Goal: Task Accomplishment & Management: Use online tool/utility

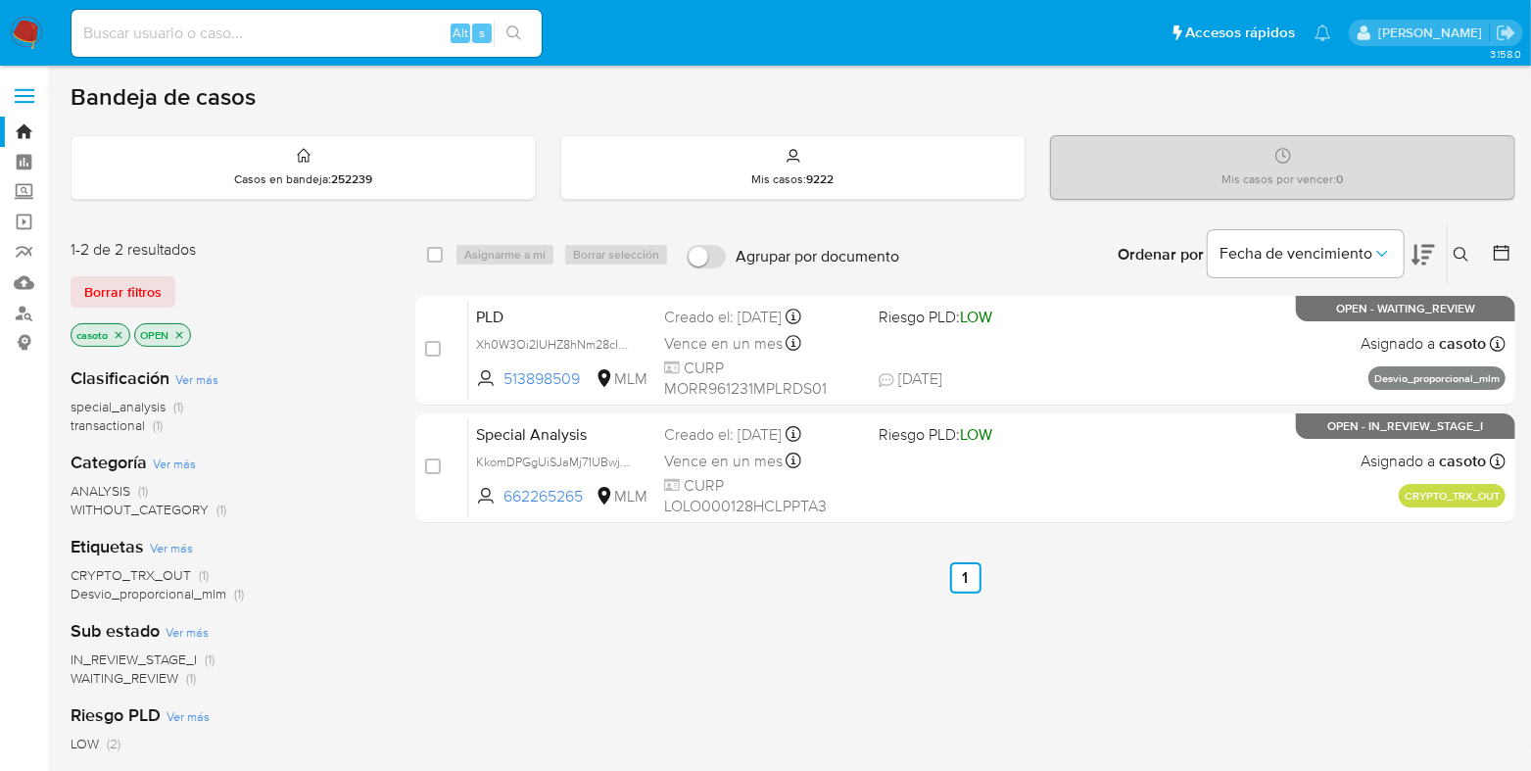
click at [118, 335] on icon "close-filter" at bounding box center [119, 335] width 12 height 12
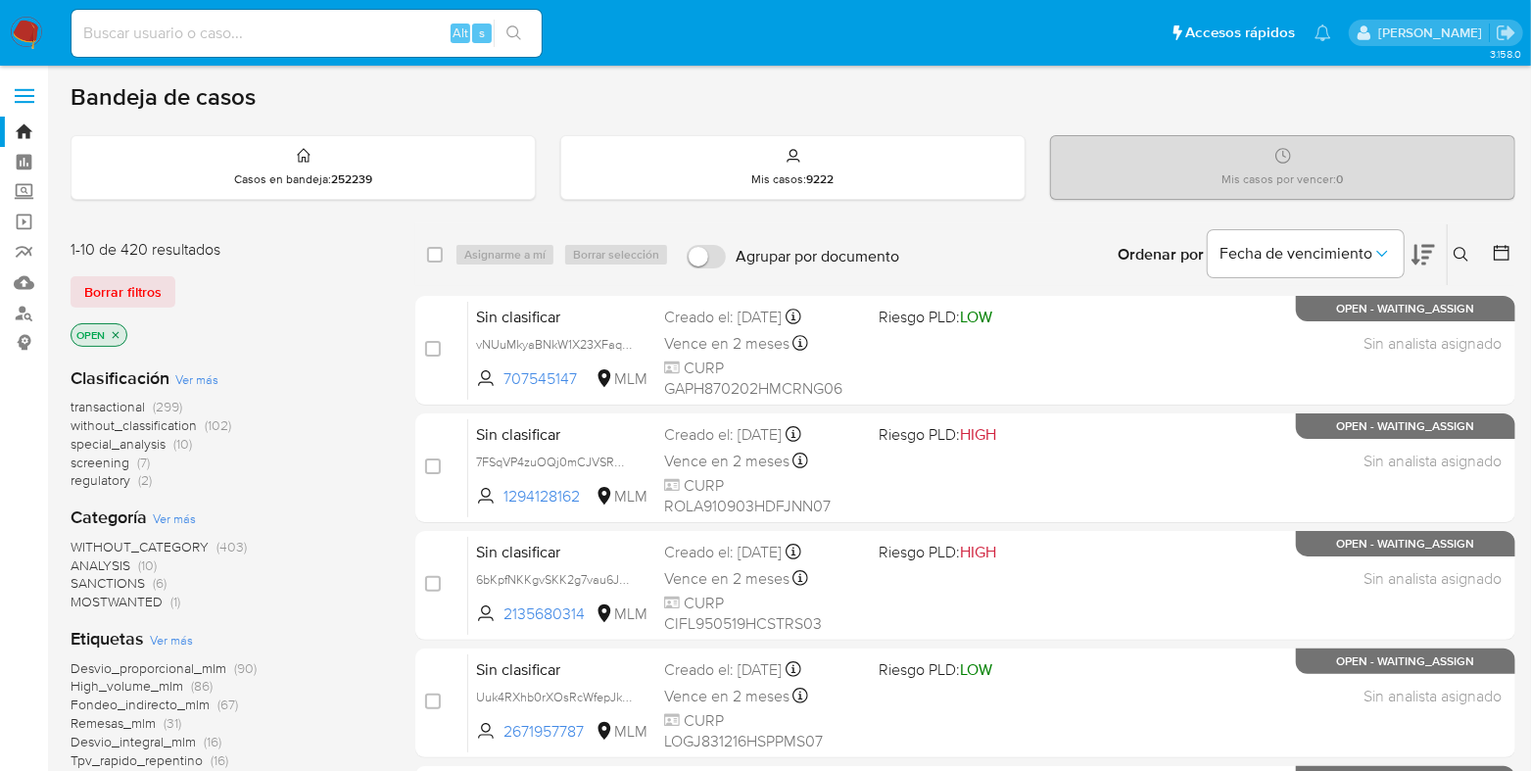
click at [1461, 259] on icon at bounding box center [1461, 255] width 16 height 16
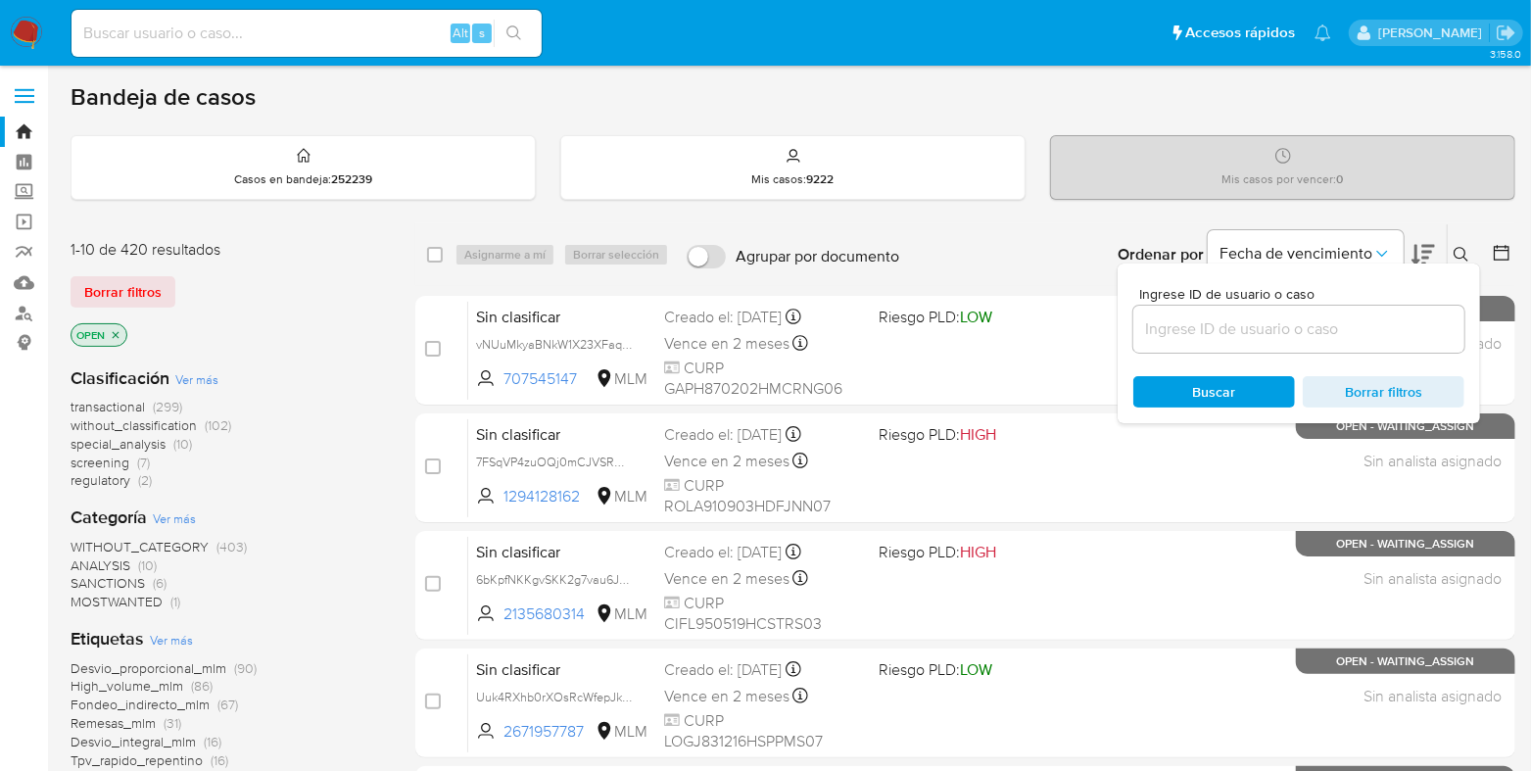
click at [1209, 321] on input at bounding box center [1298, 328] width 331 height 25
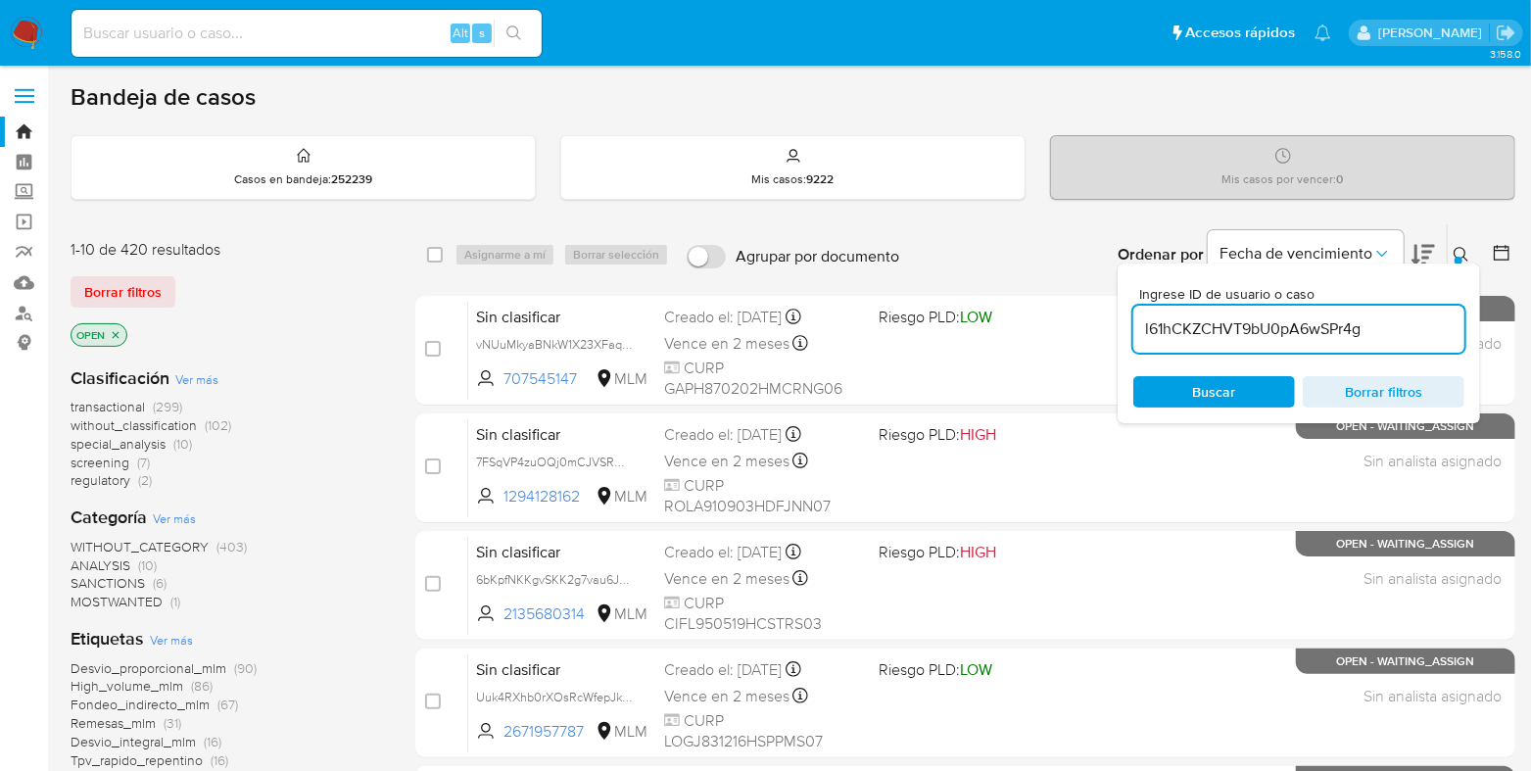
type input "l61hCKZCHVT9bU0pA6wSPr4g"
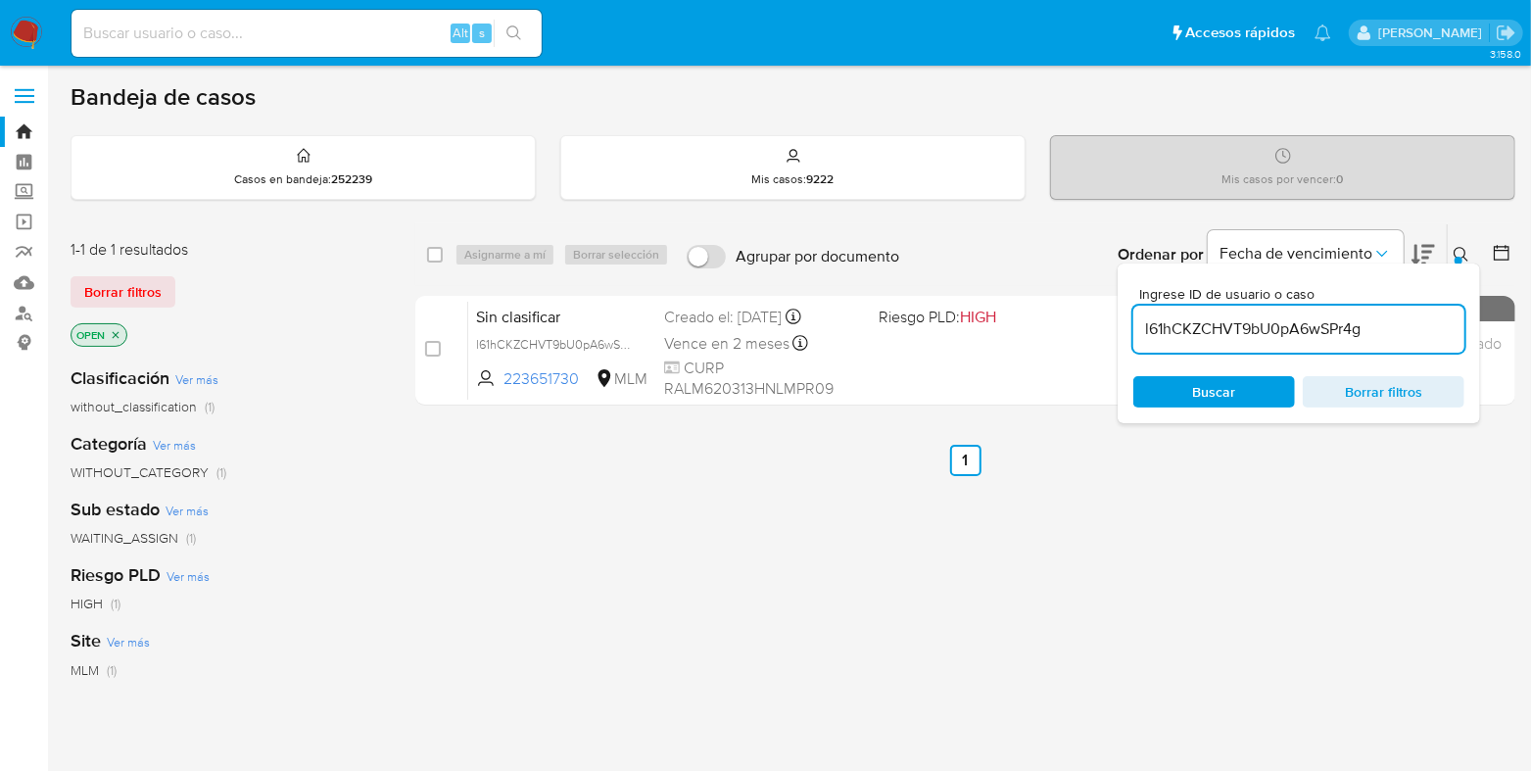
click at [1459, 257] on div at bounding box center [1458, 261] width 8 height 8
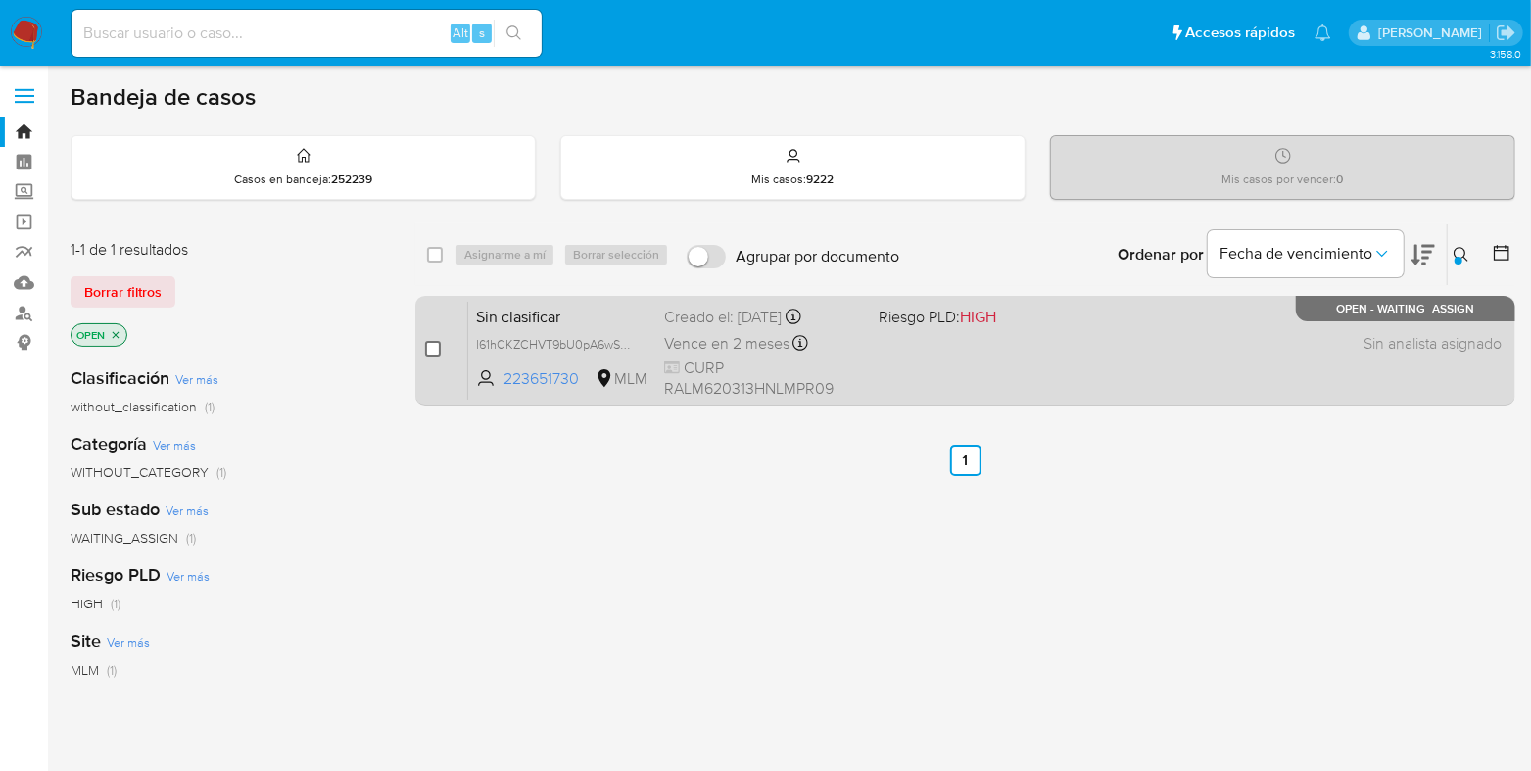
click at [435, 349] on input "checkbox" at bounding box center [433, 349] width 16 height 16
checkbox input "true"
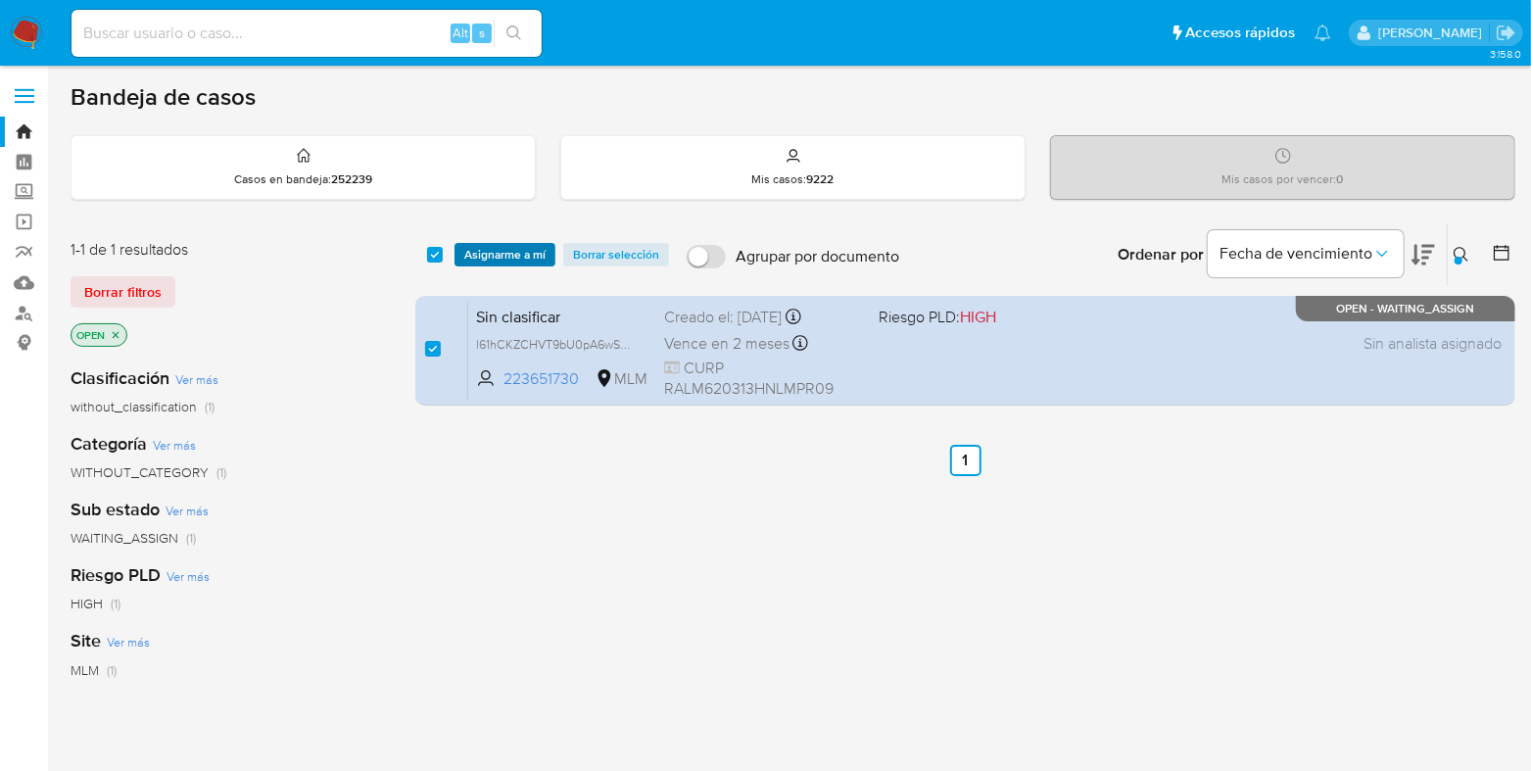
click at [484, 250] on span "Asignarme a mí" at bounding box center [504, 255] width 81 height 20
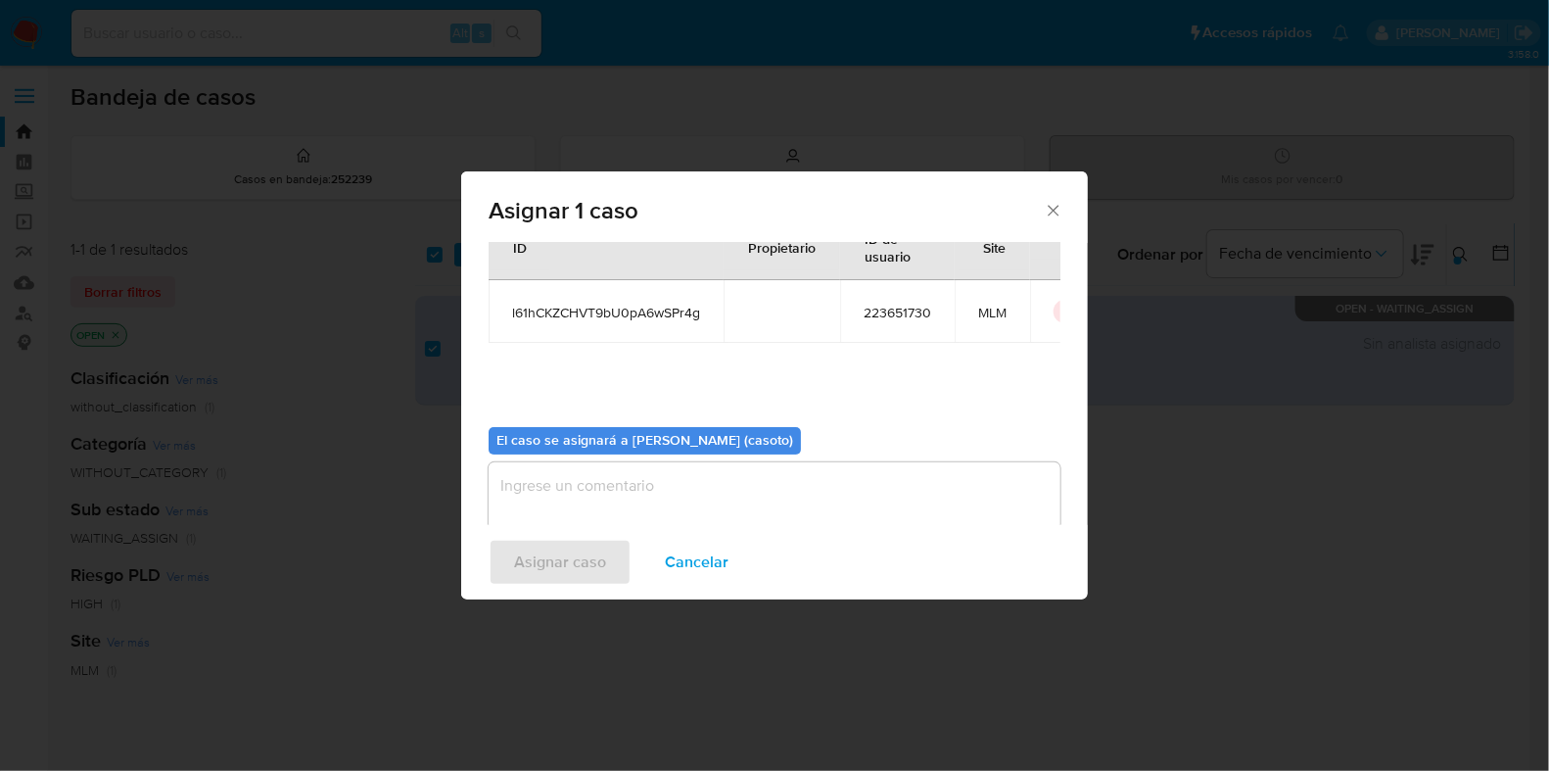
scroll to position [101, 0]
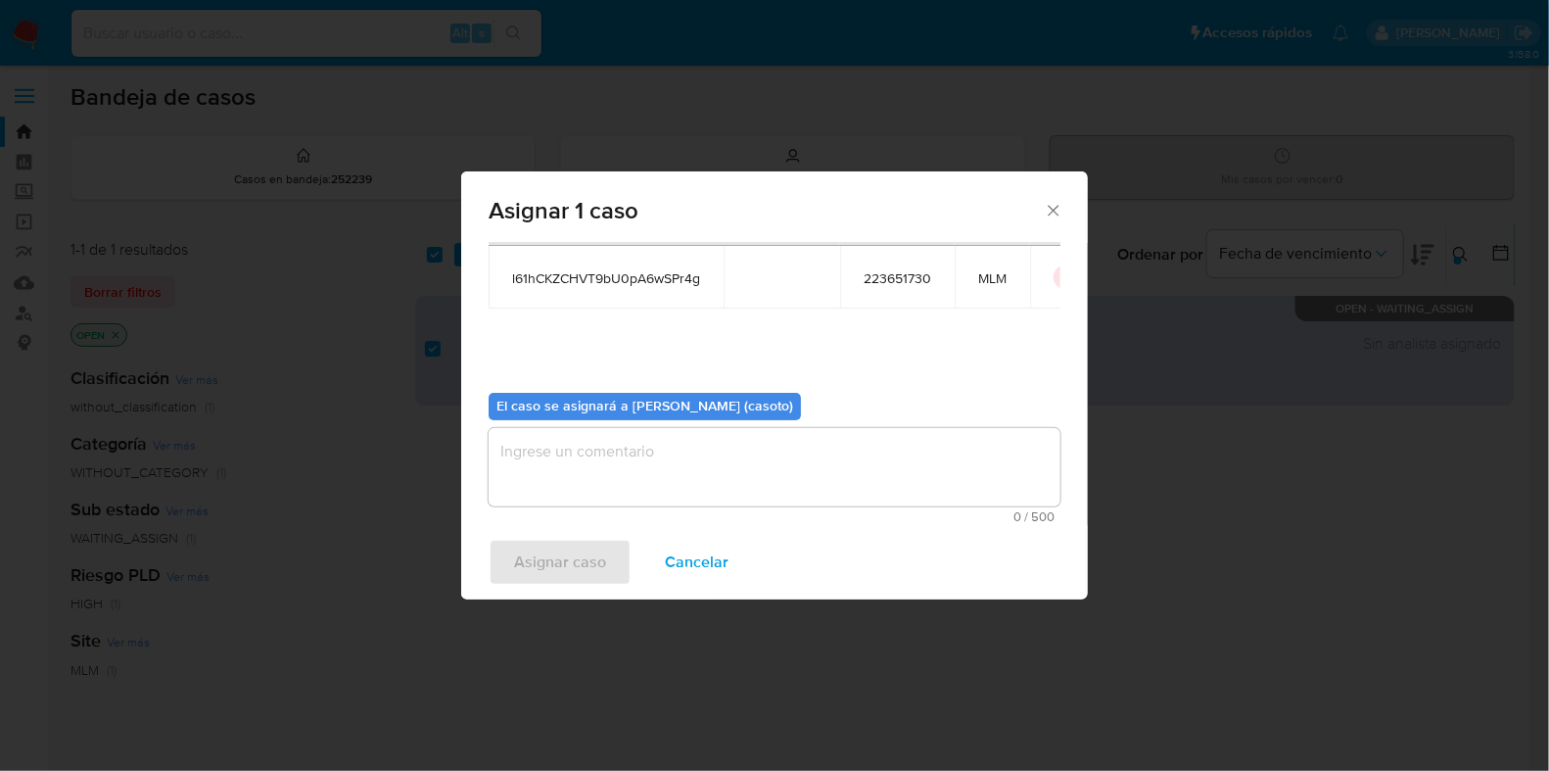
click at [658, 486] on textarea "assign-modal" at bounding box center [775, 467] width 572 height 78
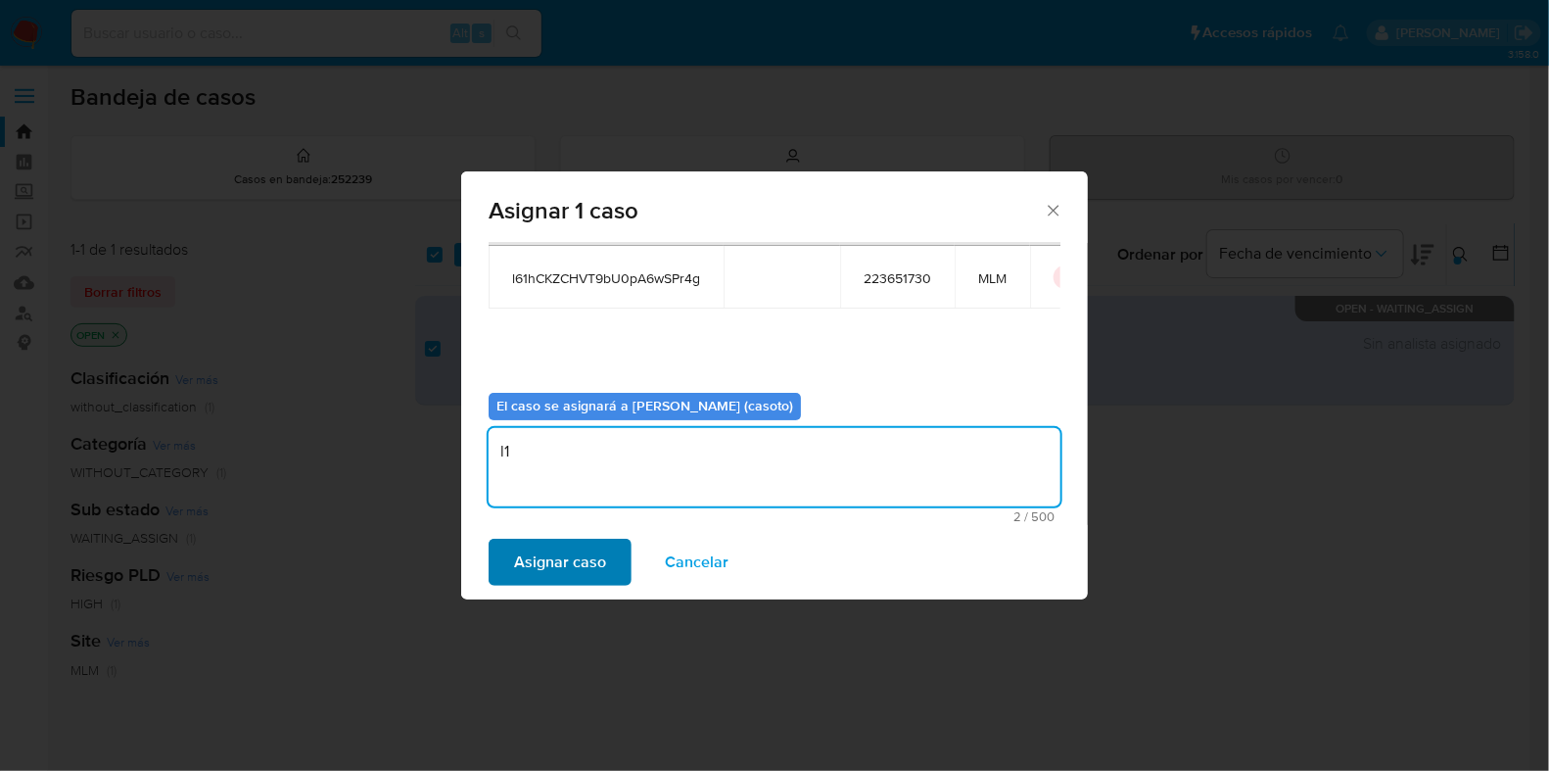
type textarea "l1"
click at [599, 558] on span "Asignar caso" at bounding box center [560, 562] width 92 height 43
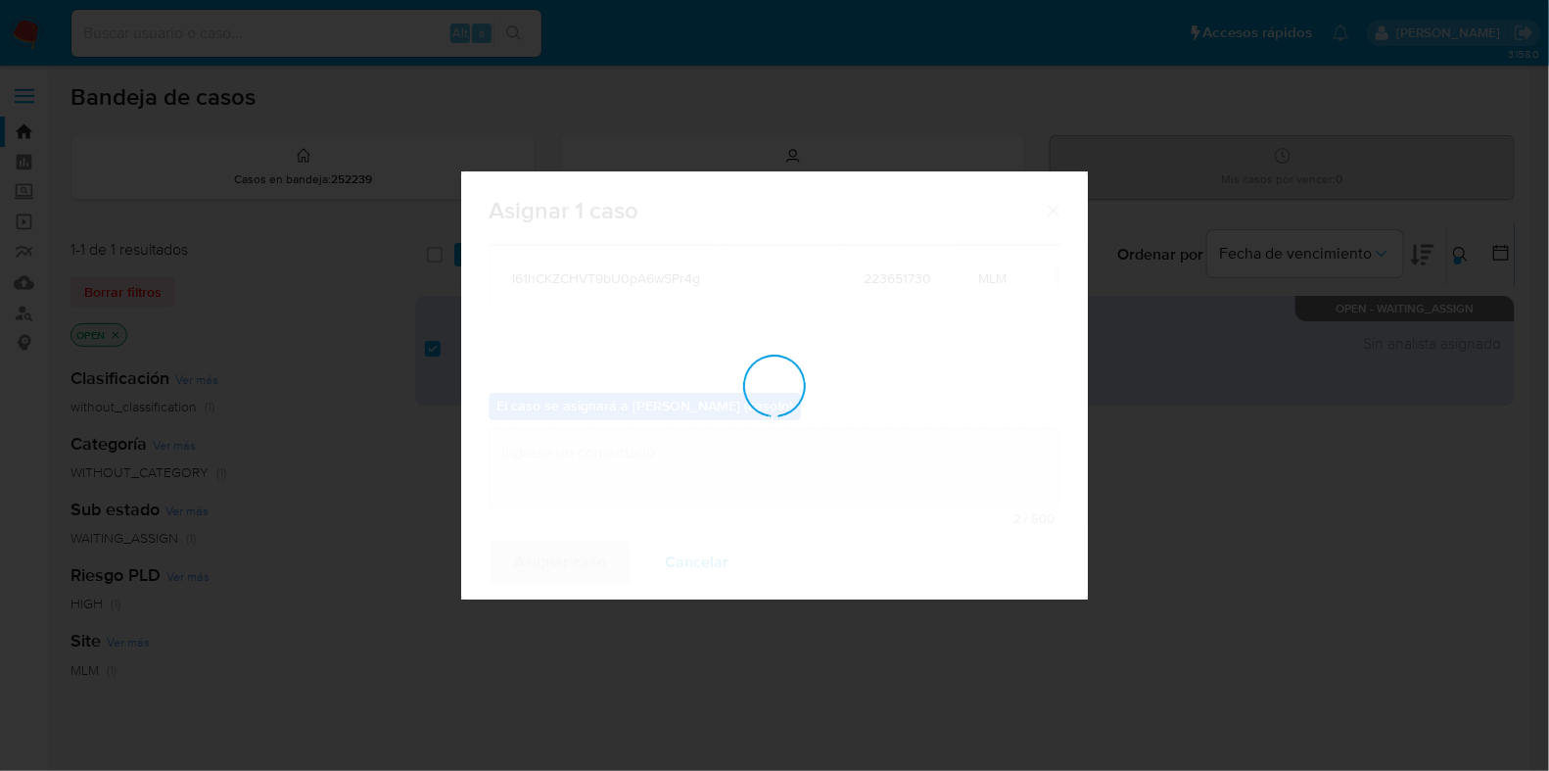
checkbox input "false"
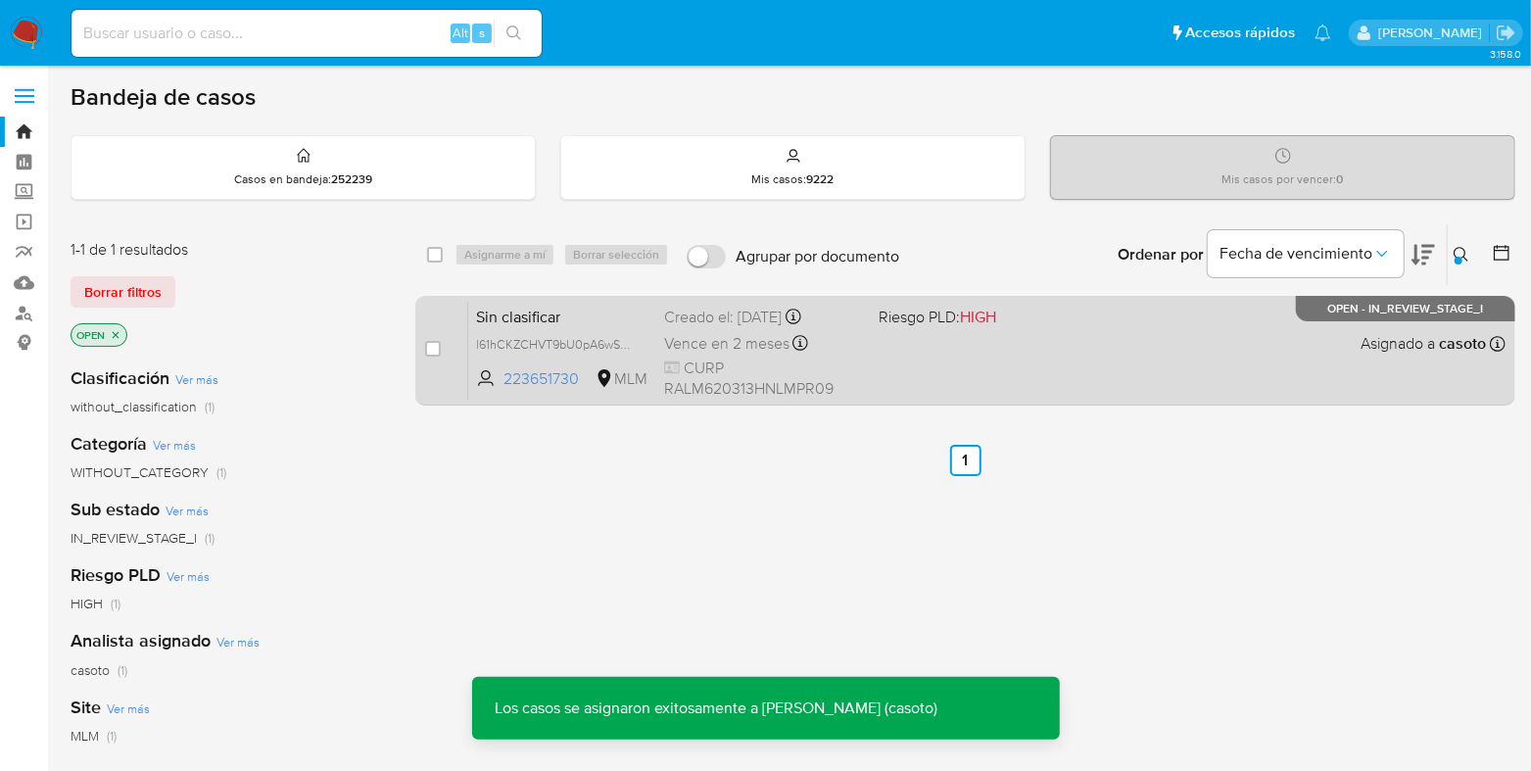
click at [991, 361] on div "Sin clasificar l61hCKZCHVT9bU0pA6wSPr4g 223651730 MLM Riesgo PLD: HIGH Creado e…" at bounding box center [986, 350] width 1037 height 99
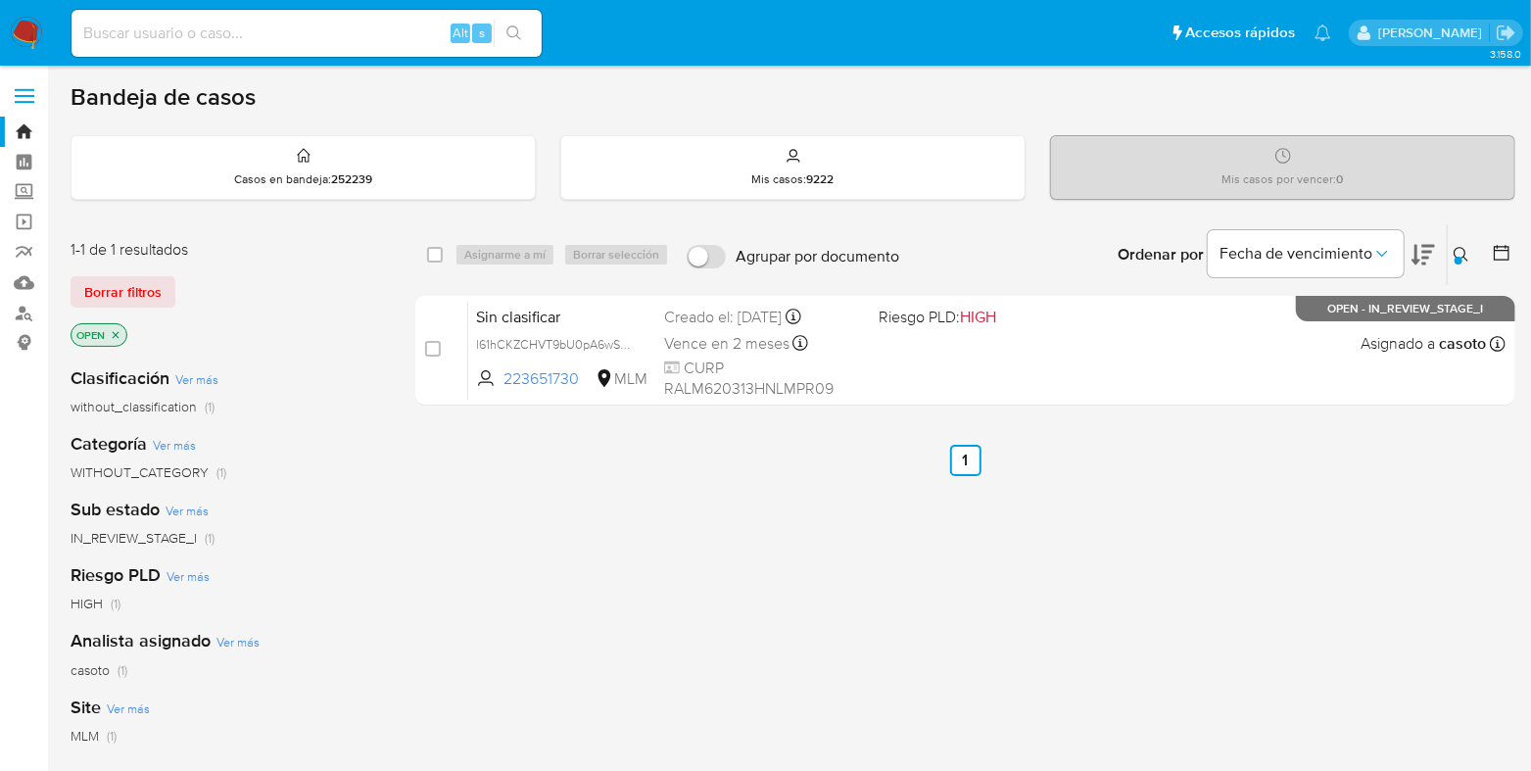
click at [1453, 251] on icon at bounding box center [1461, 255] width 16 height 16
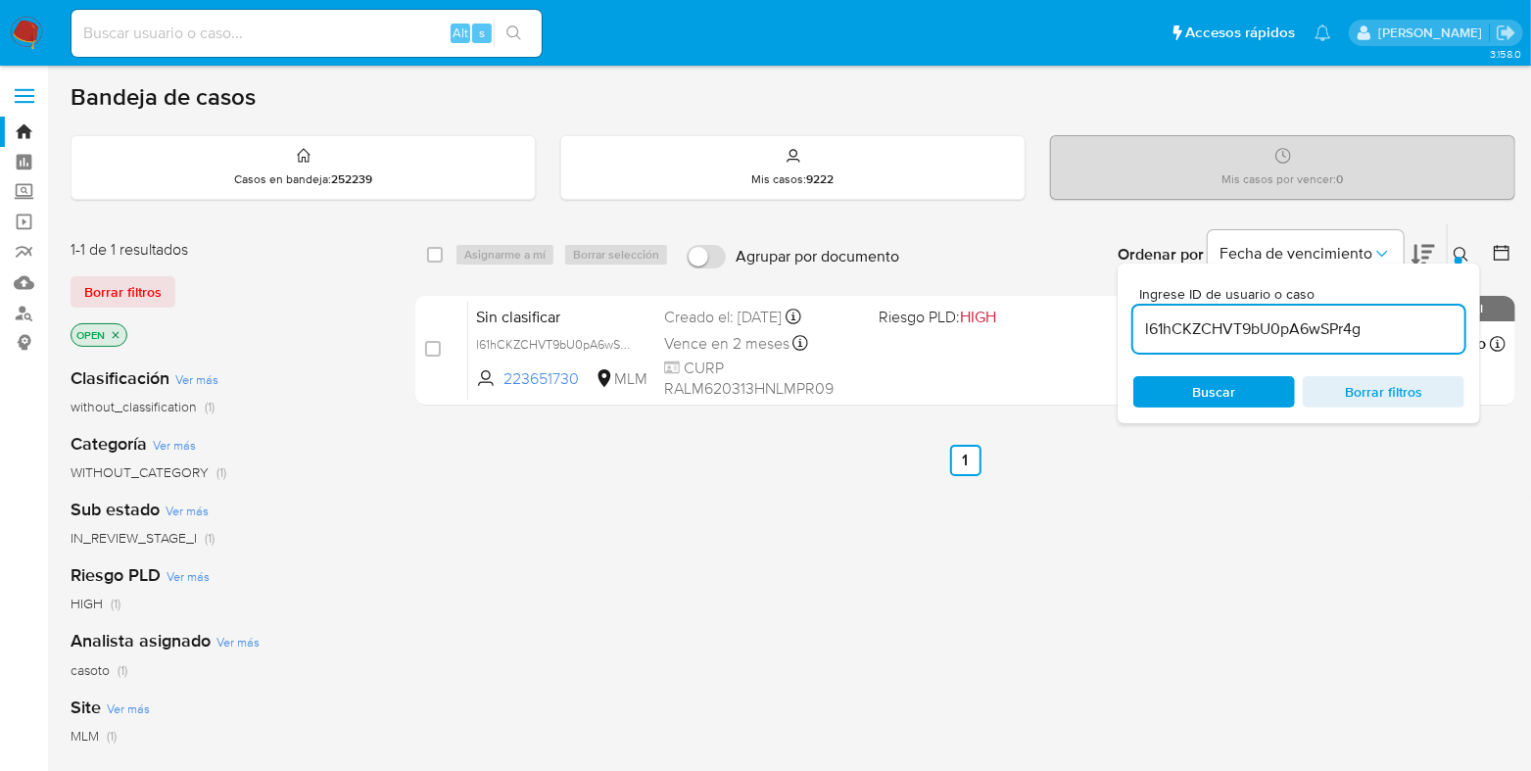
click at [1261, 335] on input "l61hCKZCHVT9bU0pA6wSPr4g" at bounding box center [1298, 328] width 331 height 25
type input "GfwYXFEGh0NHLtrHIvjbTpmQ"
click at [1461, 257] on div at bounding box center [1458, 261] width 8 height 8
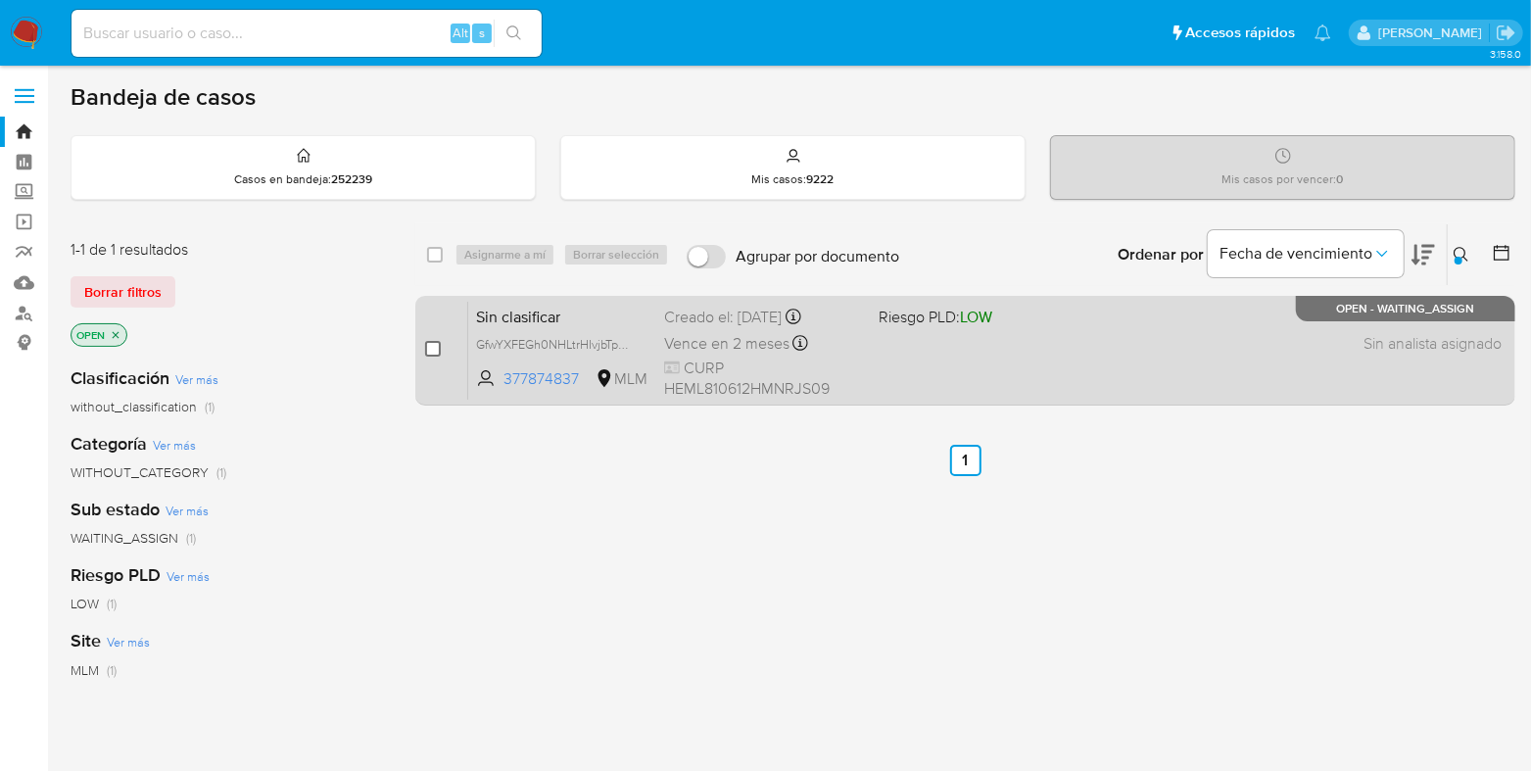
click at [439, 347] on input "checkbox" at bounding box center [433, 349] width 16 height 16
checkbox input "true"
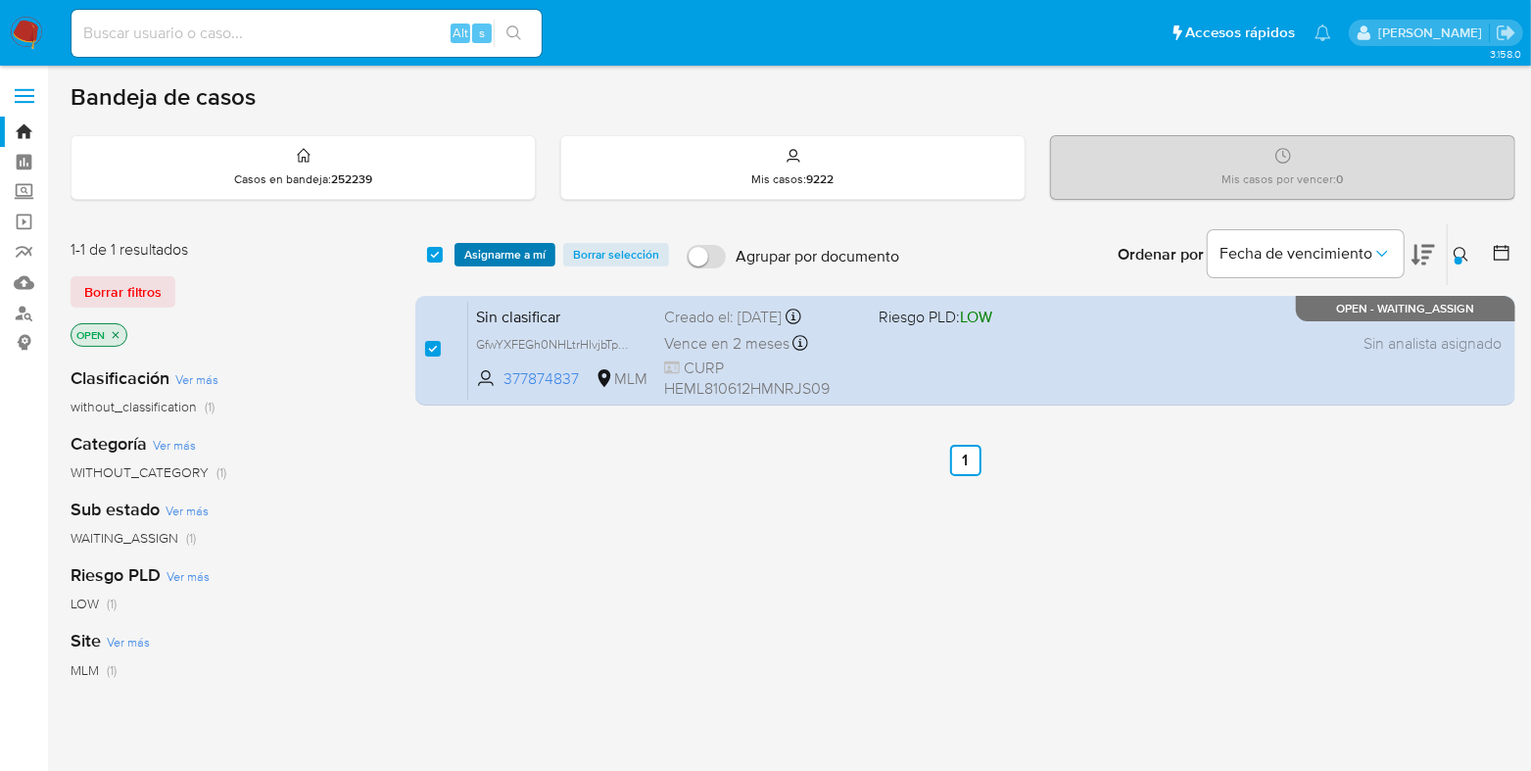
click at [479, 264] on span "Asignarme a mí" at bounding box center [504, 255] width 81 height 20
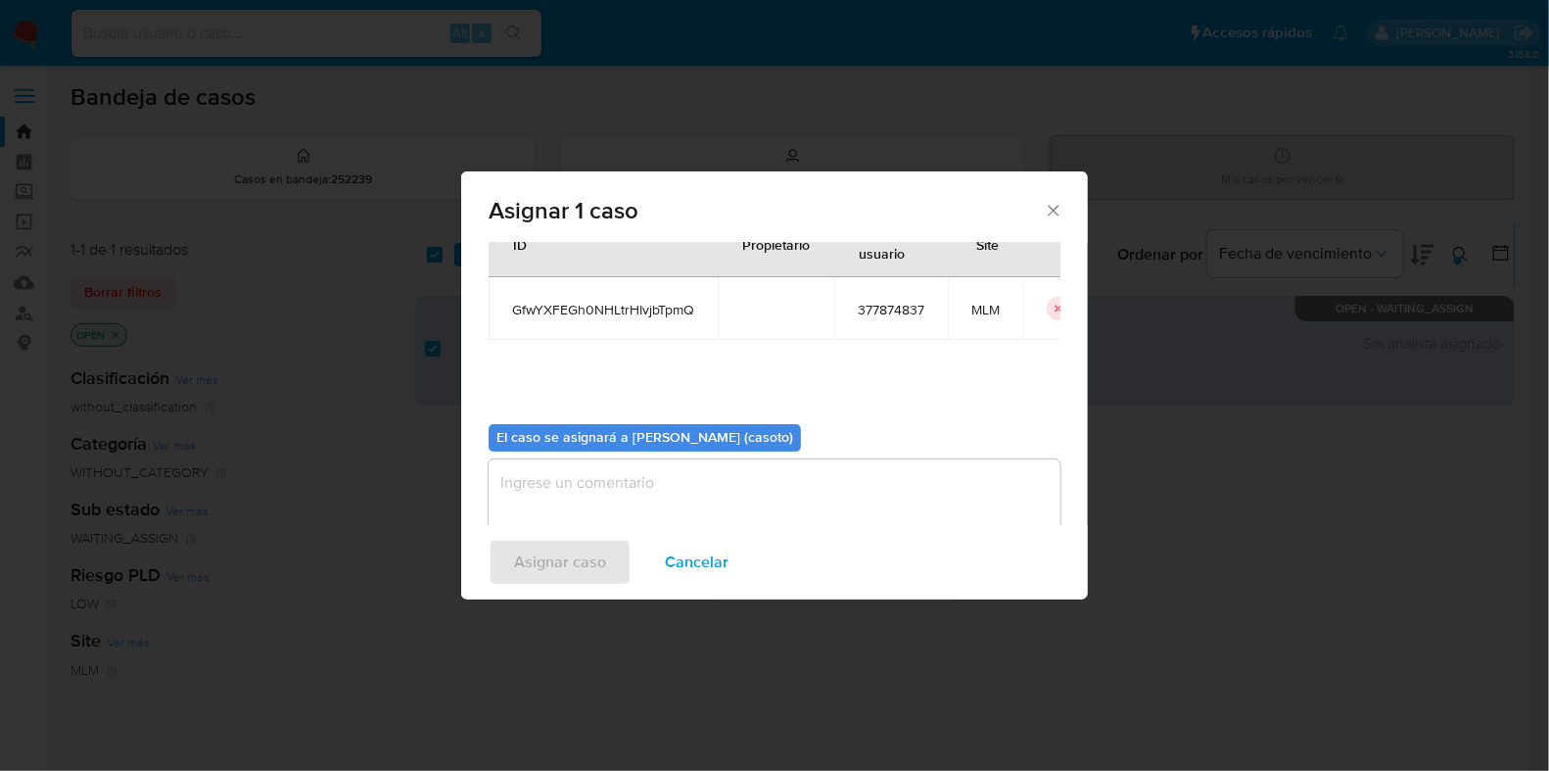
scroll to position [101, 0]
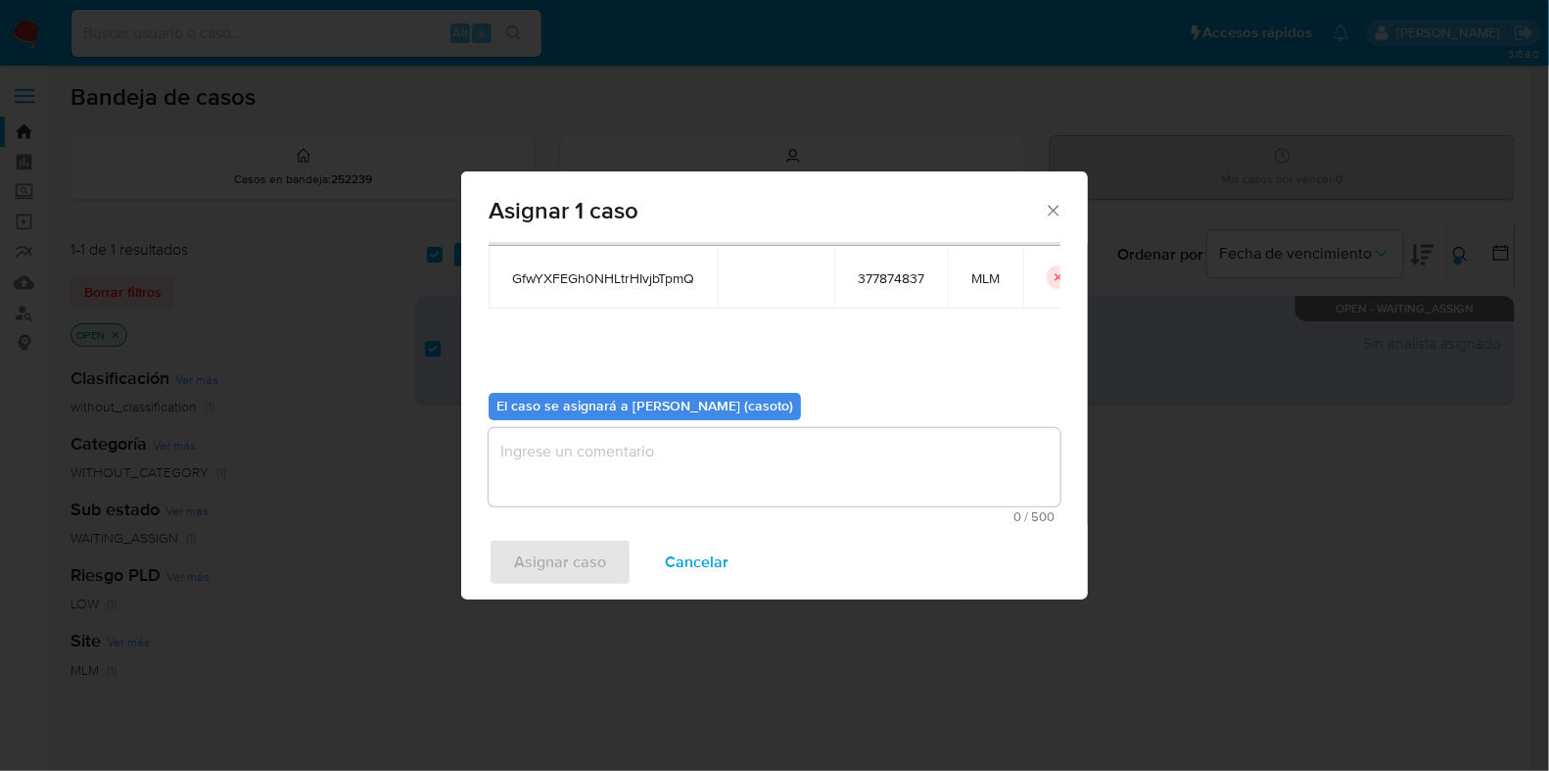
click at [552, 445] on textarea "assign-modal" at bounding box center [775, 467] width 572 height 78
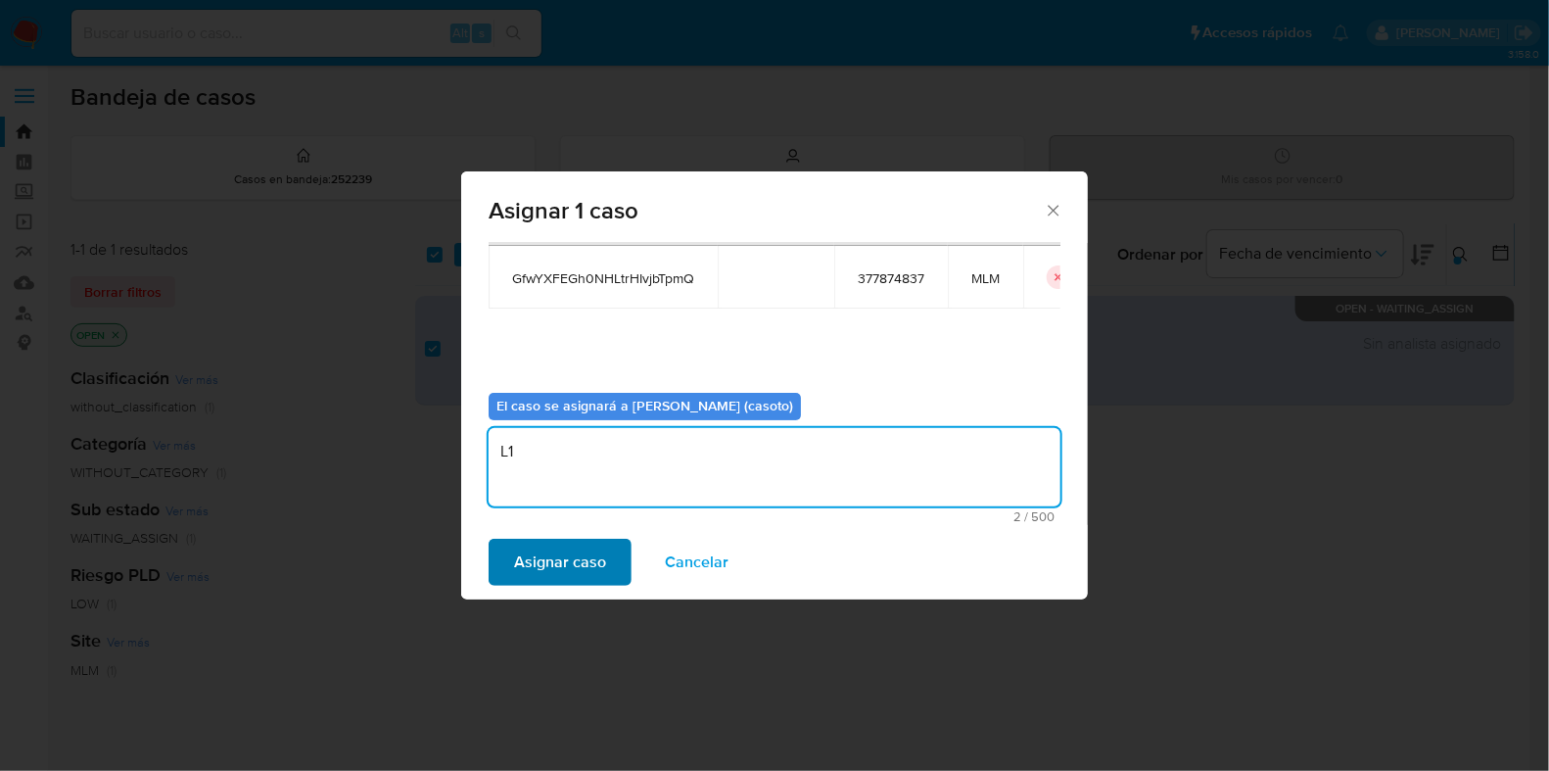
type textarea "L1"
click at [517, 577] on span "Asignar caso" at bounding box center [560, 562] width 92 height 43
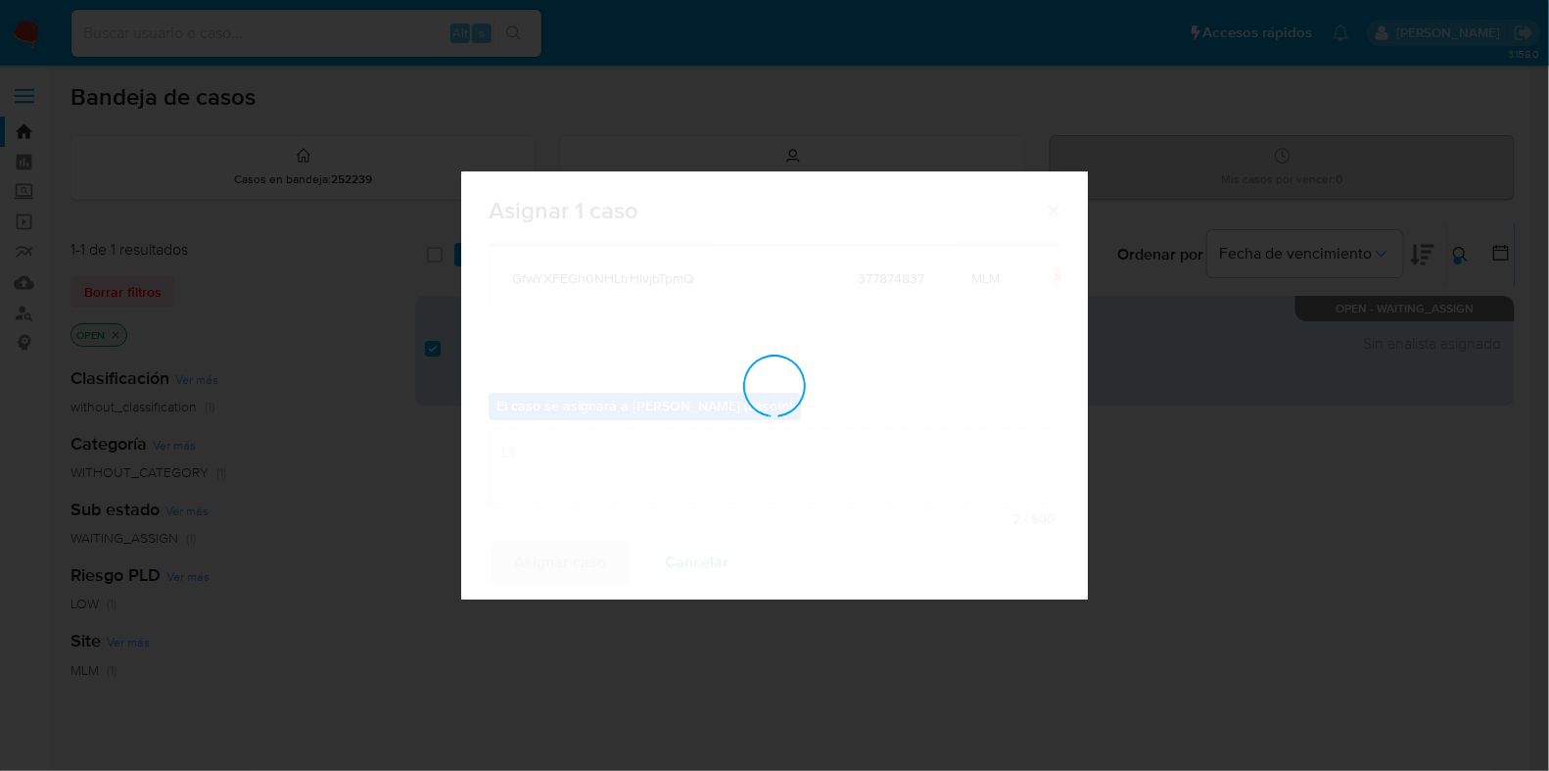
checkbox input "false"
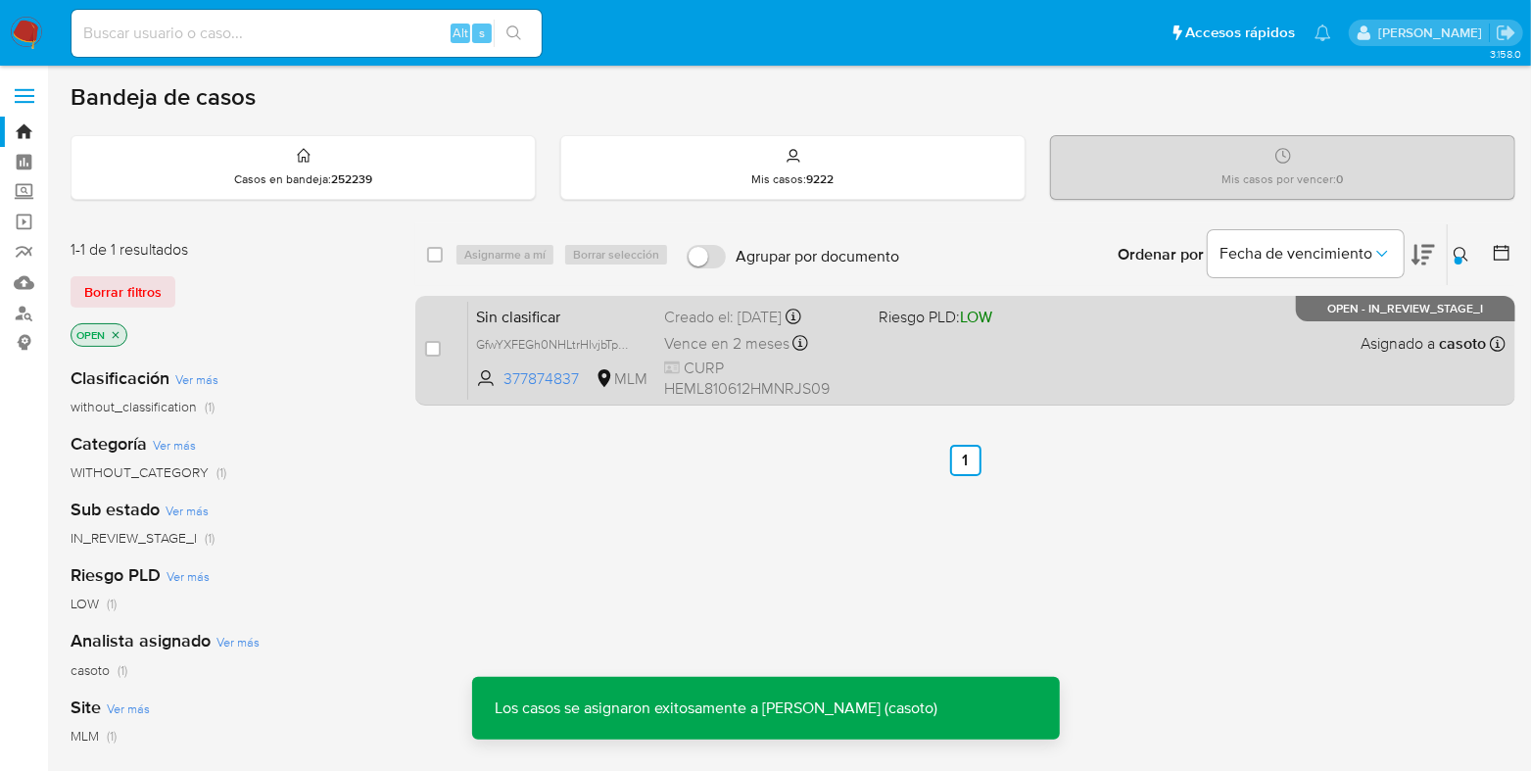
click at [1037, 399] on div "case-item-checkbox No es posible asignar el caso Sin clasificar GfwYXFEGh0NHLtr…" at bounding box center [965, 351] width 1100 height 110
click at [1012, 375] on div "Sin clasificar GfwYXFEGh0NHLtrHIvjbTpmQ 377874837 MLM Riesgo PLD: LOW Creado el…" at bounding box center [986, 350] width 1037 height 99
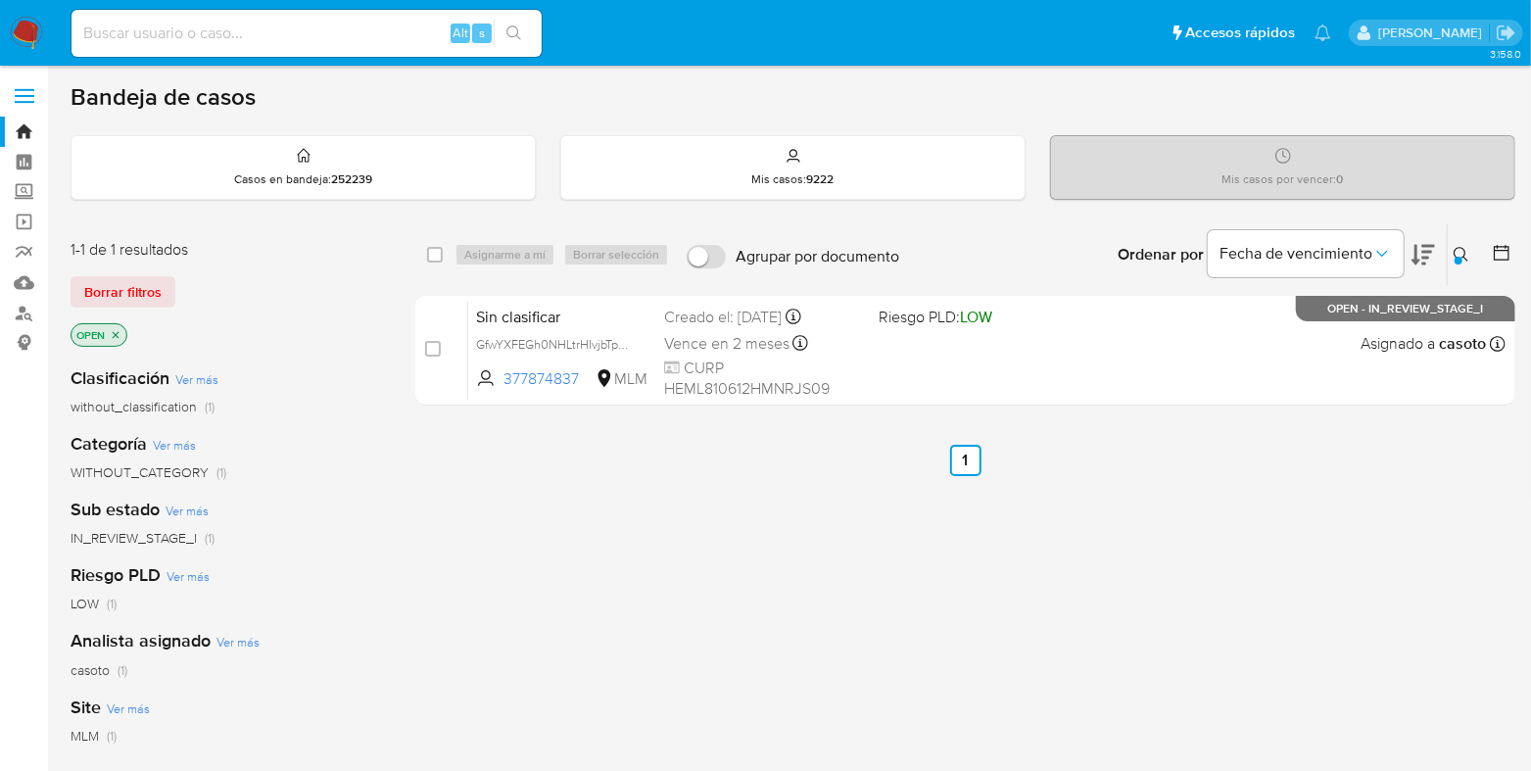
click at [1459, 257] on div at bounding box center [1458, 261] width 8 height 8
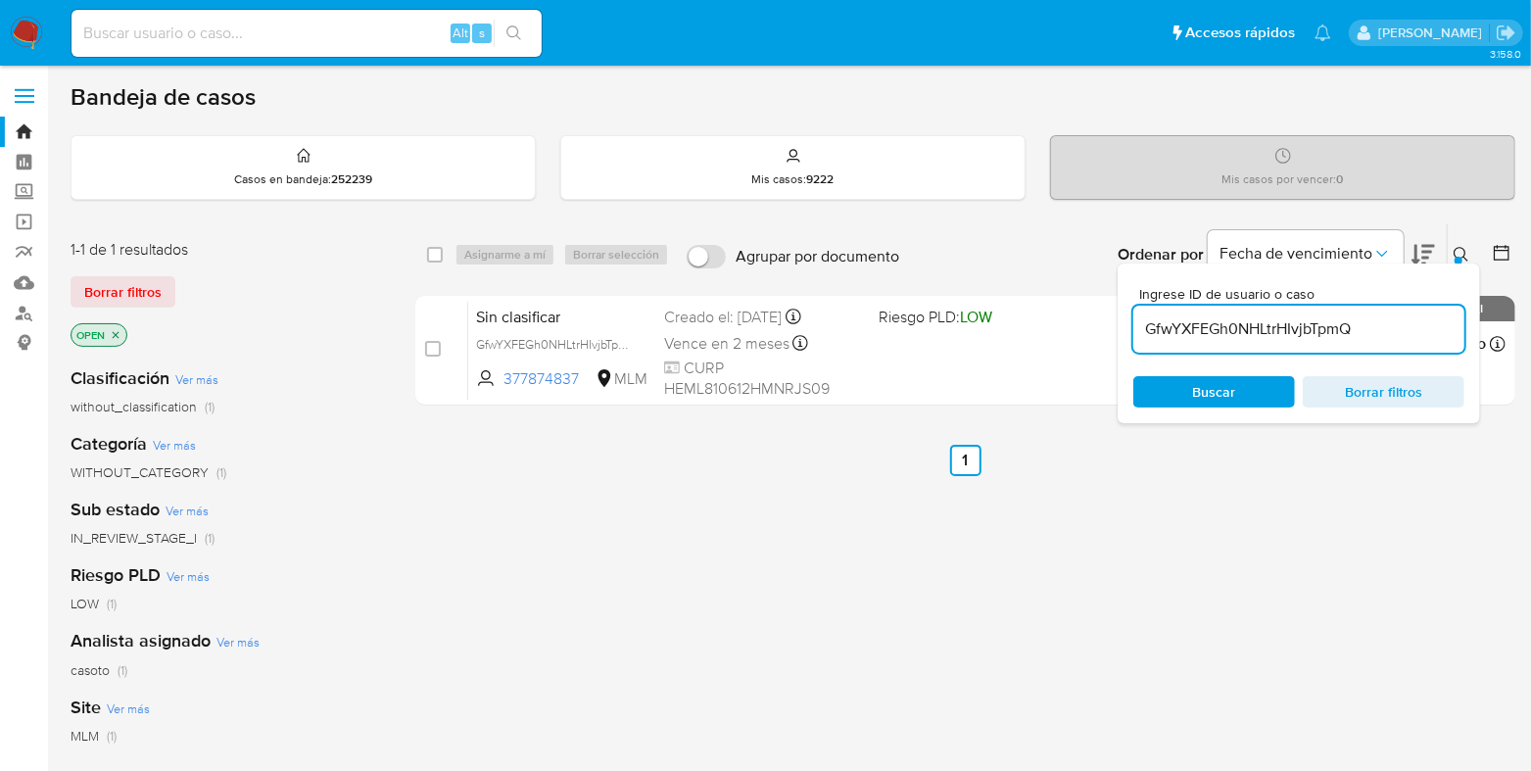
click at [1287, 335] on input "GfwYXFEGh0NHLtrHIvjbTpmQ" at bounding box center [1298, 328] width 331 height 25
type input "XcUiaRBq3BX5gepWasL3SDg5"
click at [1448, 257] on button at bounding box center [1464, 255] width 32 height 24
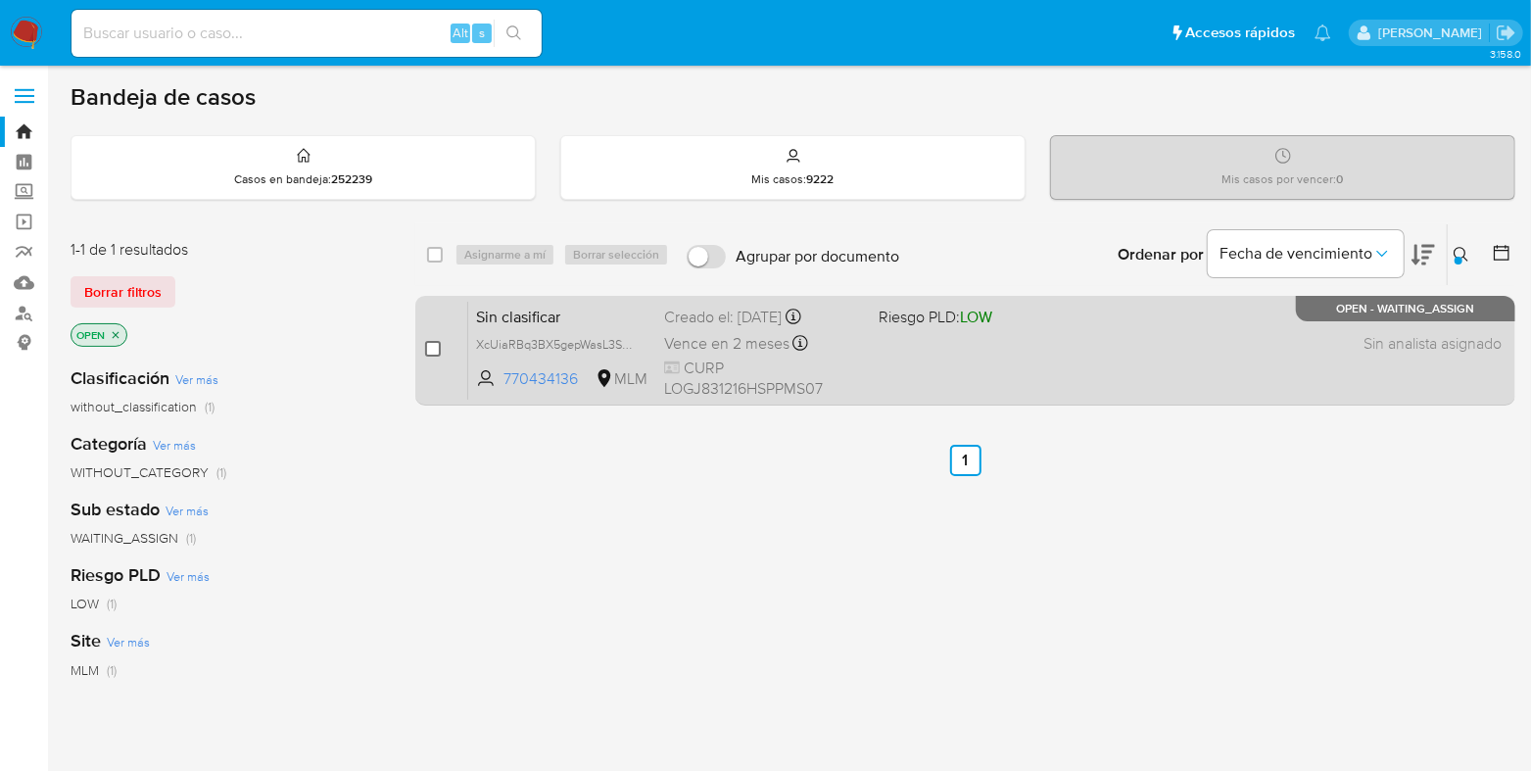
click at [436, 346] on input "checkbox" at bounding box center [433, 349] width 16 height 16
checkbox input "true"
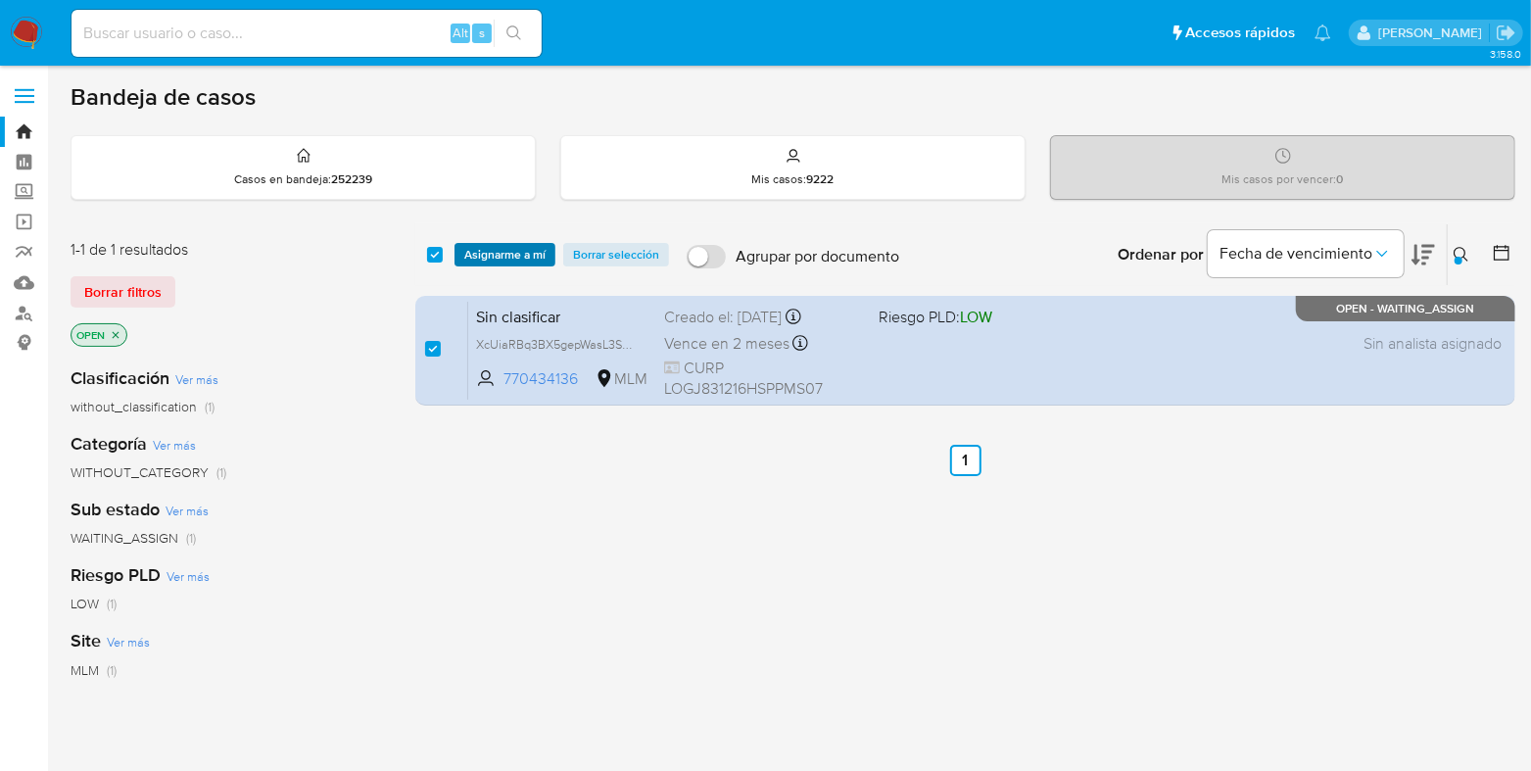
click at [475, 252] on span "Asignarme a mí" at bounding box center [504, 255] width 81 height 20
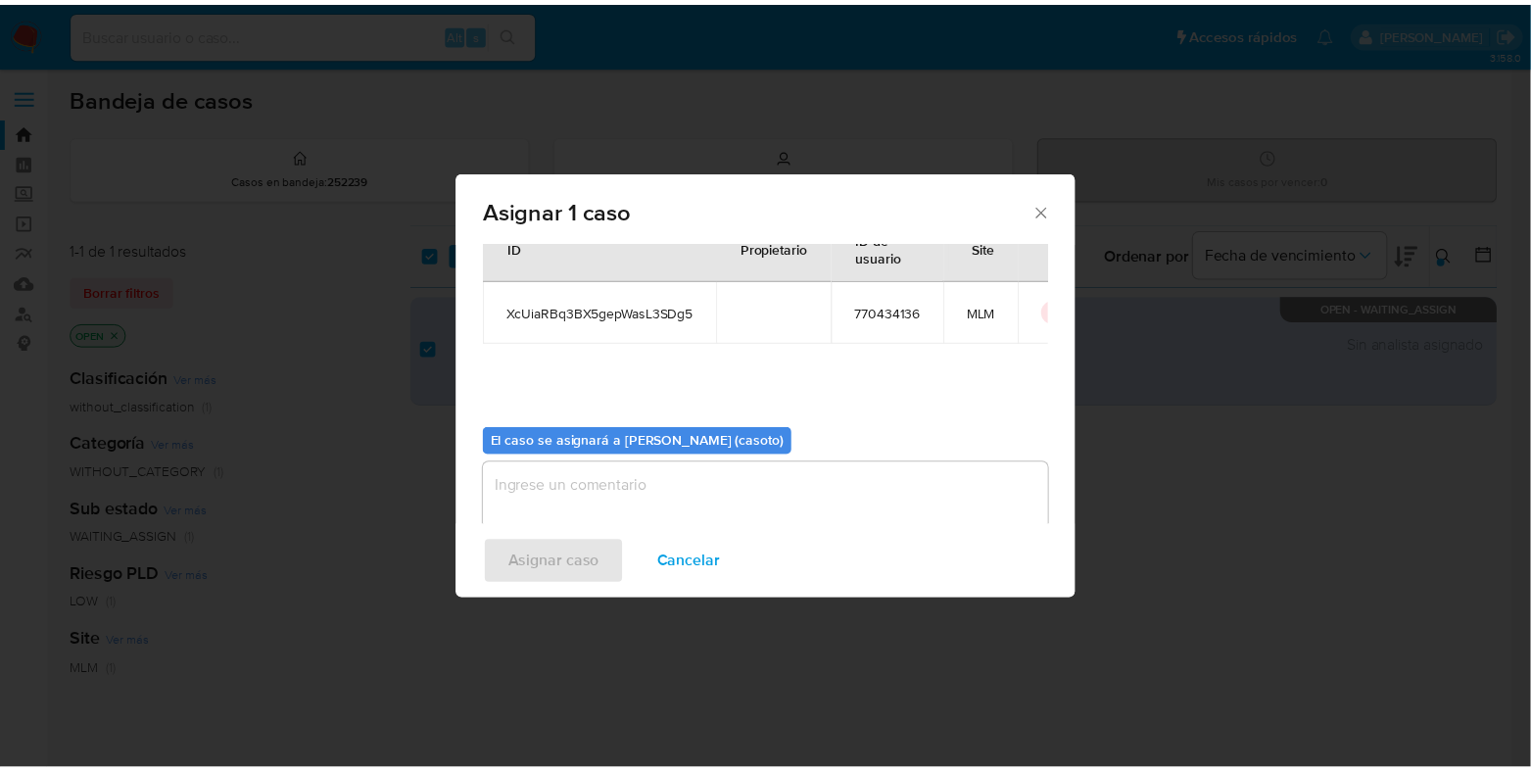
scroll to position [101, 0]
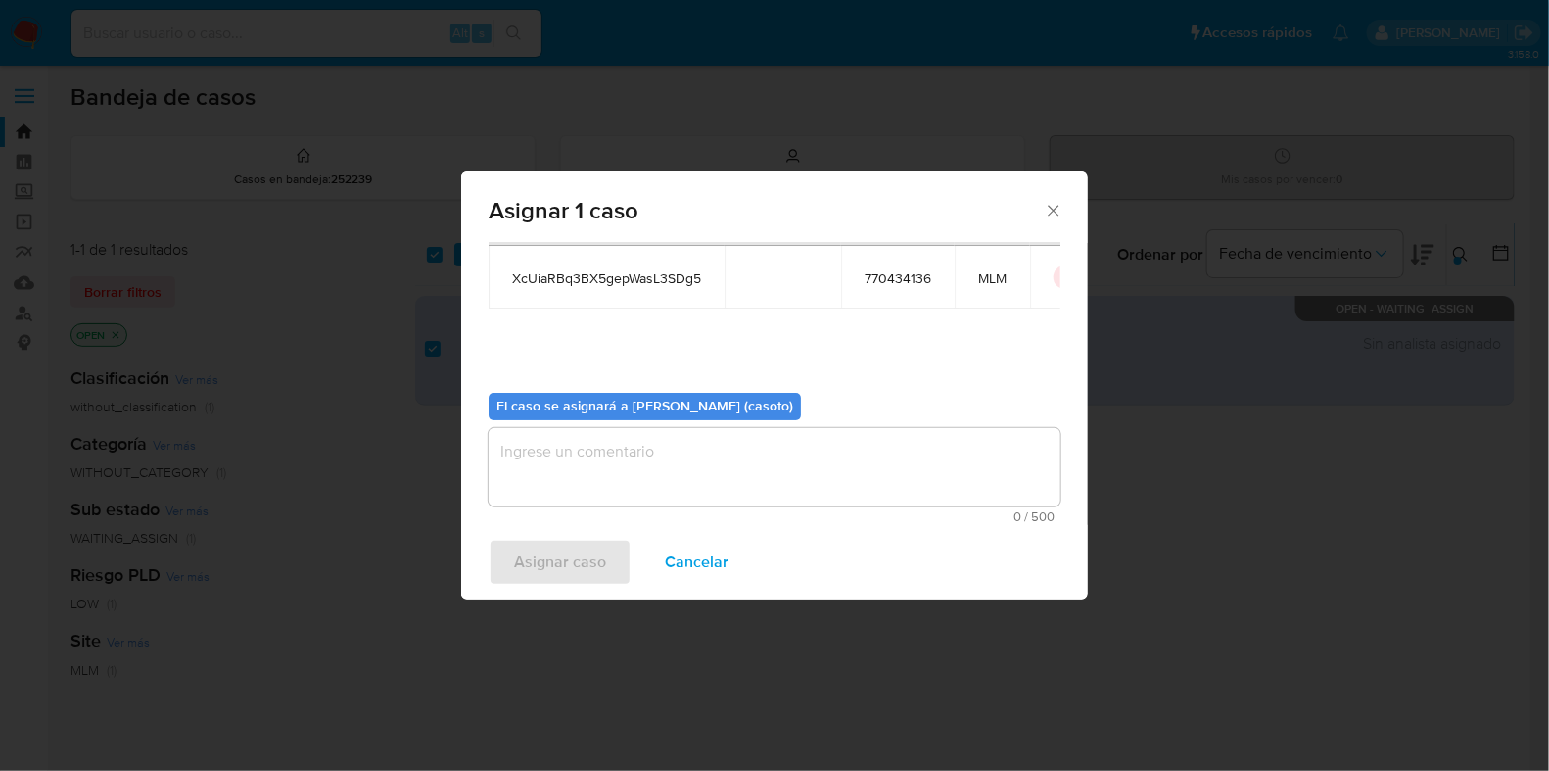
click at [631, 486] on textarea "assign-modal" at bounding box center [775, 467] width 572 height 78
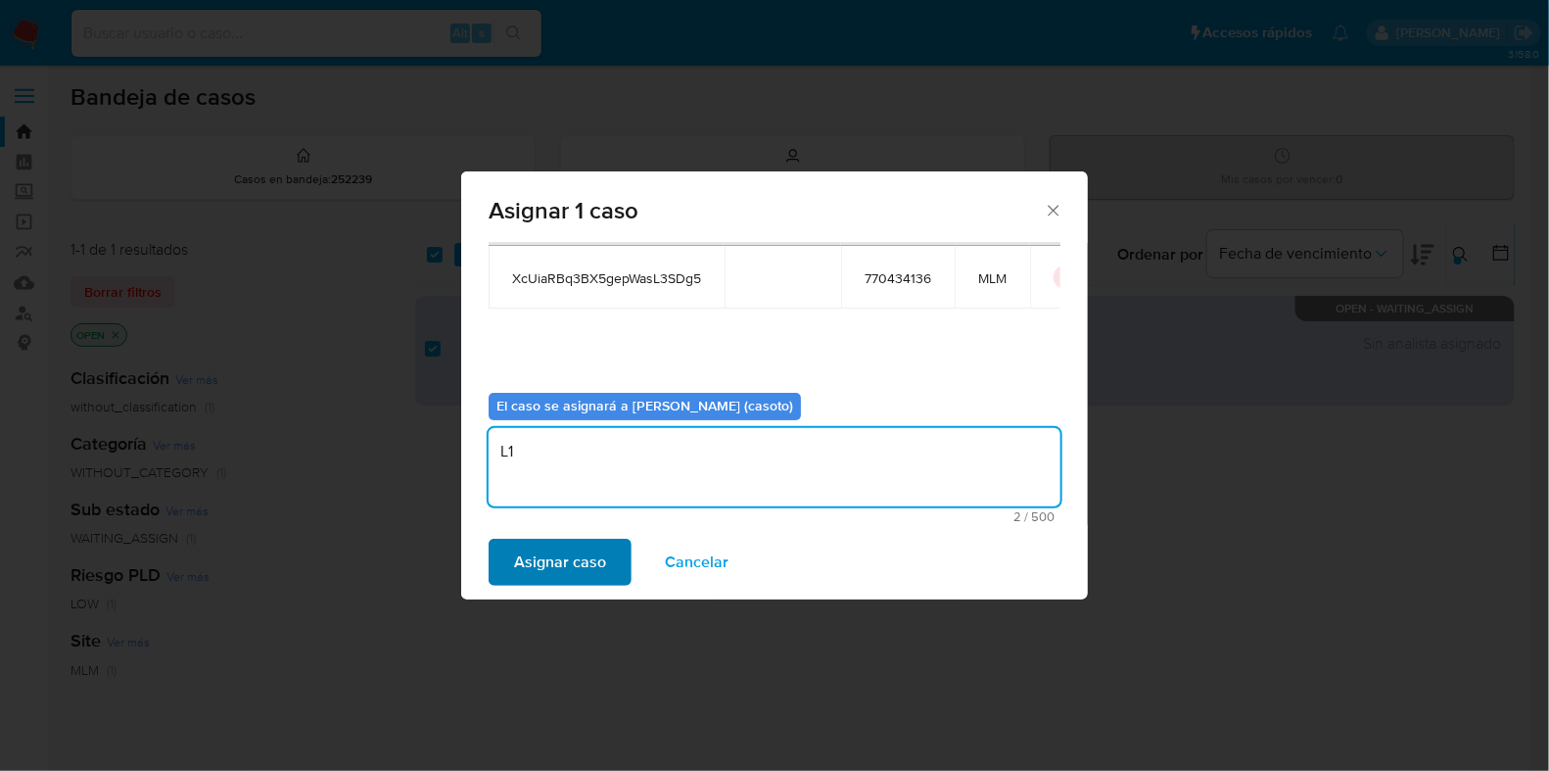
type textarea "L1"
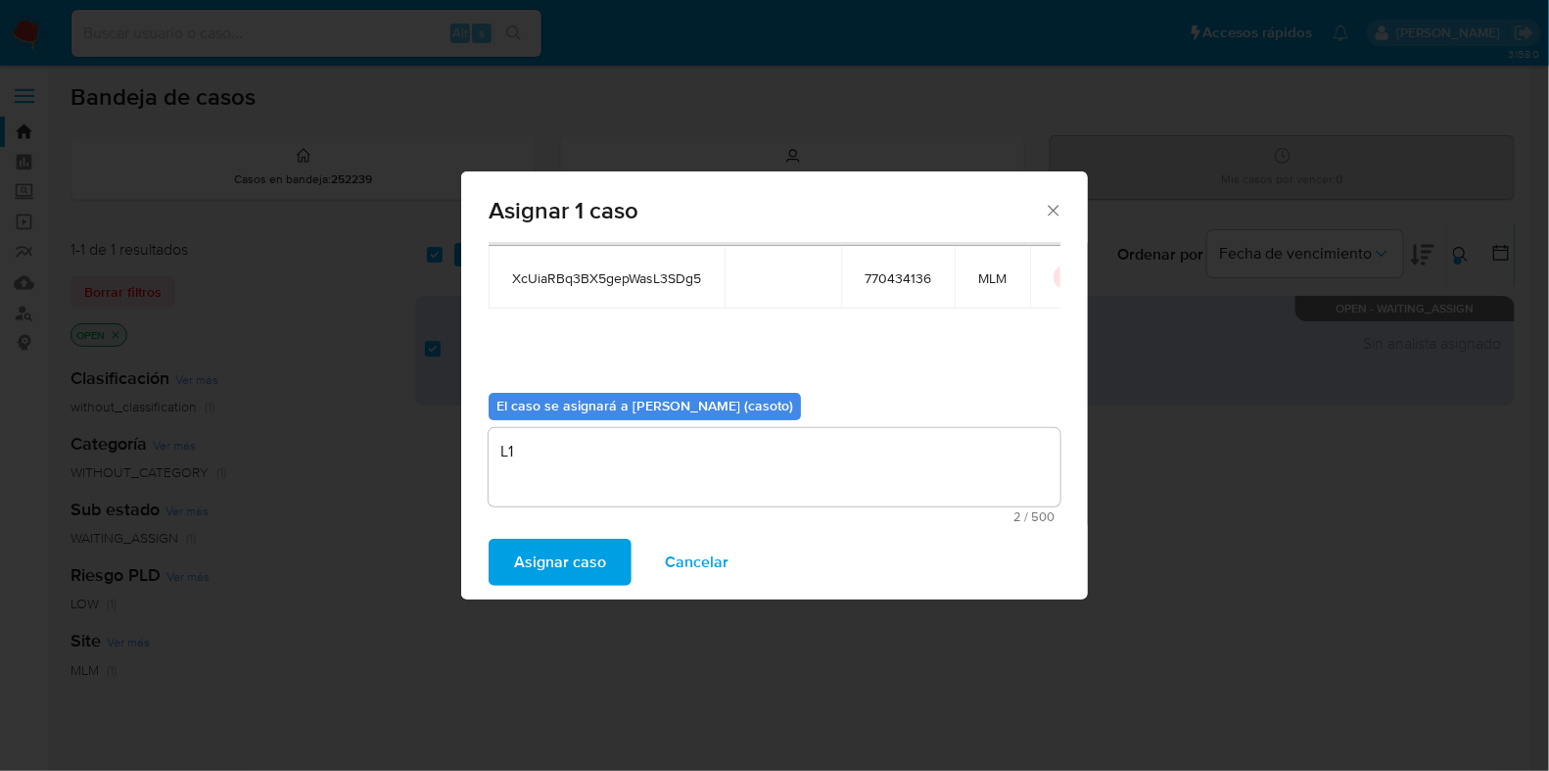
click at [554, 562] on span "Asignar caso" at bounding box center [560, 562] width 92 height 43
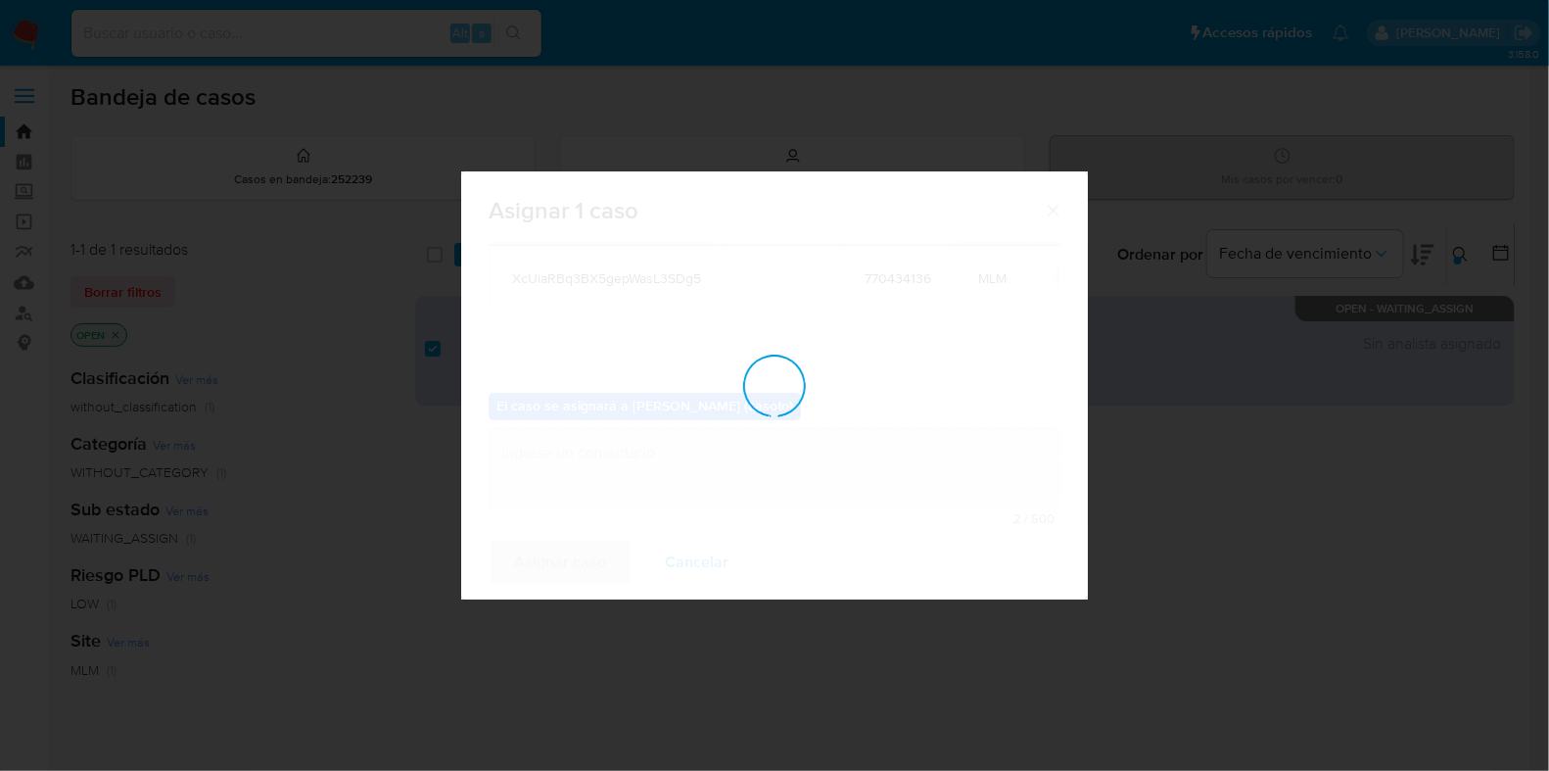
checkbox input "false"
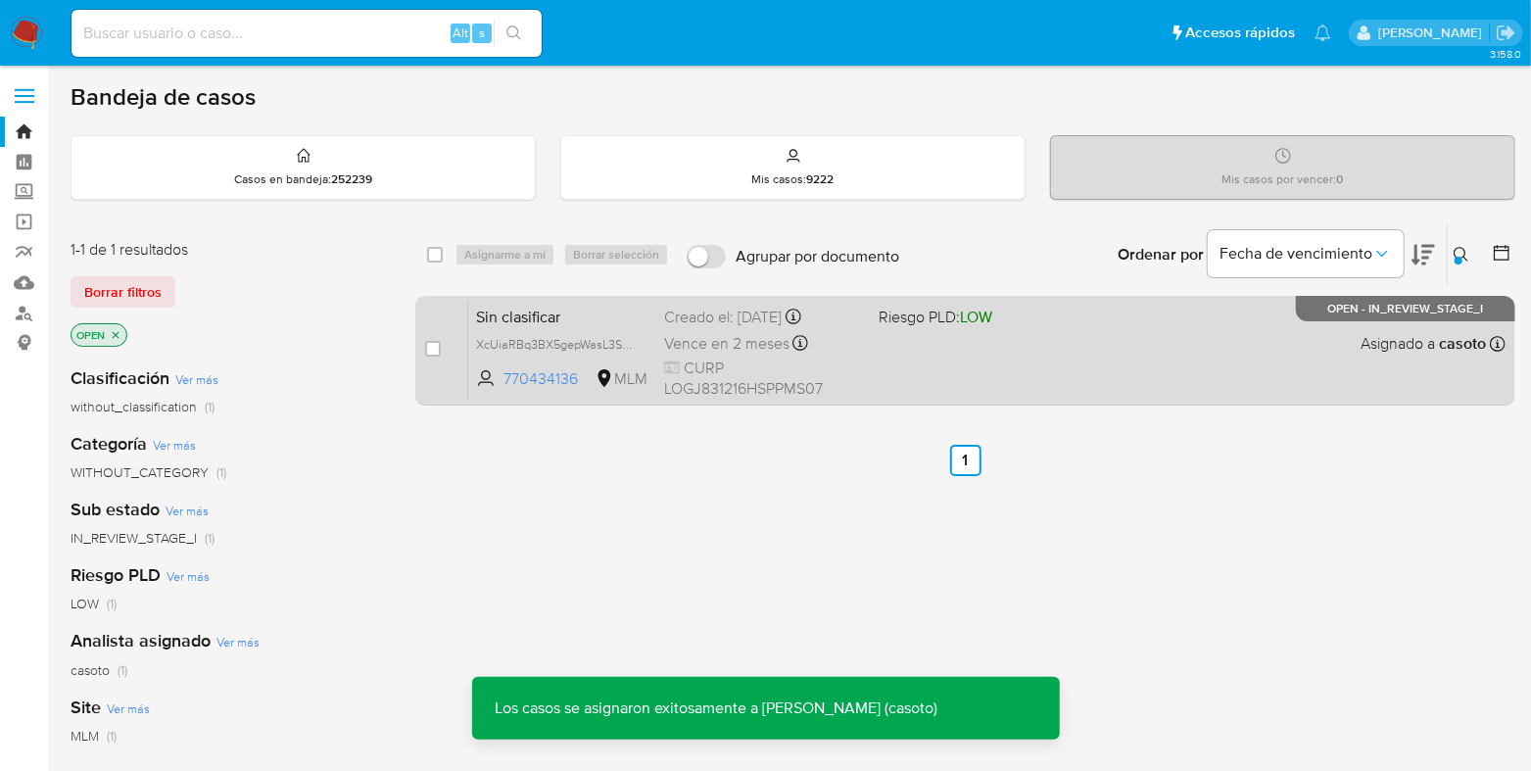
click at [1041, 351] on div "Sin clasificar XcUiaRBq3BX5gepWasL3SDg5 770434136 MLM Riesgo PLD: LOW Creado el…" at bounding box center [986, 350] width 1037 height 99
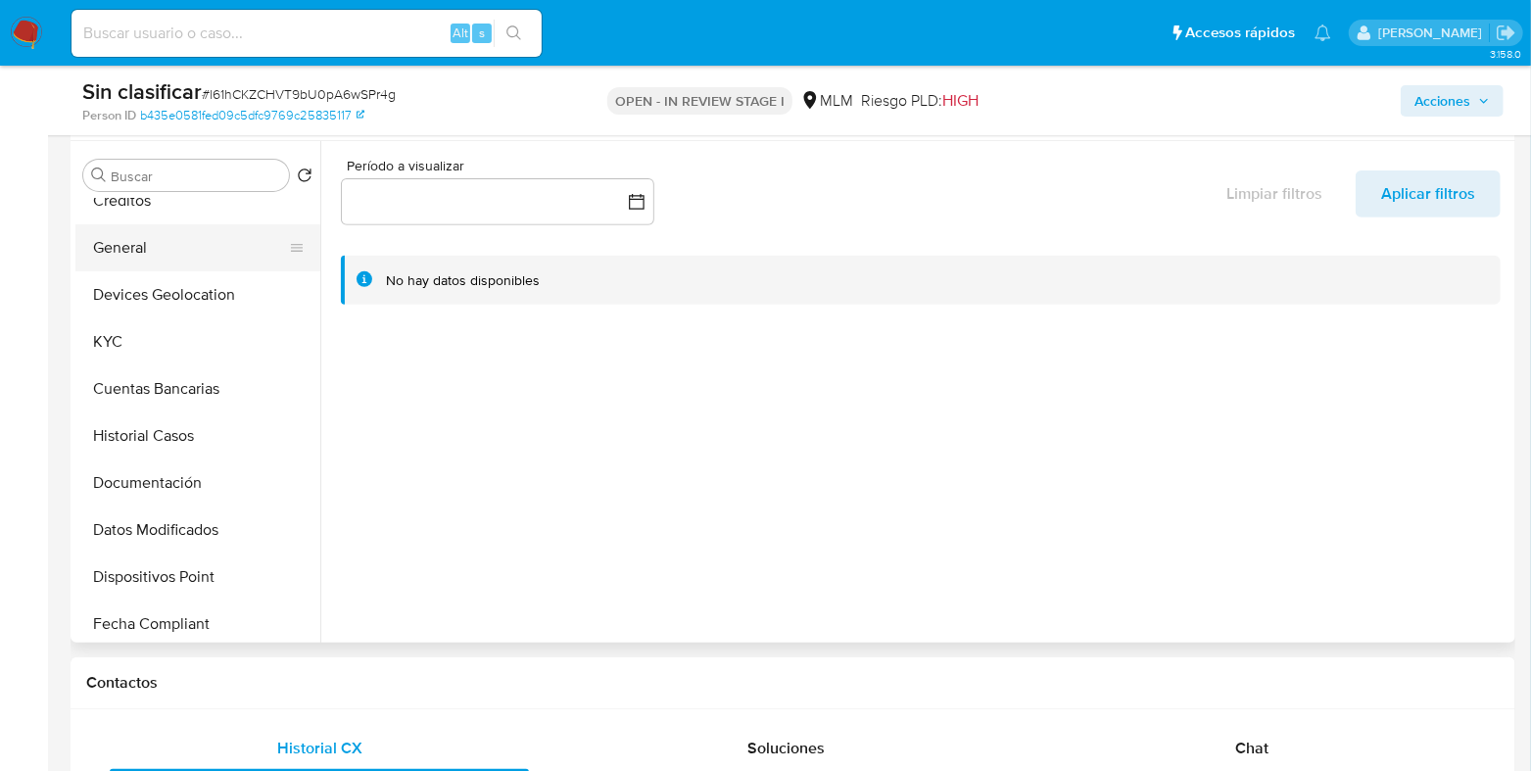
scroll to position [244, 0]
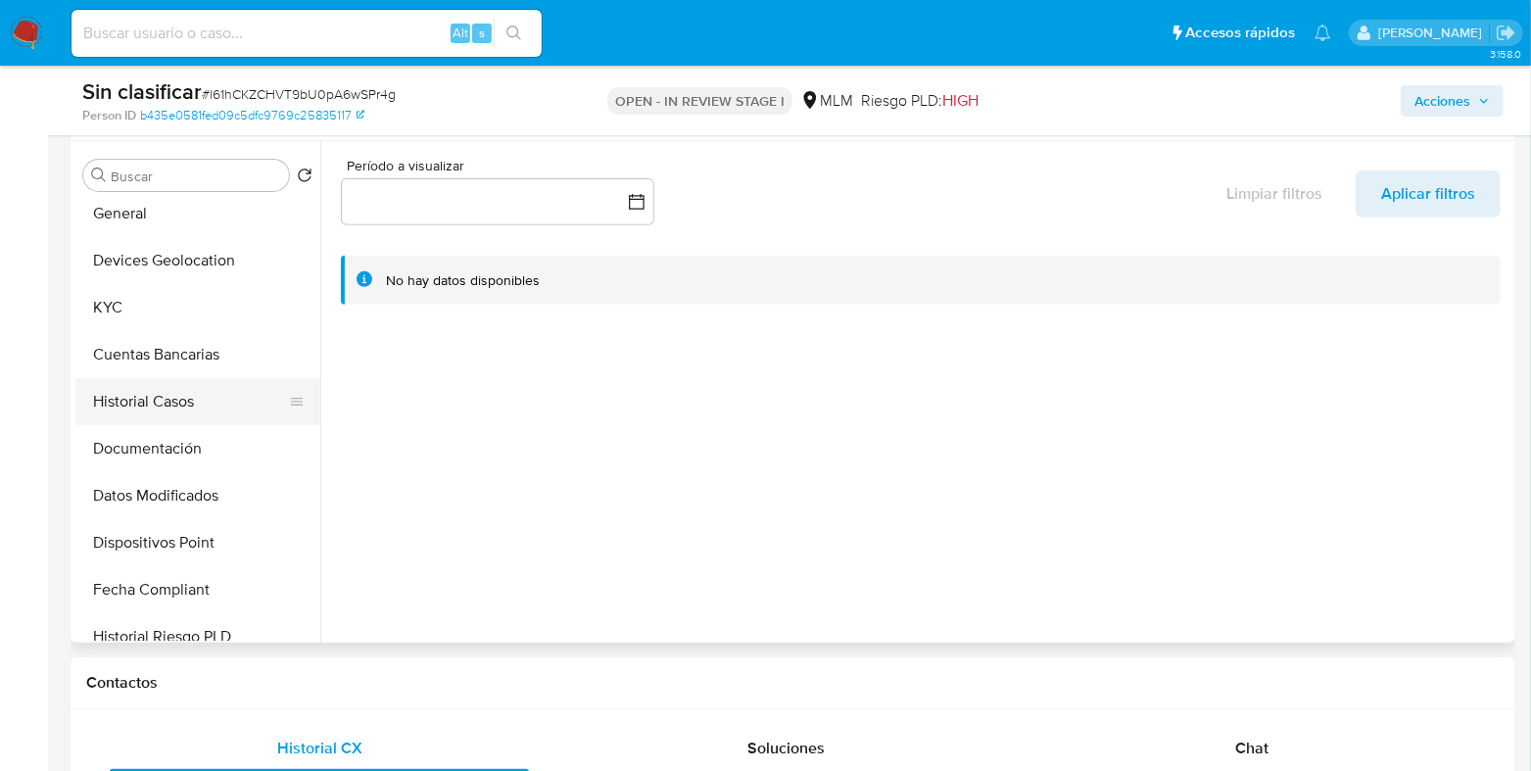
select select "10"
click at [176, 408] on button "Historial Casos" at bounding box center [189, 401] width 229 height 47
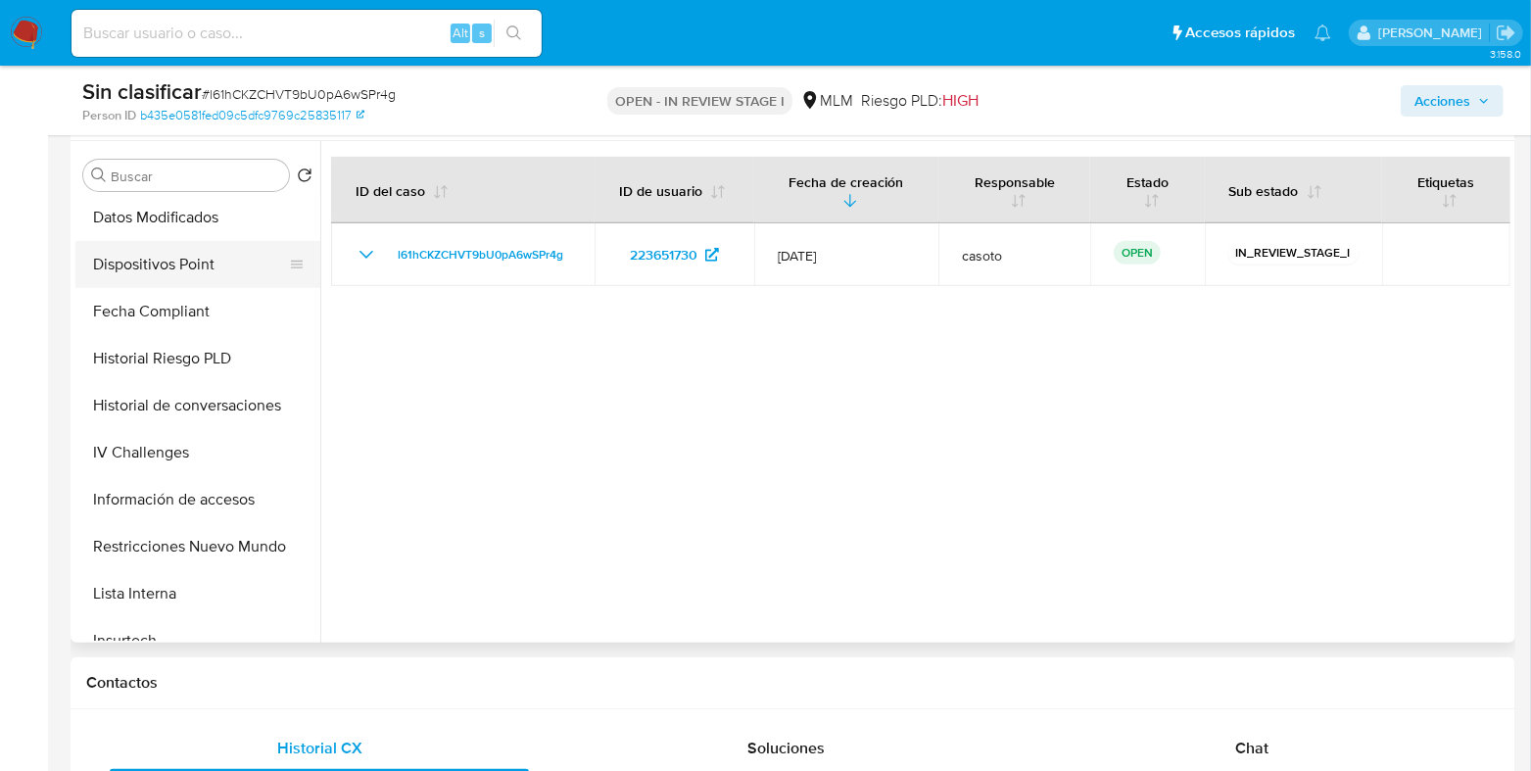
scroll to position [612, 0]
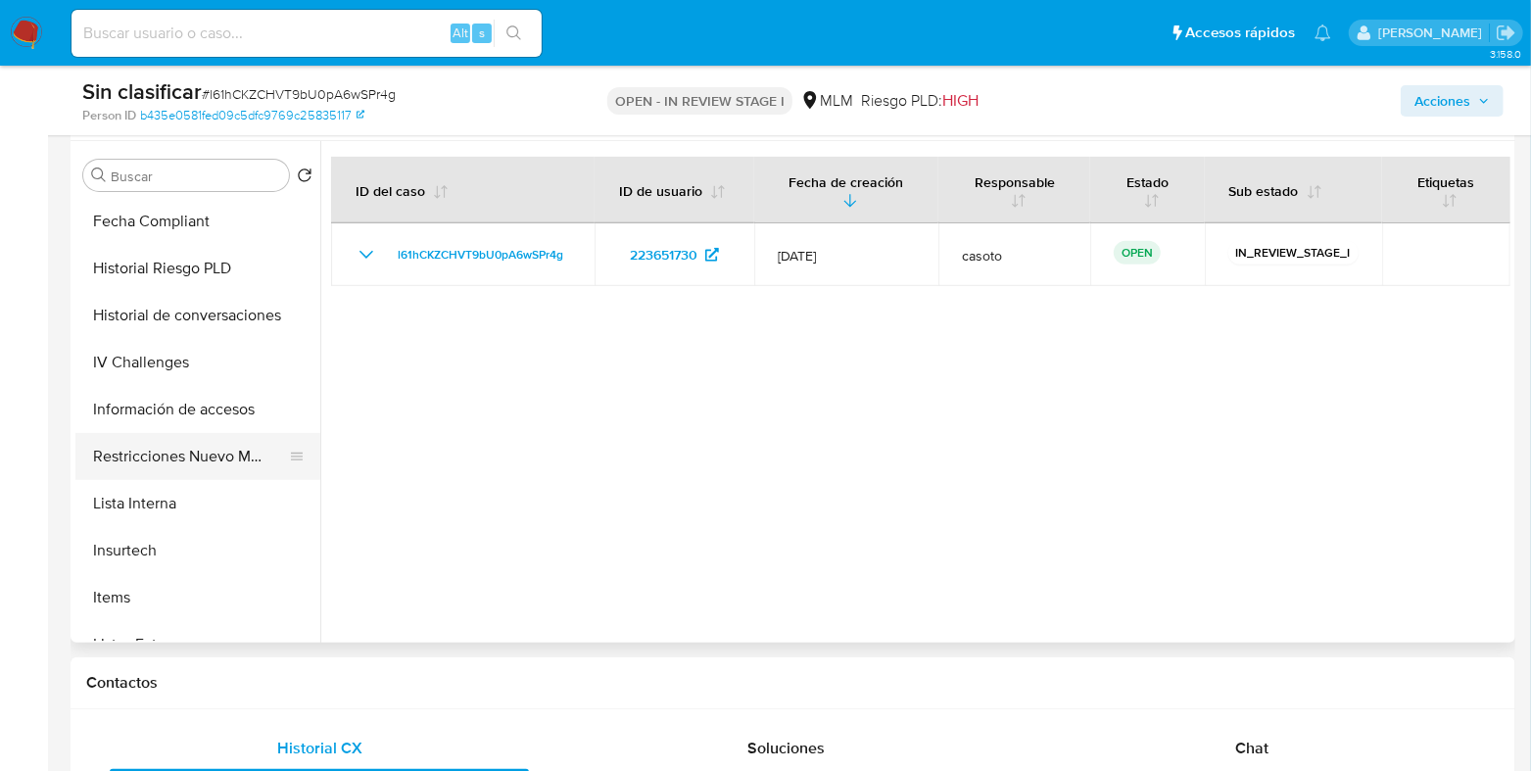
click at [191, 460] on button "Restricciones Nuevo Mundo" at bounding box center [189, 456] width 229 height 47
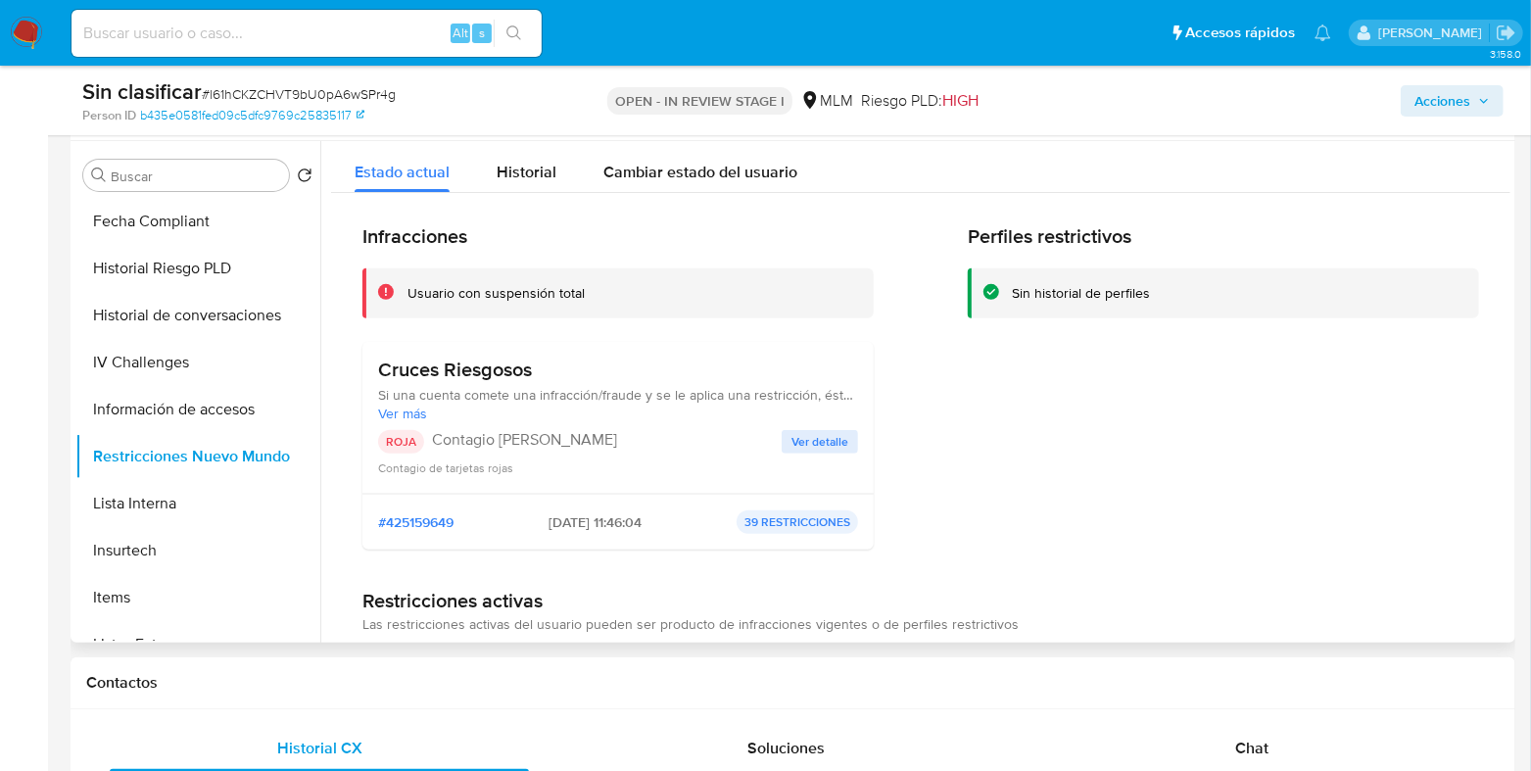
click at [834, 432] on span "Ver detalle" at bounding box center [819, 442] width 57 height 20
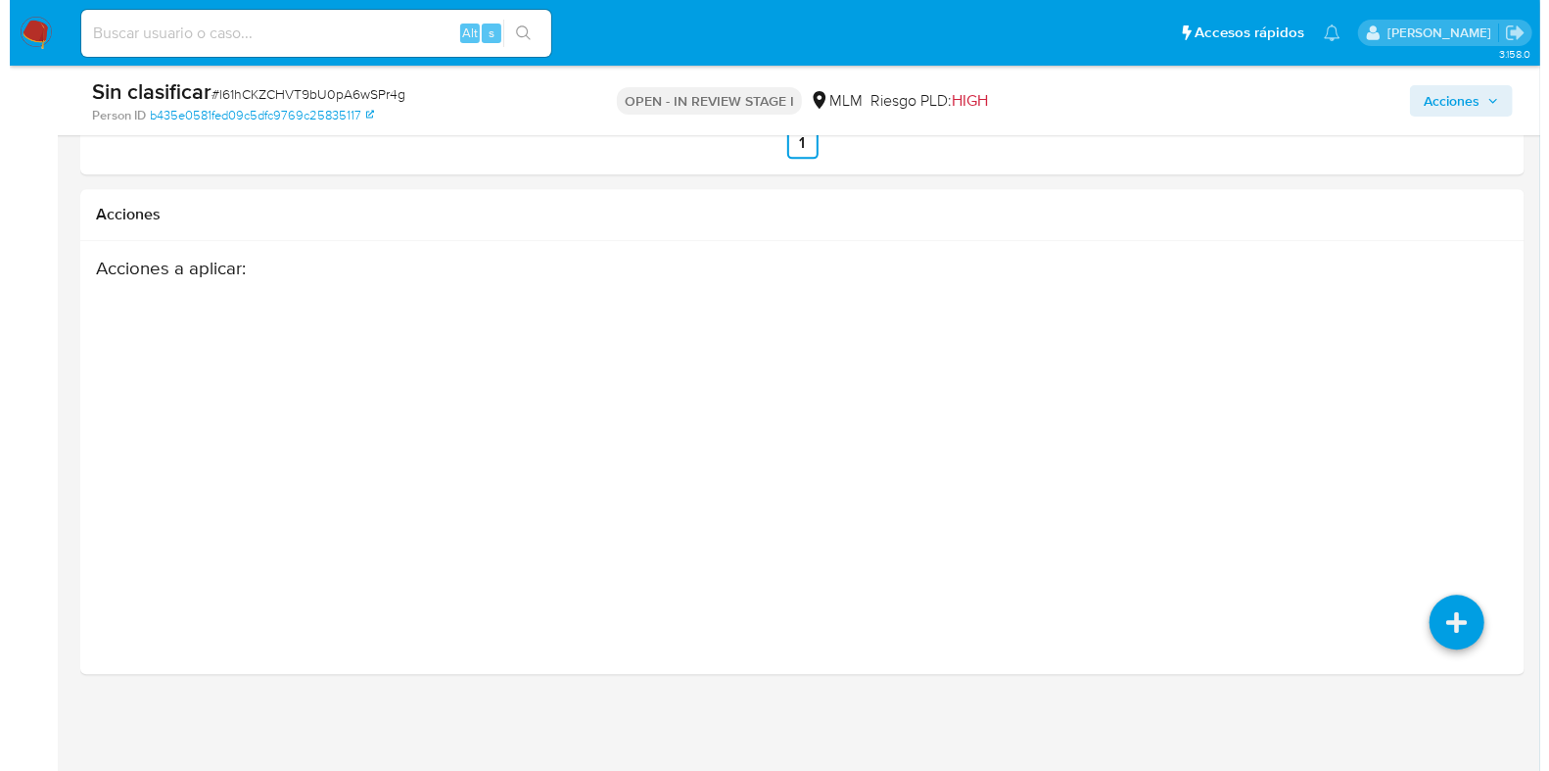
scroll to position [2873, 0]
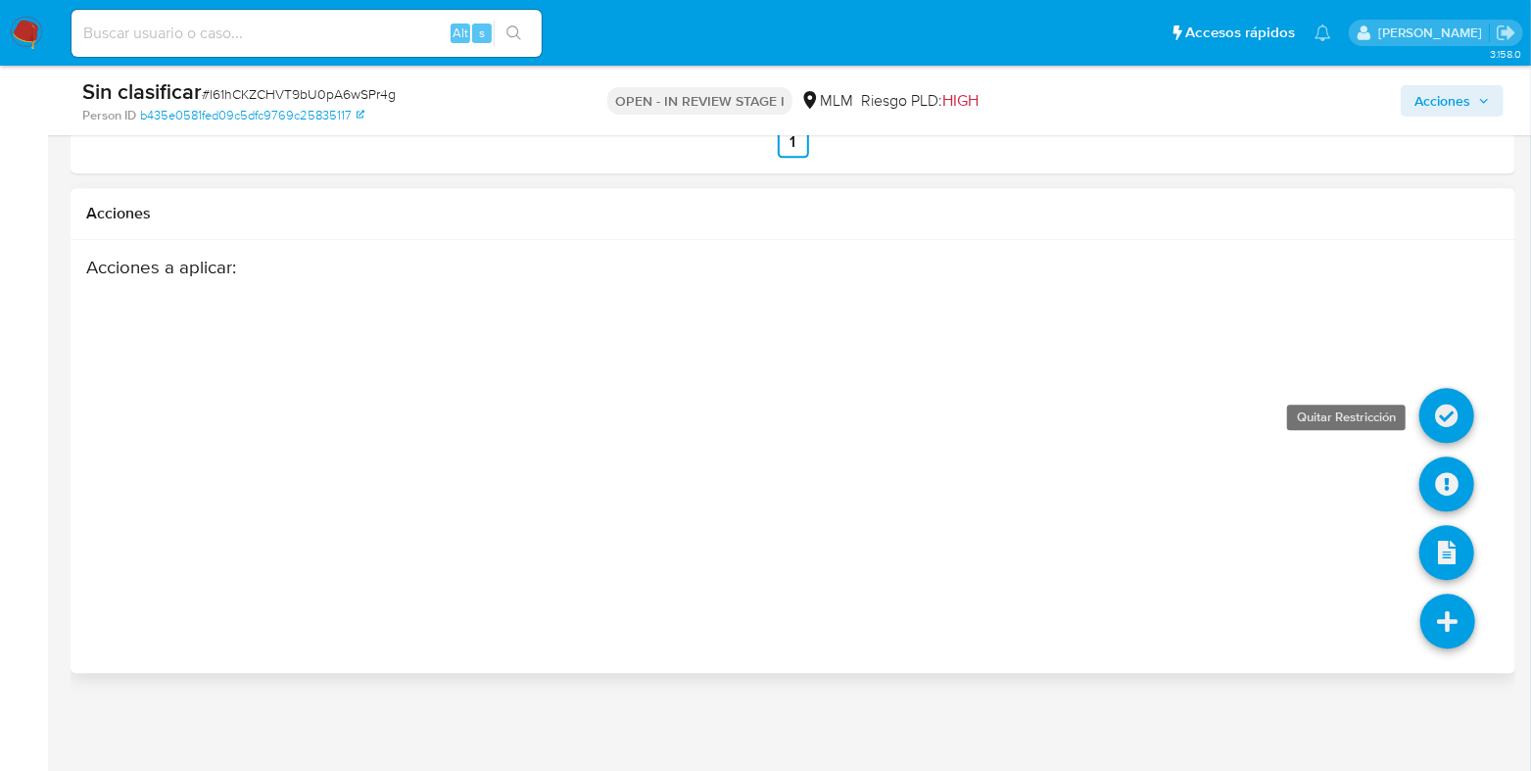
click at [1443, 418] on icon at bounding box center [1446, 415] width 55 height 55
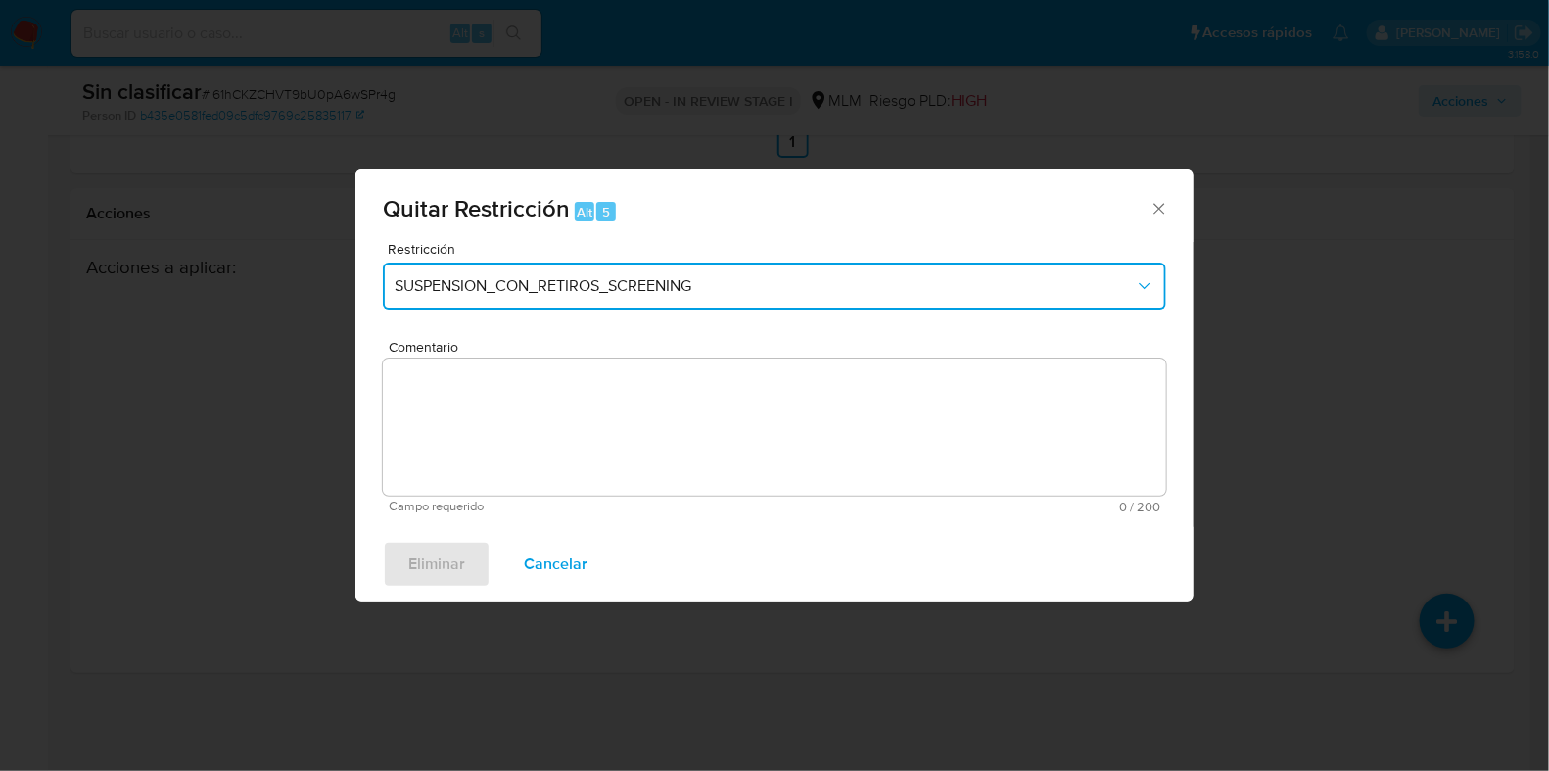
click at [655, 280] on span "SUSPENSION_CON_RETIROS_SCREENING" at bounding box center [765, 286] width 740 height 20
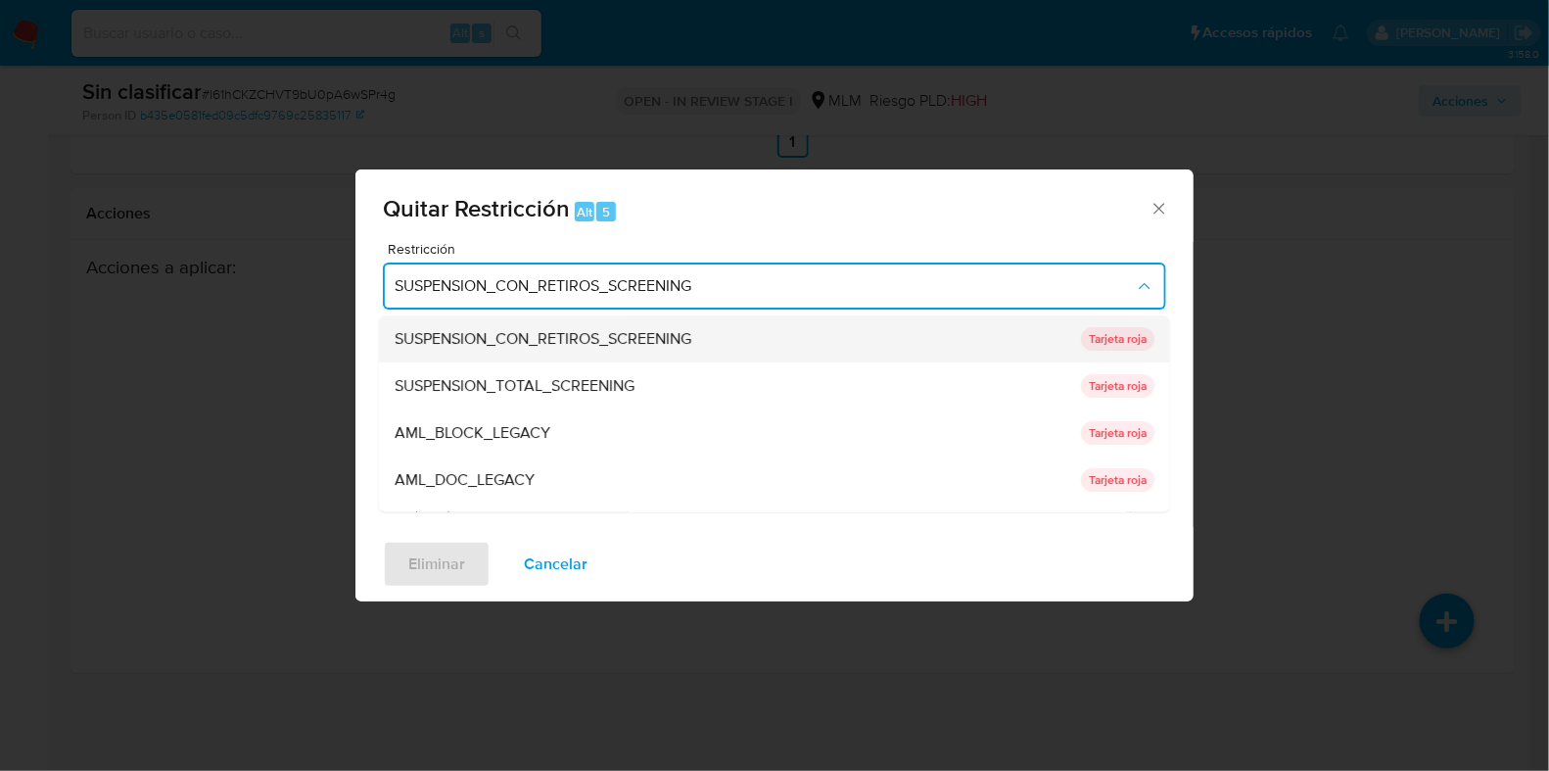
click at [607, 331] on span "SUSPENSION_CON_RETIROS_SCREENING" at bounding box center [543, 340] width 297 height 20
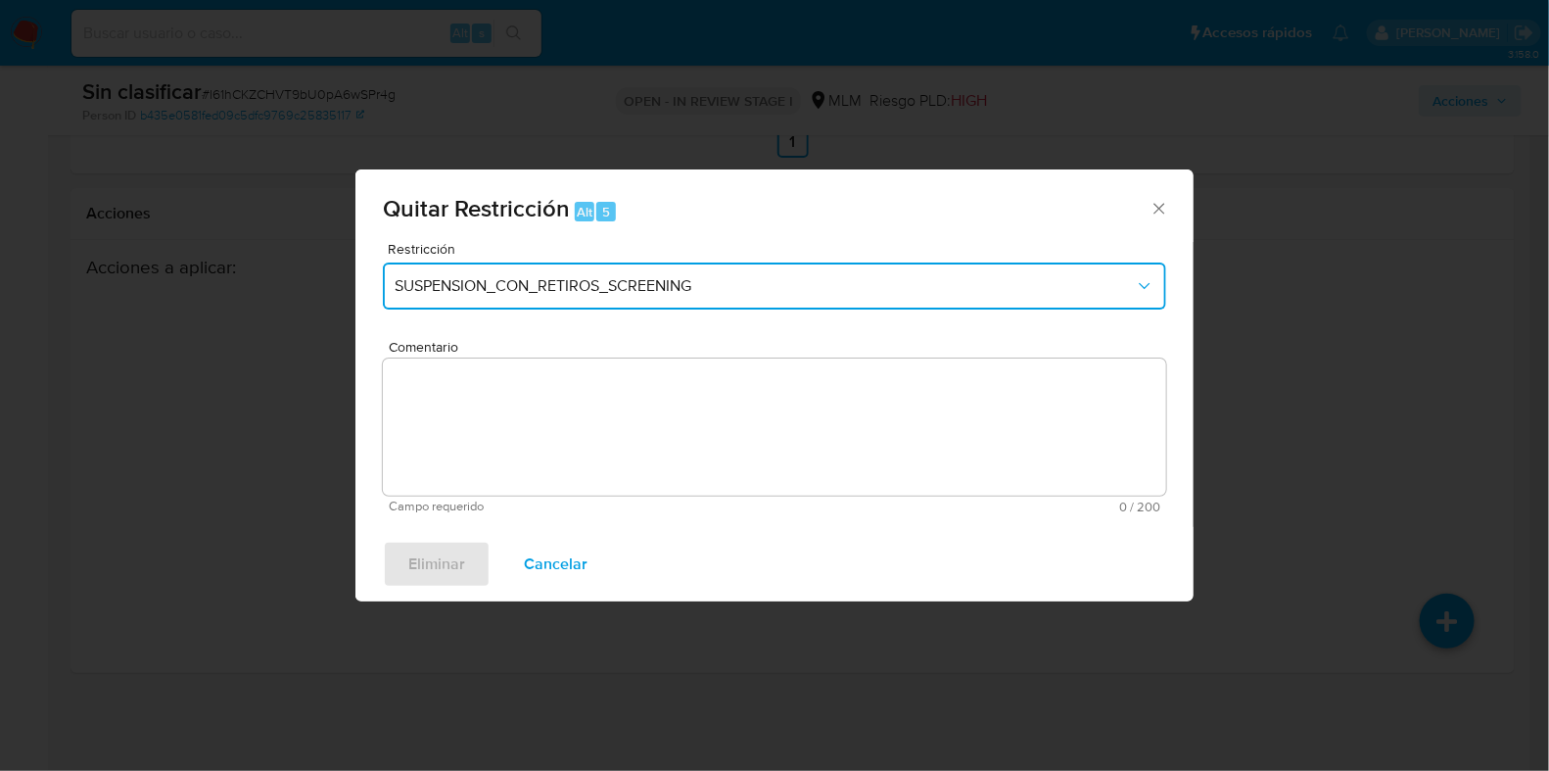
click at [616, 280] on span "SUSPENSION_CON_RETIROS_SCREENING" at bounding box center [765, 286] width 740 height 20
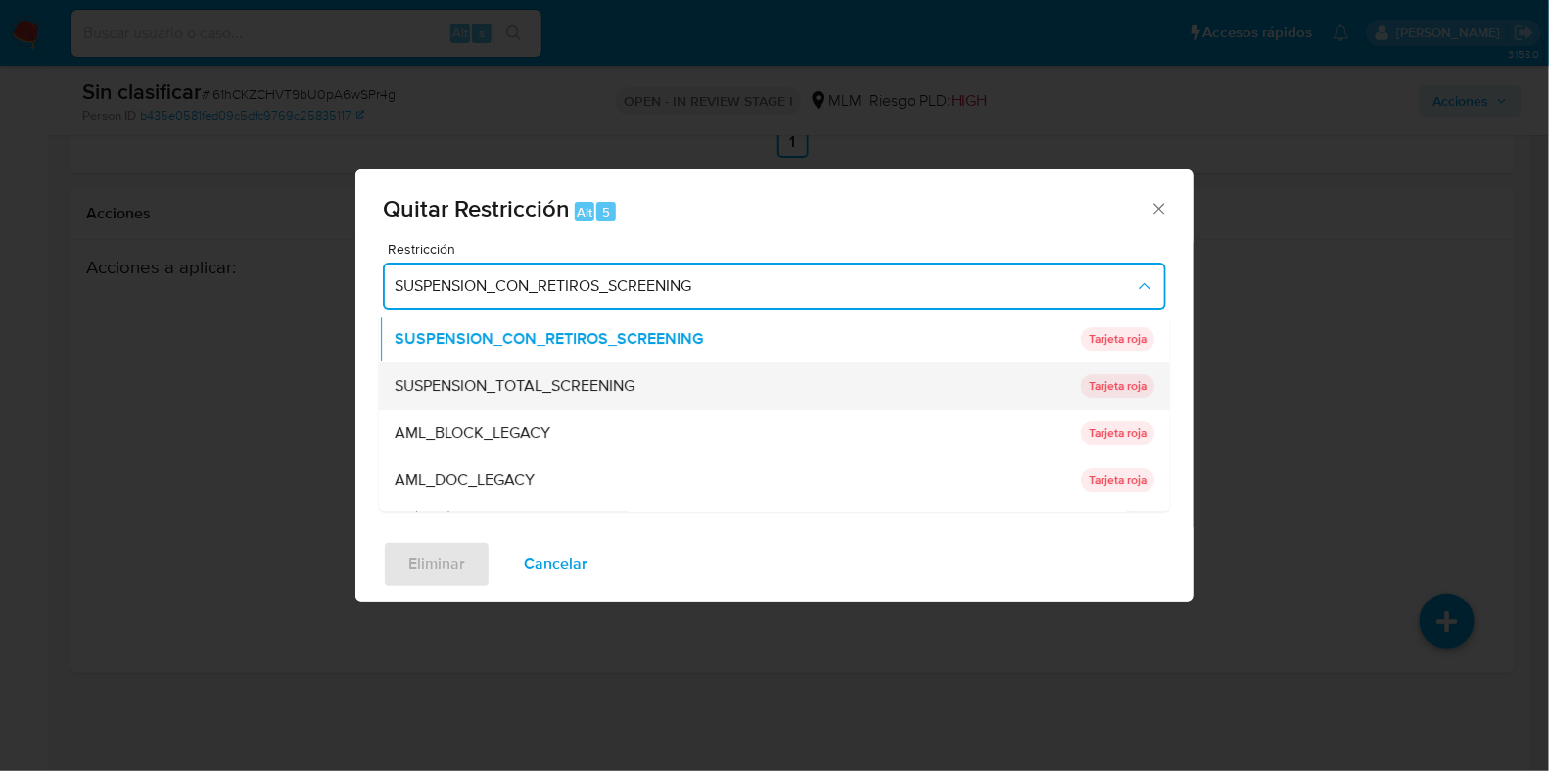
click at [559, 382] on span "SUSPENSION_TOTAL_SCREENING" at bounding box center [515, 387] width 240 height 20
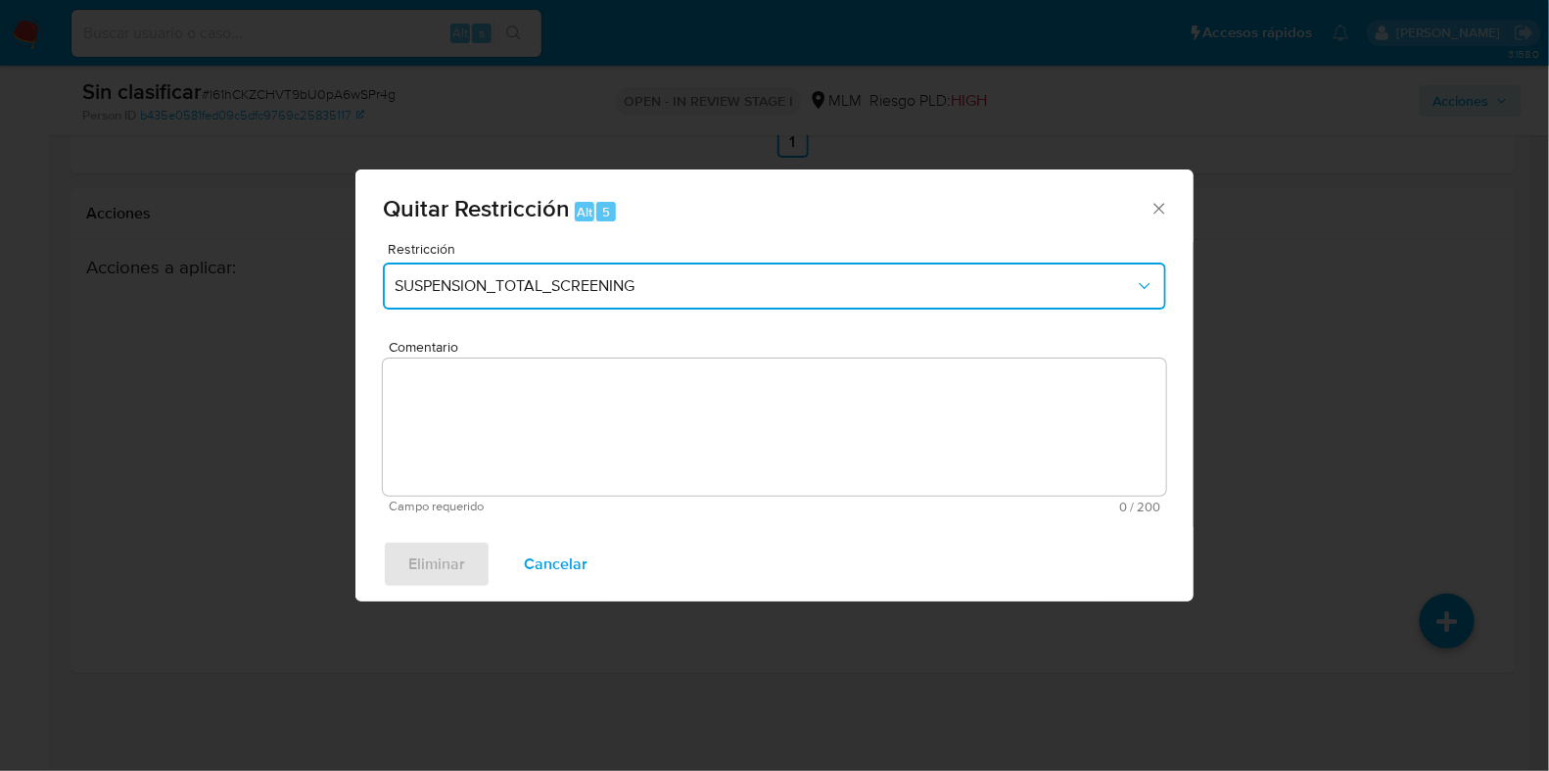
click at [594, 290] on span "SUSPENSION_TOTAL_SCREENING" at bounding box center [765, 286] width 740 height 20
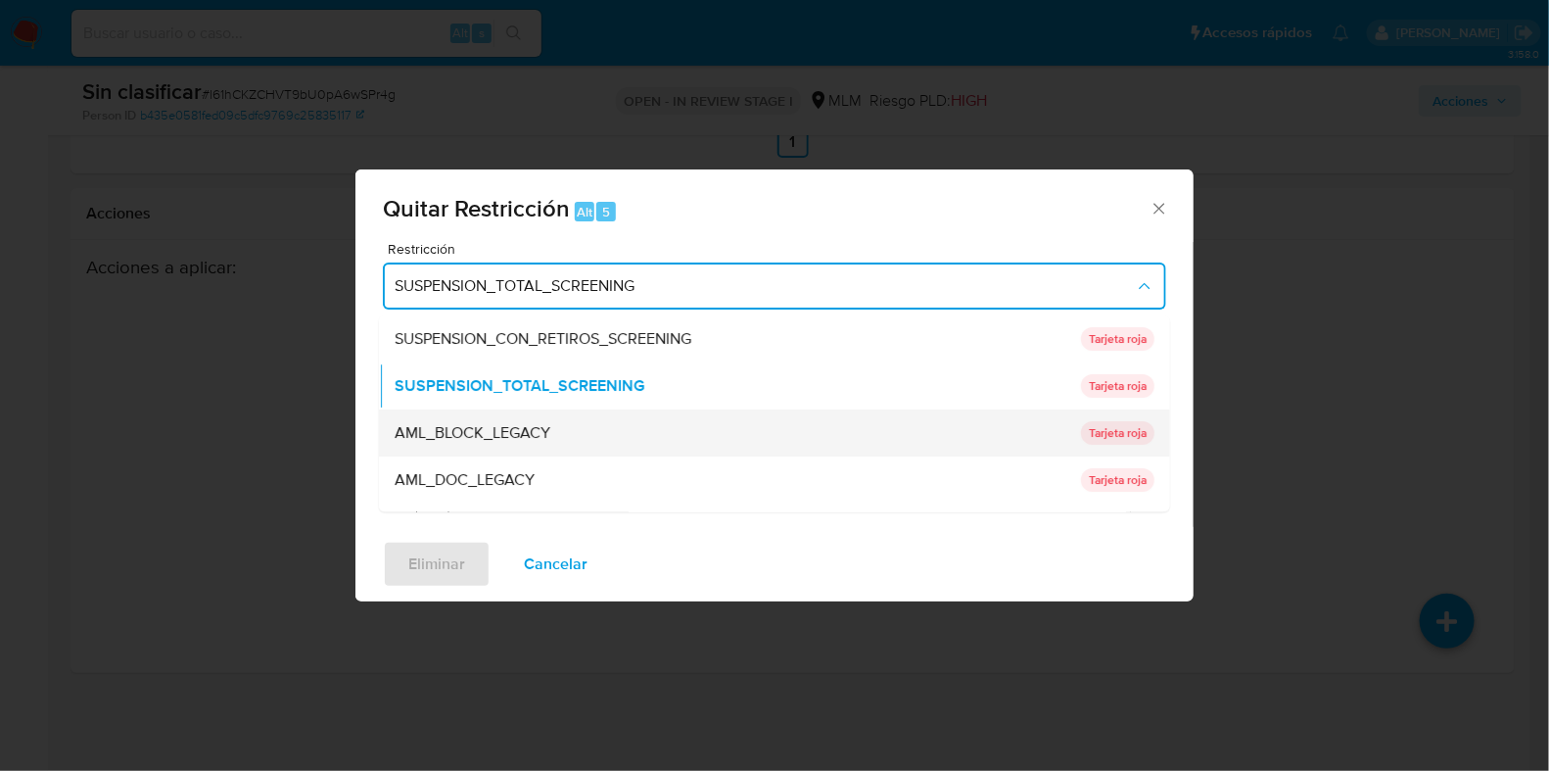
click at [542, 424] on span "AML_BLOCK_LEGACY" at bounding box center [473, 434] width 156 height 20
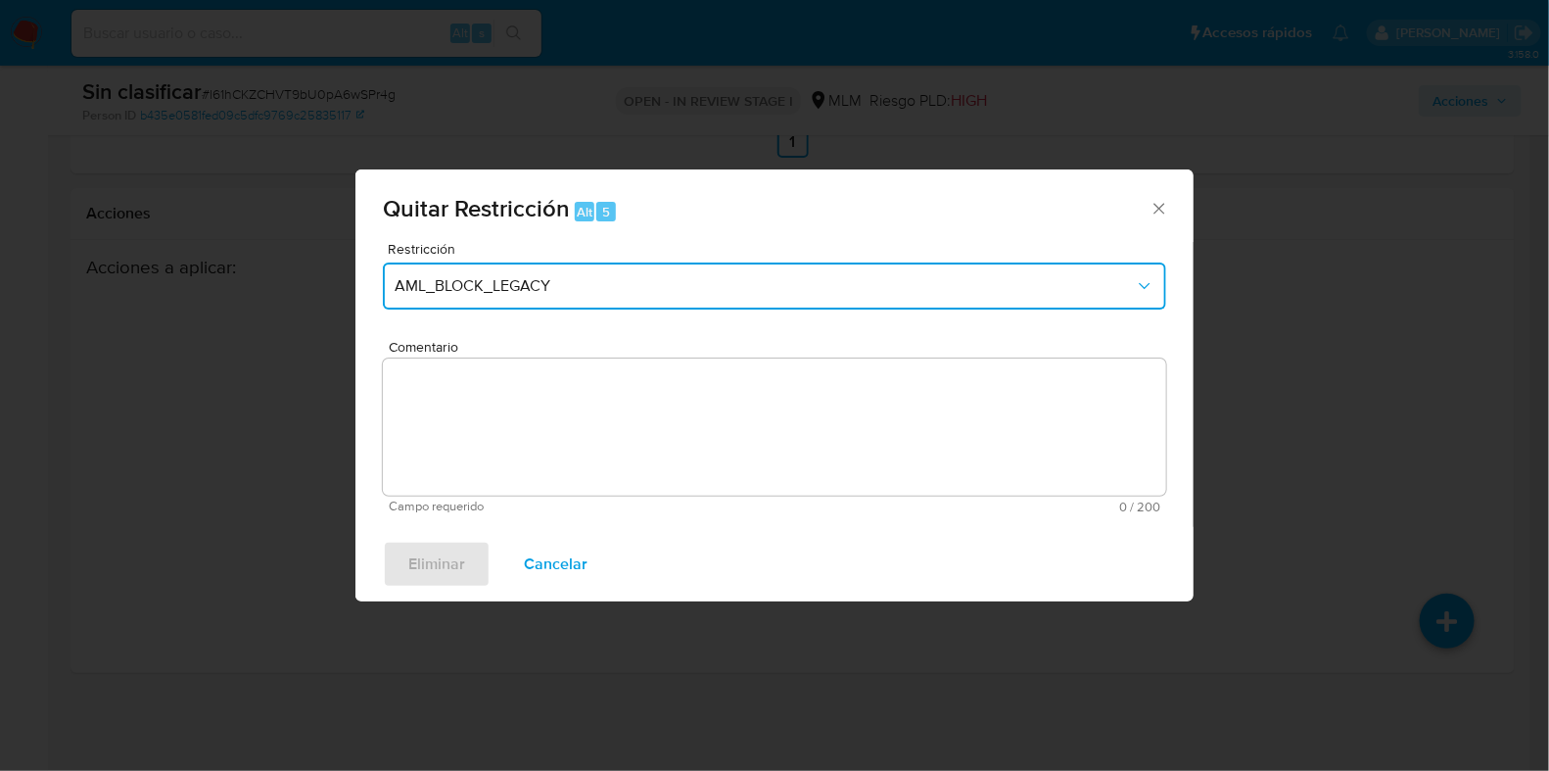
click at [583, 291] on span "AML_BLOCK_LEGACY" at bounding box center [765, 286] width 740 height 20
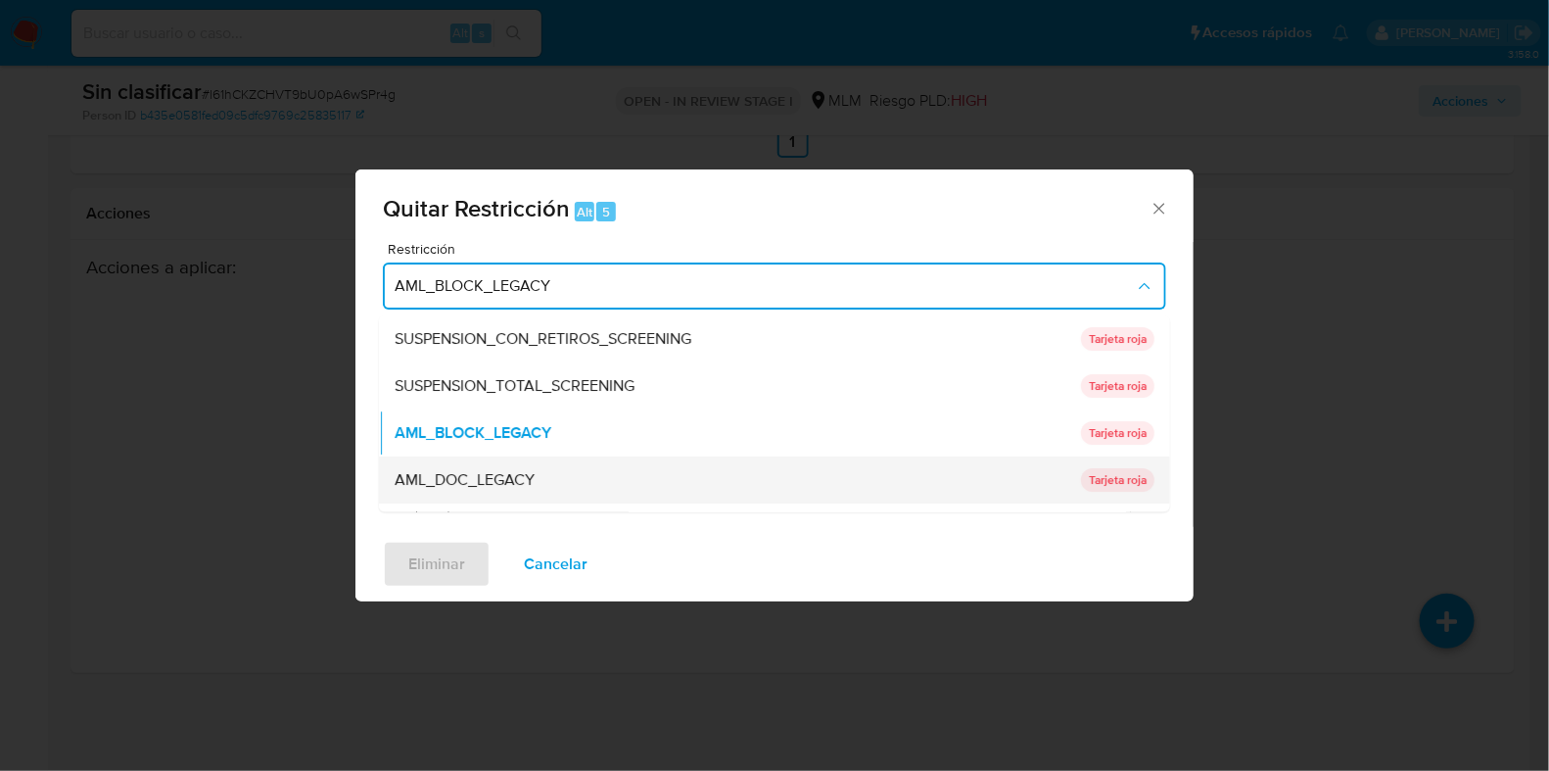
click at [518, 471] on span "AML_DOC_LEGACY" at bounding box center [465, 481] width 140 height 20
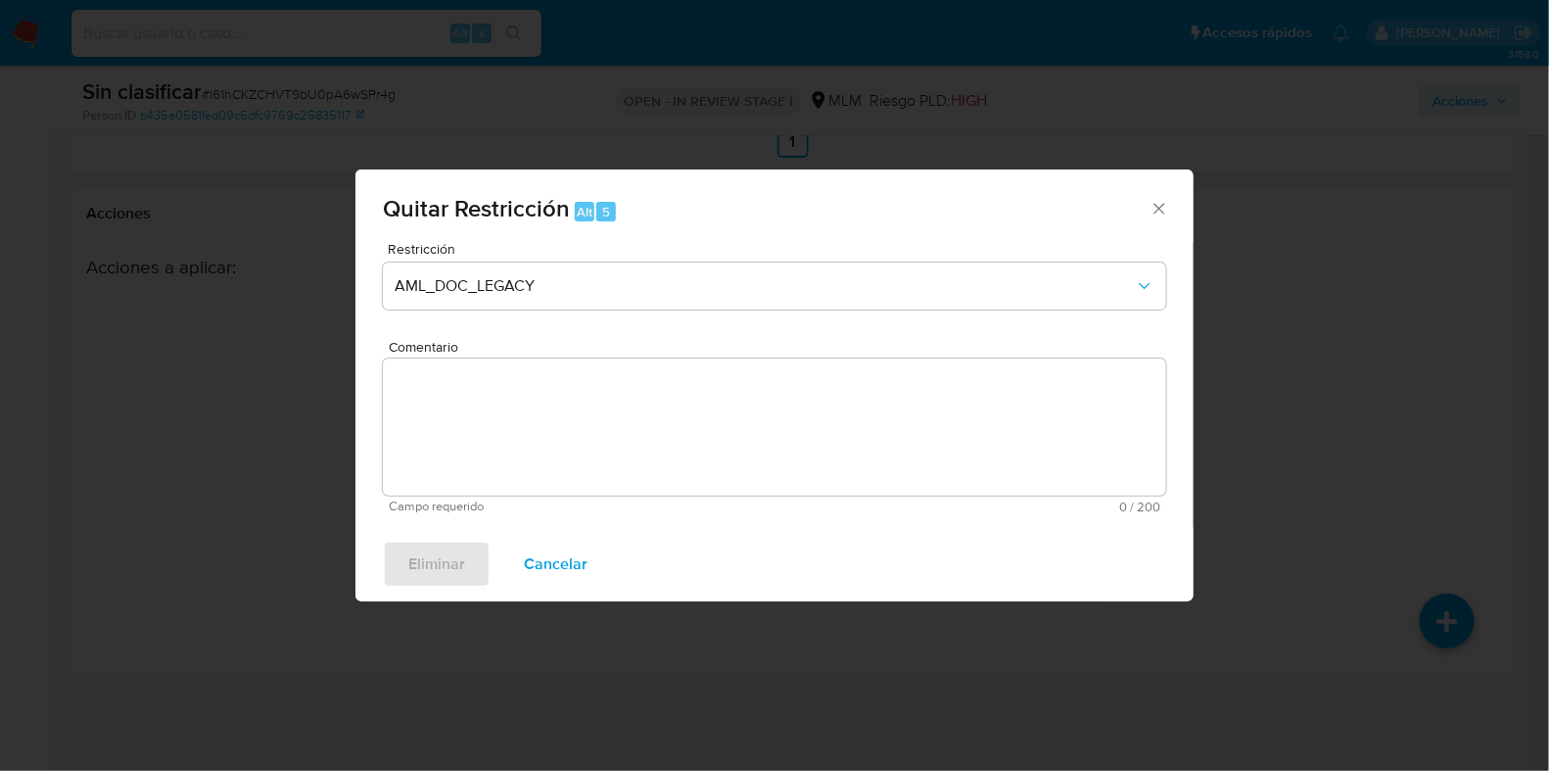
click at [559, 442] on textarea "Comentario" at bounding box center [775, 426] width 784 height 137
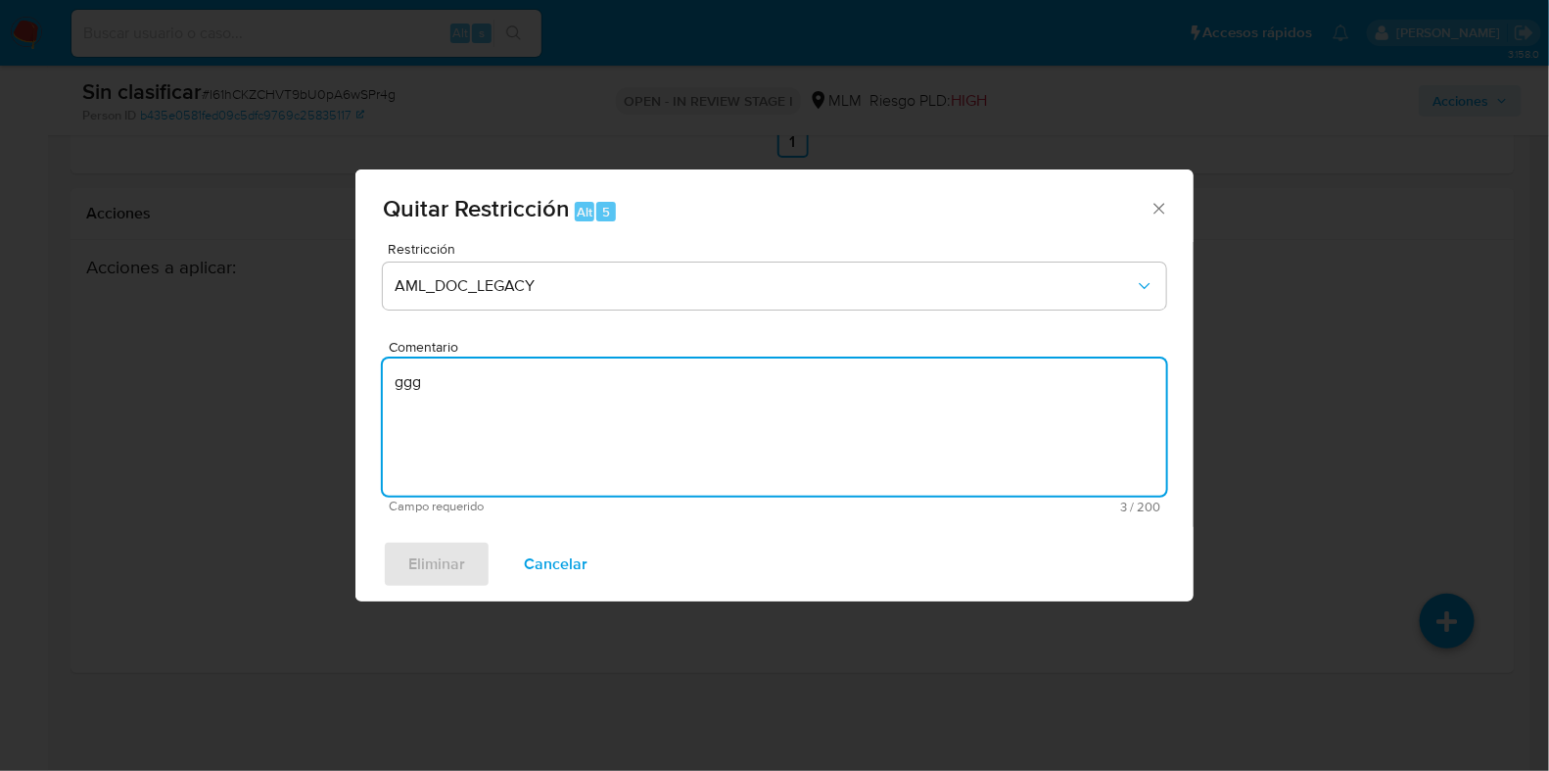
type textarea "ggg"
click at [438, 563] on div "Eliminar Cancelar" at bounding box center [775, 564] width 838 height 74
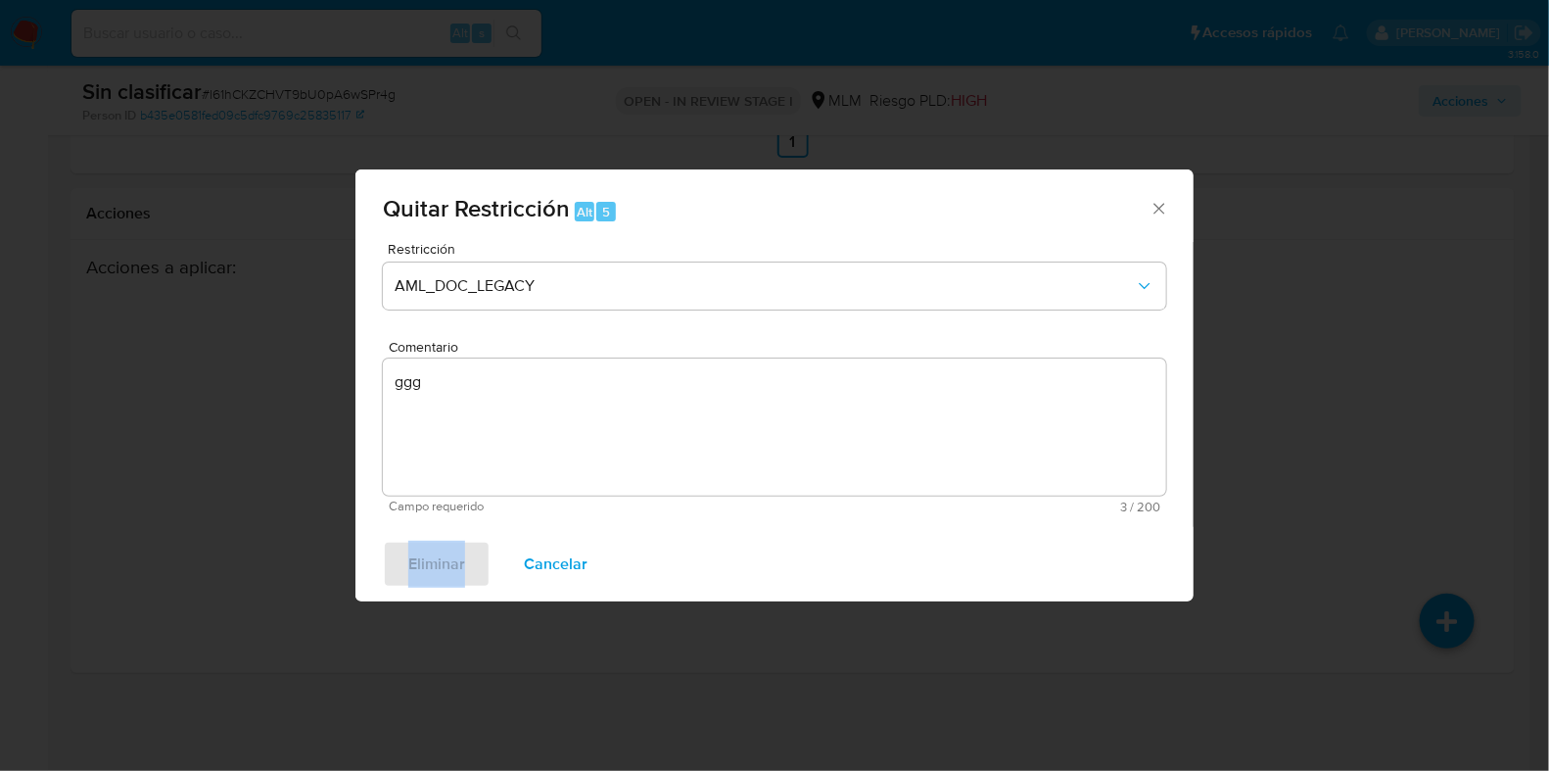
click at [438, 563] on div "Eliminar Cancelar" at bounding box center [775, 564] width 838 height 74
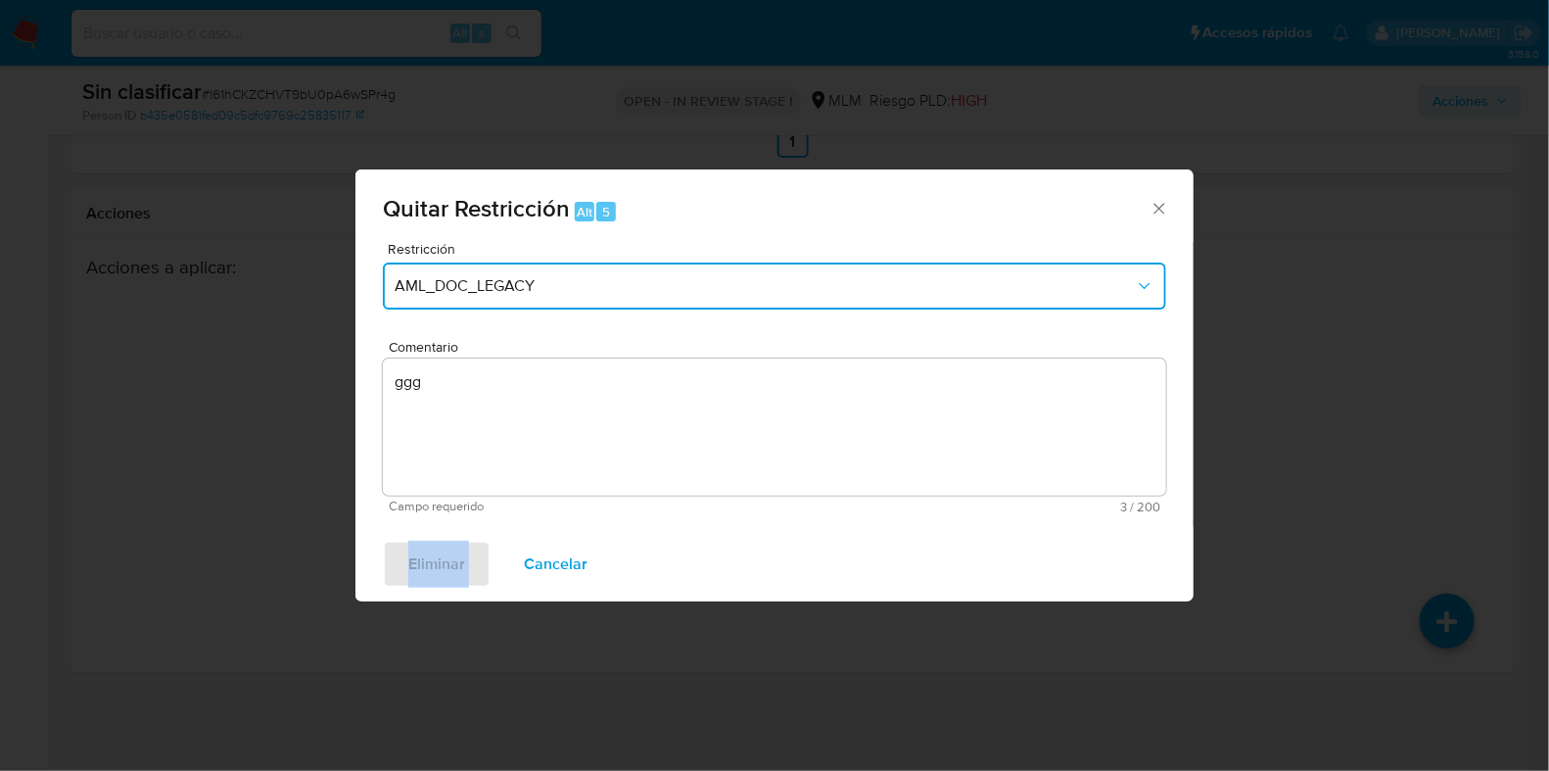
click at [501, 302] on button "AML_DOC_LEGACY" at bounding box center [775, 285] width 784 height 47
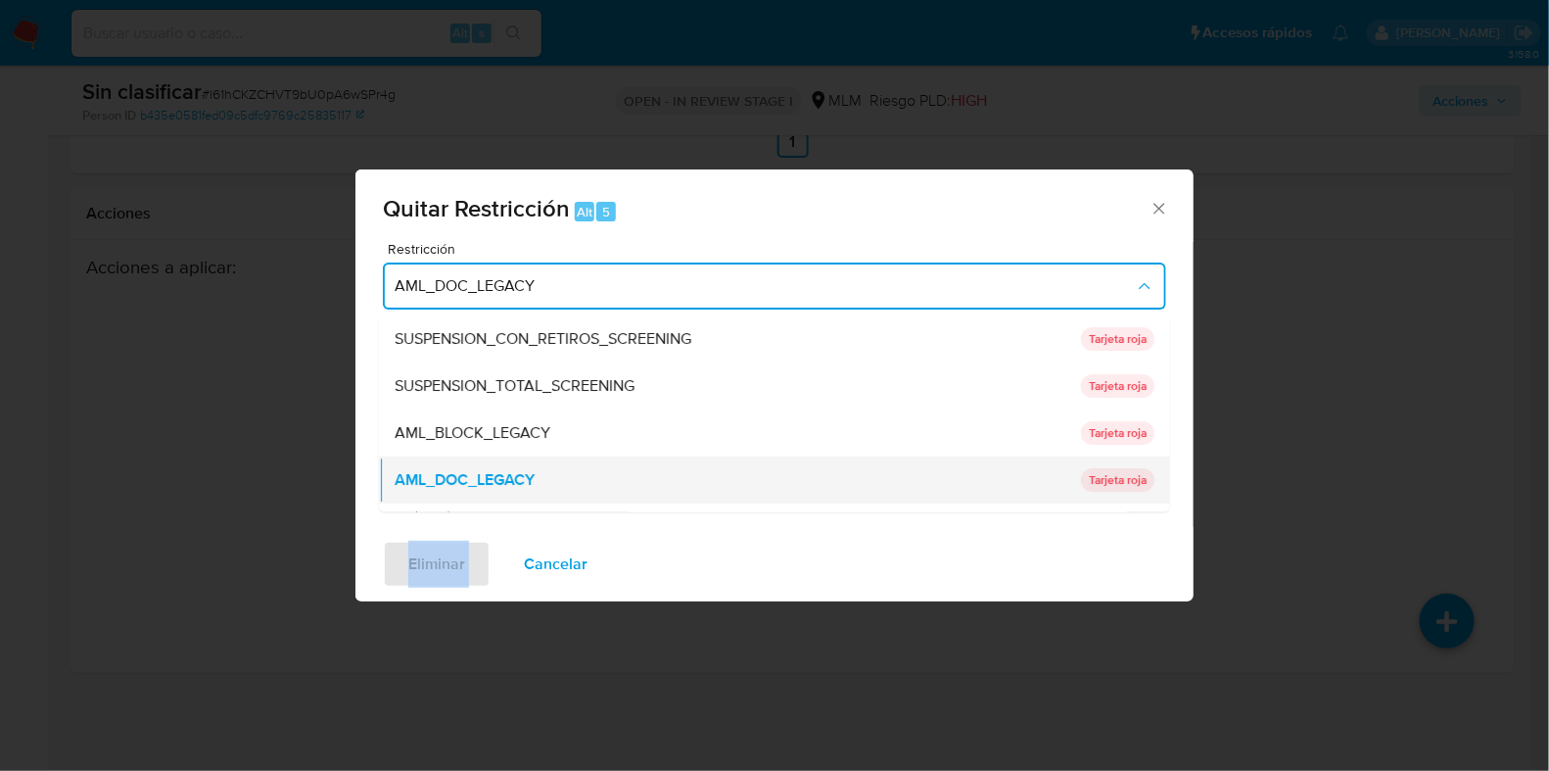
scroll to position [121, 0]
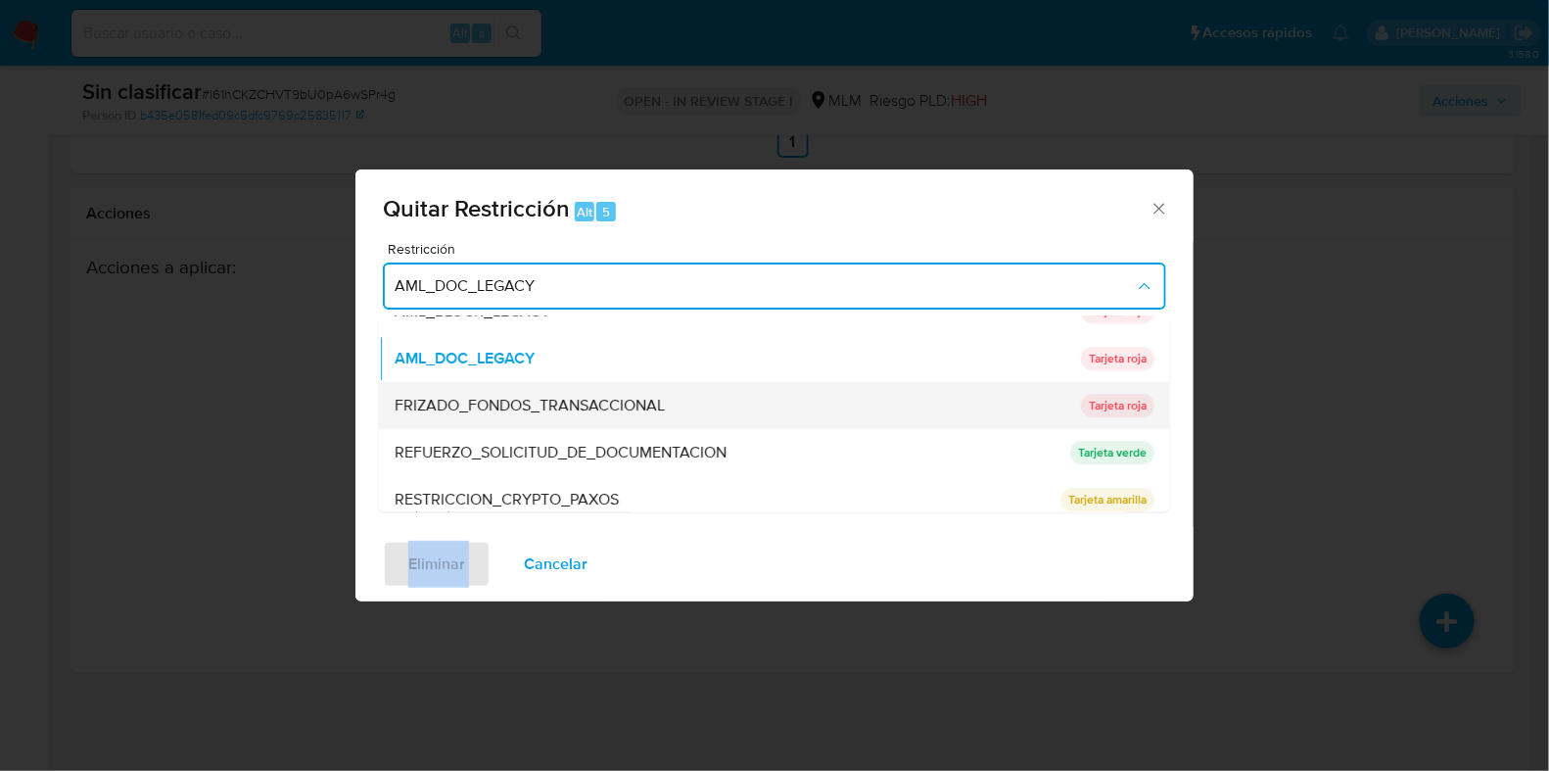
click at [513, 406] on span "FRIZADO_FONDOS_TRANSACCIONAL" at bounding box center [530, 407] width 270 height 20
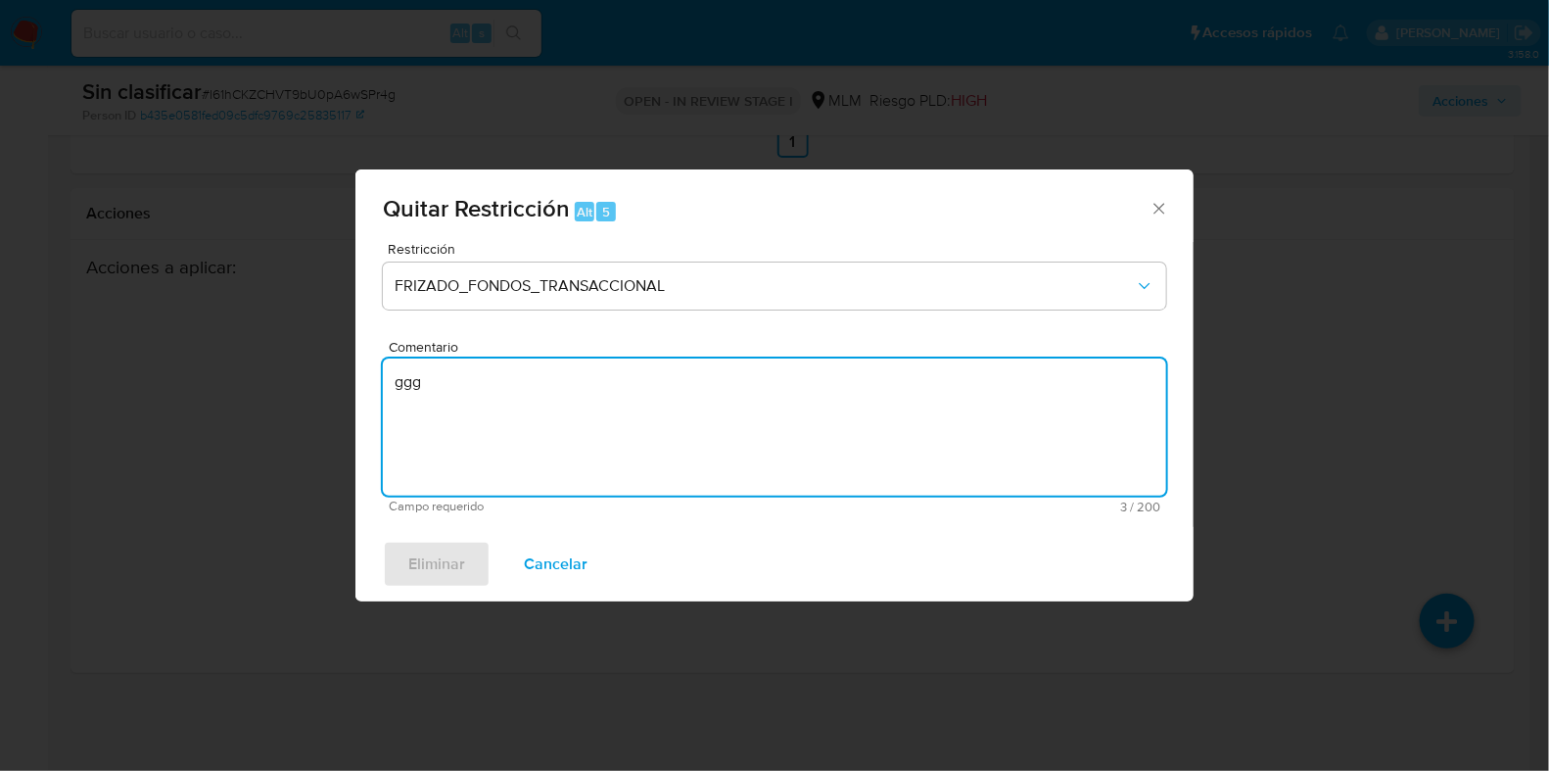
click at [501, 444] on textarea "ggg" at bounding box center [775, 426] width 784 height 137
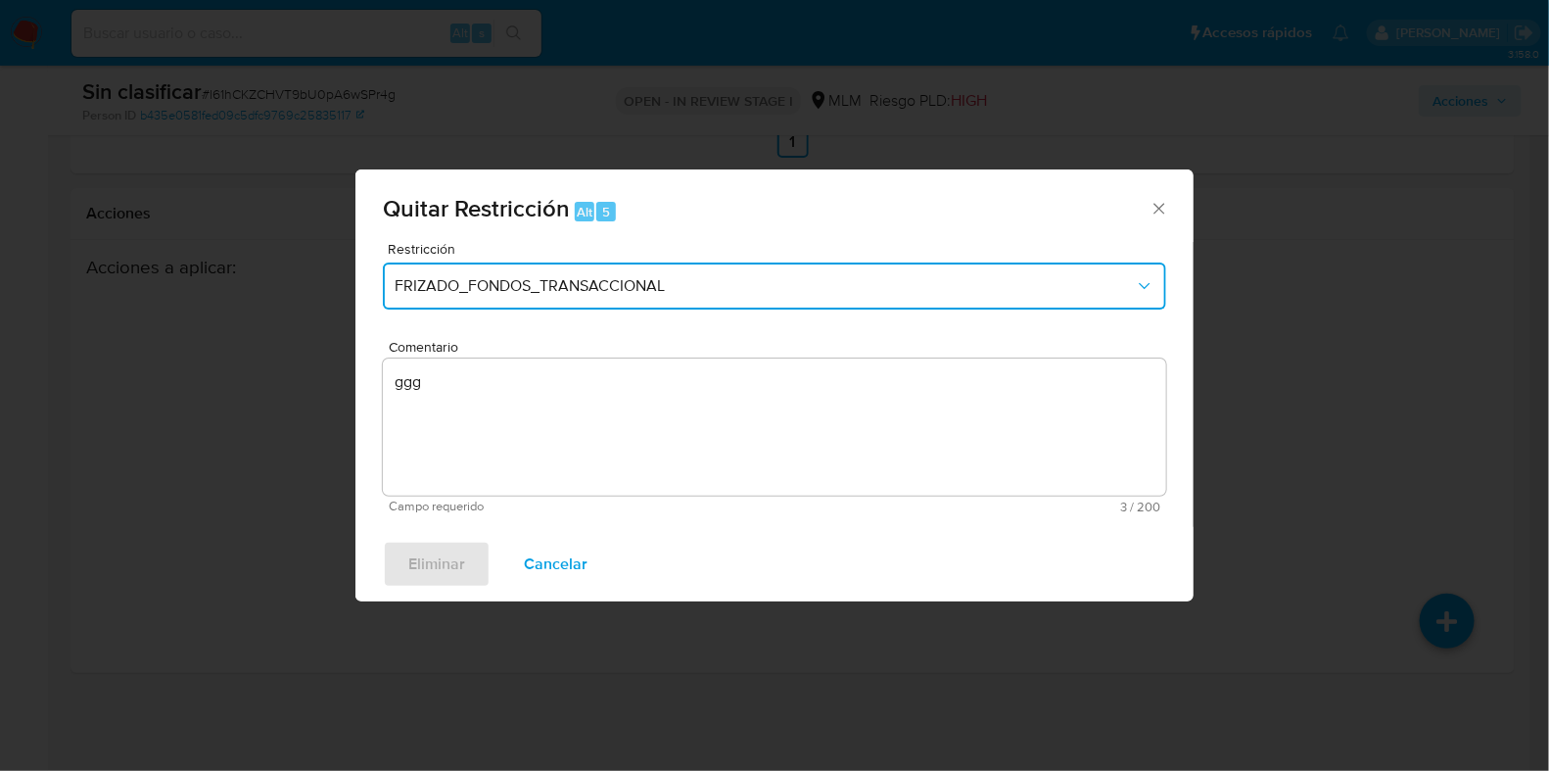
click at [531, 294] on span "FRIZADO_FONDOS_TRANSACCIONAL" at bounding box center [765, 286] width 740 height 20
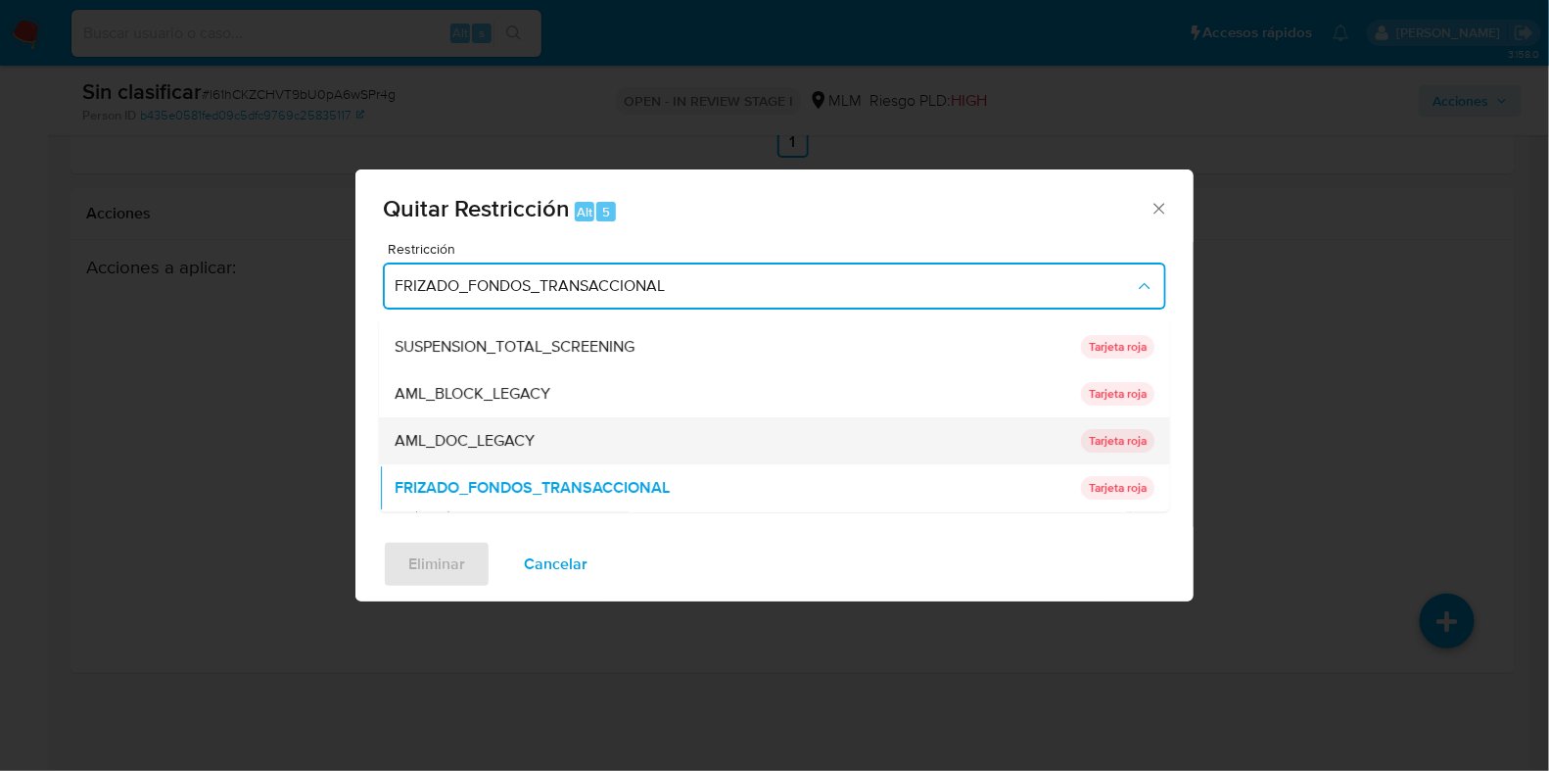
scroll to position [162, 0]
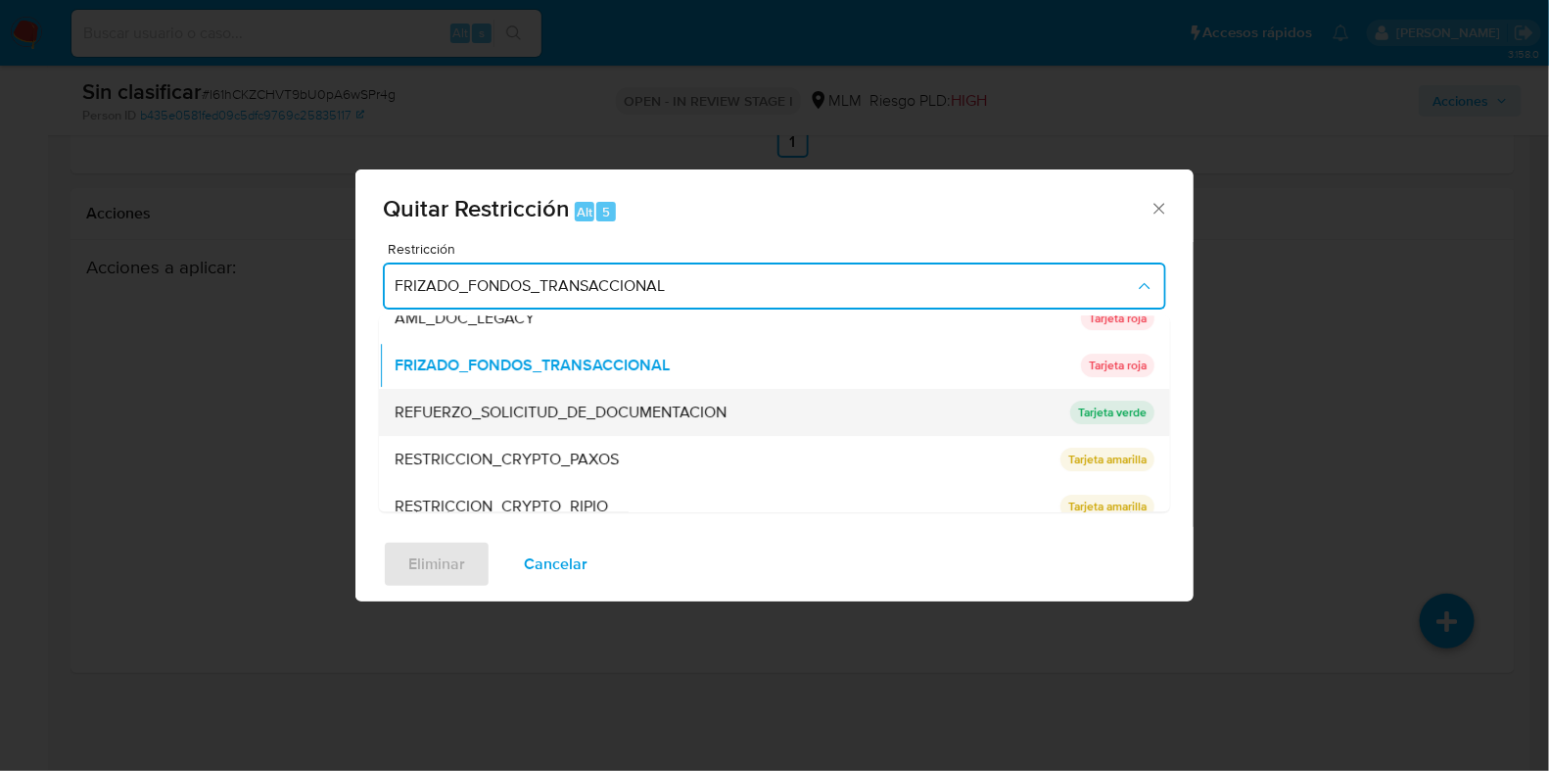
click at [521, 432] on div "REFUERZO_SOLICITUD_DE_DOCUMENTACION" at bounding box center [727, 413] width 664 height 47
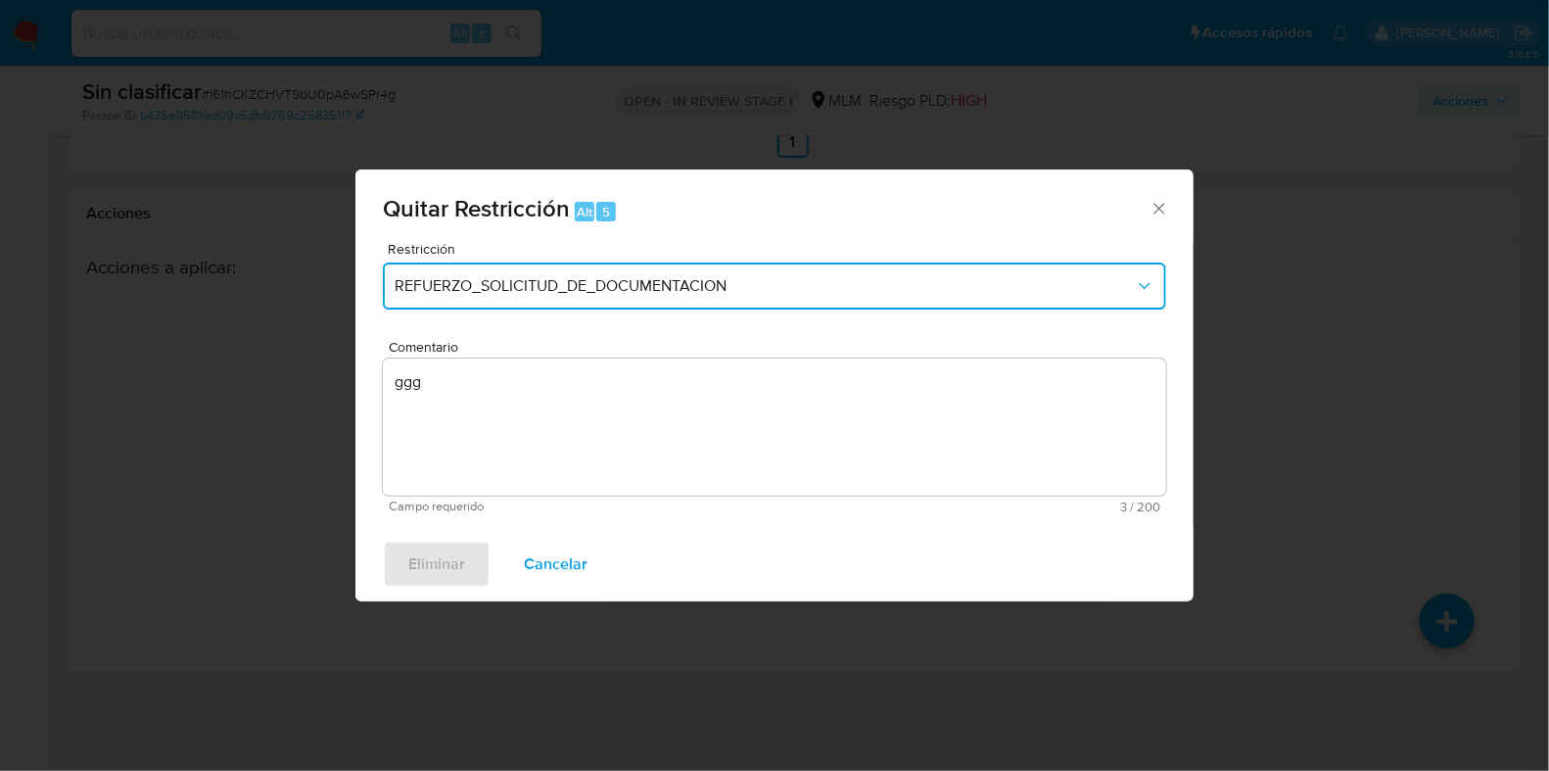
click at [542, 291] on span "REFUERZO_SOLICITUD_DE_DOCUMENTACION" at bounding box center [765, 286] width 740 height 20
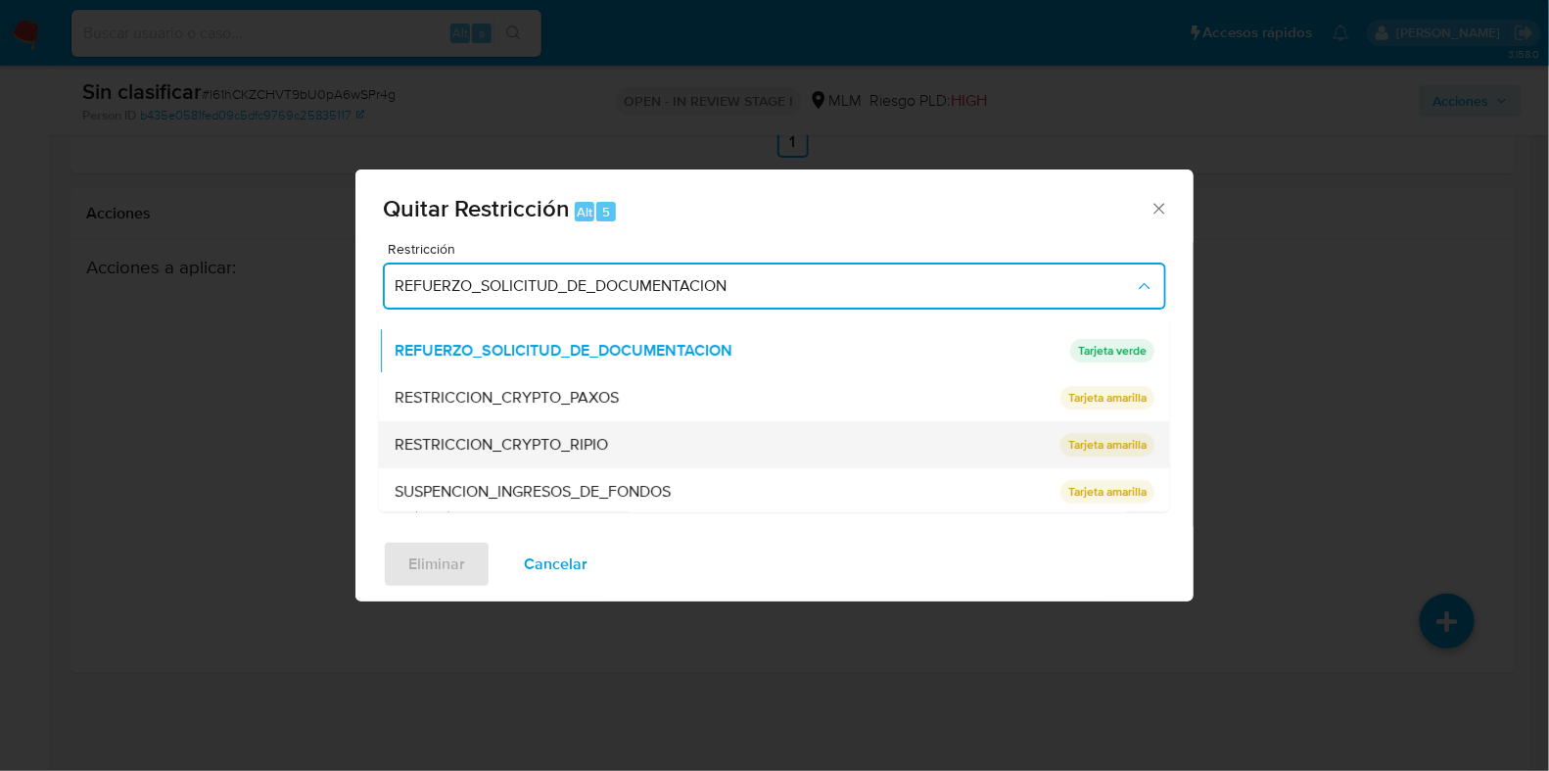
scroll to position [274, 0]
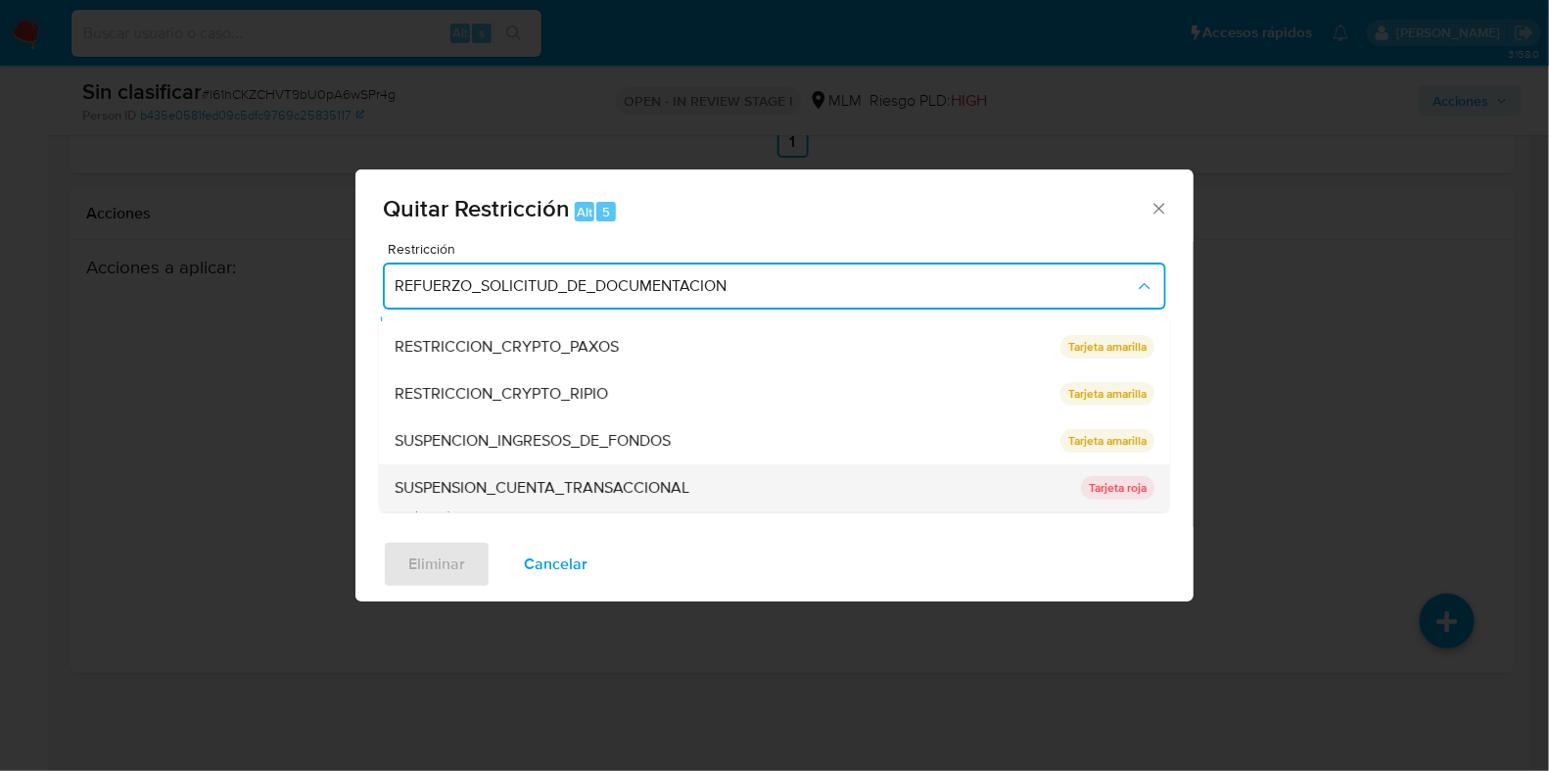
click at [495, 501] on div "SUSPENSION_CUENTA_TRANSACCIONAL" at bounding box center [732, 488] width 675 height 47
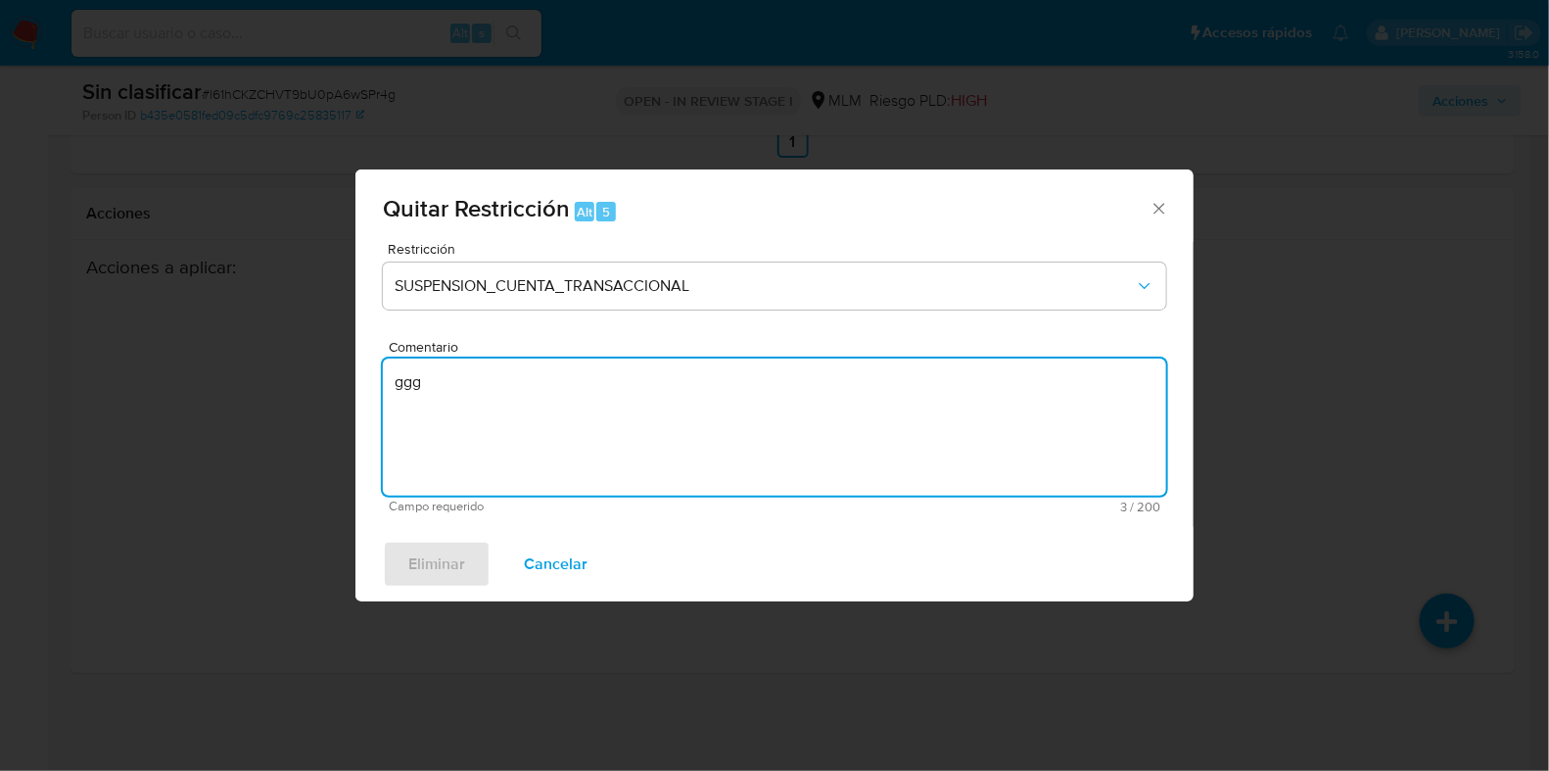
click at [516, 453] on textarea "ggg" at bounding box center [775, 426] width 784 height 137
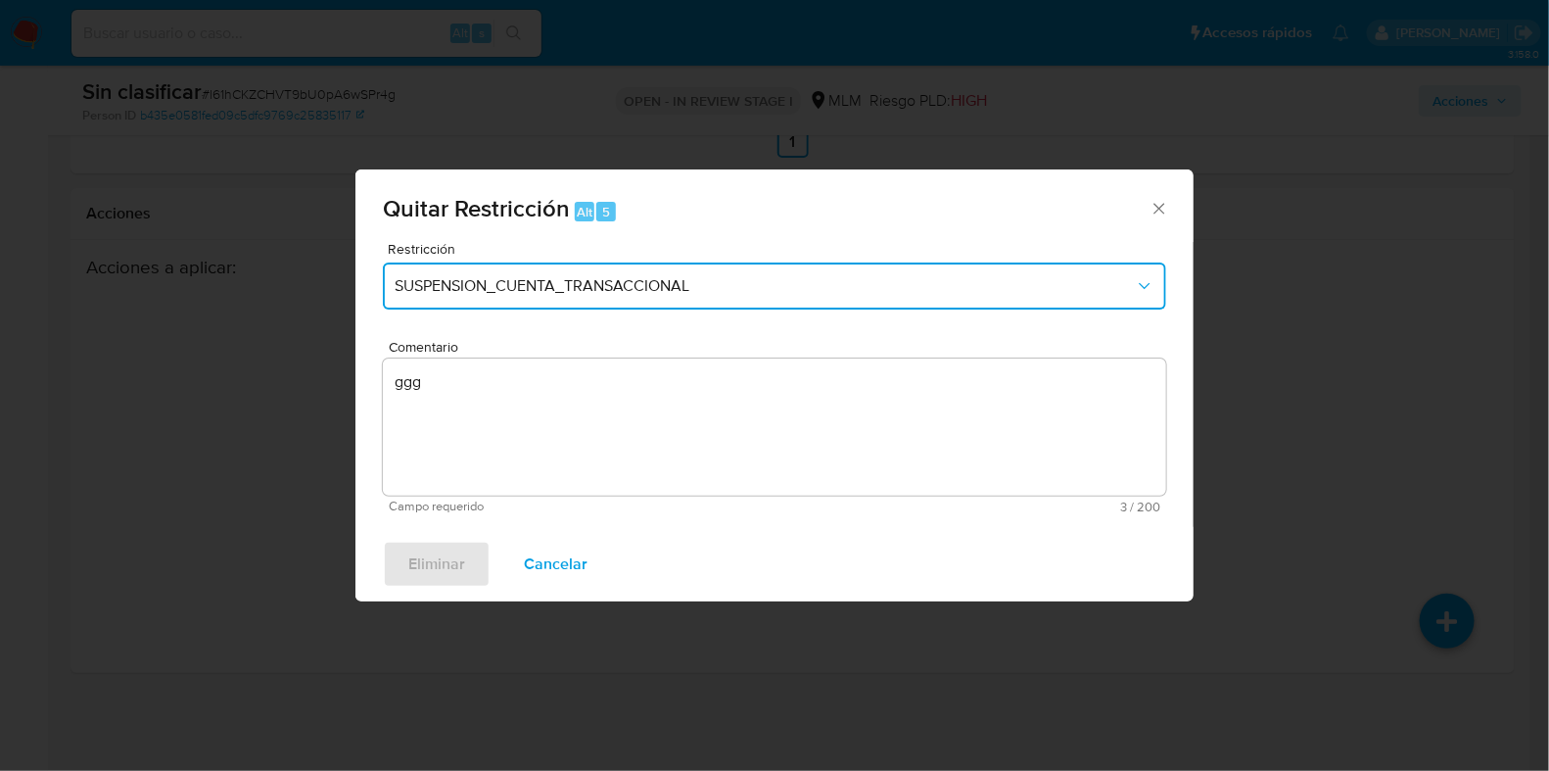
click at [551, 291] on span "SUSPENSION_CUENTA_TRANSACCIONAL" at bounding box center [765, 286] width 740 height 20
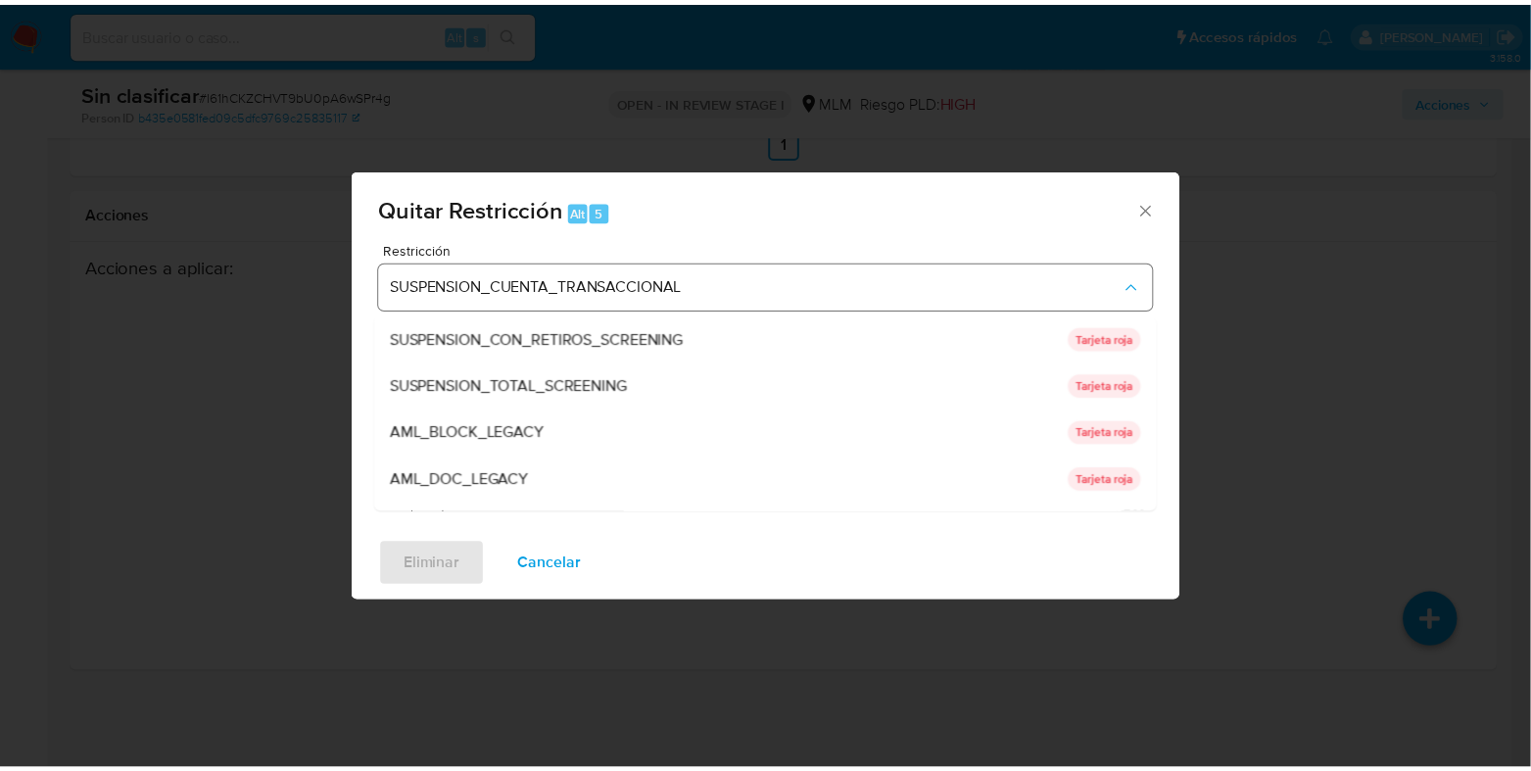
scroll to position [0, 0]
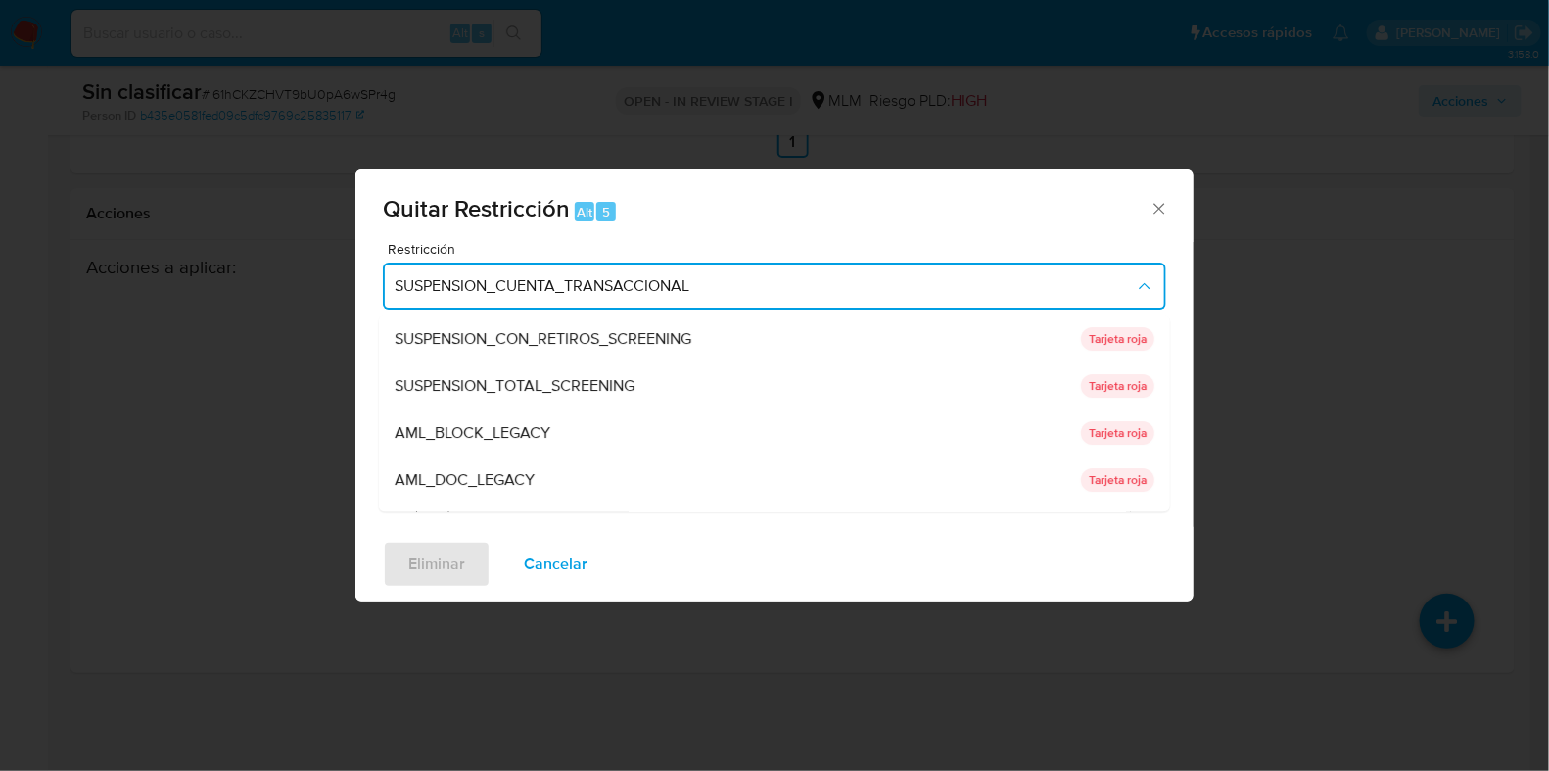
click at [1157, 214] on icon "Cerrar ventana" at bounding box center [1160, 209] width 20 height 20
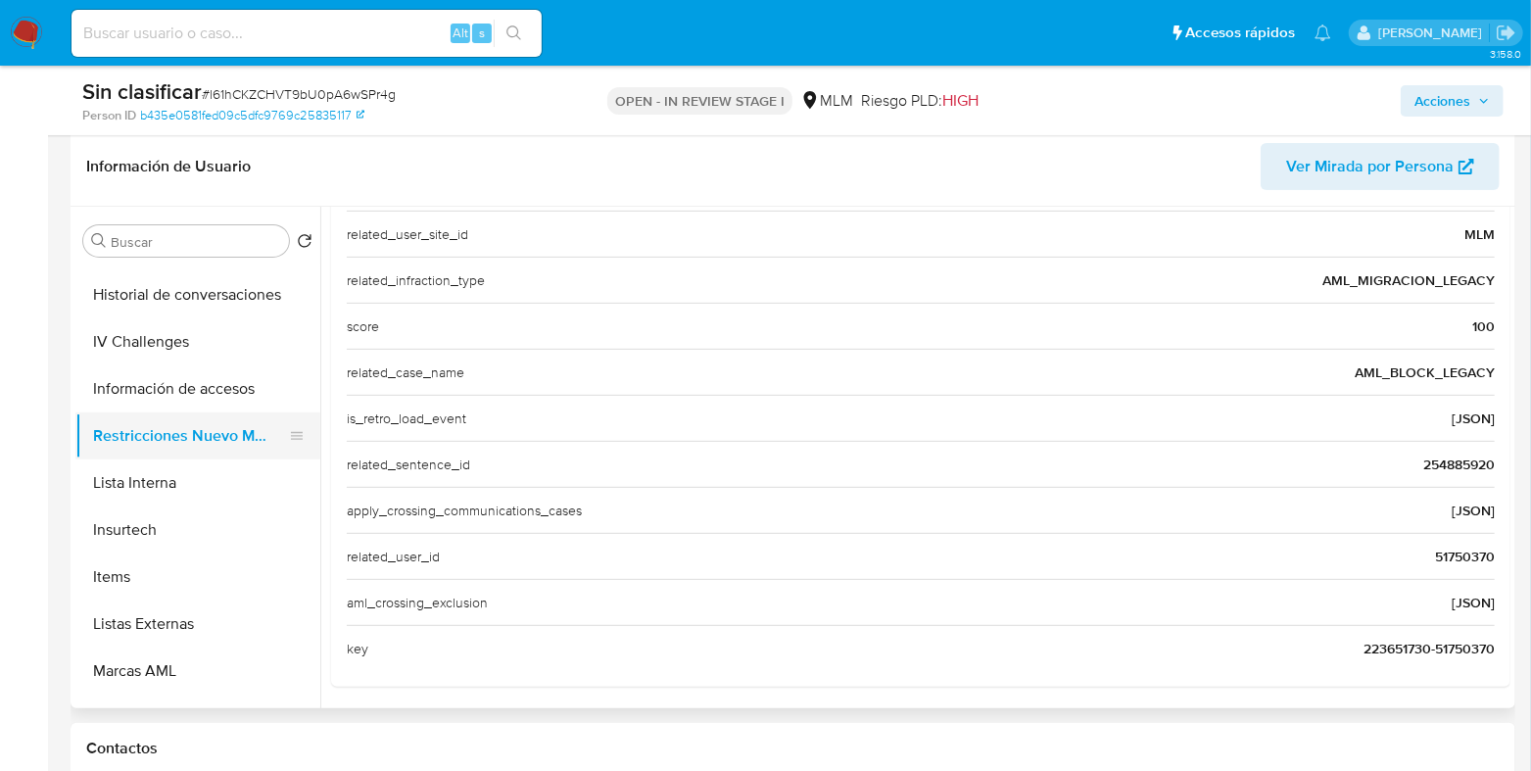
scroll to position [827, 0]
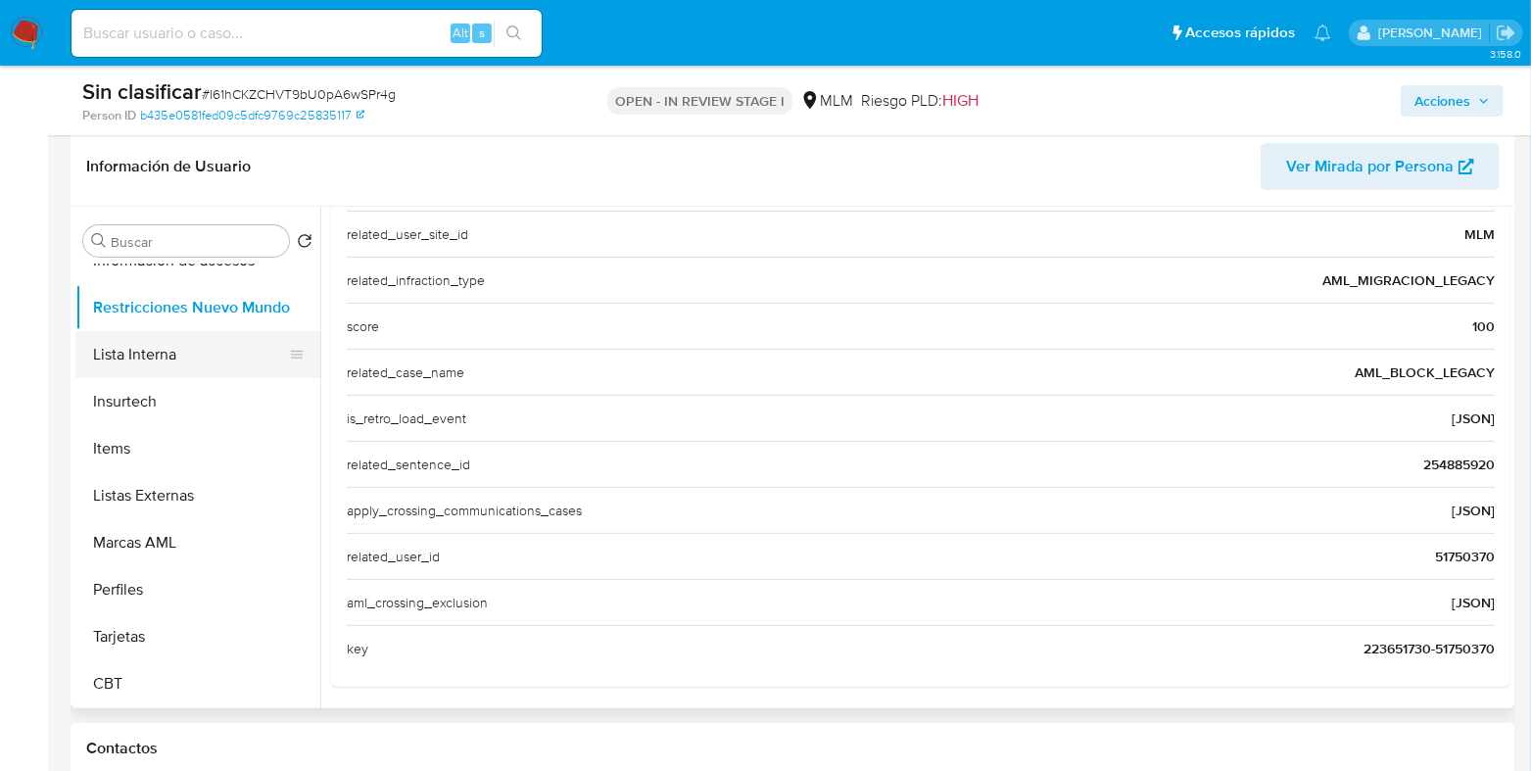
click at [194, 357] on button "Lista Interna" at bounding box center [189, 354] width 229 height 47
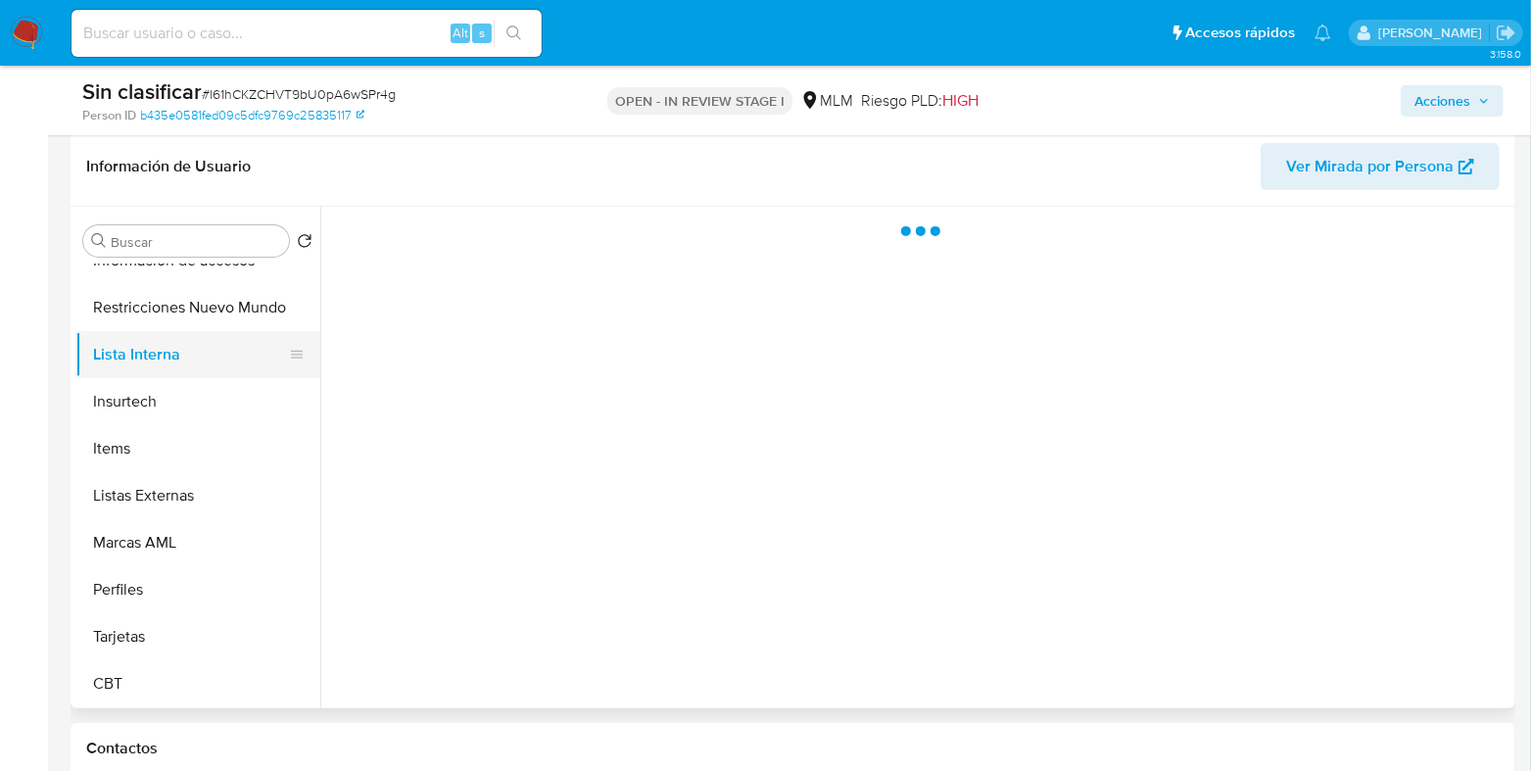
scroll to position [0, 0]
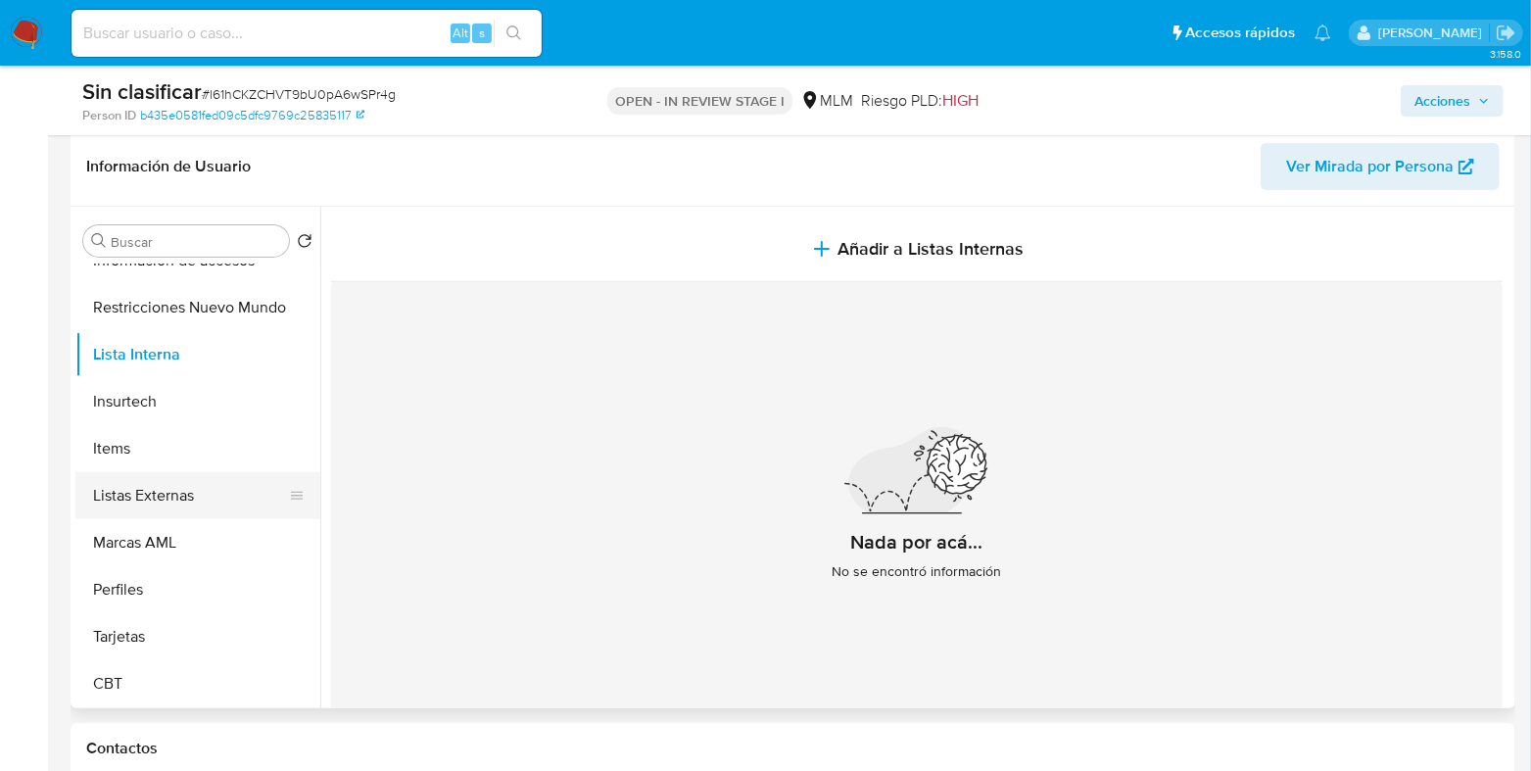
click at [162, 506] on button "Listas Externas" at bounding box center [189, 495] width 229 height 47
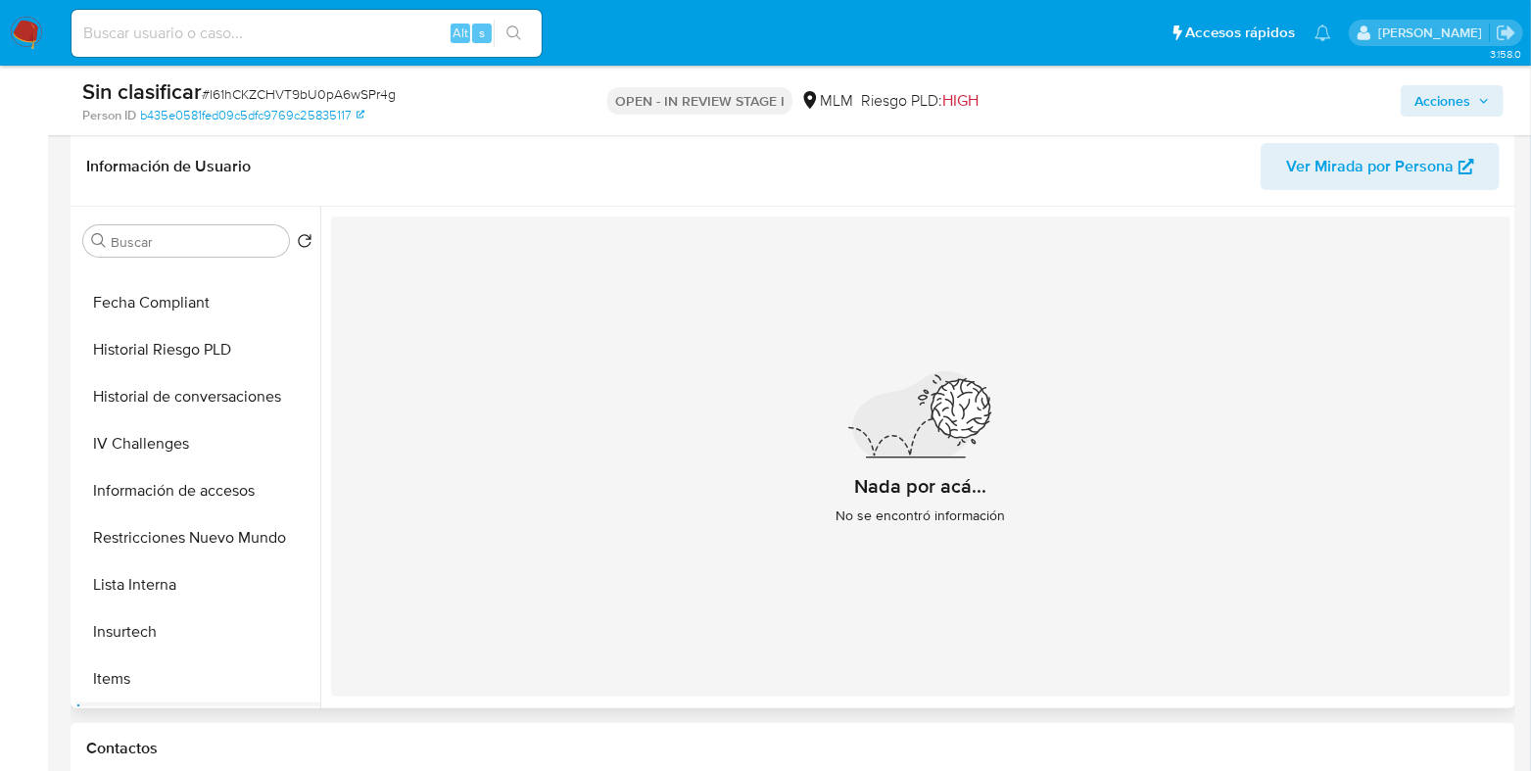
scroll to position [583, 0]
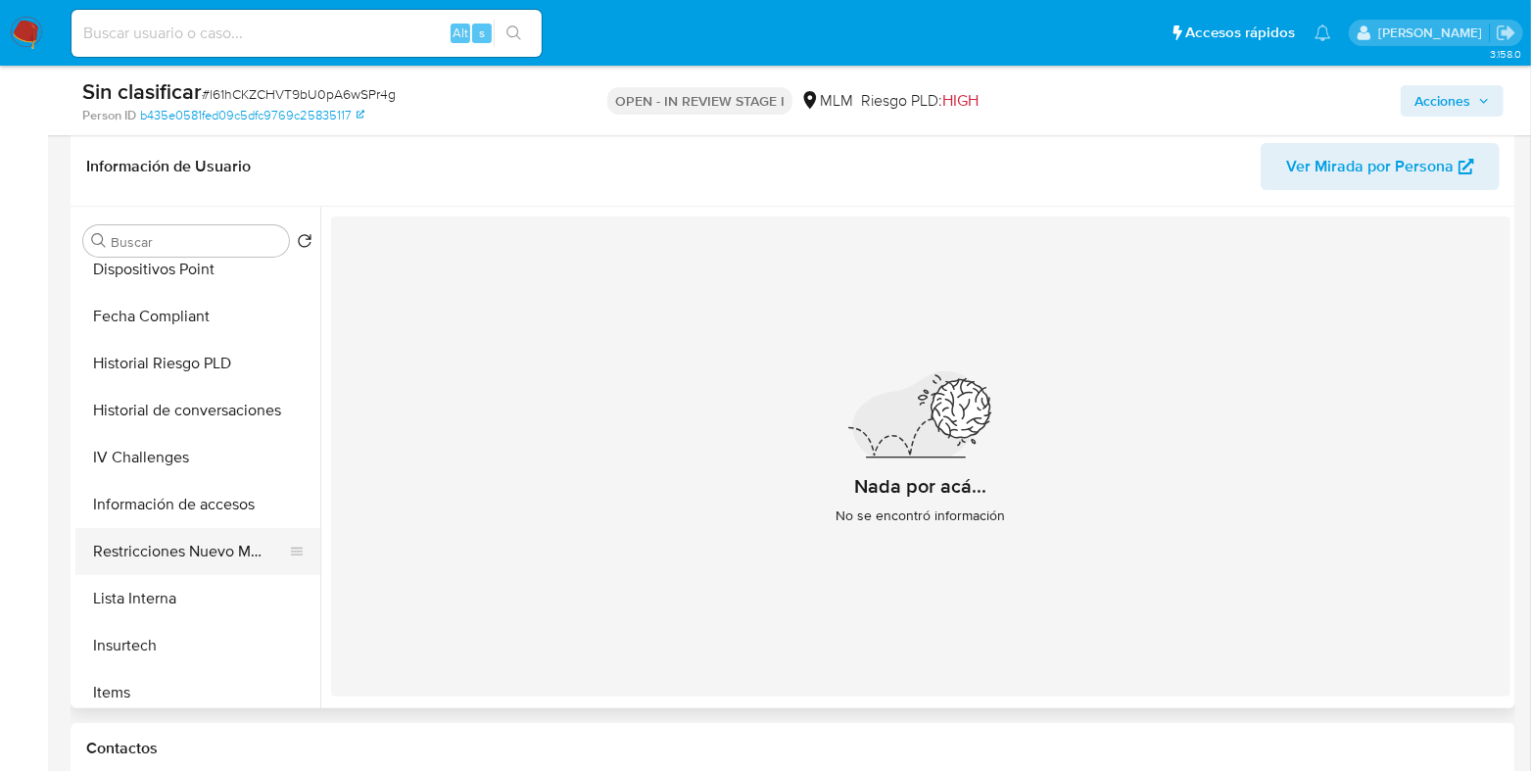
click at [152, 551] on button "Restricciones Nuevo Mundo" at bounding box center [189, 551] width 229 height 47
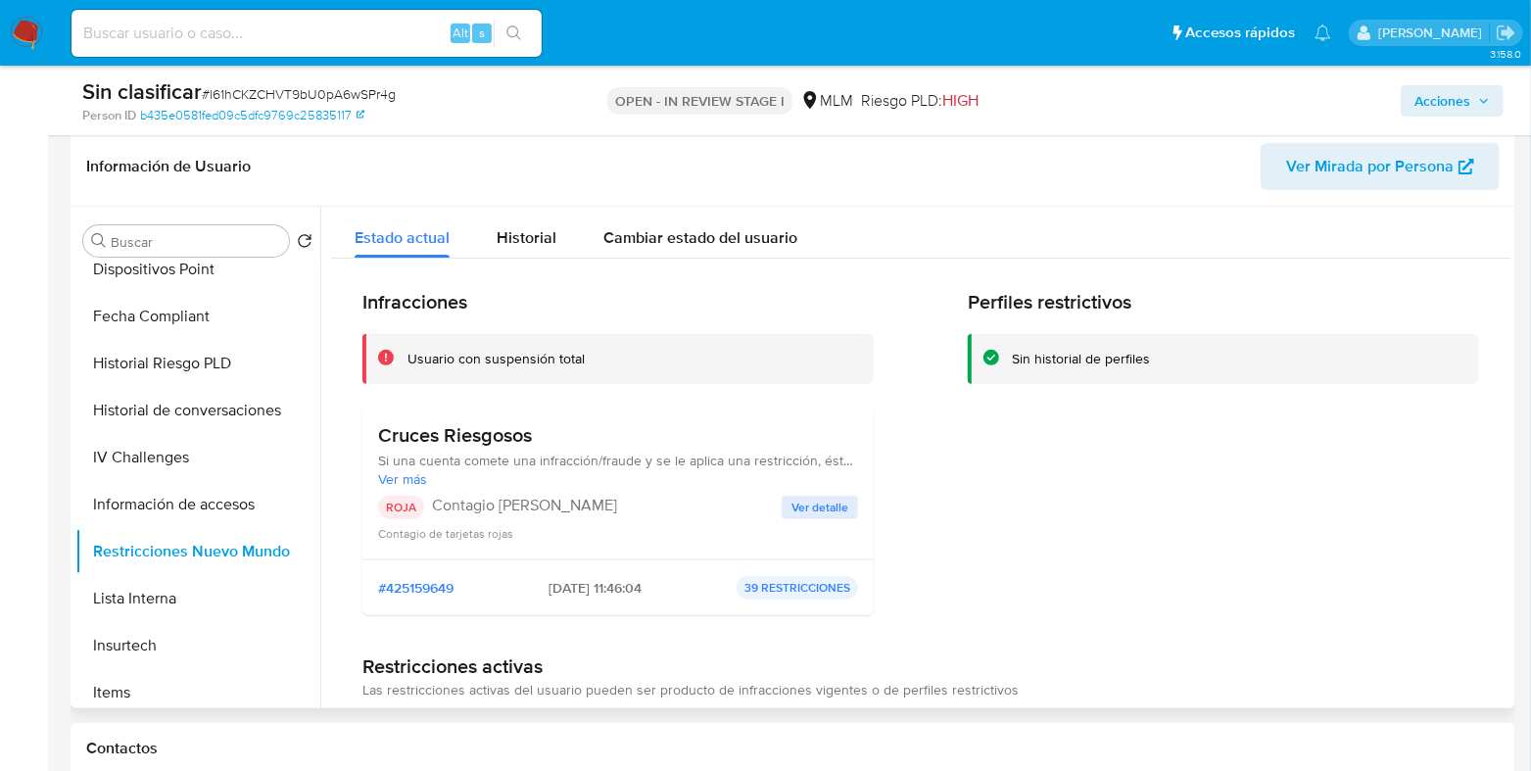
click at [830, 505] on span "Ver detalle" at bounding box center [819, 508] width 57 height 20
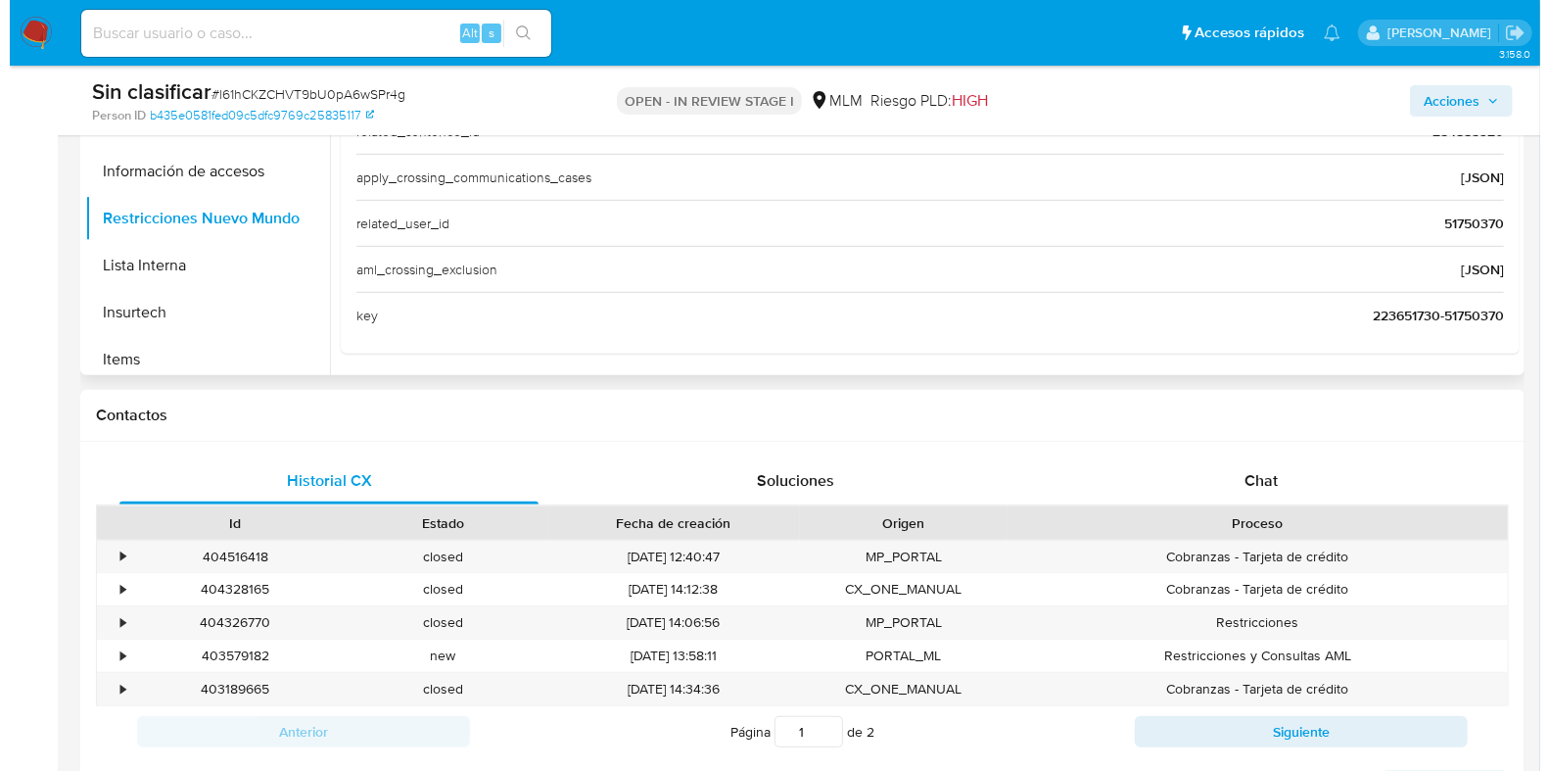
scroll to position [791, 0]
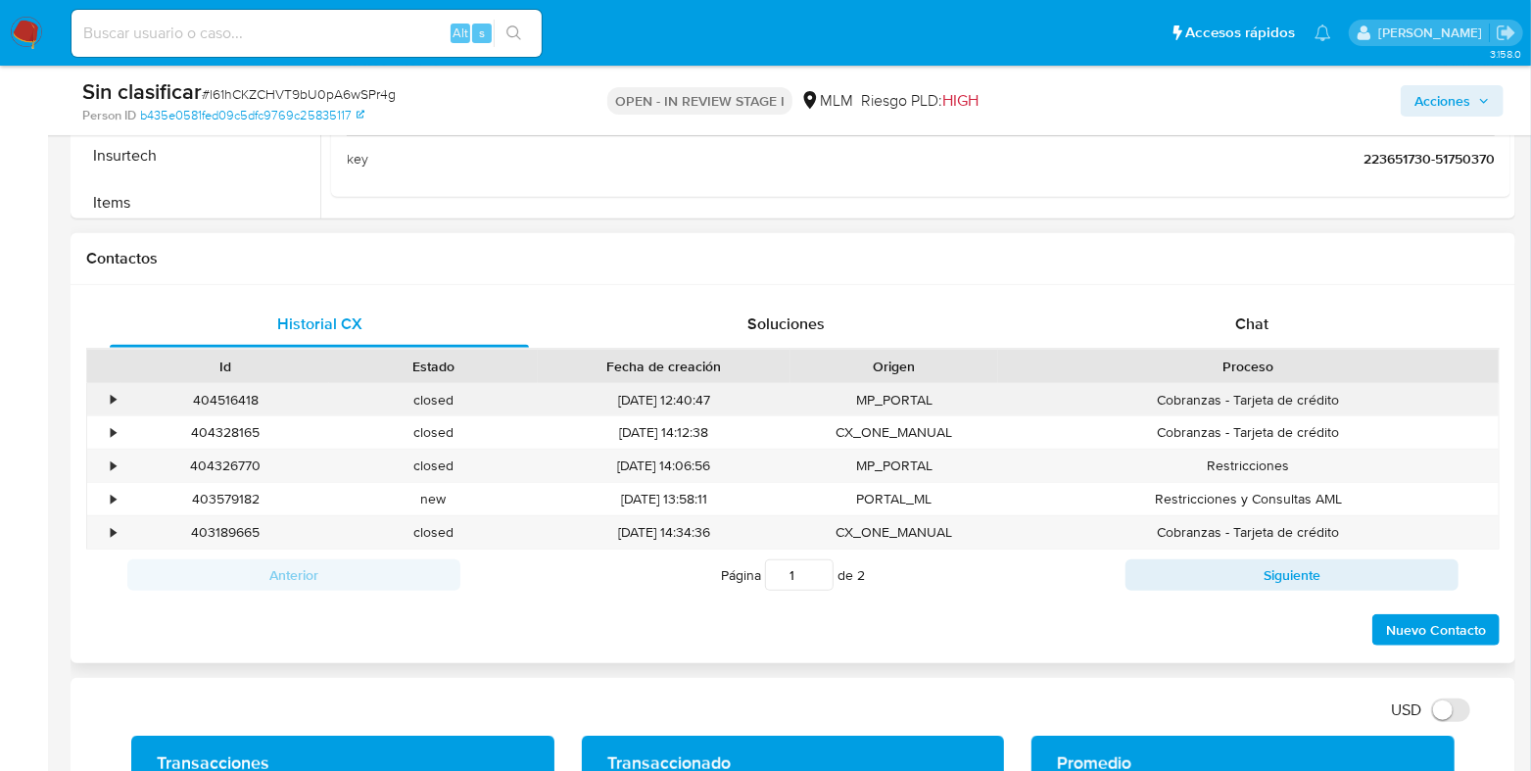
click at [123, 400] on div "404516418" at bounding box center [225, 400] width 208 height 32
click at [114, 401] on div "•" at bounding box center [113, 400] width 5 height 19
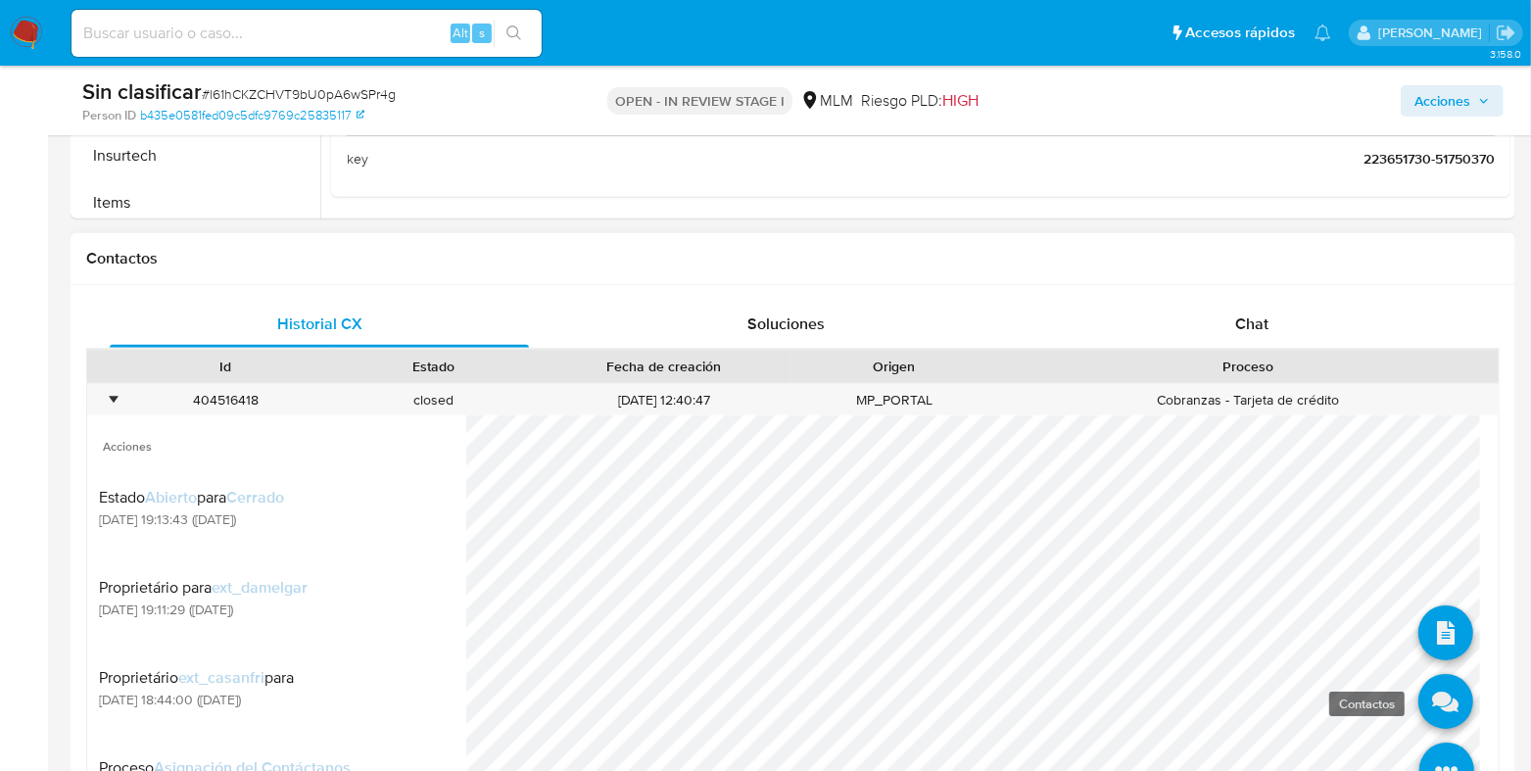
click at [1433, 717] on icon at bounding box center [1445, 702] width 55 height 55
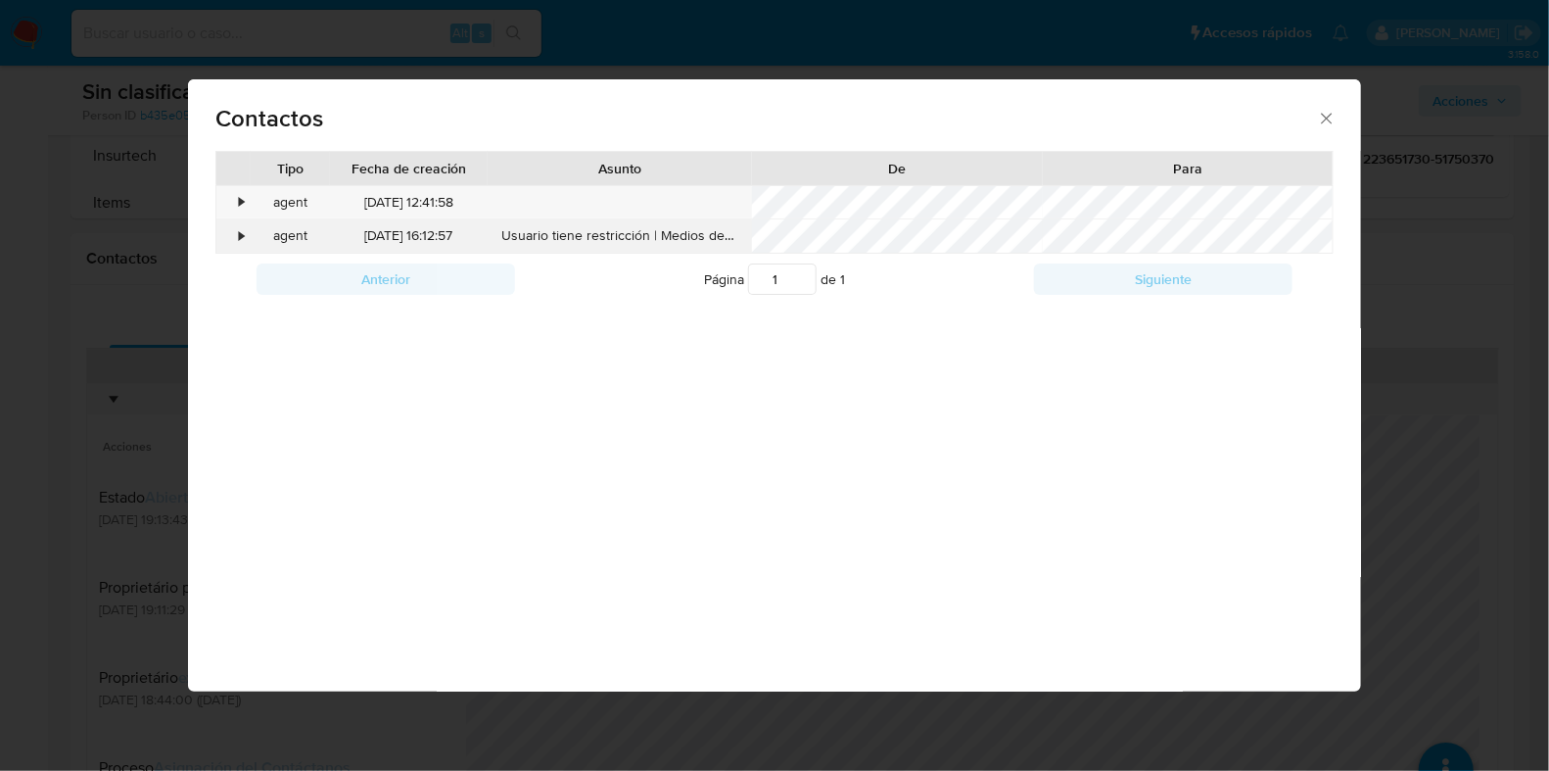
click at [247, 235] on div "•" at bounding box center [233, 235] width 34 height 33
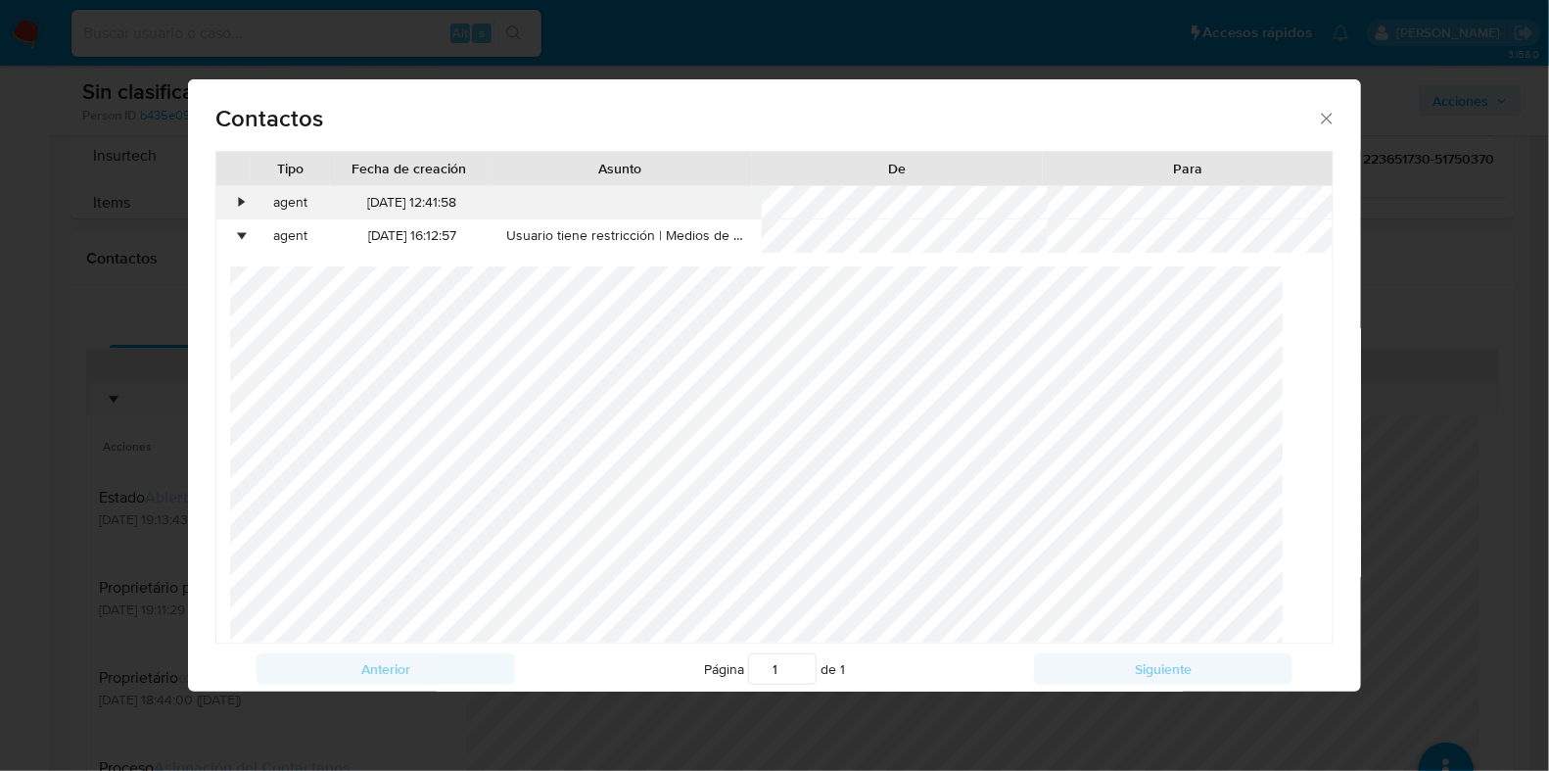
click at [233, 199] on div "•" at bounding box center [233, 202] width 34 height 33
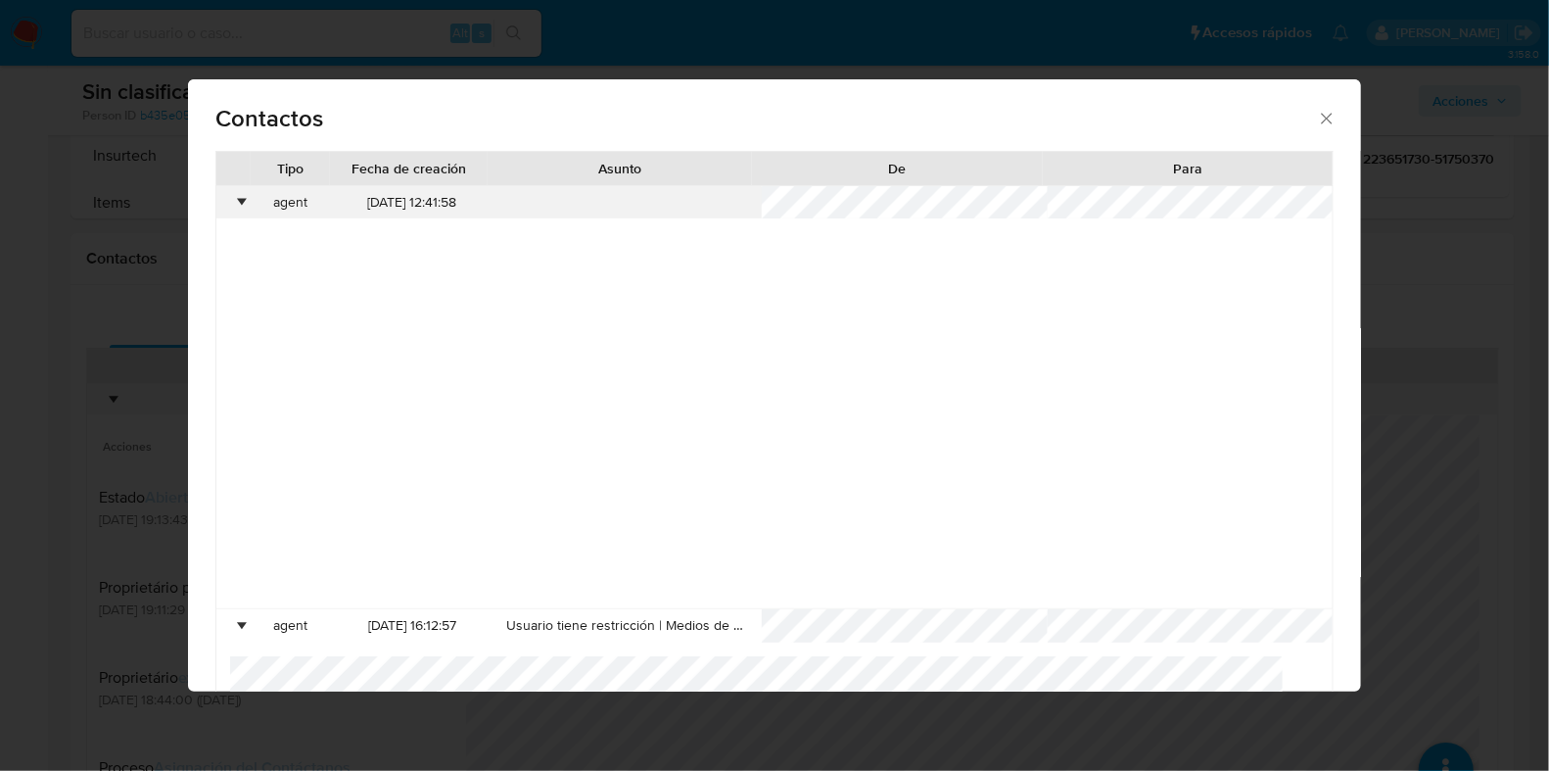
click at [240, 201] on div "•" at bounding box center [242, 203] width 5 height 20
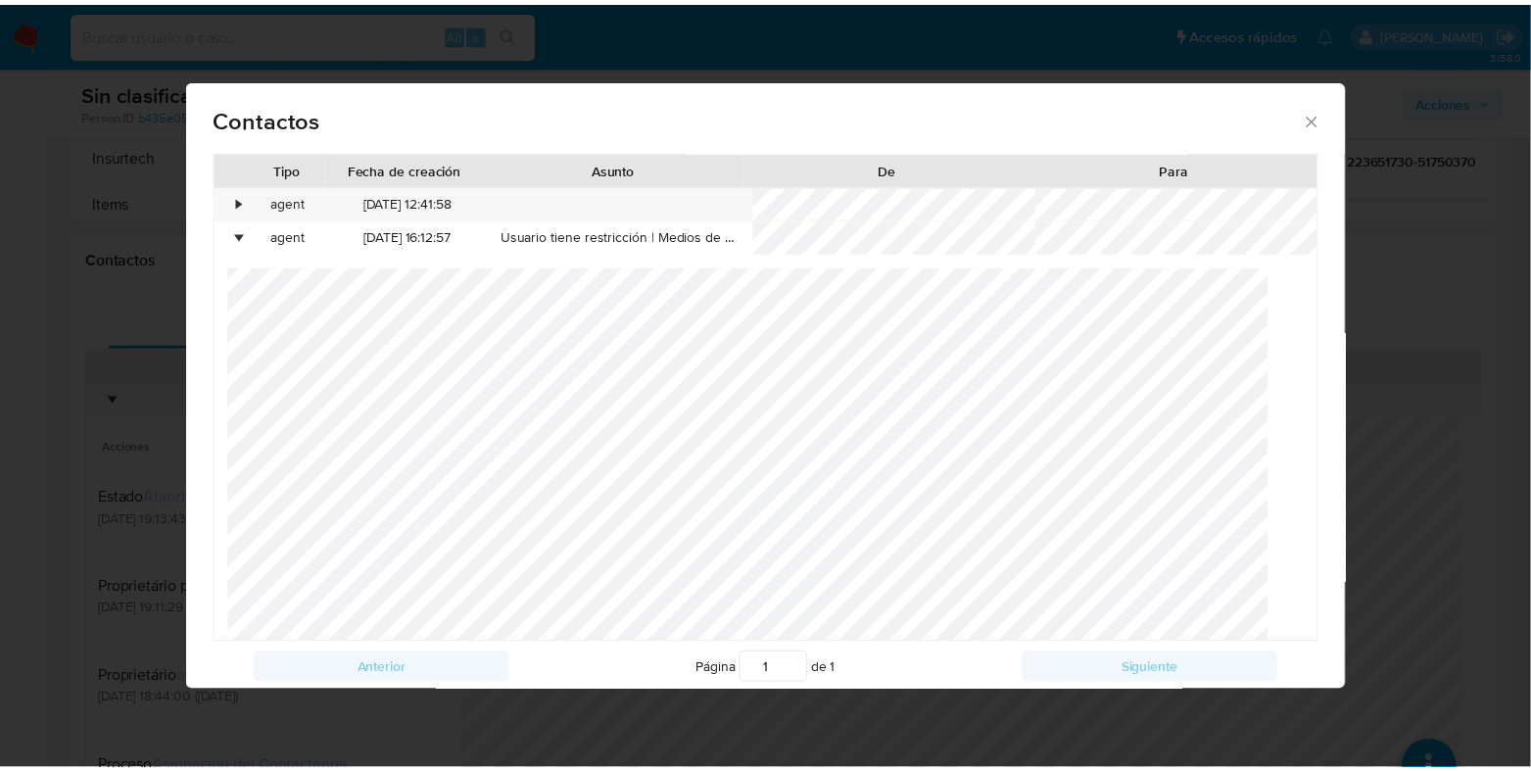
scroll to position [28, 0]
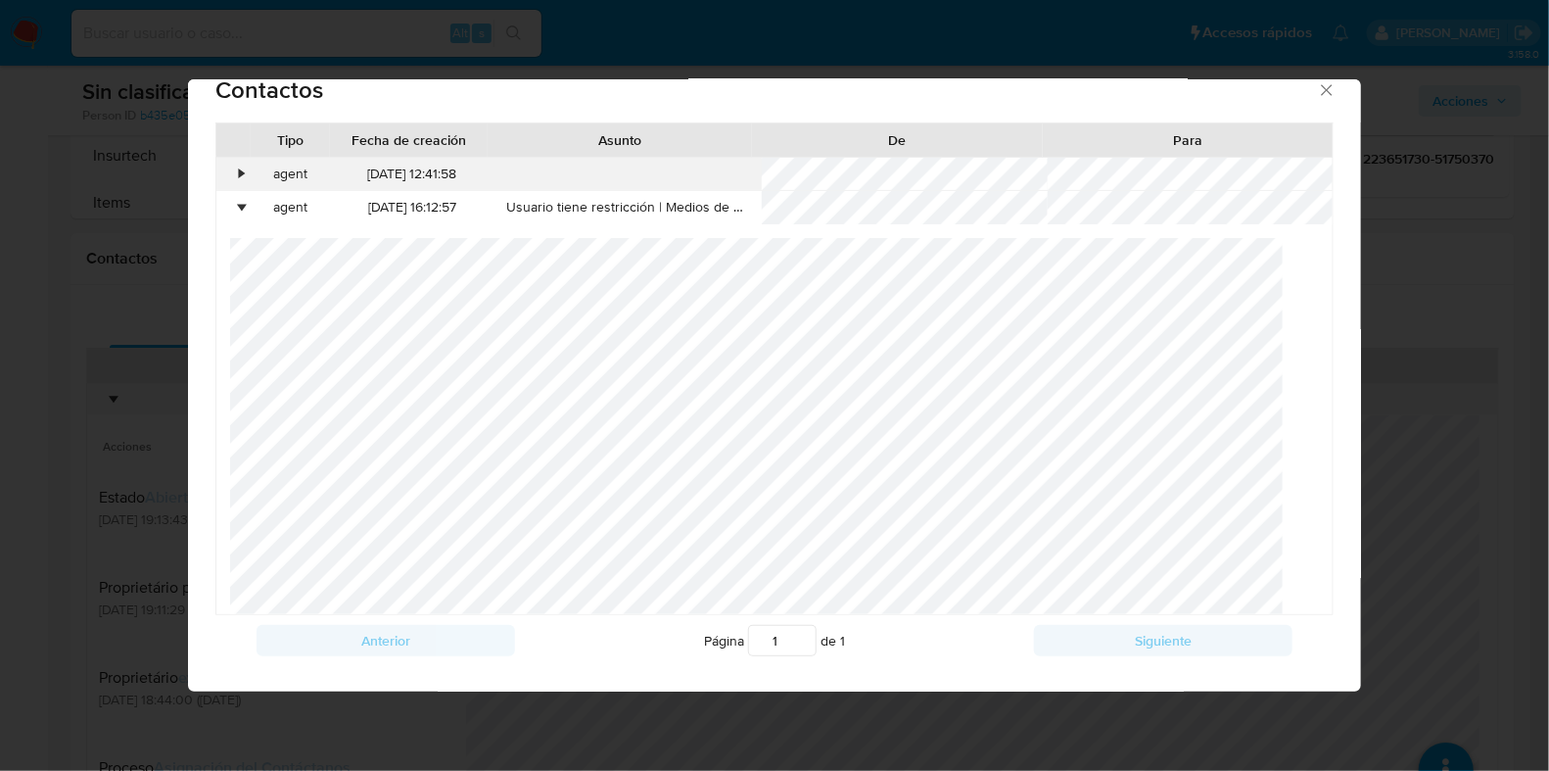
click at [230, 164] on div "•" at bounding box center [233, 174] width 34 height 33
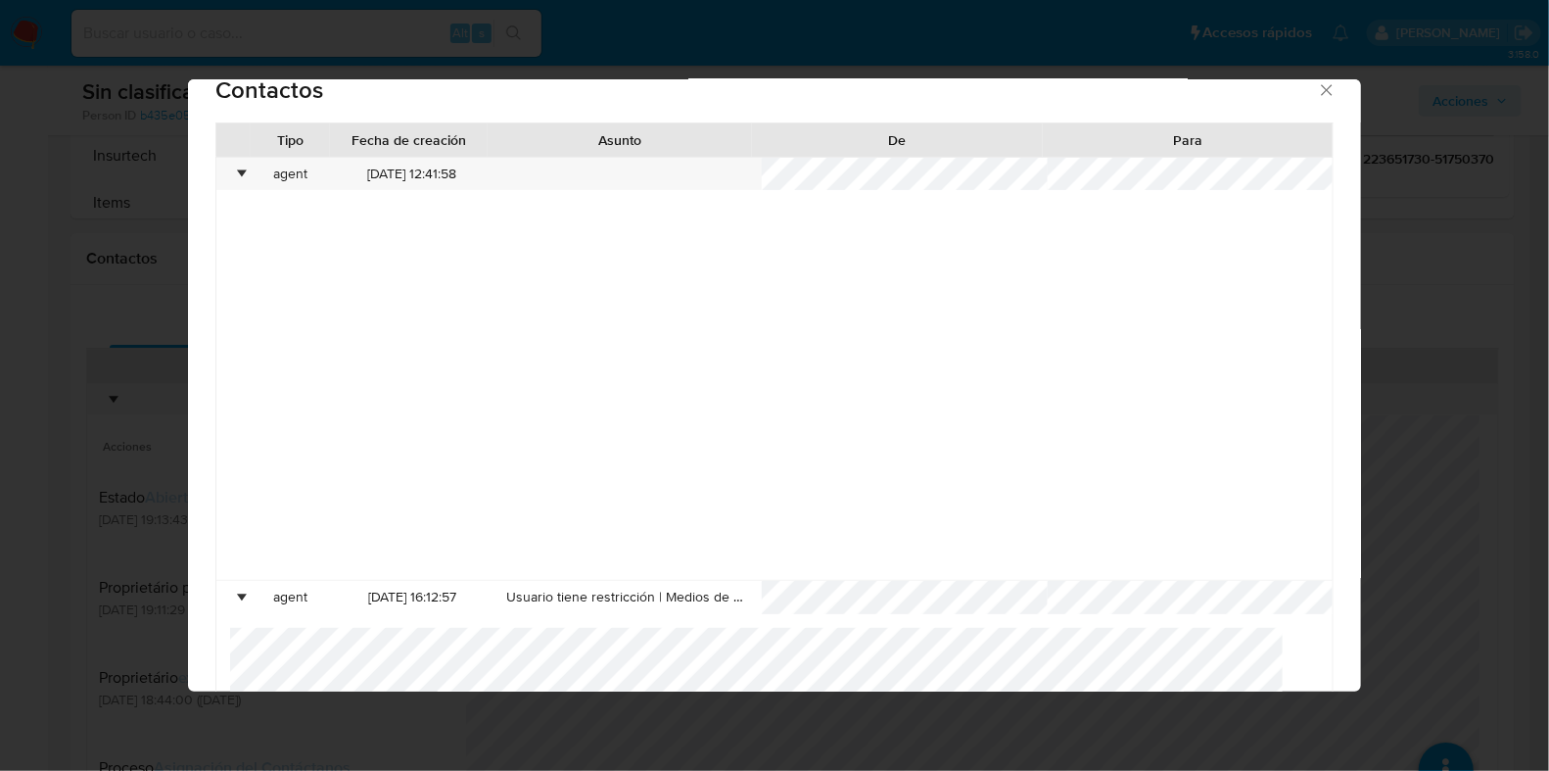
click at [1321, 90] on icon "close" at bounding box center [1326, 89] width 11 height 11
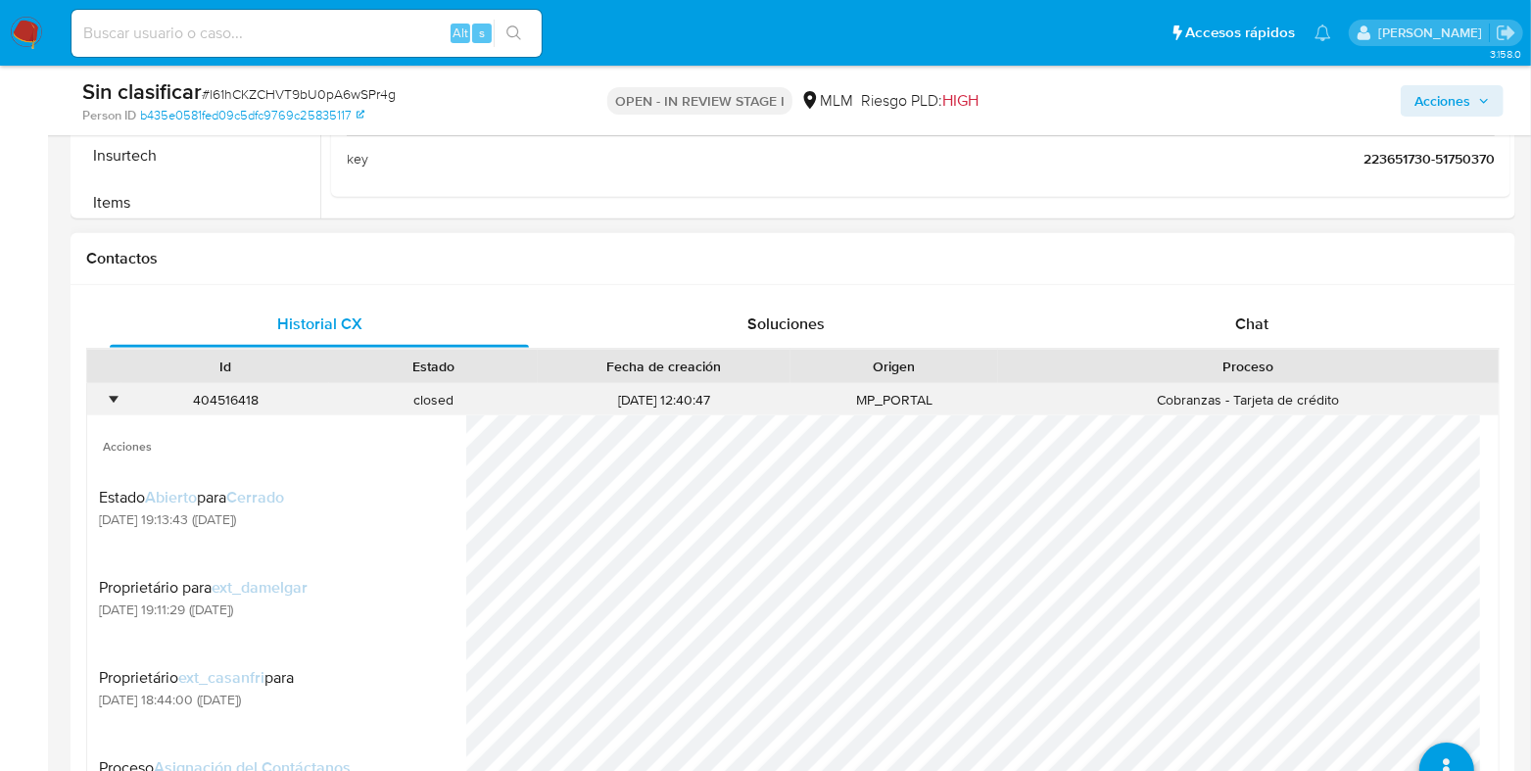
click at [99, 389] on div "•" at bounding box center [104, 400] width 34 height 32
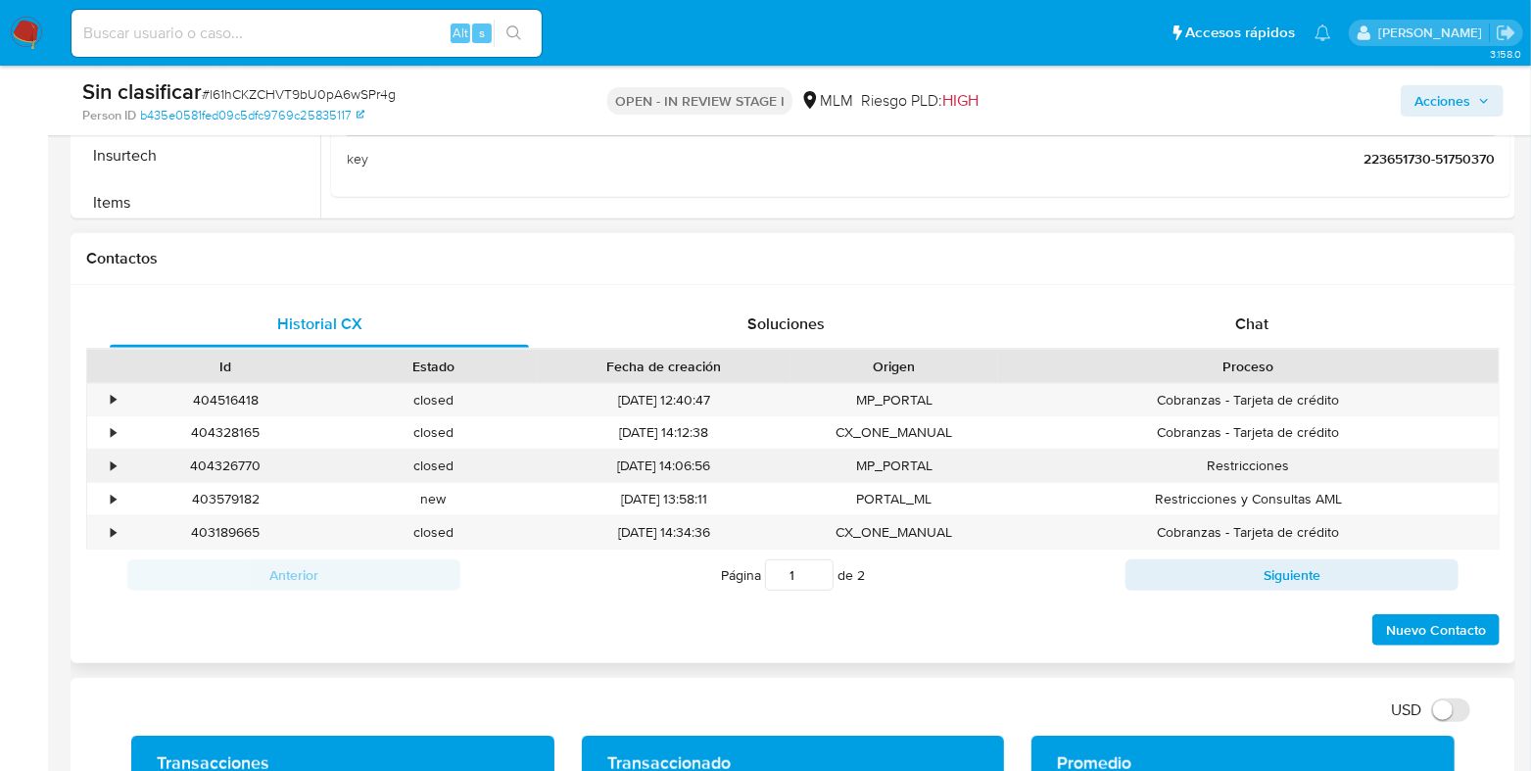
click at [103, 462] on div "•" at bounding box center [104, 466] width 34 height 32
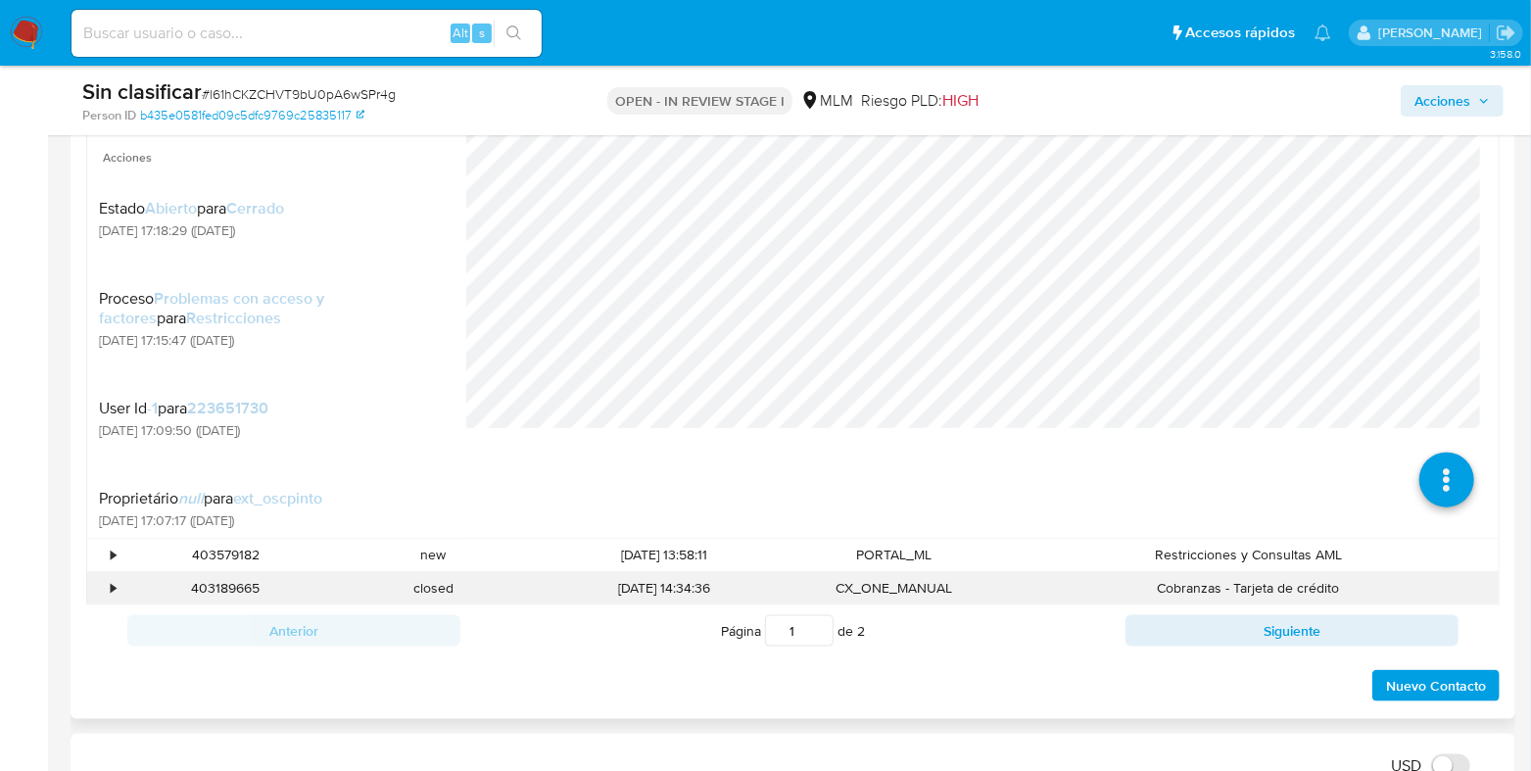
scroll to position [1159, 0]
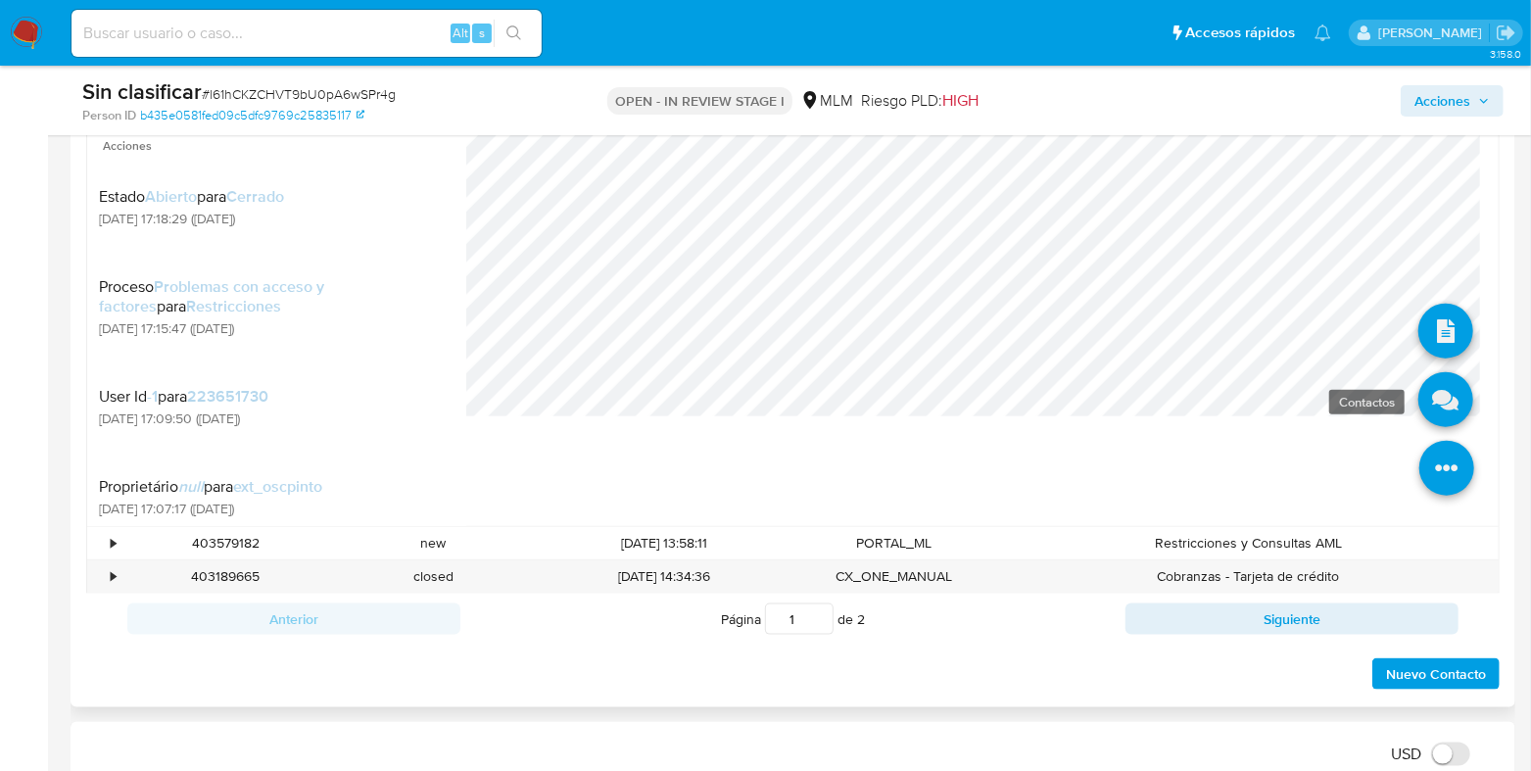
click at [1431, 404] on icon at bounding box center [1445, 399] width 55 height 55
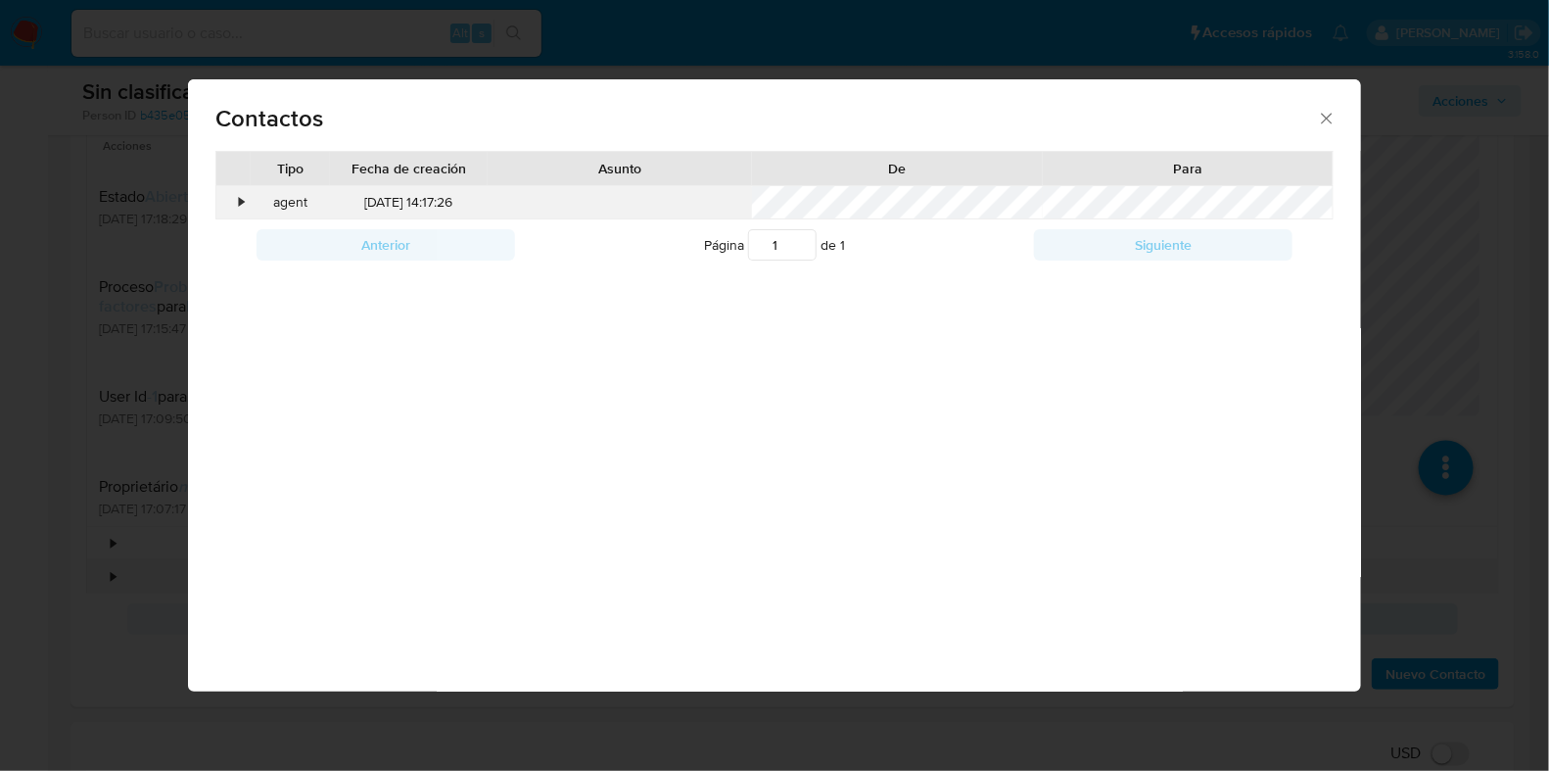
click at [251, 195] on div "agent" at bounding box center [290, 202] width 79 height 33
click at [242, 200] on div "•" at bounding box center [242, 203] width 5 height 20
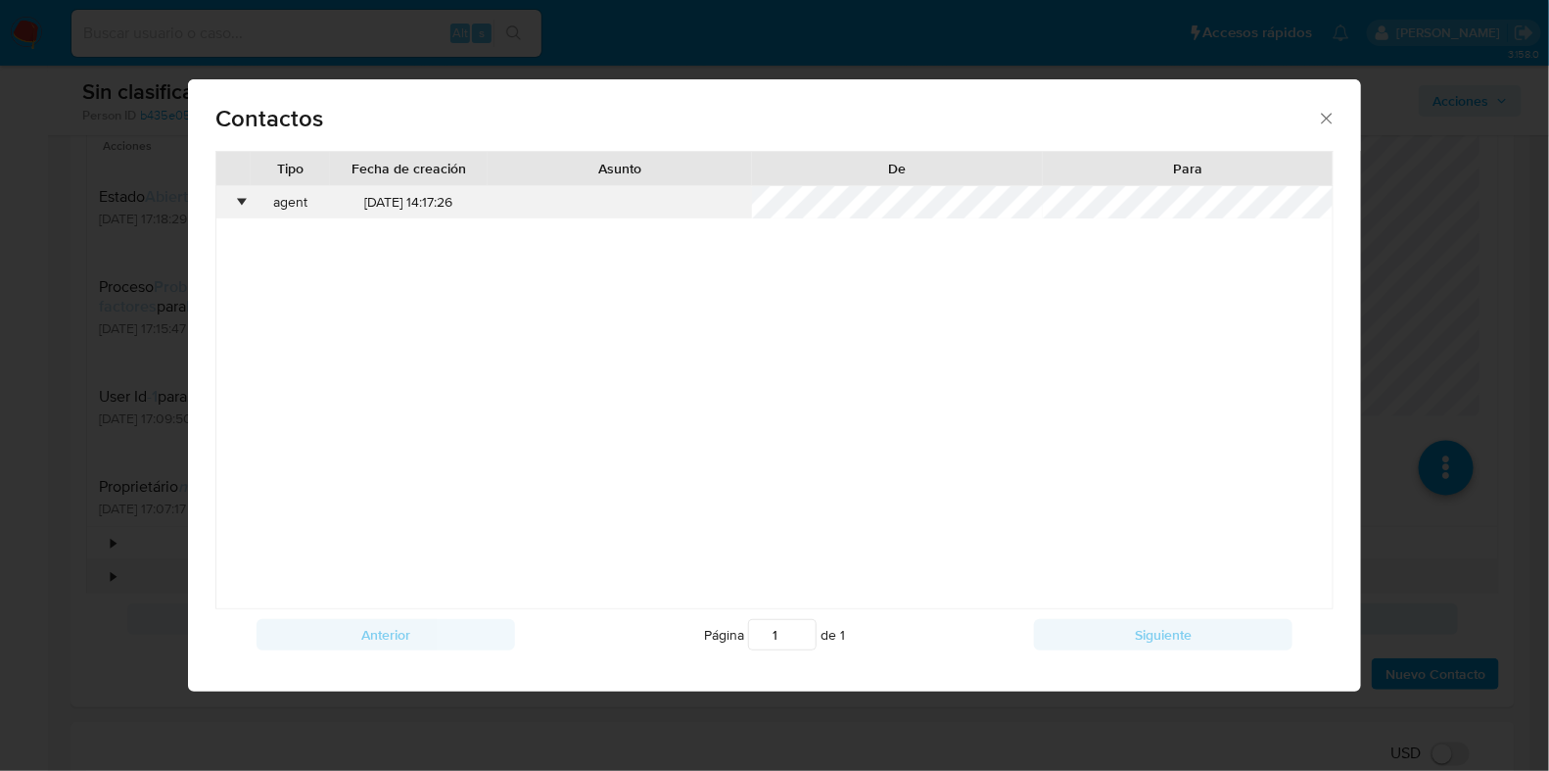
click at [240, 203] on div "•" at bounding box center [242, 203] width 5 height 20
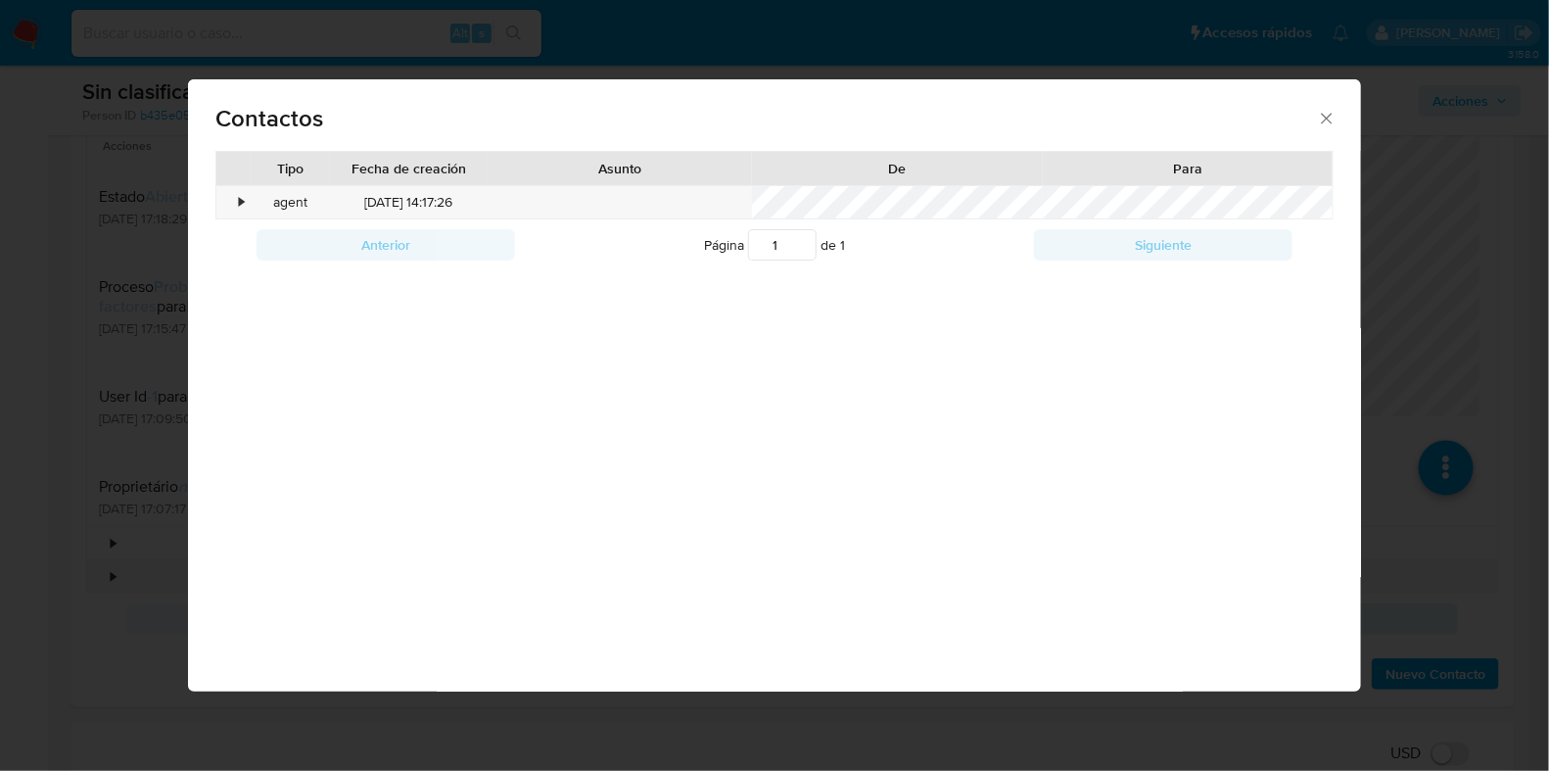
click at [1322, 120] on icon "close" at bounding box center [1327, 119] width 20 height 20
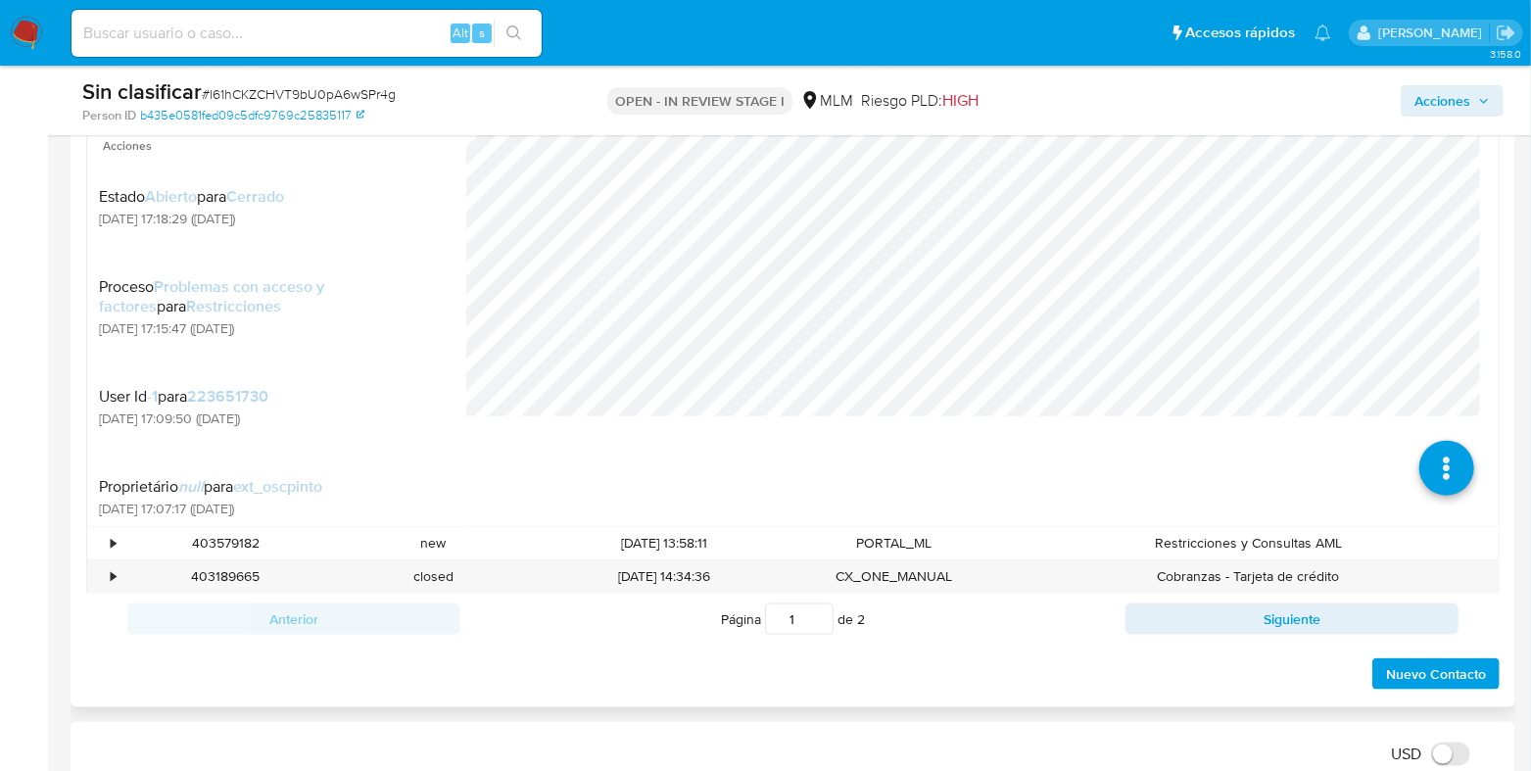
scroll to position [914, 0]
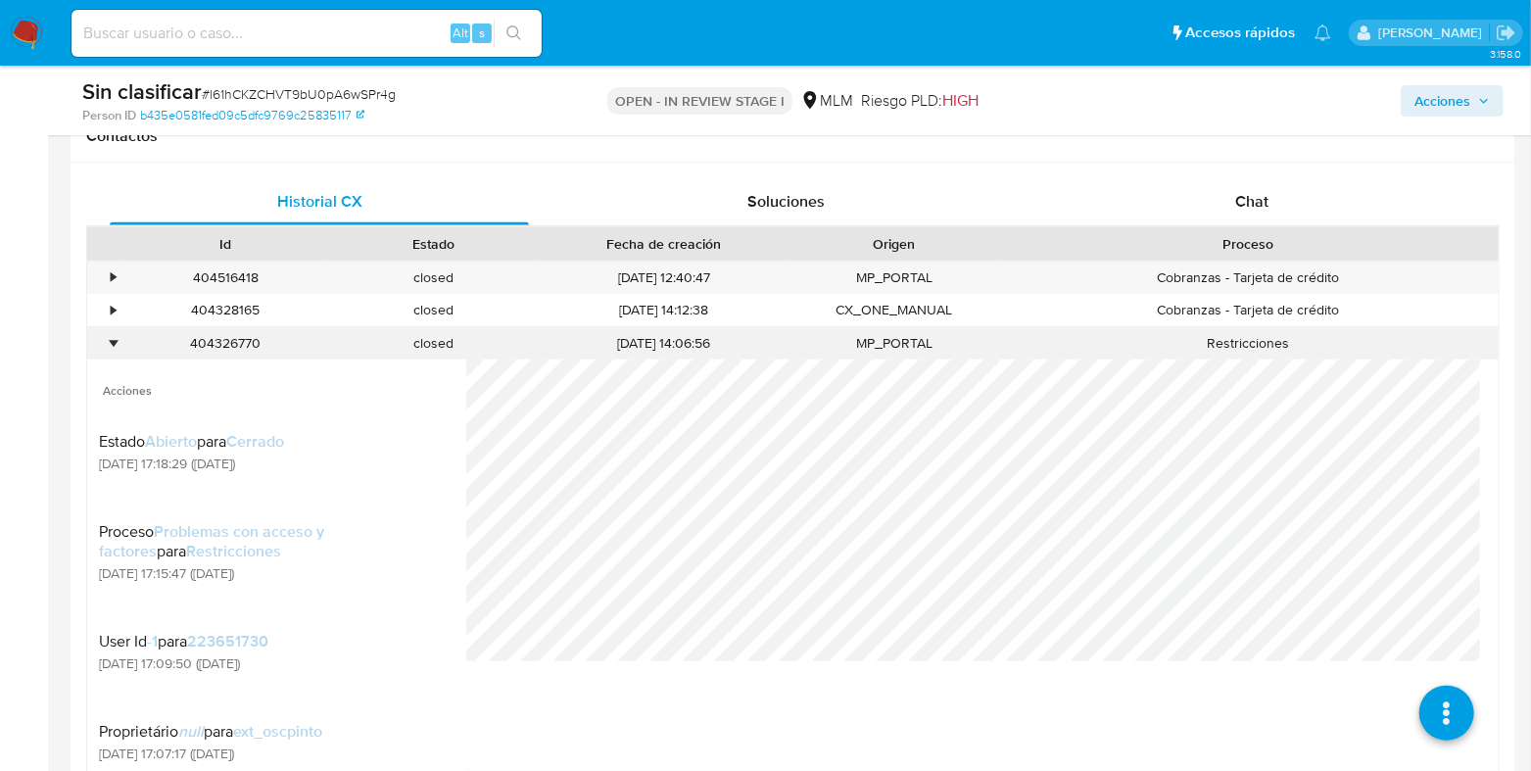
click at [99, 343] on div "•" at bounding box center [104, 343] width 34 height 32
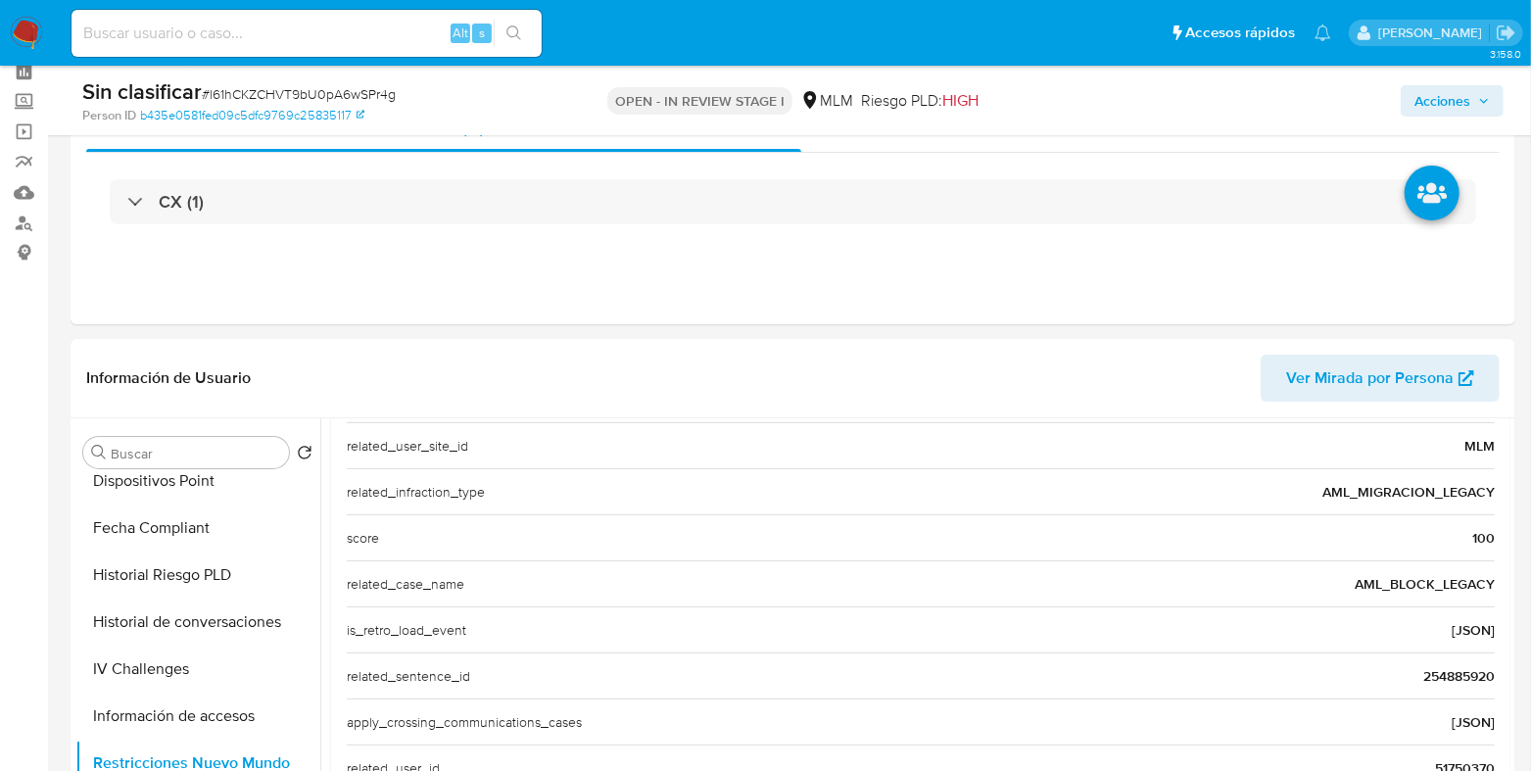
scroll to position [0, 0]
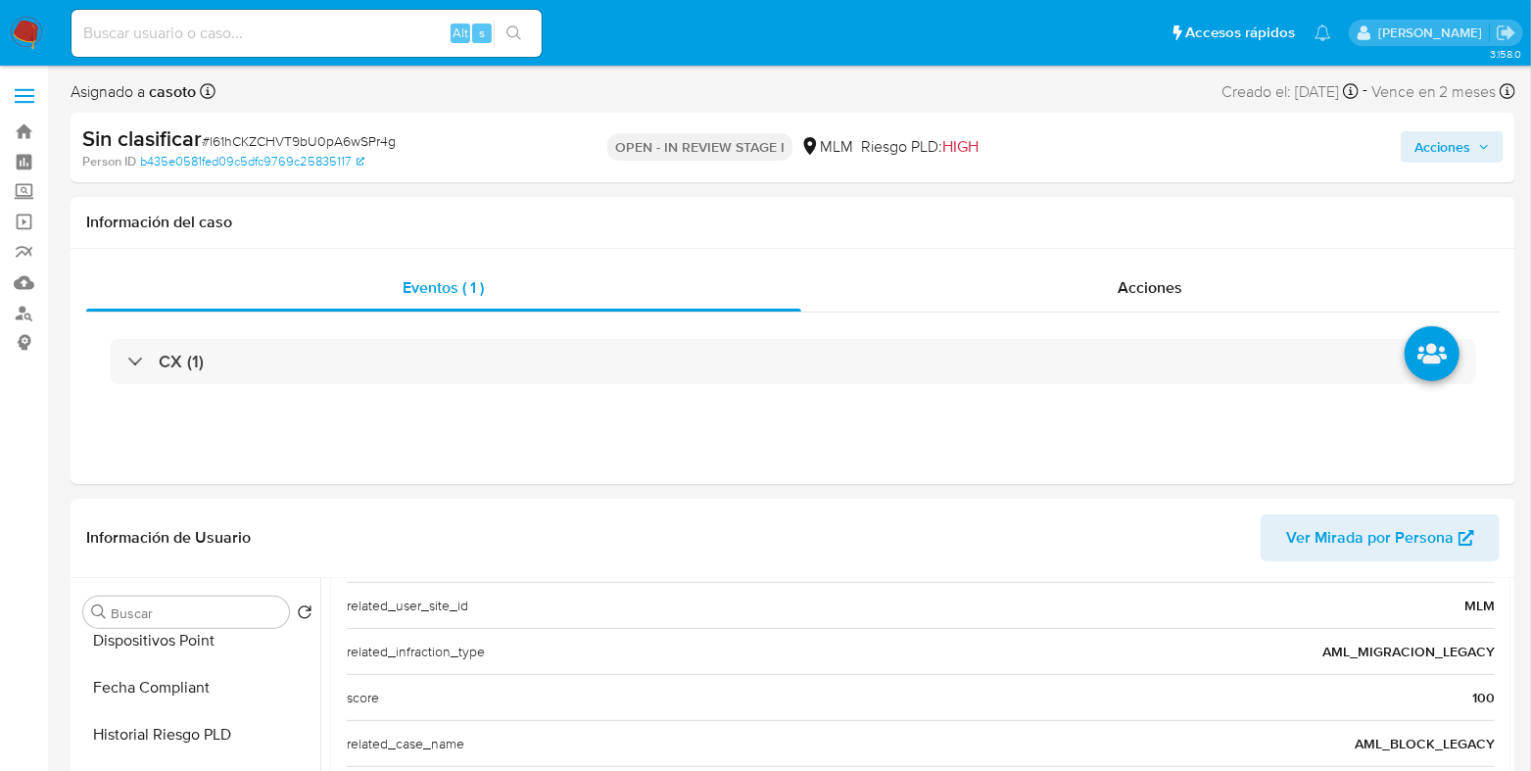
click at [1450, 155] on span "Acciones" at bounding box center [1442, 146] width 56 height 31
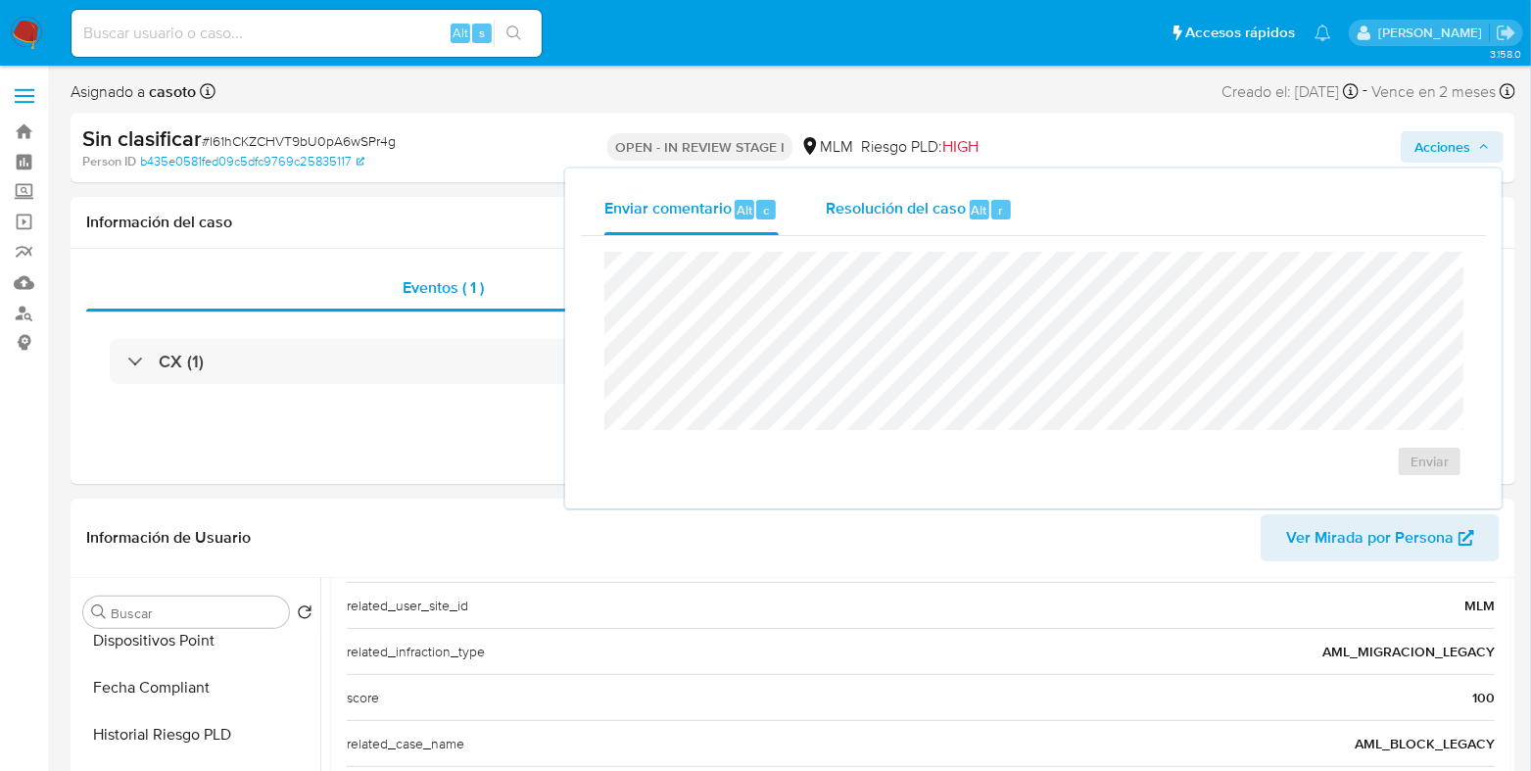
click at [914, 208] on span "Resolución del caso" at bounding box center [896, 209] width 140 height 23
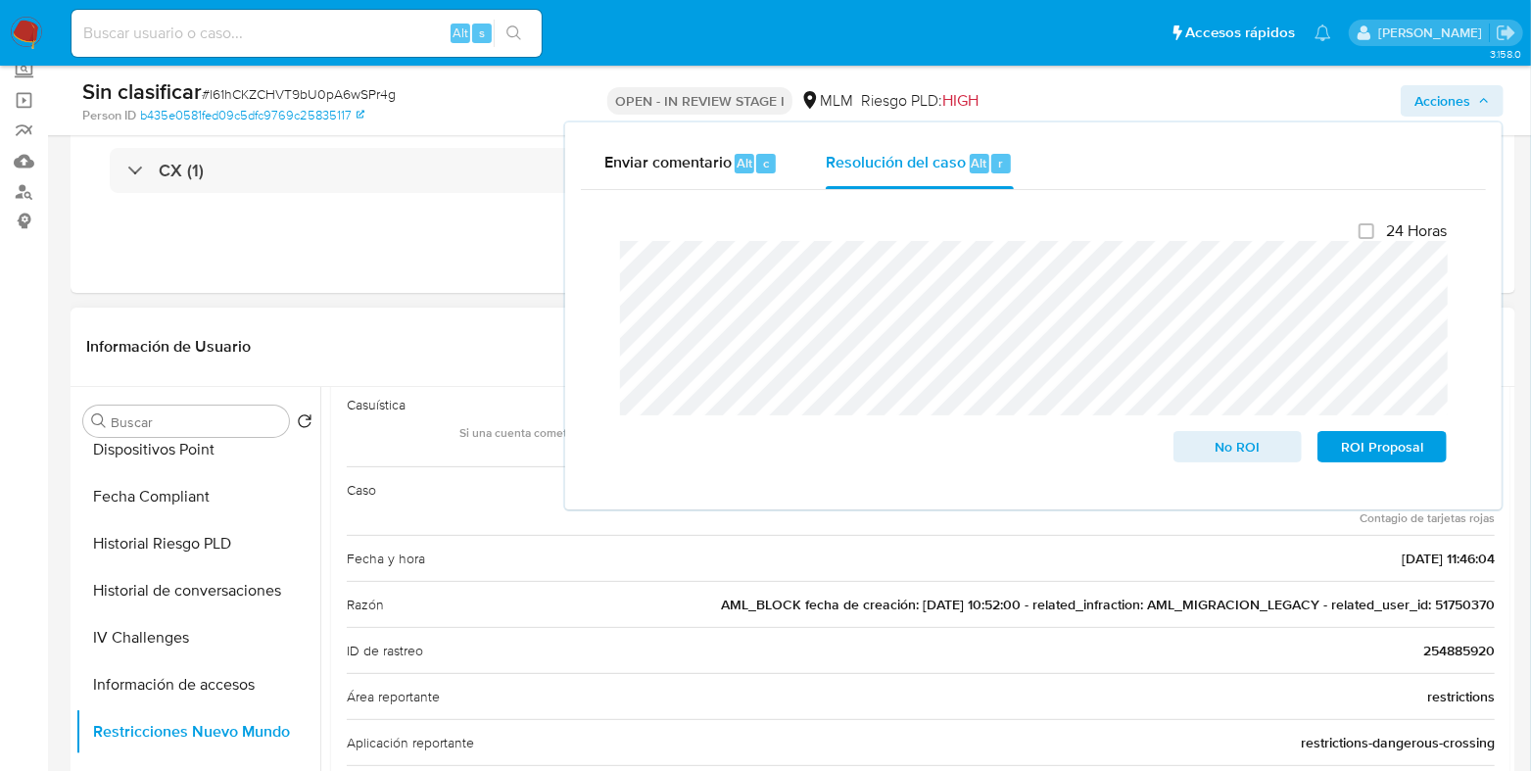
scroll to position [158, 0]
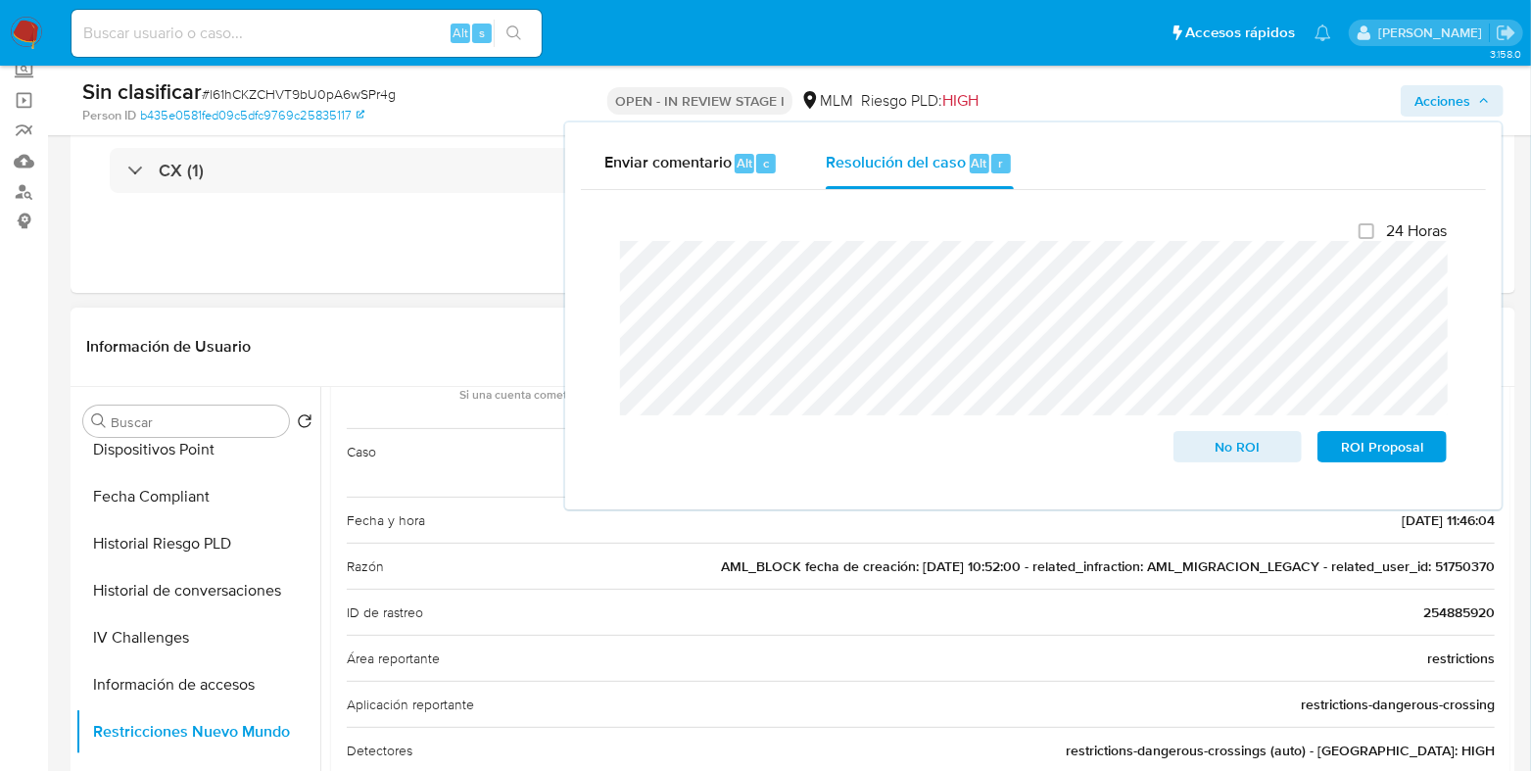
drag, startPoint x: 1486, startPoint y: 562, endPoint x: 1427, endPoint y: 569, distance: 59.2
click at [1427, 569] on span "AML_BLOCK fecha de creación: 17/08/2018 10:52:00 - related_infraction: AML_MIGR…" at bounding box center [1108, 566] width 774 height 20
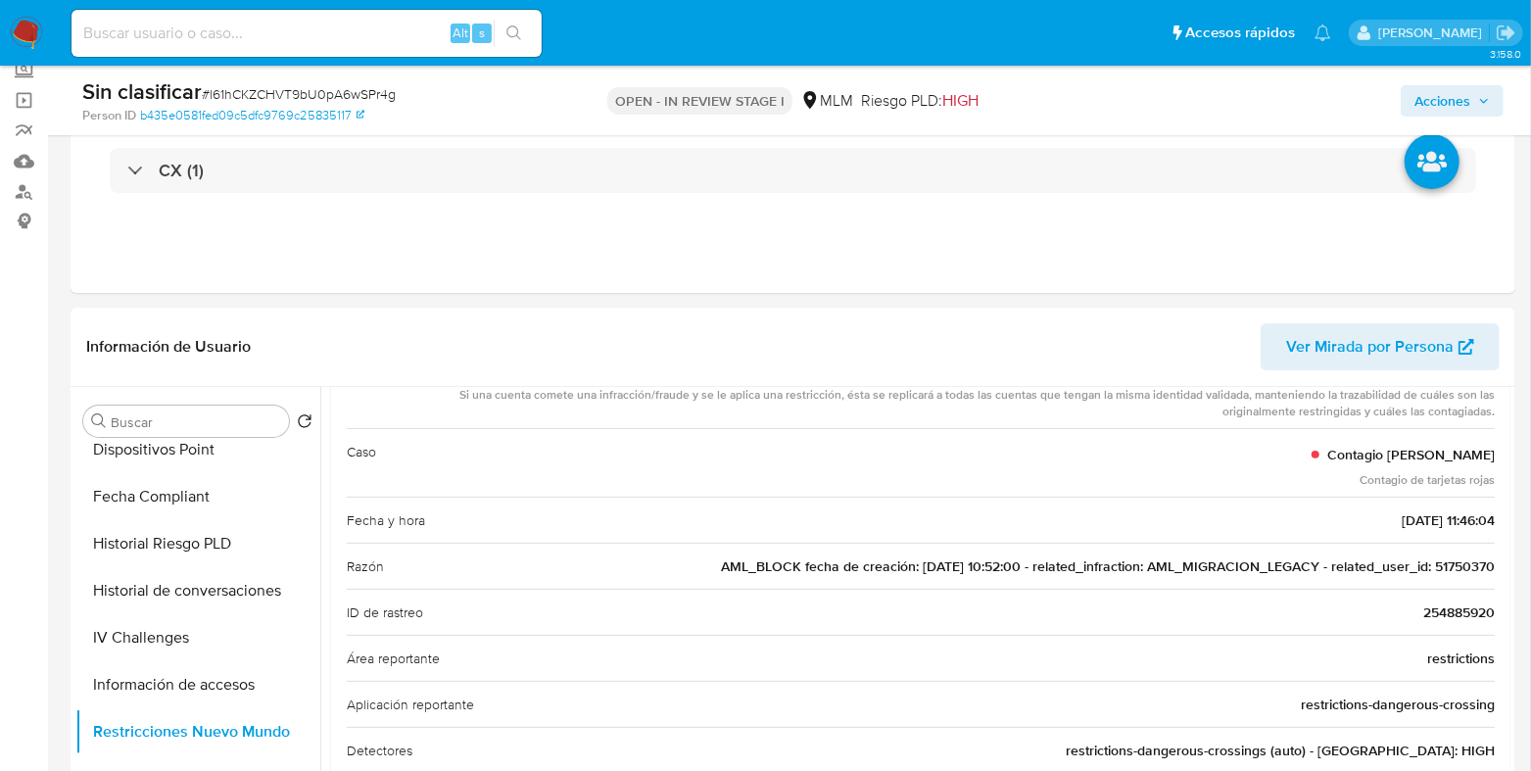
click at [1454, 93] on span "Acciones" at bounding box center [1442, 100] width 56 height 31
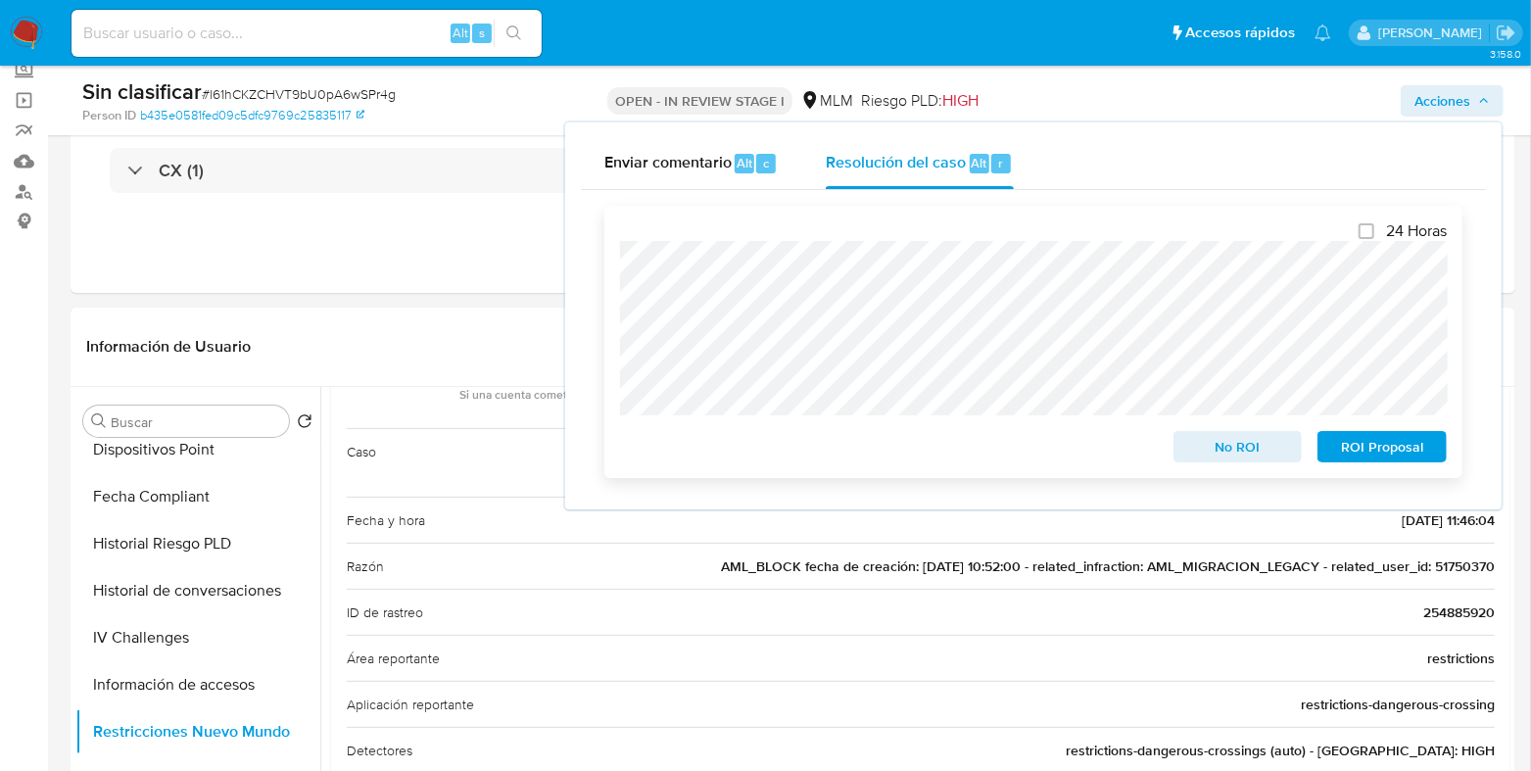
click at [1244, 457] on span "No ROI" at bounding box center [1238, 446] width 102 height 27
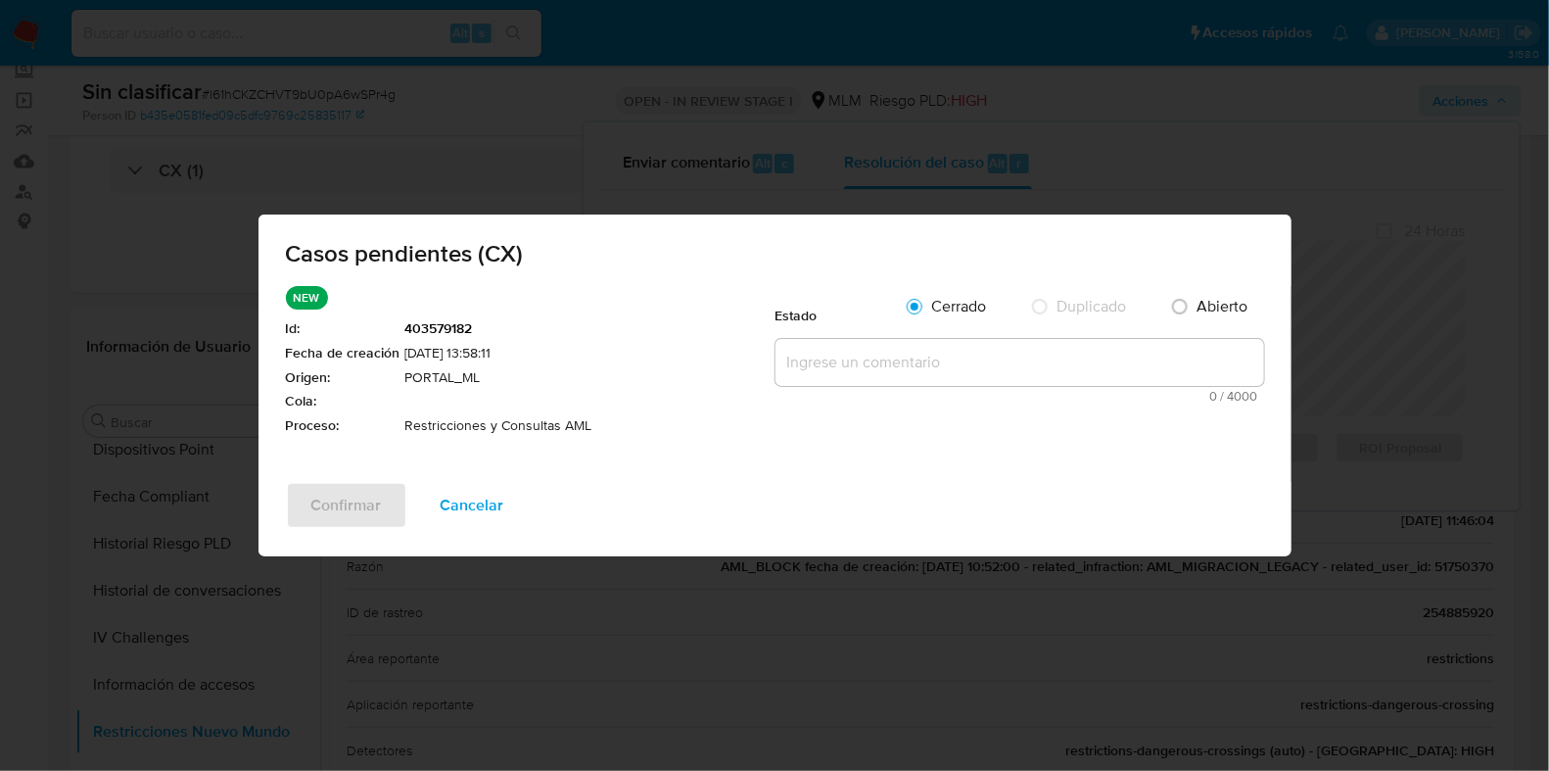
click at [889, 373] on textarea at bounding box center [1020, 362] width 489 height 47
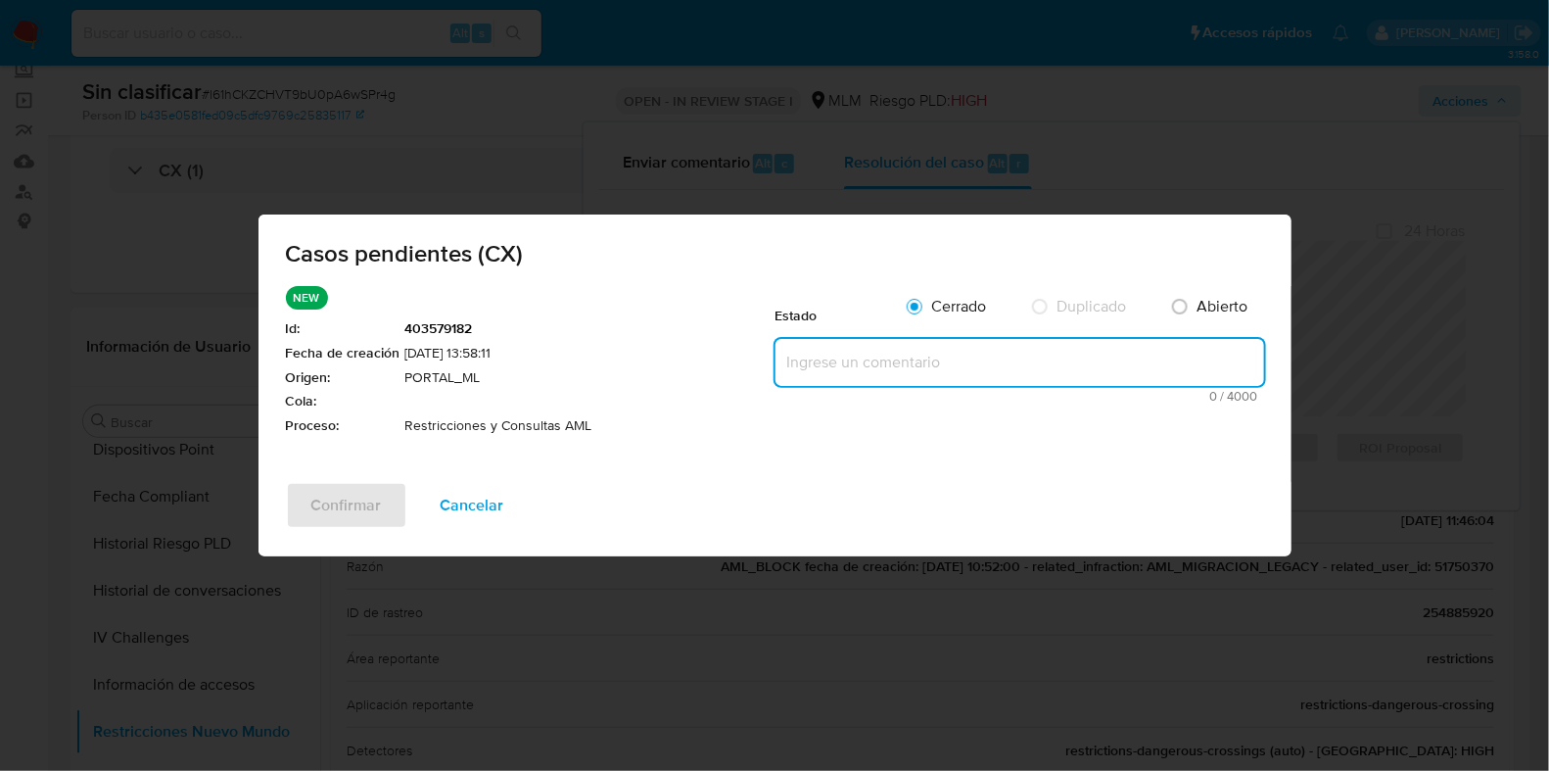
paste textarea "RESTRICCION POR CONTAGIO RELACIONADO A ID 51750370"
type textarea "RESTRICCION POR CONTAGIO RELACIONADO A ID 51750370"
click at [337, 494] on span "Confirmar" at bounding box center [346, 505] width 71 height 43
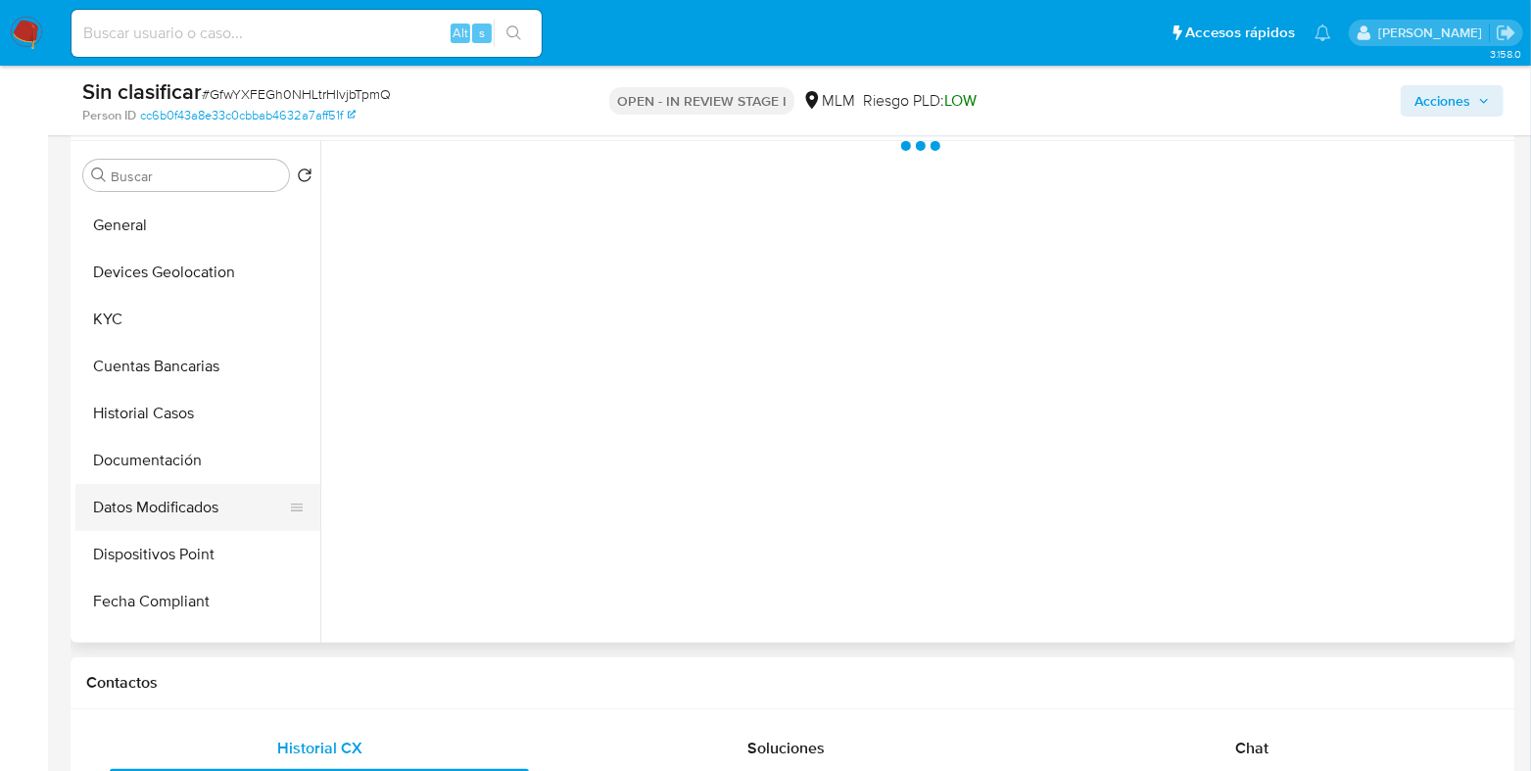
scroll to position [244, 0]
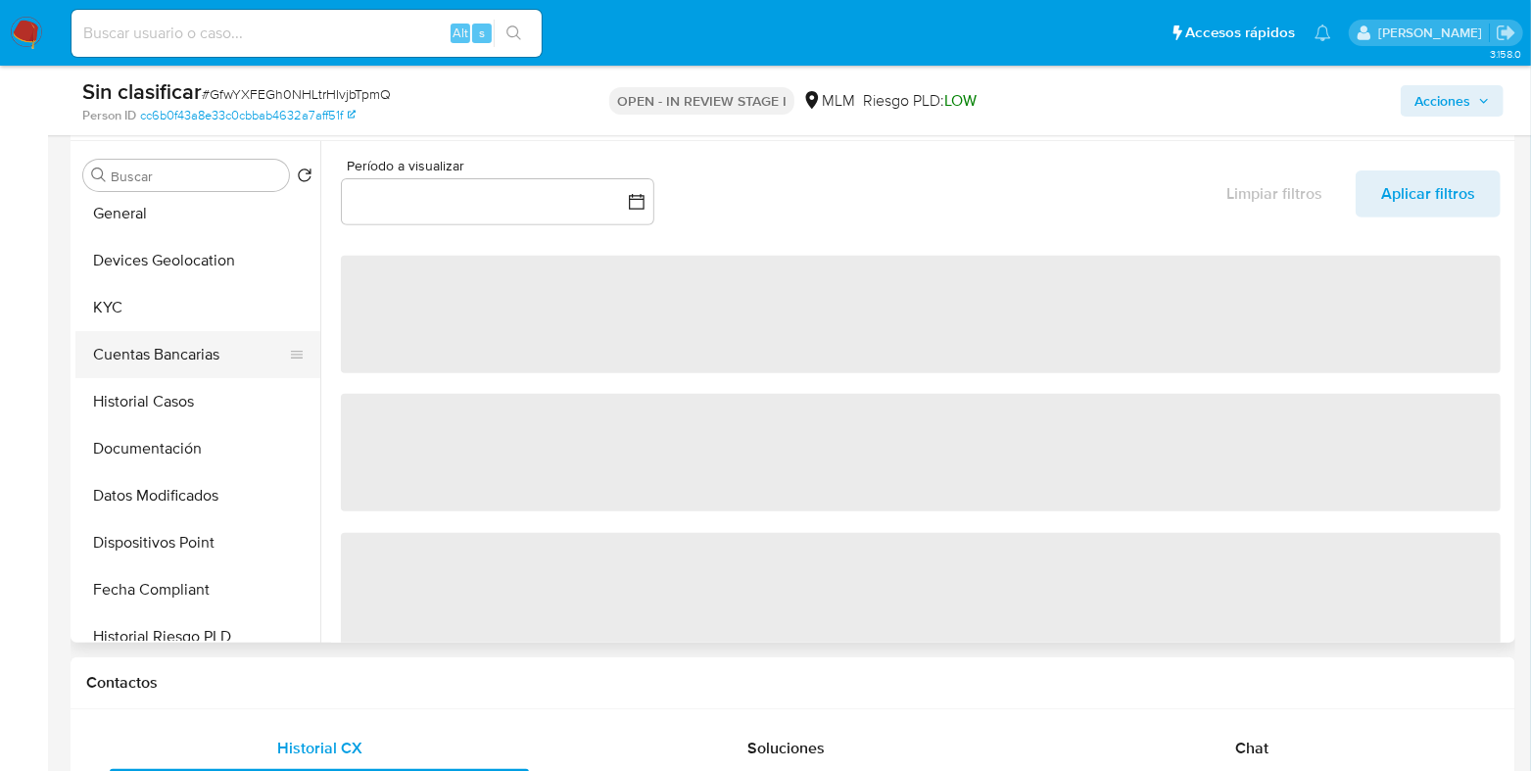
select select "10"
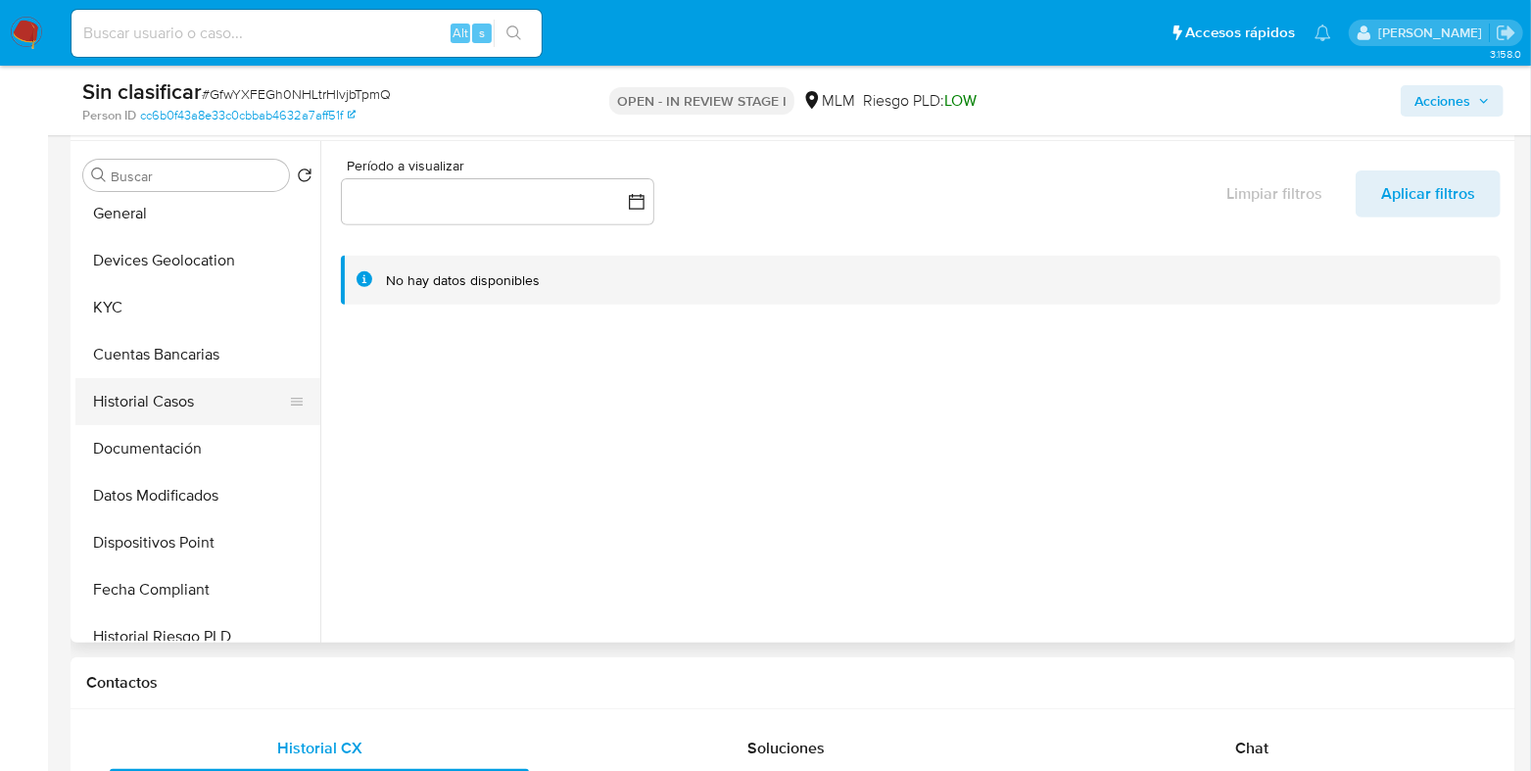
click at [151, 391] on button "Historial Casos" at bounding box center [189, 401] width 229 height 47
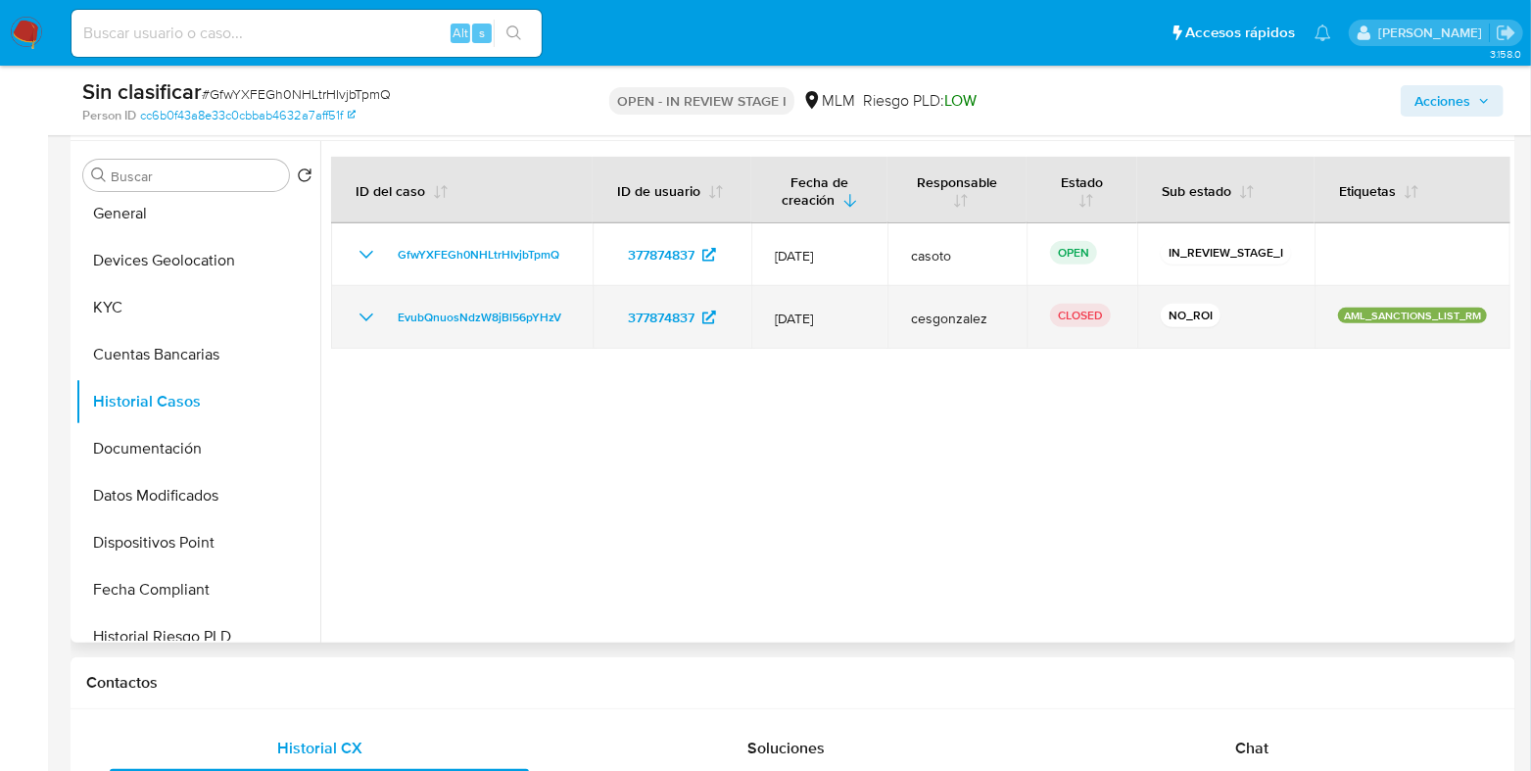
click at [364, 314] on icon "Mostrar/Ocultar" at bounding box center [367, 318] width 24 height 24
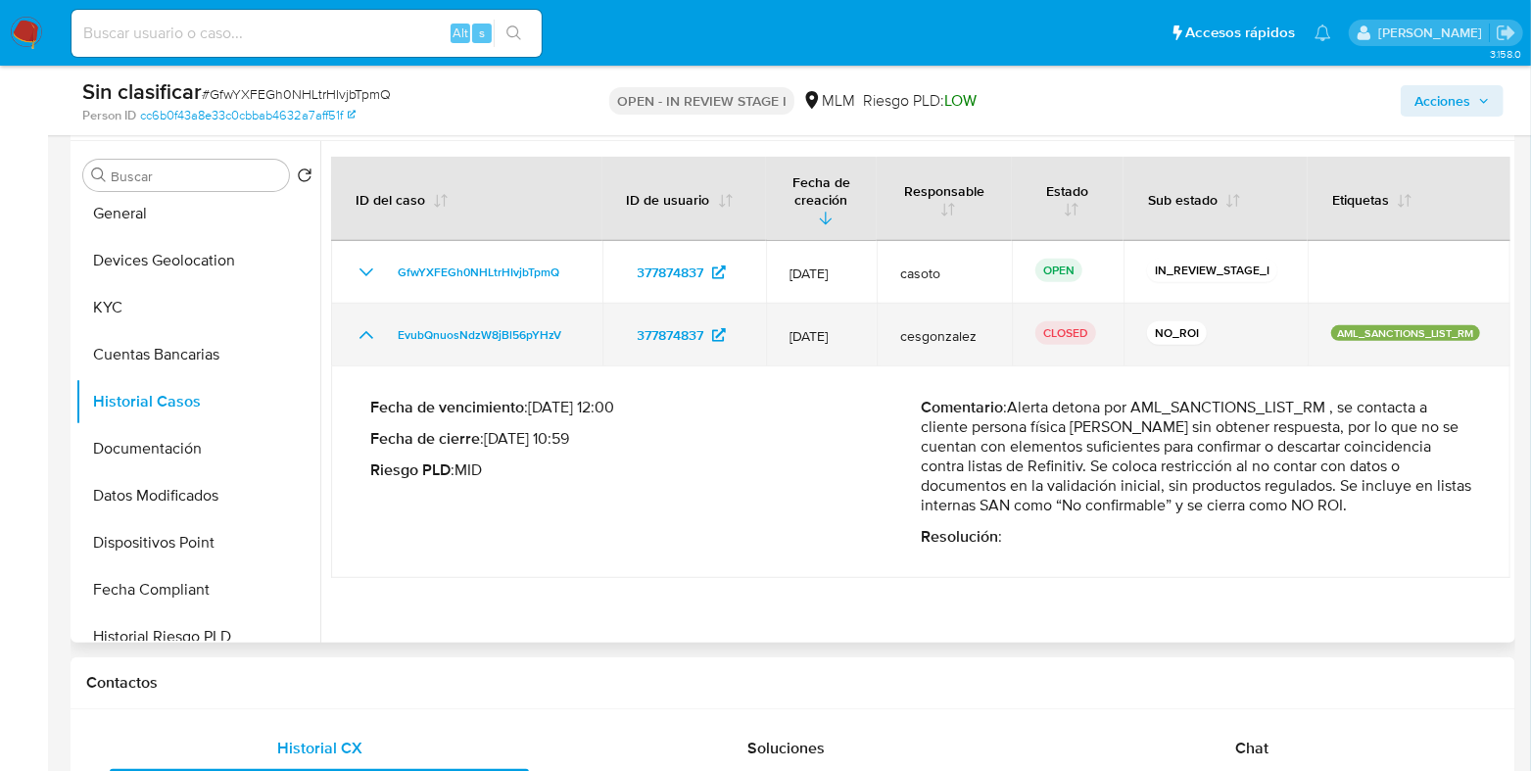
click at [364, 331] on icon "Mostrar/Ocultar" at bounding box center [366, 335] width 14 height 8
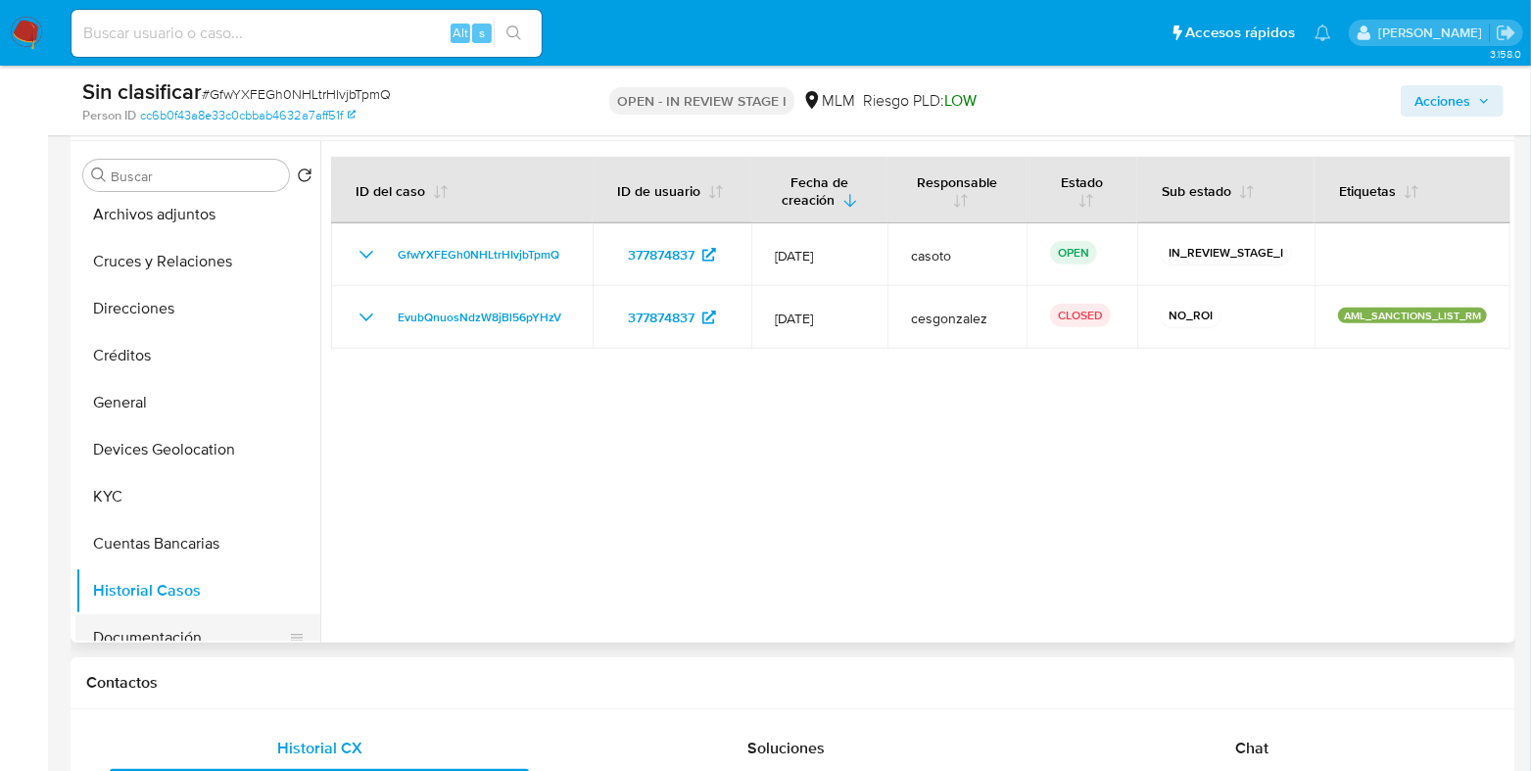
scroll to position [0, 0]
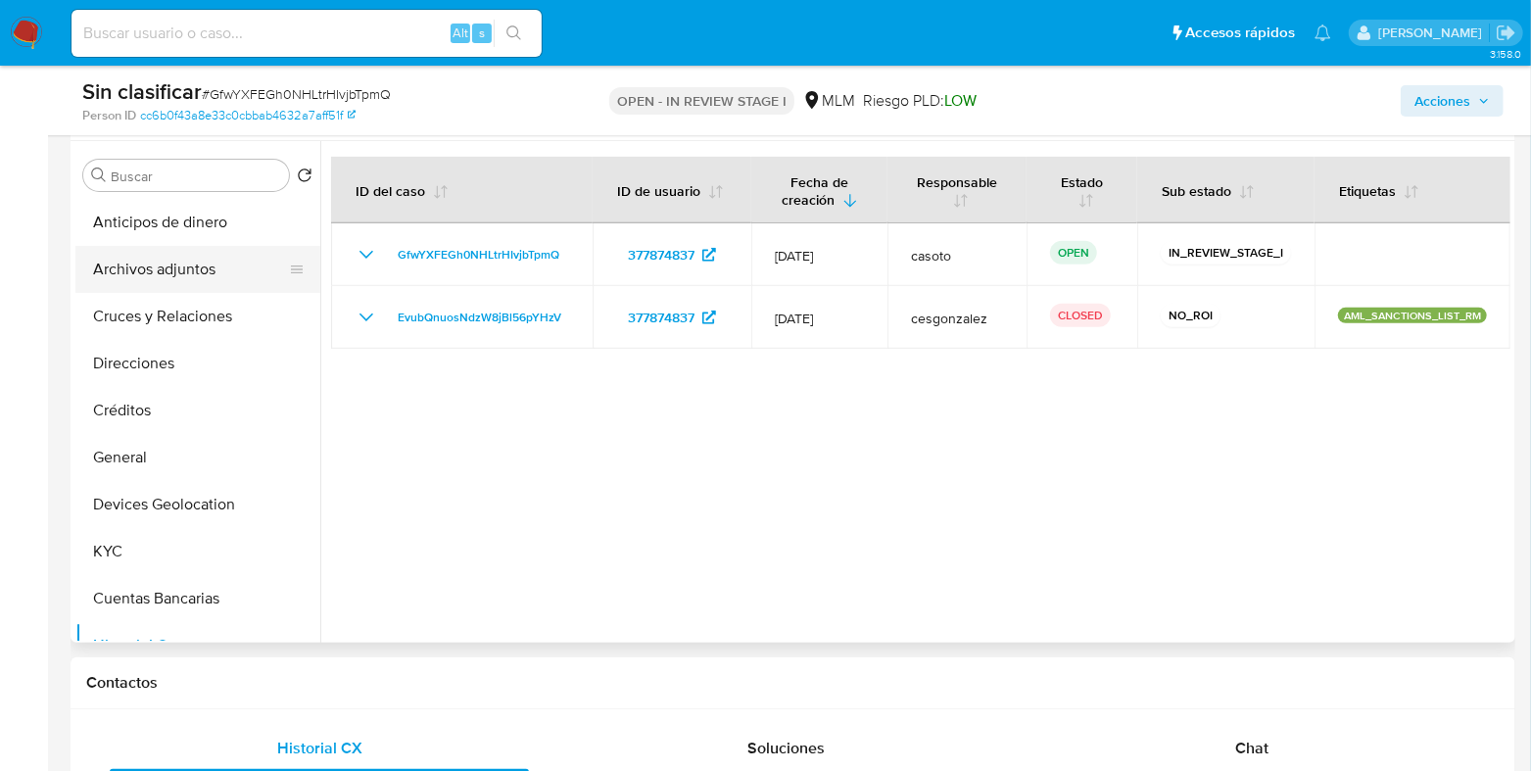
click at [157, 283] on button "Archivos adjuntos" at bounding box center [189, 269] width 229 height 47
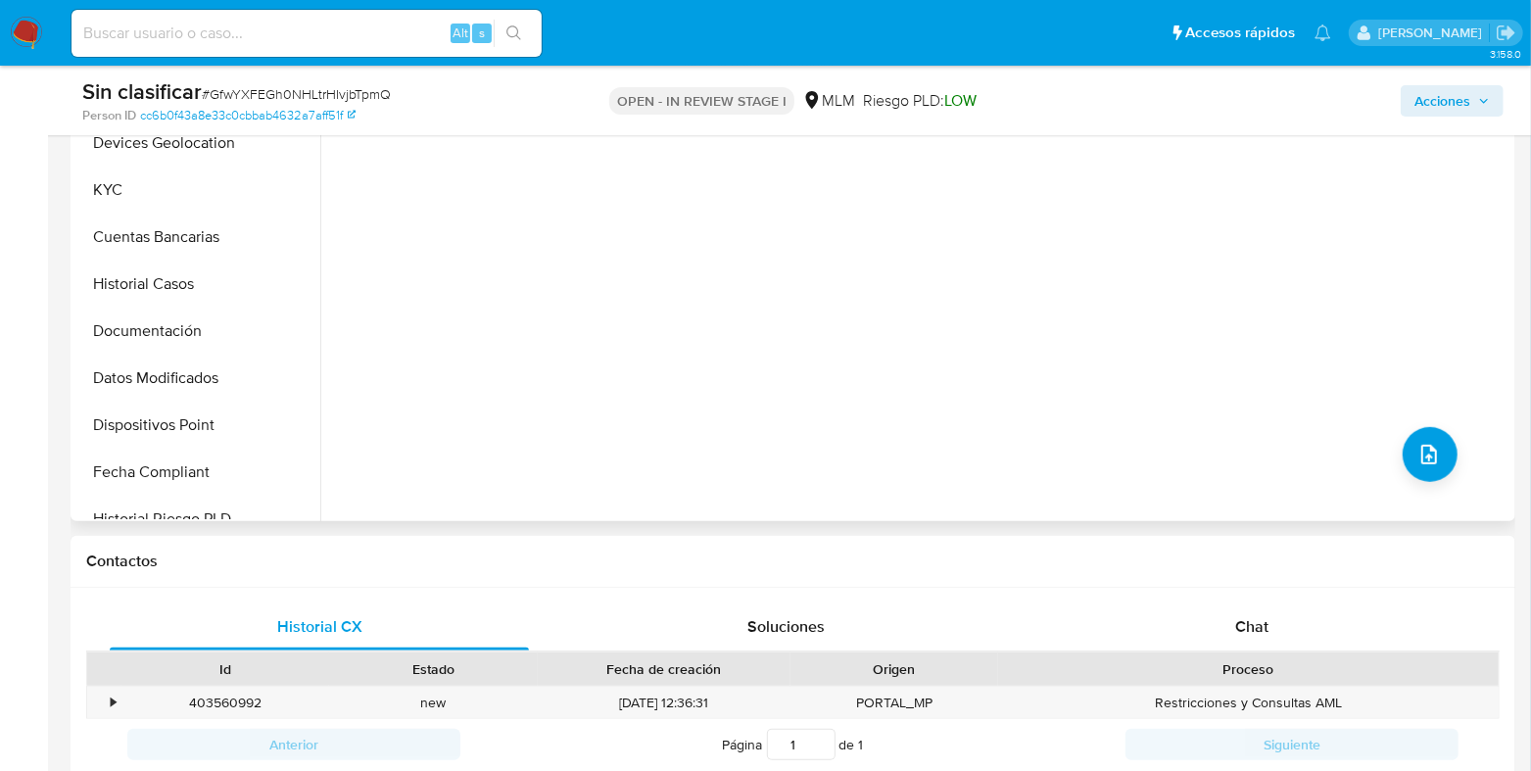
scroll to position [244, 0]
click at [170, 321] on button "Documentación" at bounding box center [189, 327] width 229 height 47
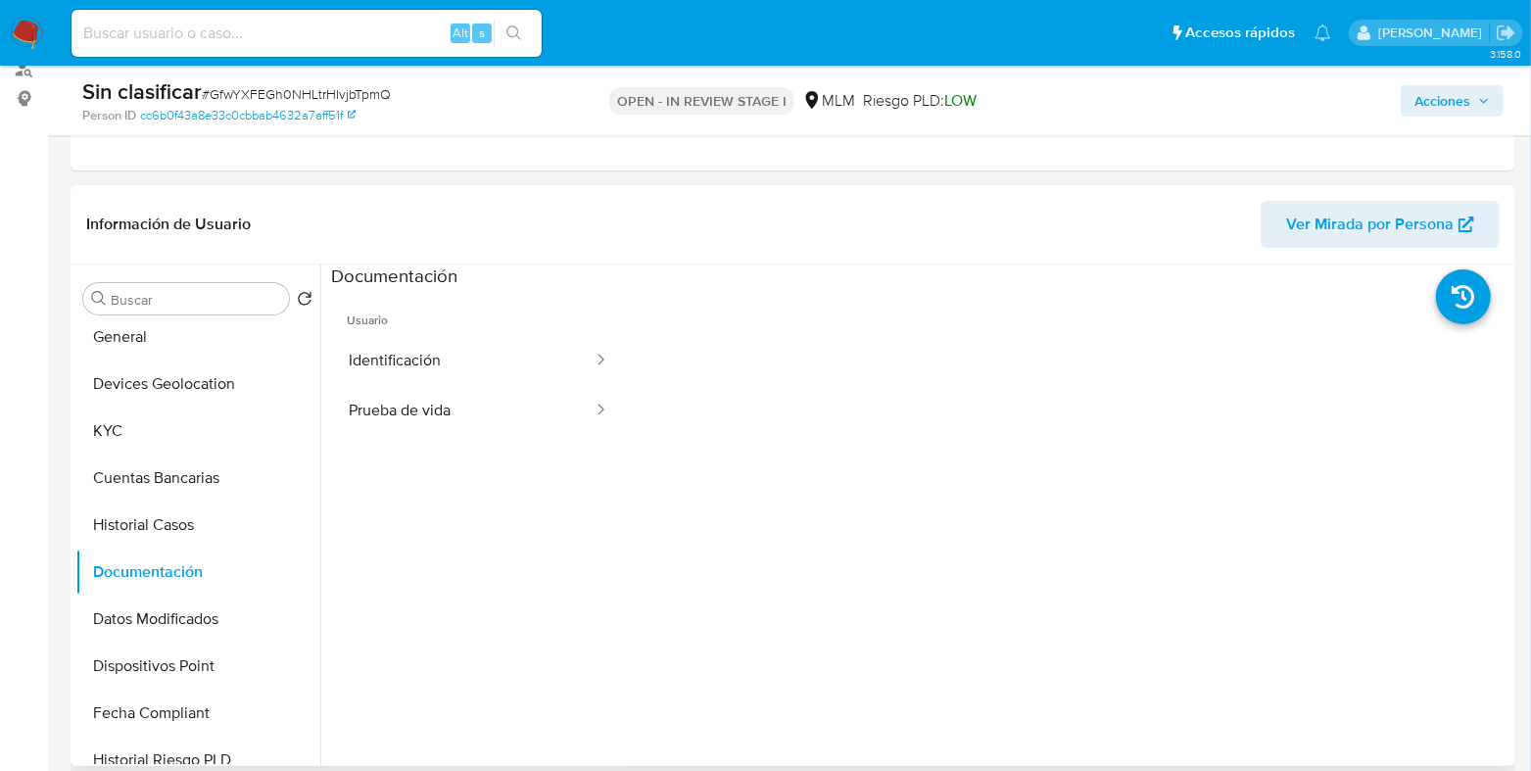
click at [419, 357] on button "Identificación" at bounding box center [462, 361] width 263 height 50
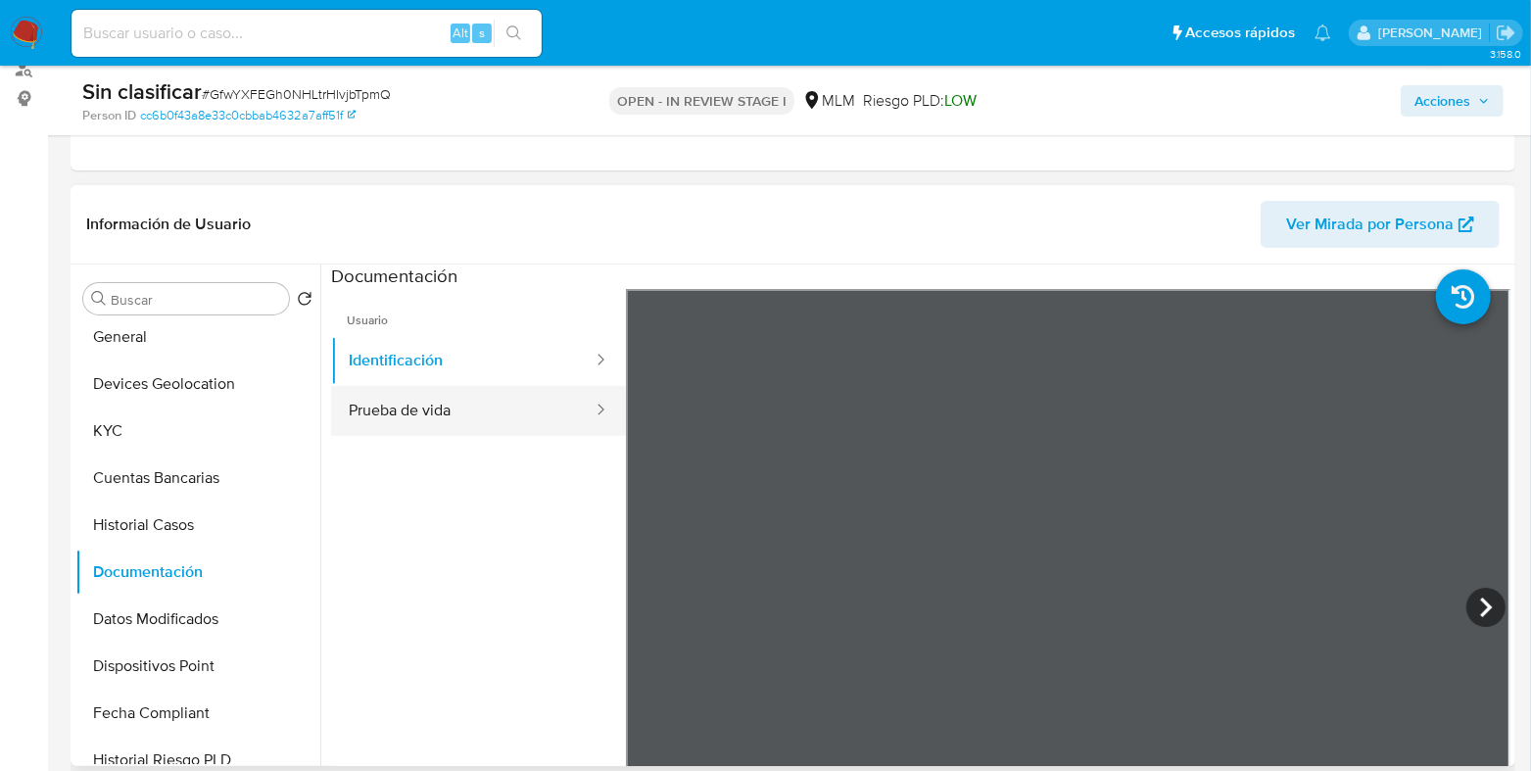
click at [403, 406] on button "Prueba de vida" at bounding box center [462, 411] width 263 height 50
click at [455, 386] on button "Prueba de vida" at bounding box center [462, 411] width 263 height 50
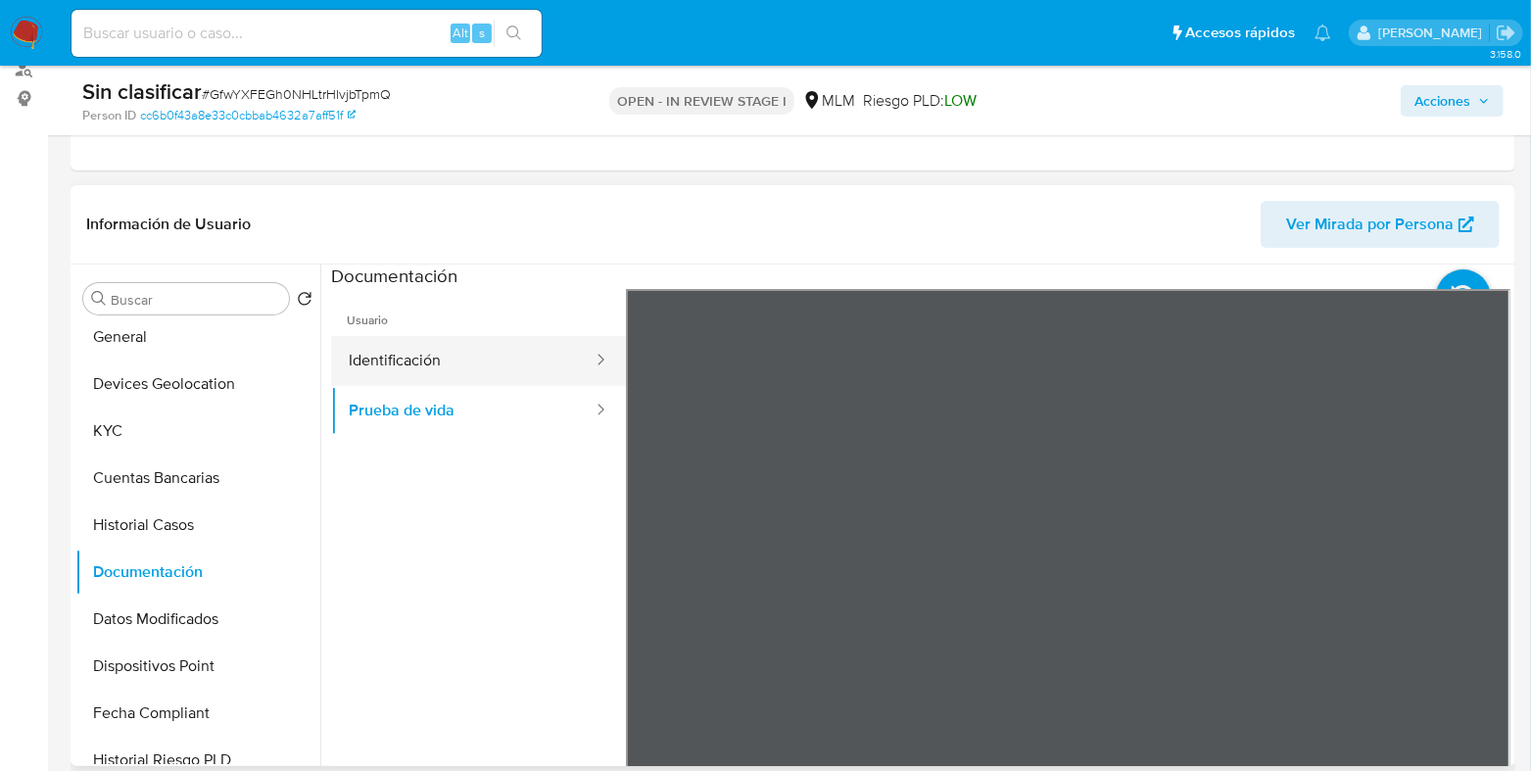
click at [524, 374] on button "Identificación" at bounding box center [462, 361] width 263 height 50
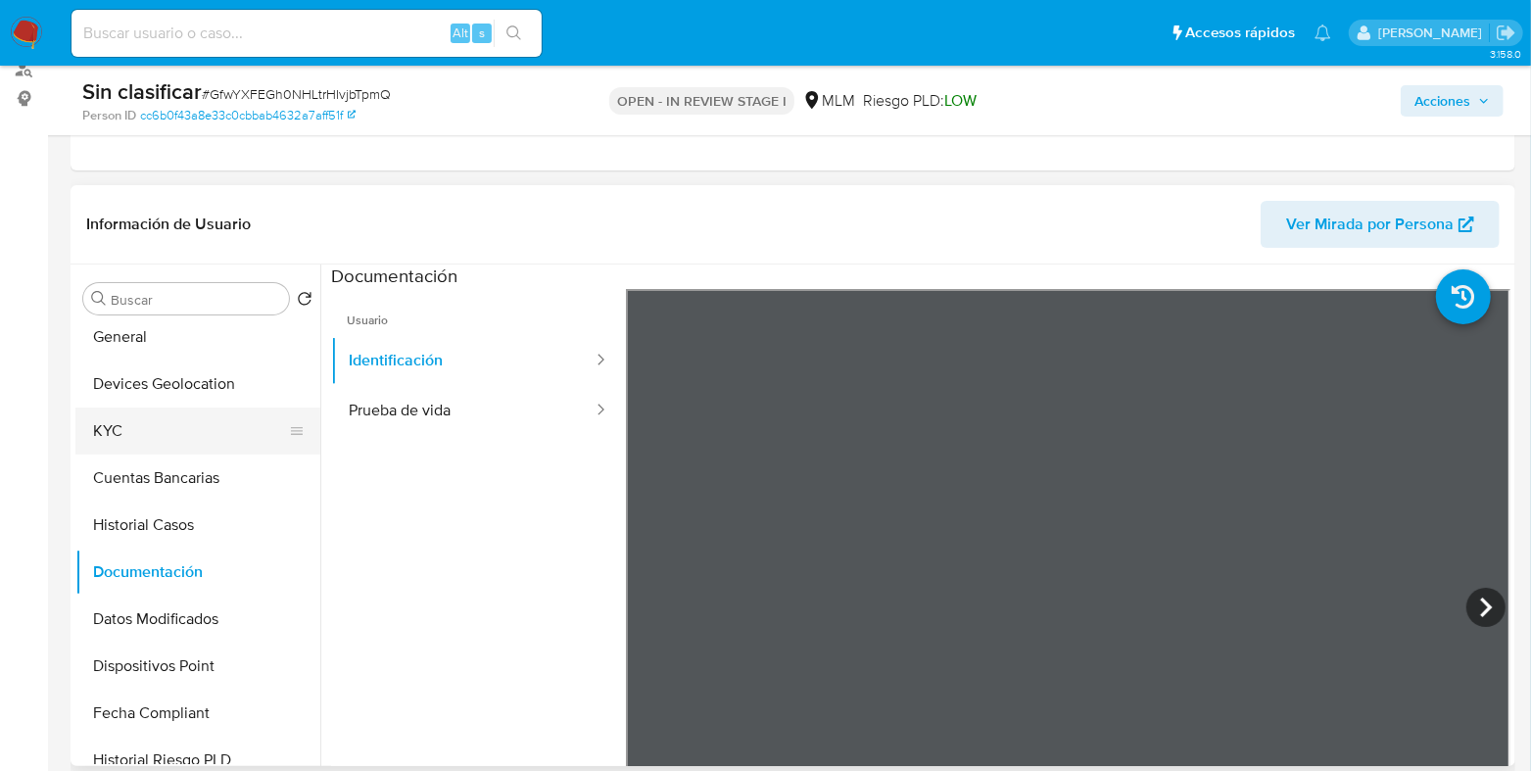
click at [147, 444] on button "KYC" at bounding box center [189, 430] width 229 height 47
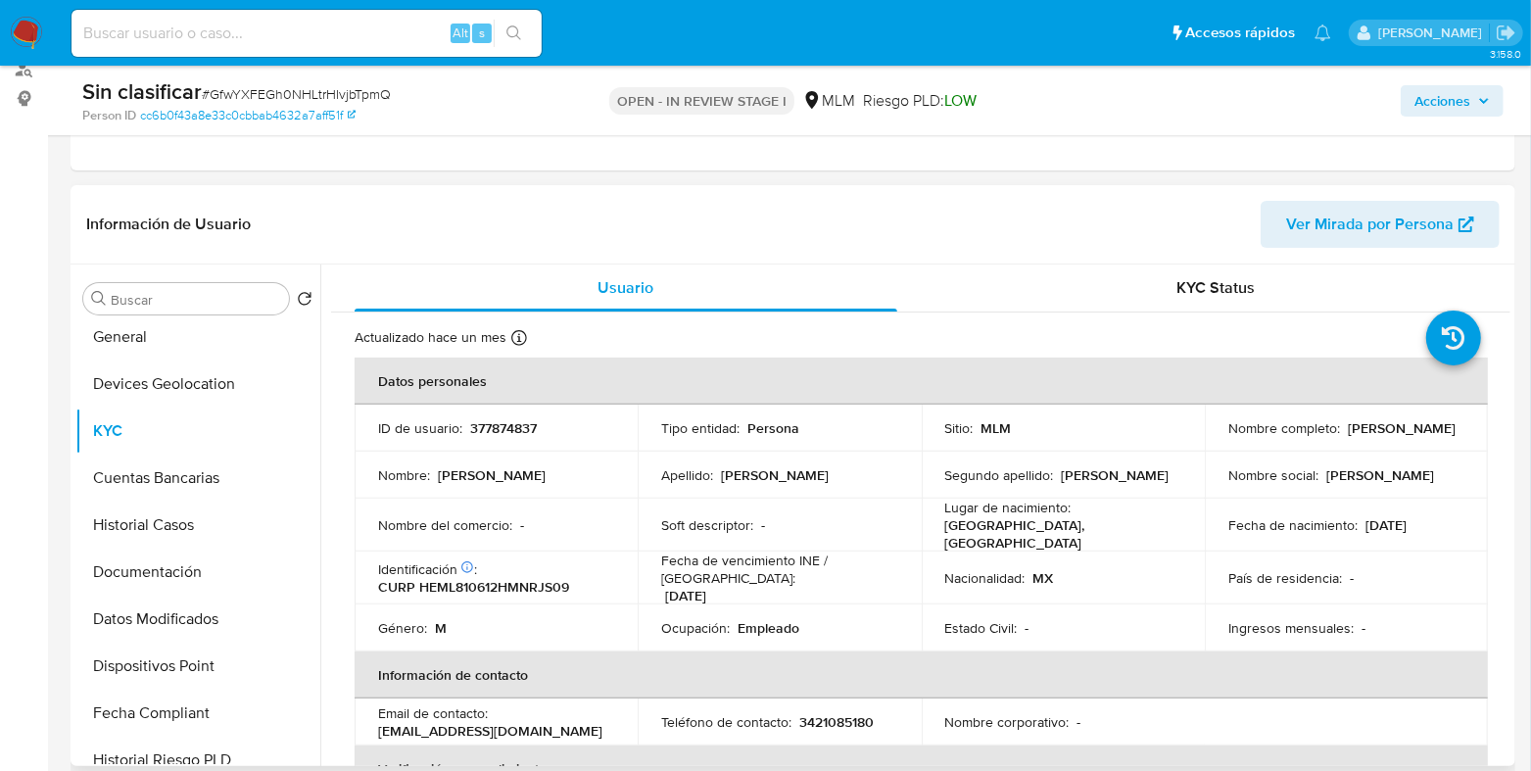
drag, startPoint x: 1433, startPoint y: 438, endPoint x: 1218, endPoint y: 444, distance: 214.6
click at [1218, 444] on td "Nombre completo : Luis Francisco Hernandez Mejia" at bounding box center [1346, 428] width 283 height 47
copy p "Luis Francisco Hernandez Mejia"
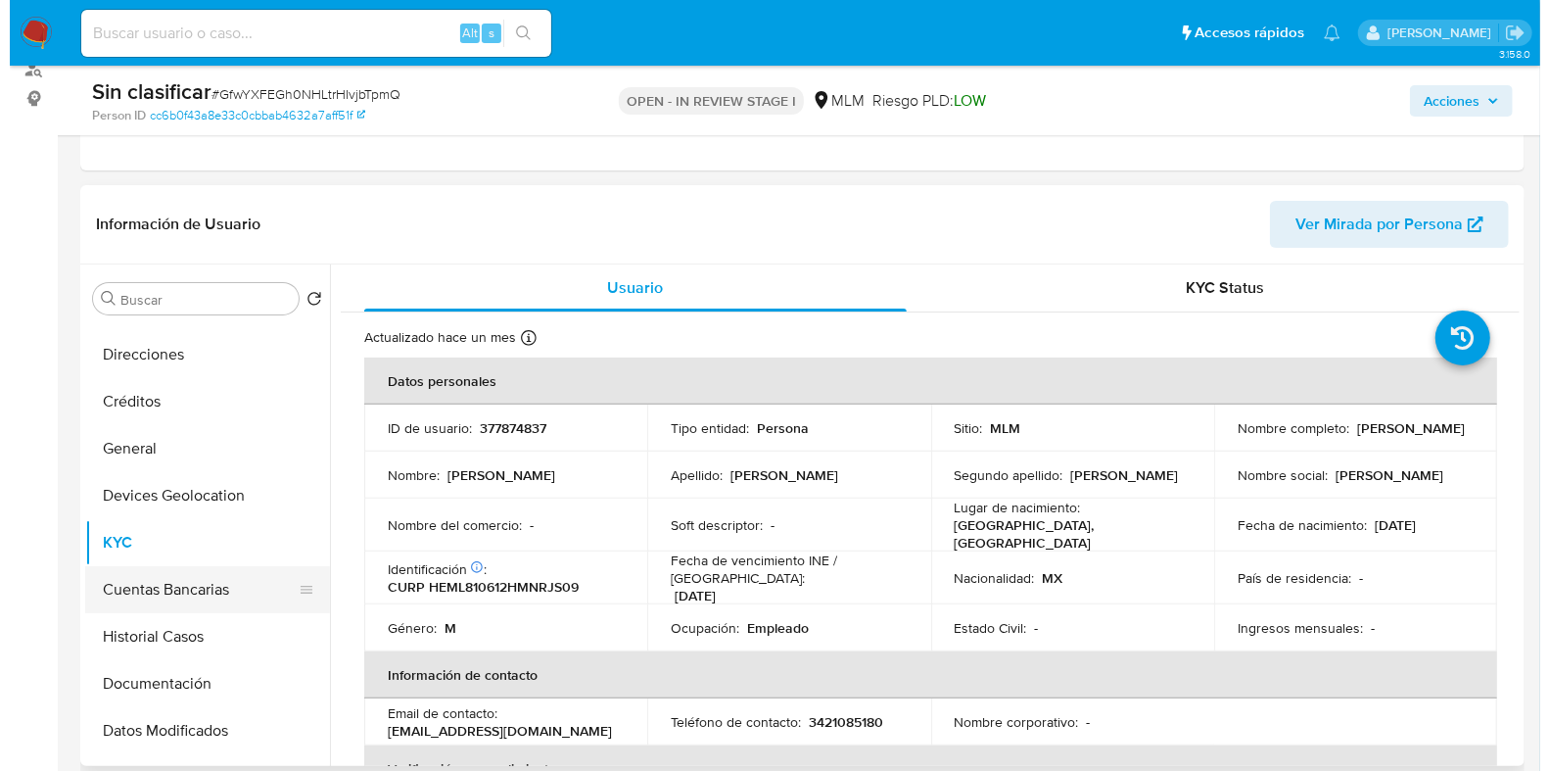
scroll to position [0, 0]
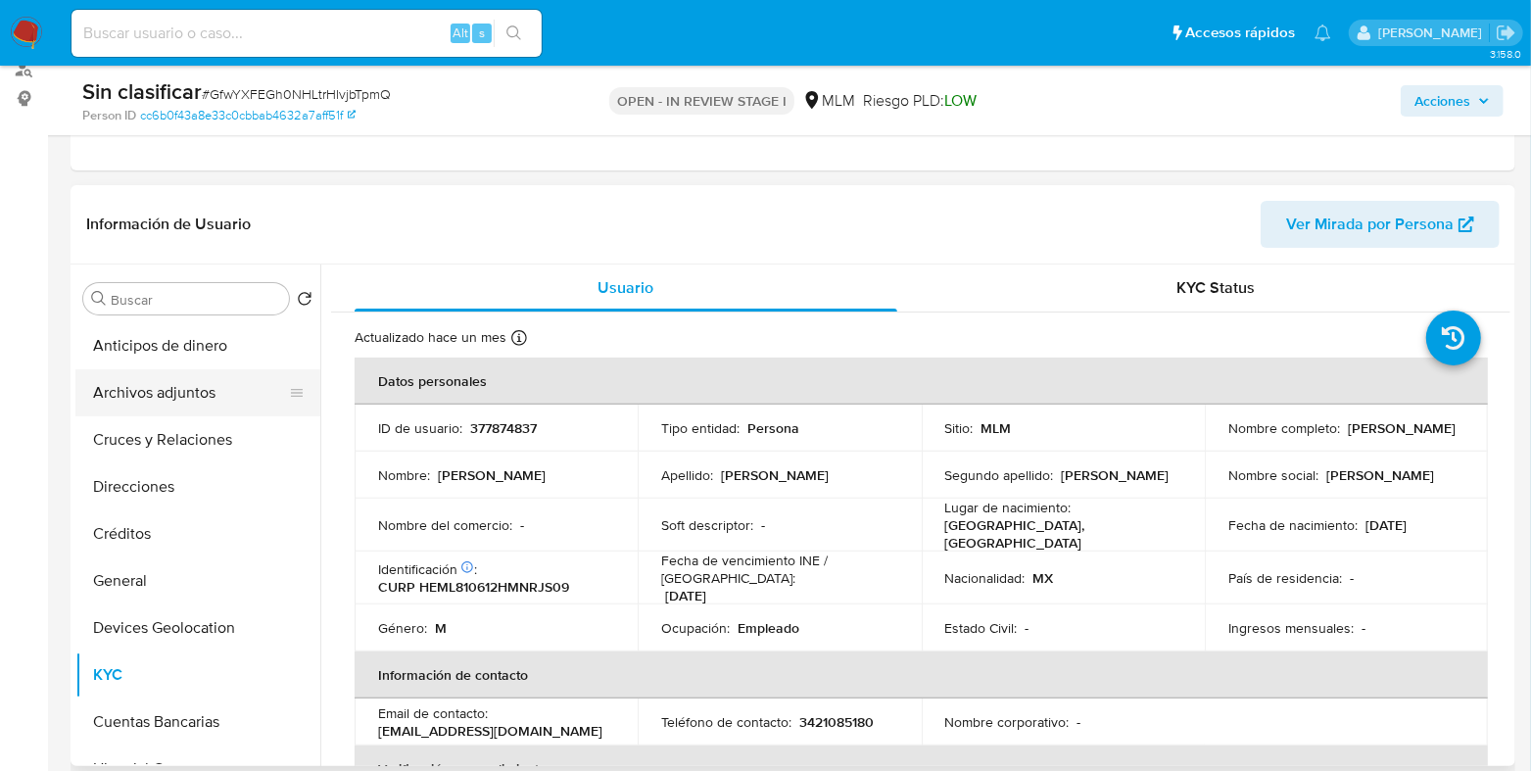
click at [166, 402] on button "Archivos adjuntos" at bounding box center [189, 392] width 229 height 47
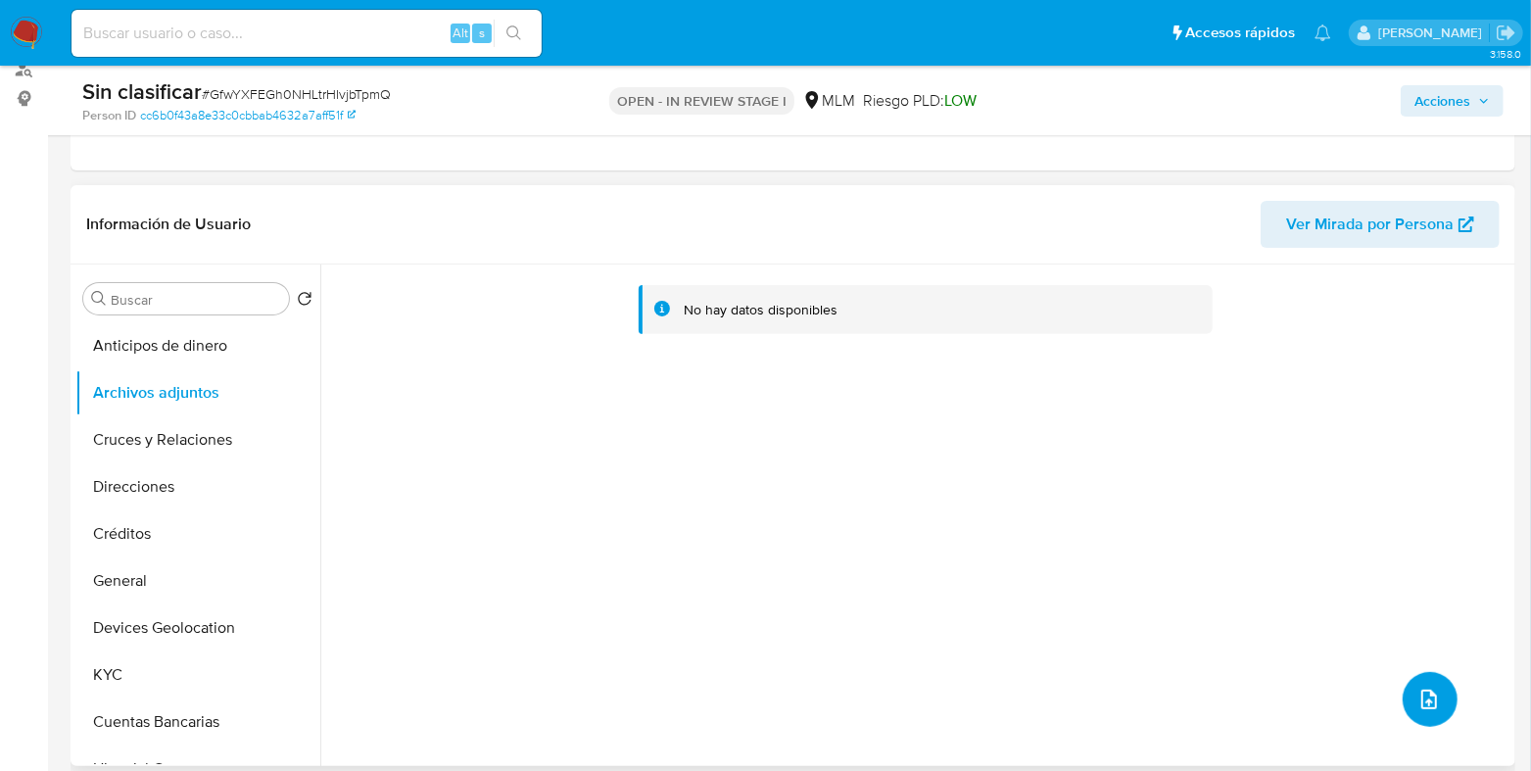
click at [1423, 712] on button "upload-file" at bounding box center [1430, 699] width 55 height 55
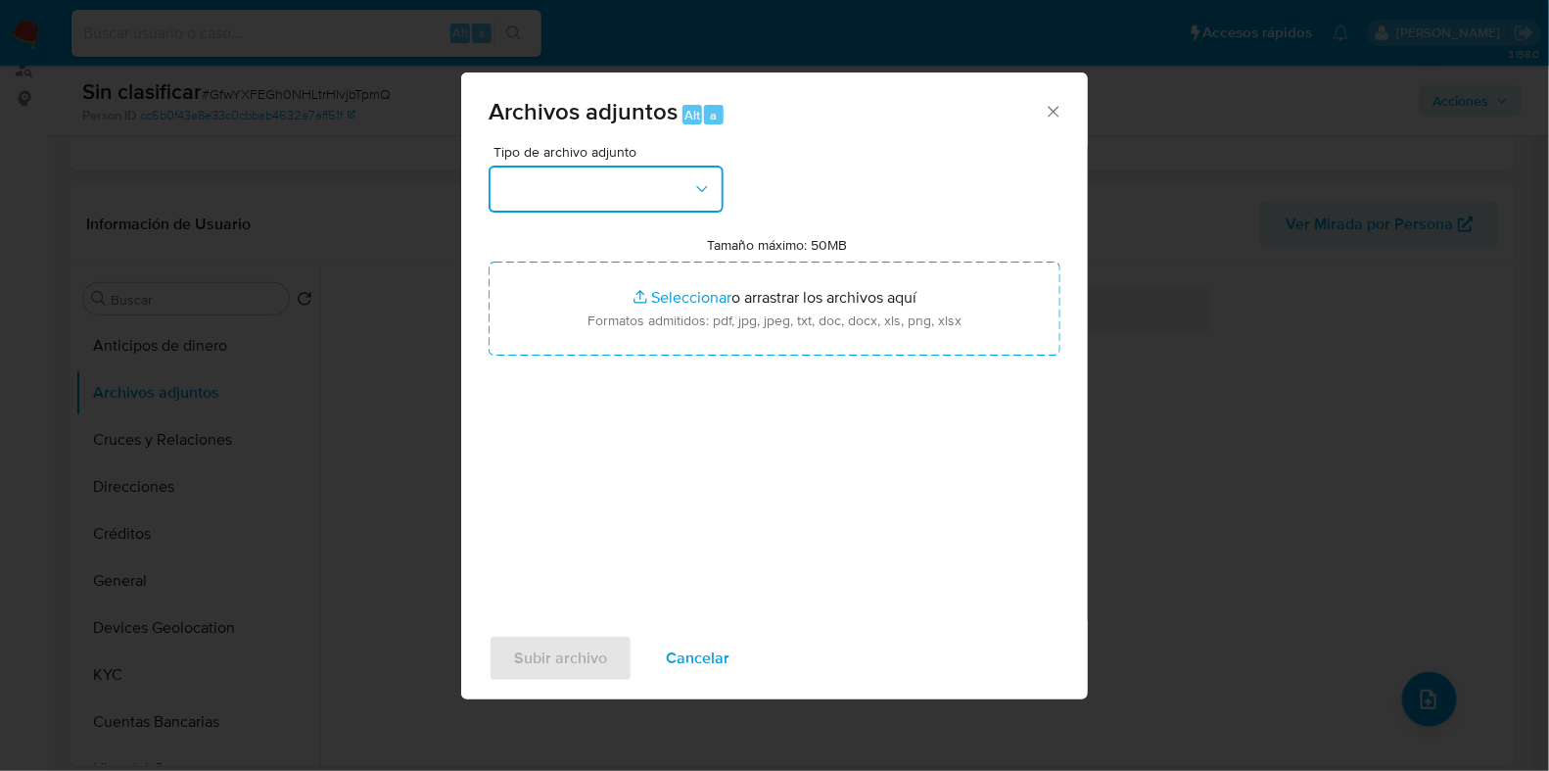
click at [623, 211] on button "button" at bounding box center [606, 189] width 235 height 47
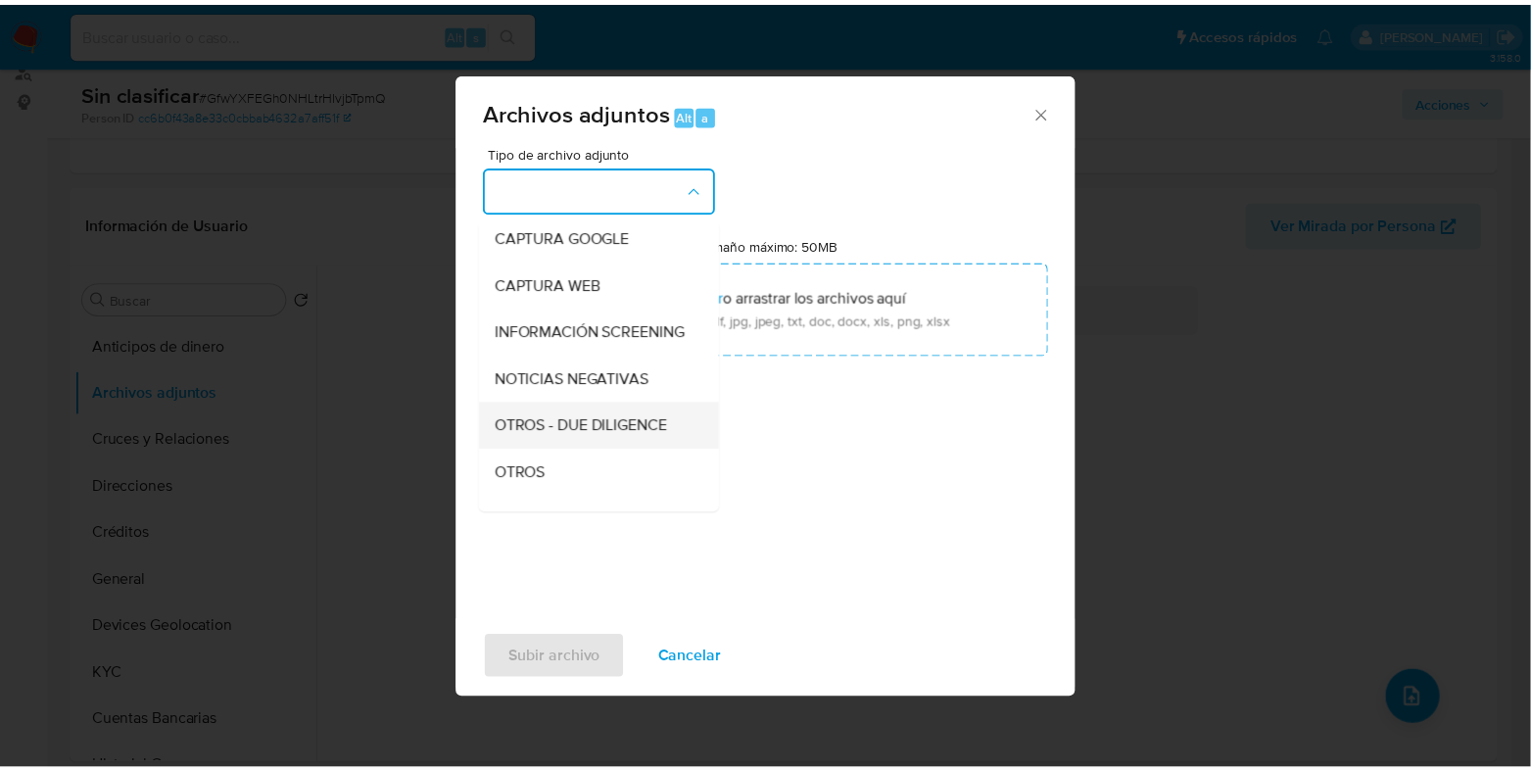
scroll to position [121, 0]
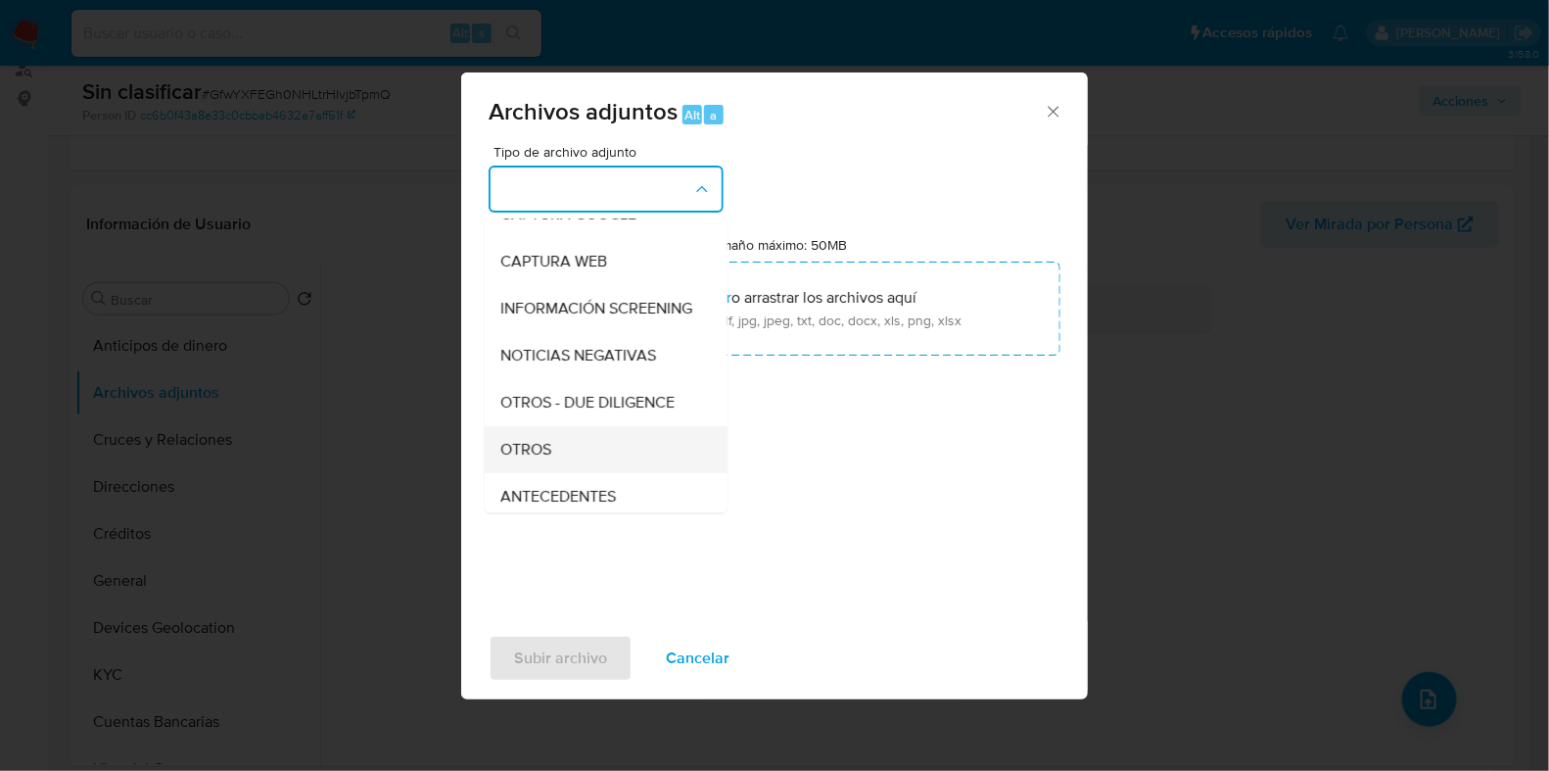
click at [543, 452] on div "OTROS" at bounding box center [600, 449] width 200 height 47
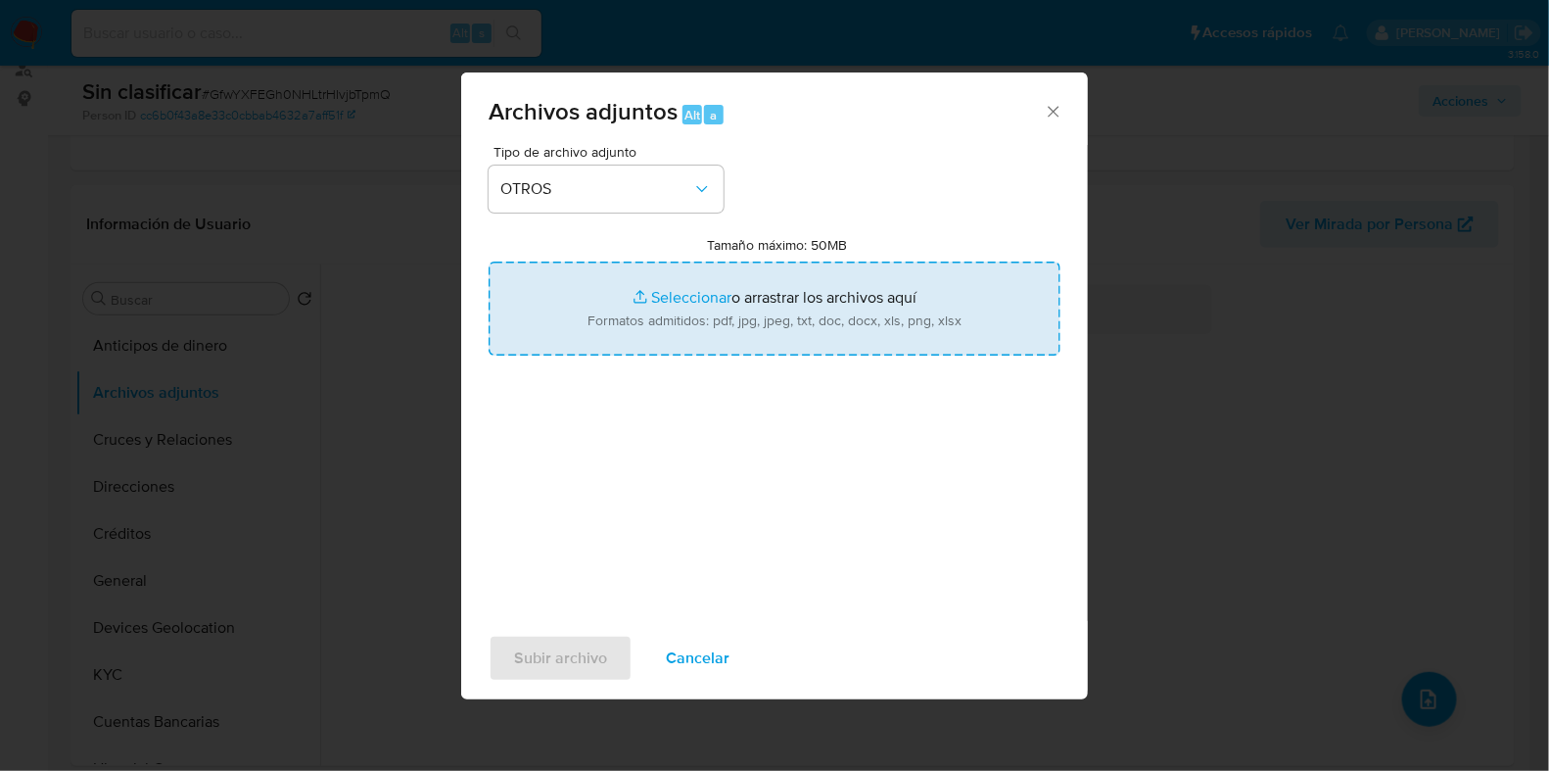
click at [690, 287] on input "Tamaño máximo: 50MB Seleccionar archivos" at bounding box center [775, 309] width 572 height 94
type input "C:\fakepath\Luis Francisco Hernandez Mejia.pdf"
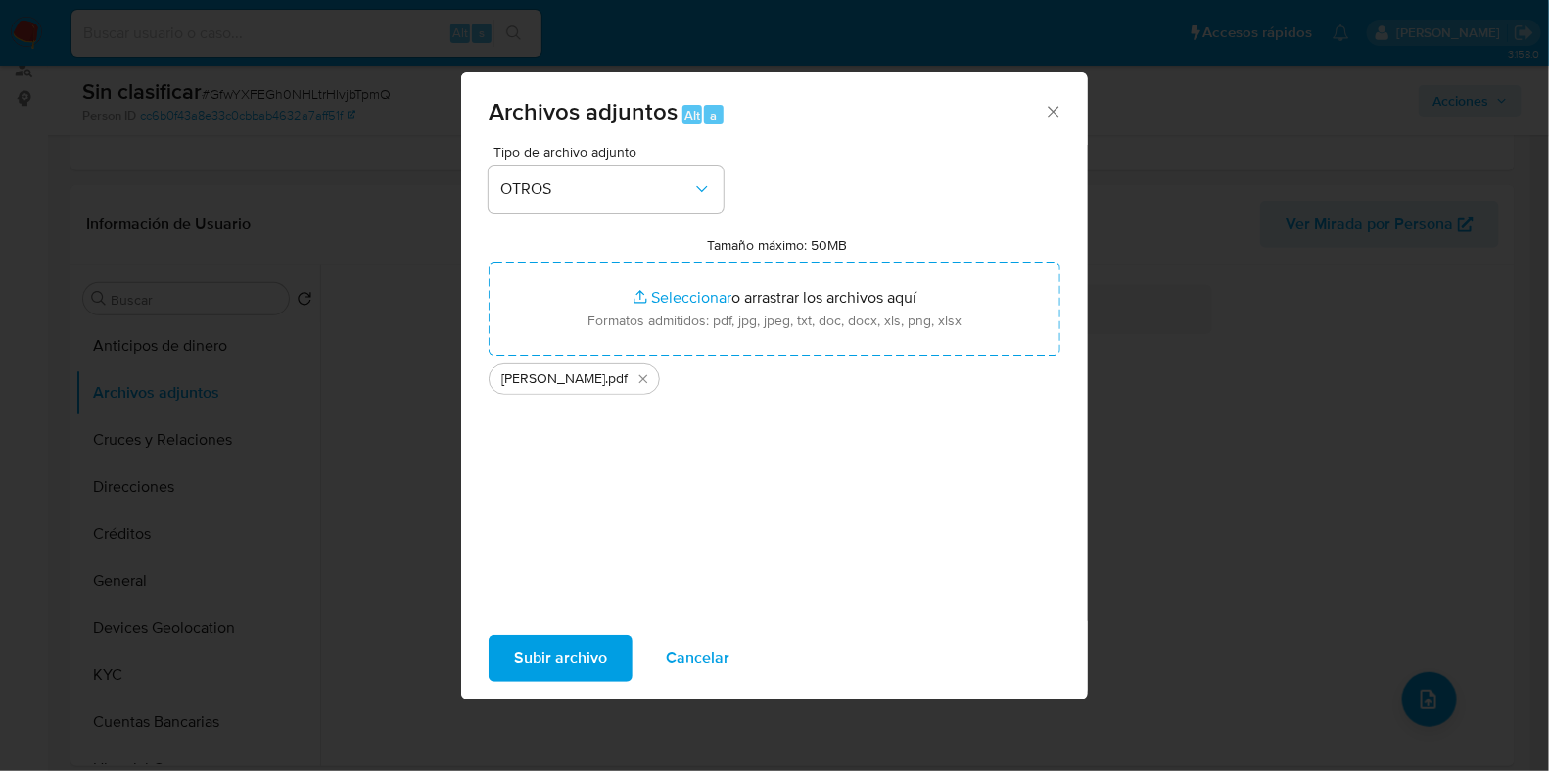
drag, startPoint x: 690, startPoint y: 288, endPoint x: 557, endPoint y: 674, distance: 408.2
click at [557, 674] on span "Subir archivo" at bounding box center [560, 658] width 93 height 43
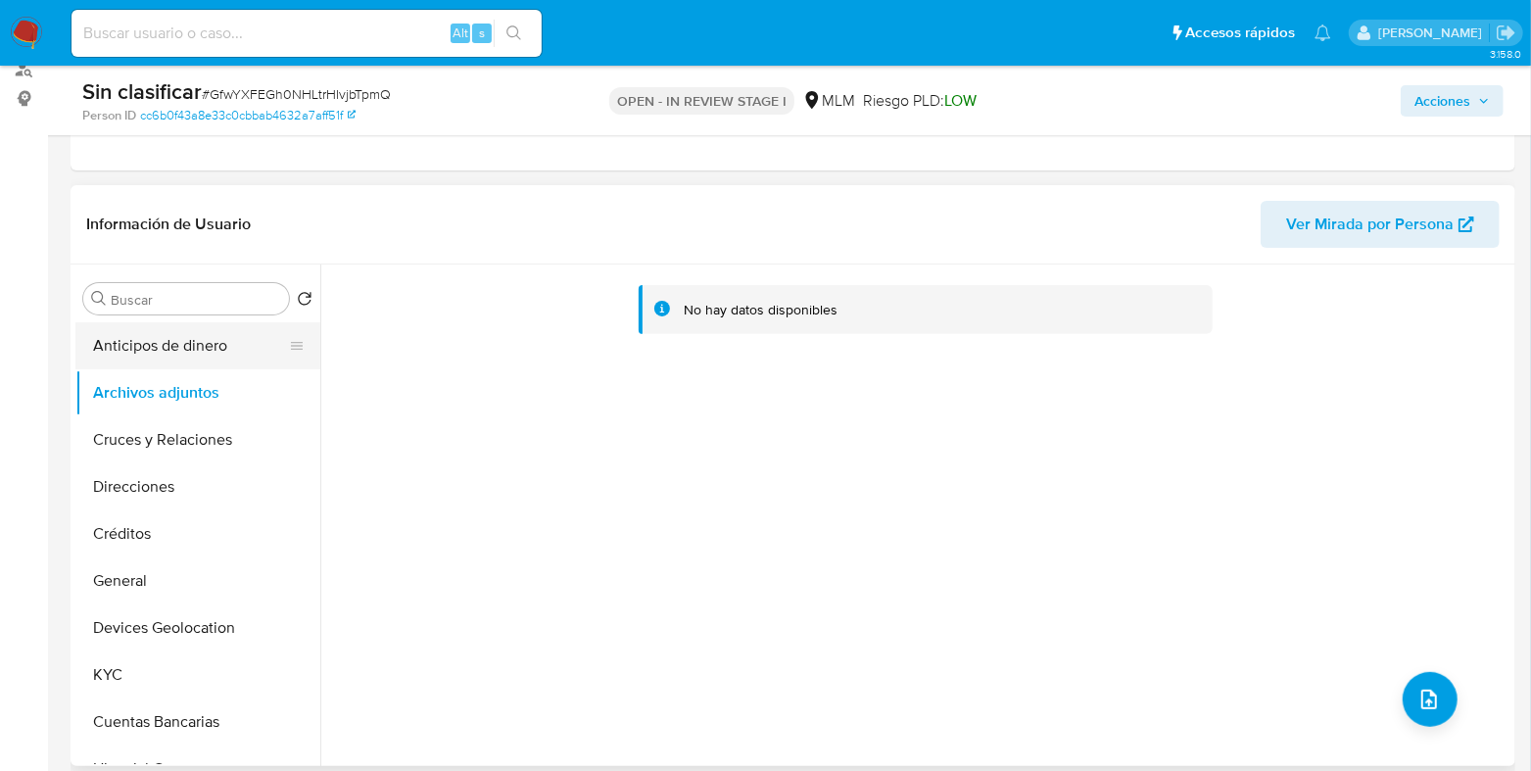
click at [193, 360] on button "Anticipos de dinero" at bounding box center [189, 345] width 229 height 47
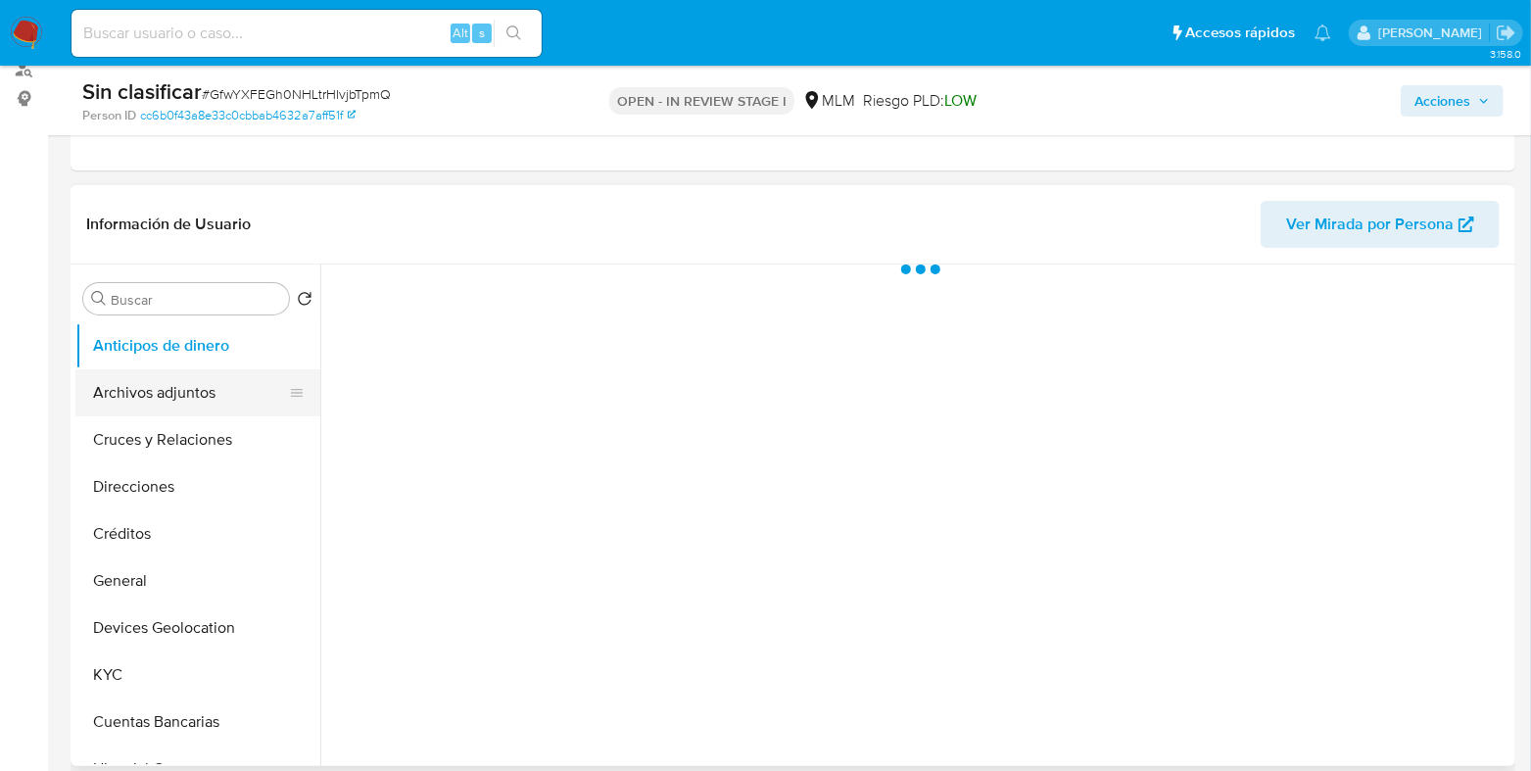
click at [180, 376] on button "Archivos adjuntos" at bounding box center [189, 392] width 229 height 47
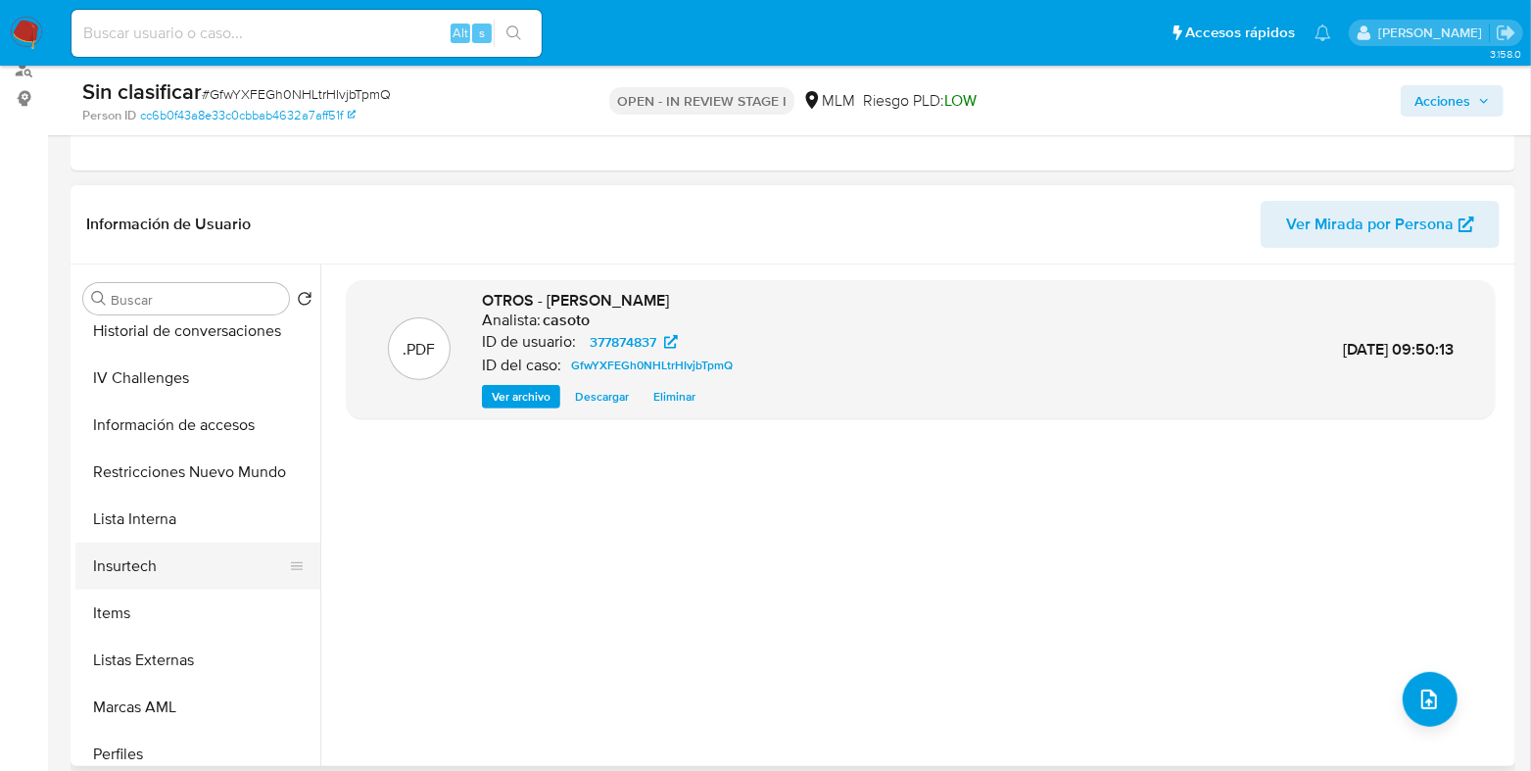
scroll to position [735, 0]
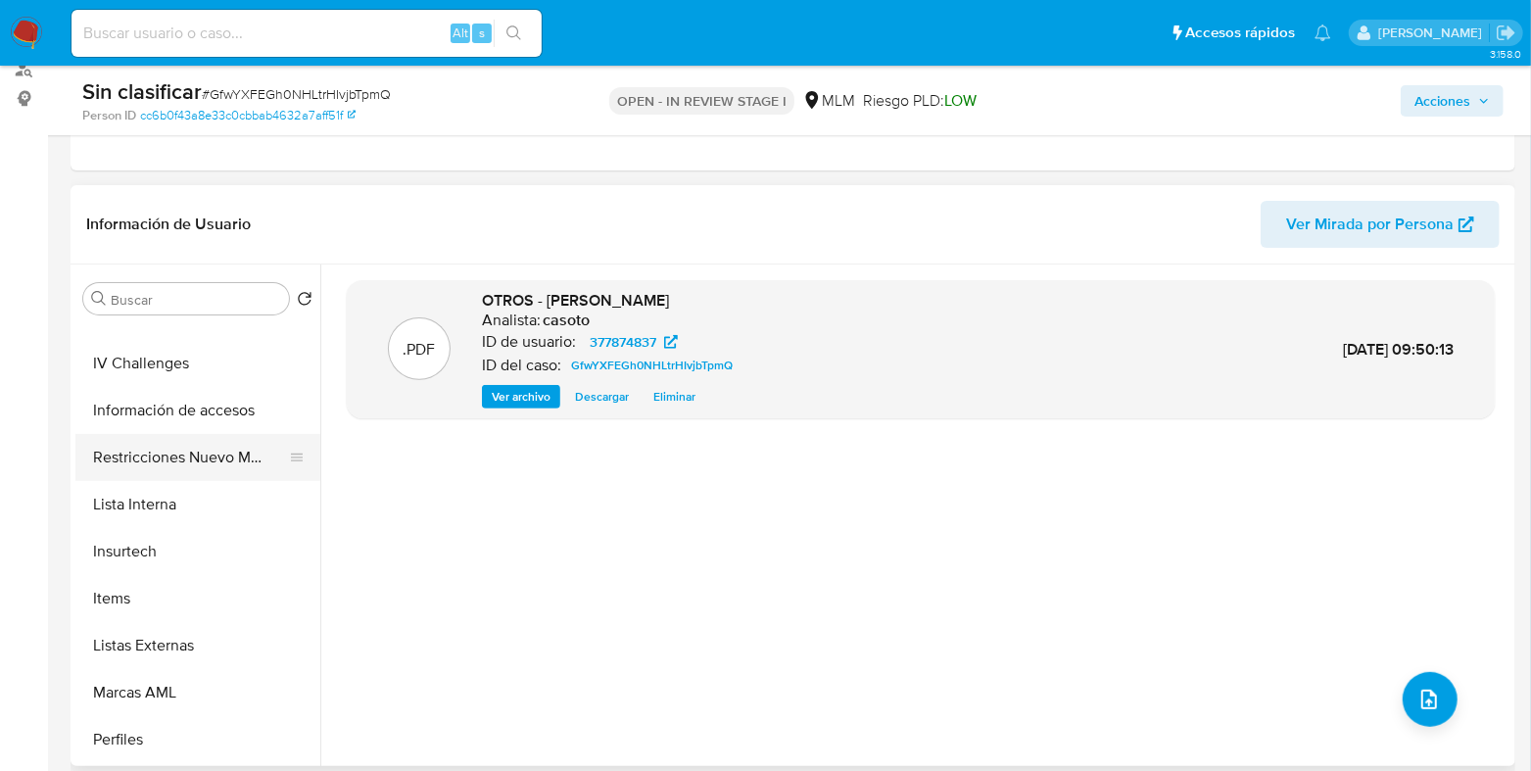
click at [210, 477] on button "Restricciones Nuevo Mundo" at bounding box center [189, 457] width 229 height 47
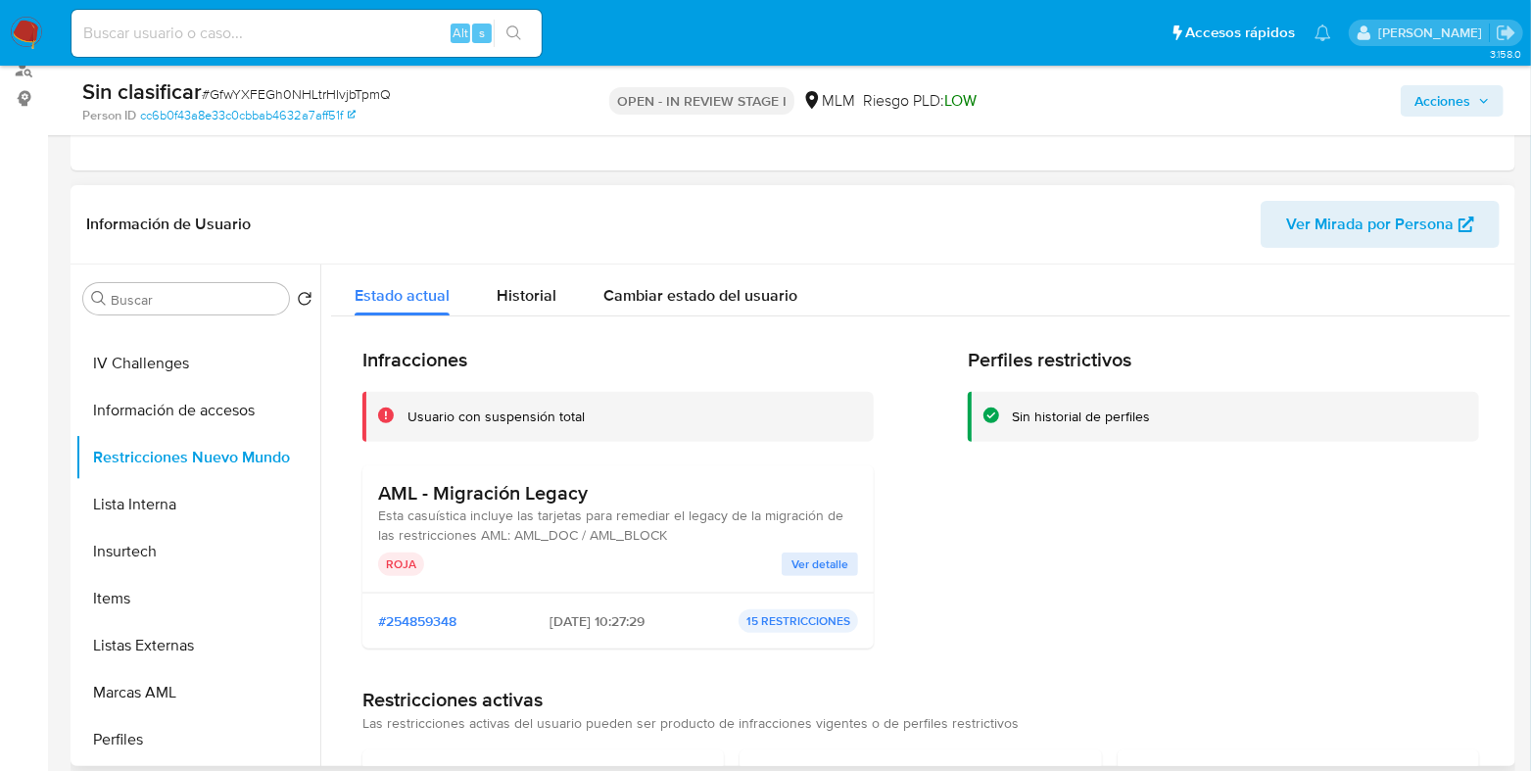
click at [818, 564] on span "Ver detalle" at bounding box center [819, 564] width 57 height 20
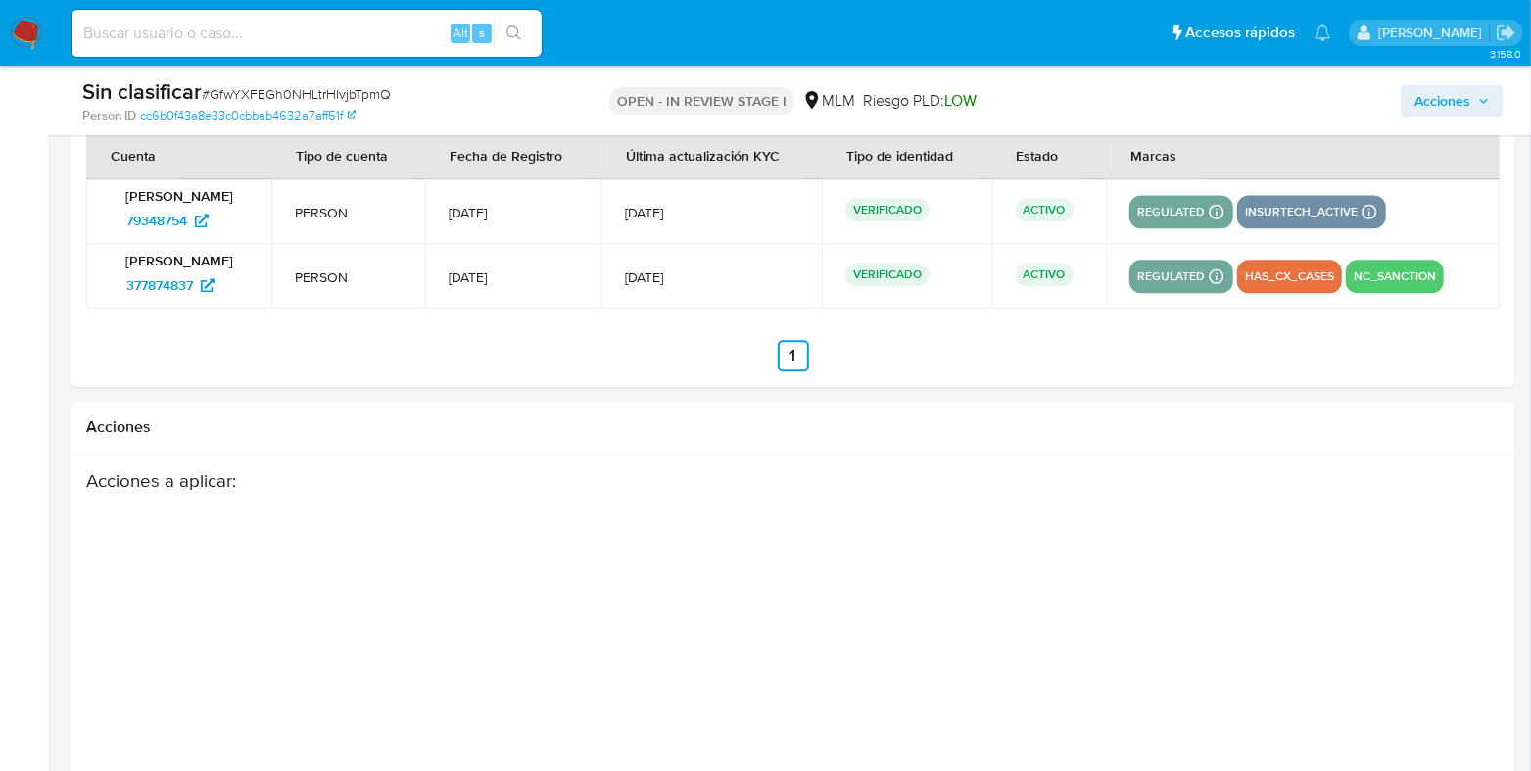
scroll to position [2883, 0]
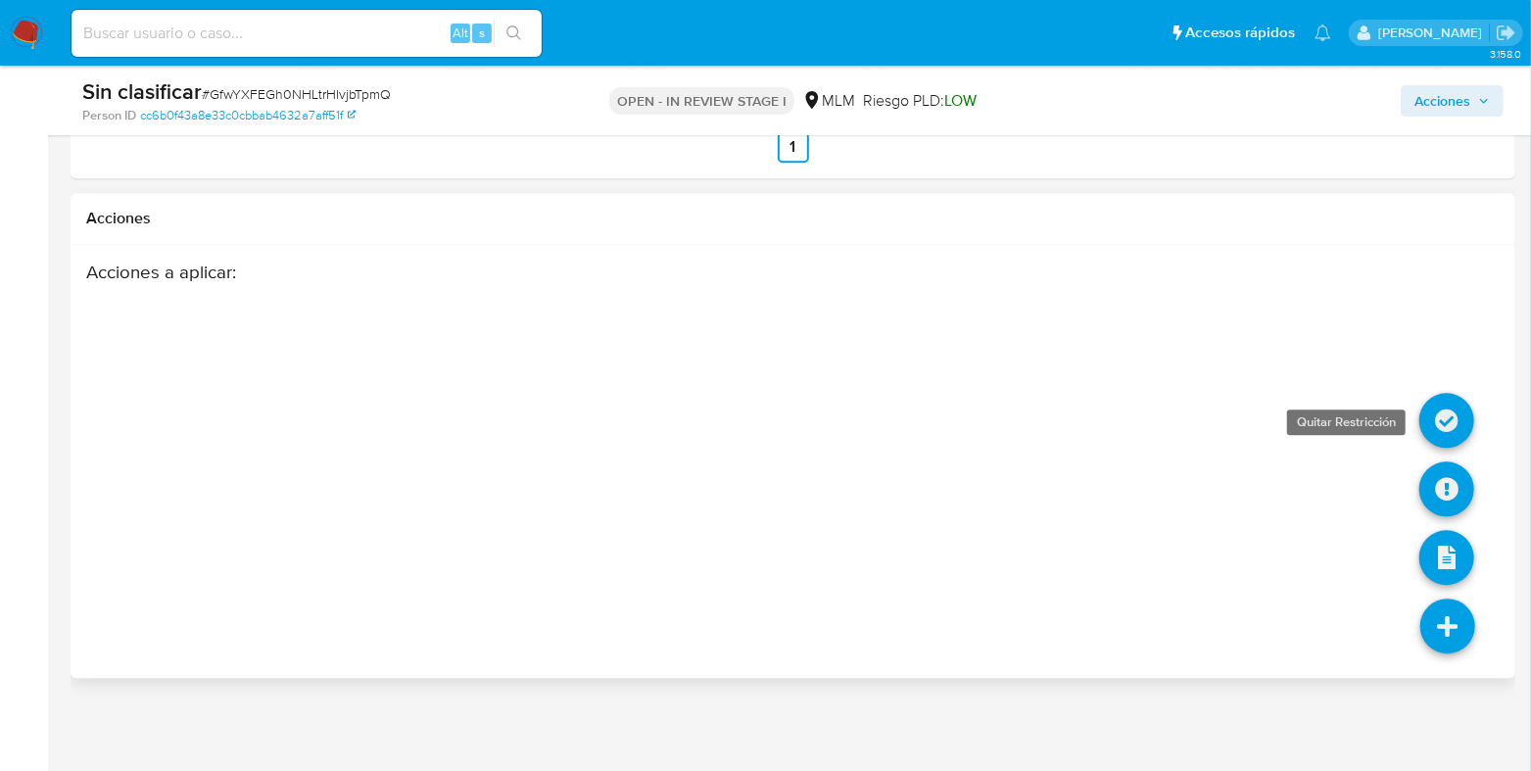
click at [1445, 430] on icon at bounding box center [1446, 420] width 55 height 55
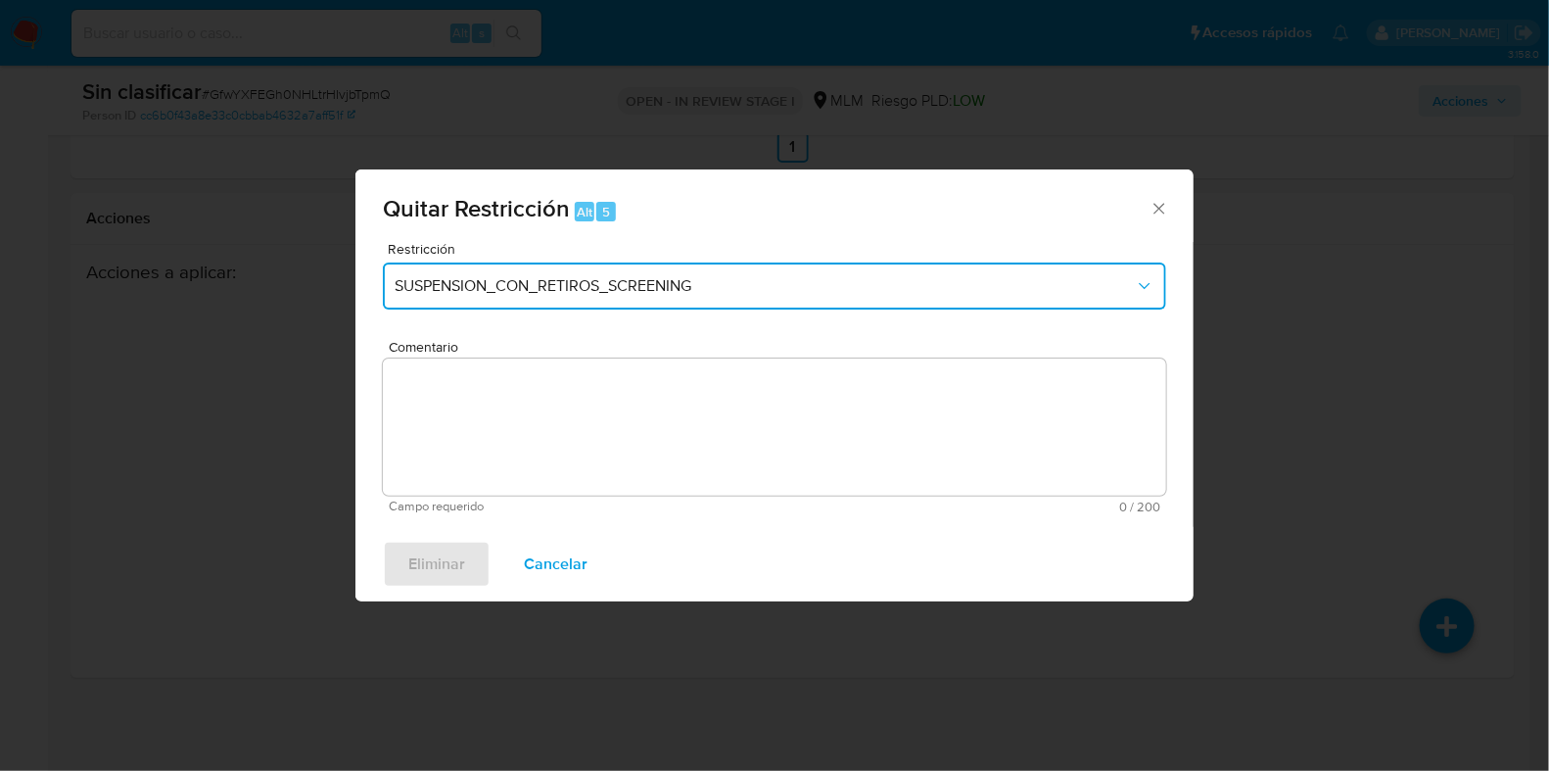
click at [504, 296] on span "SUSPENSION_CON_RETIROS_SCREENING" at bounding box center [765, 286] width 740 height 20
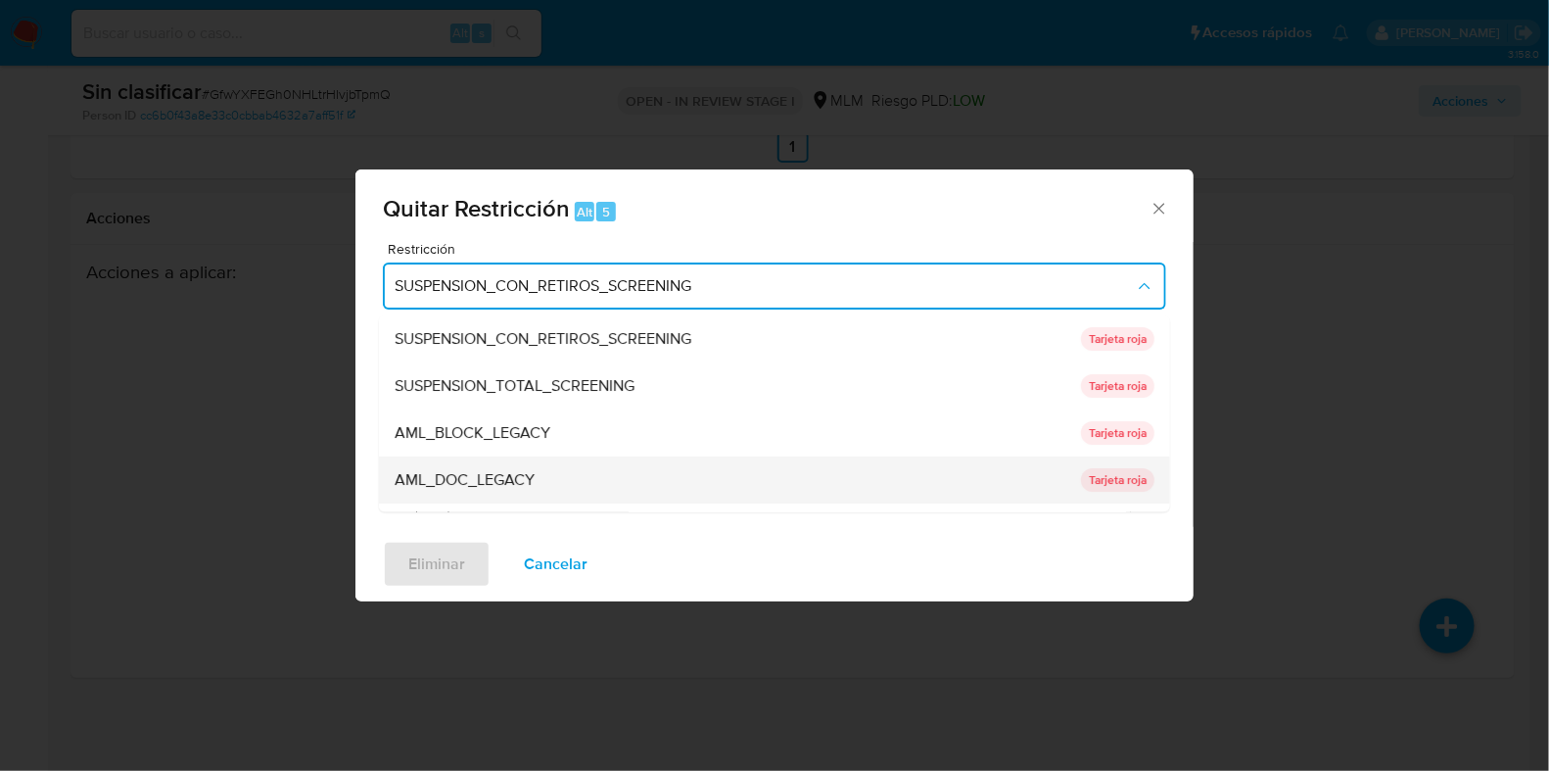
click at [529, 474] on span "AML_DOC_LEGACY" at bounding box center [465, 481] width 140 height 20
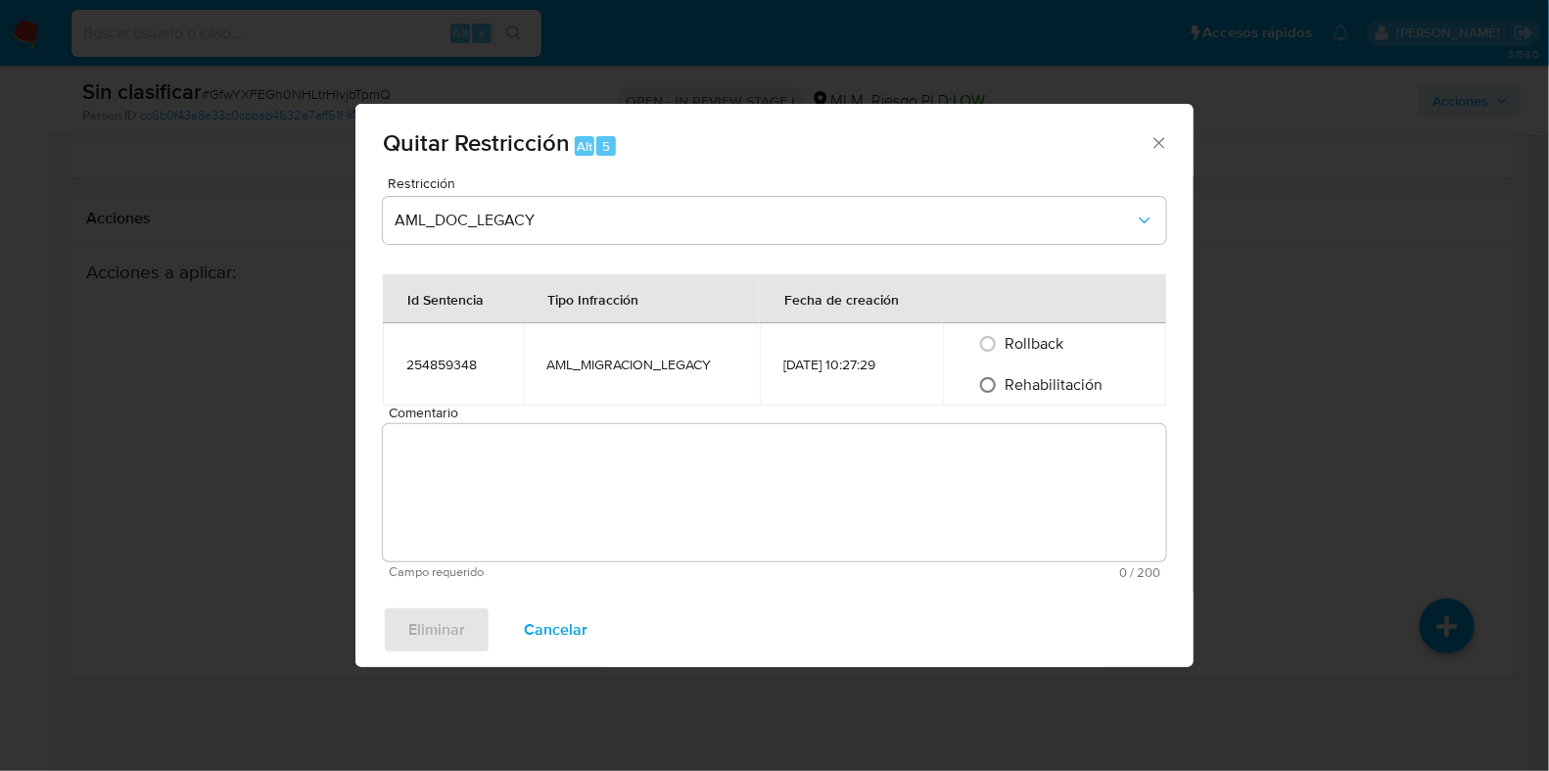
click at [984, 377] on input "Rehabilitación" at bounding box center [988, 384] width 31 height 31
radio input "true"
click at [865, 477] on textarea "Comentario" at bounding box center [775, 492] width 784 height 137
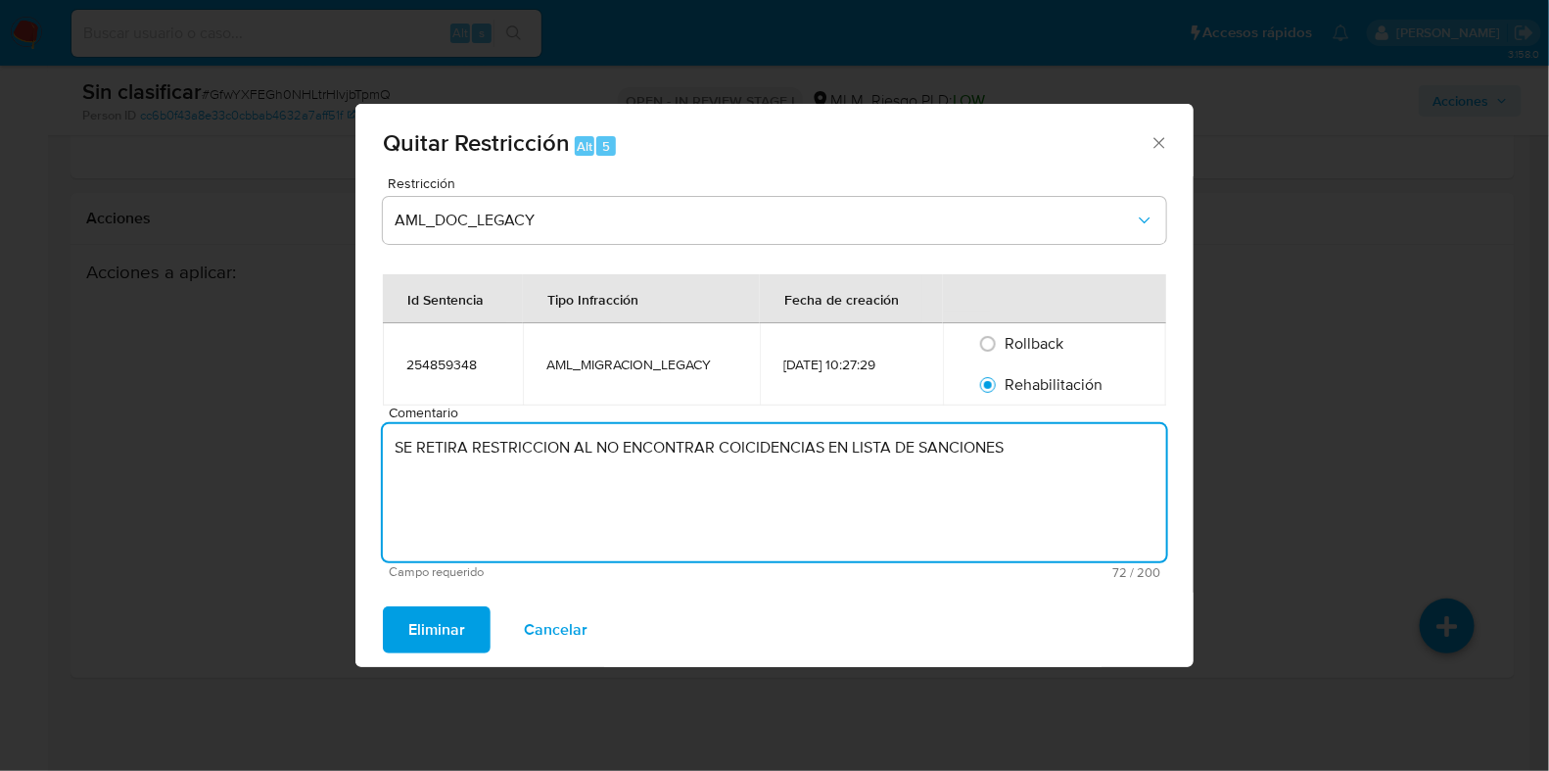
drag, startPoint x: 1048, startPoint y: 469, endPoint x: 308, endPoint y: 380, distance: 745.8
click at [308, 380] on div "Quitar Restricción Alt 5 Restricción AML_DOC_LEGACY Id Sentencia Tipo Infracció…" at bounding box center [774, 385] width 1549 height 771
type textarea "SE RETIRA RESTRICCION AL NO ENCONTRAR COICIDENCIAS EN LISTA DE SANCIONES"
click at [429, 614] on span "Eliminar" at bounding box center [436, 629] width 57 height 43
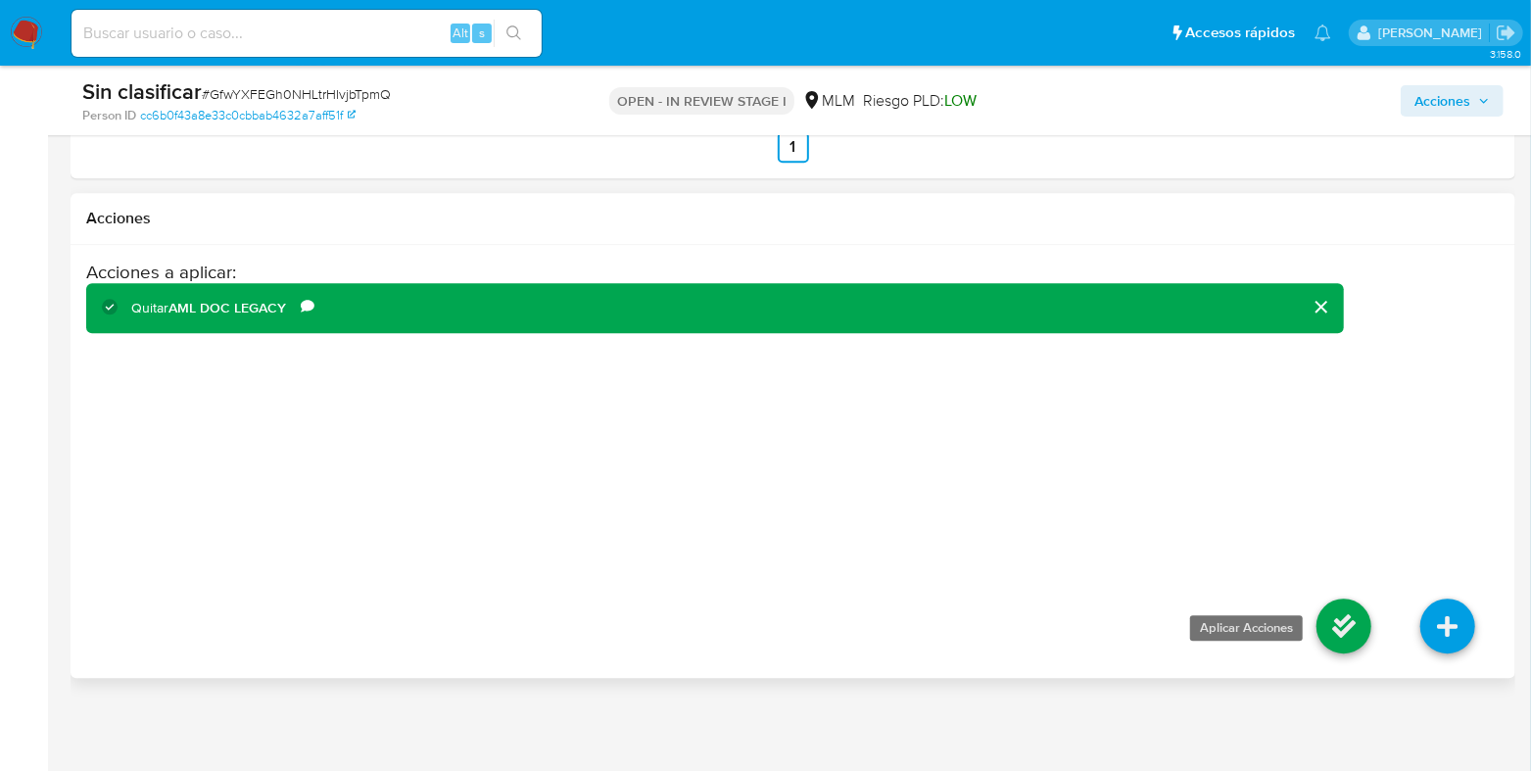
click at [1344, 631] on icon at bounding box center [1343, 625] width 55 height 55
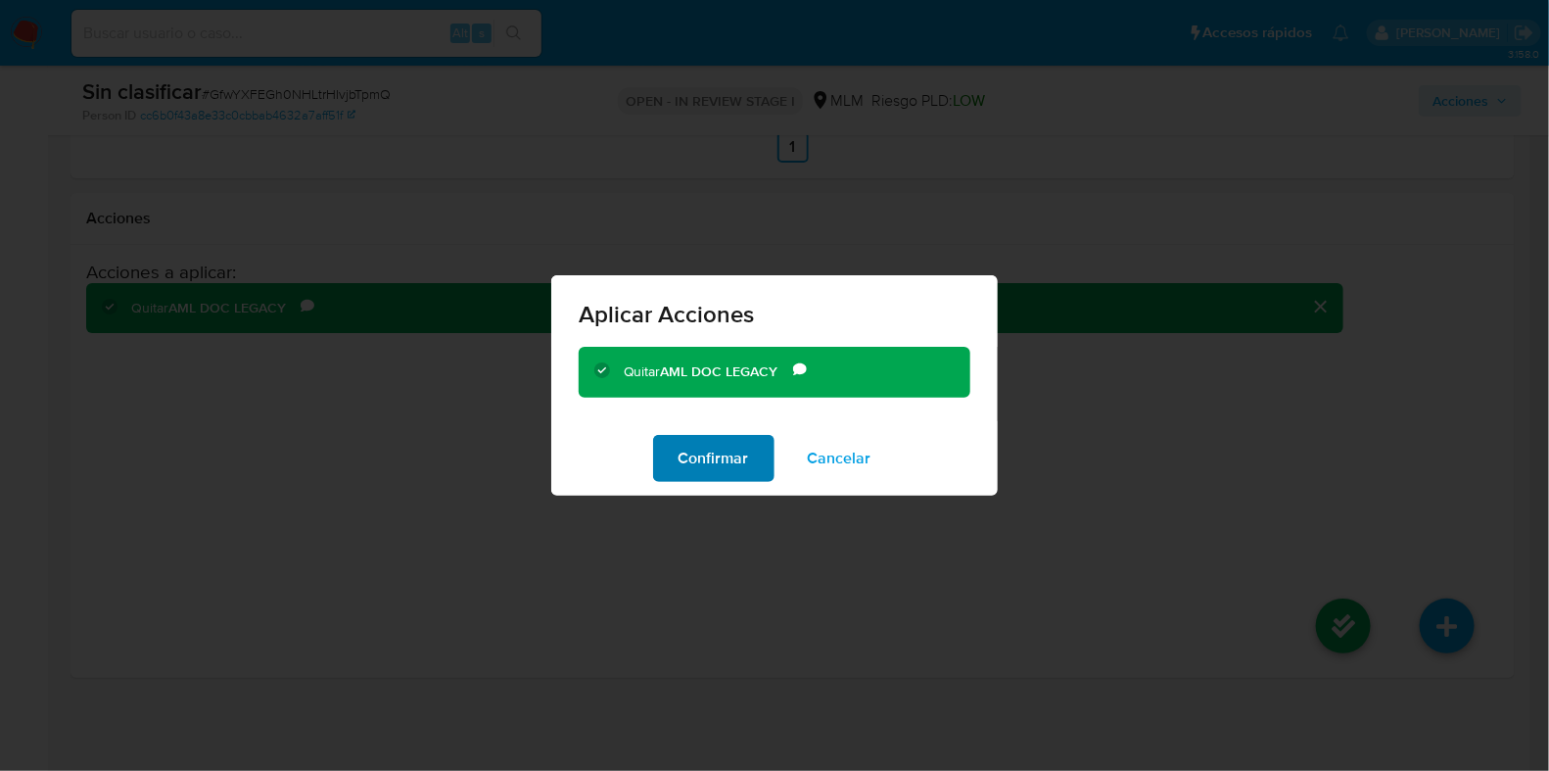
click at [749, 472] on button "Confirmar" at bounding box center [713, 458] width 121 height 47
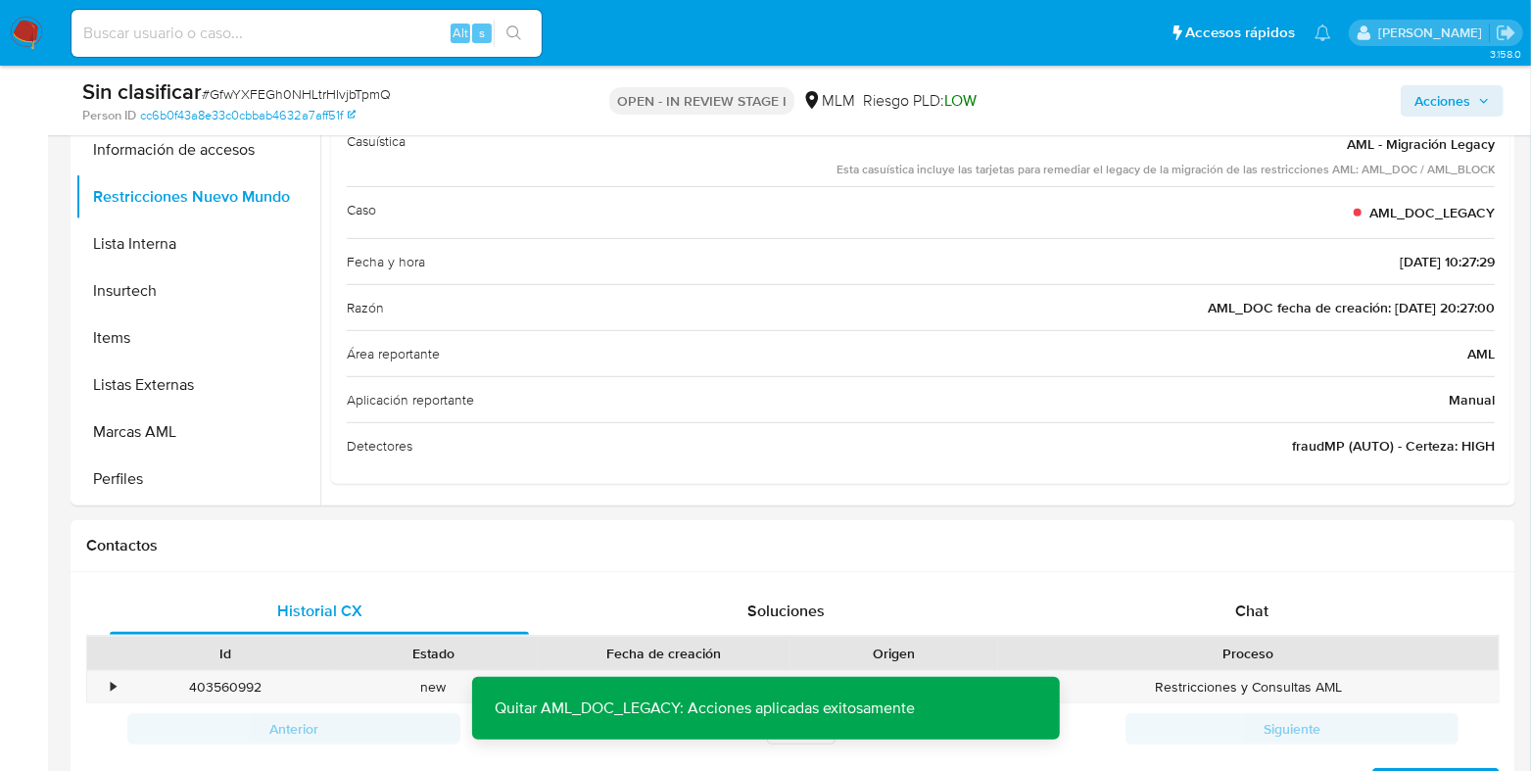
scroll to position [312, 0]
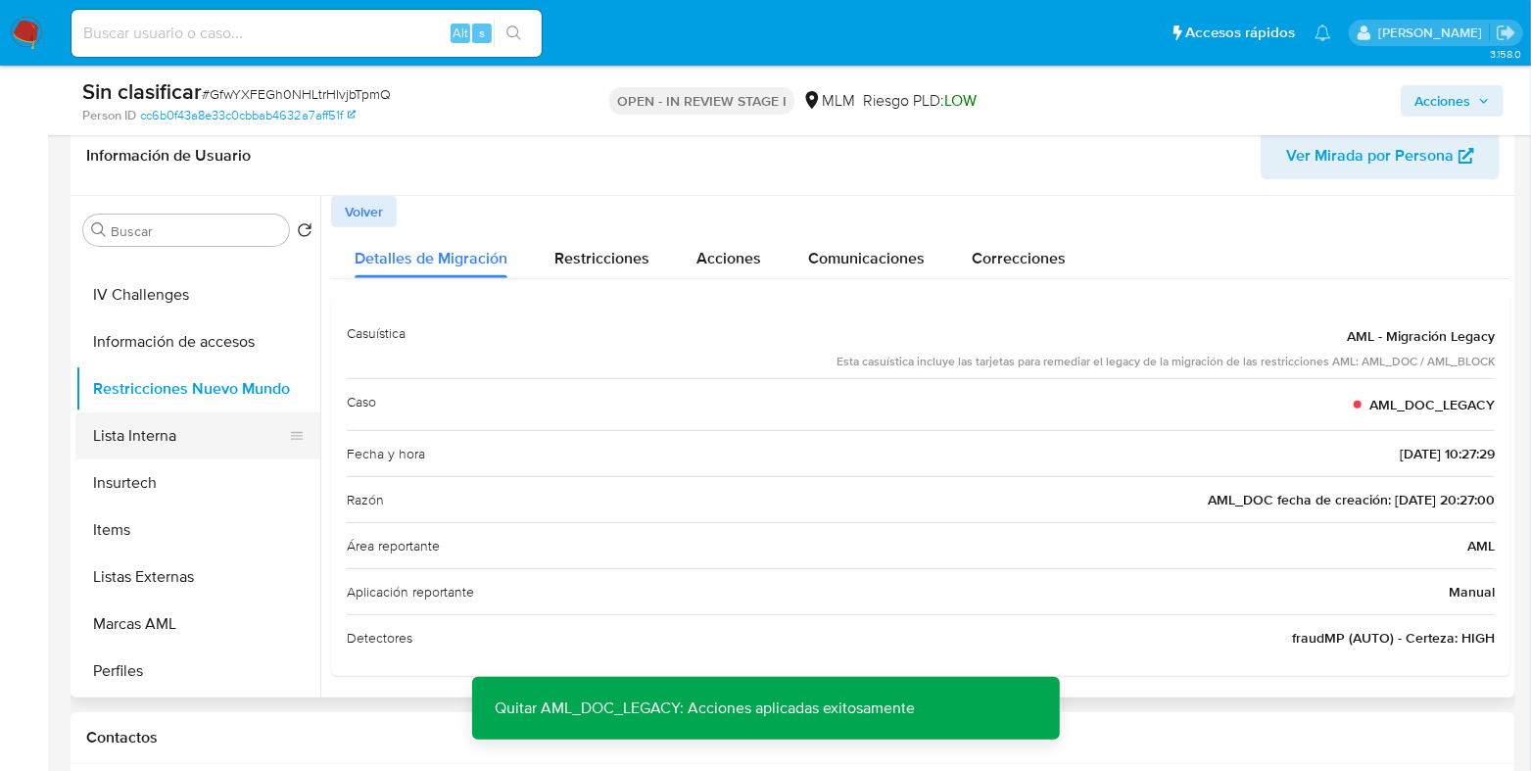
click at [144, 454] on button "Lista Interna" at bounding box center [189, 435] width 229 height 47
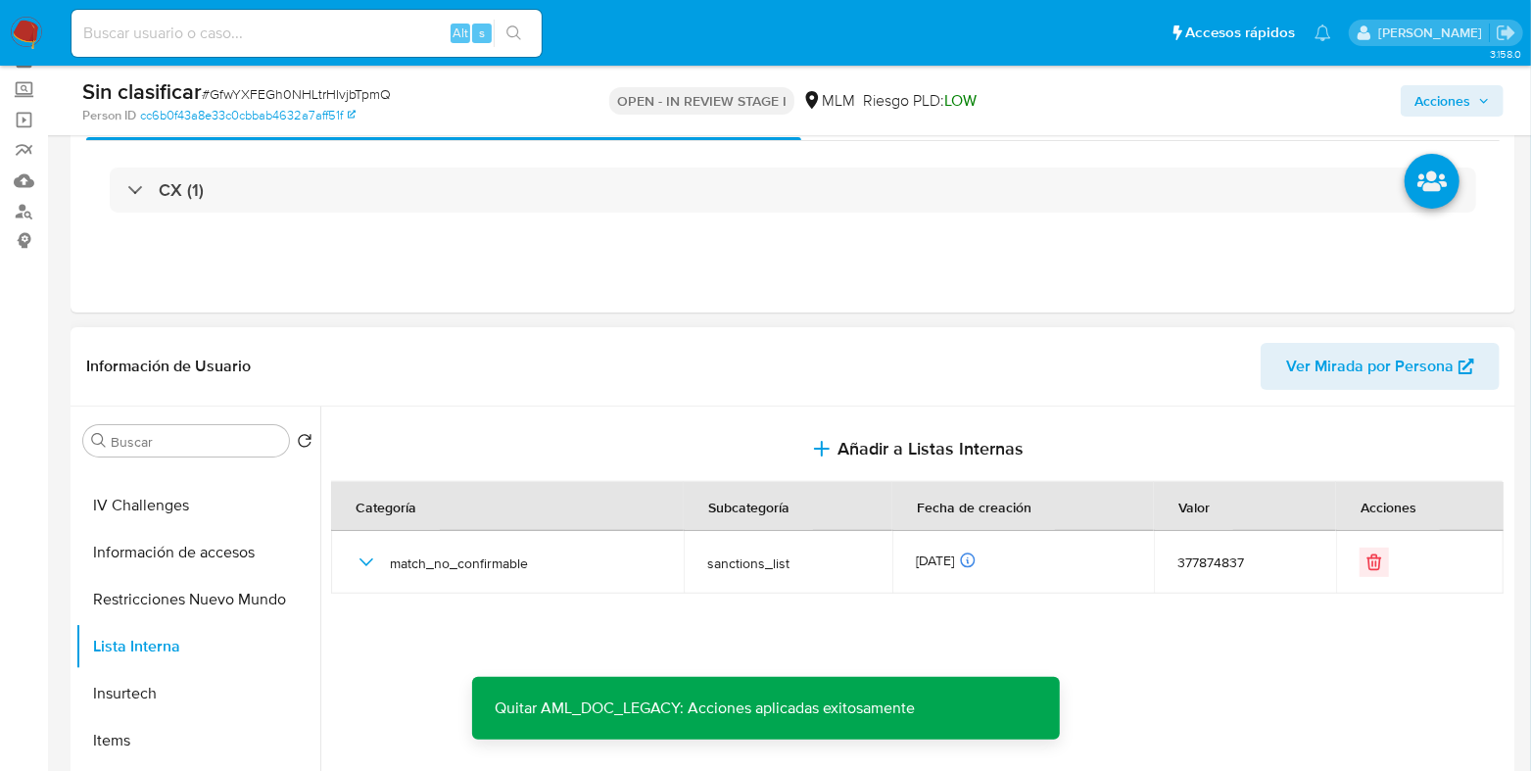
scroll to position [367, 0]
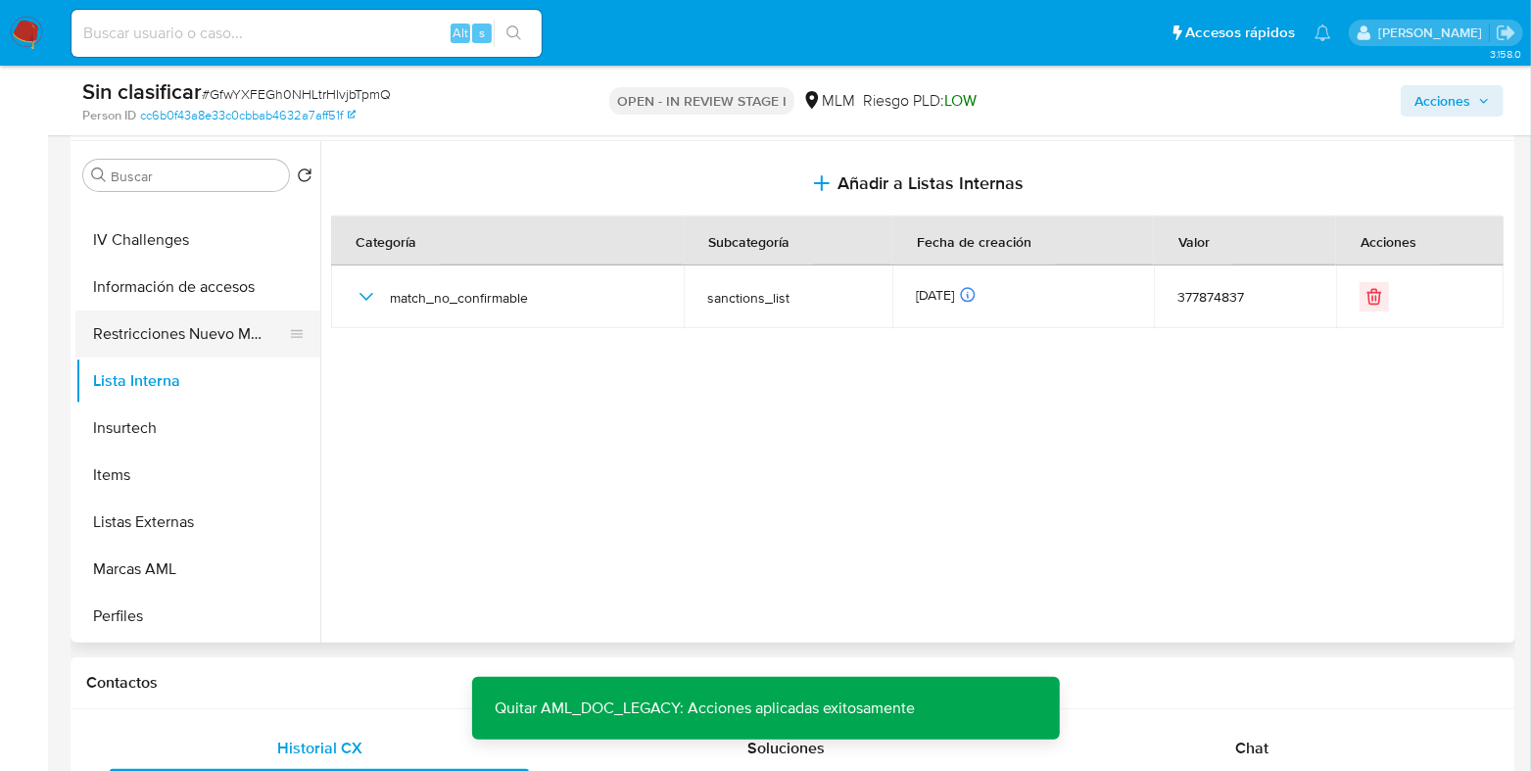
click at [164, 330] on button "Restricciones Nuevo Mundo" at bounding box center [189, 333] width 229 height 47
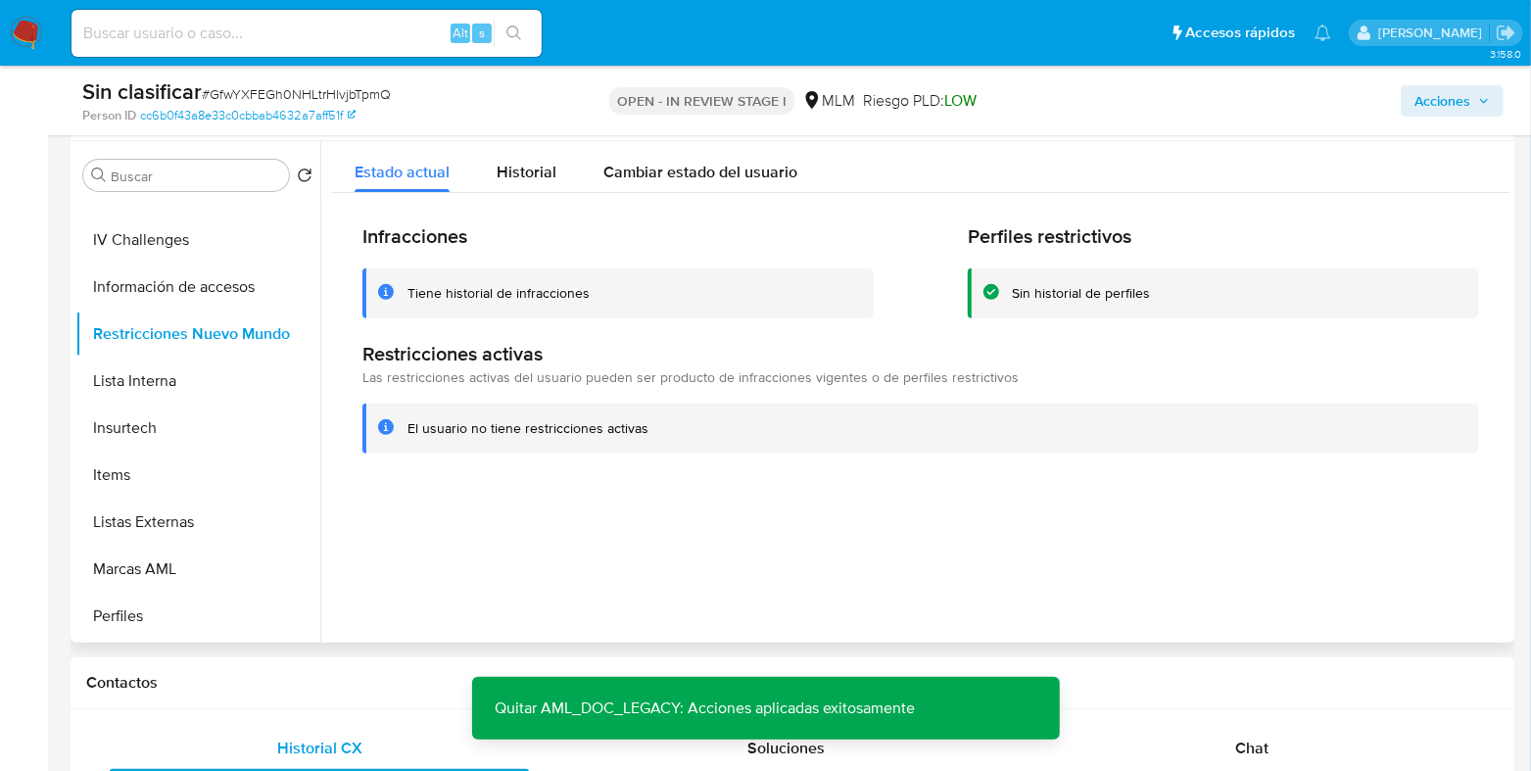
scroll to position [0, 0]
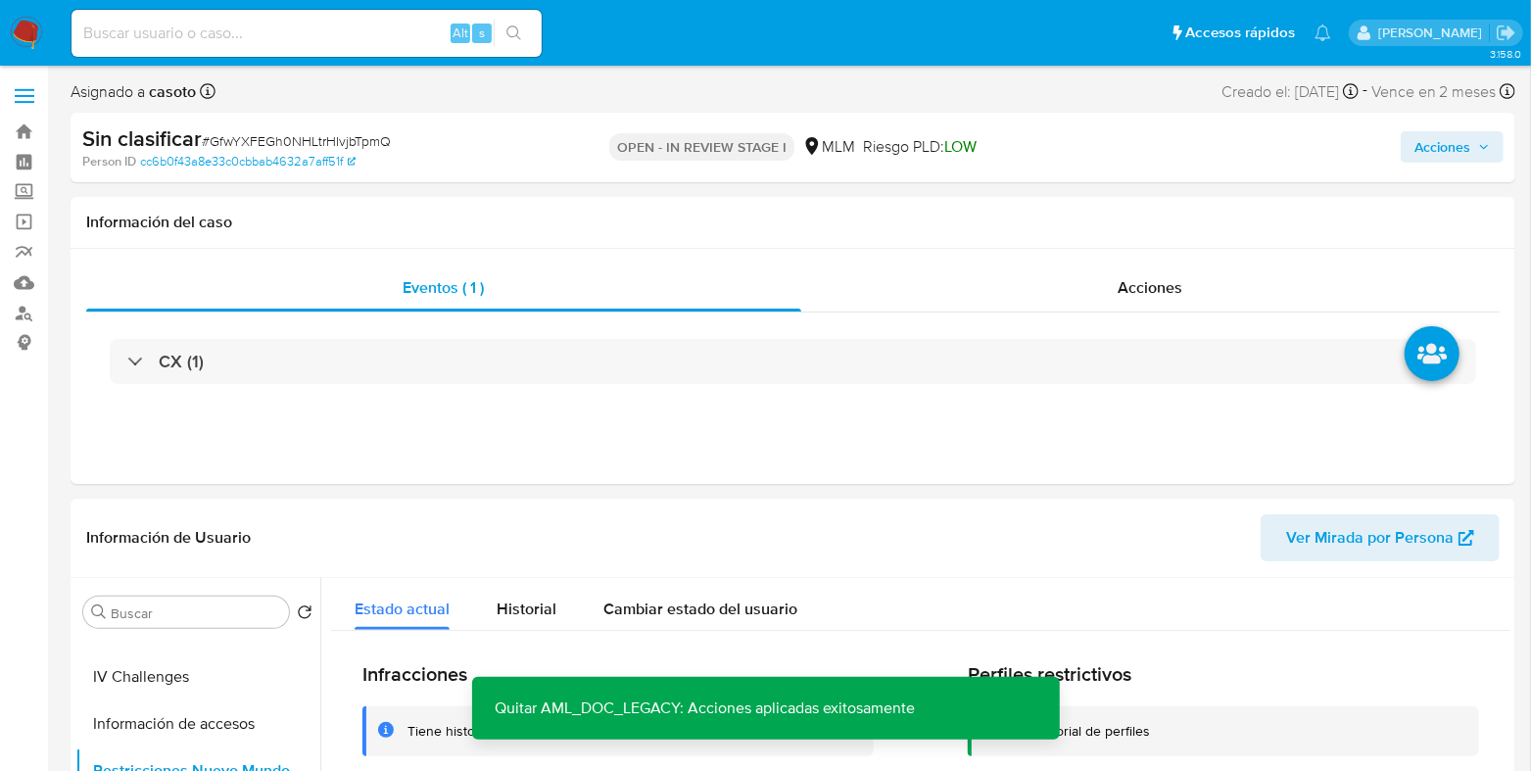
click at [1491, 149] on button "Acciones" at bounding box center [1452, 146] width 103 height 31
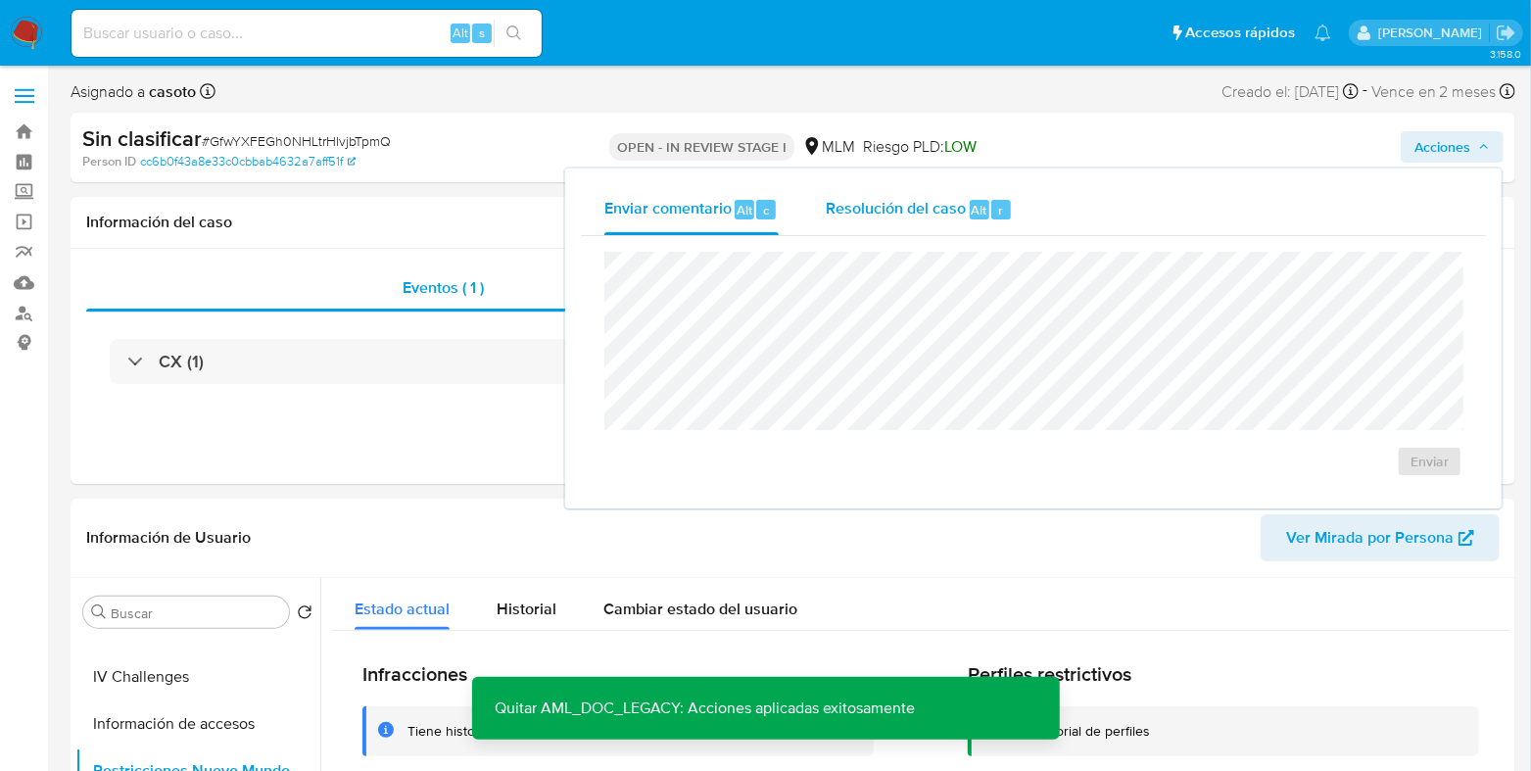
click at [970, 208] on div "Alt" at bounding box center [980, 210] width 20 height 20
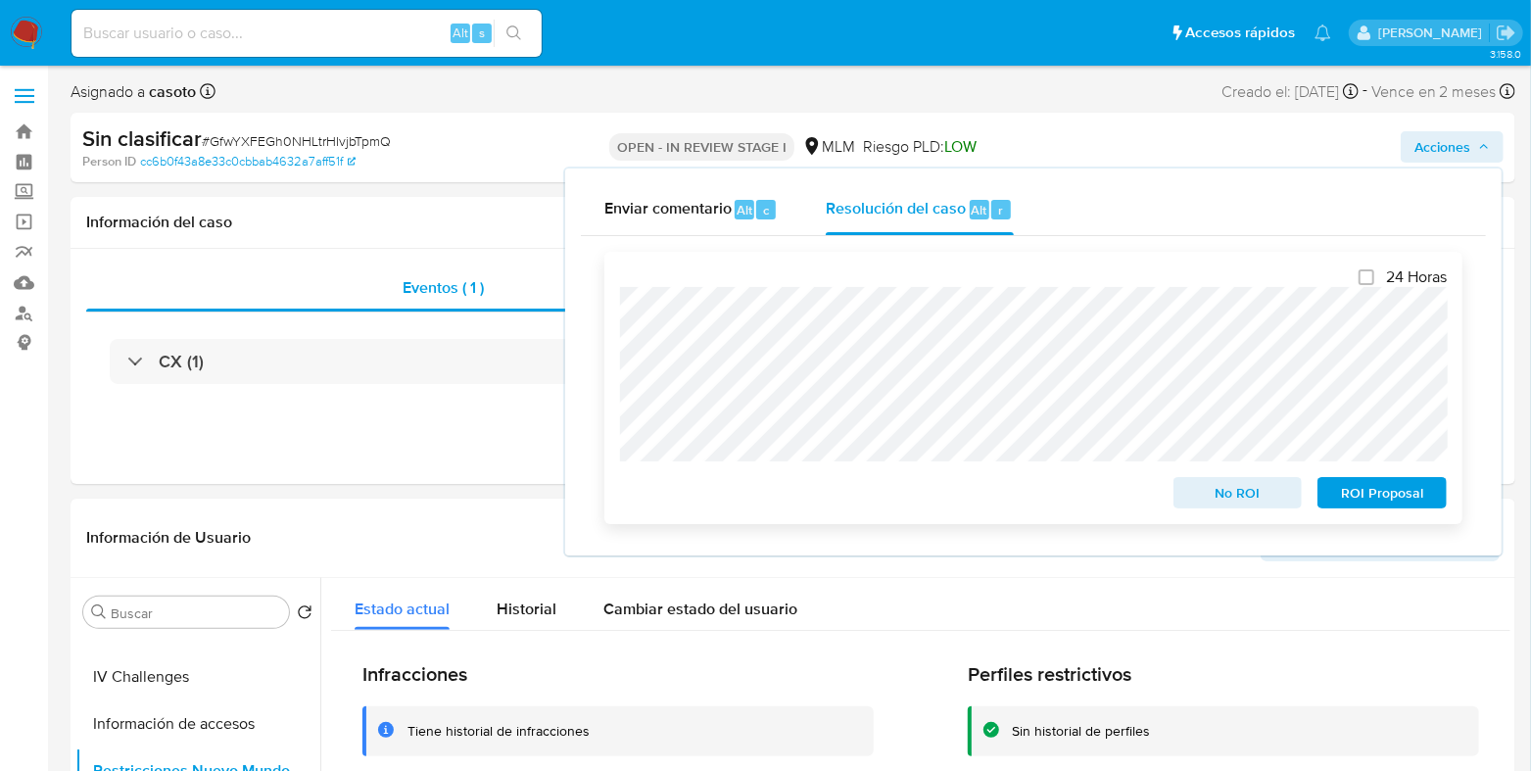
click at [1219, 494] on span "No ROI" at bounding box center [1238, 492] width 102 height 27
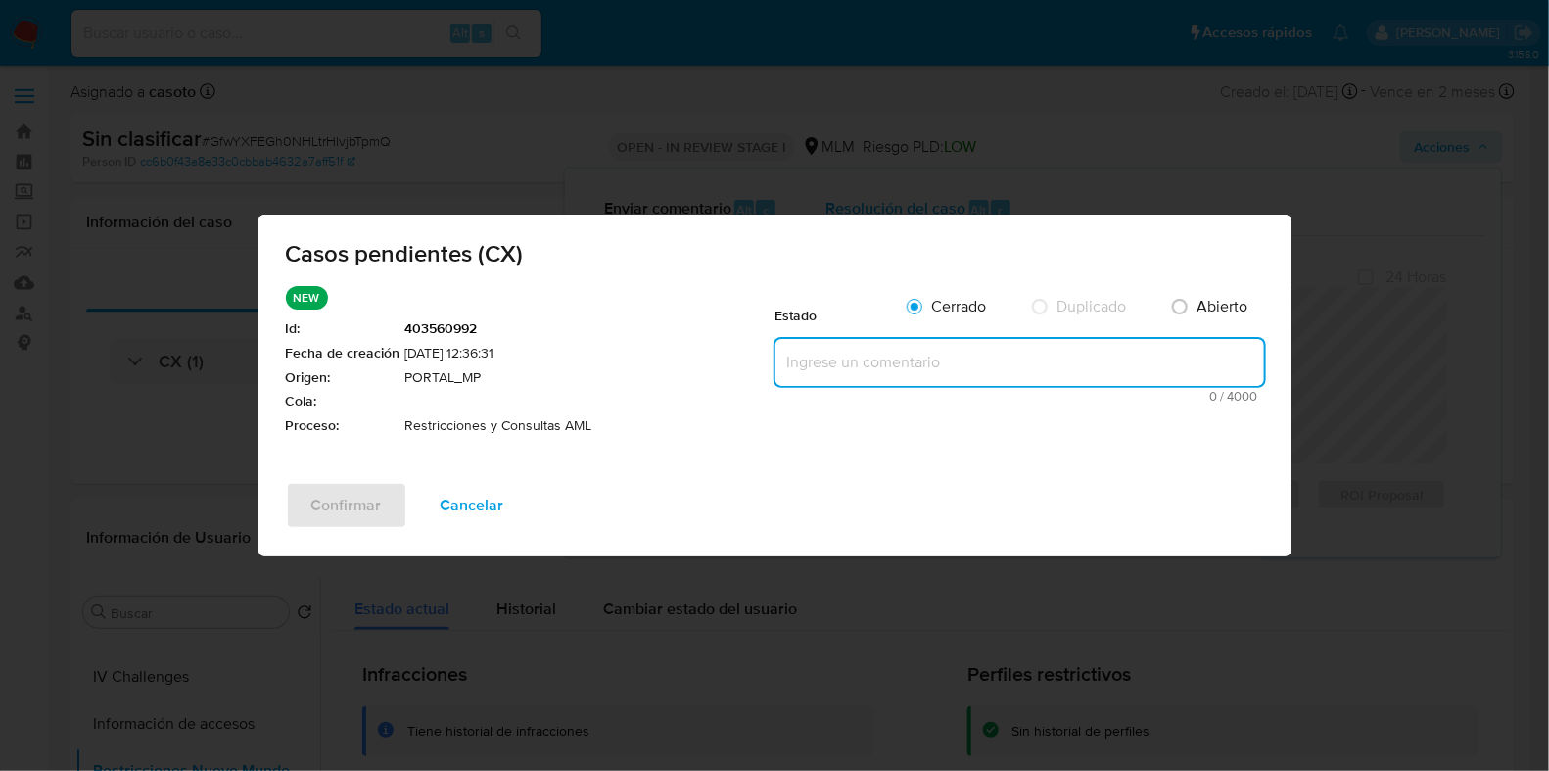
click at [892, 363] on textarea at bounding box center [1020, 362] width 489 height 47
paste textarea "SE RETIRA RESTRICCION AL NO ENCONTRAR COICIDENCIAS EN LISTA DE SANCIONES"
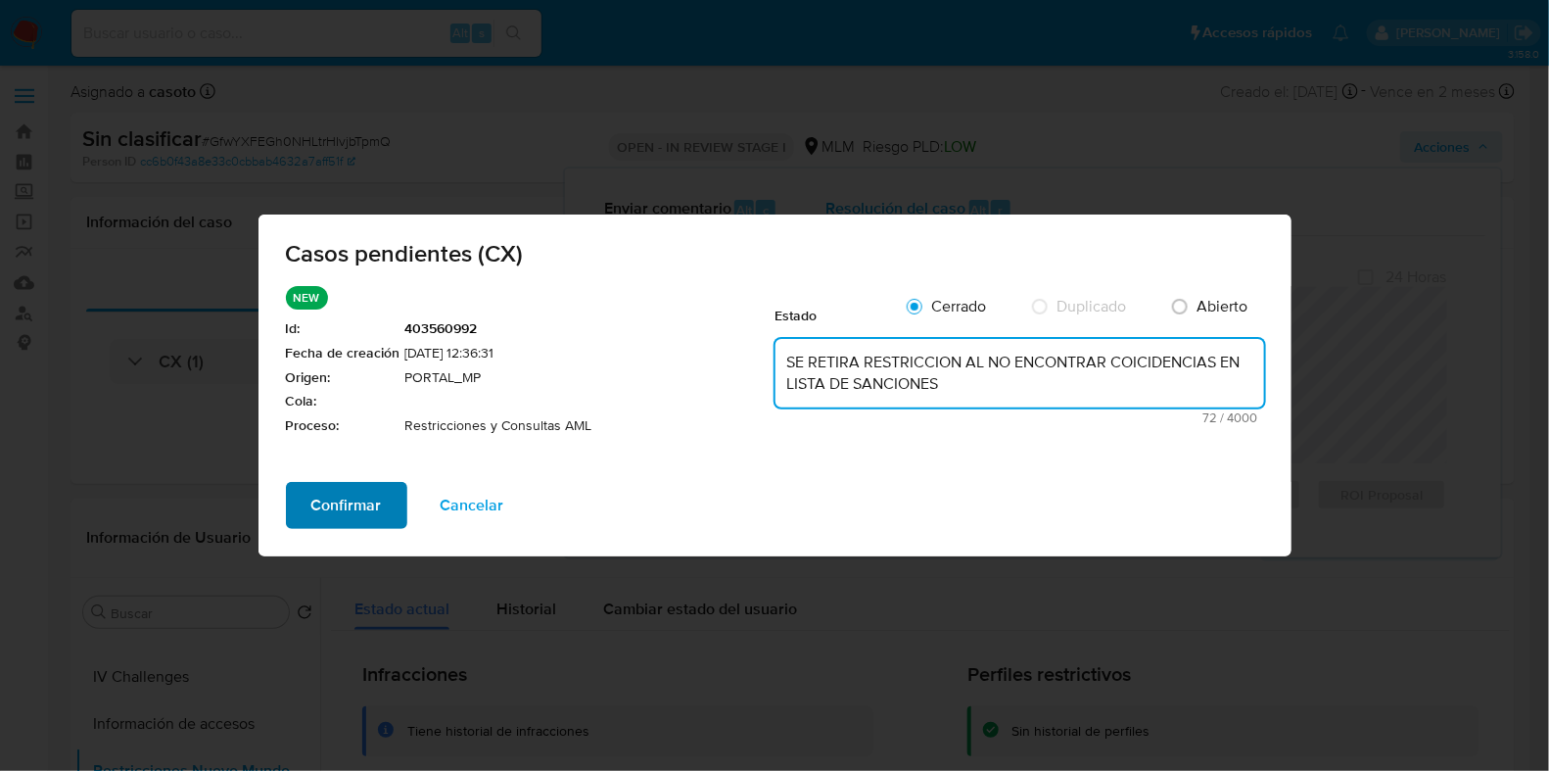
type textarea "SE RETIRA RESTRICCION AL NO ENCONTRAR COICIDENCIAS EN LISTA DE SANCIONES"
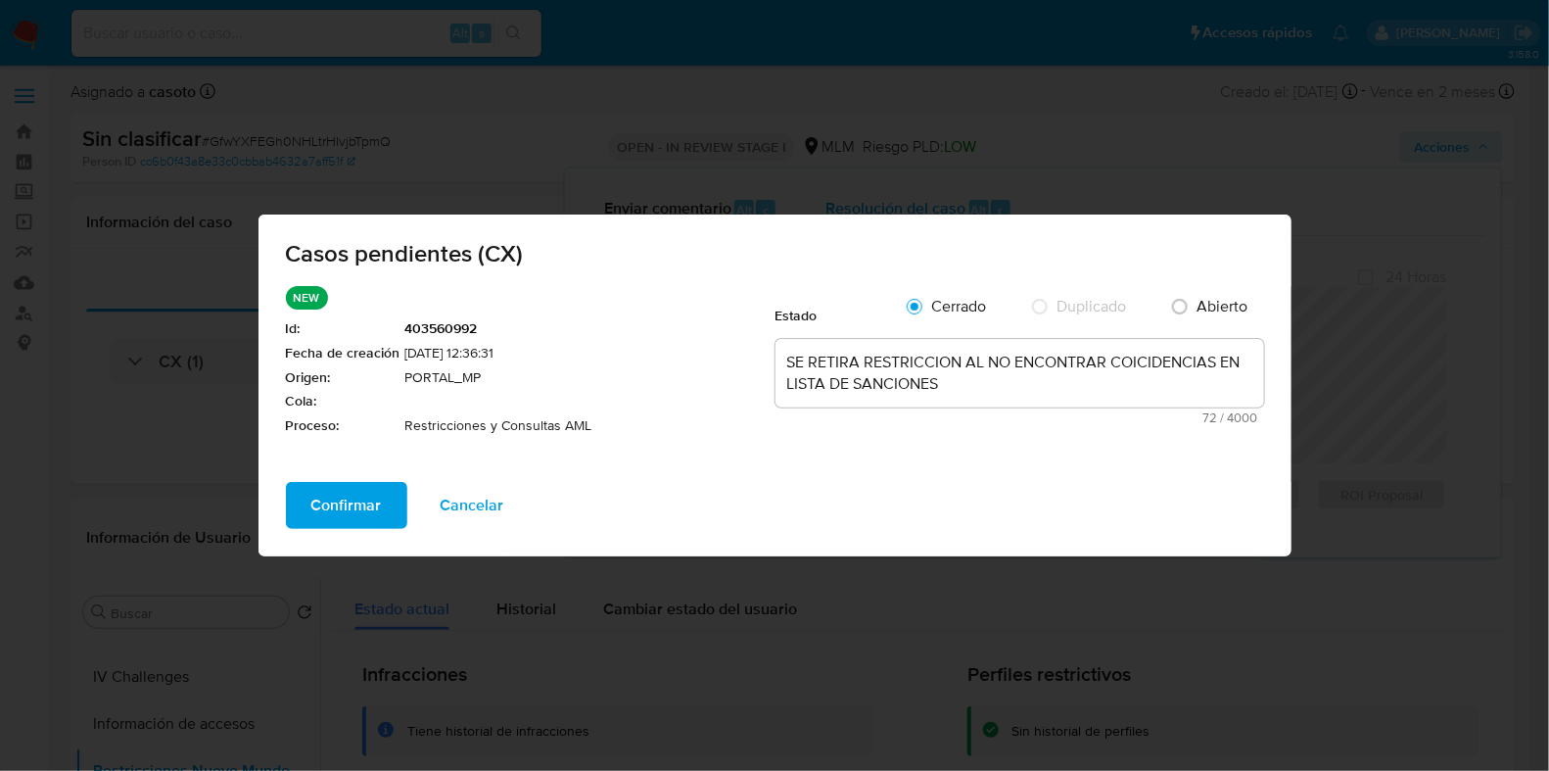
click at [355, 505] on span "Confirmar" at bounding box center [346, 505] width 71 height 43
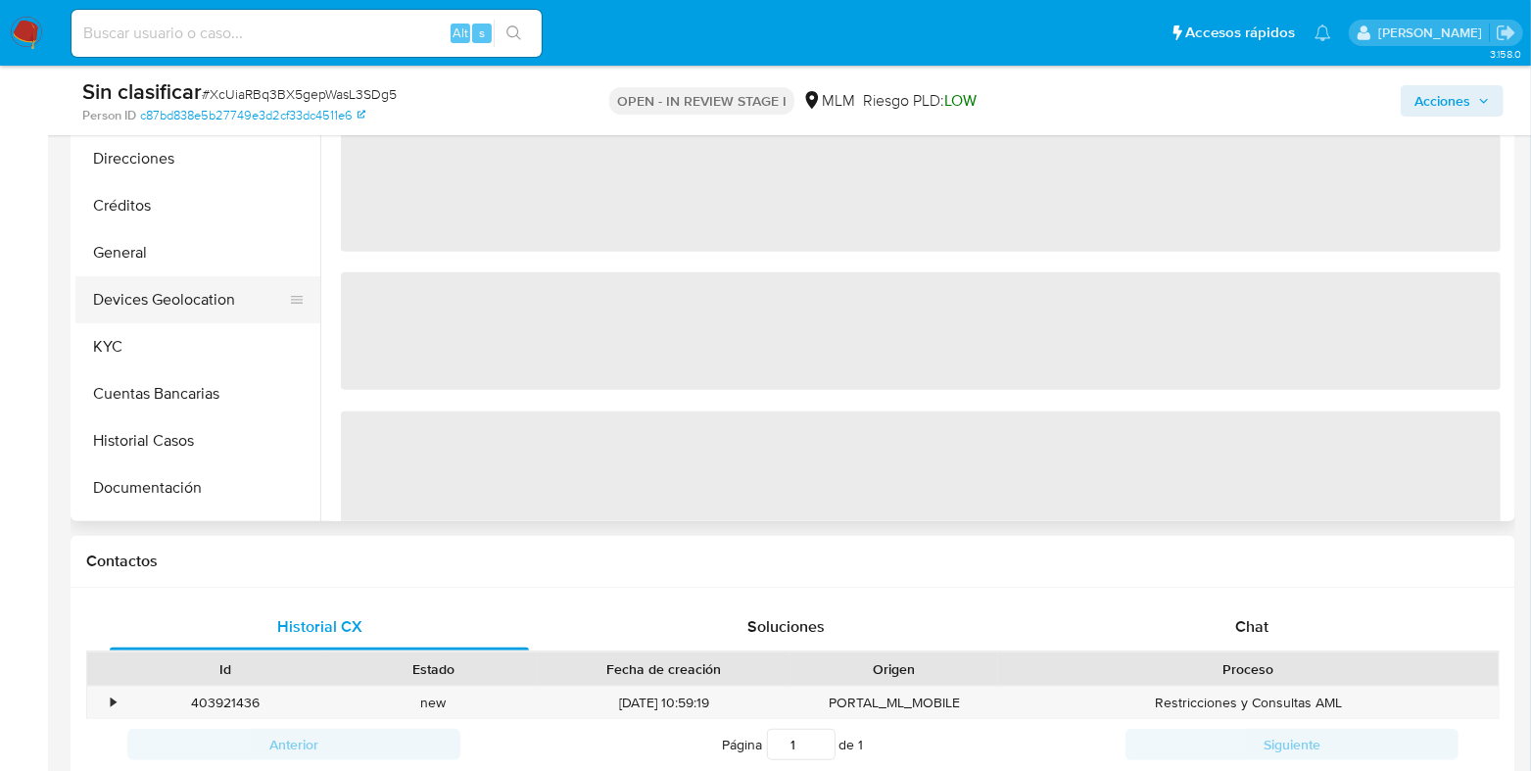
scroll to position [121, 0]
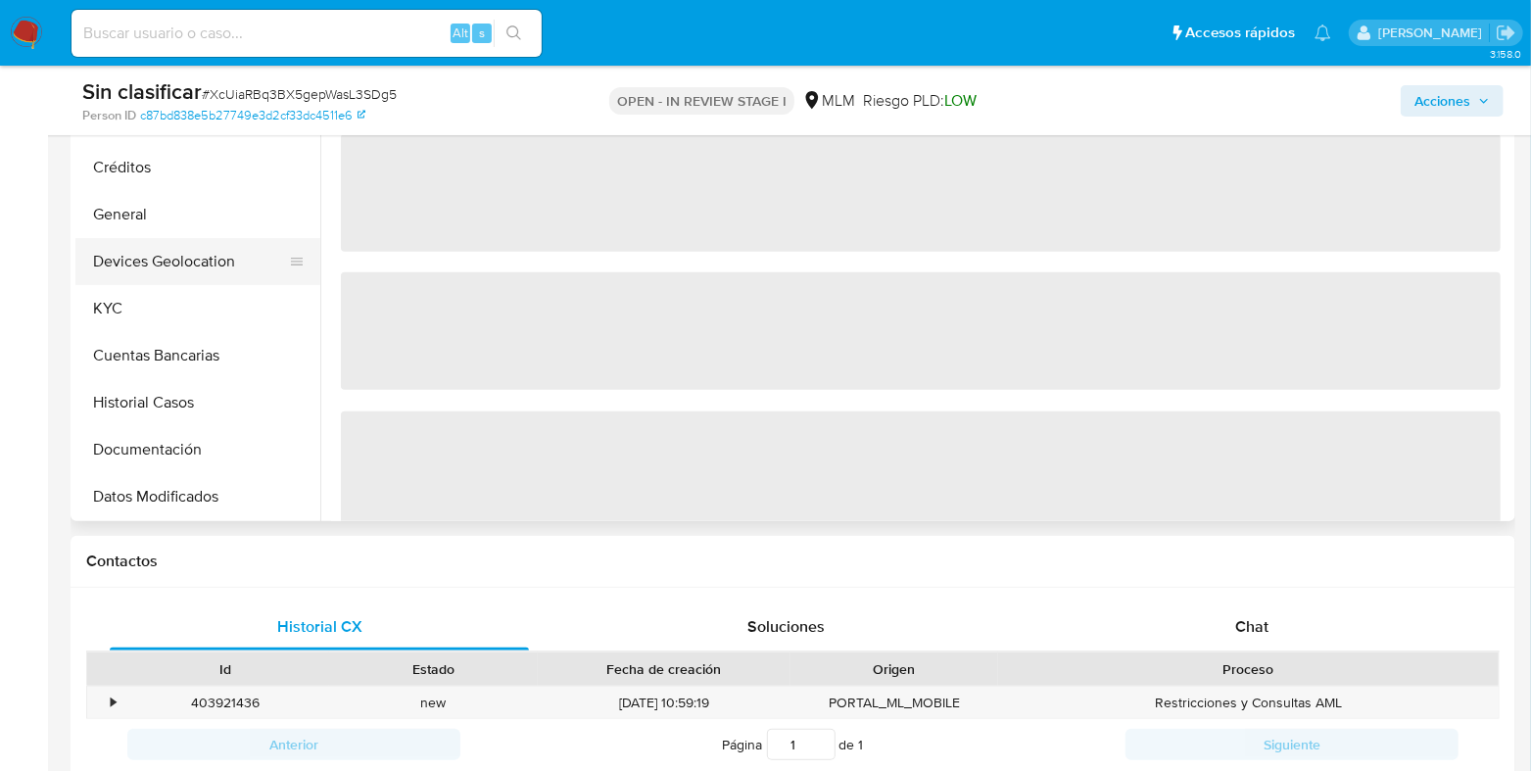
select select "10"
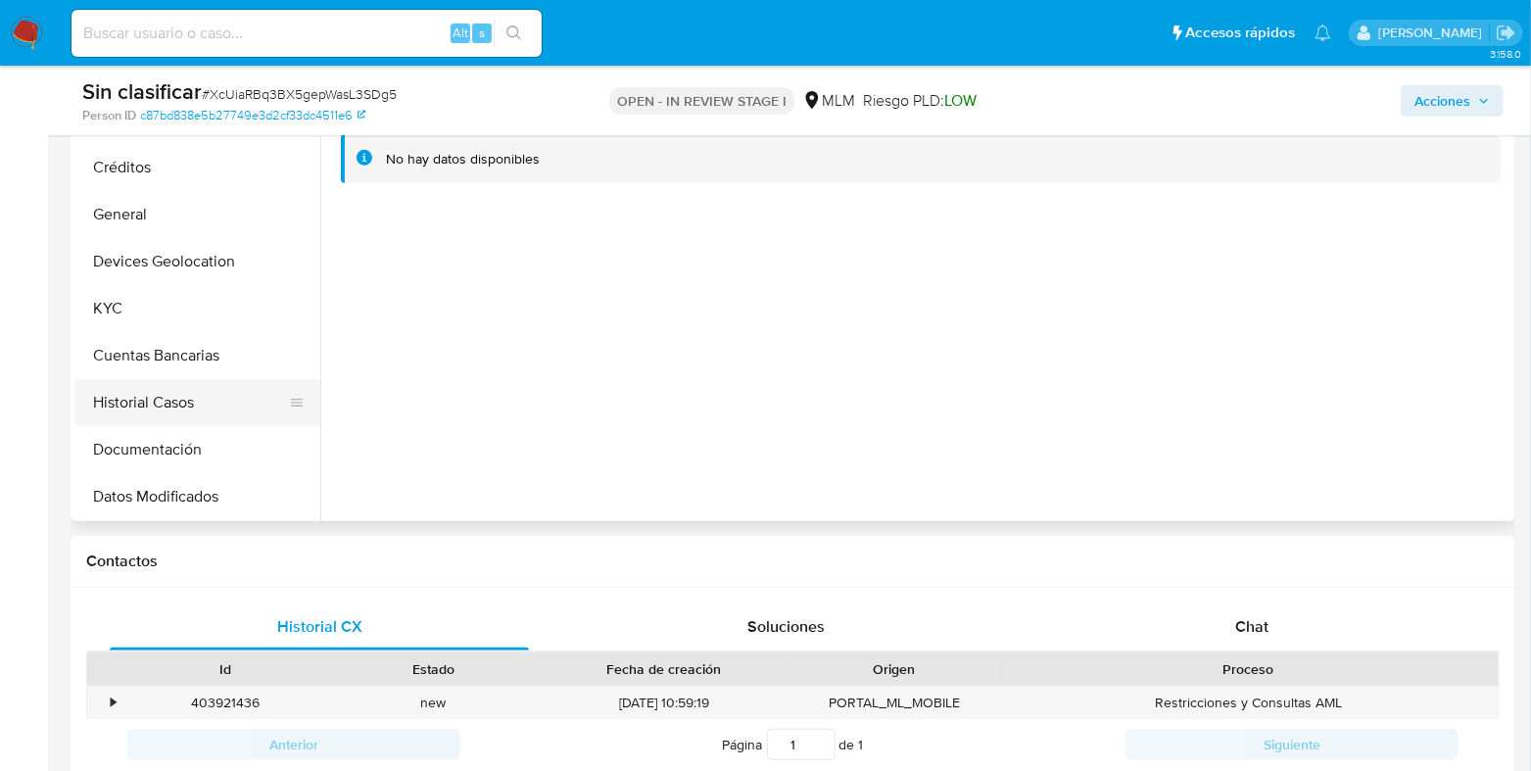
click at [153, 388] on button "Historial Casos" at bounding box center [189, 402] width 229 height 47
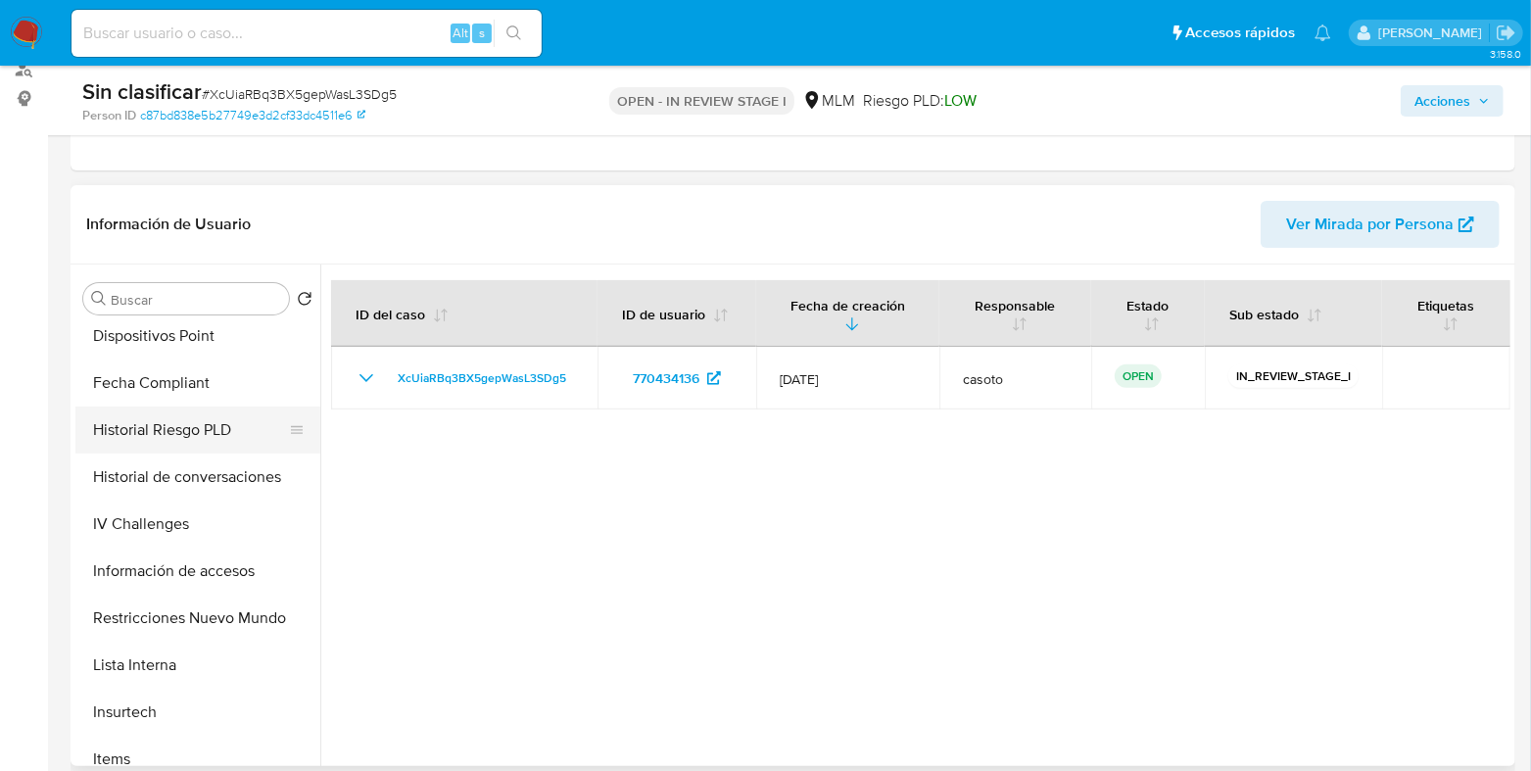
scroll to position [612, 0]
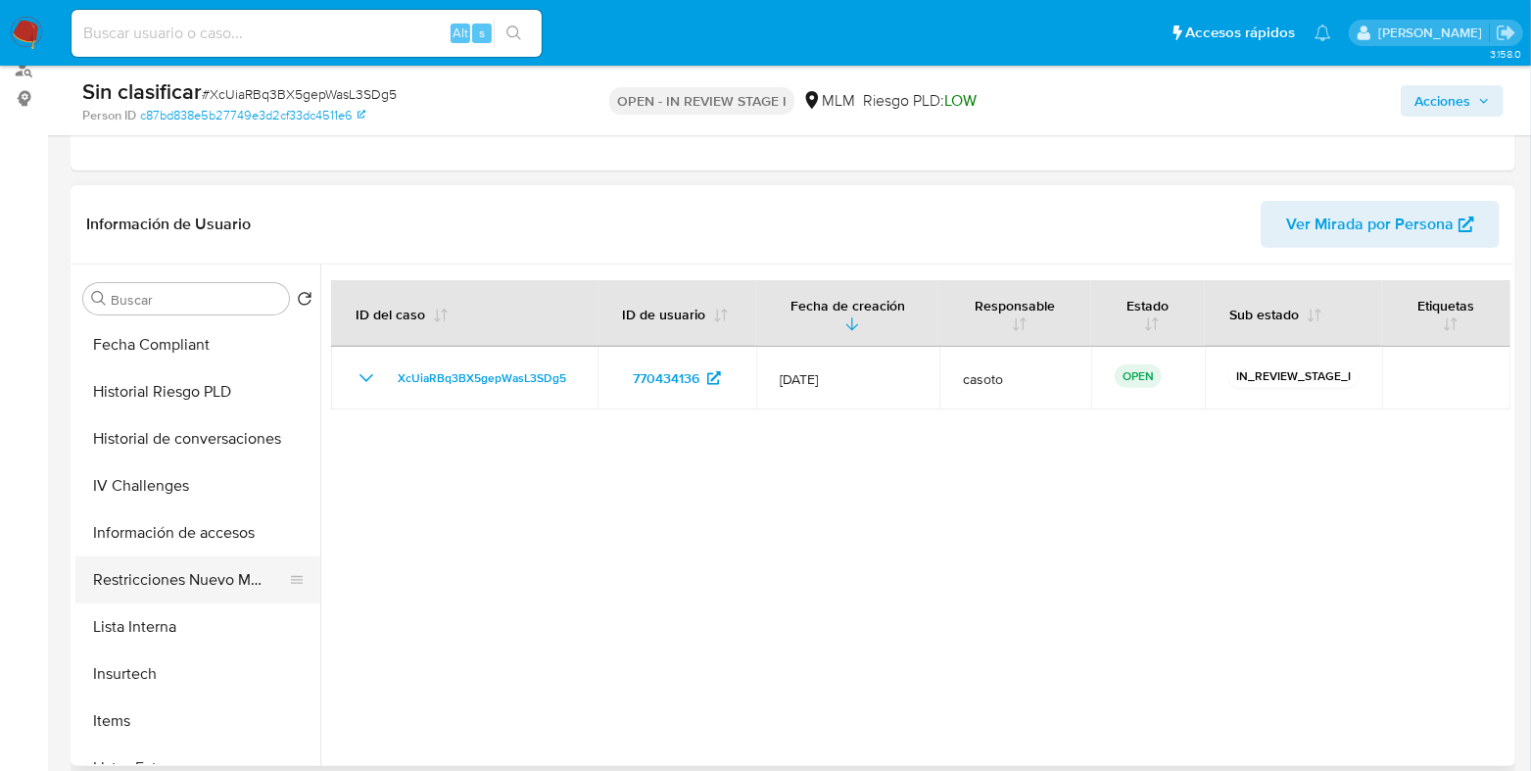
click at [185, 598] on button "Restricciones Nuevo Mundo" at bounding box center [189, 579] width 229 height 47
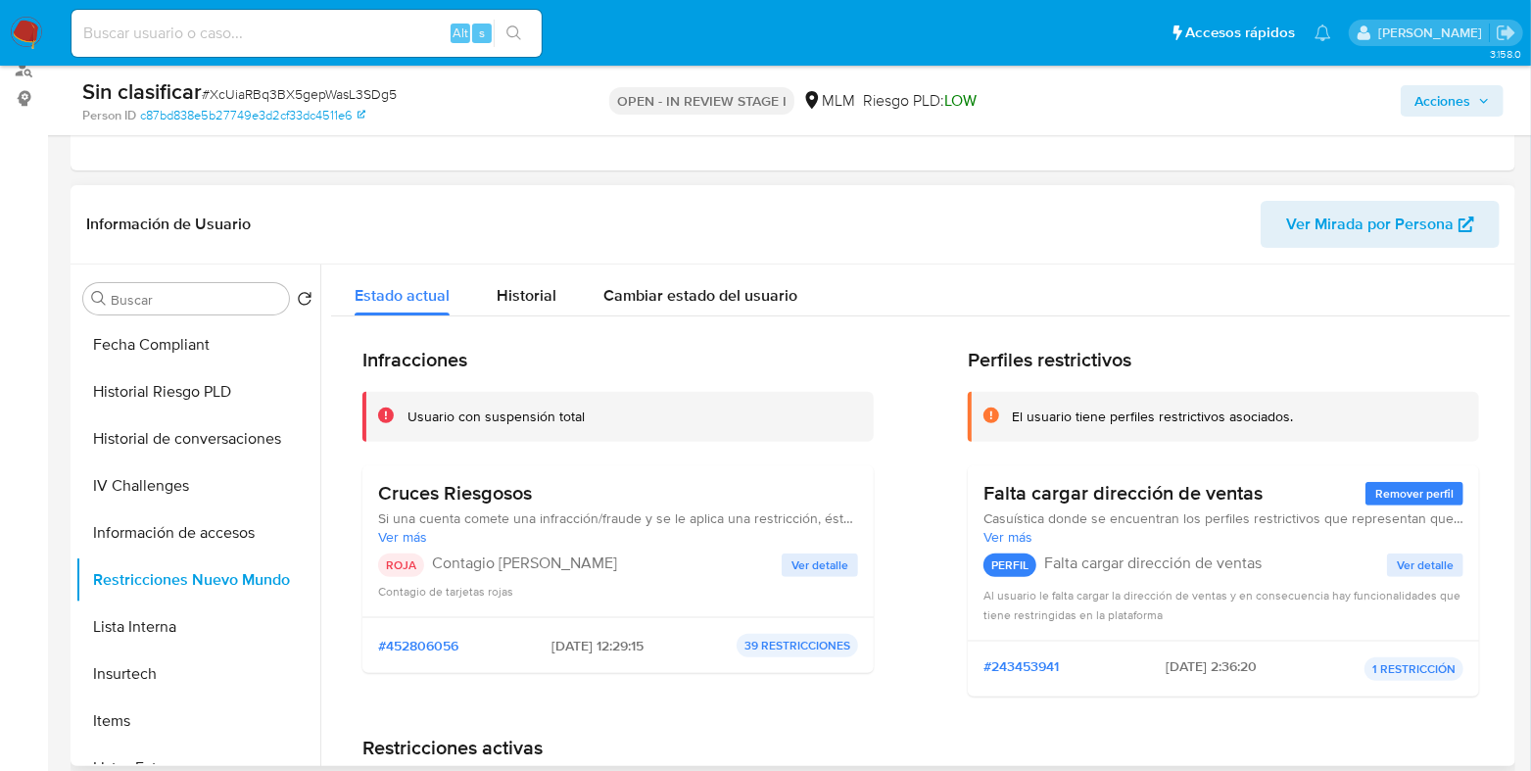
click at [801, 571] on span "Ver detalle" at bounding box center [819, 565] width 57 height 20
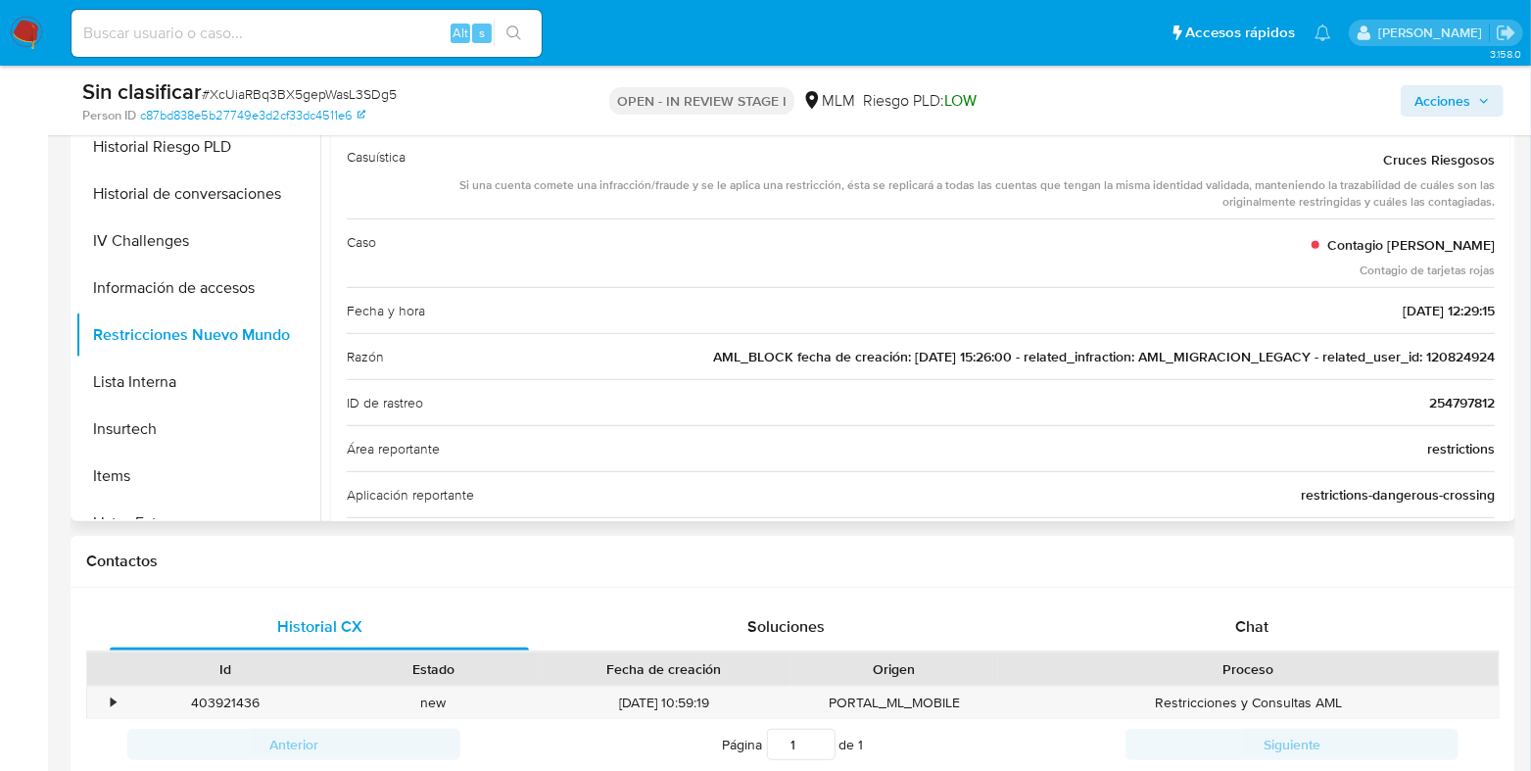
scroll to position [367, 0]
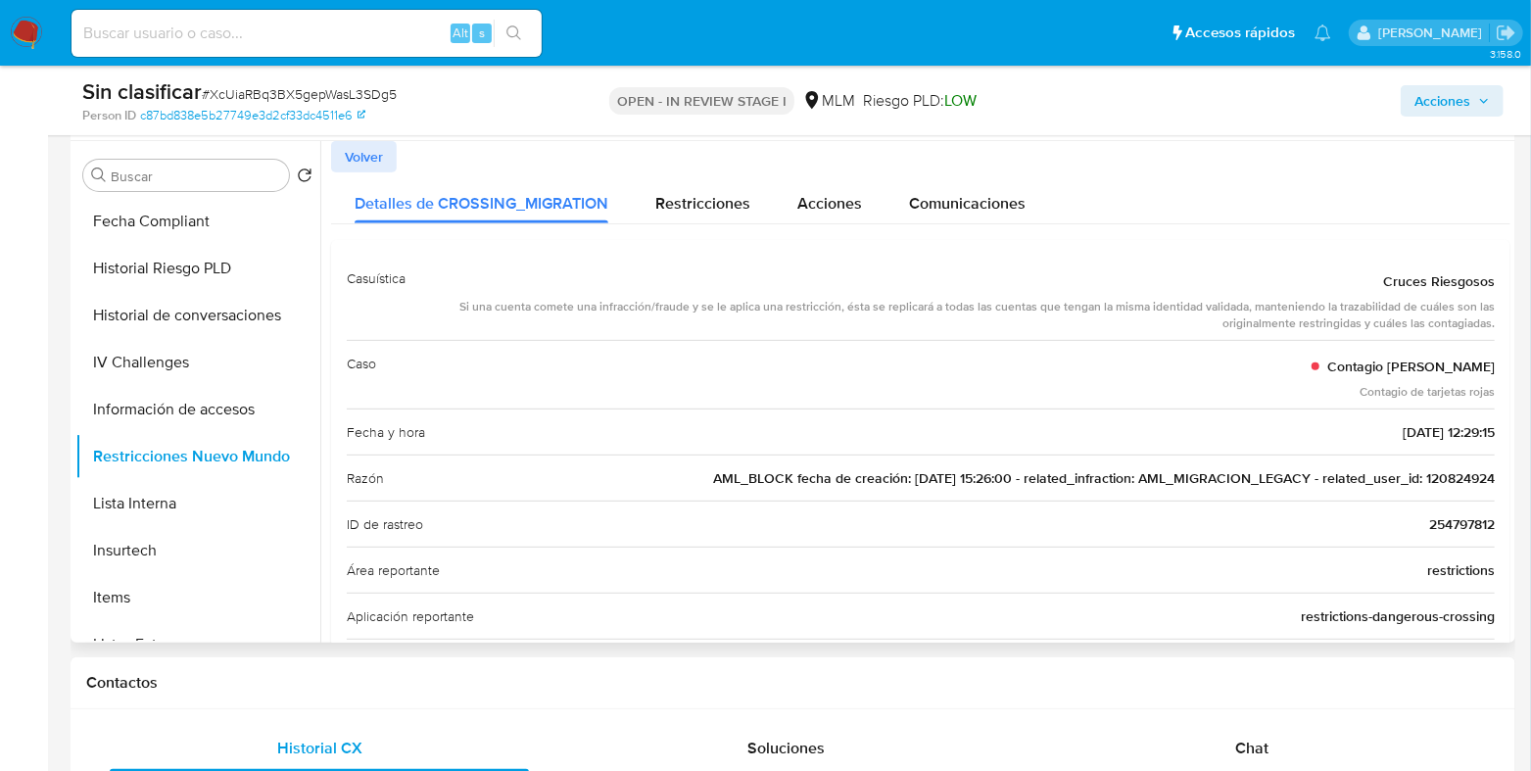
drag, startPoint x: 1489, startPoint y: 477, endPoint x: 1419, endPoint y: 485, distance: 70.0
click at [1419, 485] on div "Casuística Cruces Riesgosos Si una cuenta comete una infracción/fraude y se le …" at bounding box center [920, 769] width 1179 height 1058
click at [1427, 103] on span "Acciones" at bounding box center [1442, 100] width 56 height 31
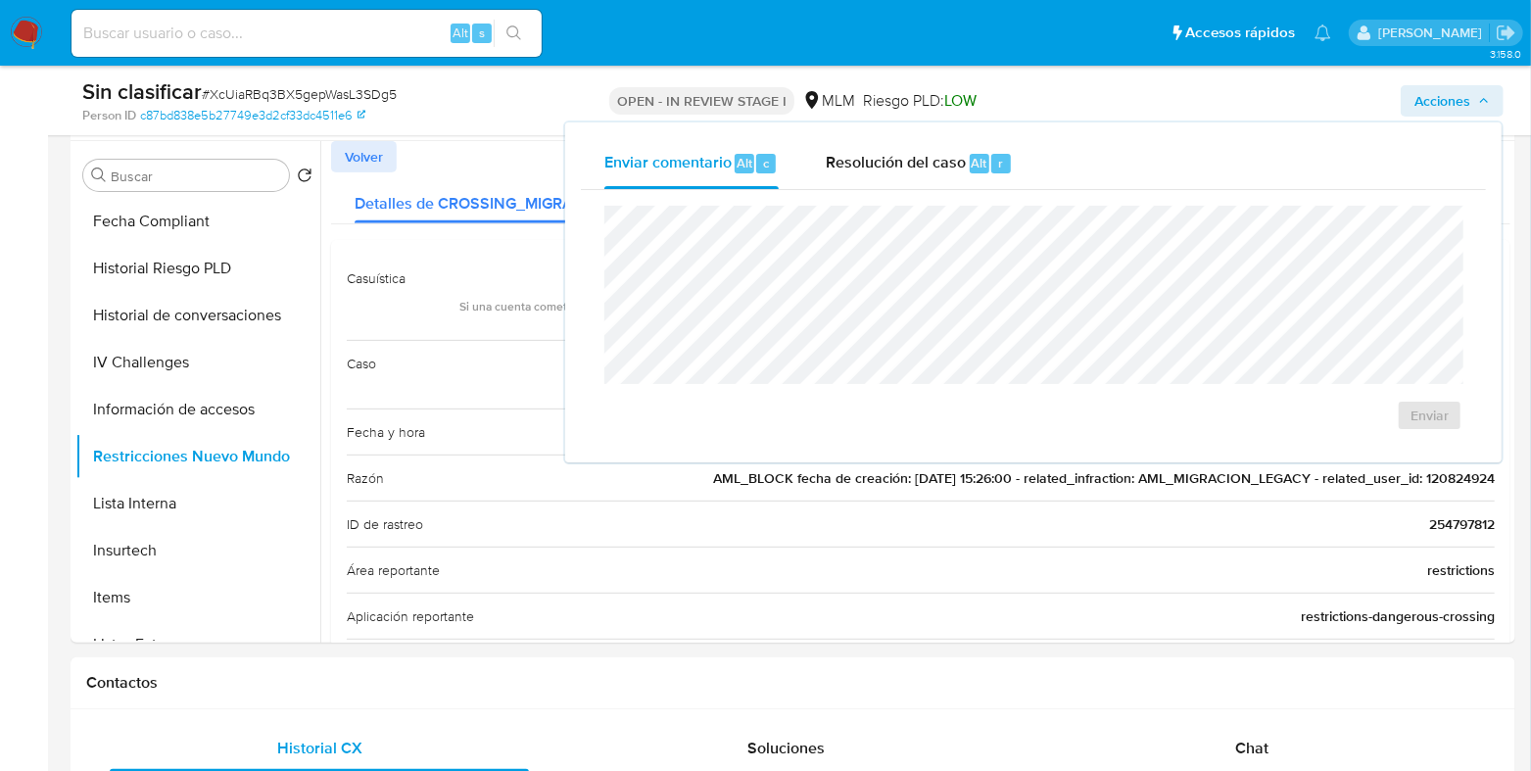
drag, startPoint x: 870, startPoint y: 168, endPoint x: 850, endPoint y: 201, distance: 37.8
click at [867, 176] on div "Resolución del caso Alt r" at bounding box center [919, 163] width 187 height 51
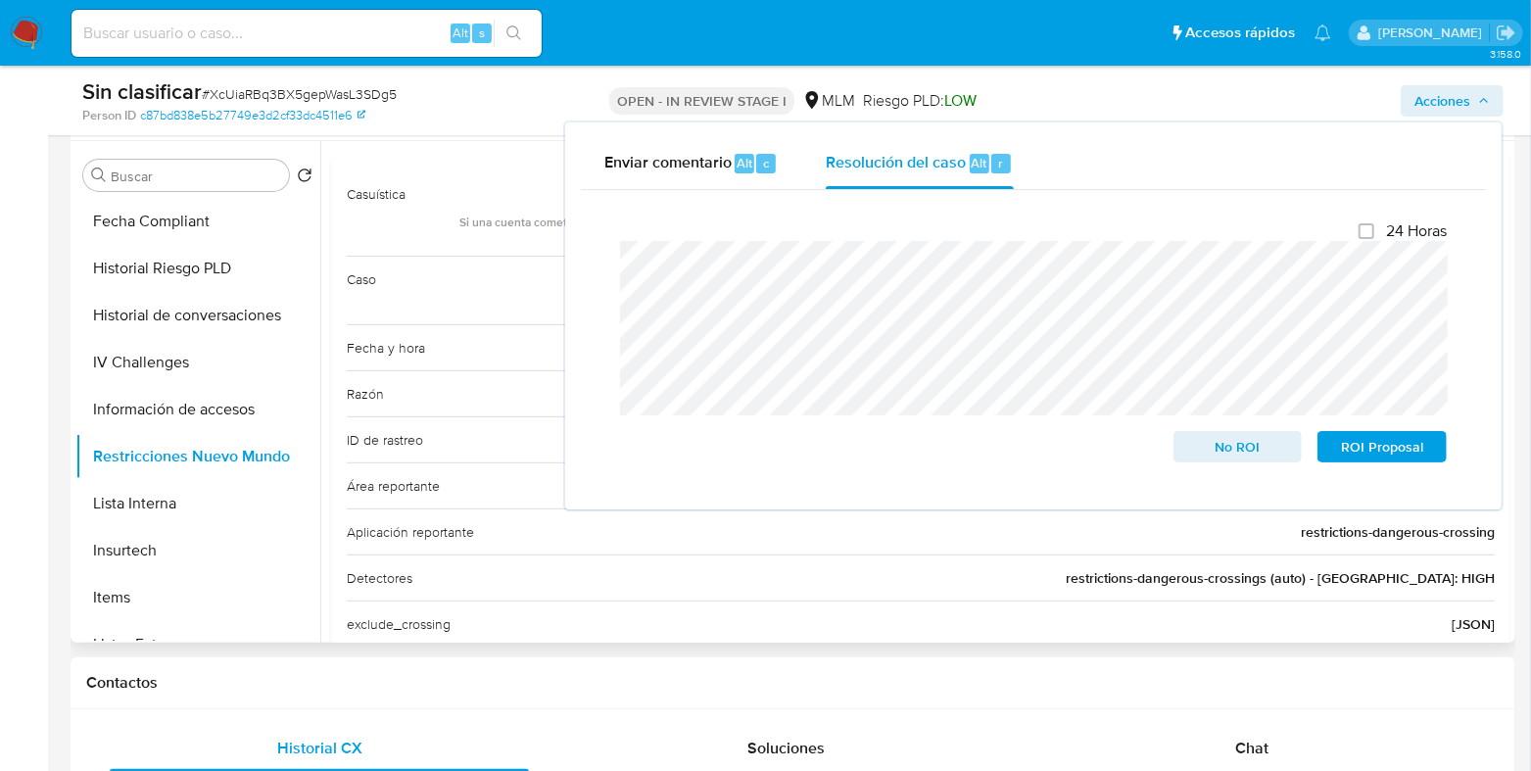
scroll to position [121, 0]
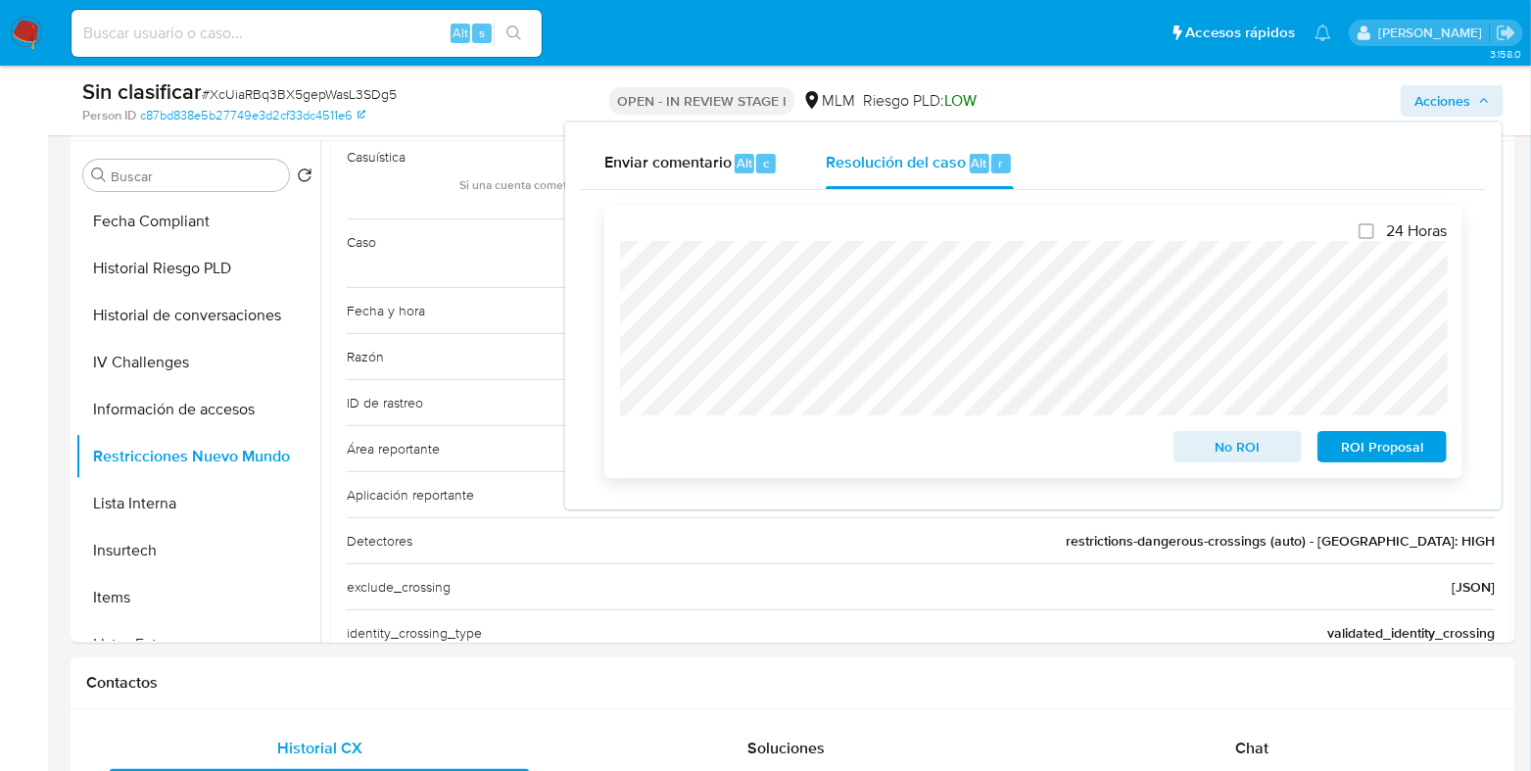
click at [1195, 456] on span "No ROI" at bounding box center [1238, 446] width 102 height 27
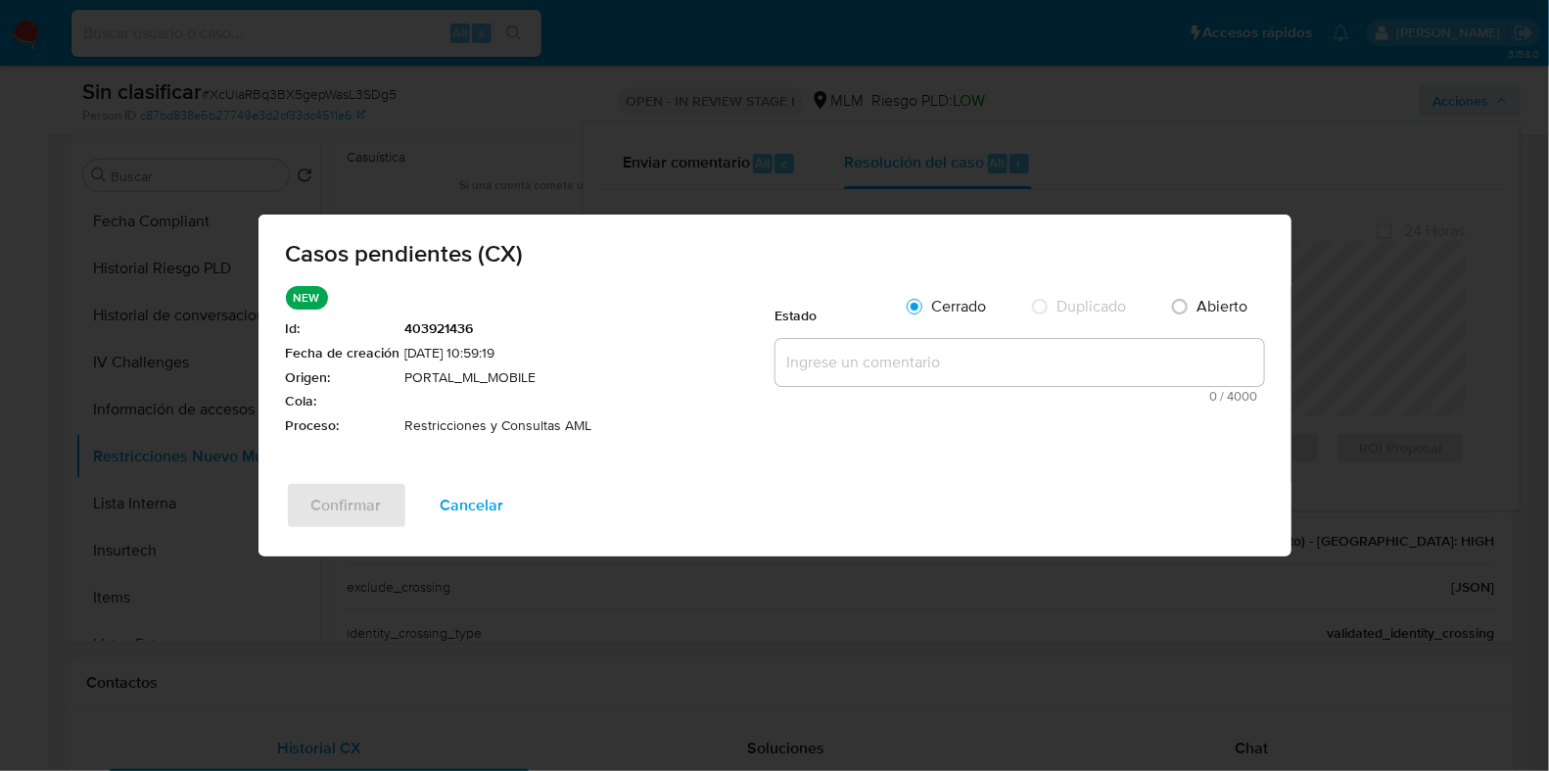
click at [834, 360] on textarea at bounding box center [1020, 362] width 489 height 47
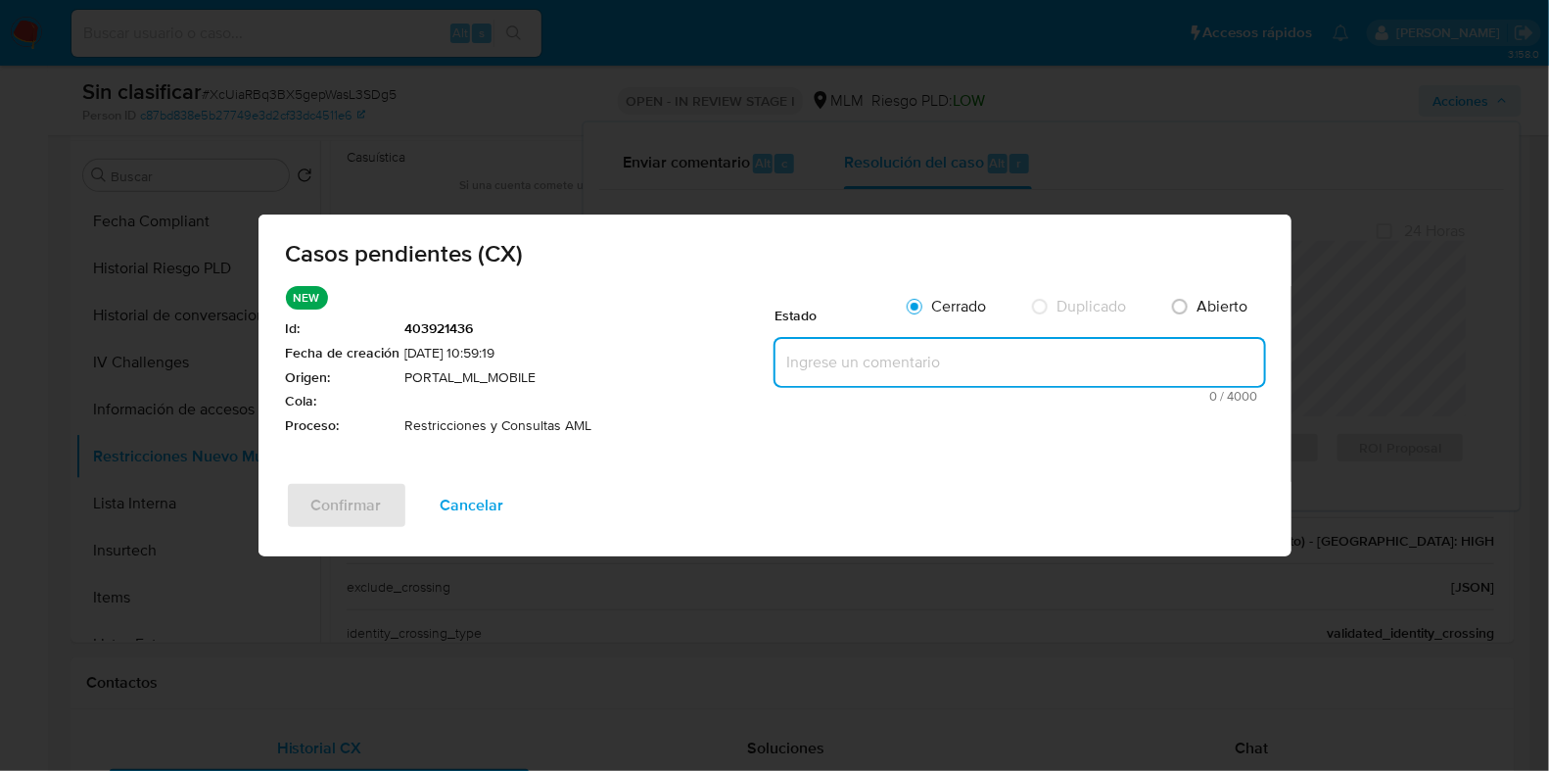
paste textarea "CUENTA CON RESTRICCION POR CONTAGIO CON USUARIO 120824924, NO SE PUEDE RETIRAR …"
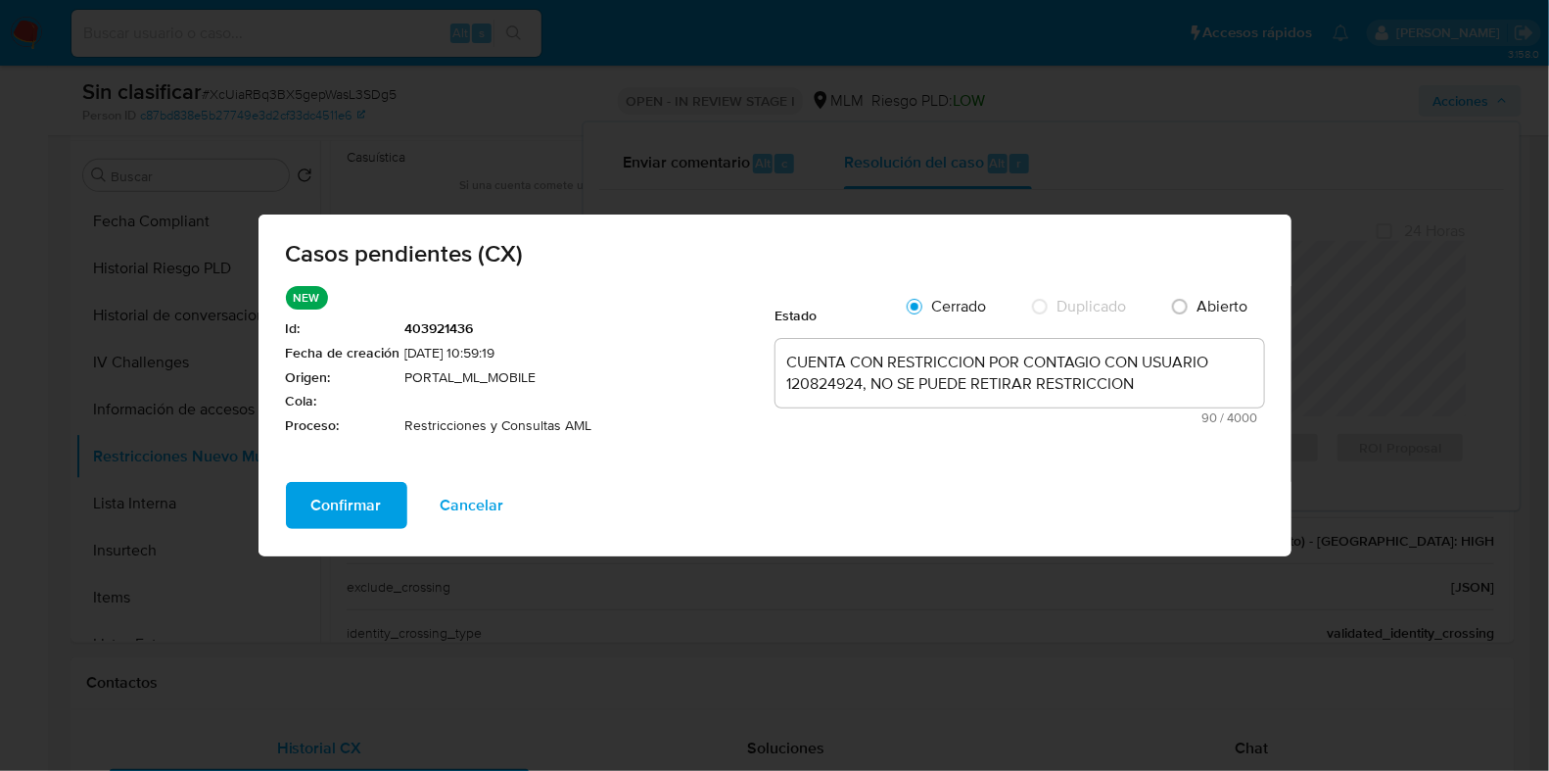
drag, startPoint x: 357, startPoint y: 514, endPoint x: 858, endPoint y: 495, distance: 500.9
click at [804, 520] on div "Confirmar Cancelar" at bounding box center [775, 519] width 1033 height 74
click at [1151, 389] on textarea "CUENTA CON RESTRICCION POR CONTAGIO CON USUARIO 120824924, NO SE PUEDE RETIRAR …" at bounding box center [1020, 373] width 489 height 69
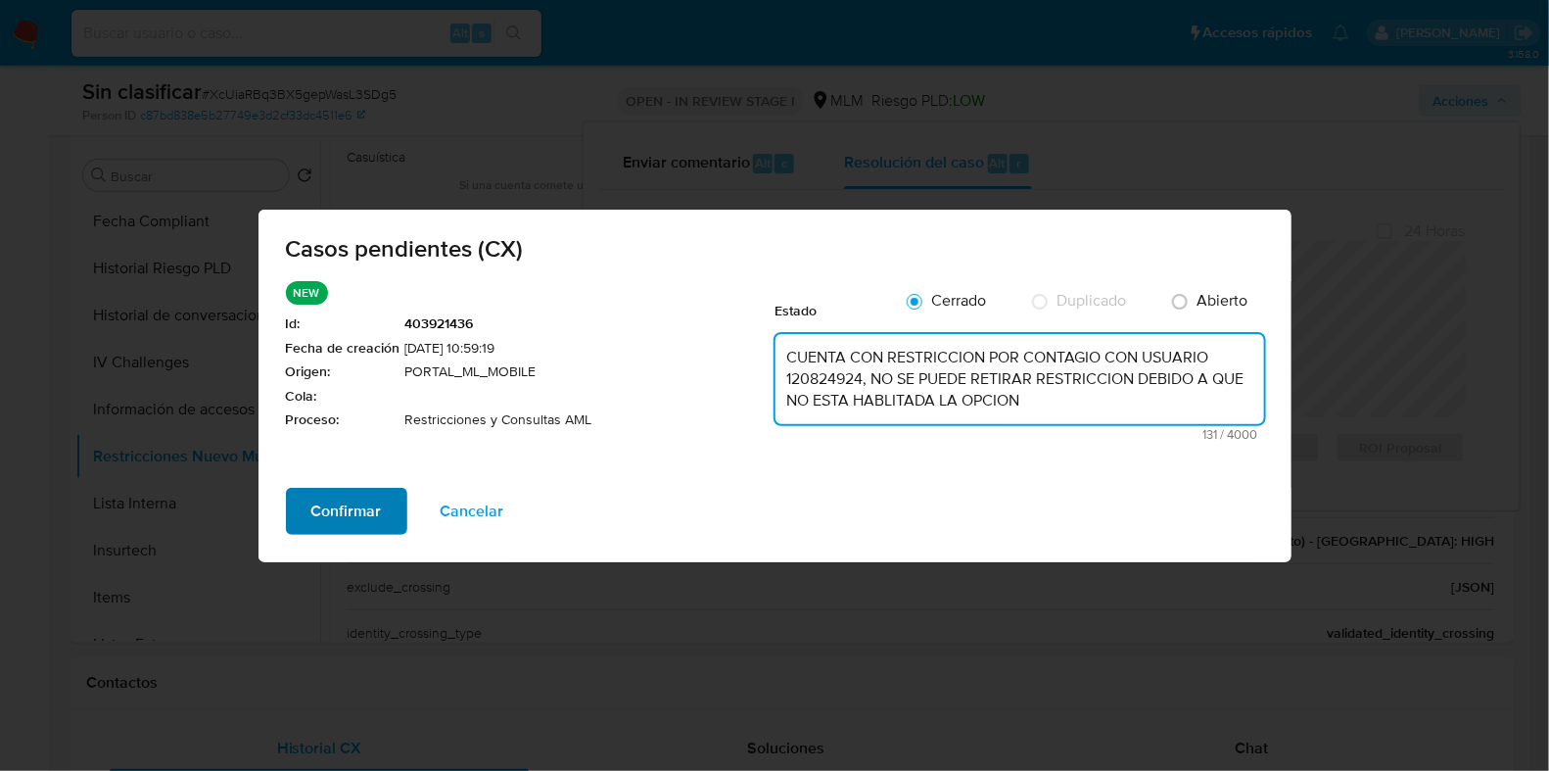
type textarea "CUENTA CON RESTRICCION POR CONTAGIO CON USUARIO 120824924, NO SE PUEDE RETIRAR …"
click at [366, 516] on span "Confirmar" at bounding box center [346, 511] width 71 height 43
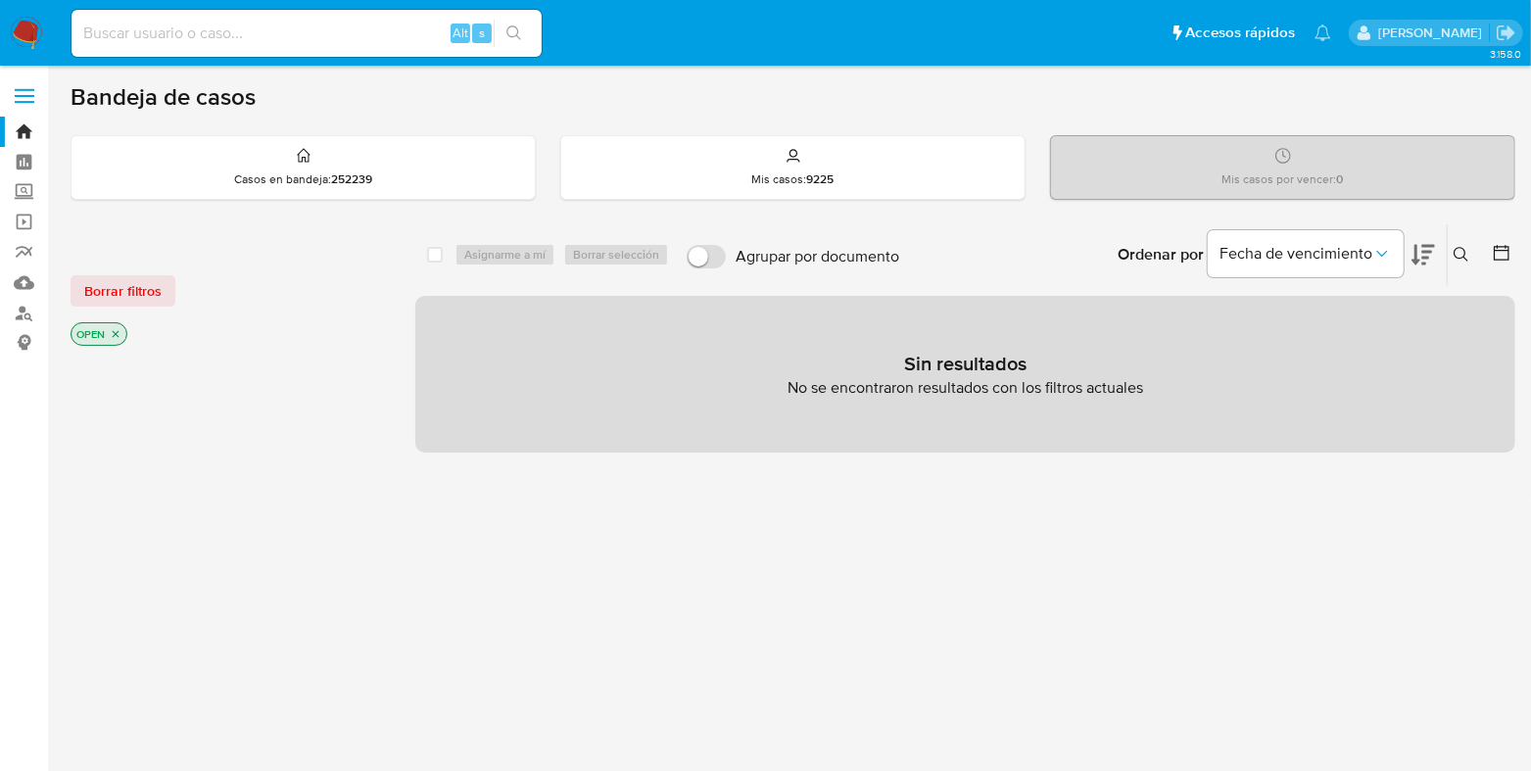
click at [1457, 251] on icon at bounding box center [1461, 255] width 16 height 16
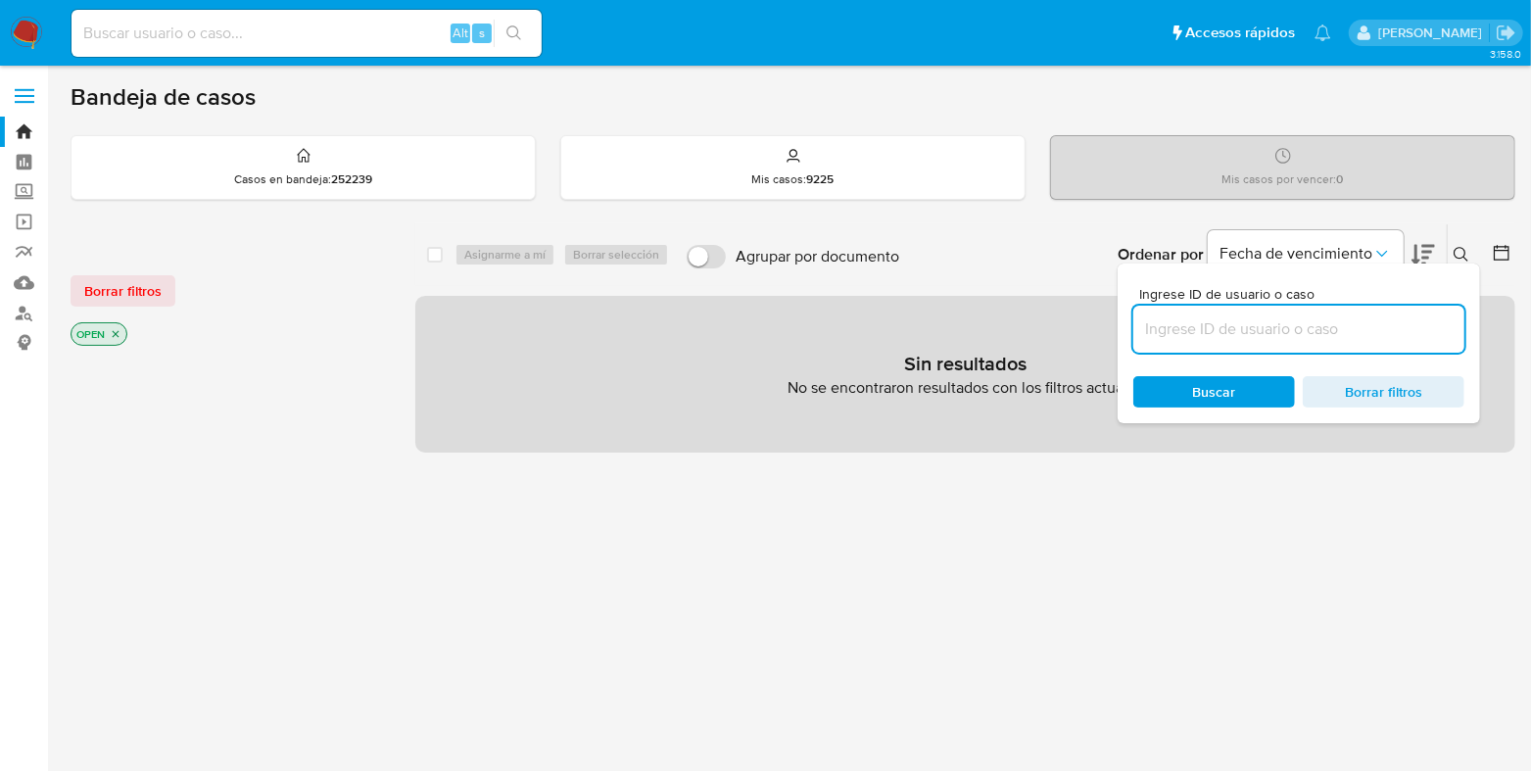
drag, startPoint x: 1312, startPoint y: 314, endPoint x: 1308, endPoint y: 323, distance: 10.1
click at [1312, 316] on input at bounding box center [1298, 328] width 331 height 25
type input "AS05rukI2mic3jGDxrOE4E1K"
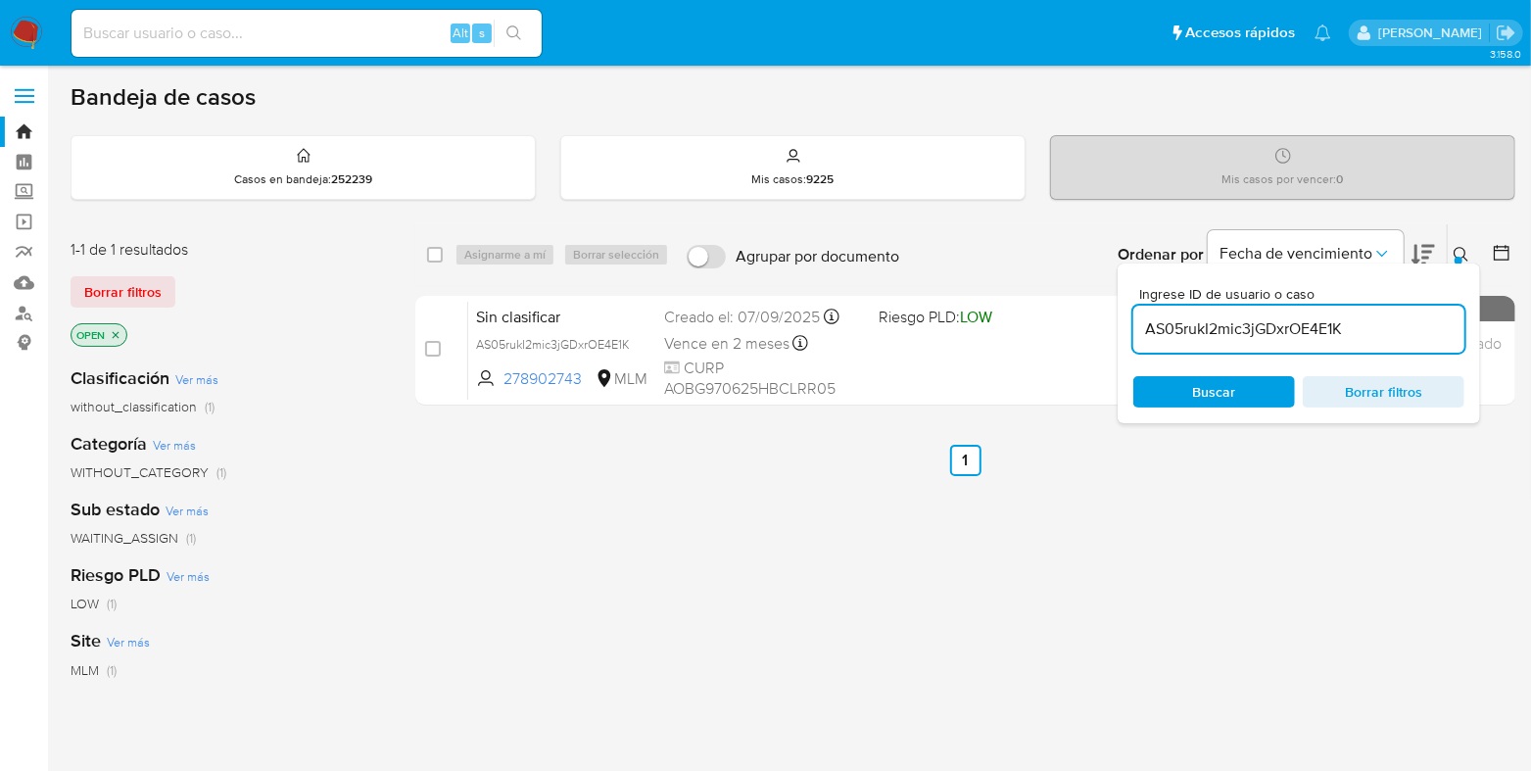
click at [1456, 258] on div at bounding box center [1458, 261] width 8 height 8
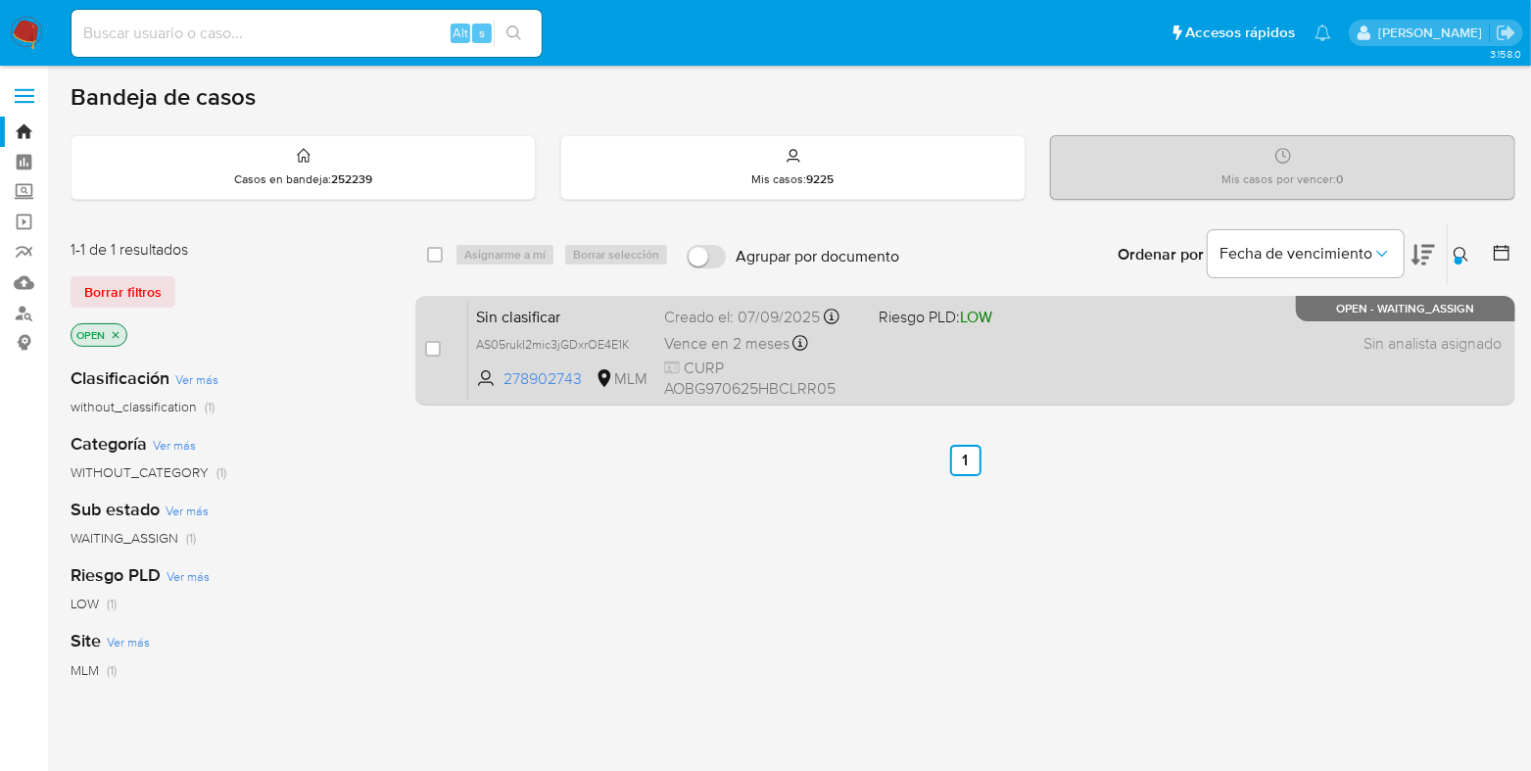
click at [433, 355] on div "case-item-checkbox" at bounding box center [433, 349] width 16 height 20
click at [429, 342] on input "checkbox" at bounding box center [433, 349] width 16 height 16
checkbox input "true"
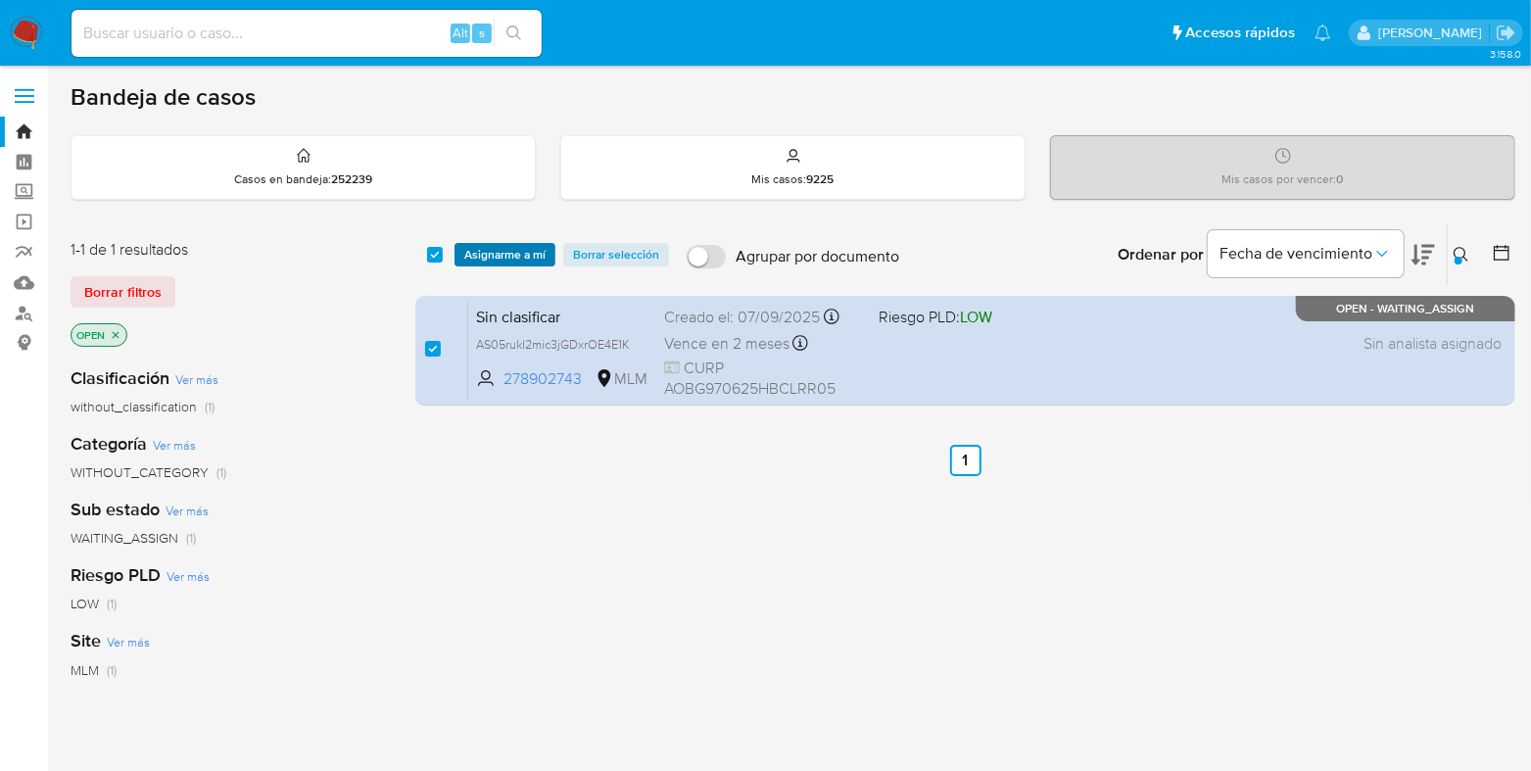
click at [515, 258] on span "Asignarme a mí" at bounding box center [504, 255] width 81 height 20
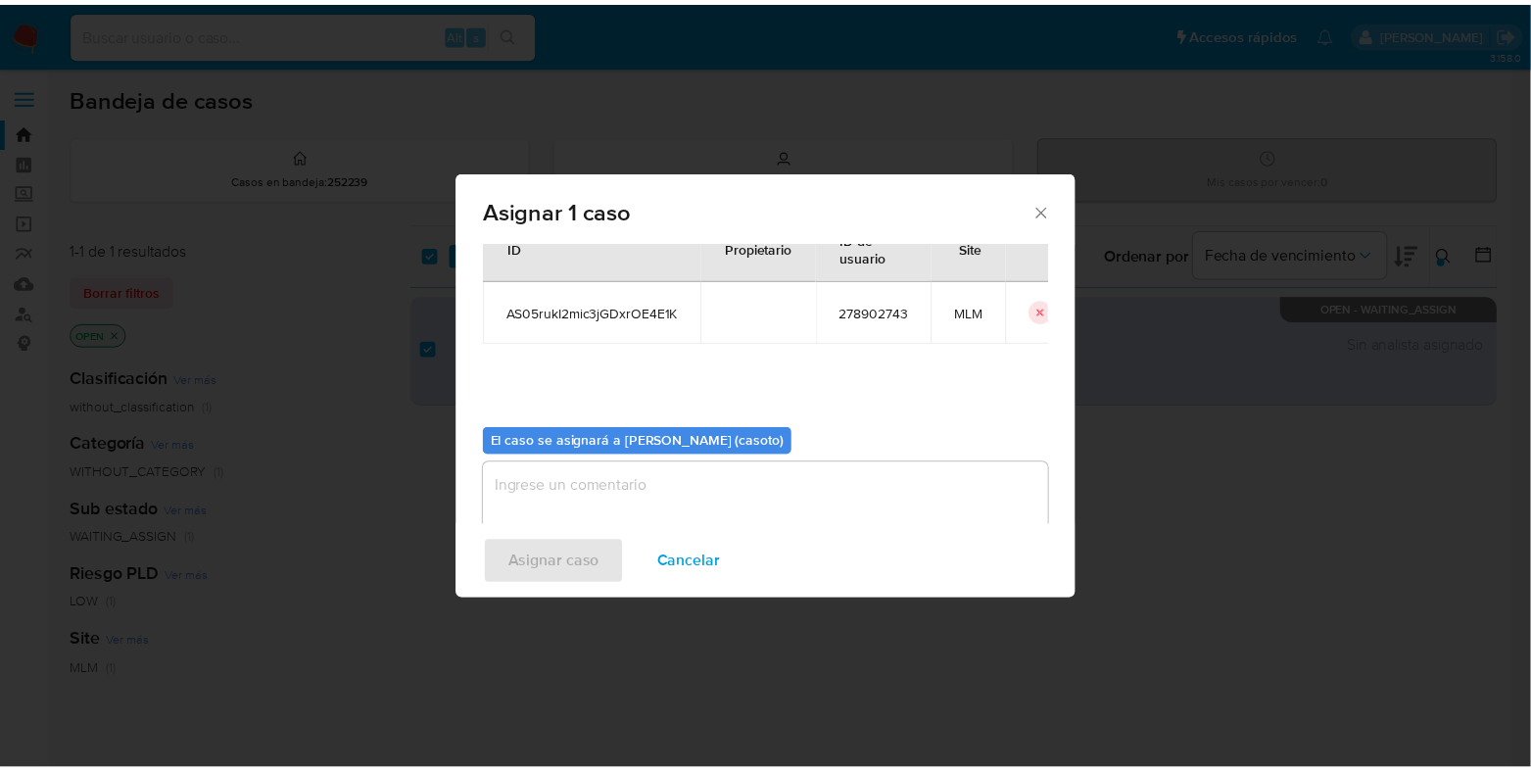
scroll to position [101, 0]
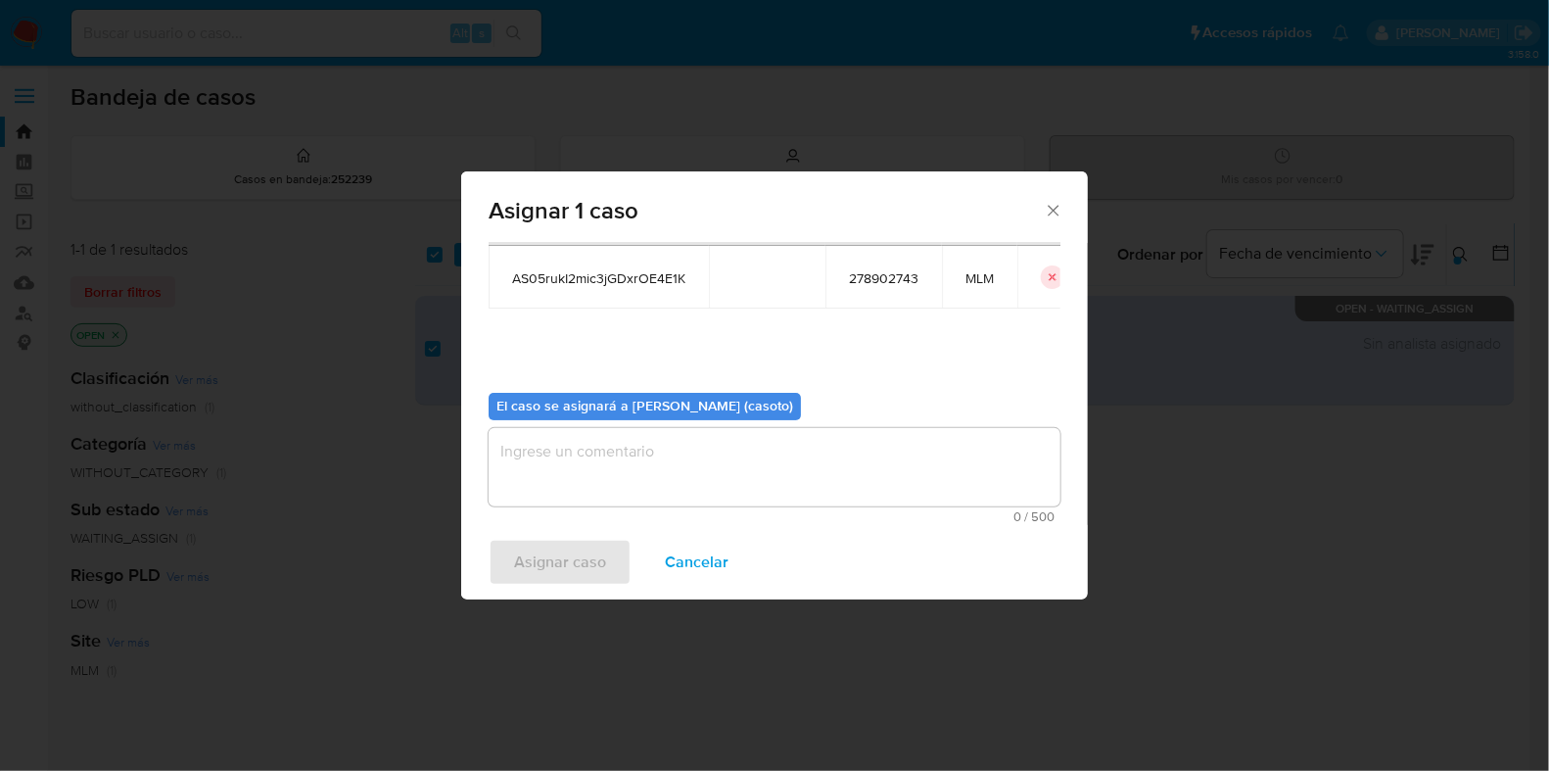
click at [705, 467] on textarea "assign-modal" at bounding box center [775, 467] width 572 height 78
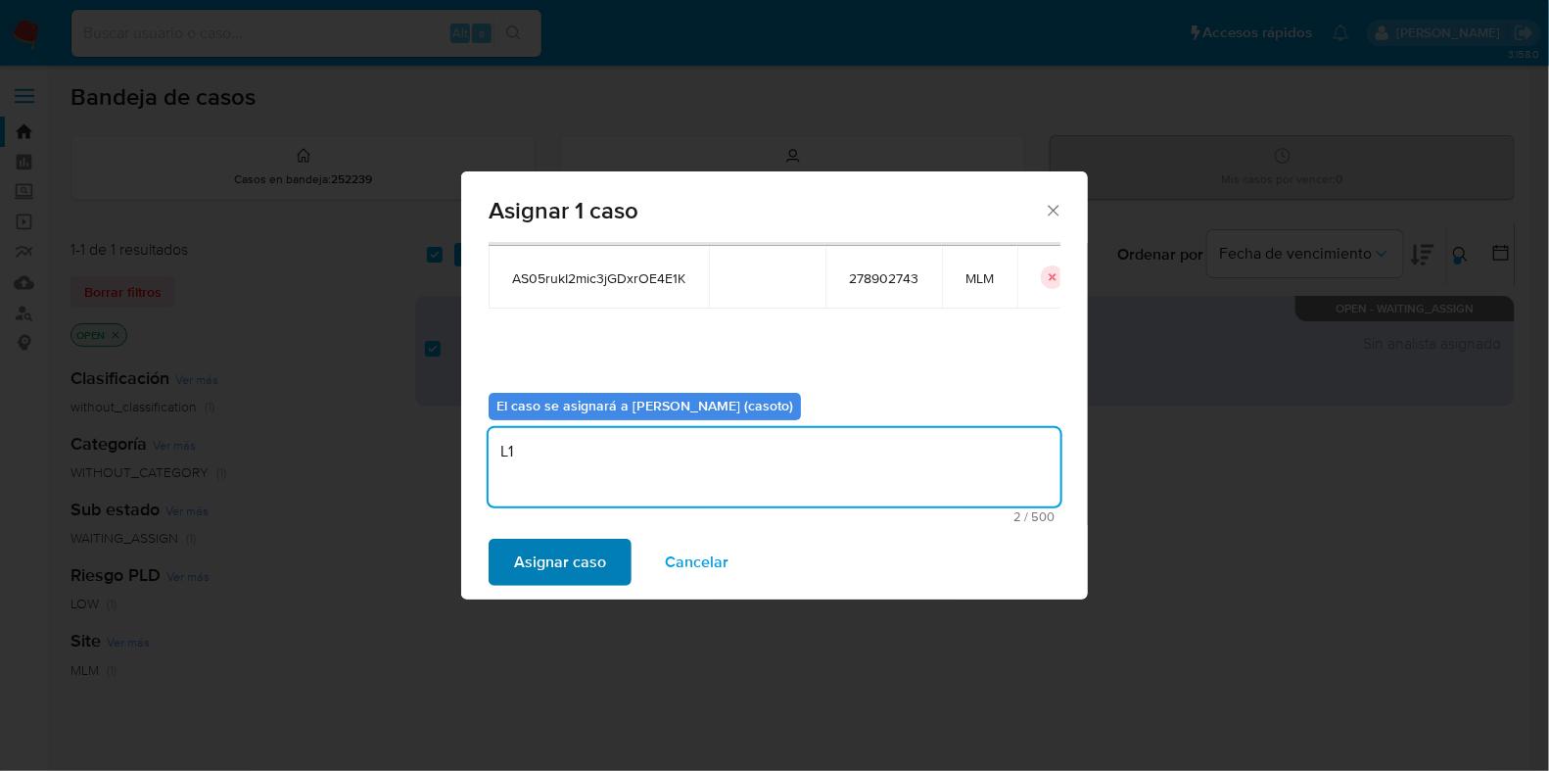
type textarea "L1"
click at [590, 550] on span "Asignar caso" at bounding box center [560, 562] width 92 height 43
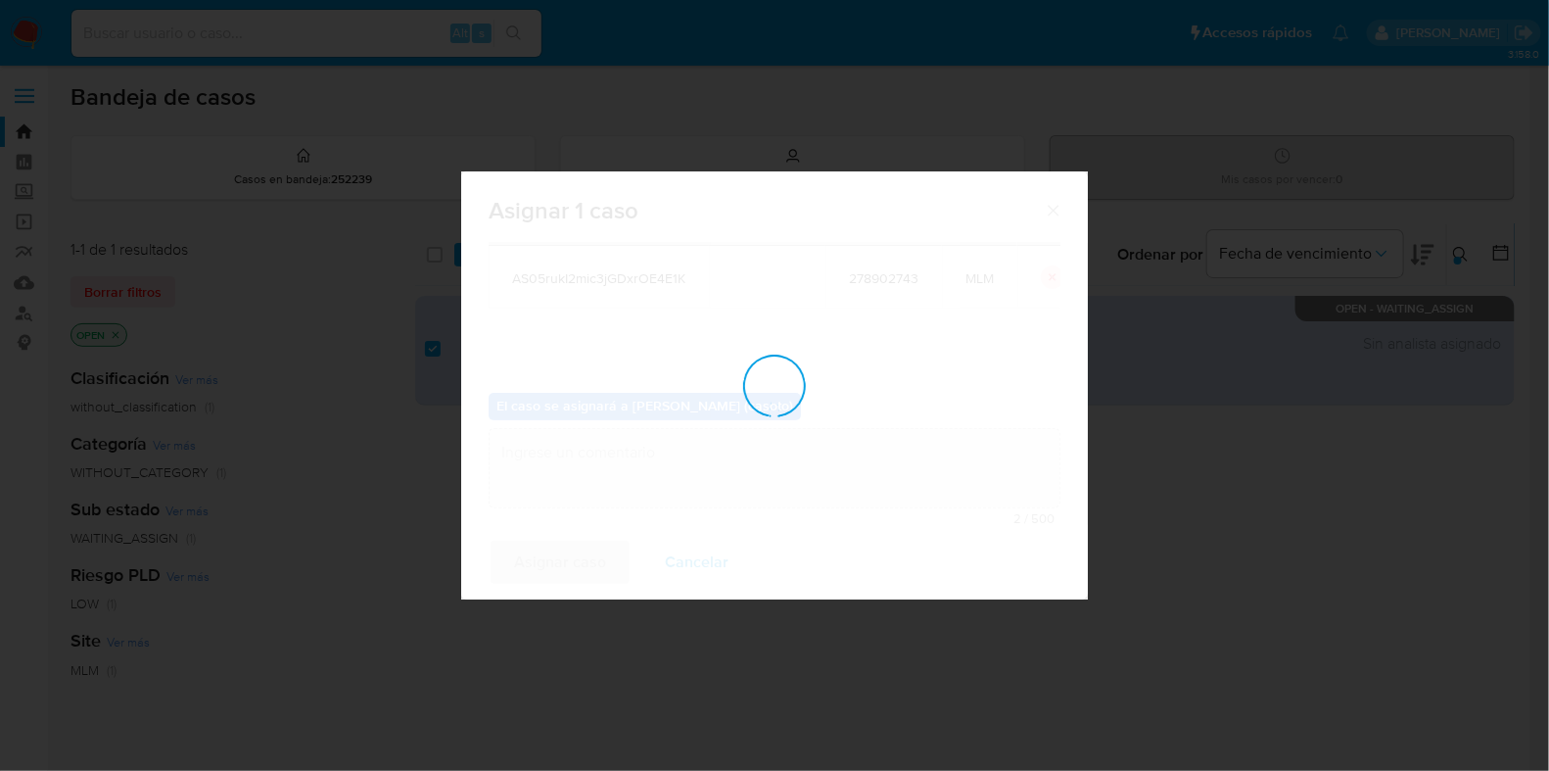
checkbox input "false"
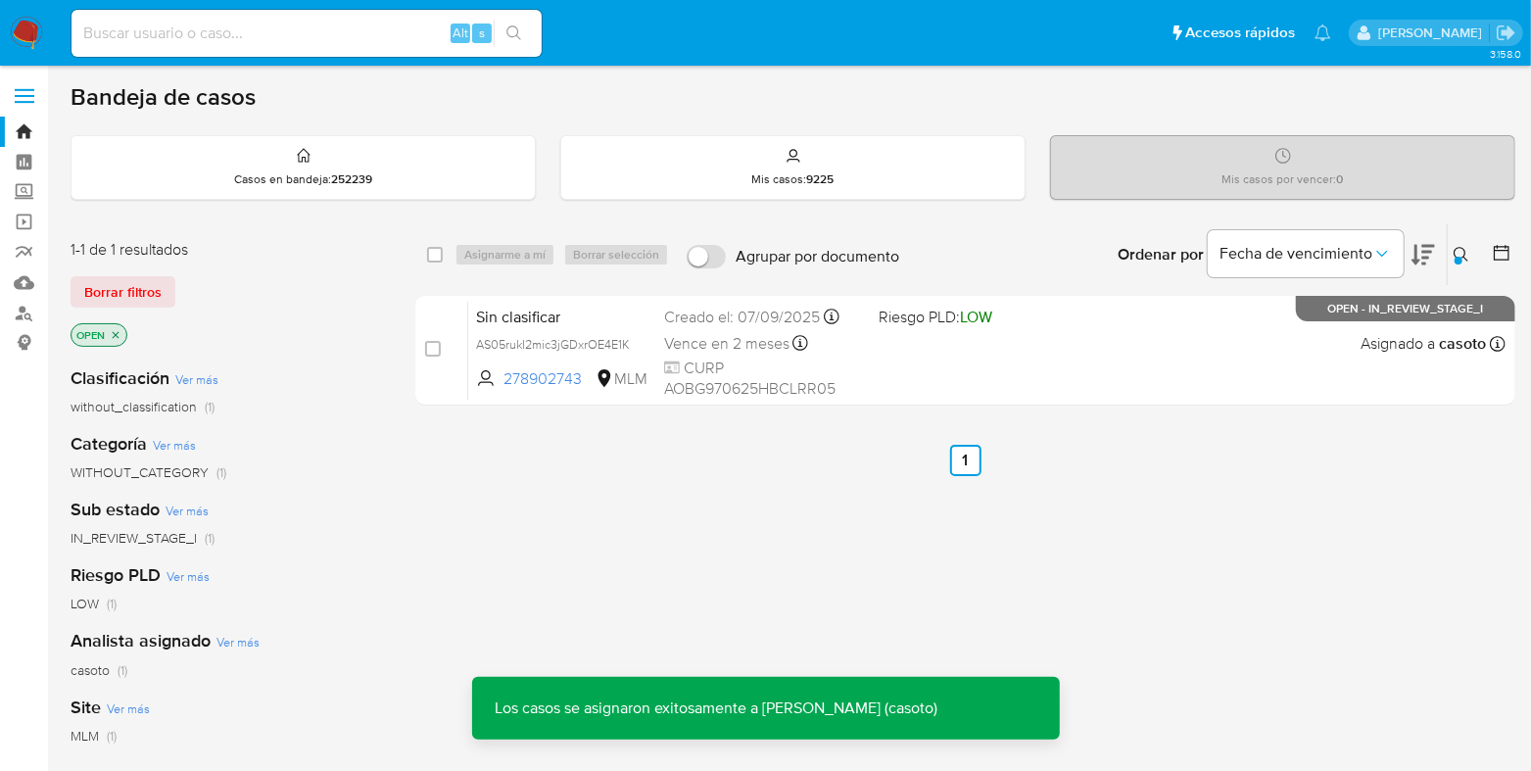
click at [984, 362] on div "Sin clasificar AS05rukI2mic3jGDxrOE4E1K 278902743 MLM Riesgo PLD: LOW Creado el…" at bounding box center [986, 350] width 1037 height 99
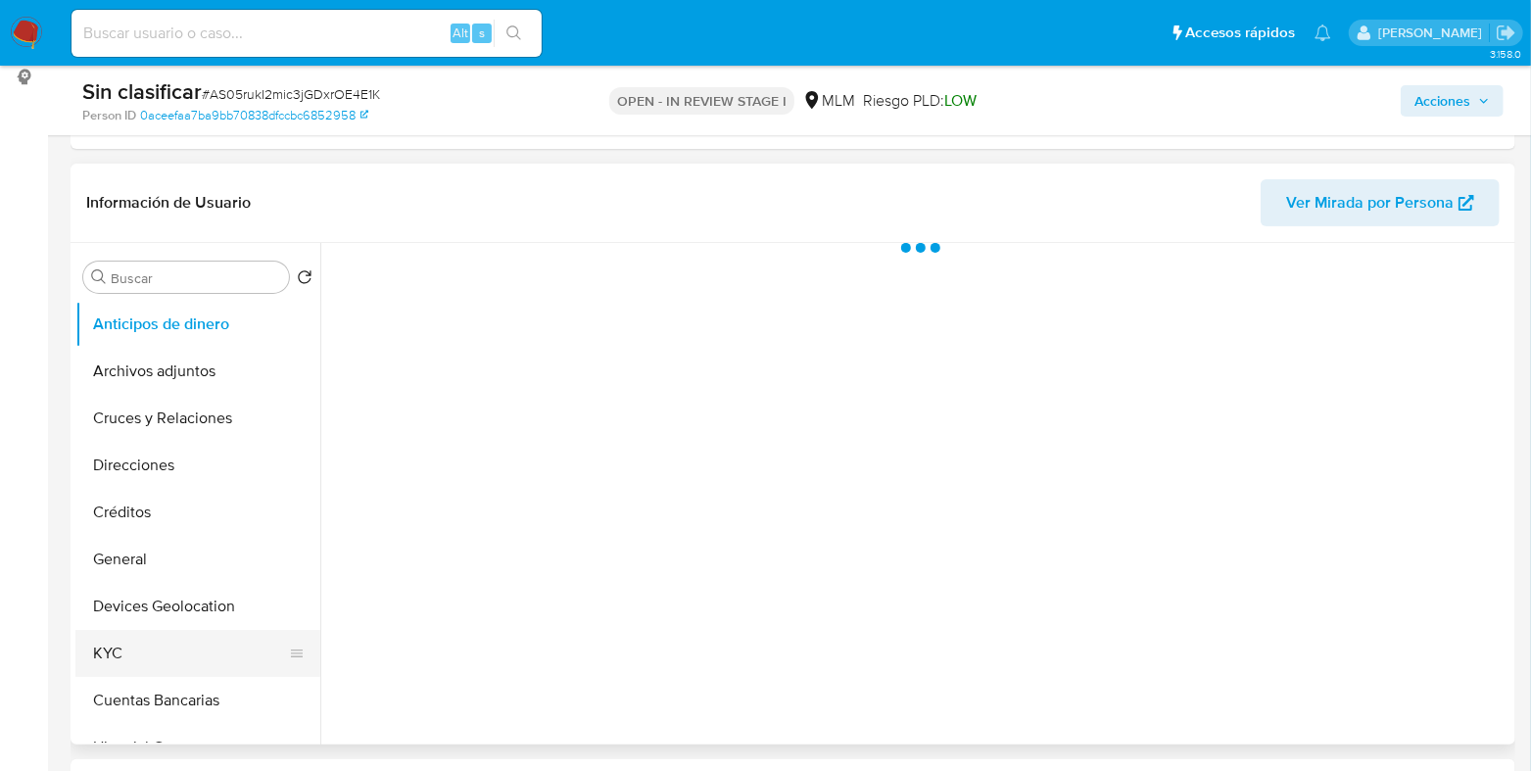
scroll to position [367, 0]
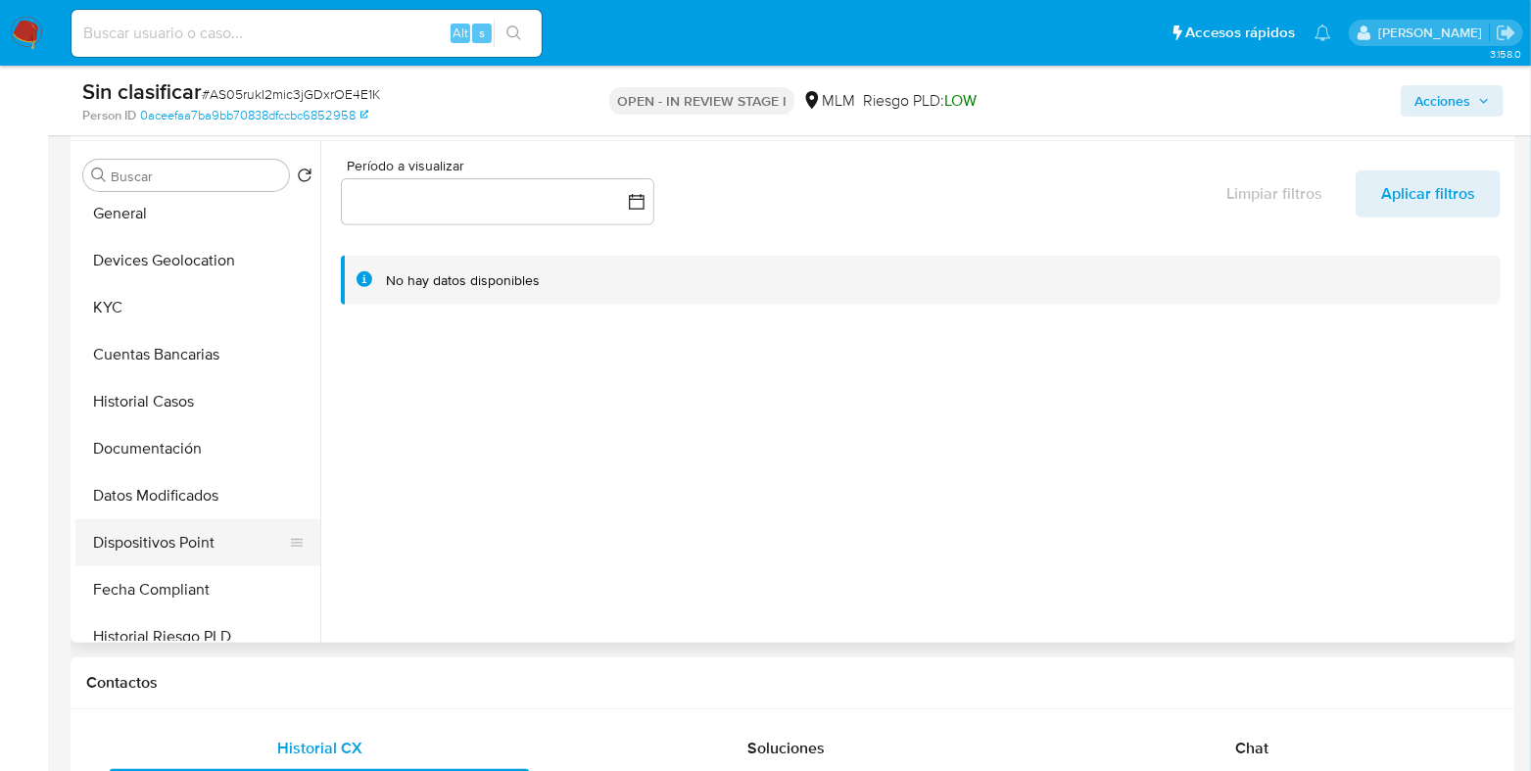
select select "10"
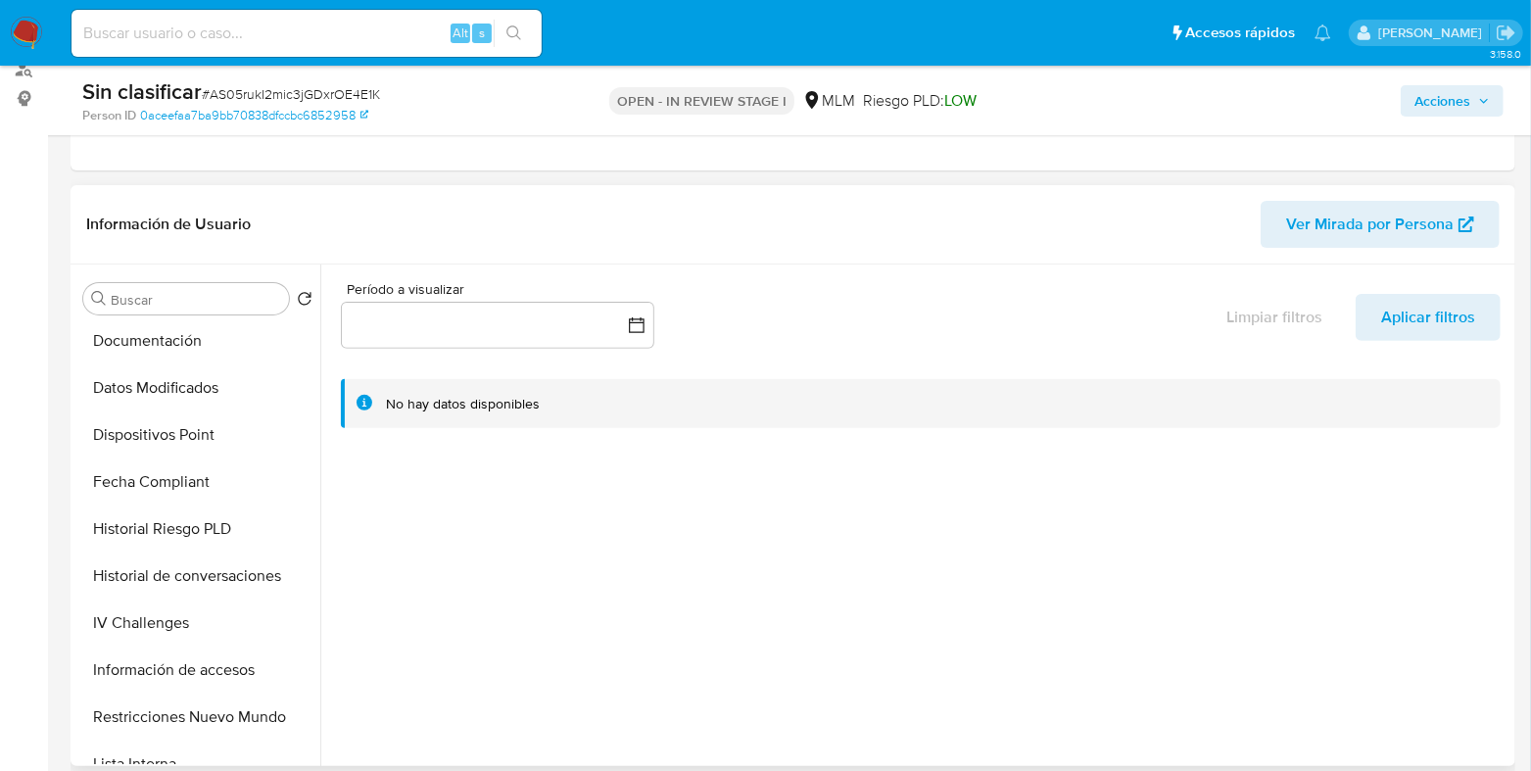
scroll to position [459, 0]
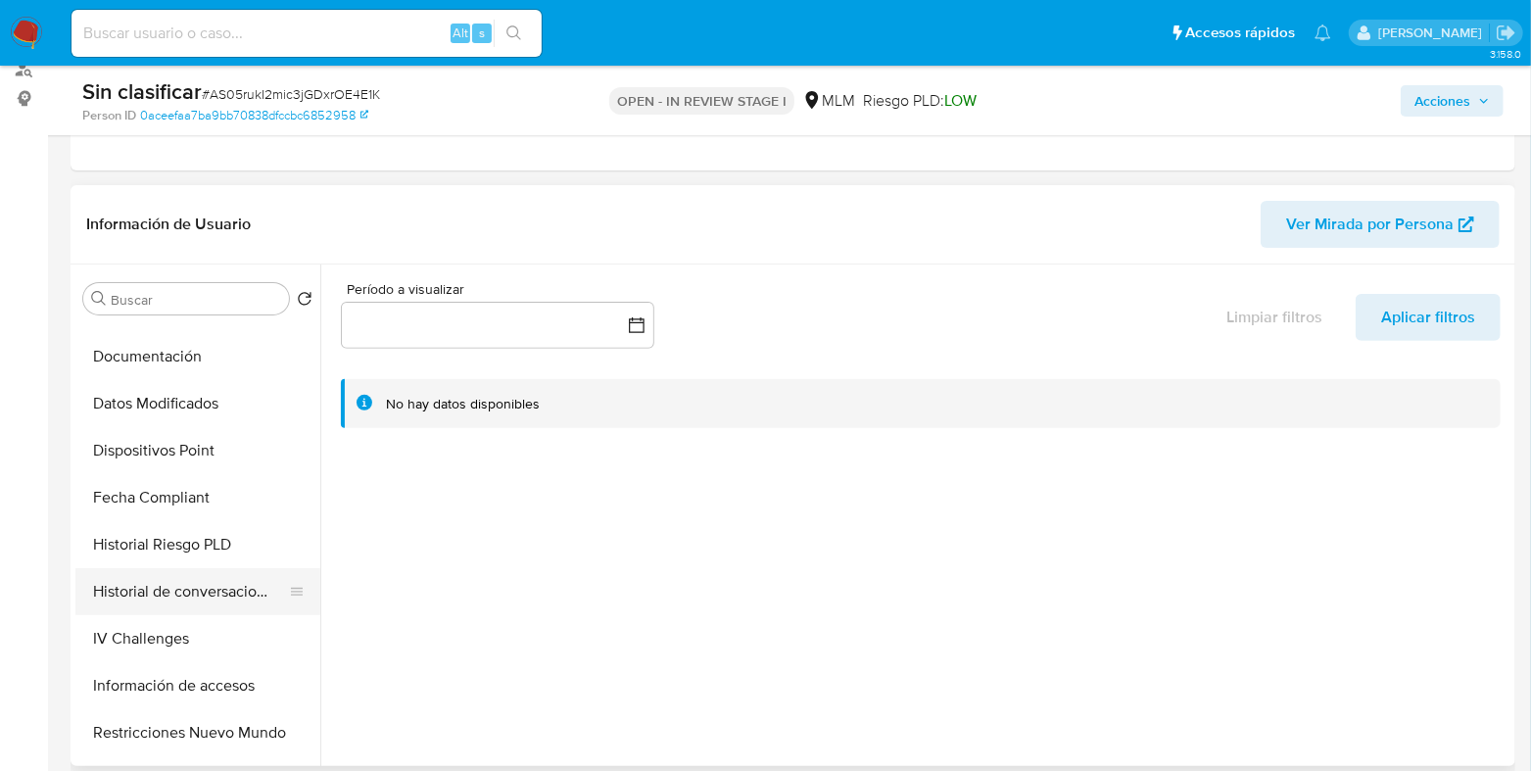
click at [193, 604] on button "Historial de conversaciones" at bounding box center [189, 591] width 229 height 47
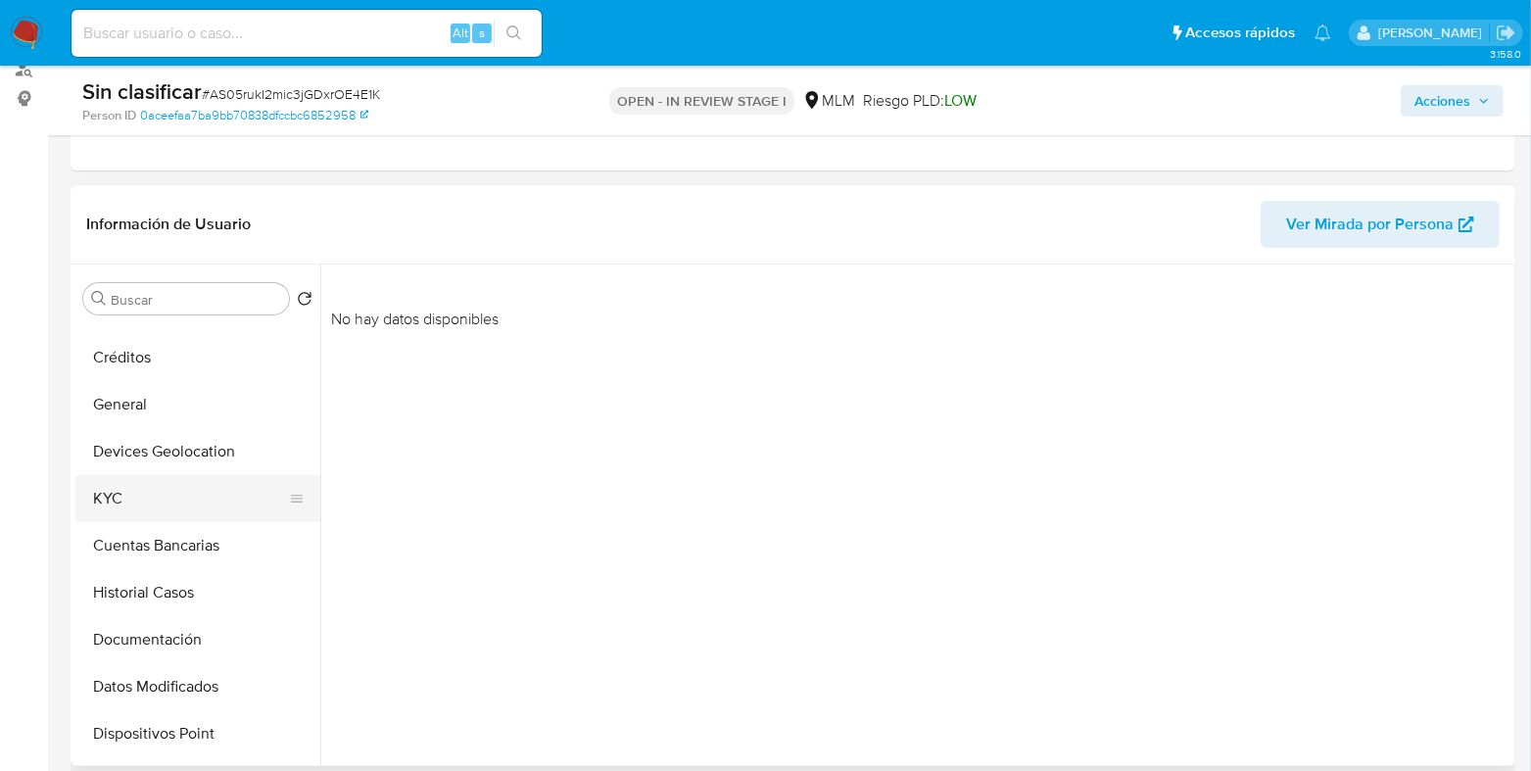
scroll to position [214, 0]
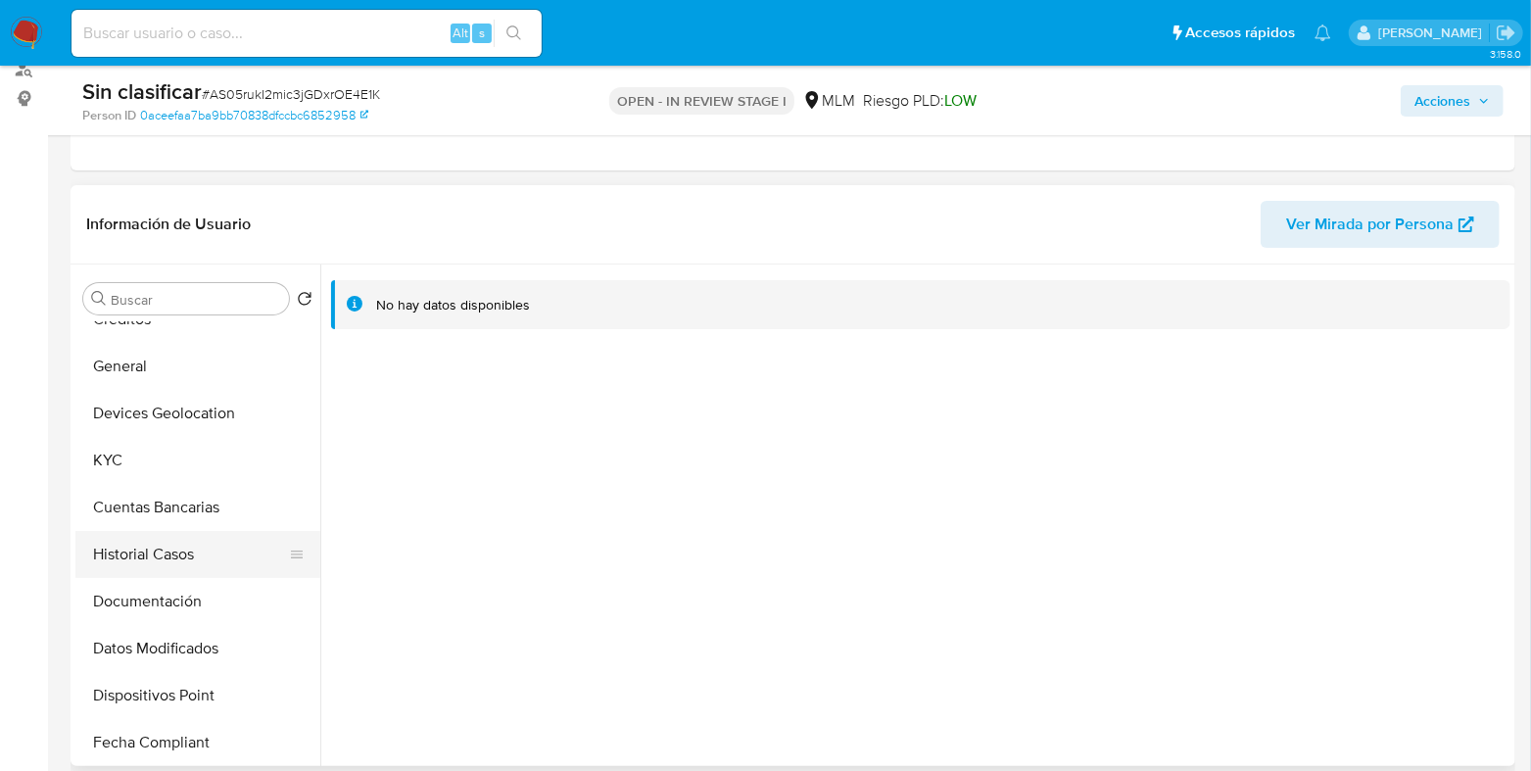
click at [170, 542] on button "Historial Casos" at bounding box center [189, 554] width 229 height 47
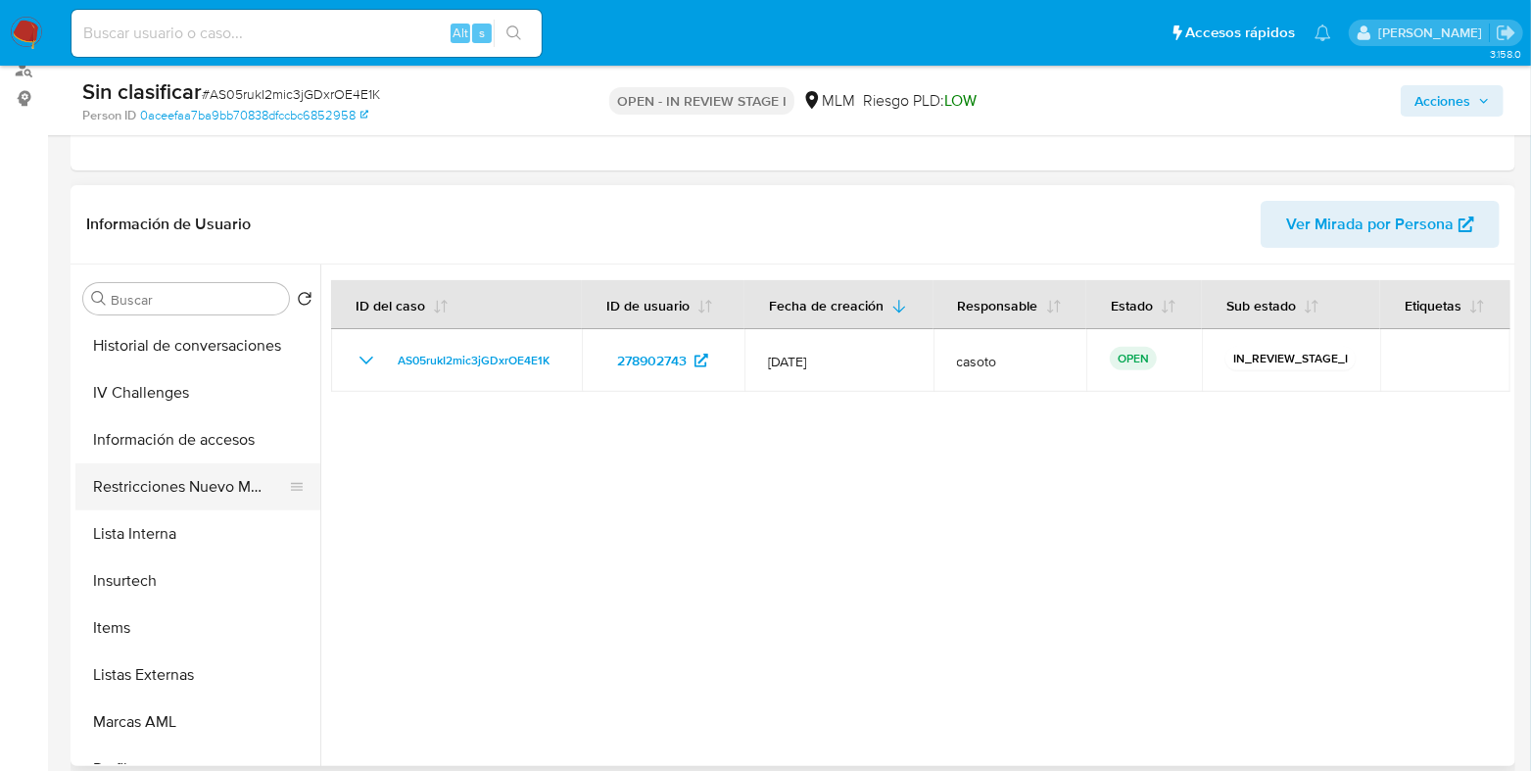
scroll to position [704, 0]
click at [229, 492] on button "Restricciones Nuevo Mundo" at bounding box center [189, 487] width 229 height 47
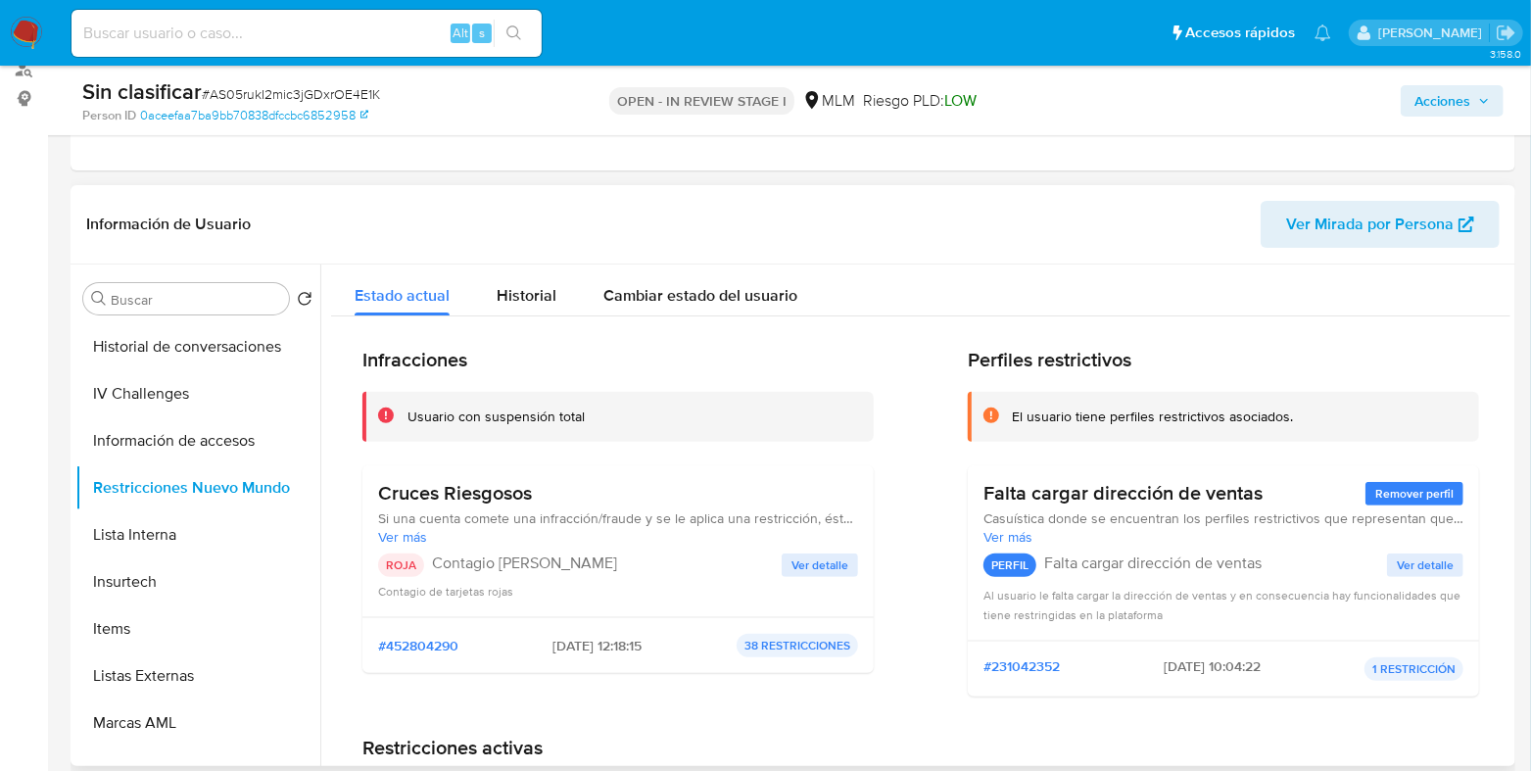
click at [820, 575] on span "Ver detalle" at bounding box center [819, 565] width 57 height 20
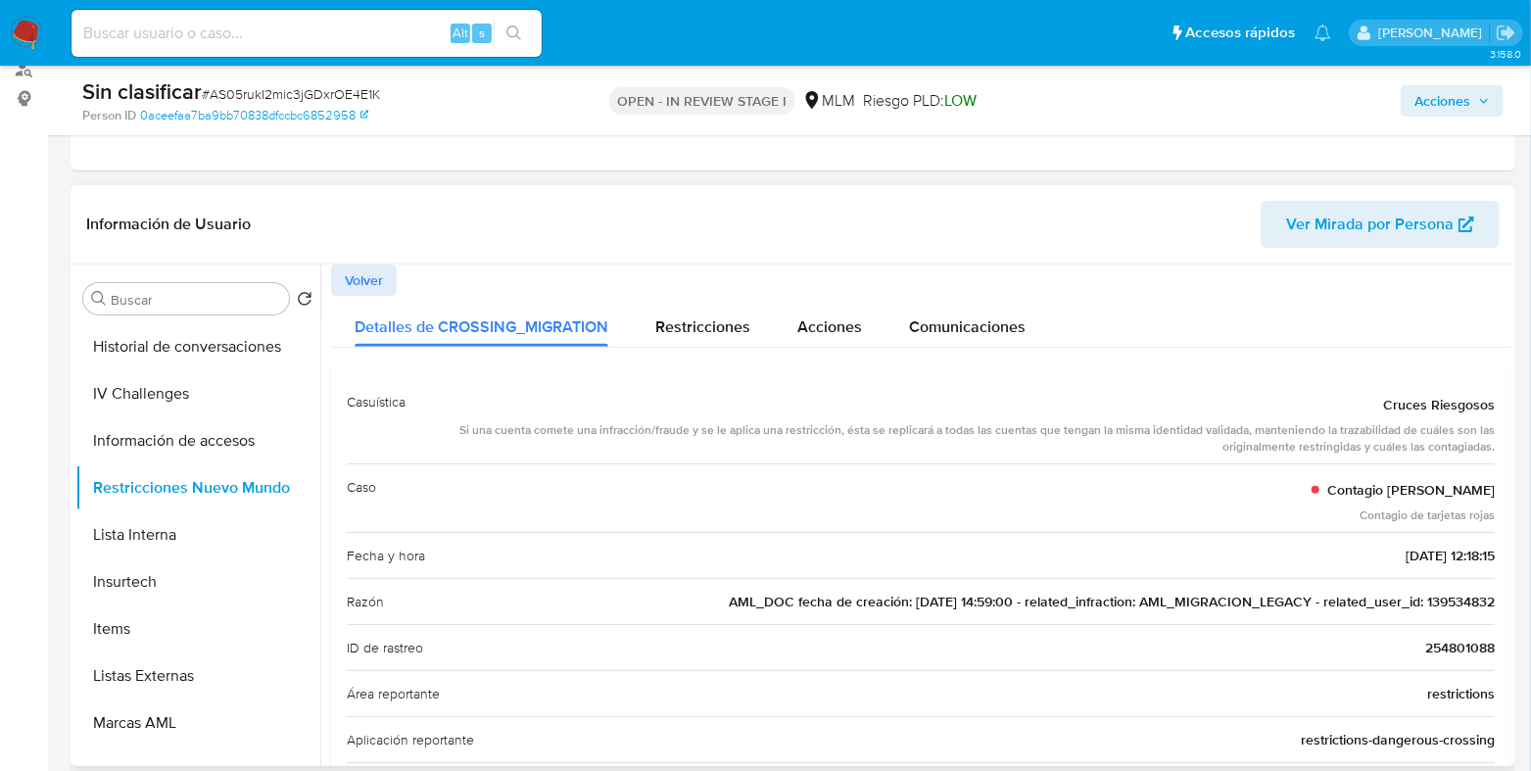
click at [1454, 597] on span "AML_DOC fecha de creación: [DATE] 14:59:00 - related_infraction: AML_MIGRACION_…" at bounding box center [1112, 602] width 766 height 20
click at [1454, 597] on span "AML_DOC fecha de creación: 22/12/2020 14:59:00 - related_infraction: AML_MIGRAC…" at bounding box center [1112, 602] width 766 height 20
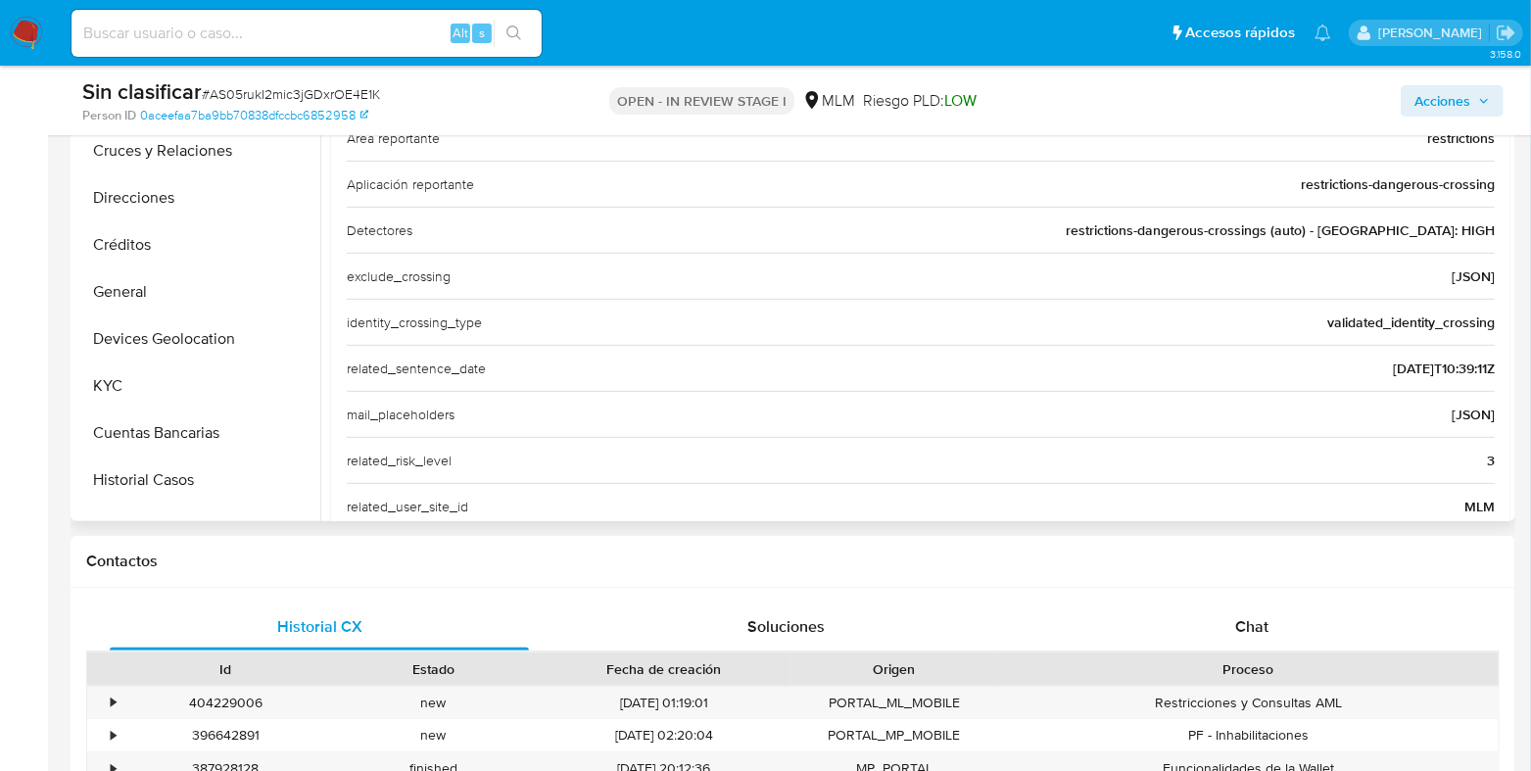
scroll to position [0, 0]
click at [147, 443] on button "KYC" at bounding box center [189, 429] width 229 height 47
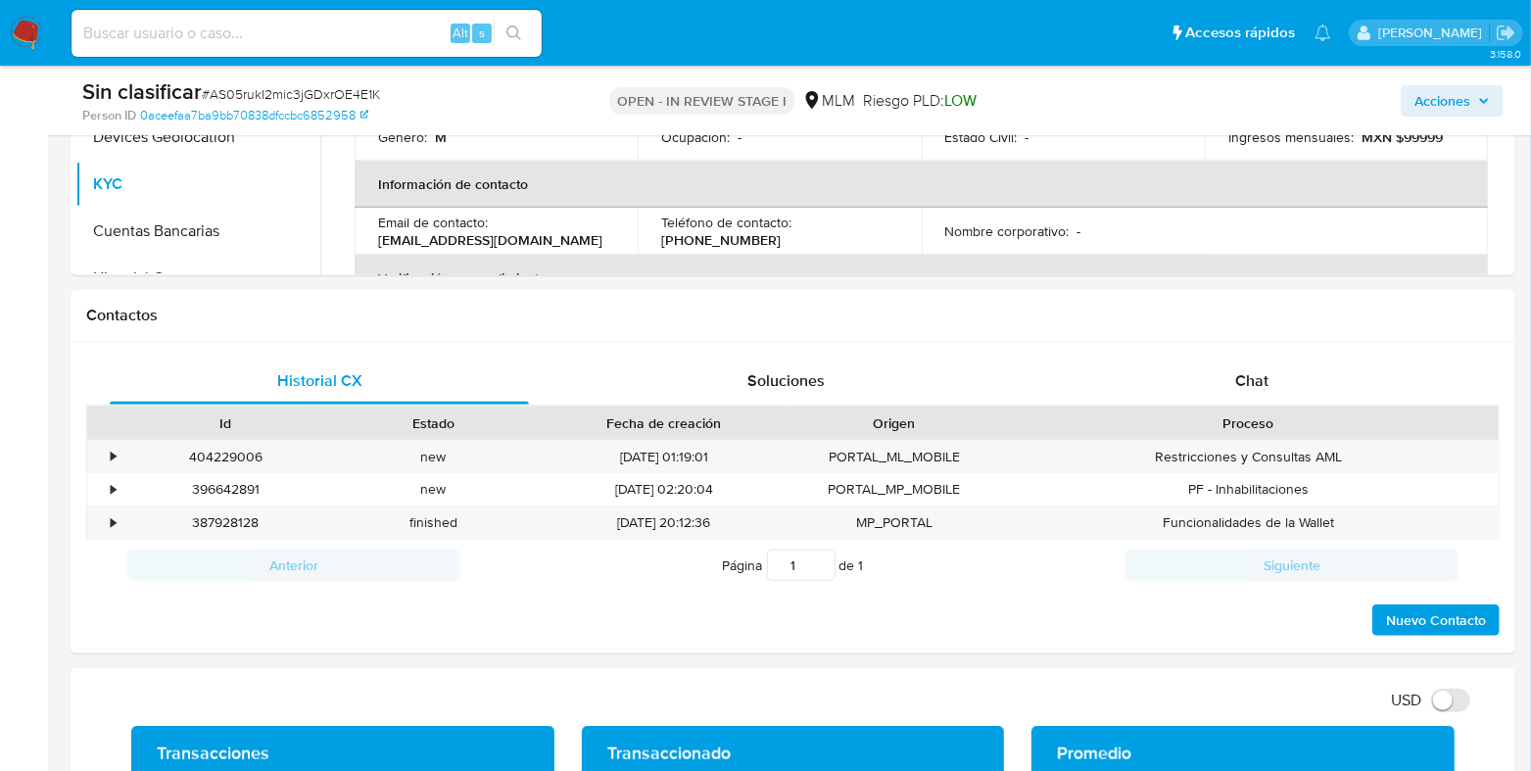
scroll to position [489, 0]
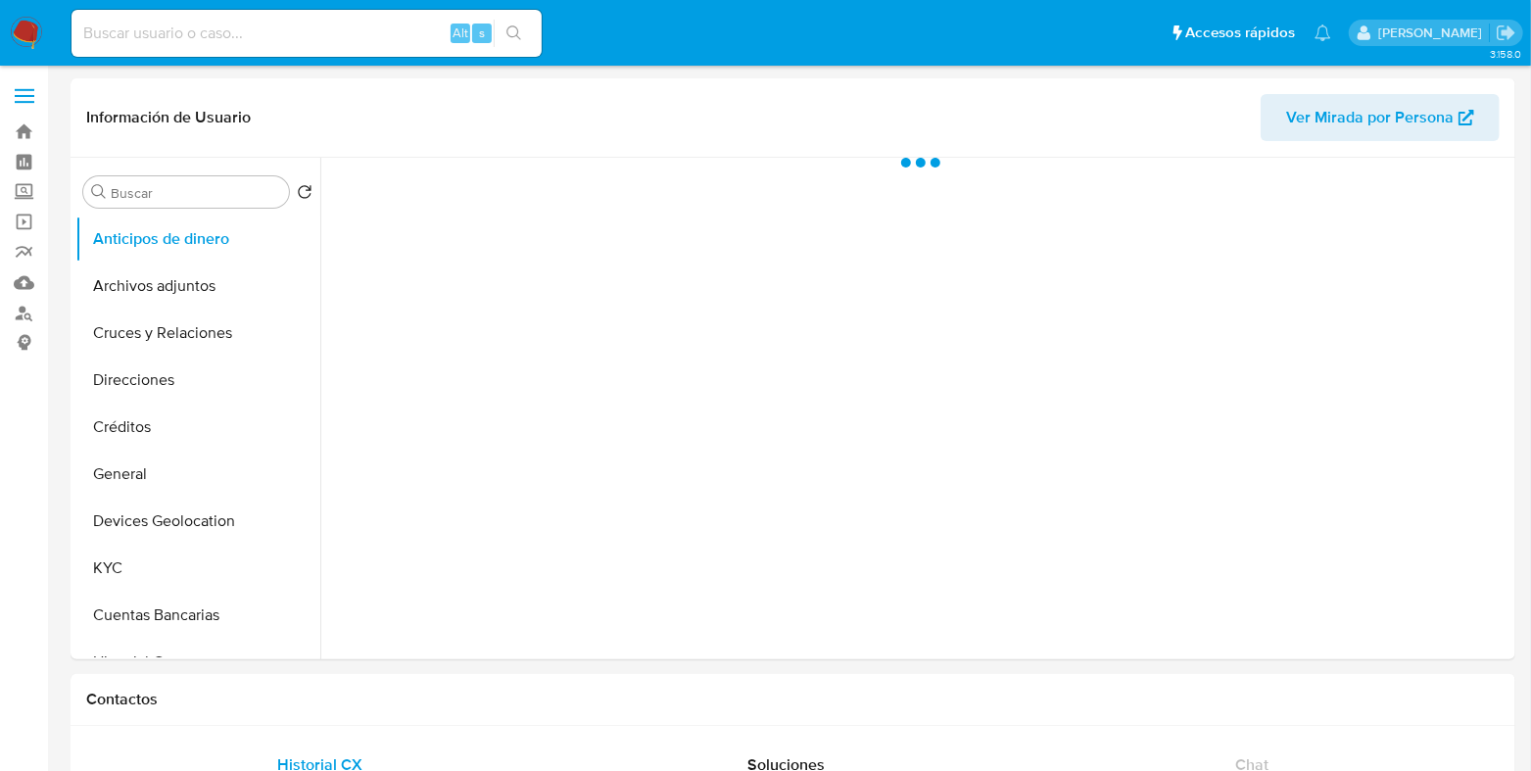
click at [288, 45] on input at bounding box center [306, 33] width 470 height 25
paste input "139534832"
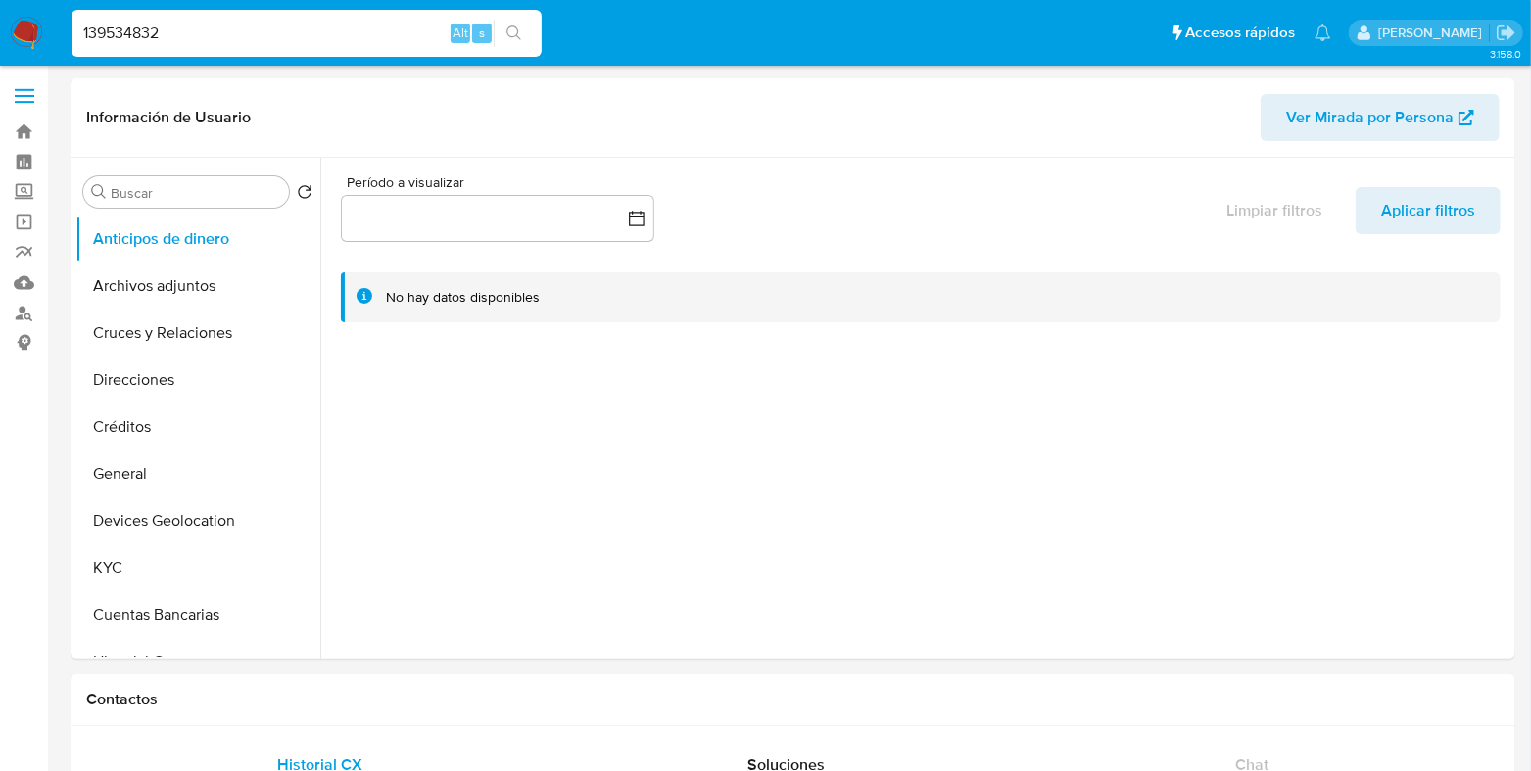
type input "139534832"
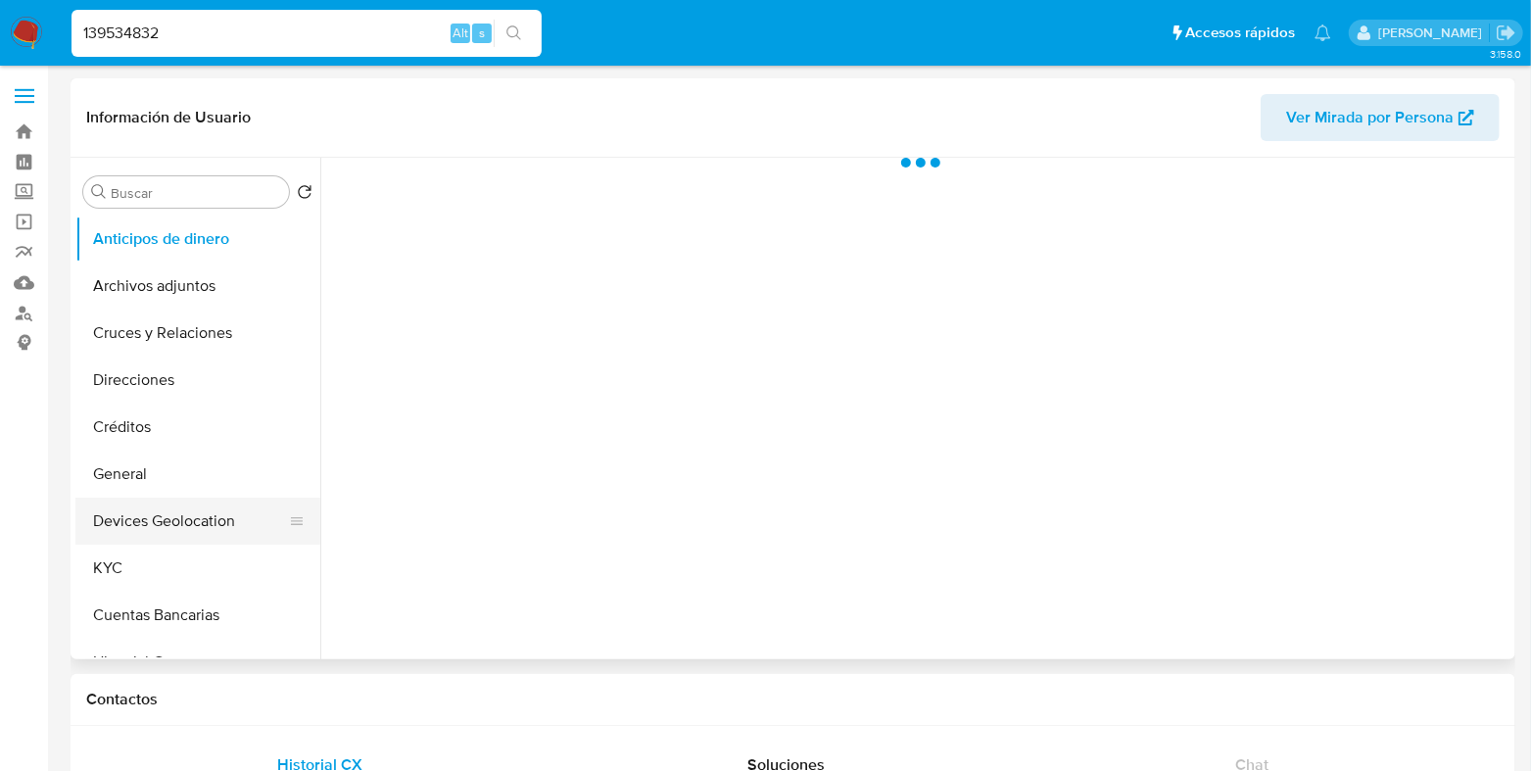
scroll to position [121, 0]
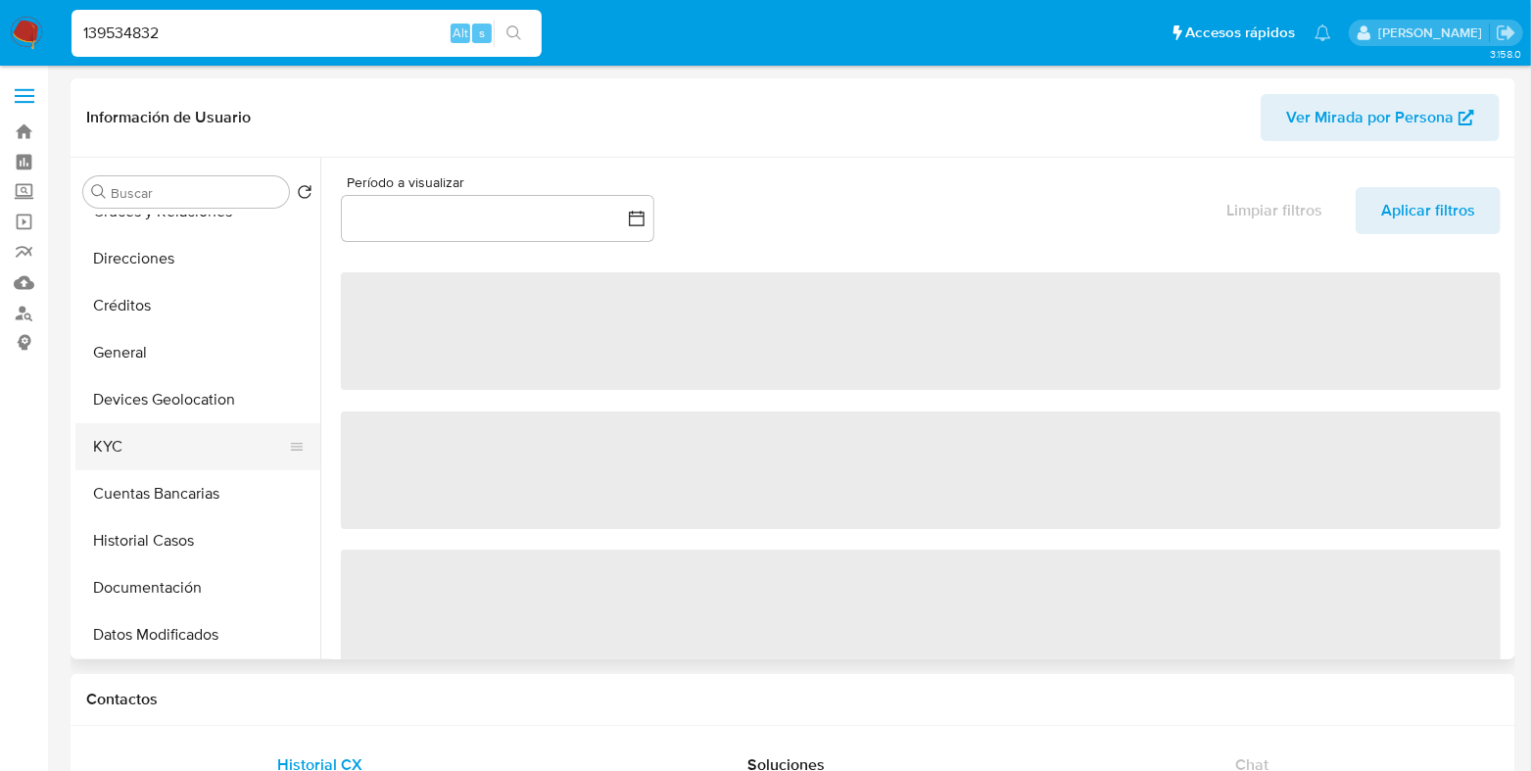
select select "10"
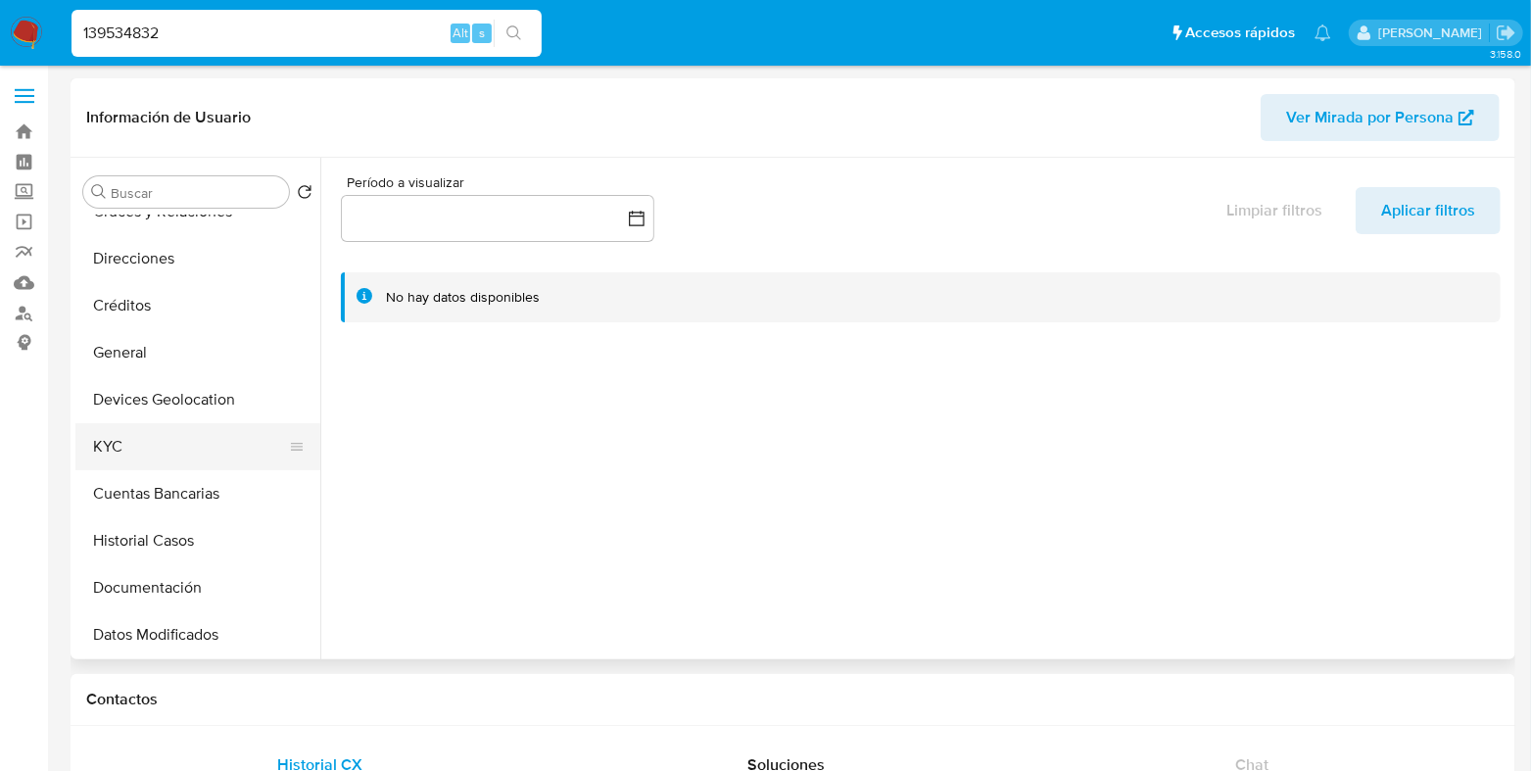
click at [162, 443] on button "KYC" at bounding box center [189, 446] width 229 height 47
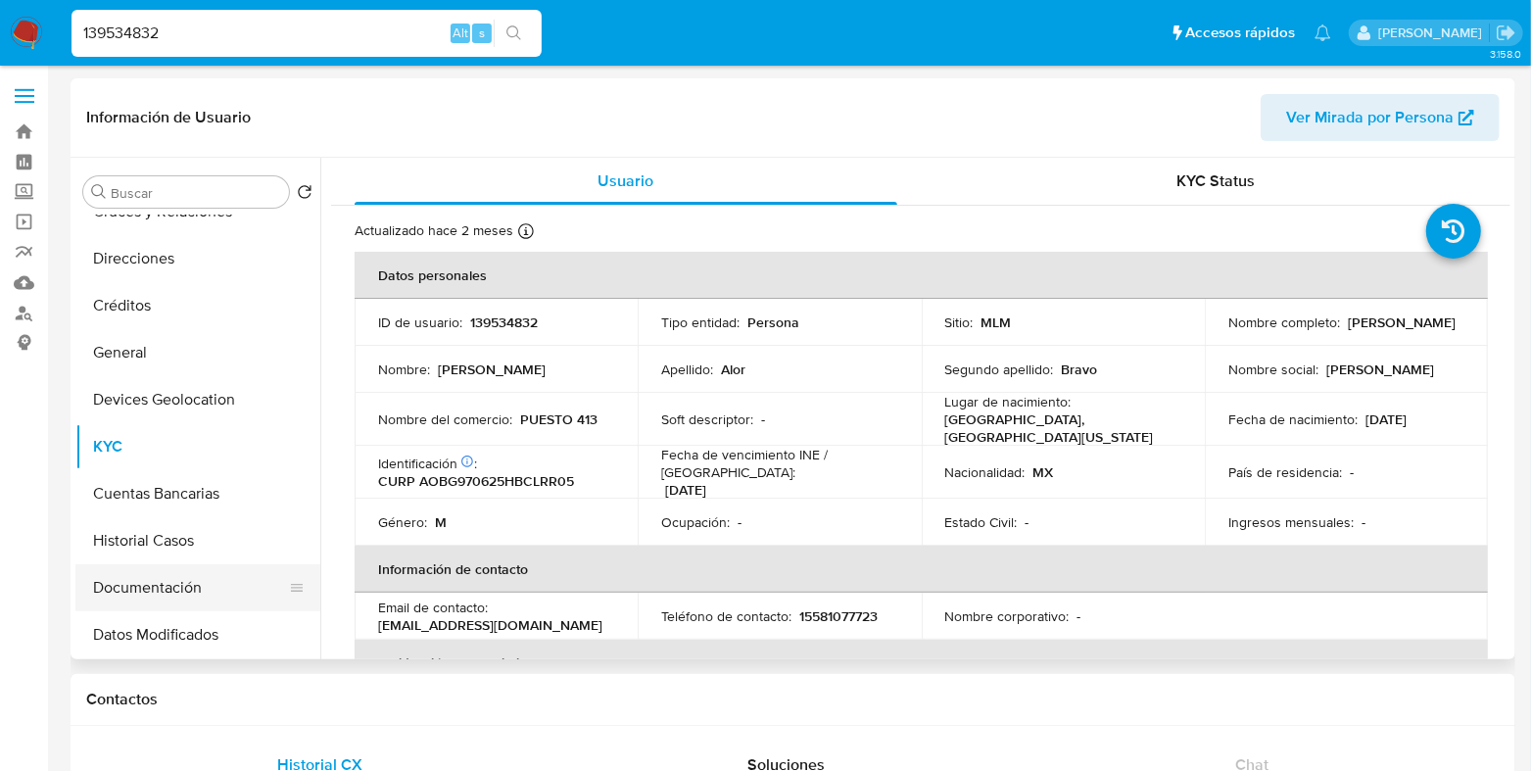
click at [152, 565] on button "Documentación" at bounding box center [189, 587] width 229 height 47
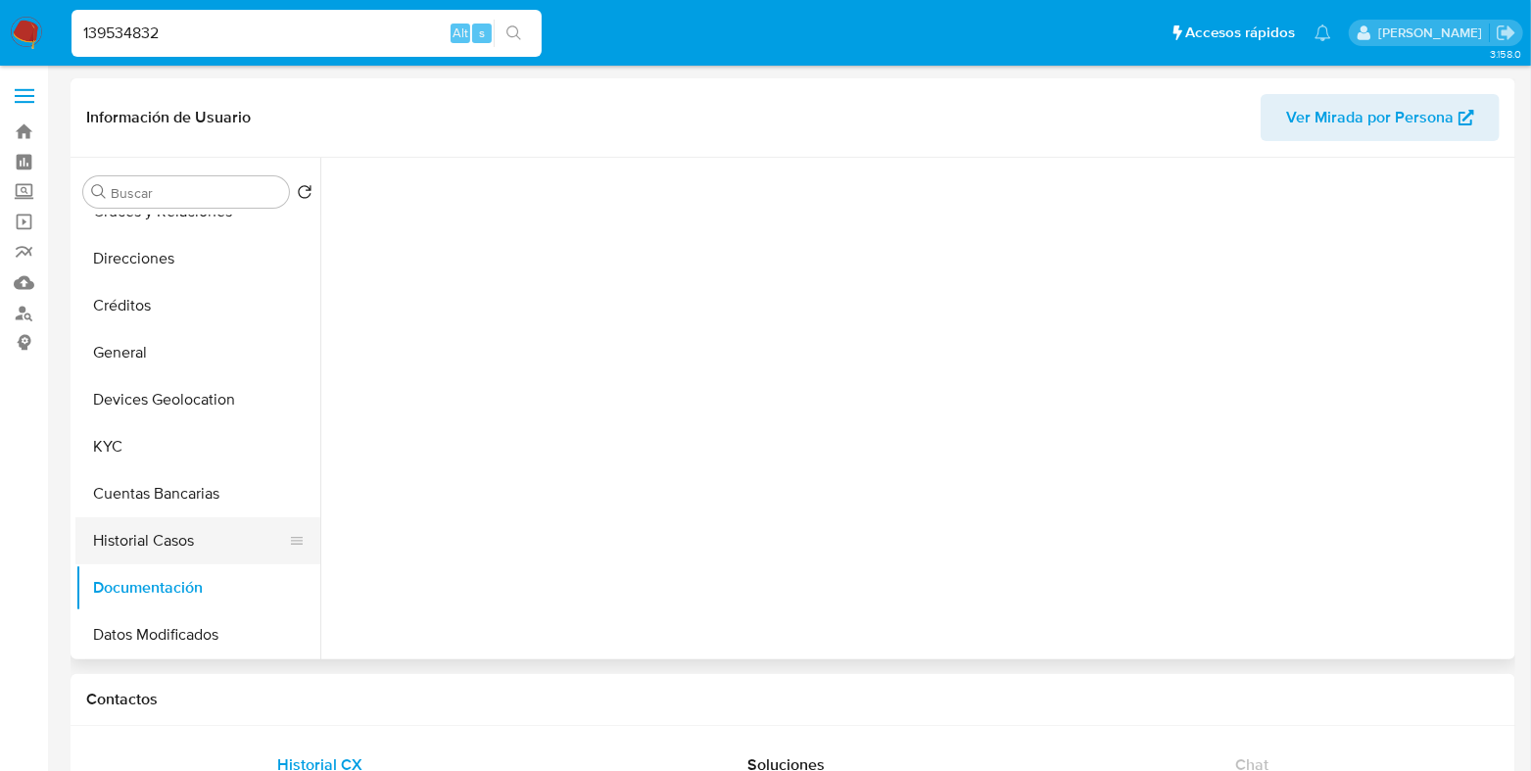
scroll to position [244, 0]
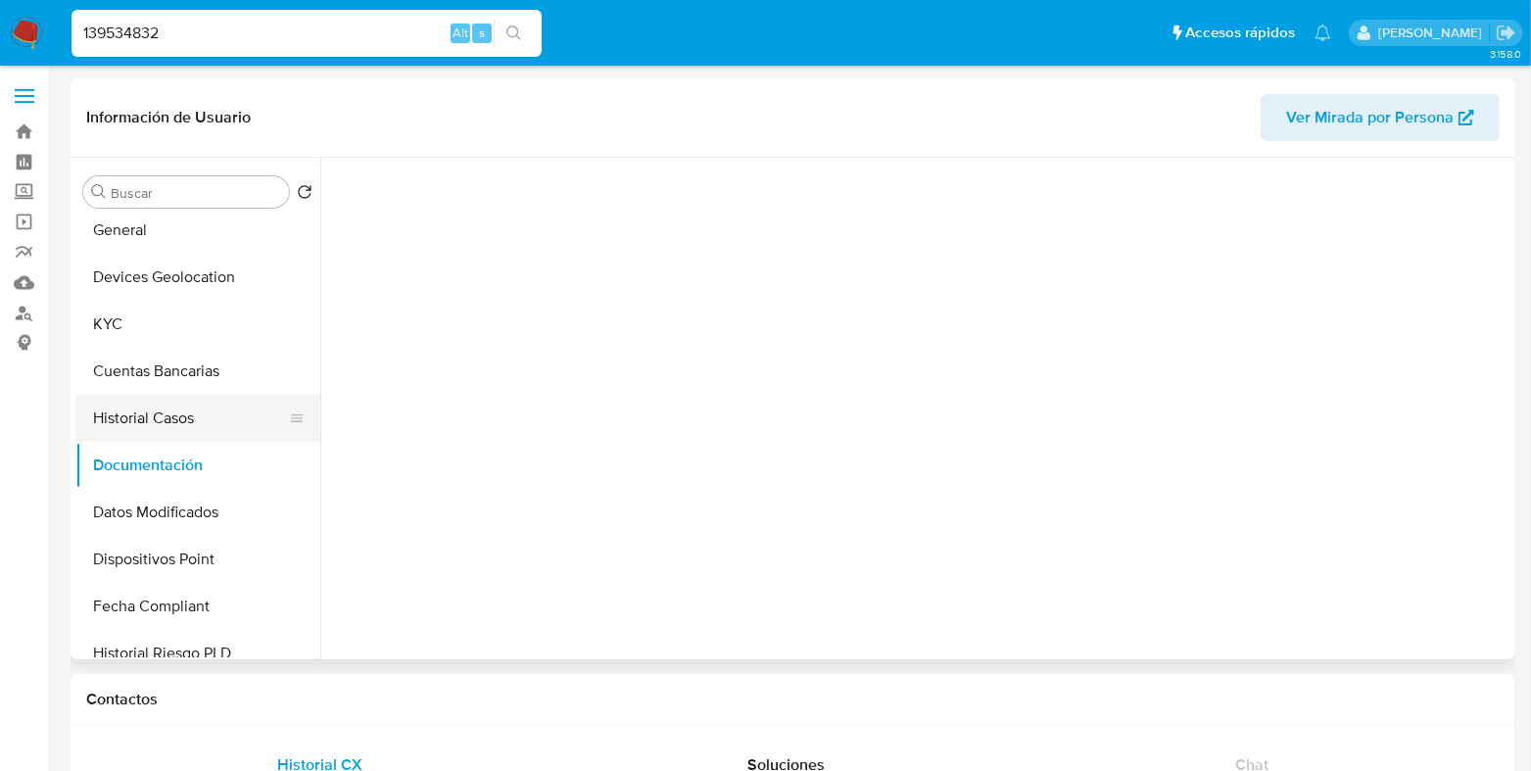
click at [127, 426] on button "Historial Casos" at bounding box center [189, 418] width 229 height 47
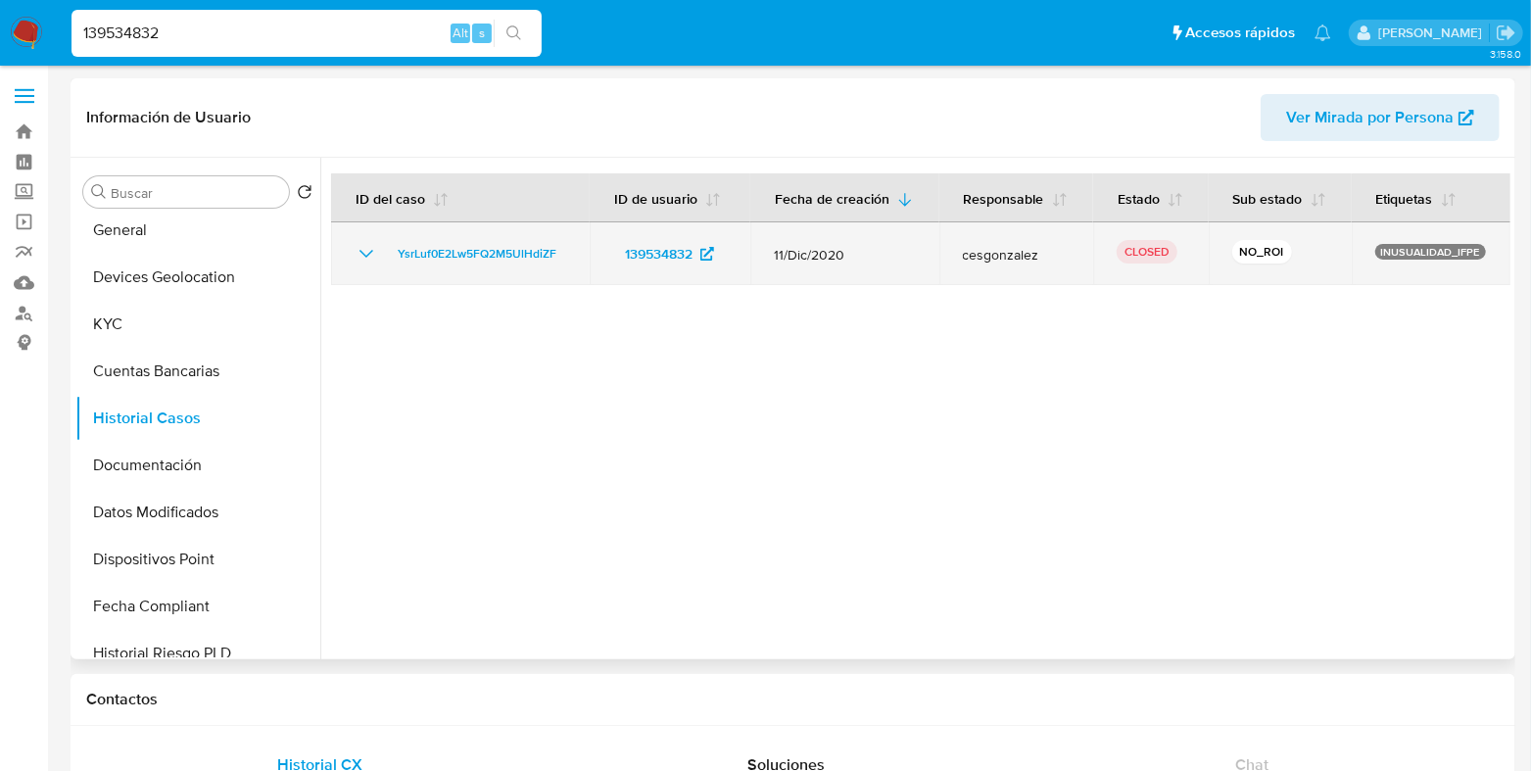
click at [360, 247] on icon "Mostrar/Ocultar" at bounding box center [367, 254] width 24 height 24
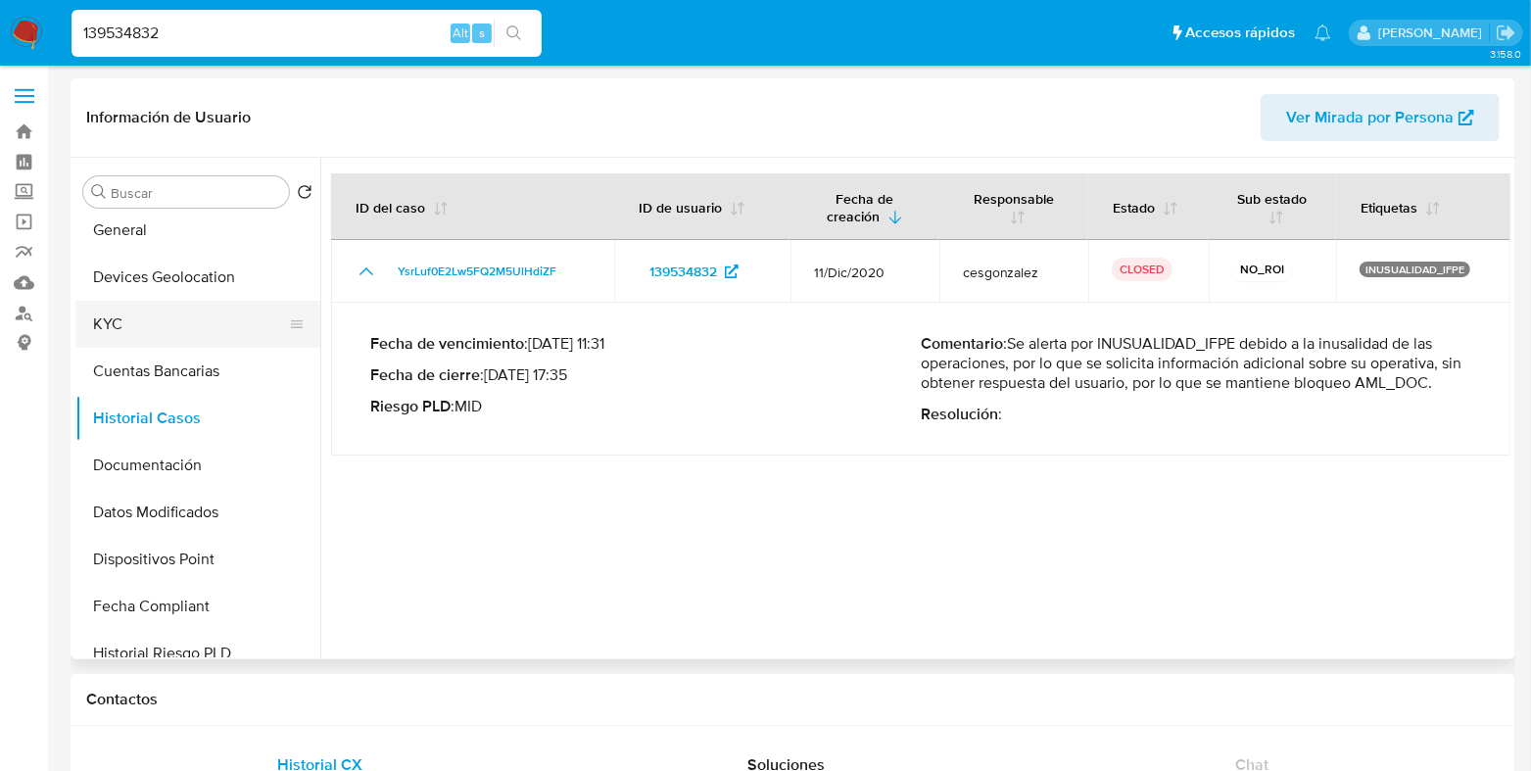
click at [127, 345] on button "KYC" at bounding box center [189, 324] width 229 height 47
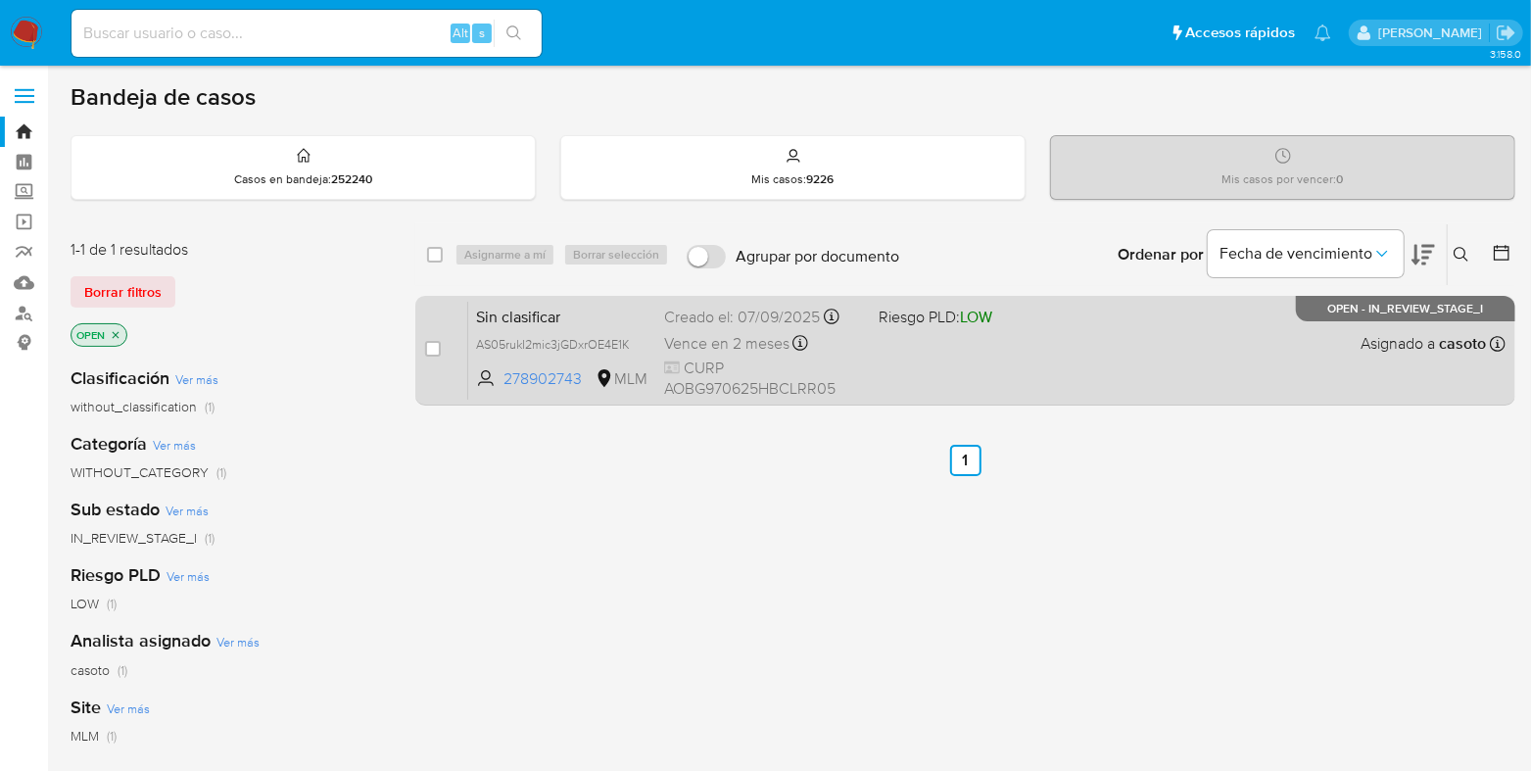
click at [1075, 369] on div "Sin clasificar AS05rukI2mic3jGDxrOE4E1K 278902743 MLM Riesgo PLD: LOW Creado el…" at bounding box center [986, 350] width 1037 height 99
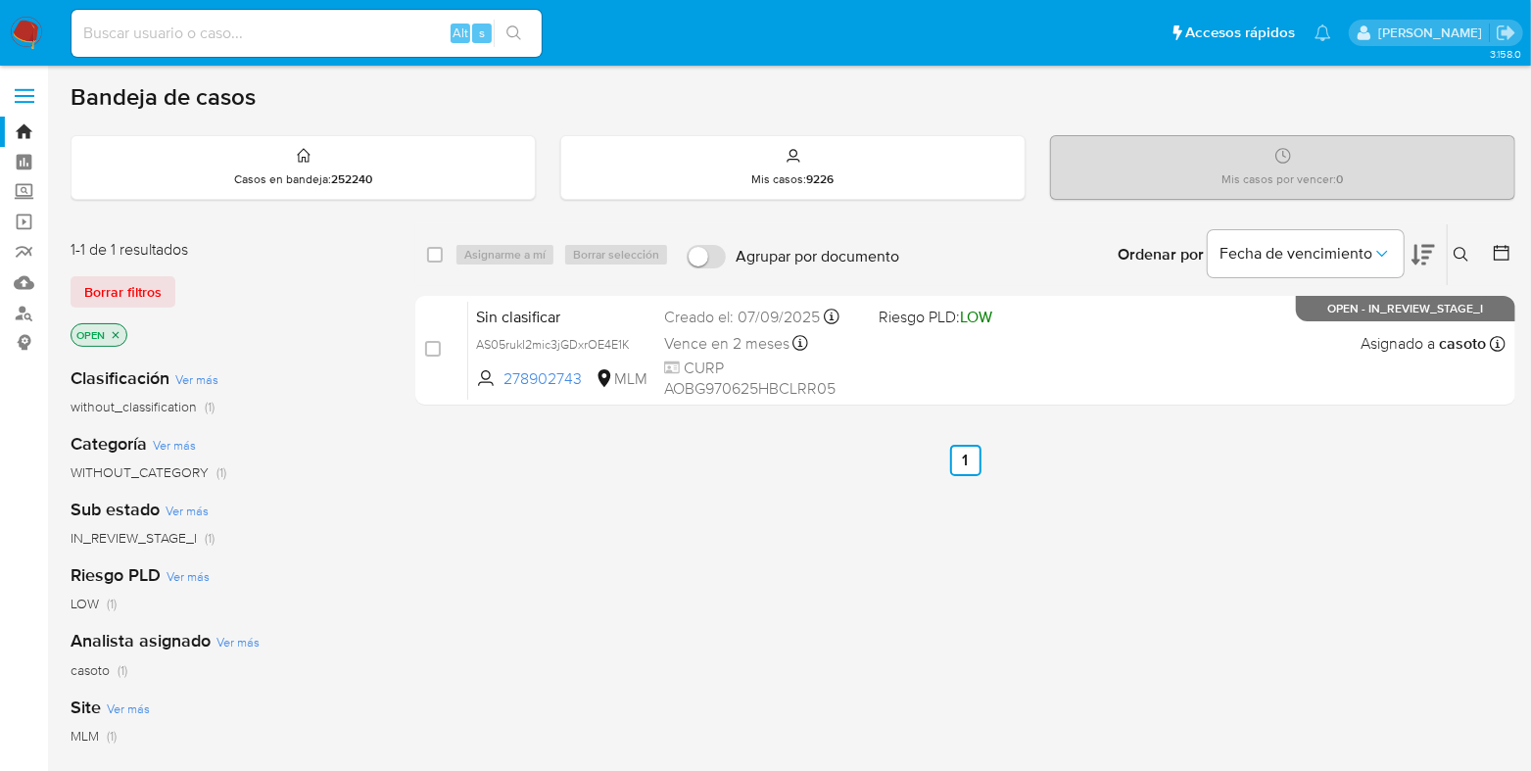
click at [1457, 253] on icon at bounding box center [1461, 255] width 16 height 16
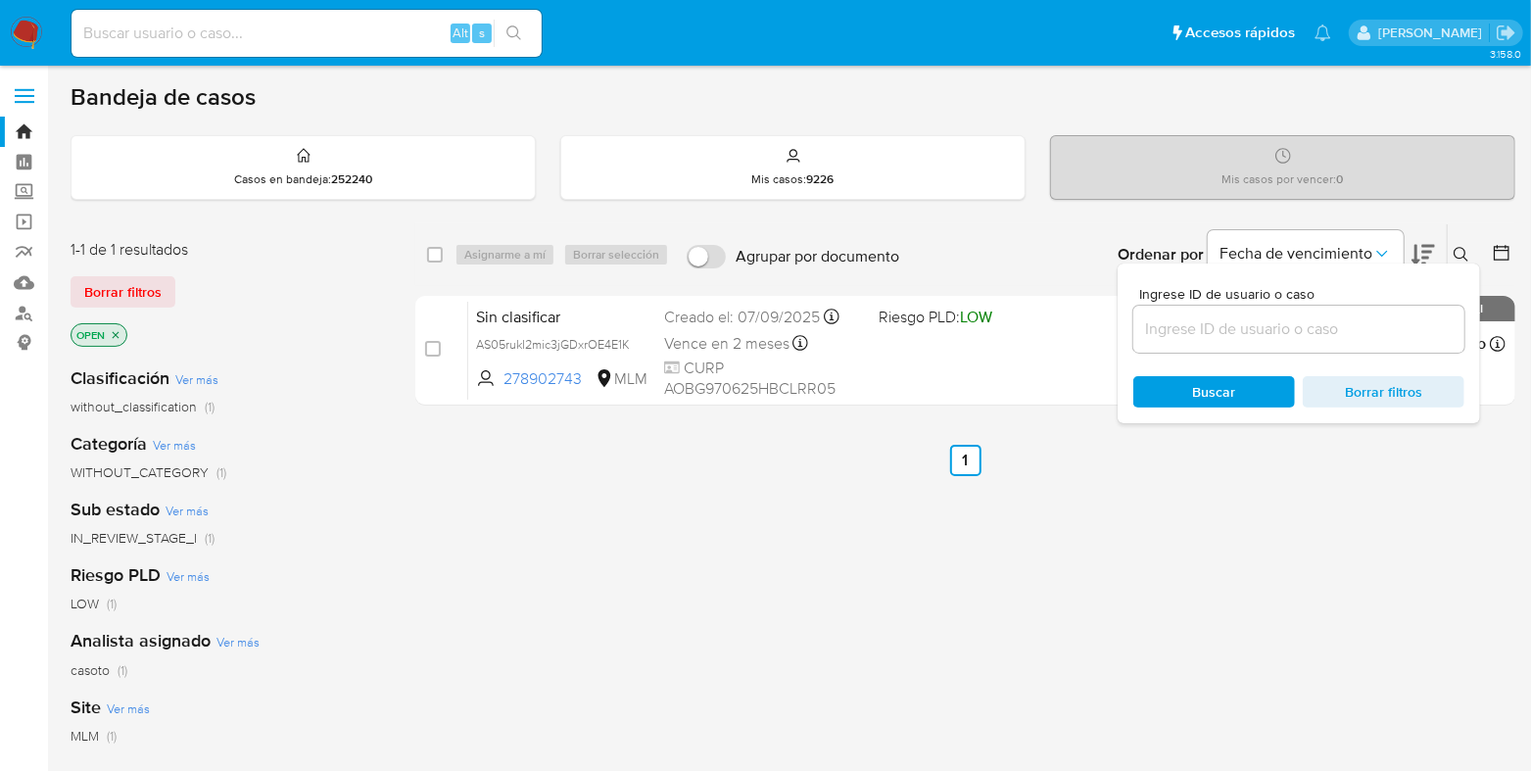
click at [1229, 336] on input at bounding box center [1298, 328] width 331 height 25
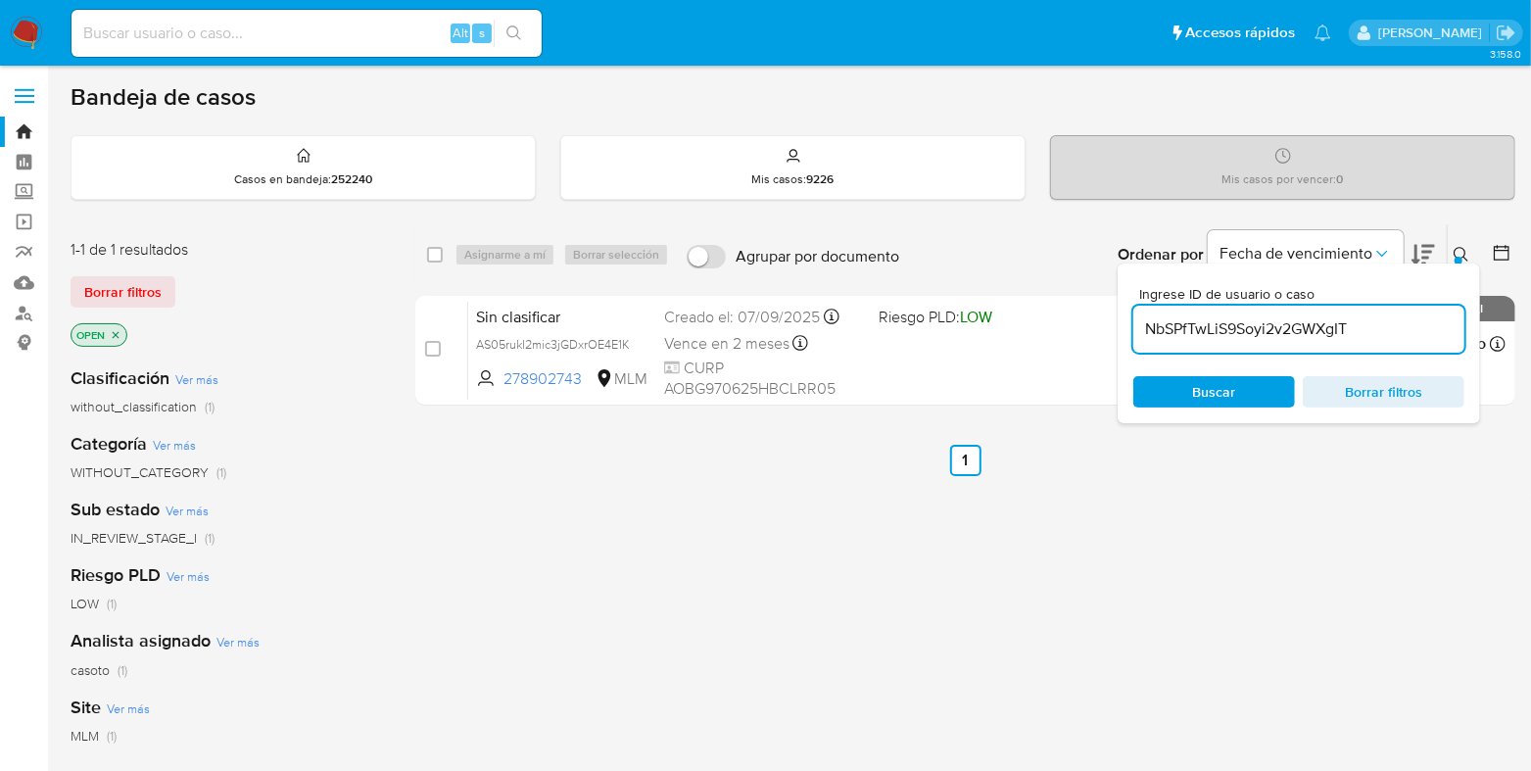
type input "NbSPfTwLiS9Soyi2v2GWXgIT"
click at [1455, 263] on div "Ingrese ID de usuario o caso NbSPfTwLiS9Soyi2v2GWXgIT Buscar Borrar filtros" at bounding box center [1299, 343] width 362 height 160
click at [1458, 252] on icon at bounding box center [1461, 255] width 16 height 16
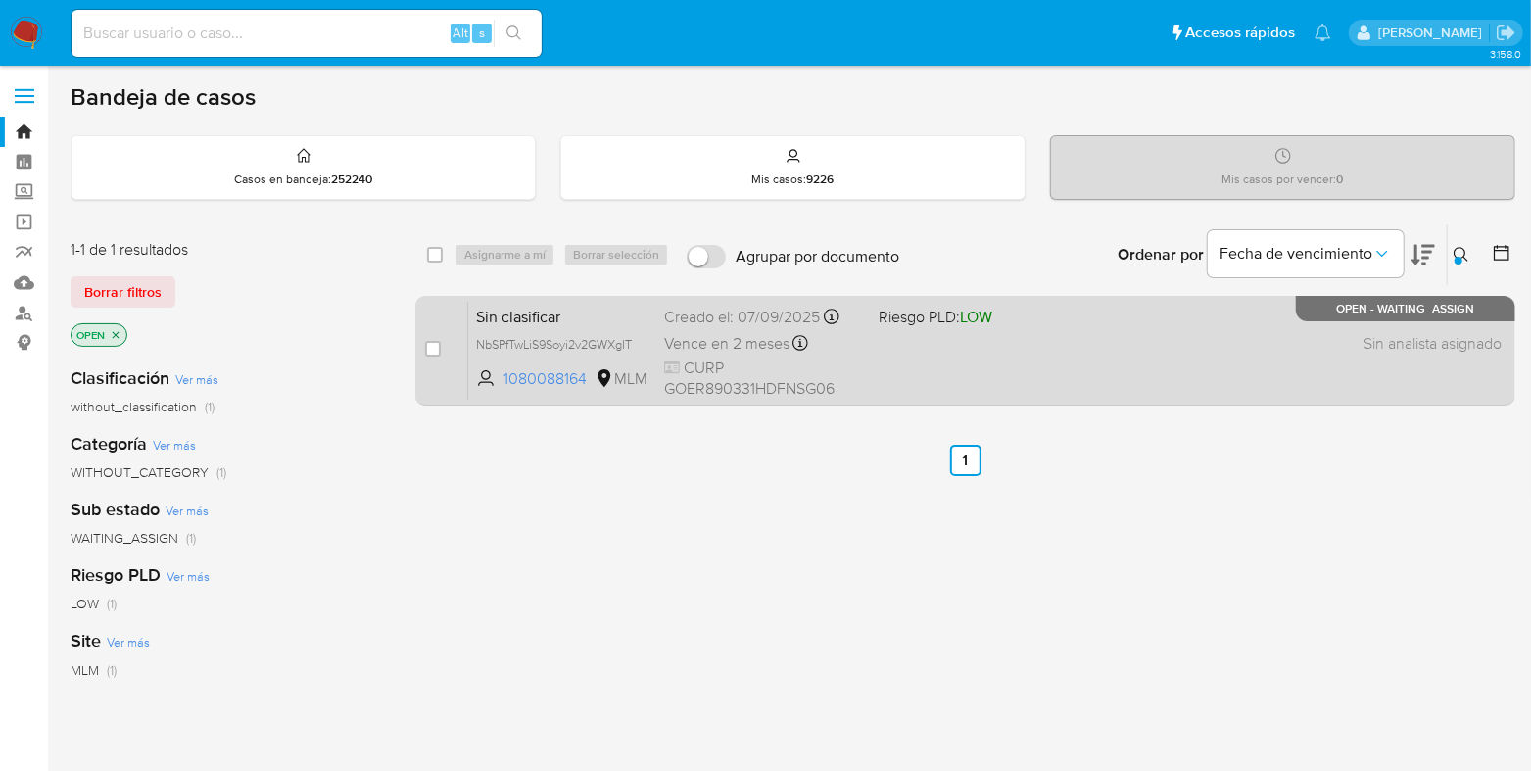
click at [999, 369] on div "Sin clasificar NbSPfTwLiS9Soyi2v2GWXgIT 1080088164 MLM Riesgo PLD: LOW Creado e…" at bounding box center [986, 350] width 1037 height 99
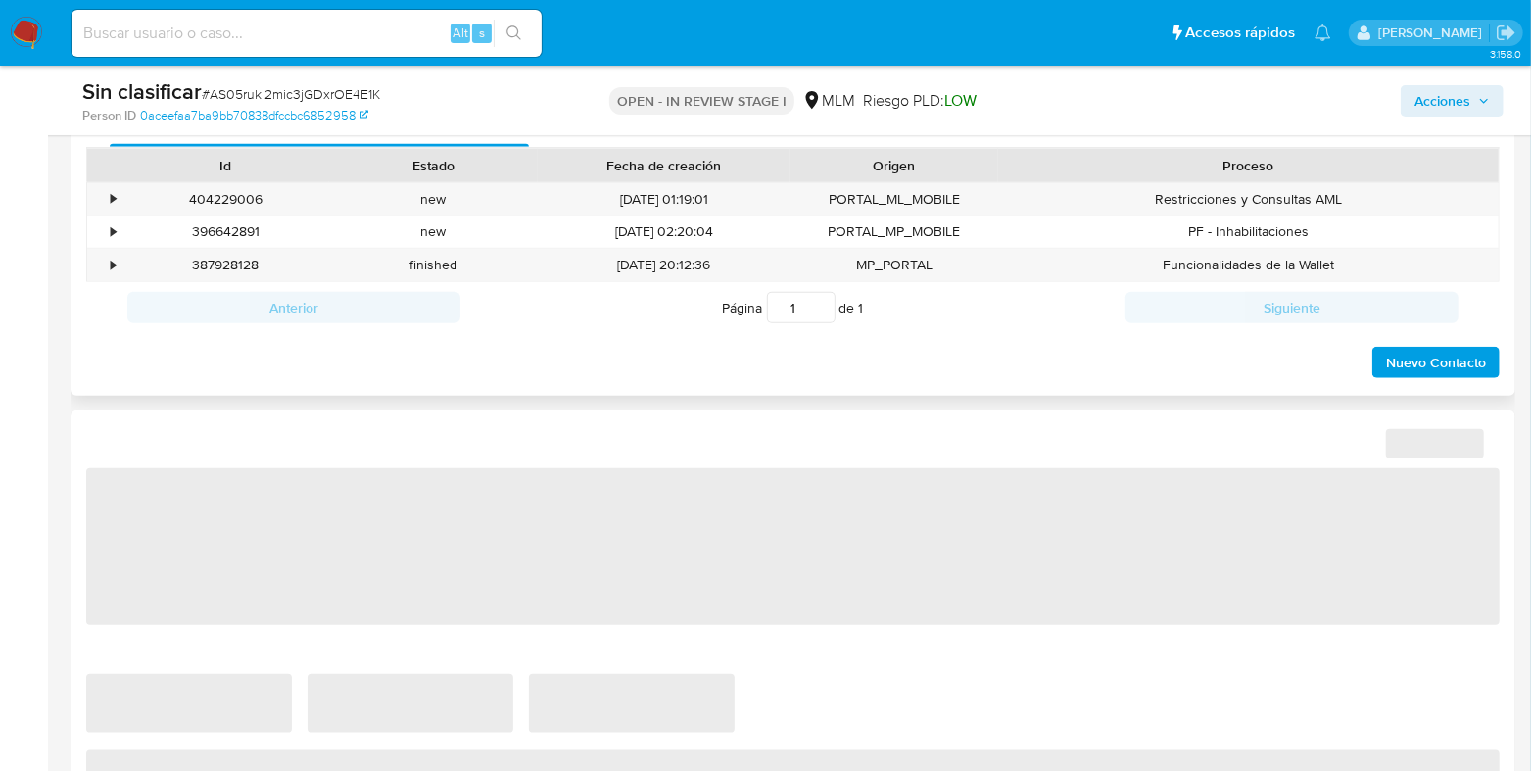
select select "10"
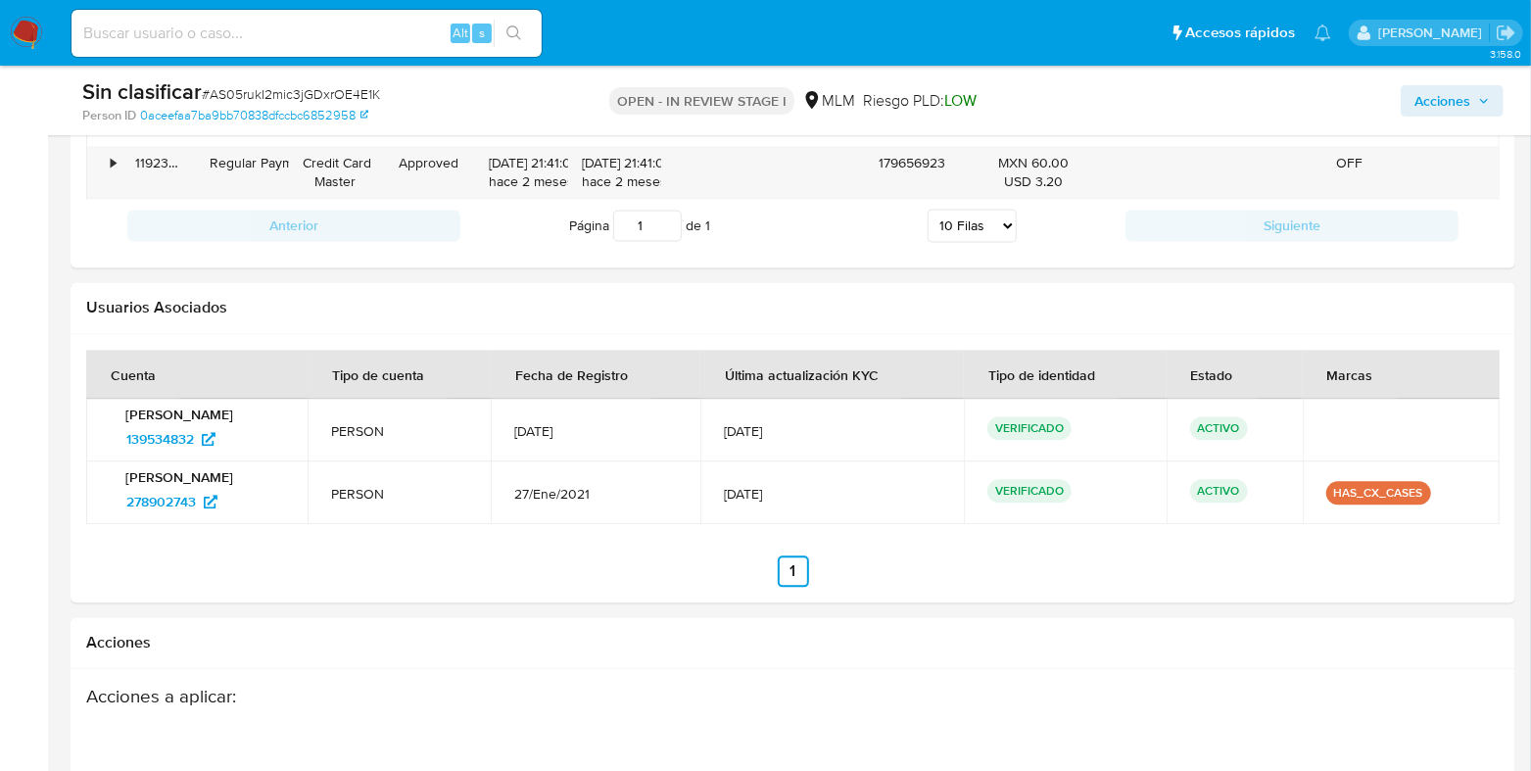
scroll to position [2874, 0]
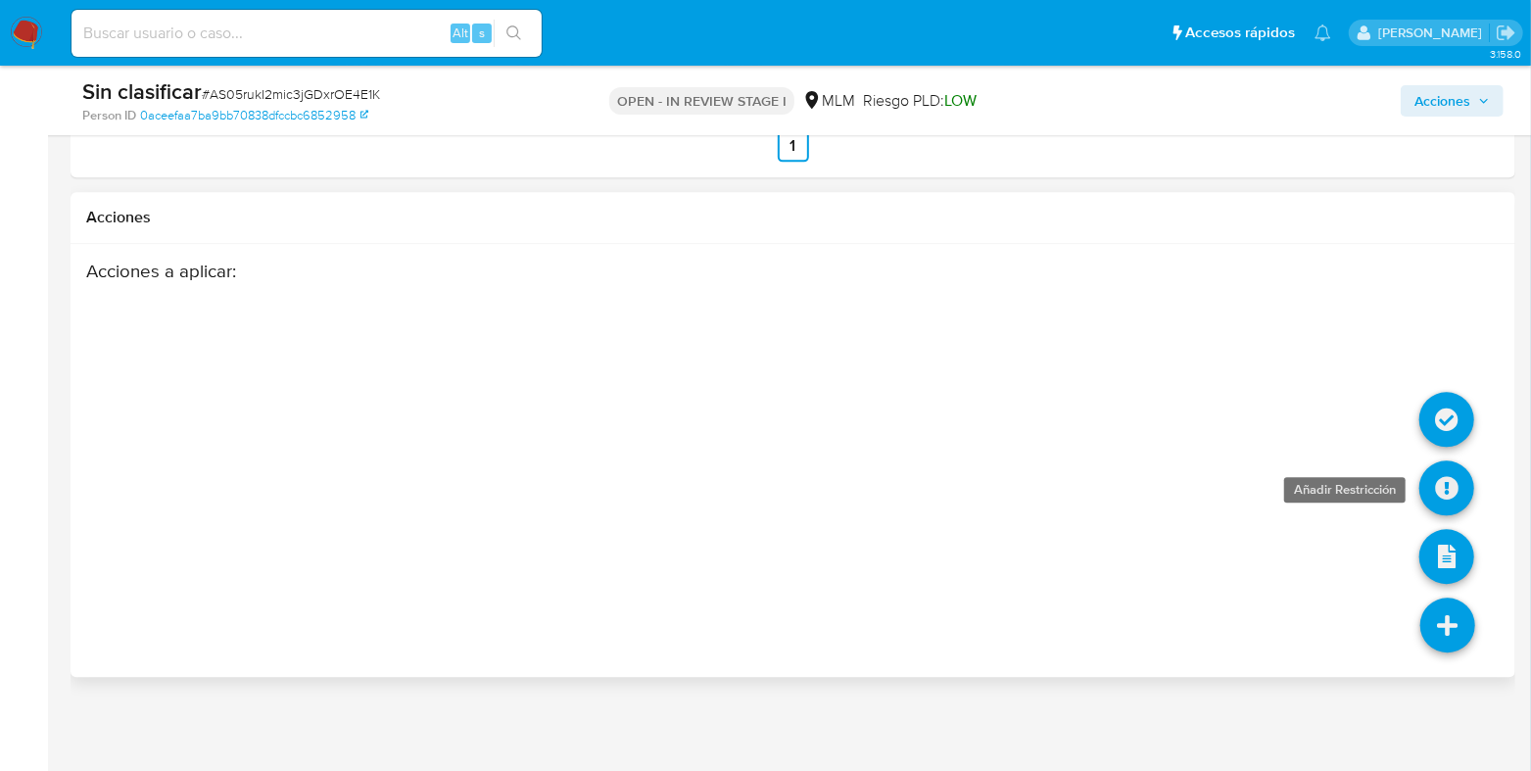
click at [1444, 483] on icon at bounding box center [1446, 487] width 55 height 55
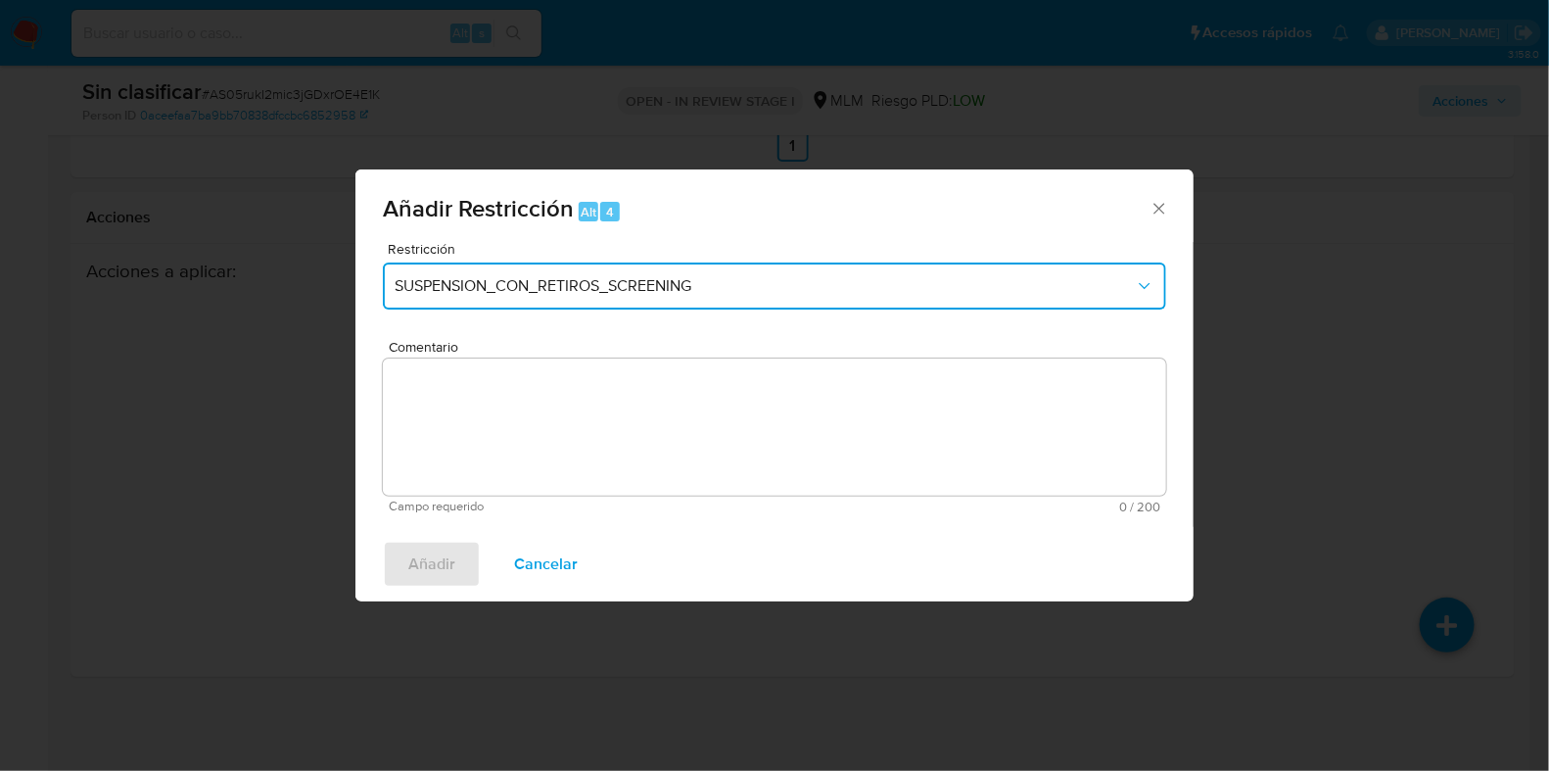
click at [665, 281] on span "SUSPENSION_CON_RETIROS_SCREENING" at bounding box center [765, 286] width 740 height 20
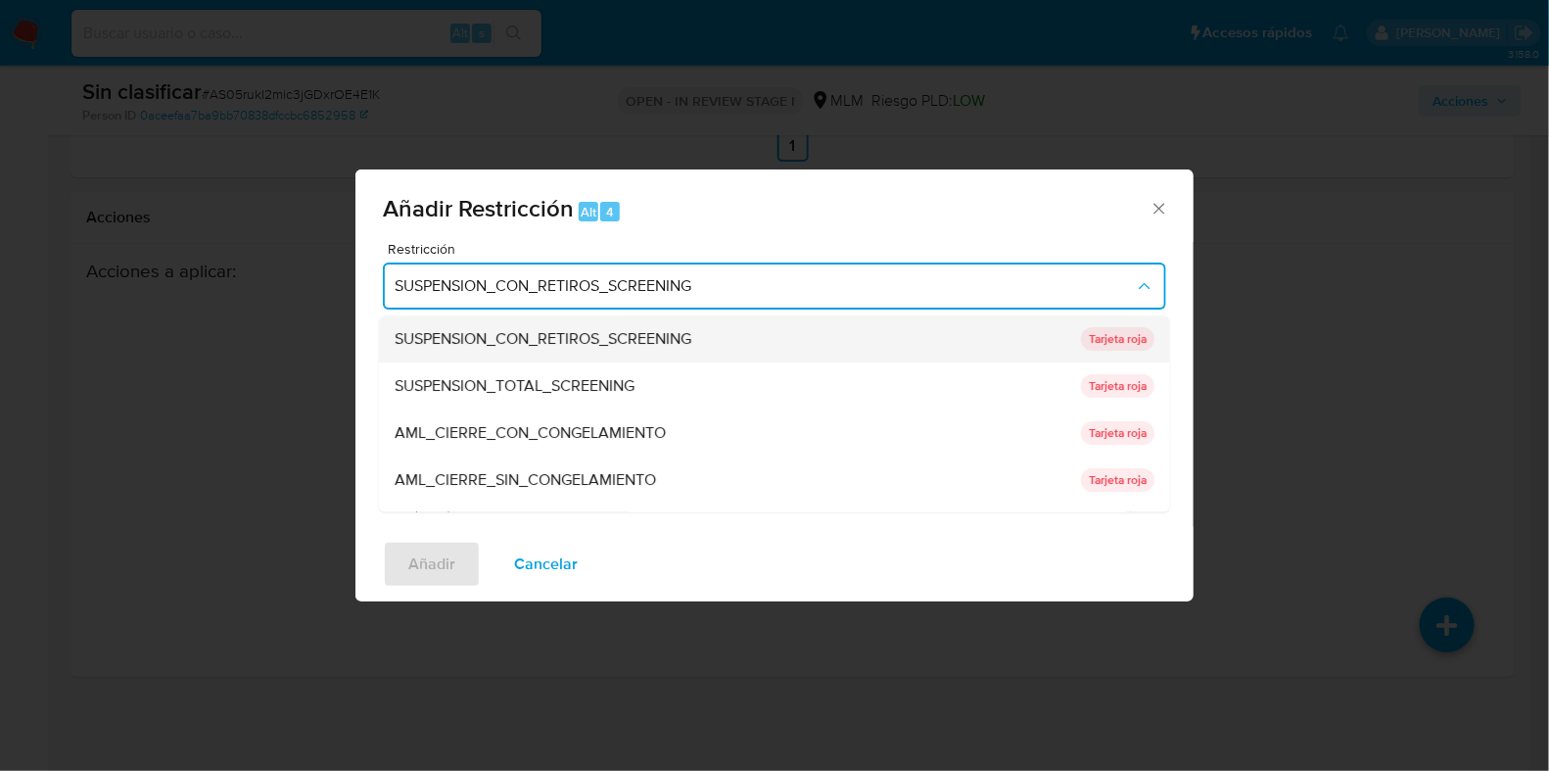
click at [595, 348] on span "SUSPENSION_CON_RETIROS_SCREENING" at bounding box center [543, 340] width 297 height 20
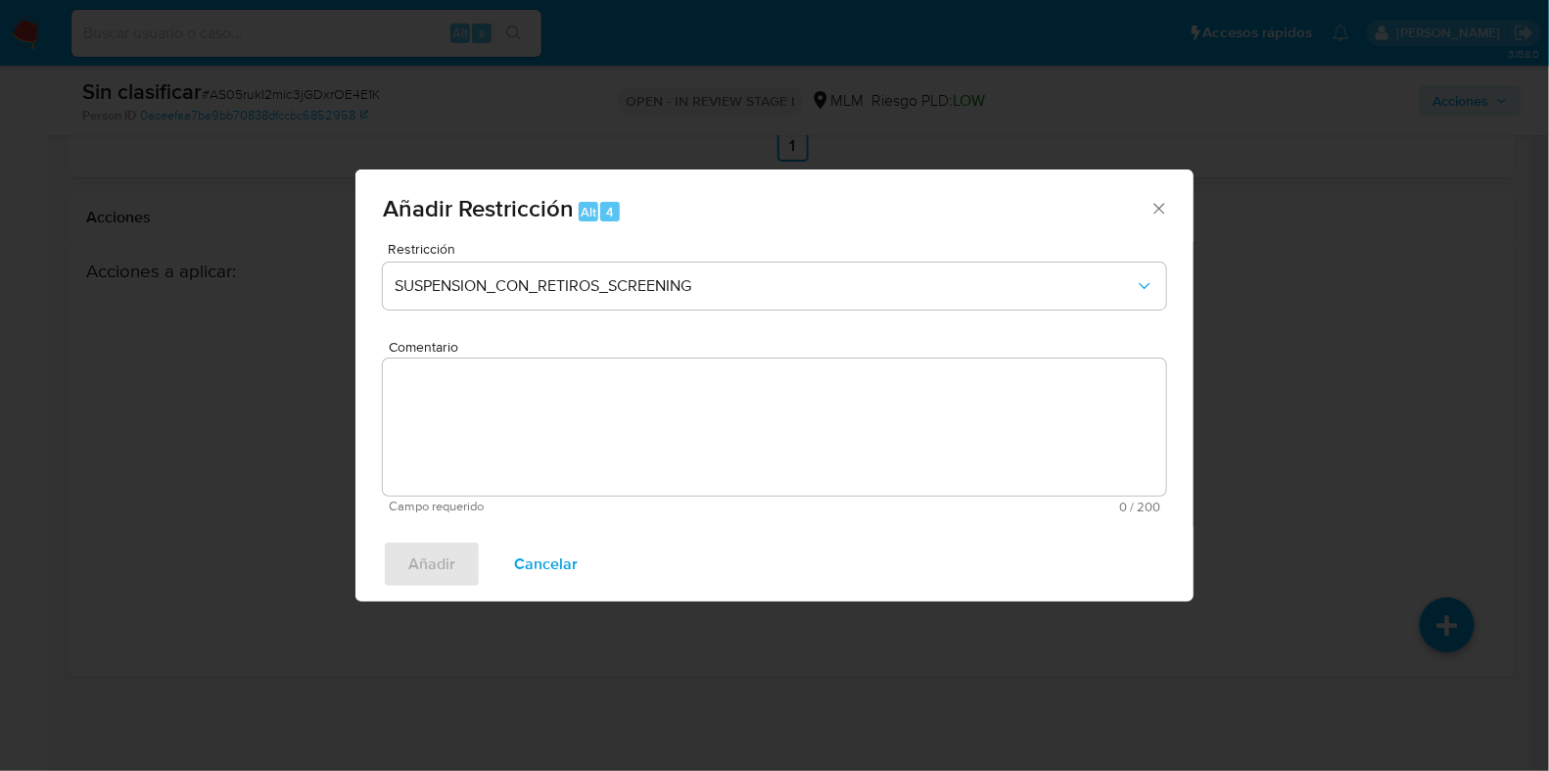
click at [625, 443] on textarea "Comentario" at bounding box center [775, 426] width 784 height 137
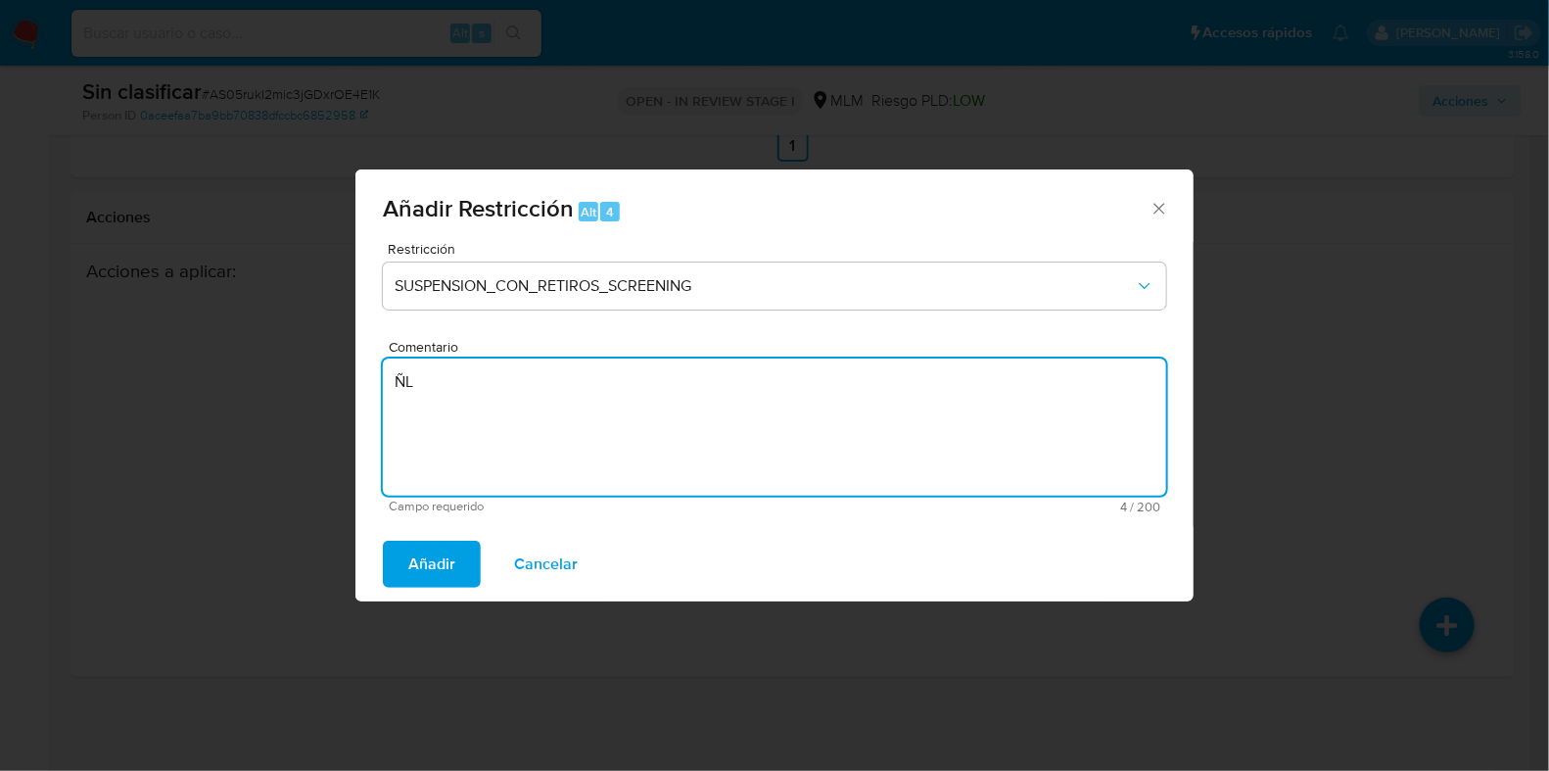
type textarea "Ñ"
click at [1376, 536] on div "Añadir Restricción Alt 4 Restricción SUSPENSION_CON_RETIROS_SCREENING Comentari…" at bounding box center [774, 385] width 1549 height 771
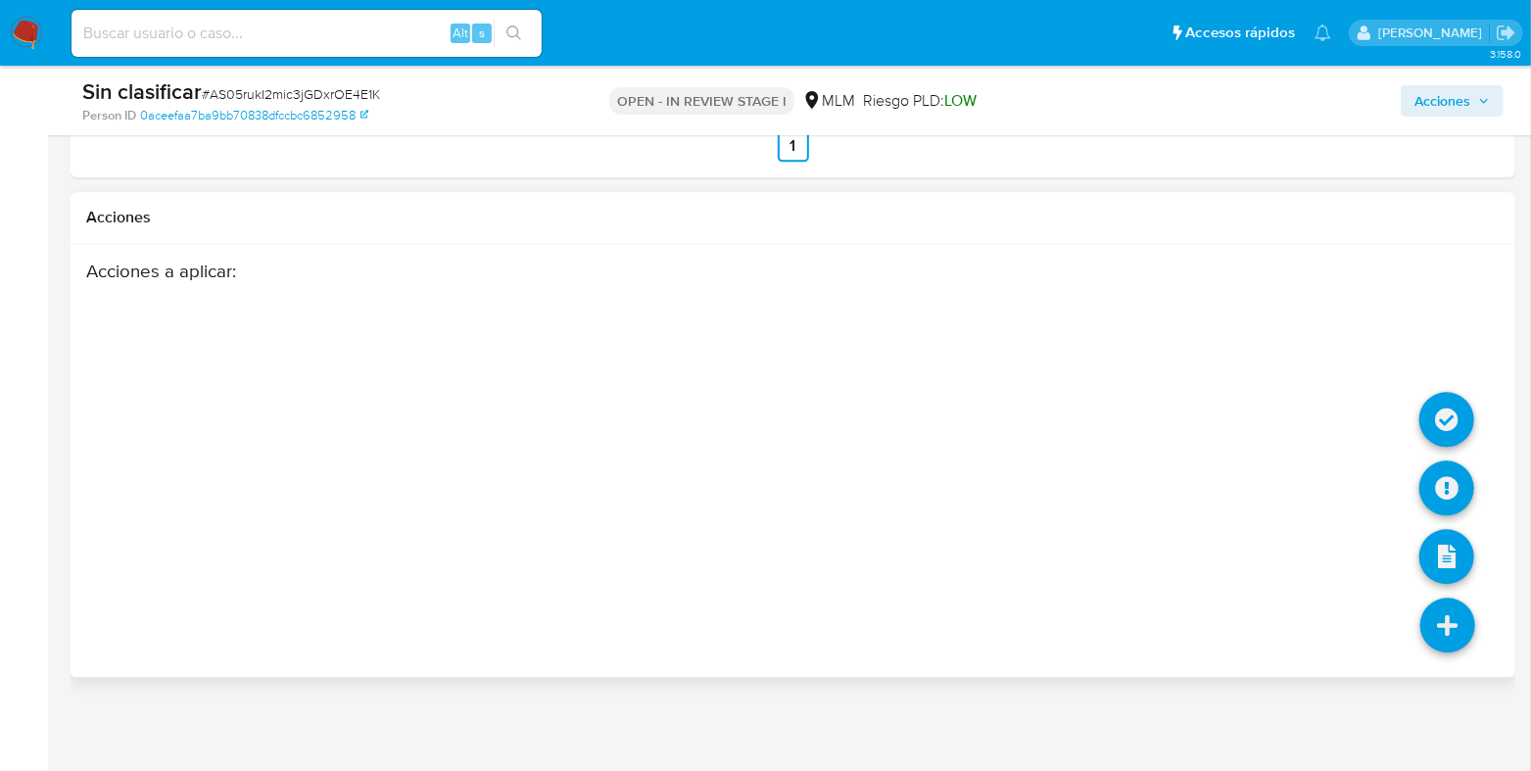
click at [1454, 610] on icon at bounding box center [1447, 624] width 55 height 55
click at [1448, 422] on icon at bounding box center [1446, 419] width 55 height 55
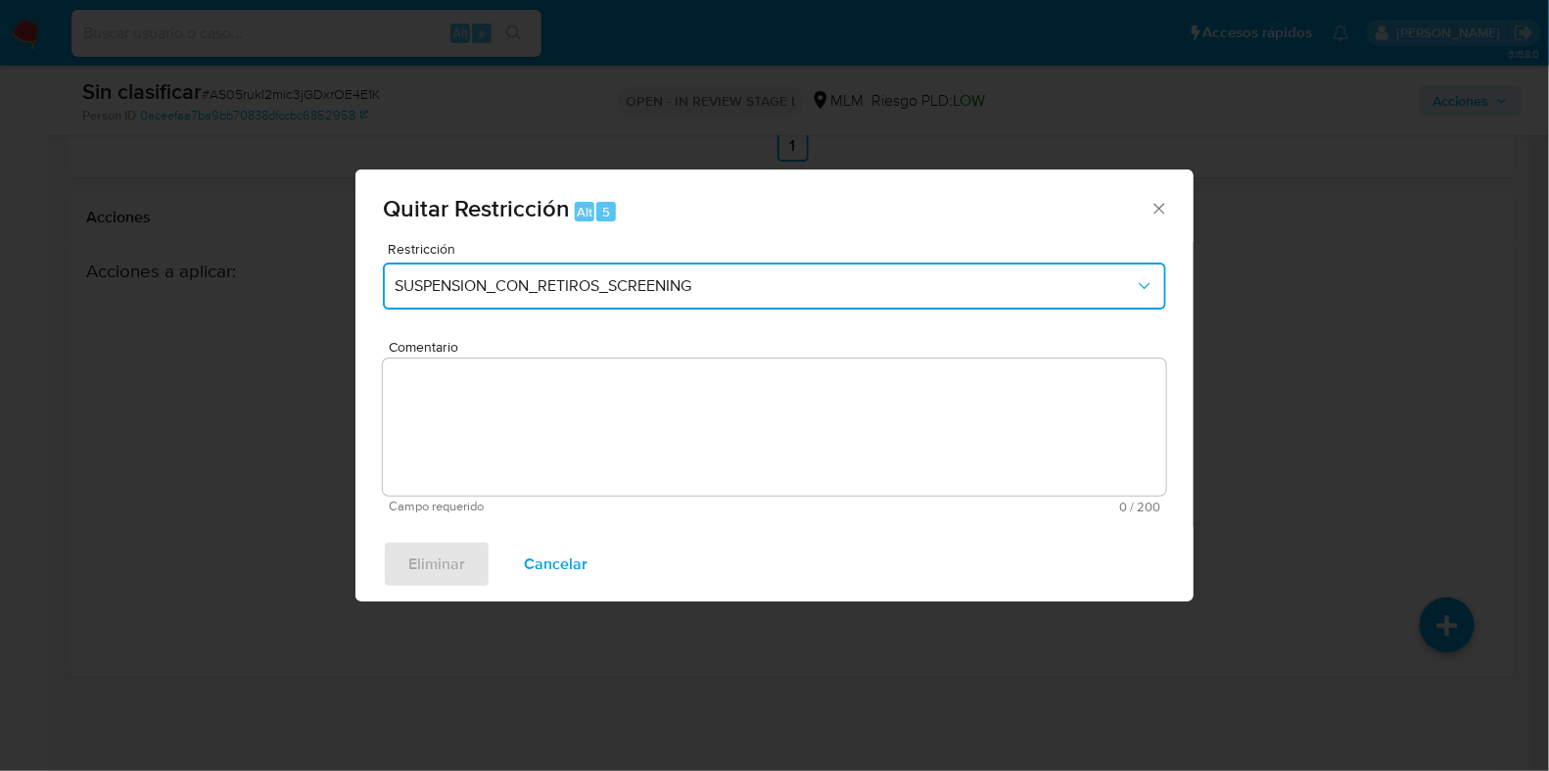
click at [603, 299] on button "SUSPENSION_CON_RETIROS_SCREENING" at bounding box center [775, 285] width 784 height 47
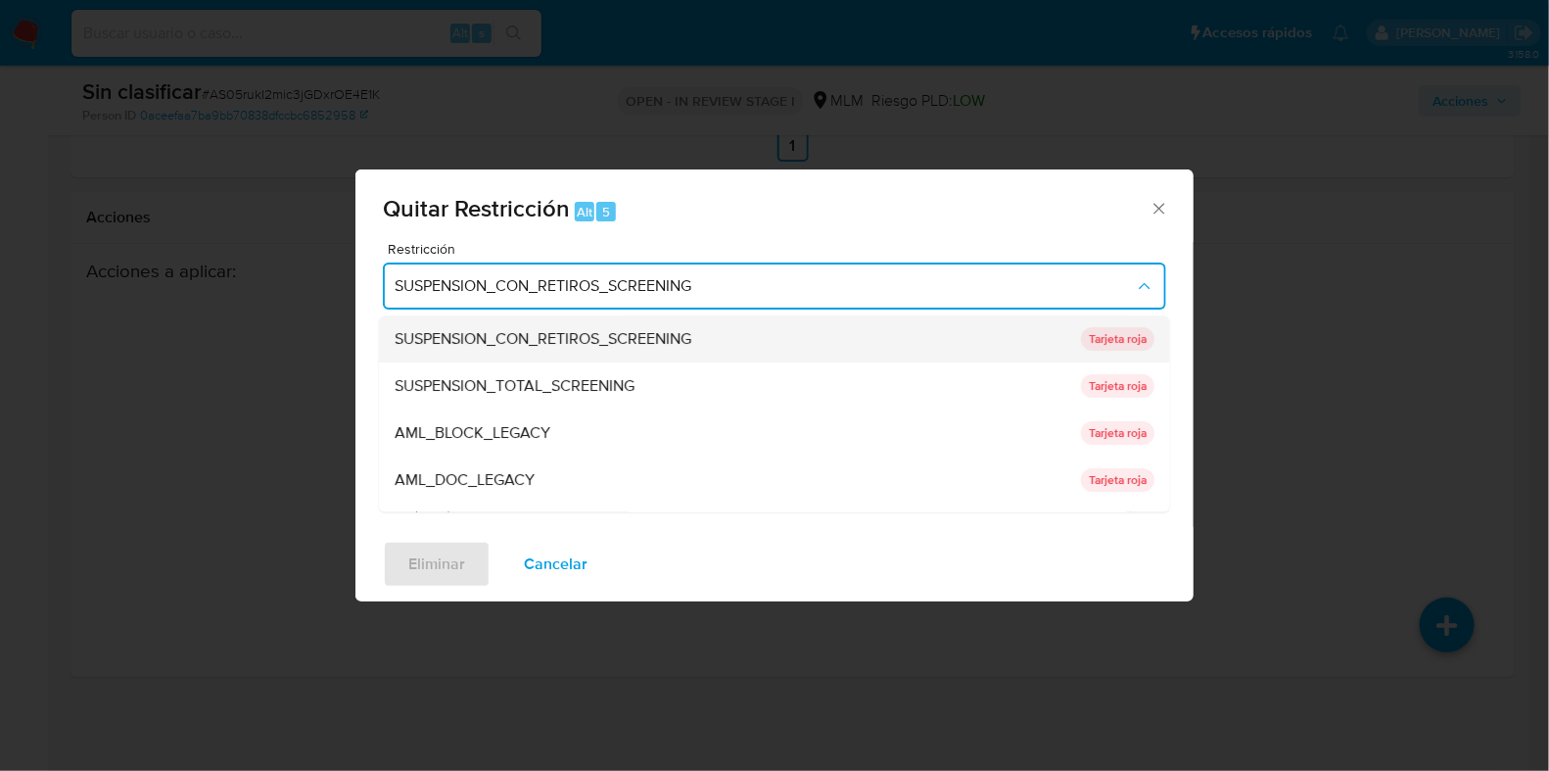
click at [589, 345] on span "SUSPENSION_CON_RETIROS_SCREENING" at bounding box center [543, 340] width 297 height 20
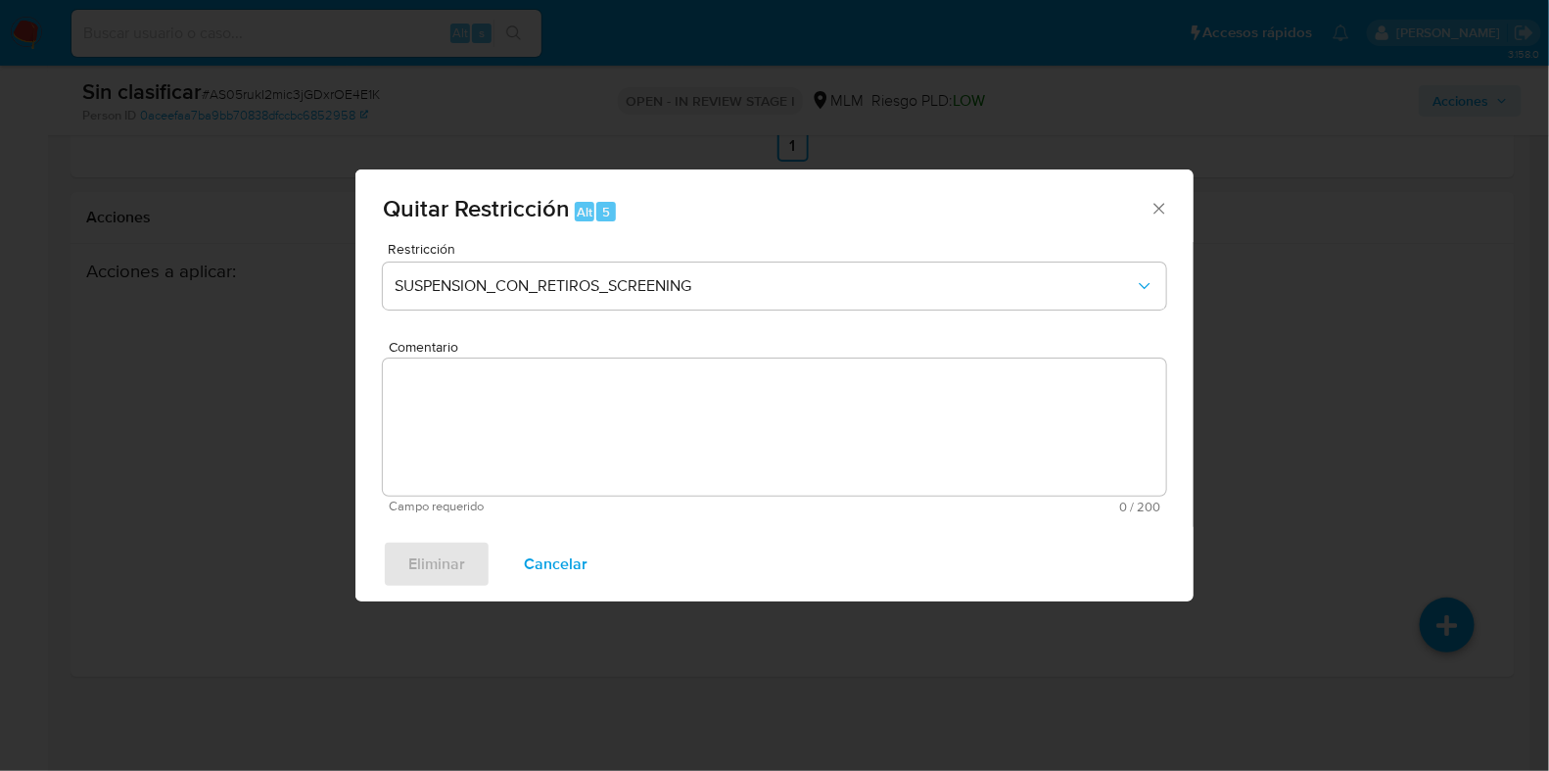
click at [615, 451] on textarea "Comentario" at bounding box center [775, 426] width 784 height 137
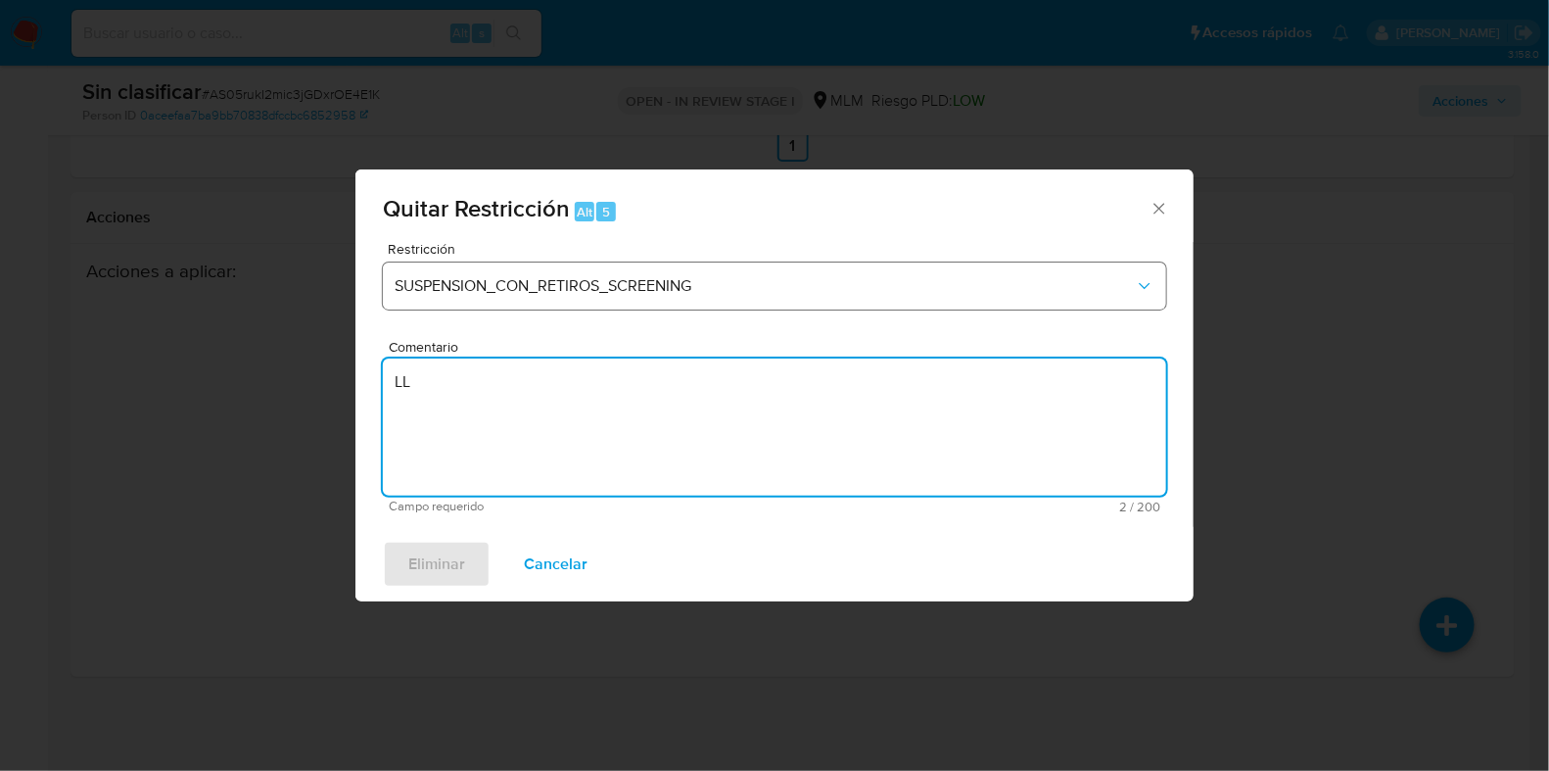
type textarea "LL"
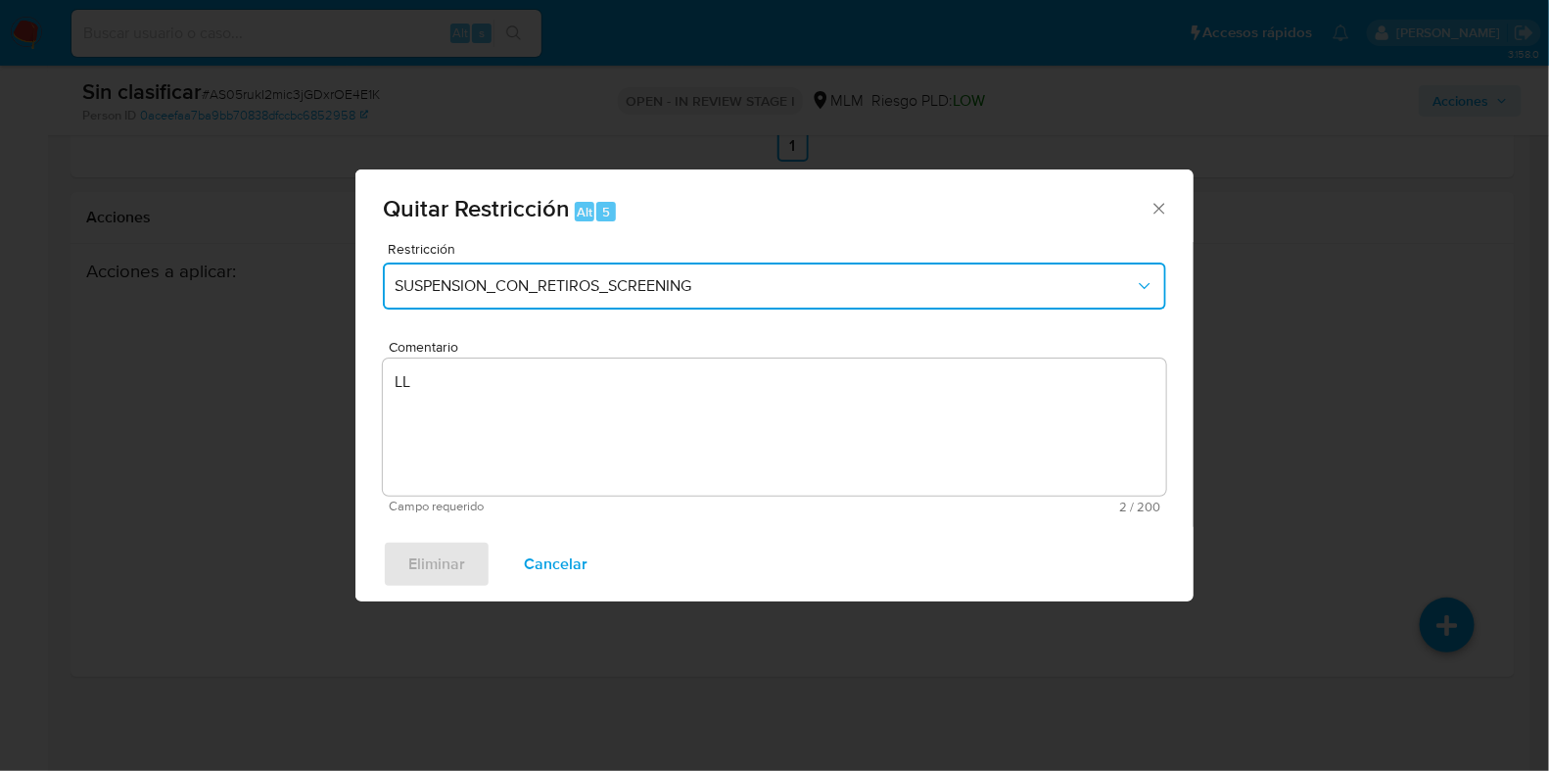
click at [647, 292] on button "SUSPENSION_CON_RETIROS_SCREENING" at bounding box center [775, 285] width 784 height 47
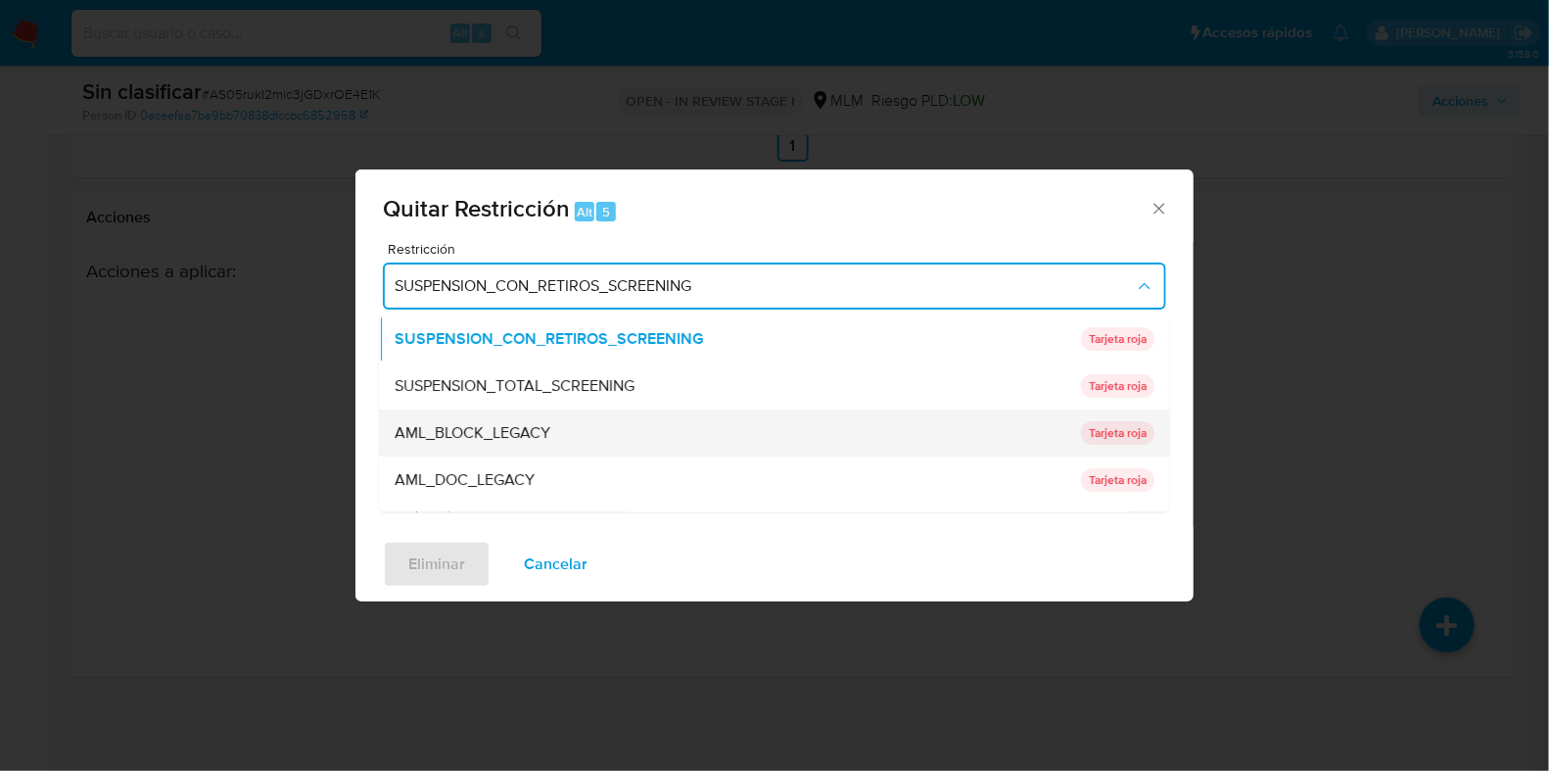
click at [612, 440] on div "AML_BLOCK_LEGACY" at bounding box center [732, 433] width 675 height 47
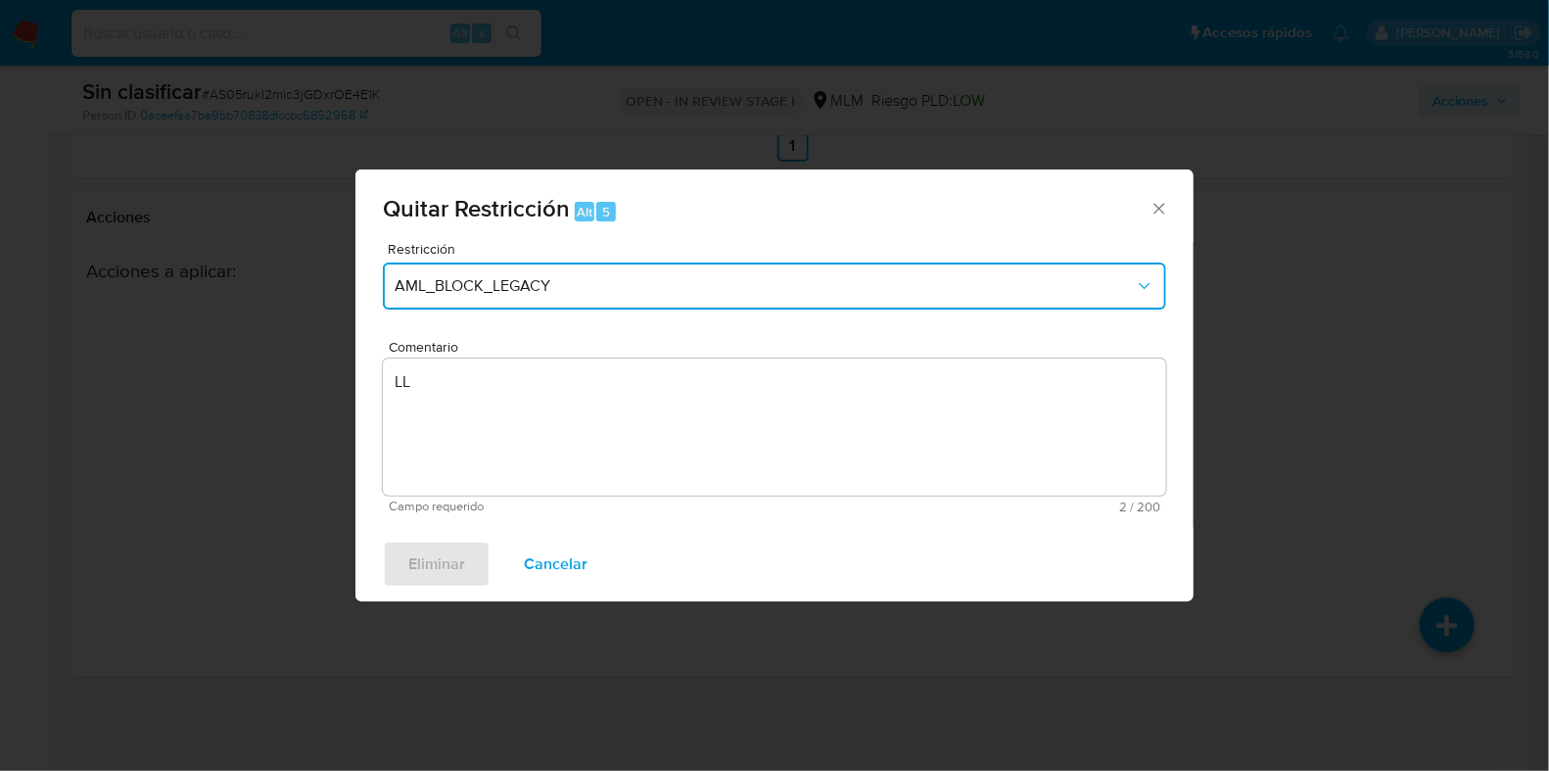
click at [592, 285] on span "AML_BLOCK_LEGACY" at bounding box center [765, 286] width 740 height 20
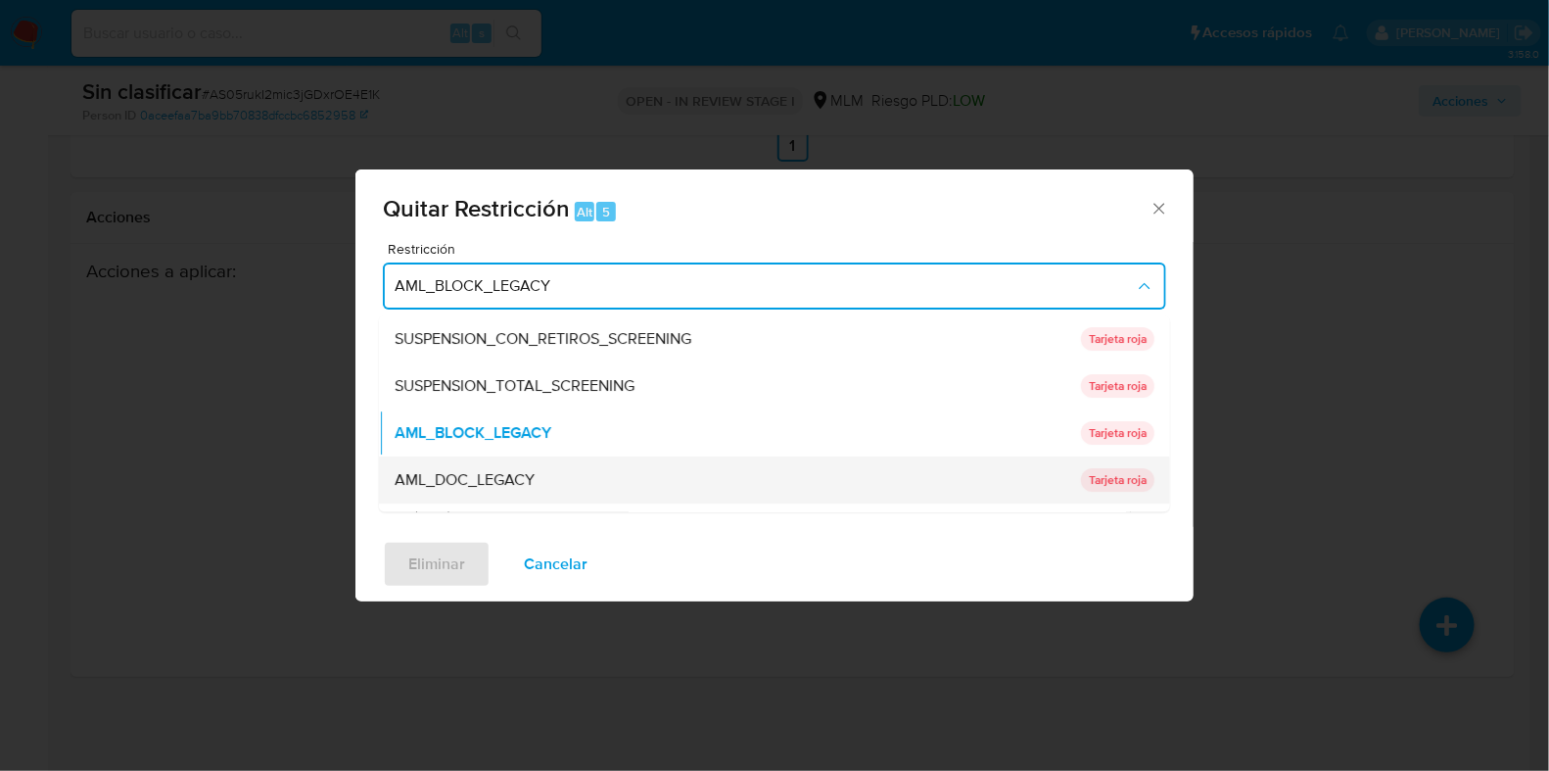
click at [604, 495] on div "AML_DOC_LEGACY" at bounding box center [732, 480] width 675 height 47
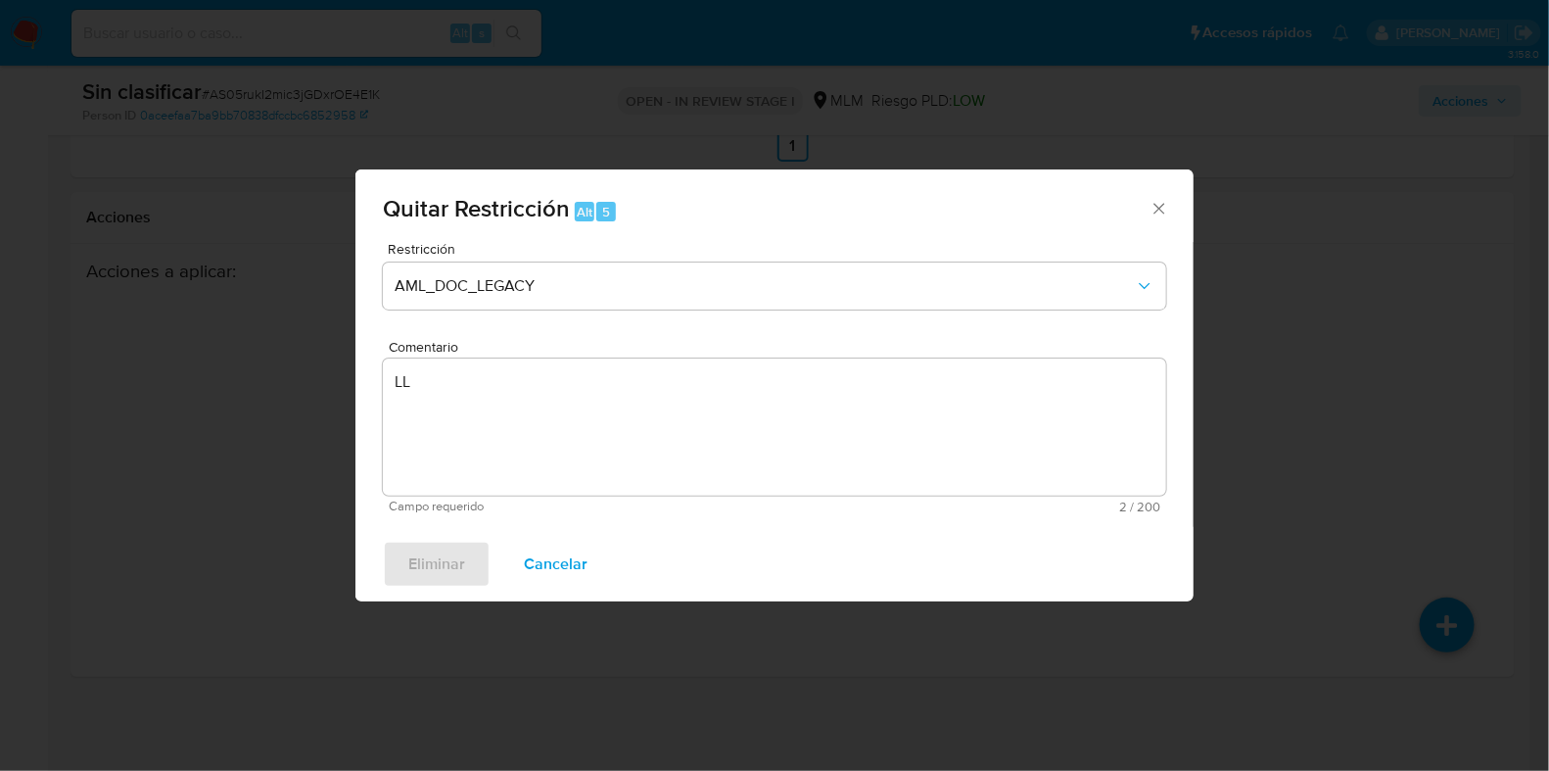
click at [640, 448] on textarea "LL" at bounding box center [775, 426] width 784 height 137
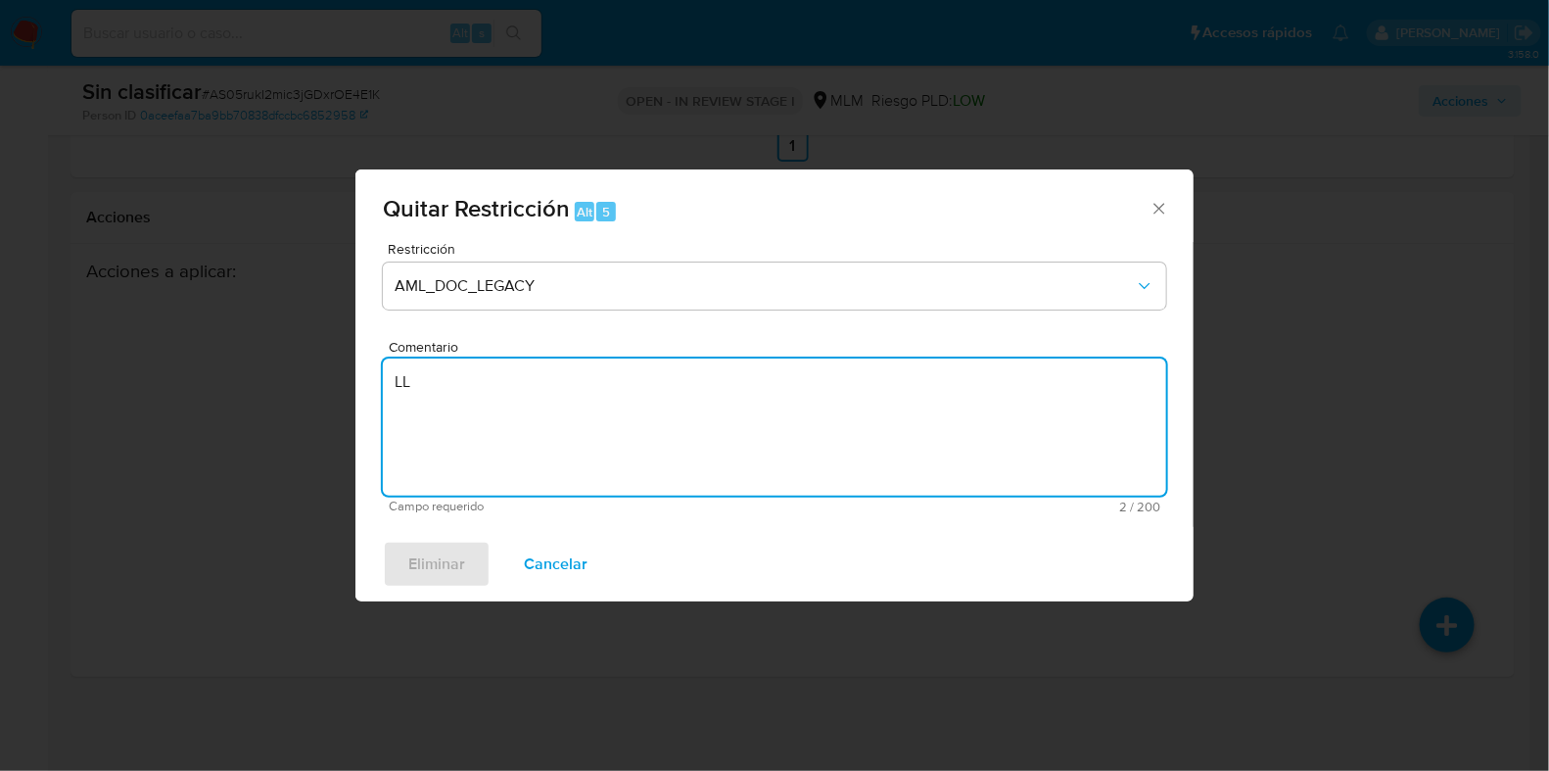
click at [1164, 201] on icon "Cerrar ventana" at bounding box center [1160, 209] width 20 height 20
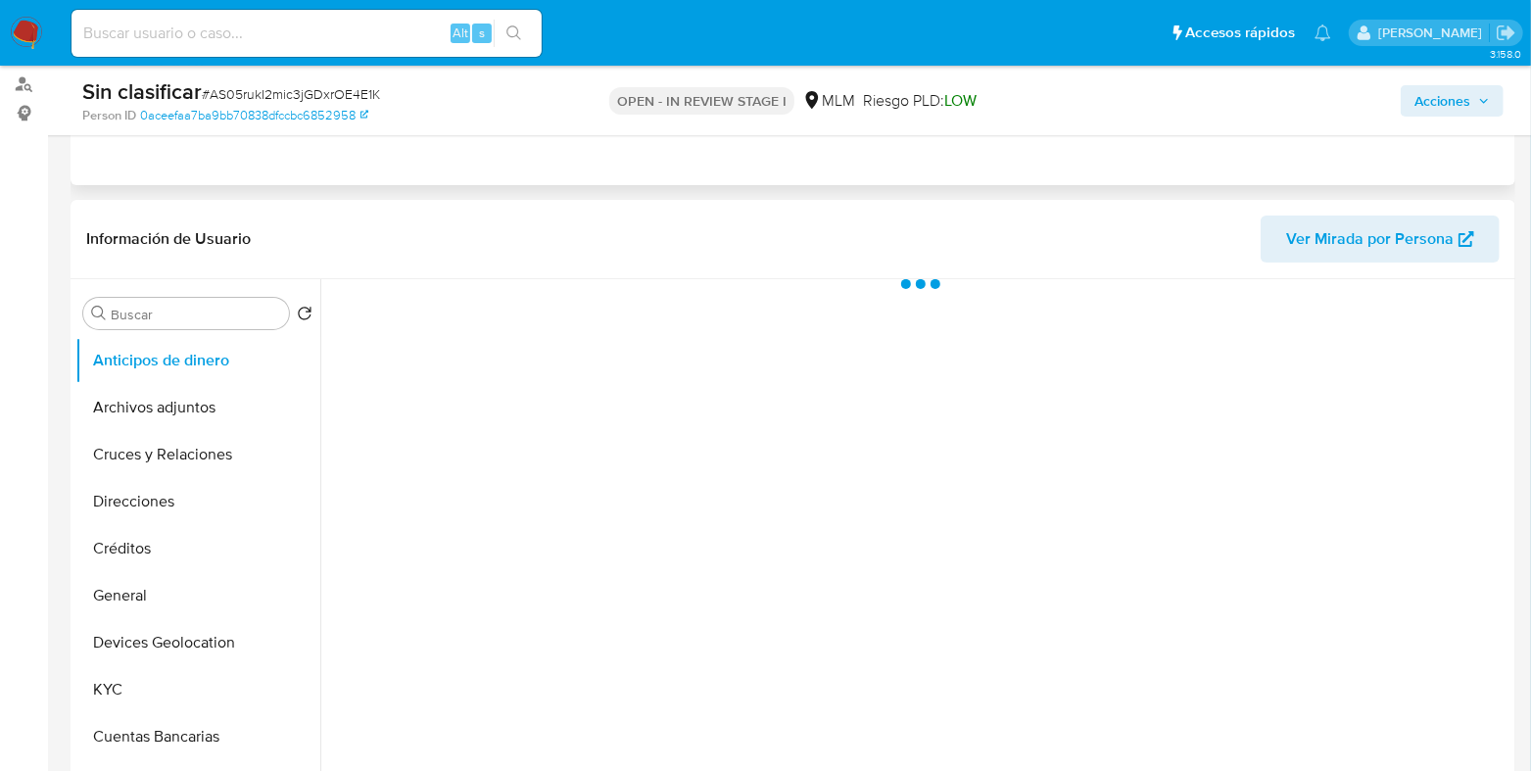
scroll to position [244, 0]
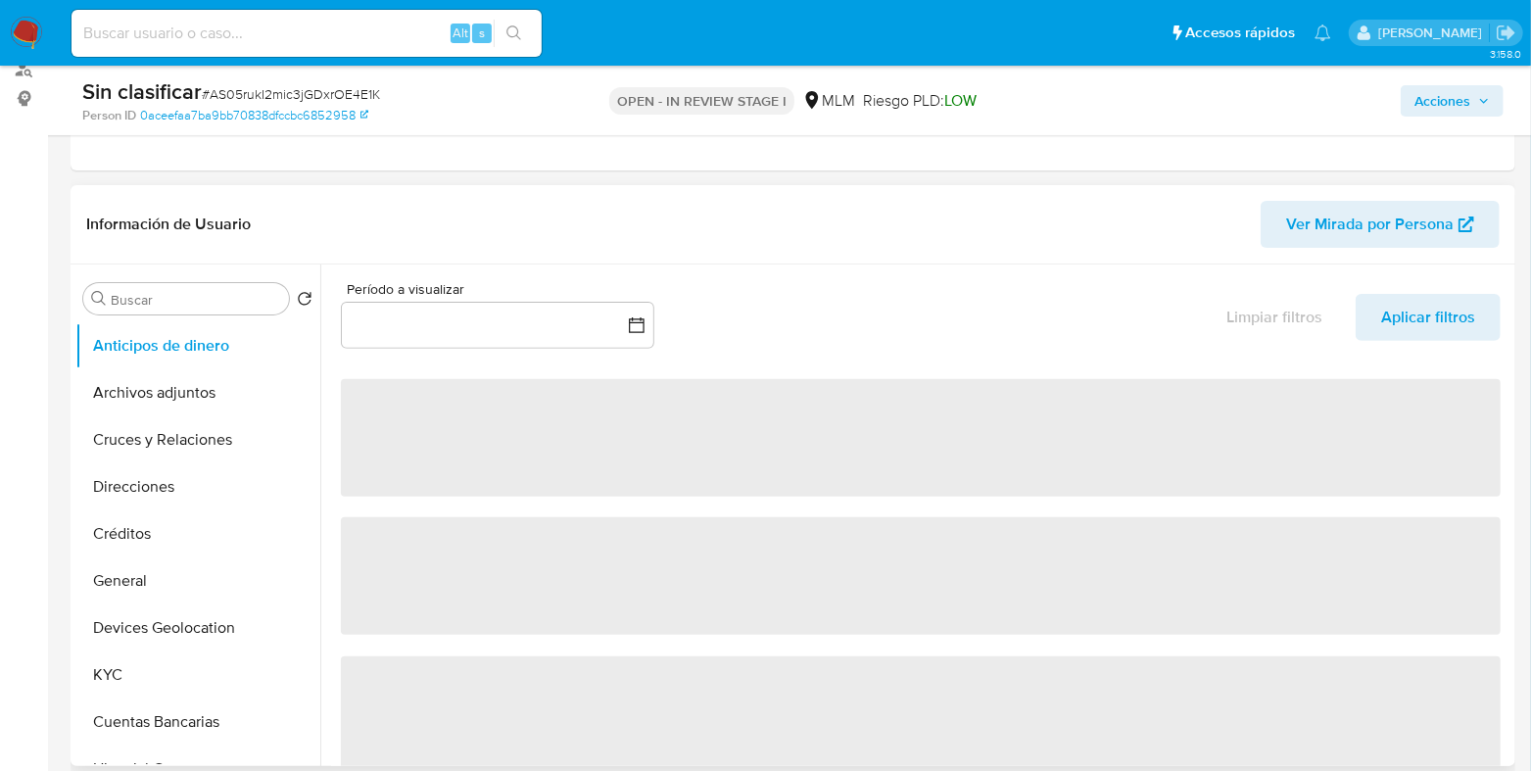
select select "10"
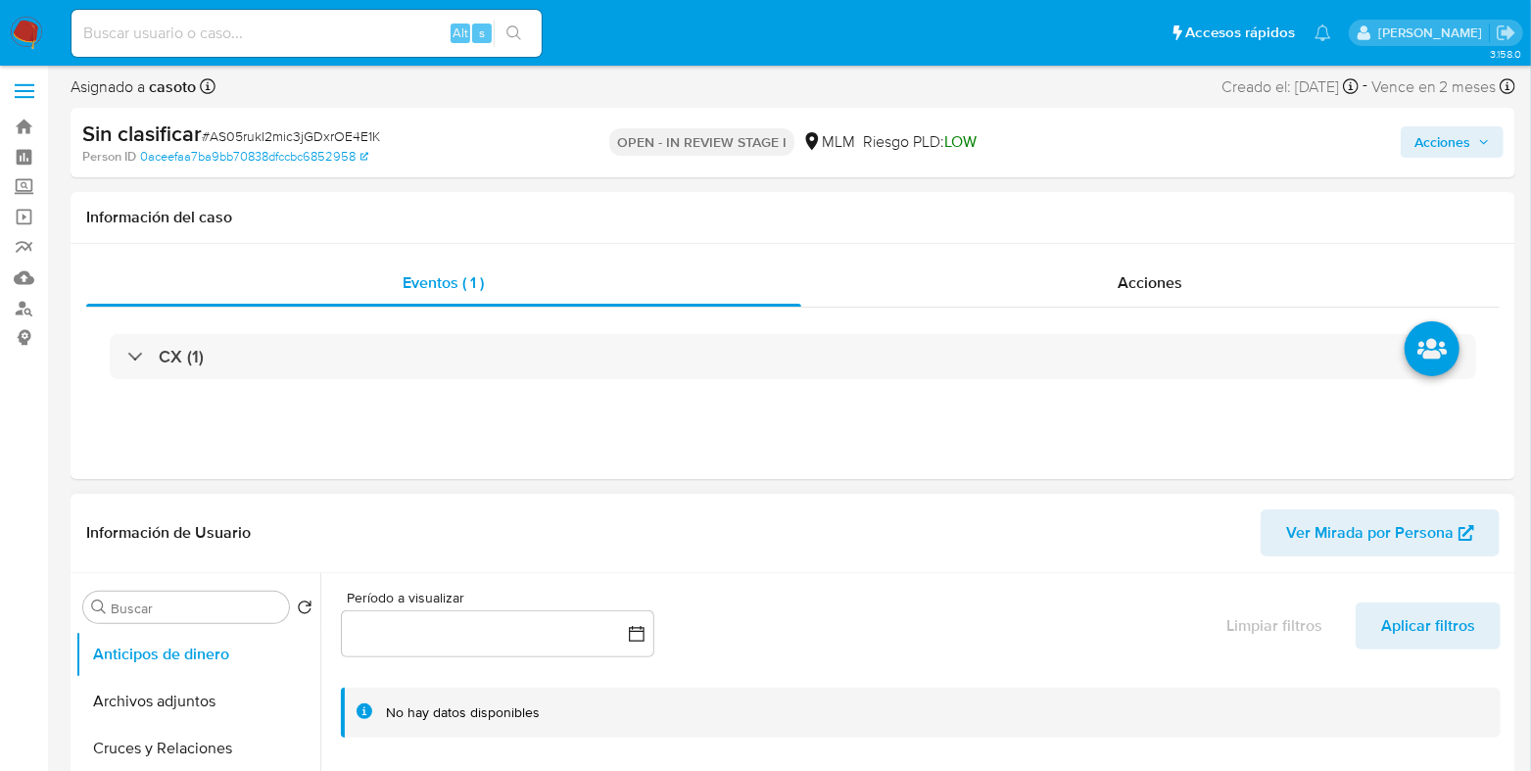
scroll to position [0, 0]
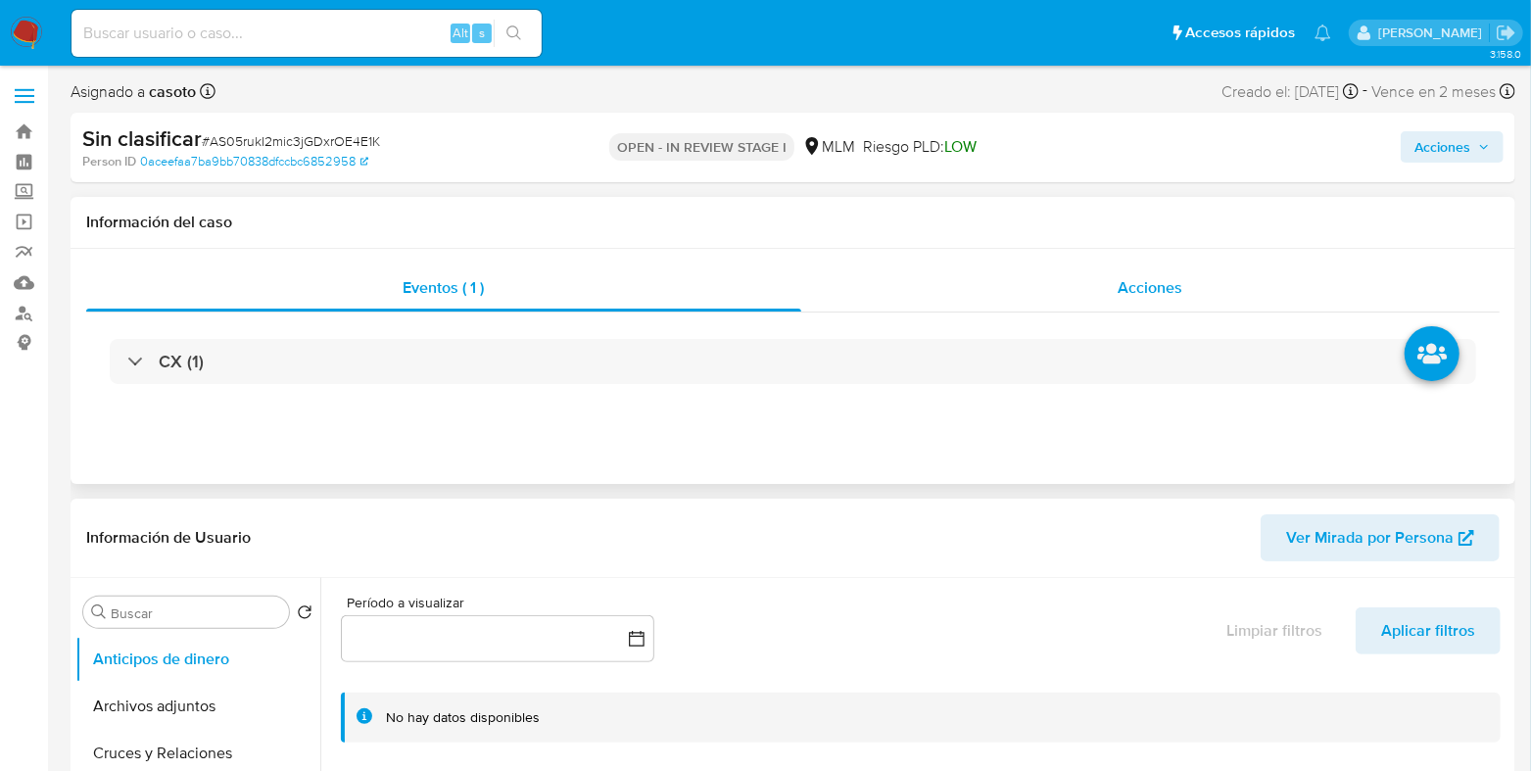
click at [1179, 309] on div "Acciones" at bounding box center [1150, 287] width 698 height 47
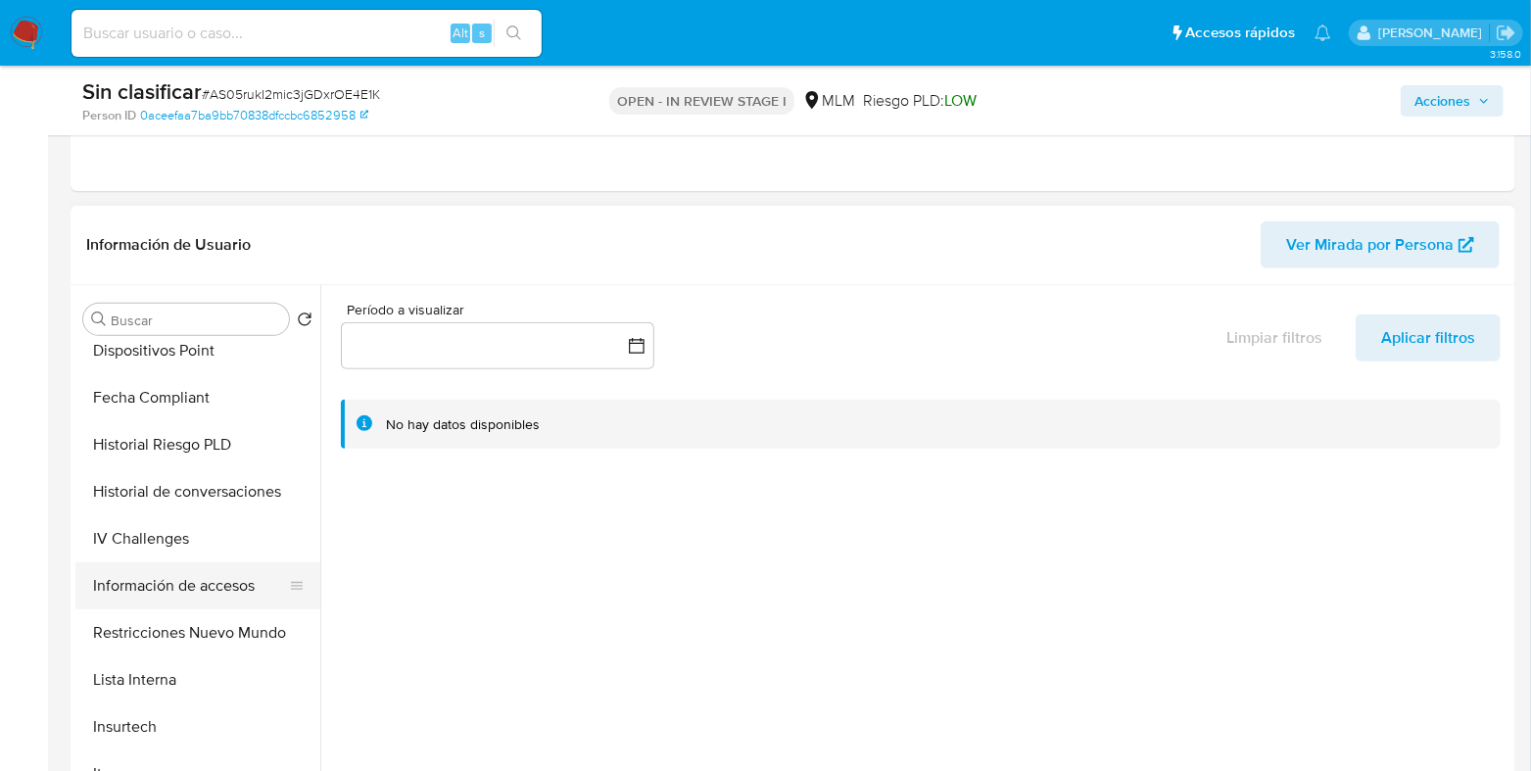
scroll to position [612, 0]
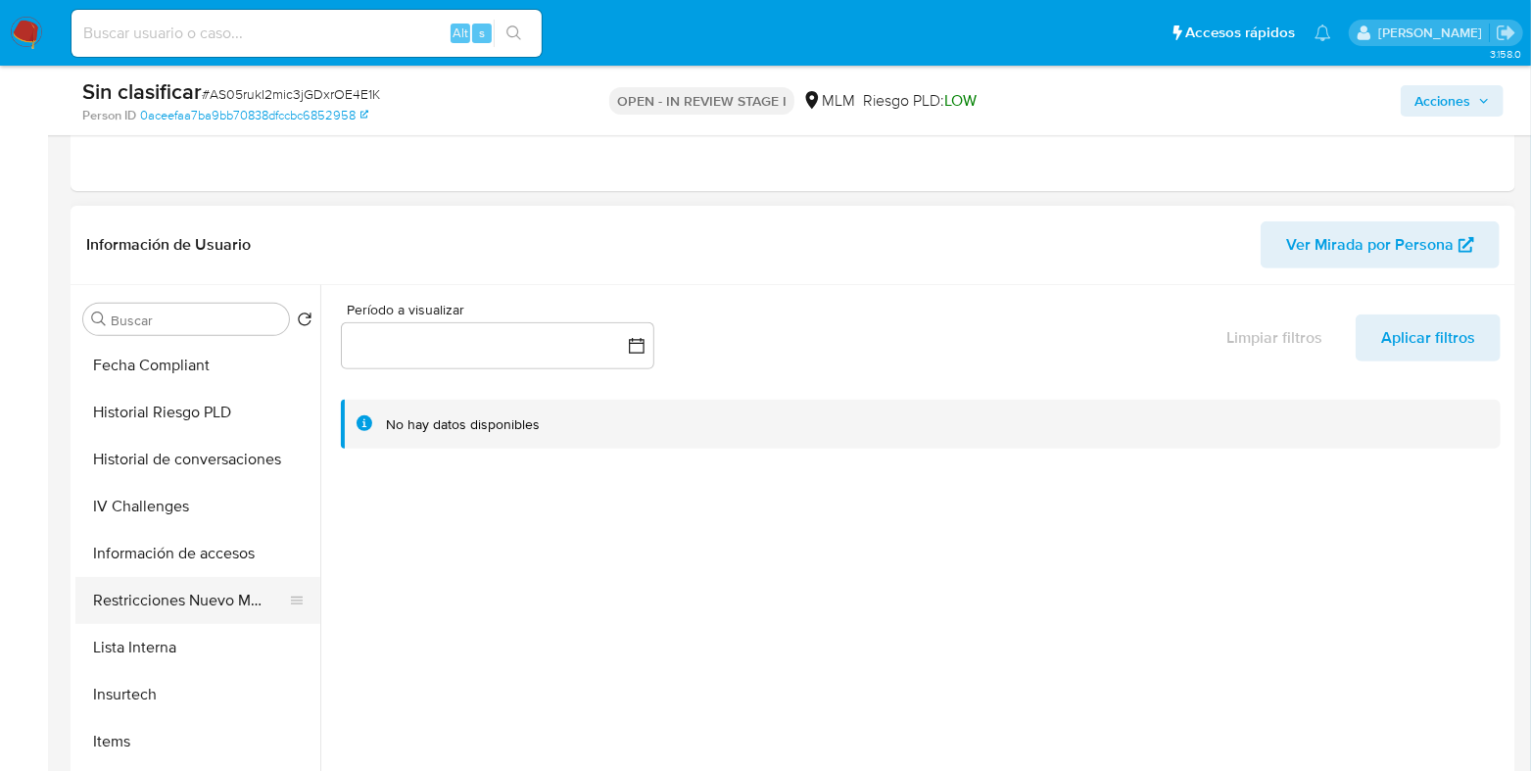
click at [206, 590] on button "Restricciones Nuevo Mundo" at bounding box center [189, 600] width 229 height 47
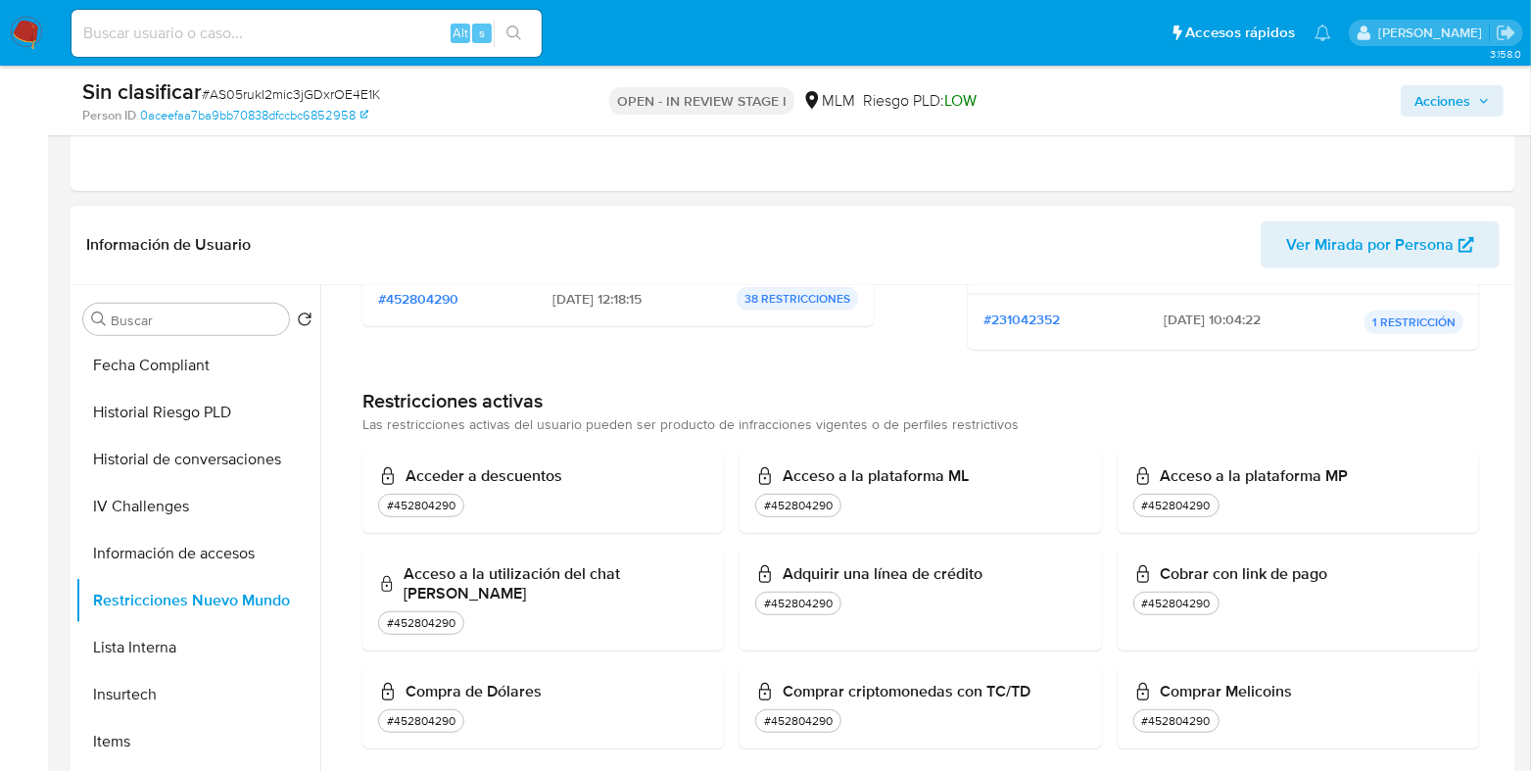
scroll to position [121, 0]
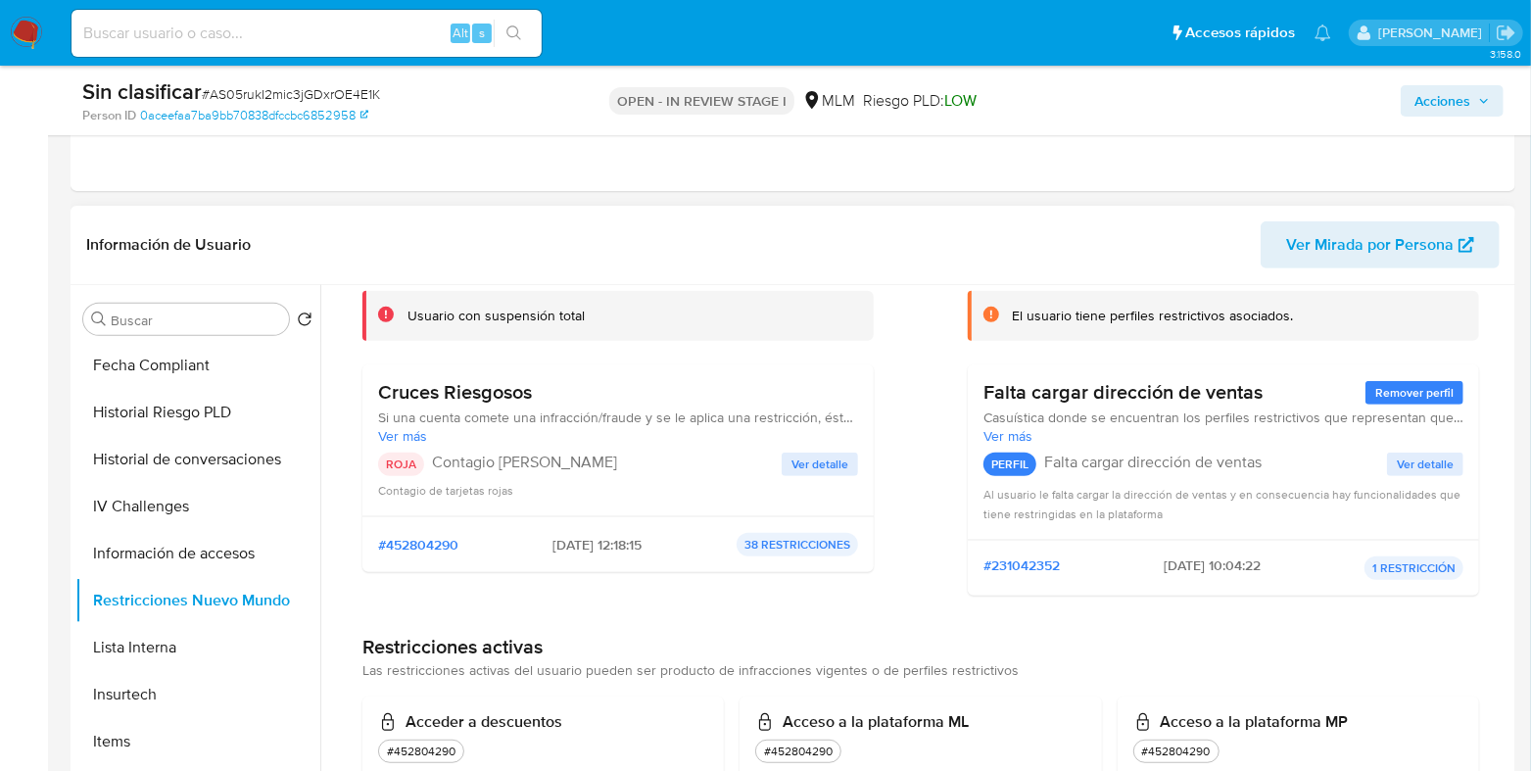
click at [808, 466] on span "Ver detalle" at bounding box center [819, 464] width 57 height 20
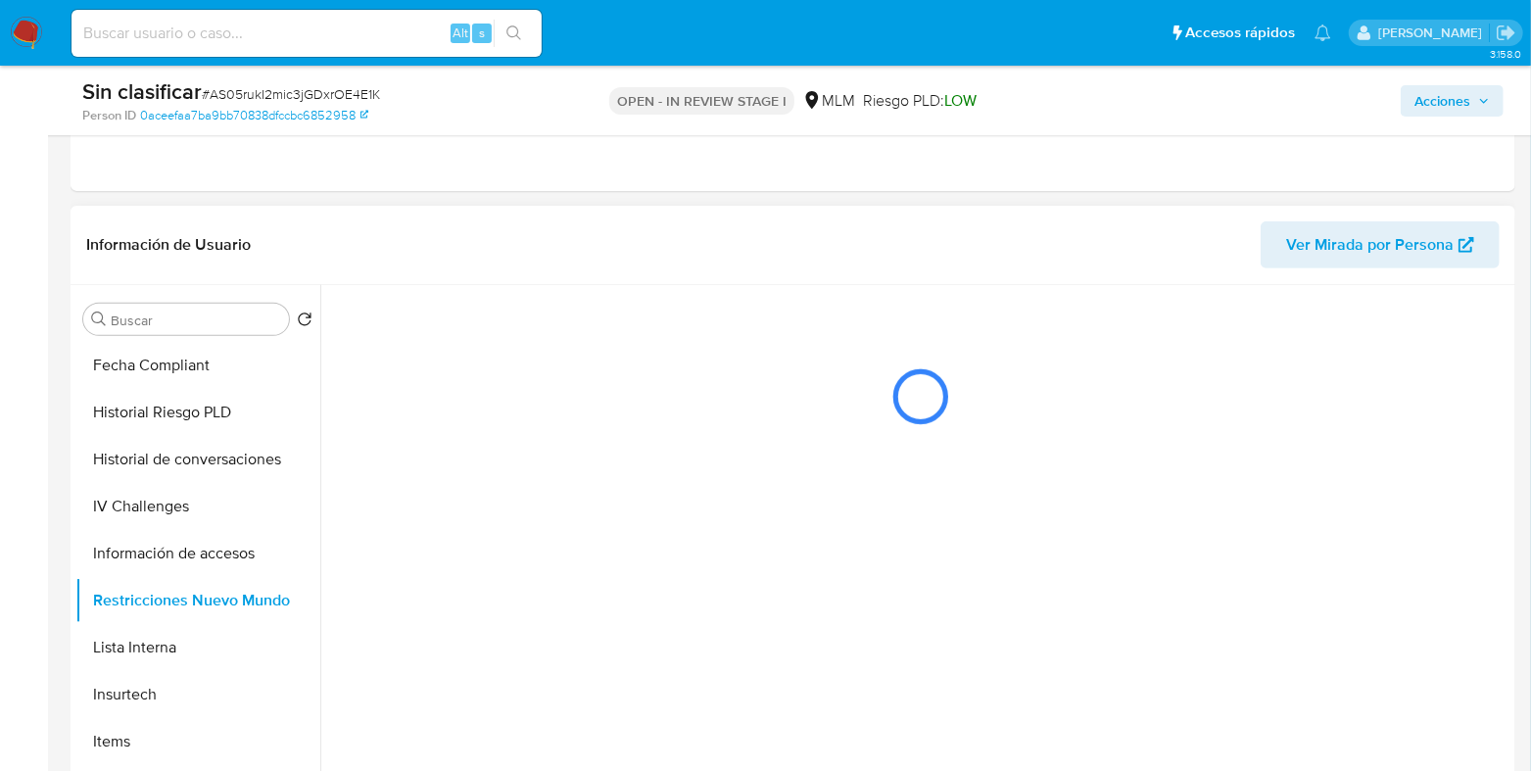
scroll to position [0, 0]
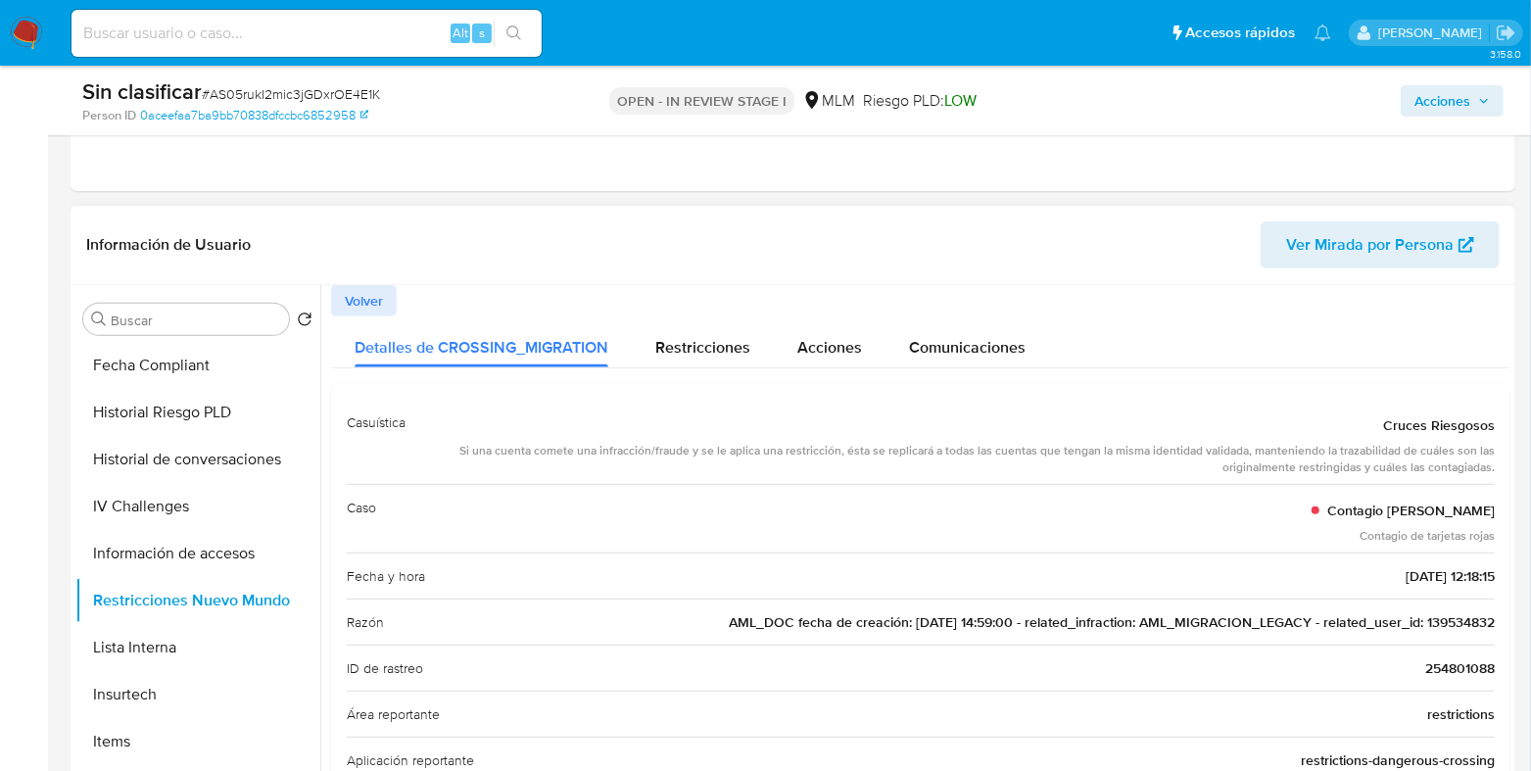
drag, startPoint x: 1488, startPoint y: 619, endPoint x: 1420, endPoint y: 626, distance: 67.9
click at [1479, 619] on span "AML_DOC fecha de creación: [DATE] 14:59:00 - related_infraction: AML_MIGRACION_…" at bounding box center [1112, 622] width 766 height 20
drag, startPoint x: 1486, startPoint y: 617, endPoint x: 1417, endPoint y: 618, distance: 68.6
click at [1417, 618] on span "AML_DOC fecha de creación: [DATE] 14:59:00 - related_infraction: AML_MIGRACION_…" at bounding box center [1112, 622] width 766 height 20
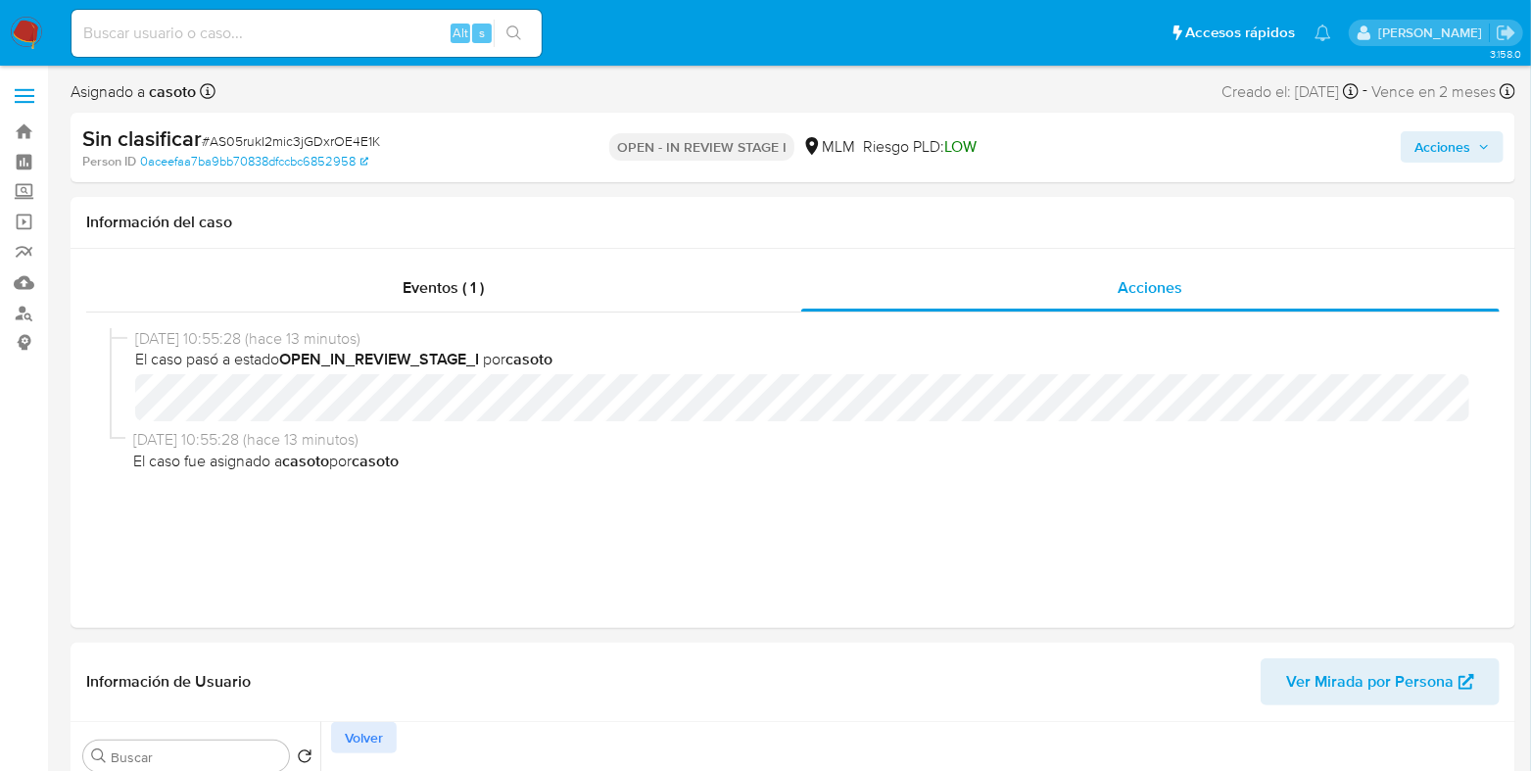
click at [1446, 161] on span "Acciones" at bounding box center [1442, 146] width 56 height 31
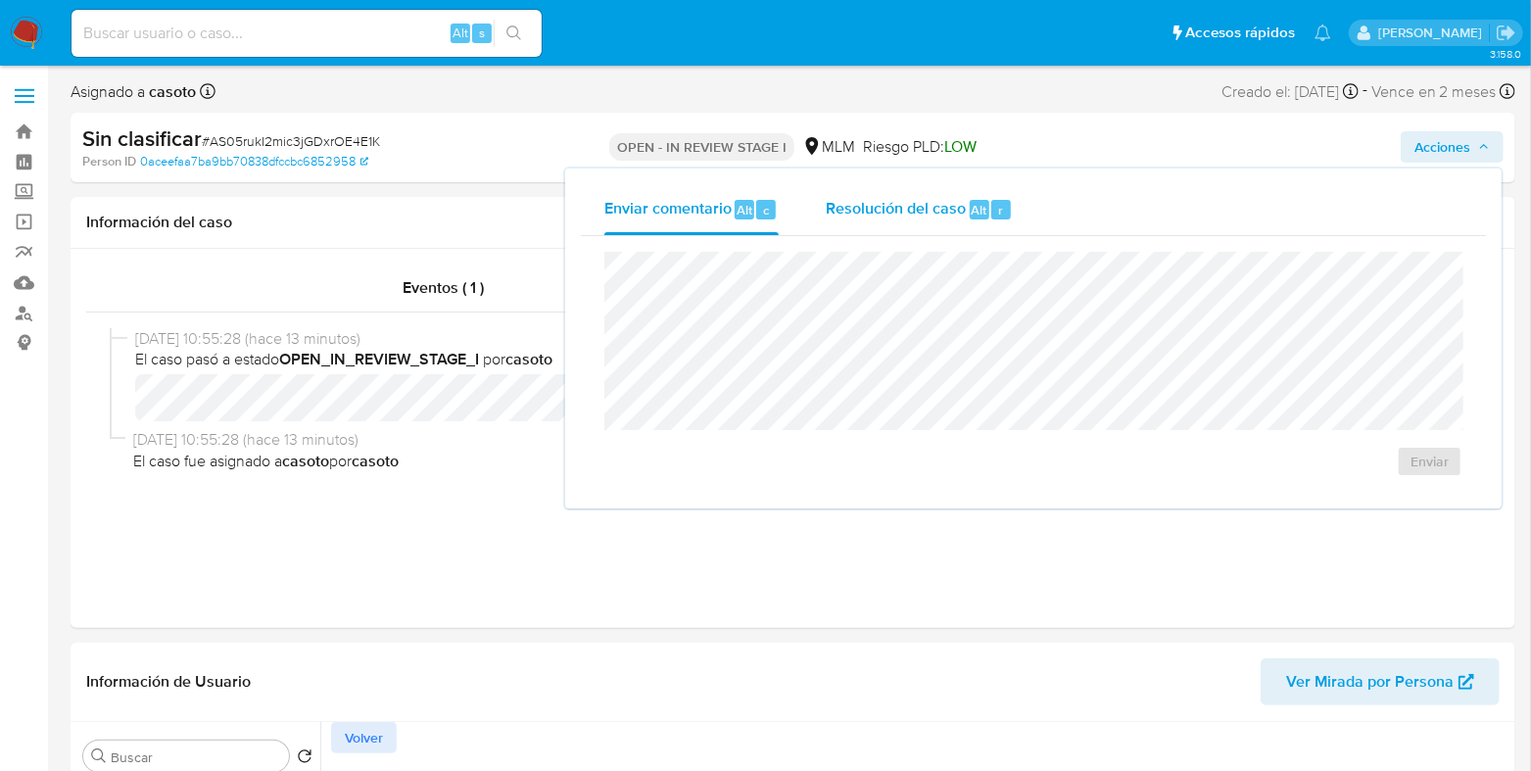
click at [901, 231] on div "Resolución del caso Alt r" at bounding box center [919, 209] width 187 height 51
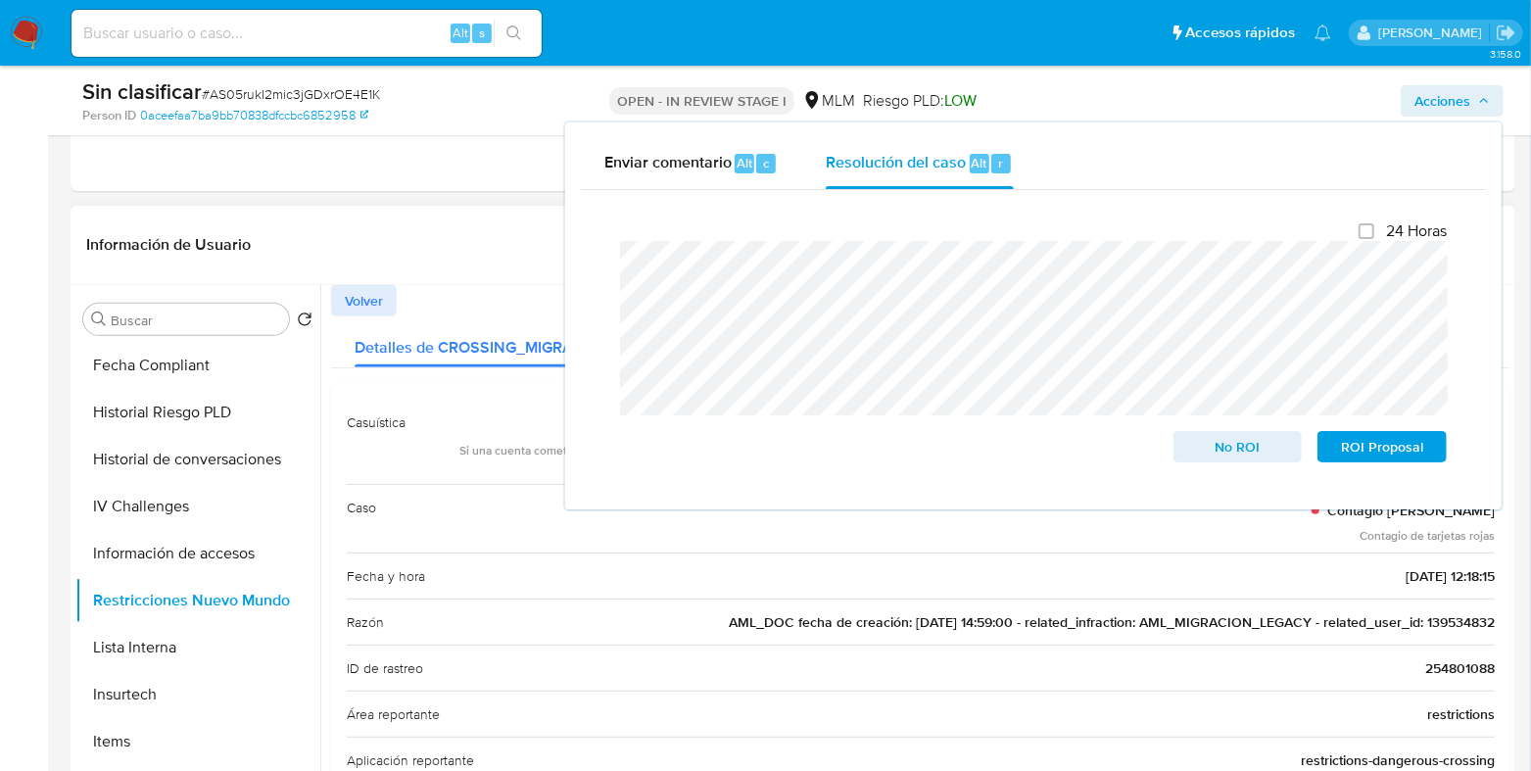
scroll to position [121, 0]
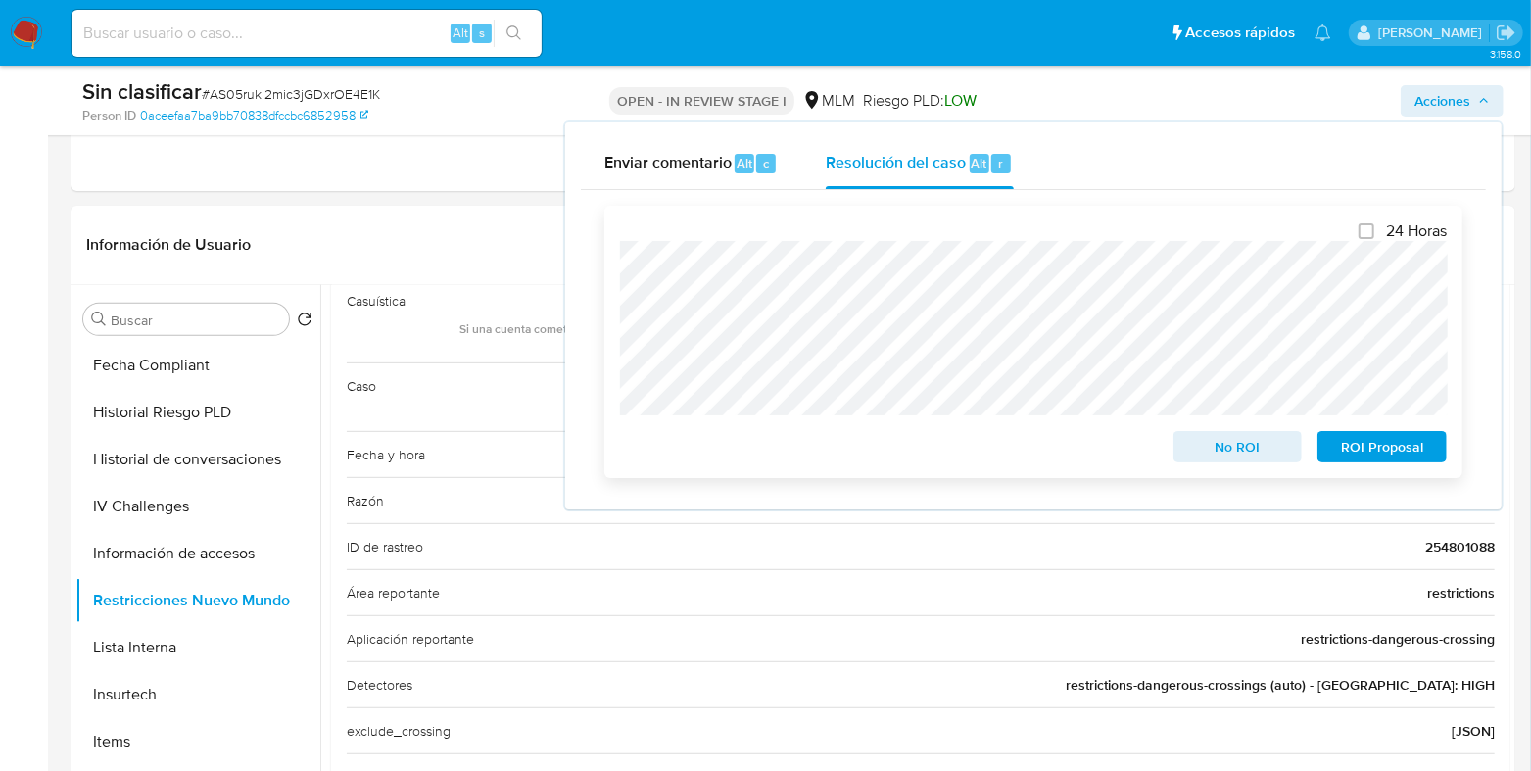
click at [1255, 456] on span "No ROI" at bounding box center [1238, 446] width 102 height 27
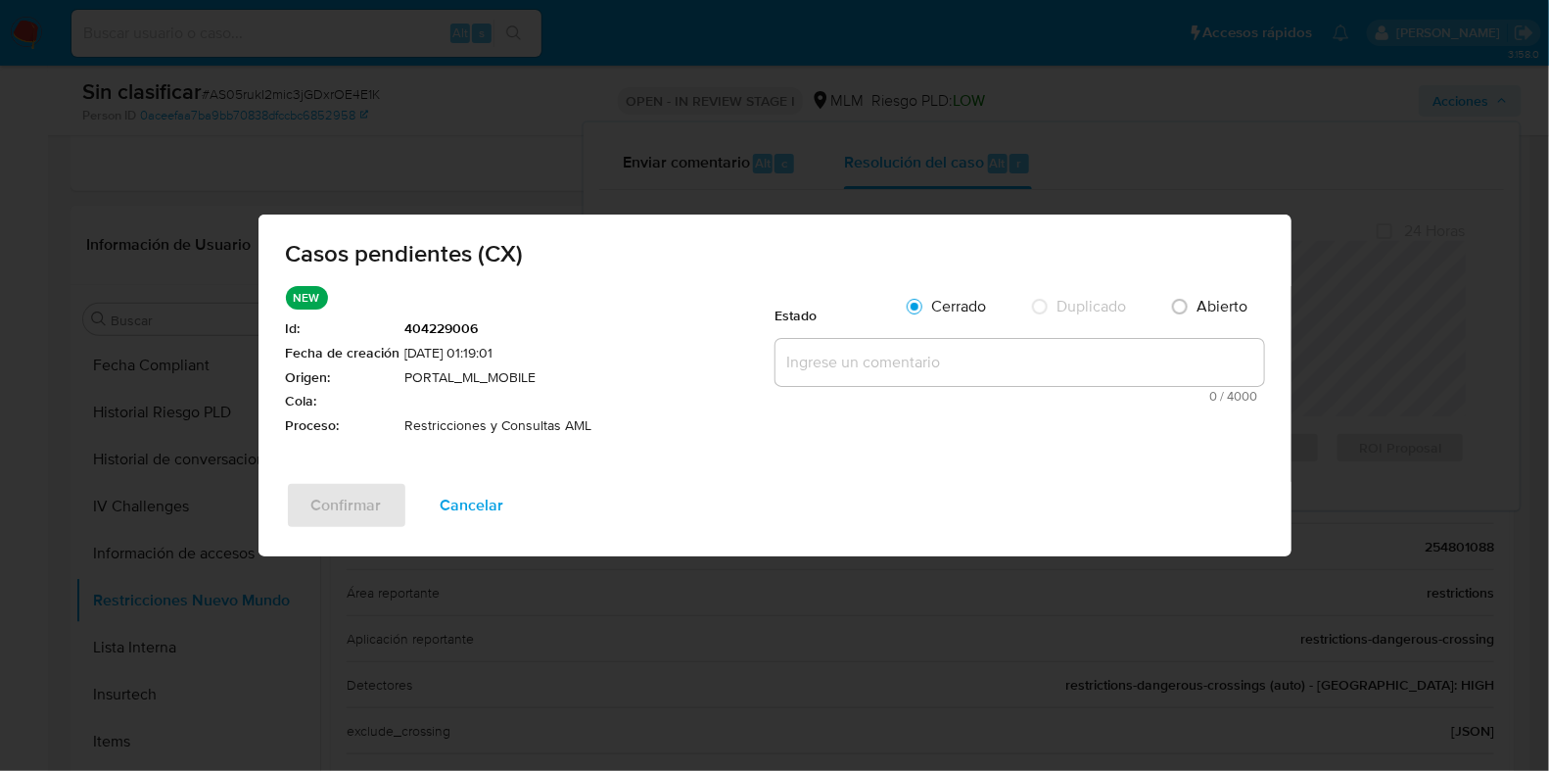
click at [820, 351] on textarea at bounding box center [1020, 362] width 489 height 47
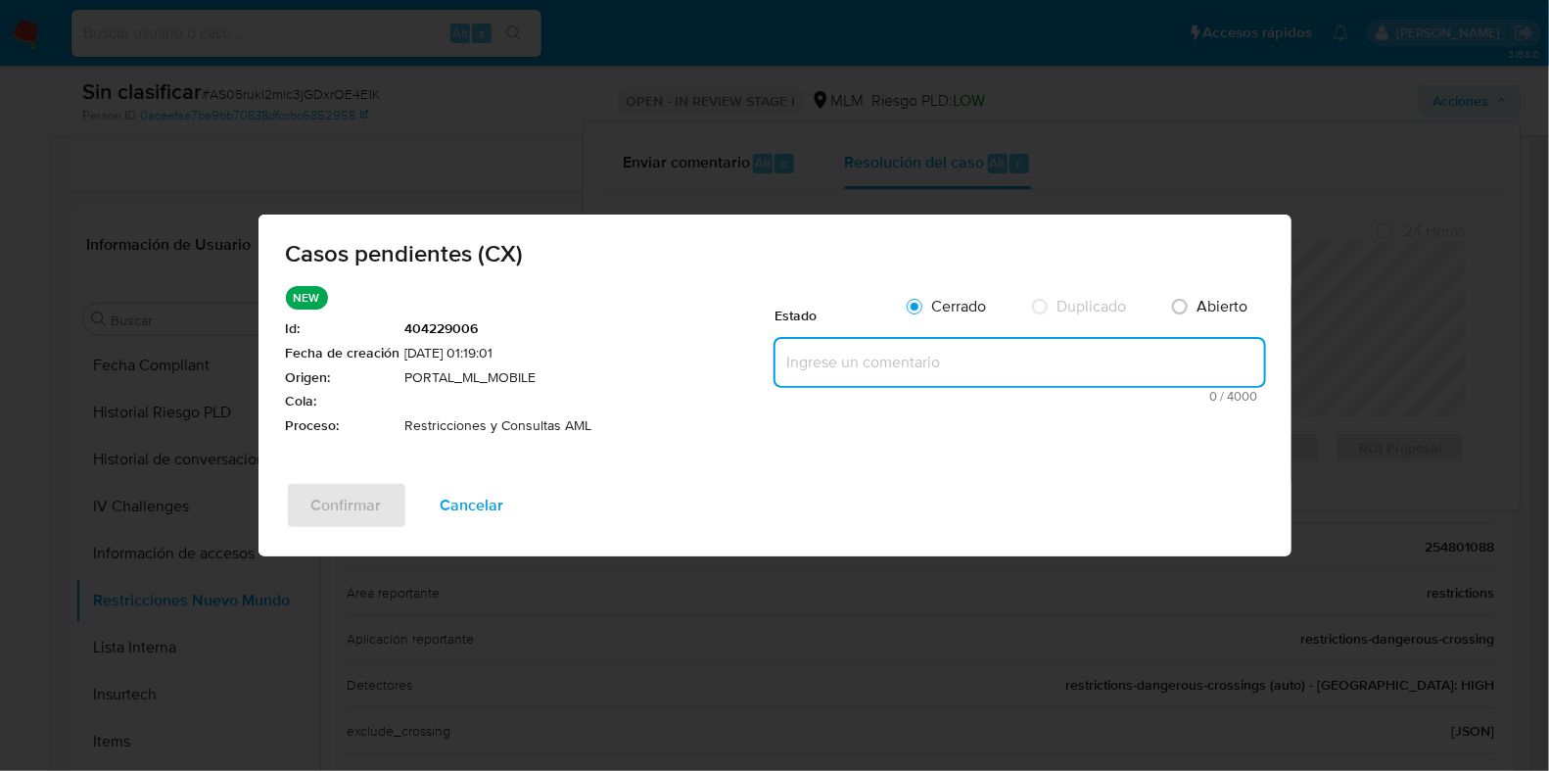
paste textarea "CON RESTRICCION POR CONTAGIO CON USUARIO 139534832, NO SE PUEDE RETIRAR RESTRIC…"
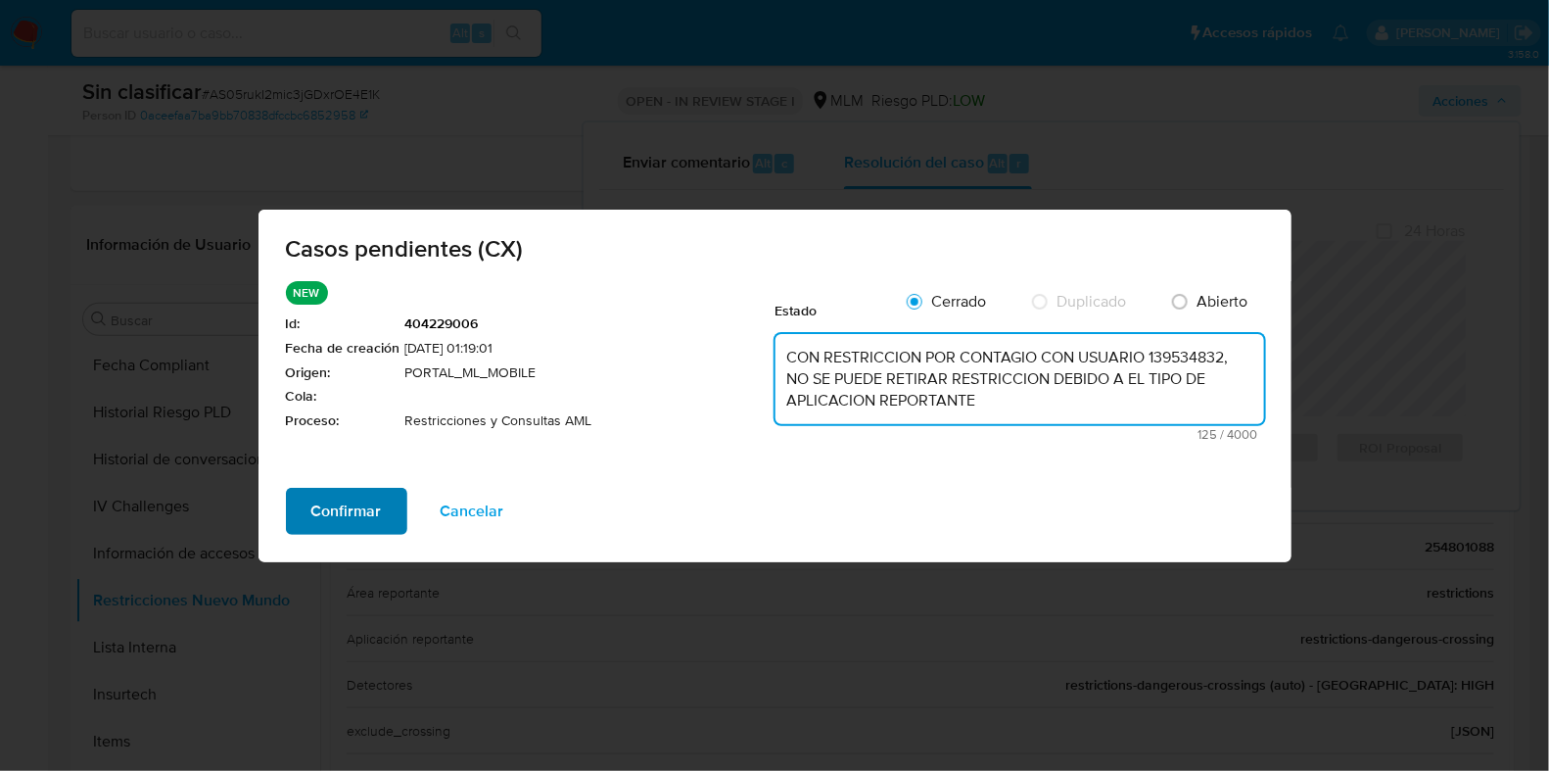
type textarea "CON RESTRICCION POR CONTAGIO CON USUARIO 139534832, NO SE PUEDE RETIRAR RESTRIC…"
click at [337, 533] on span "Confirmar" at bounding box center [346, 511] width 71 height 43
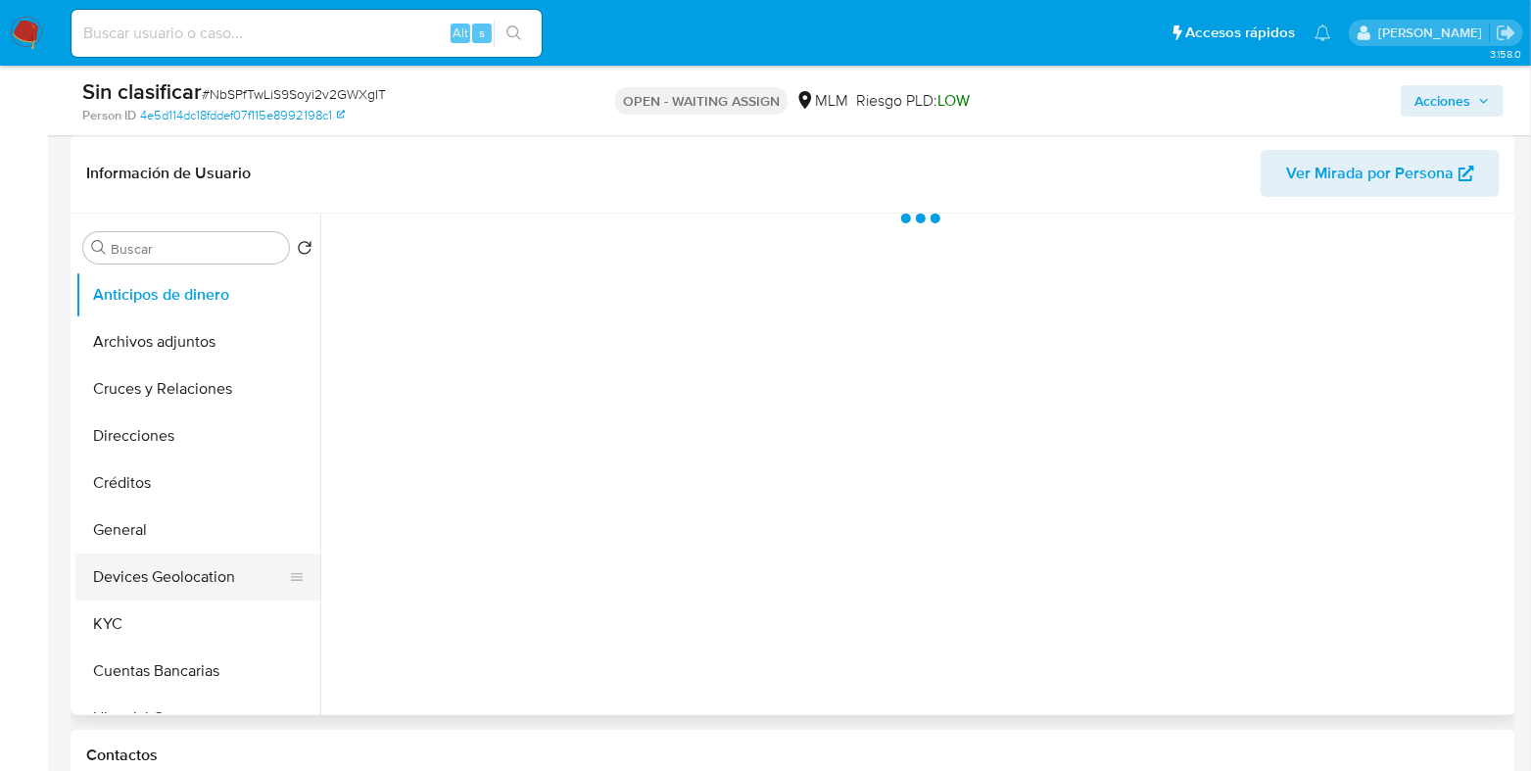
scroll to position [367, 0]
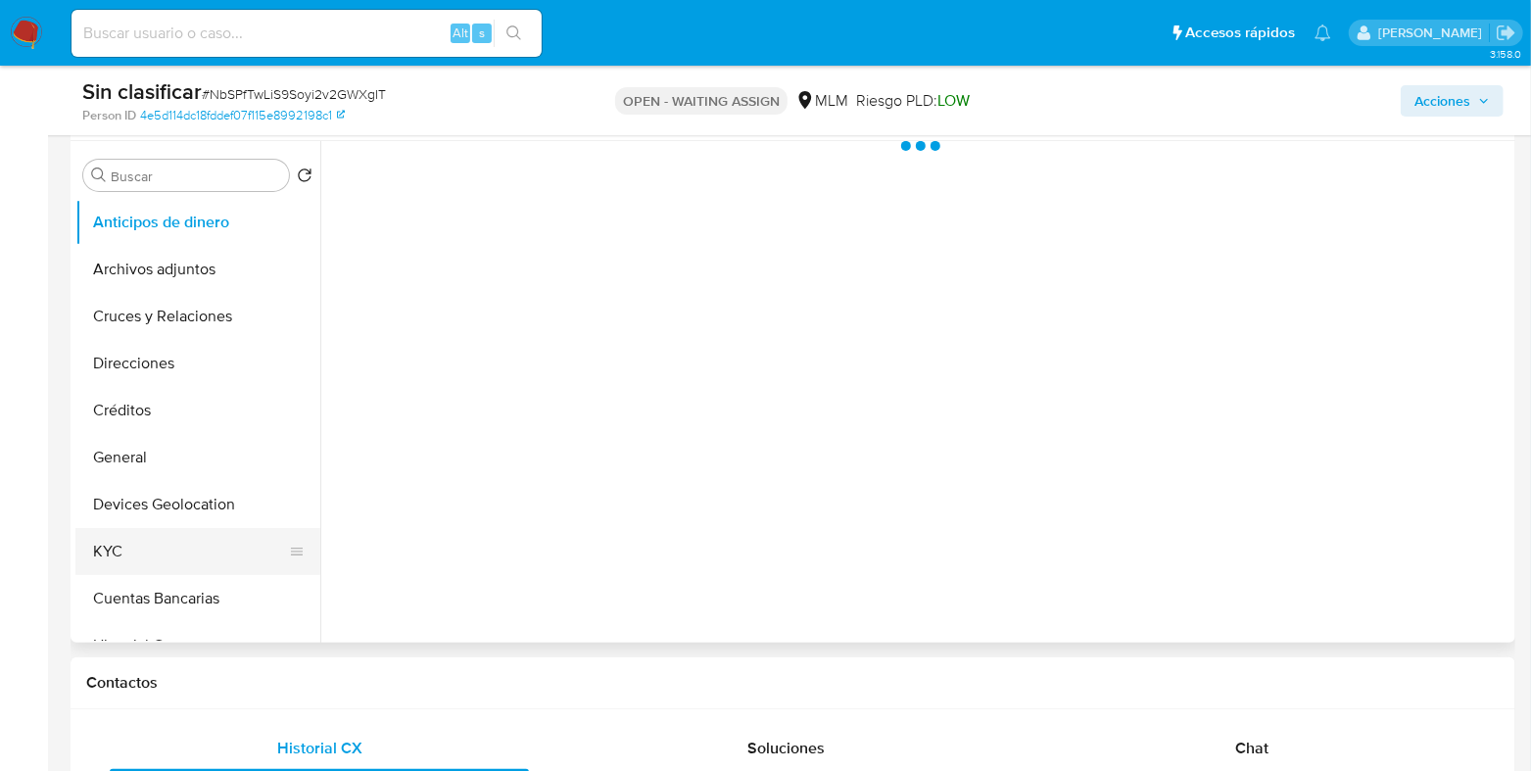
click at [140, 534] on button "KYC" at bounding box center [189, 551] width 229 height 47
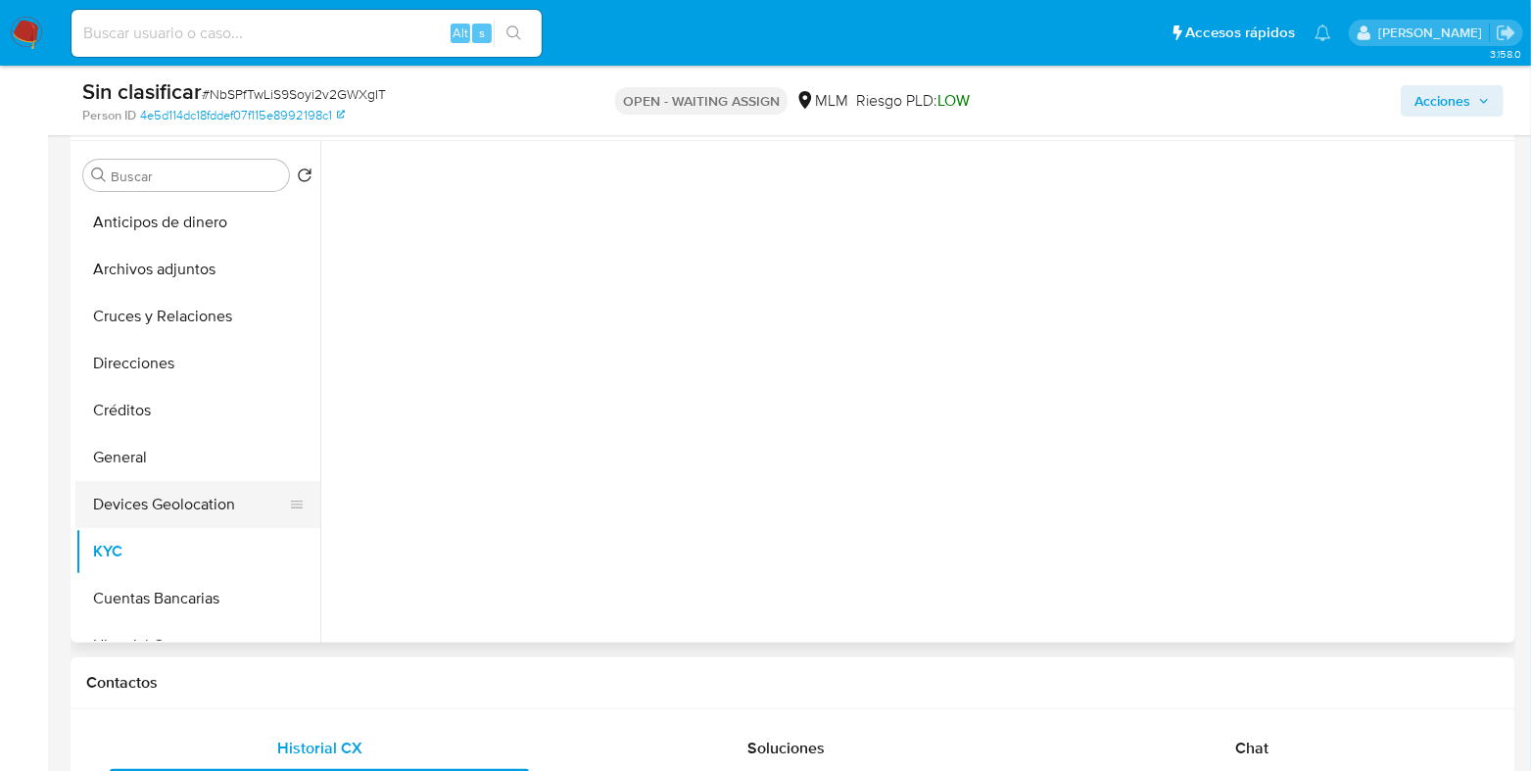
select select "10"
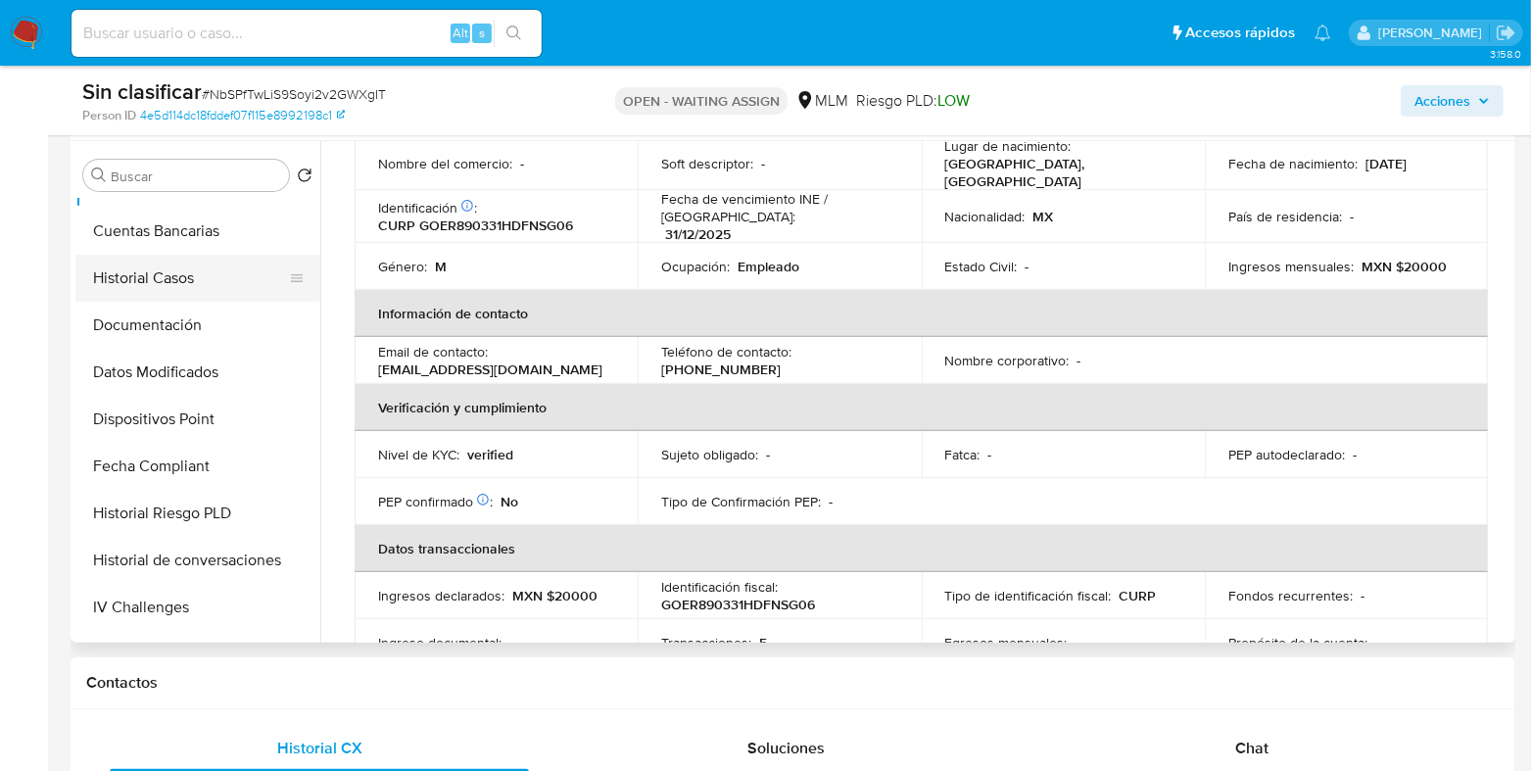
click at [177, 286] on button "Historial Casos" at bounding box center [189, 278] width 229 height 47
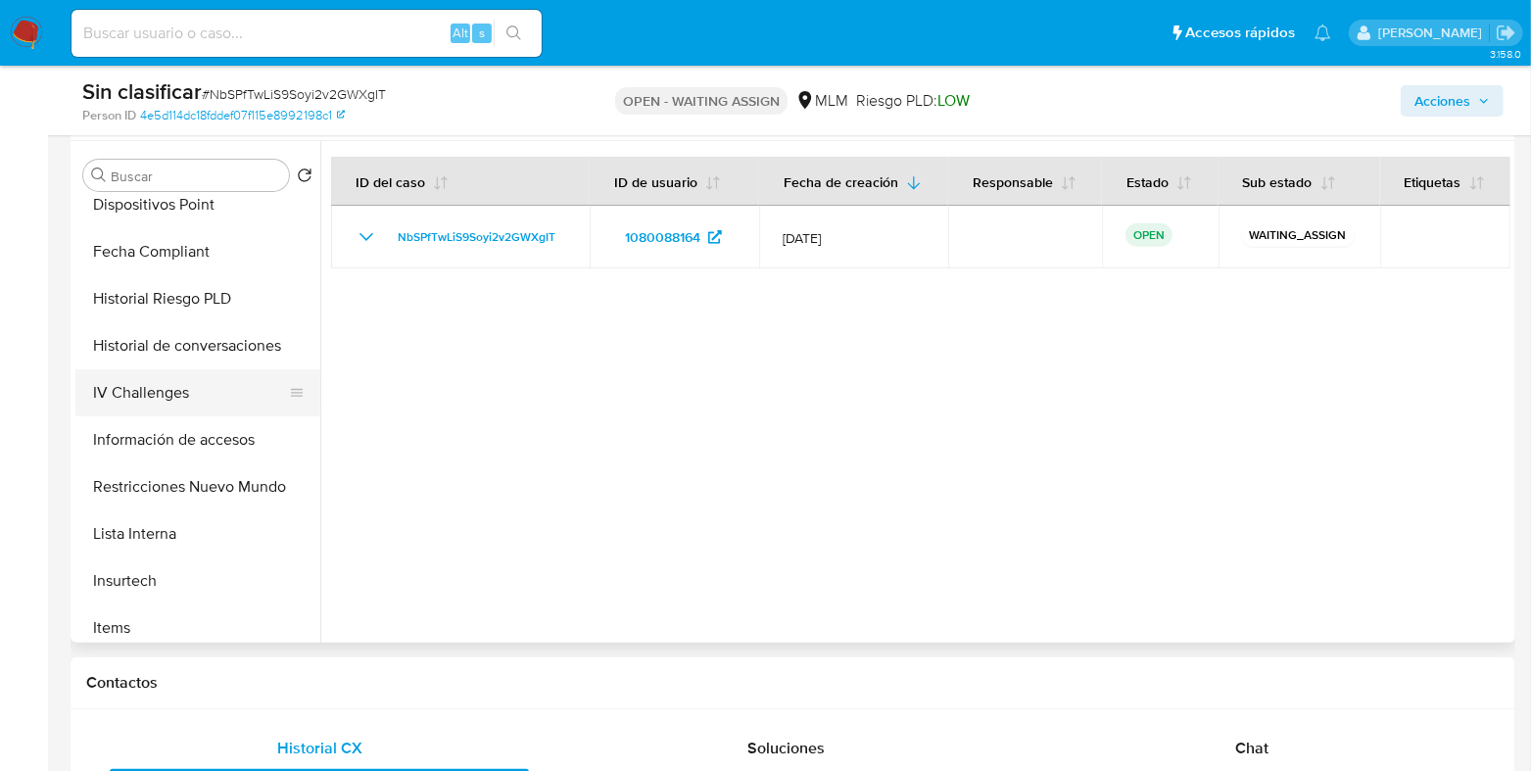
scroll to position [612, 0]
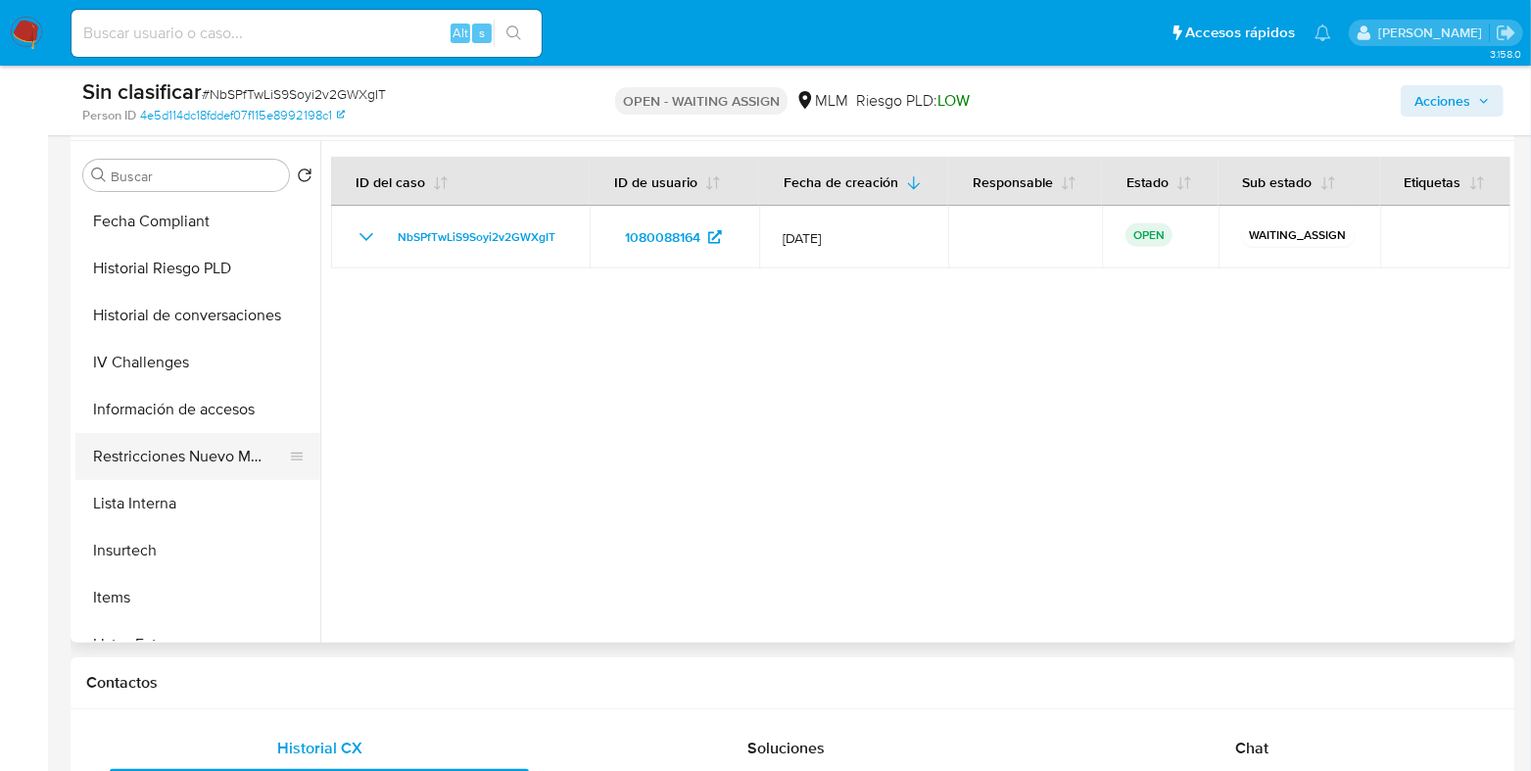
click at [182, 465] on button "Restricciones Nuevo Mundo" at bounding box center [189, 456] width 229 height 47
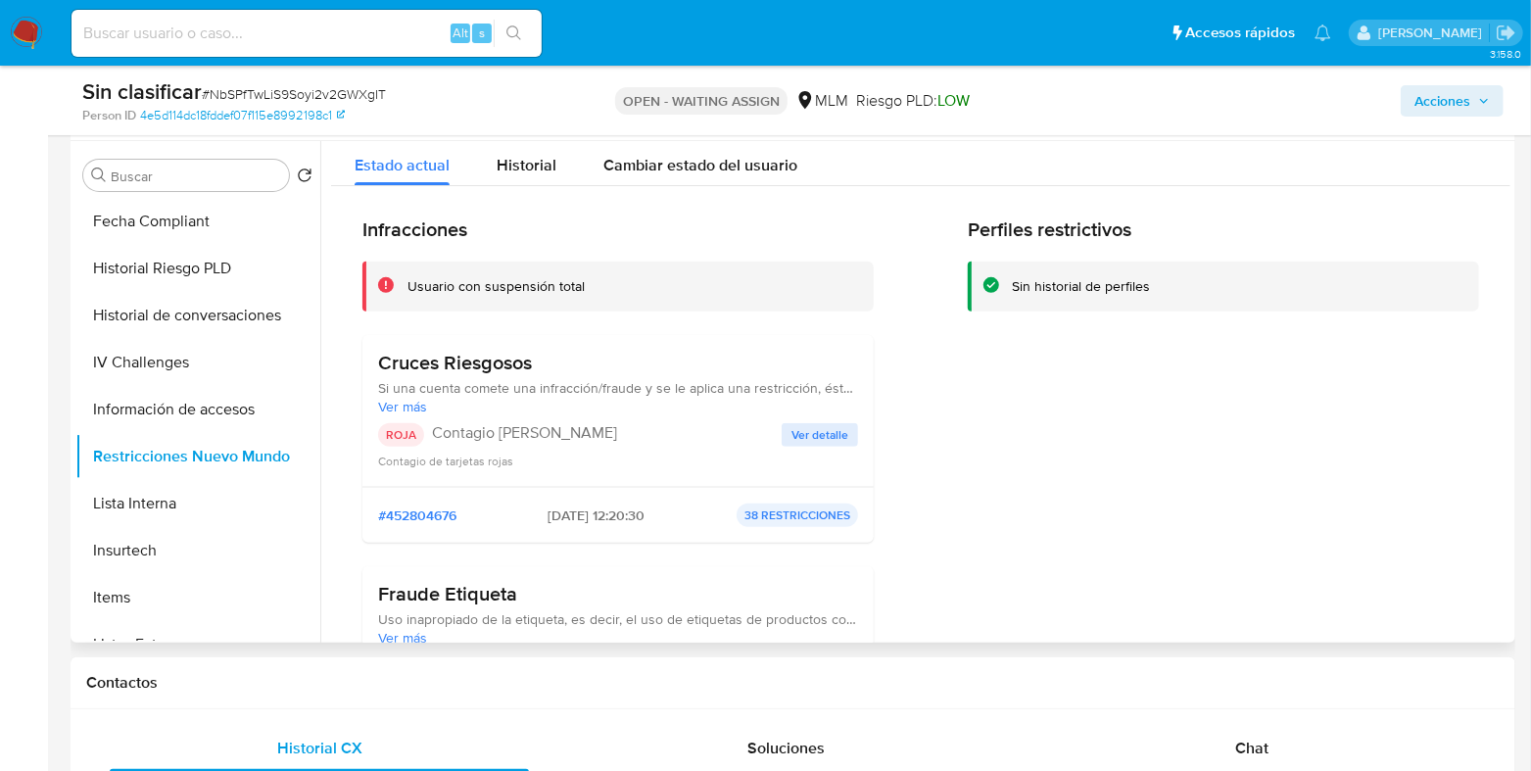
scroll to position [0, 0]
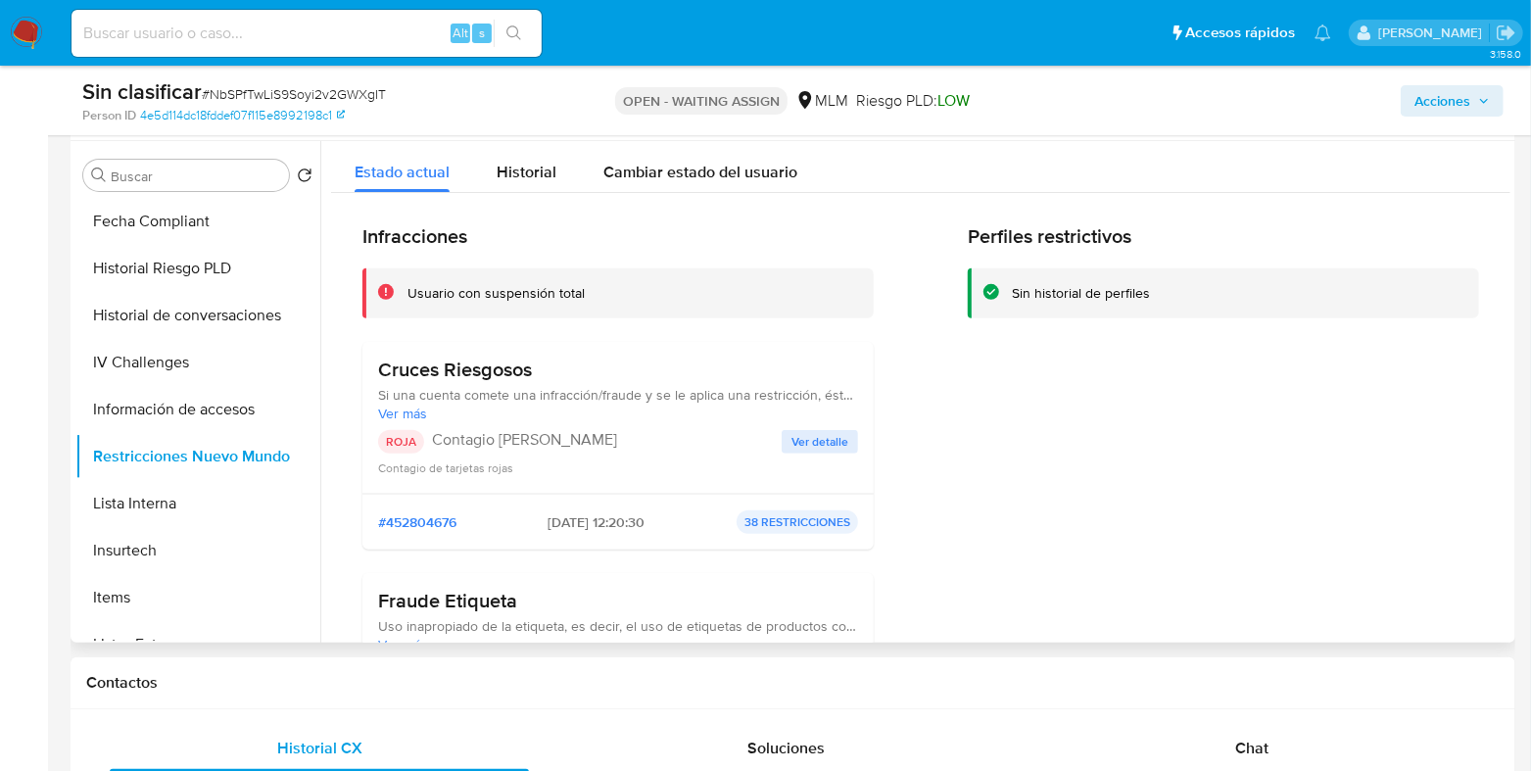
click at [803, 439] on span "Ver detalle" at bounding box center [819, 442] width 57 height 20
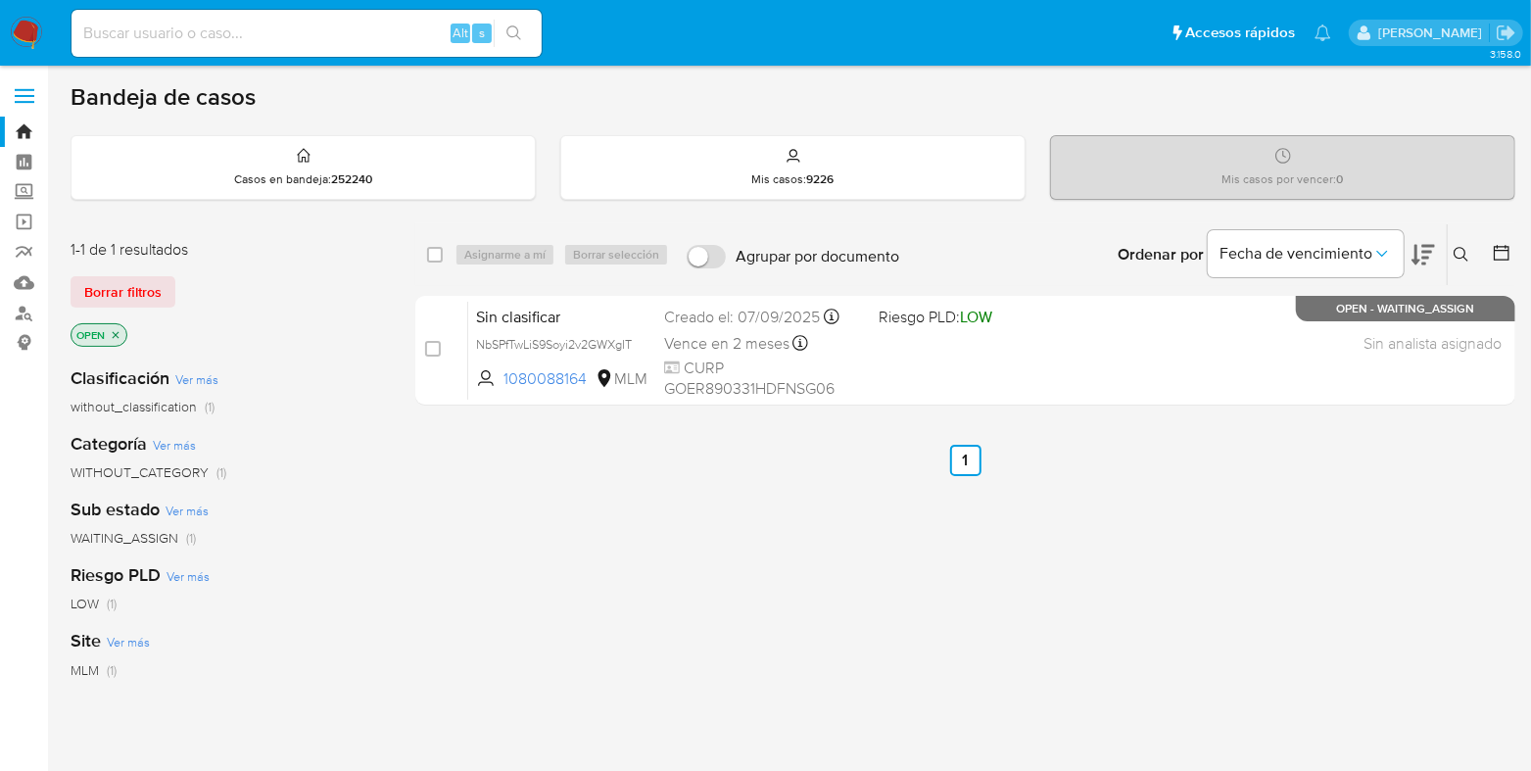
click at [1464, 252] on icon at bounding box center [1460, 254] width 15 height 15
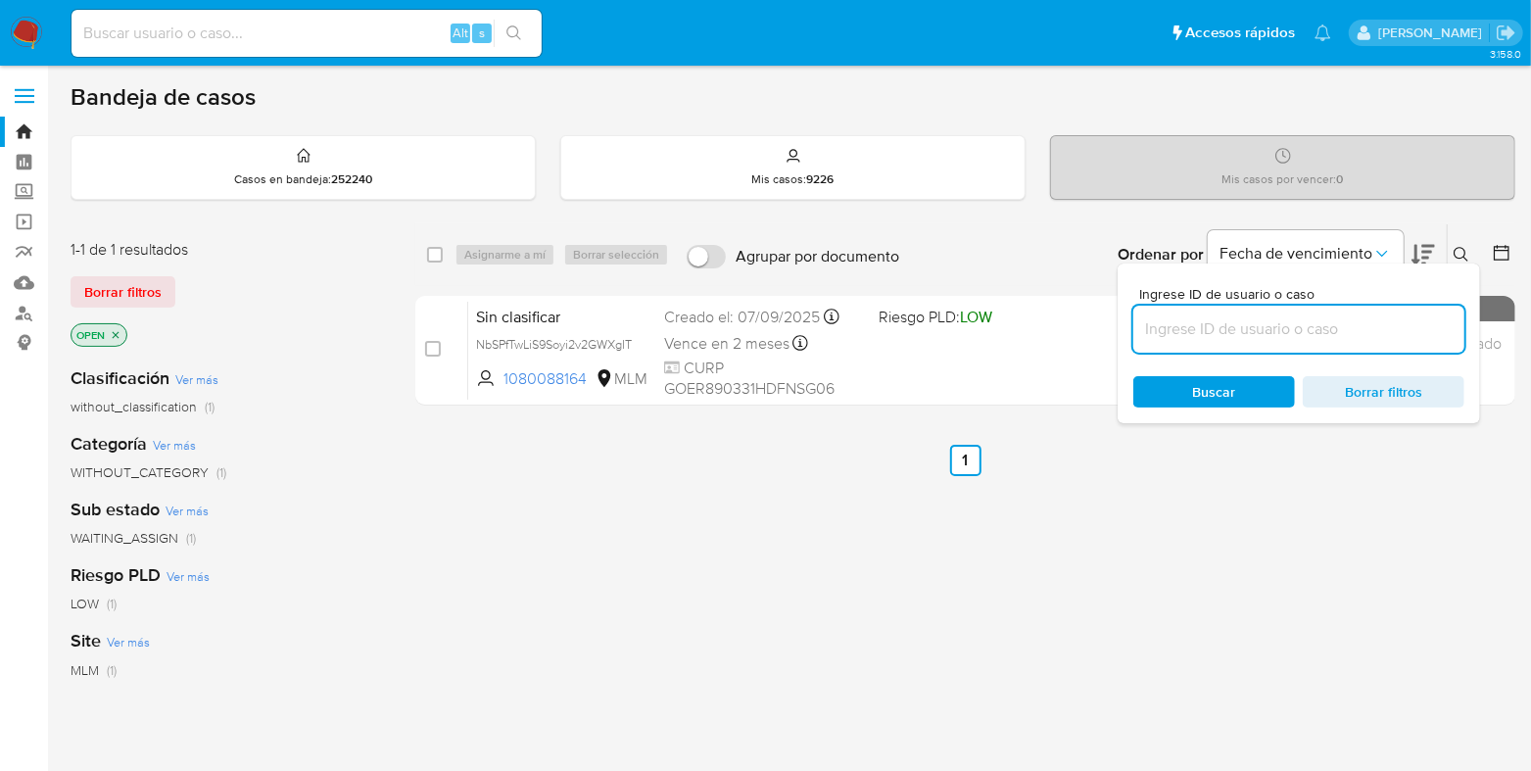
click at [1296, 330] on input at bounding box center [1298, 328] width 331 height 25
type input "1068514568"
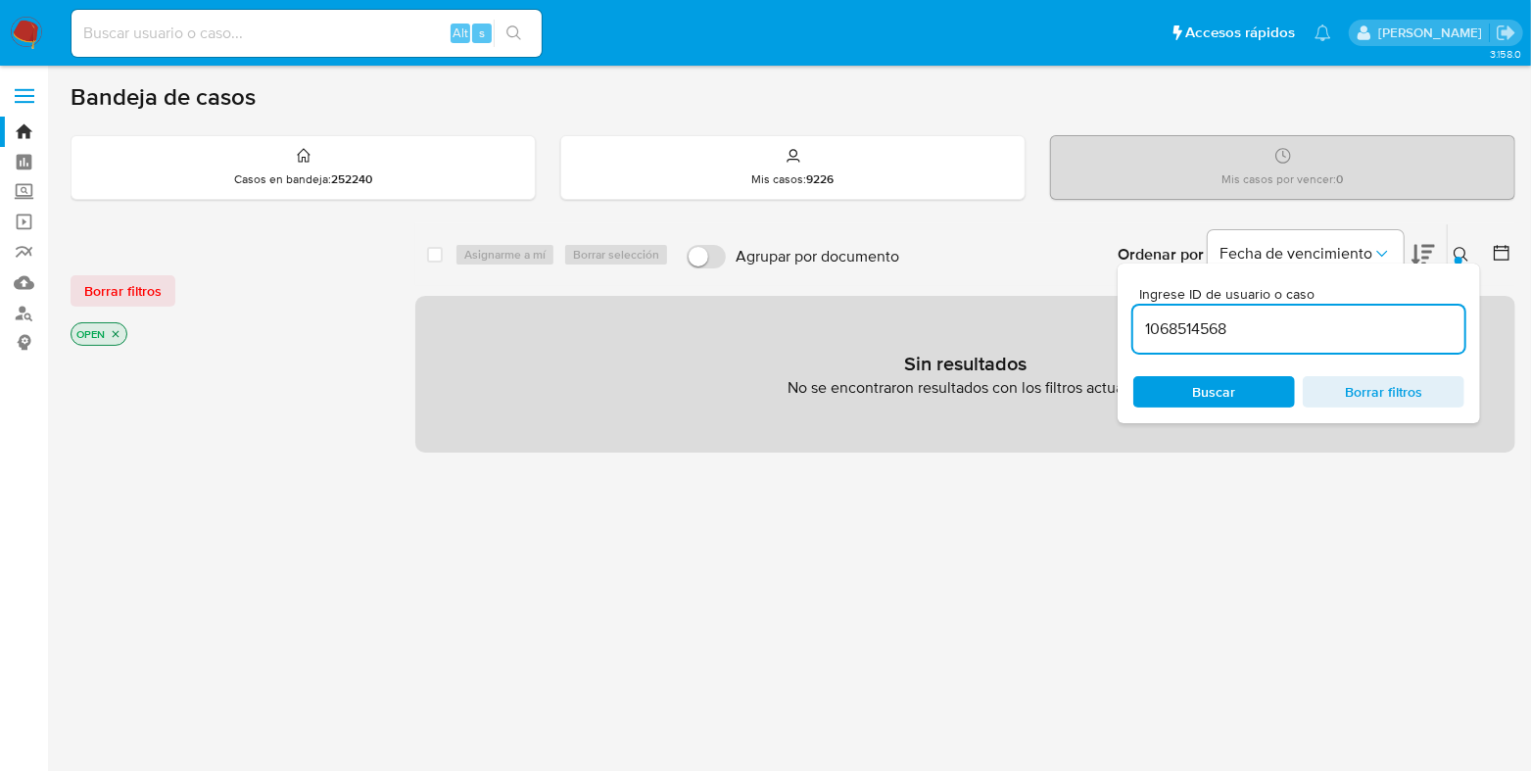
click at [1469, 254] on button at bounding box center [1464, 255] width 32 height 24
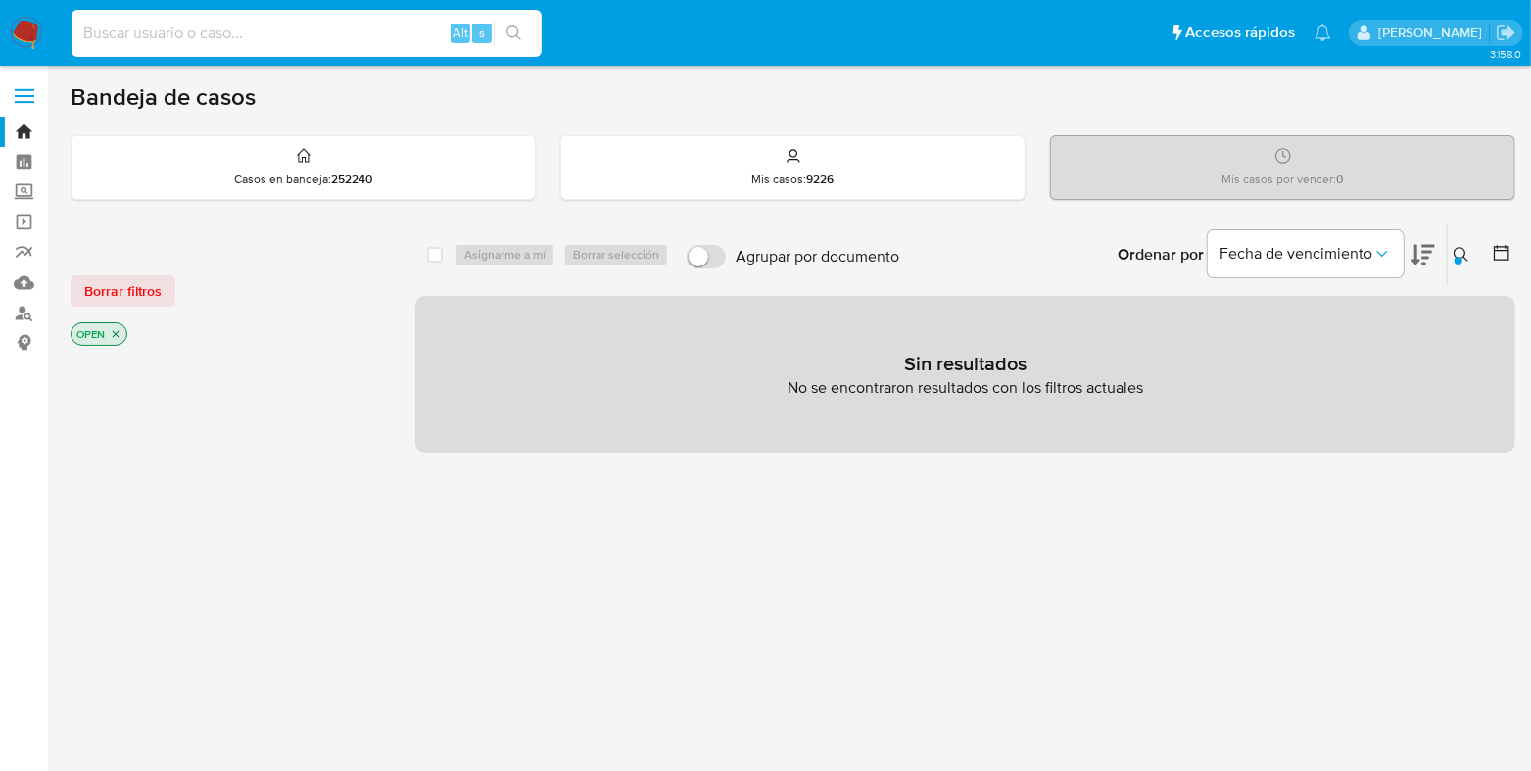
click at [201, 42] on input at bounding box center [306, 33] width 470 height 25
paste input "1068514568"
type input "1068514568"
click at [515, 27] on icon "search-icon" at bounding box center [514, 33] width 16 height 16
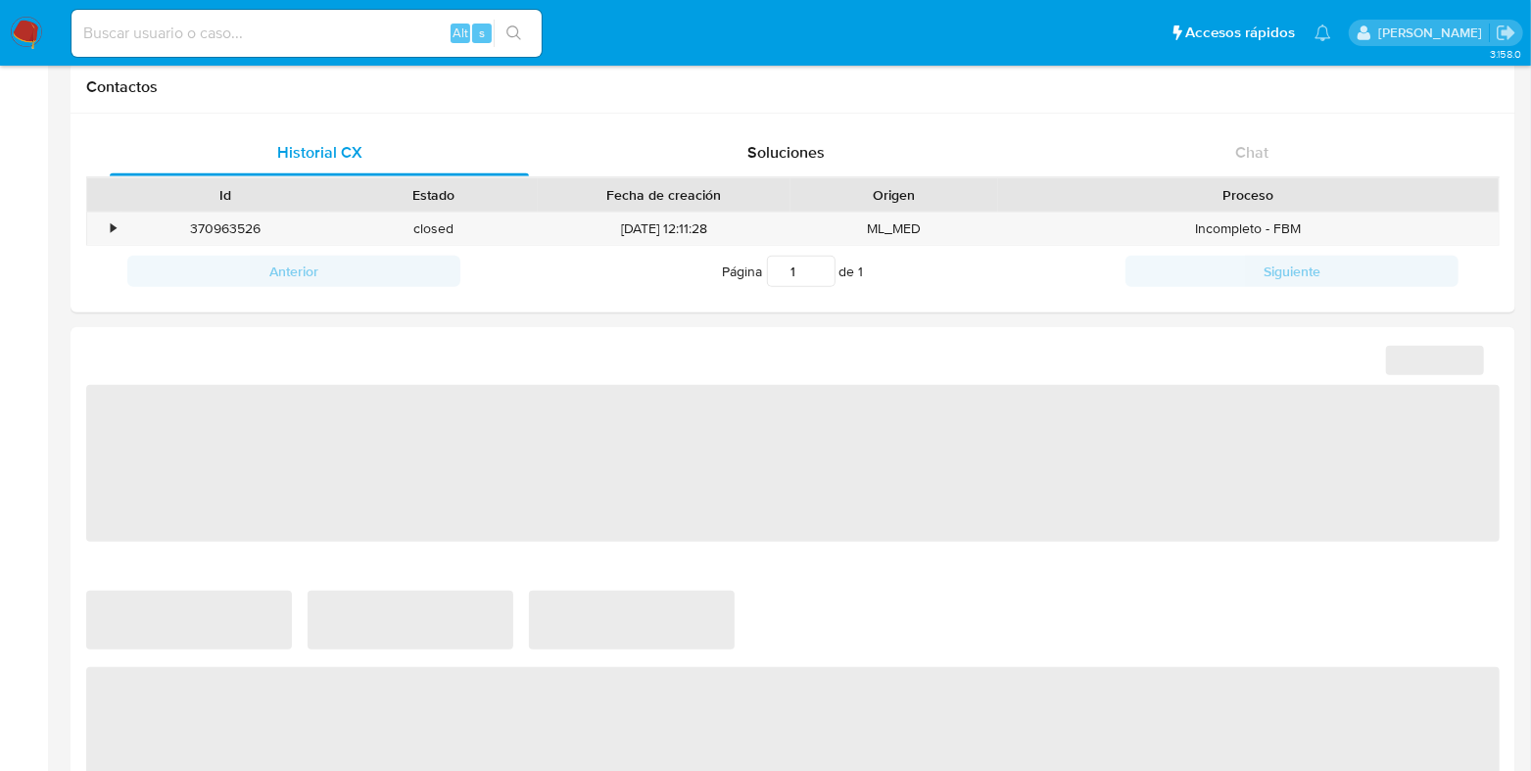
select select "10"
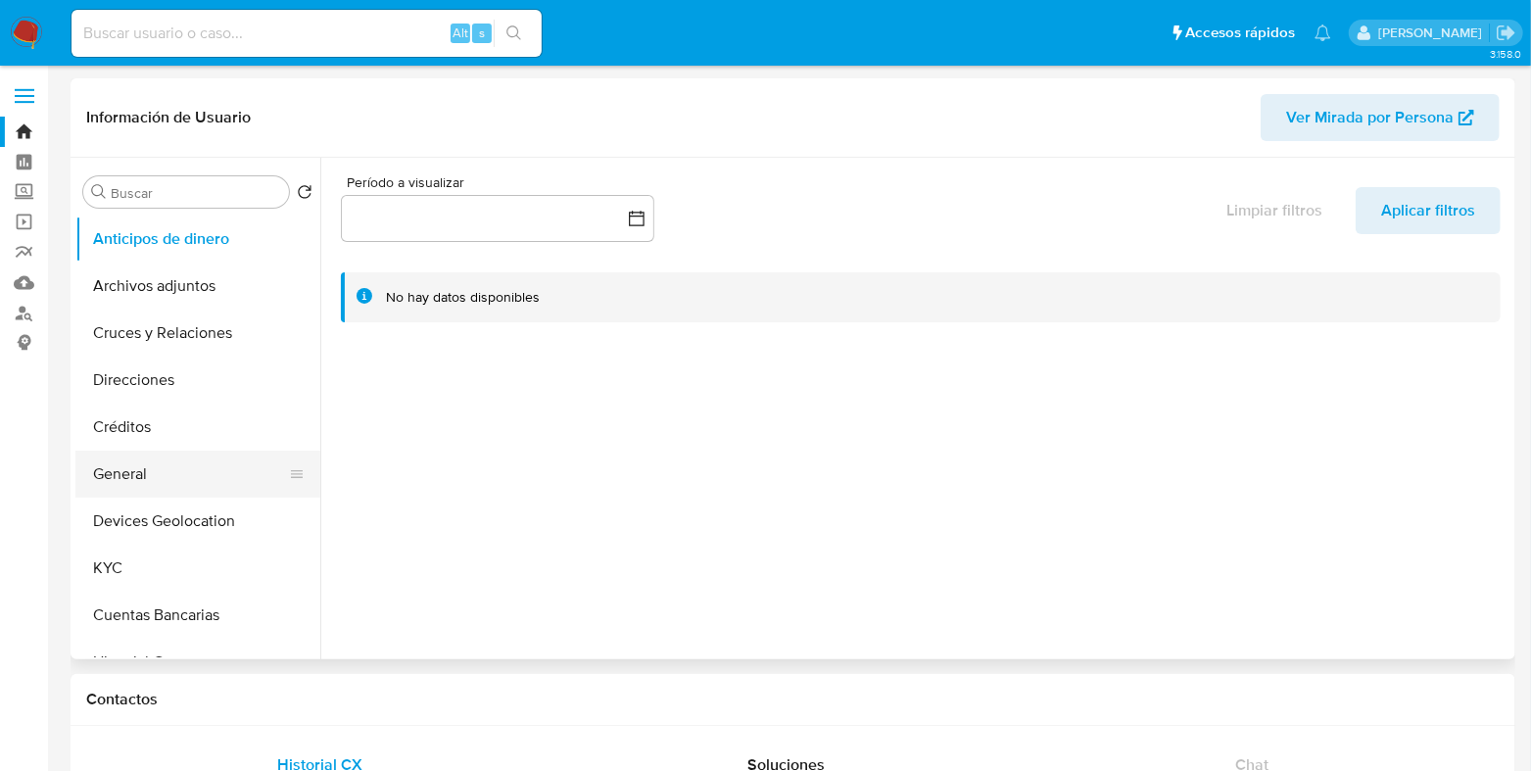
click at [134, 477] on button "General" at bounding box center [189, 474] width 229 height 47
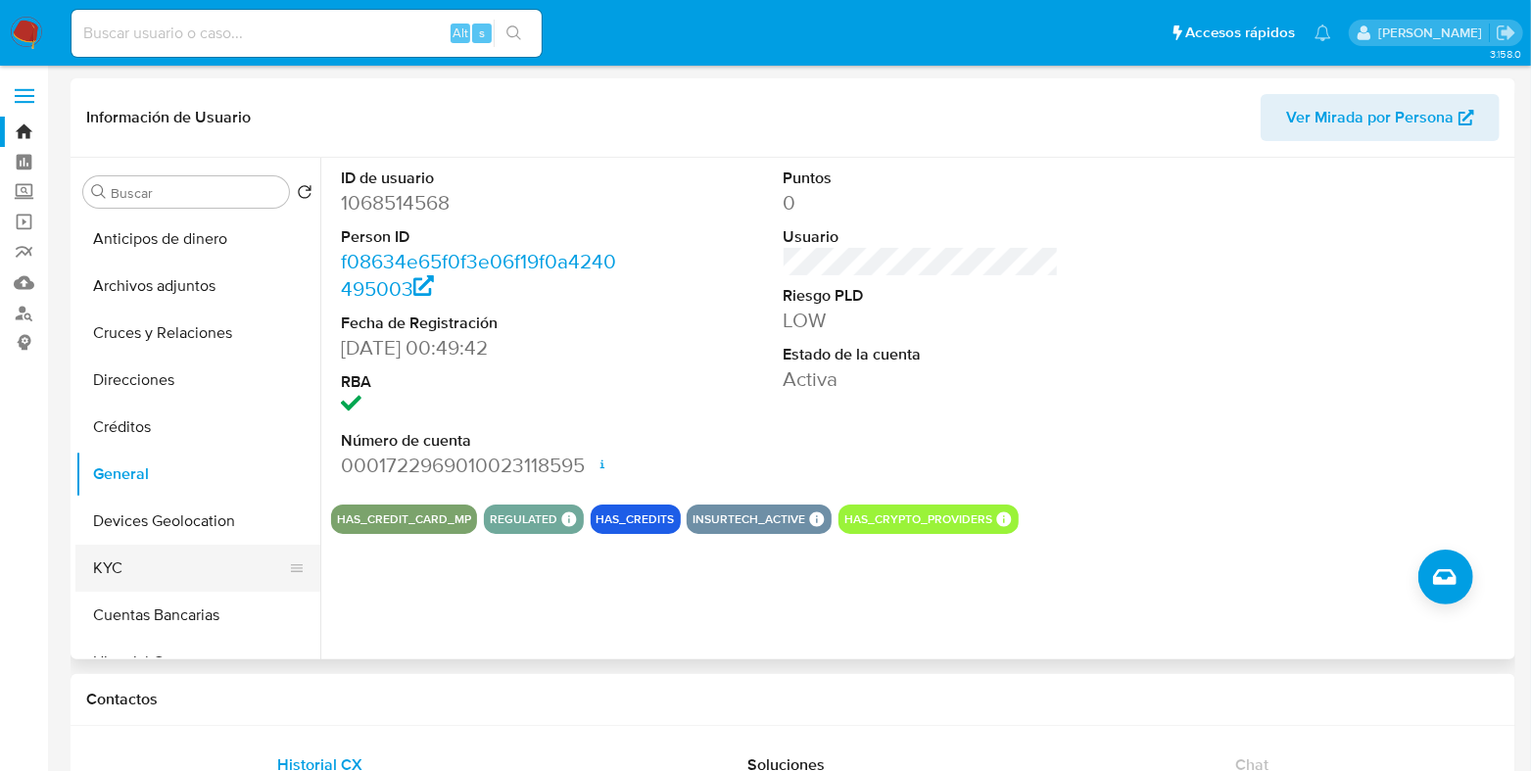
click at [121, 573] on button "KYC" at bounding box center [189, 568] width 229 height 47
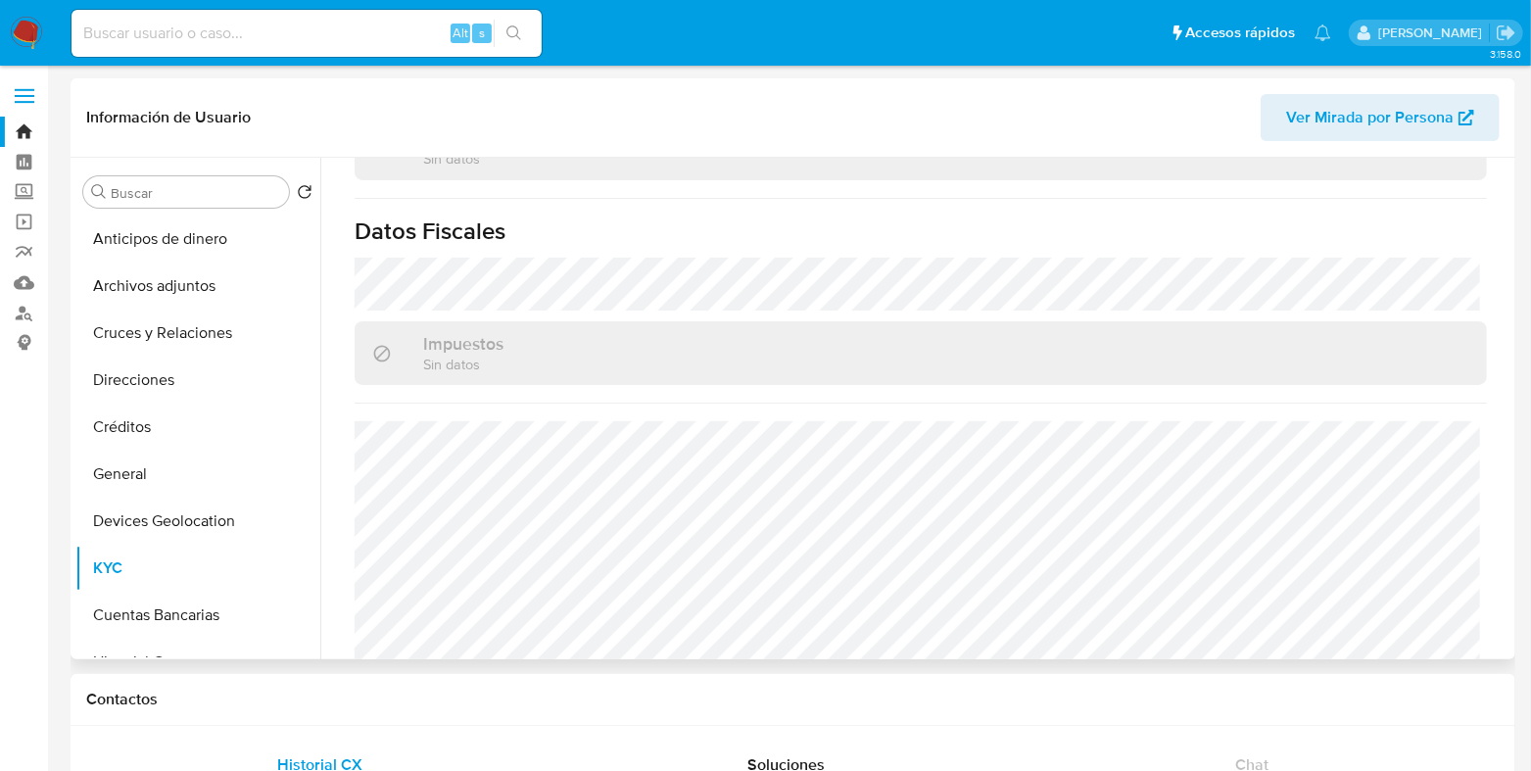
scroll to position [1230, 0]
click at [173, 49] on div "Alt s" at bounding box center [306, 33] width 470 height 47
click at [185, 41] on input at bounding box center [306, 33] width 470 height 25
paste input "1163762587"
type input "1163762587"
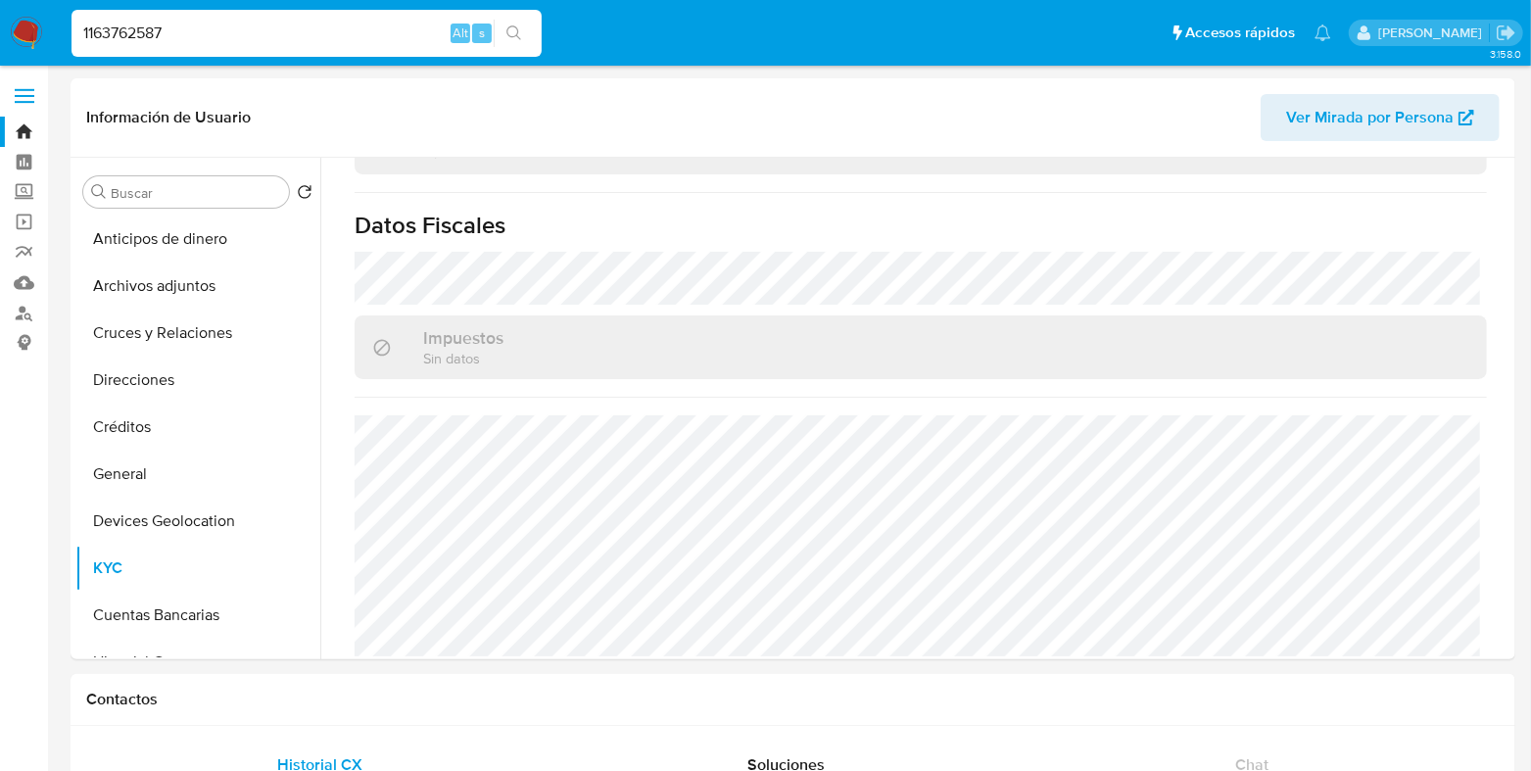
click at [509, 36] on icon "search-icon" at bounding box center [514, 33] width 16 height 16
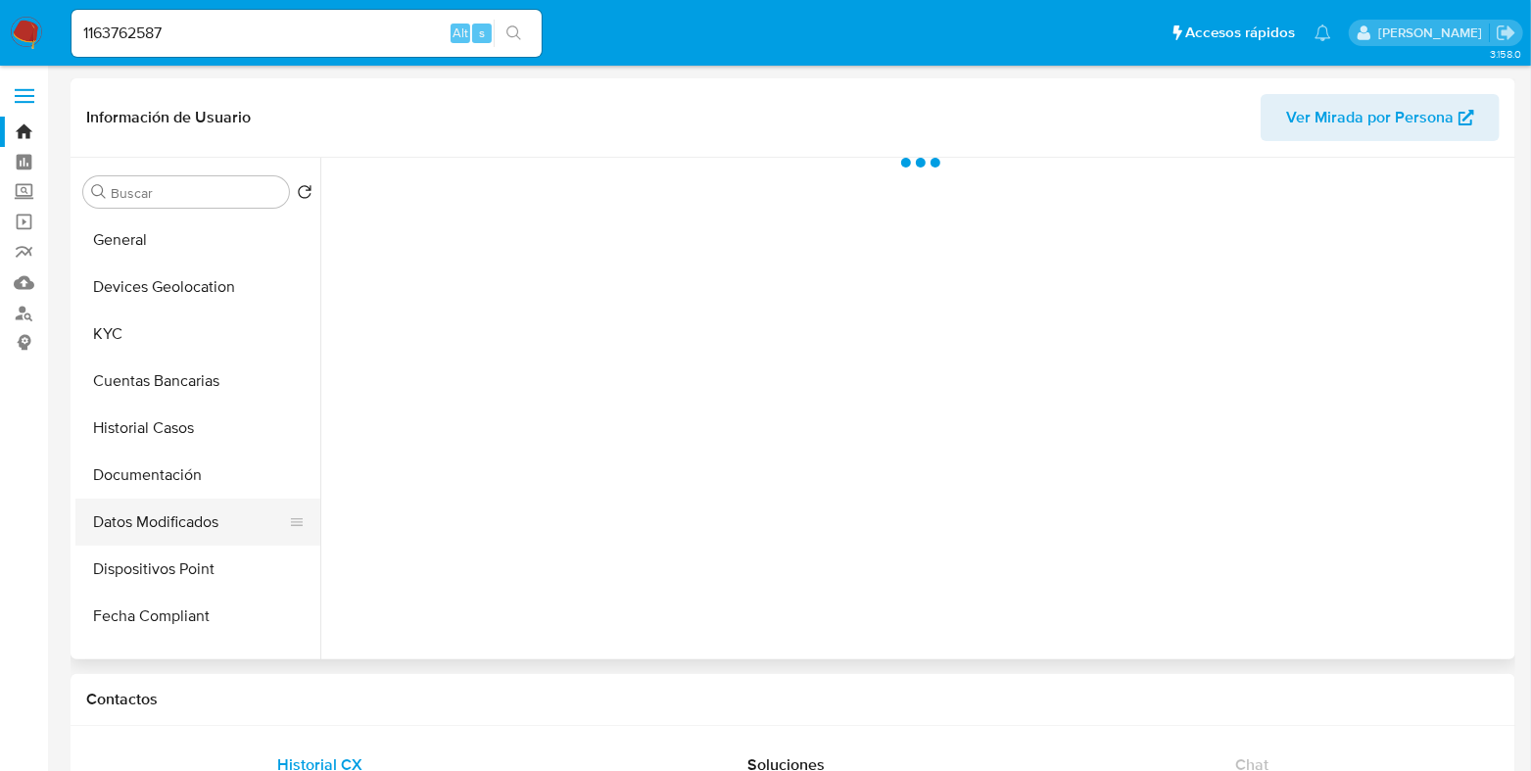
scroll to position [244, 0]
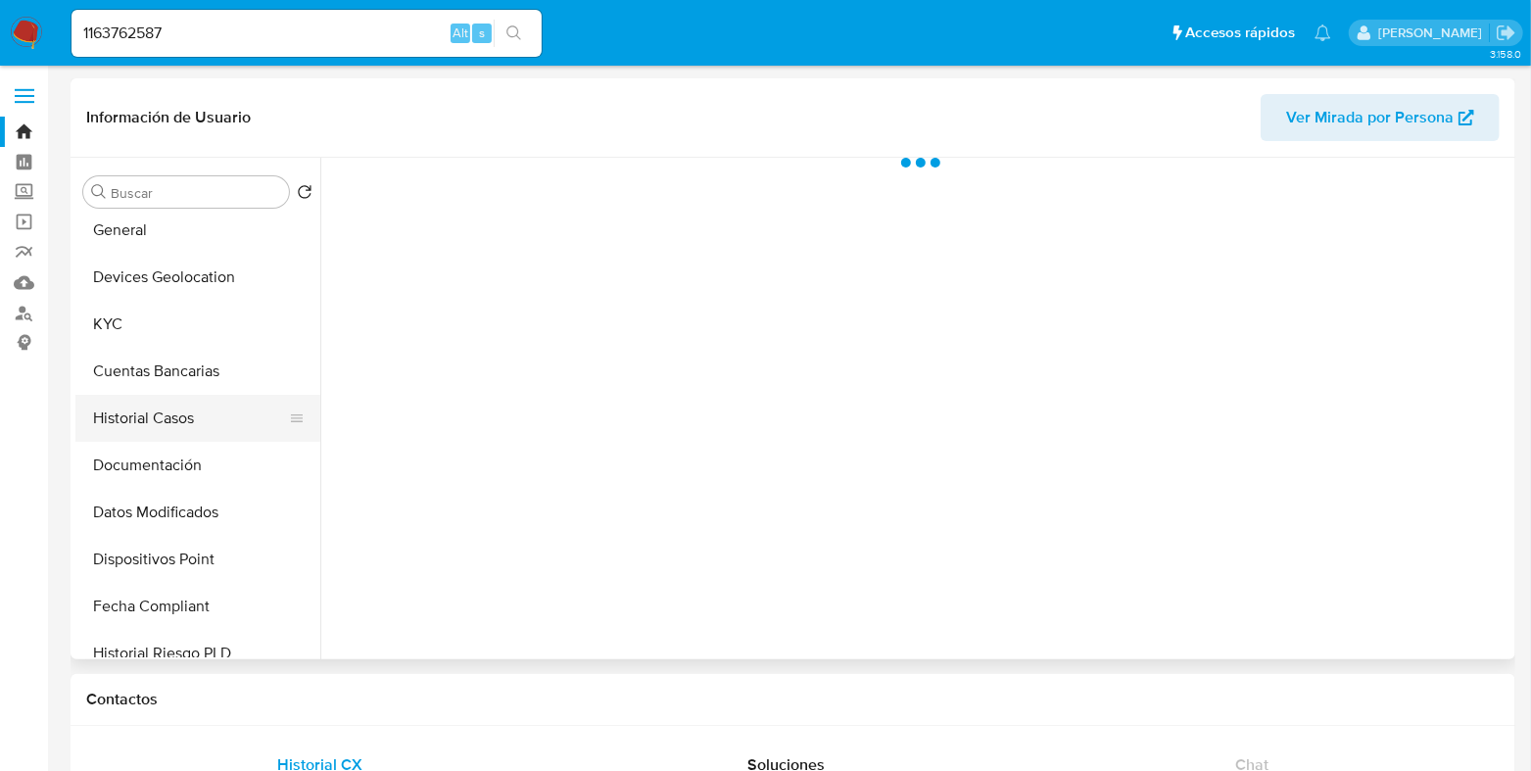
click at [161, 423] on button "Historial Casos" at bounding box center [189, 418] width 229 height 47
select select "10"
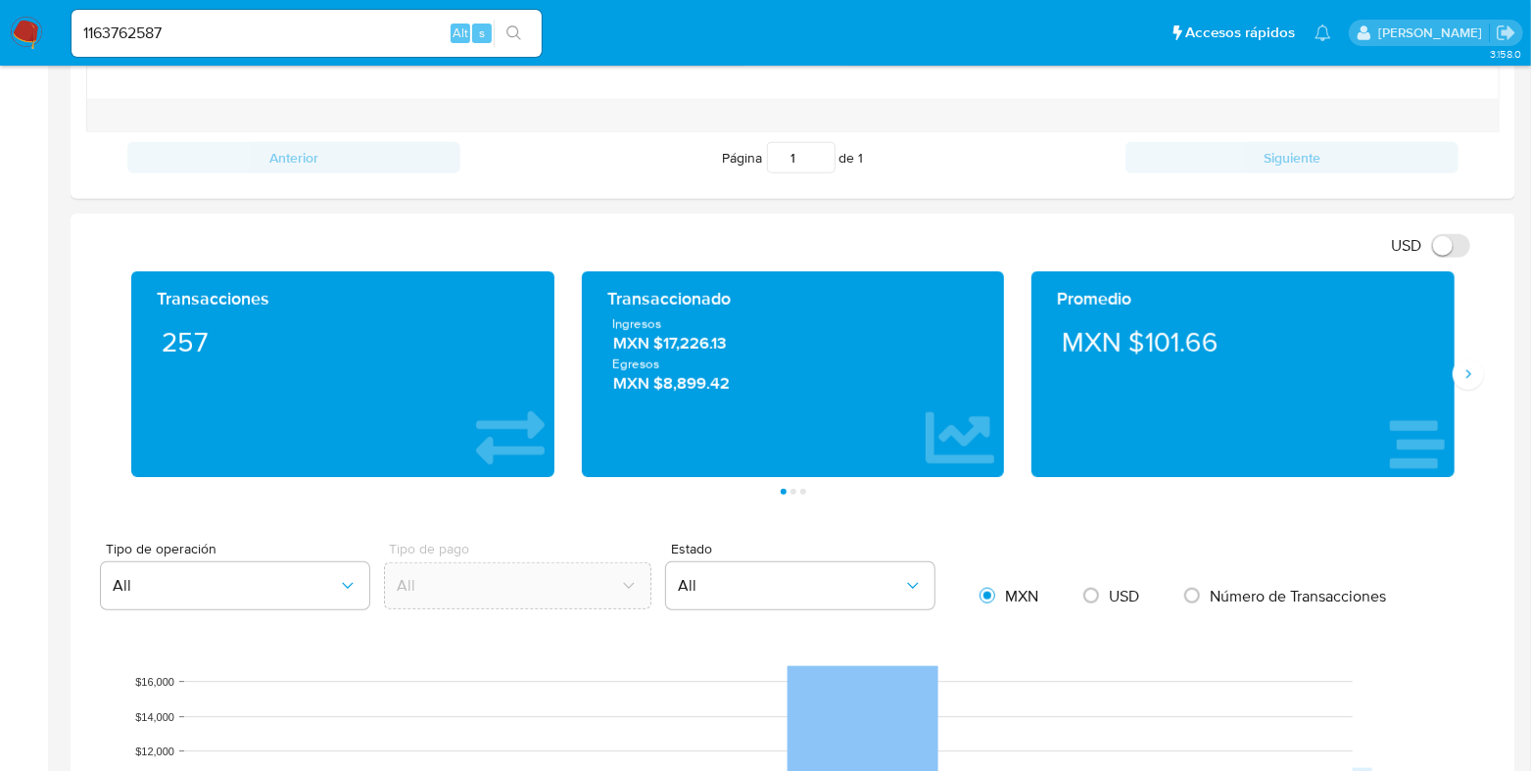
scroll to position [978, 0]
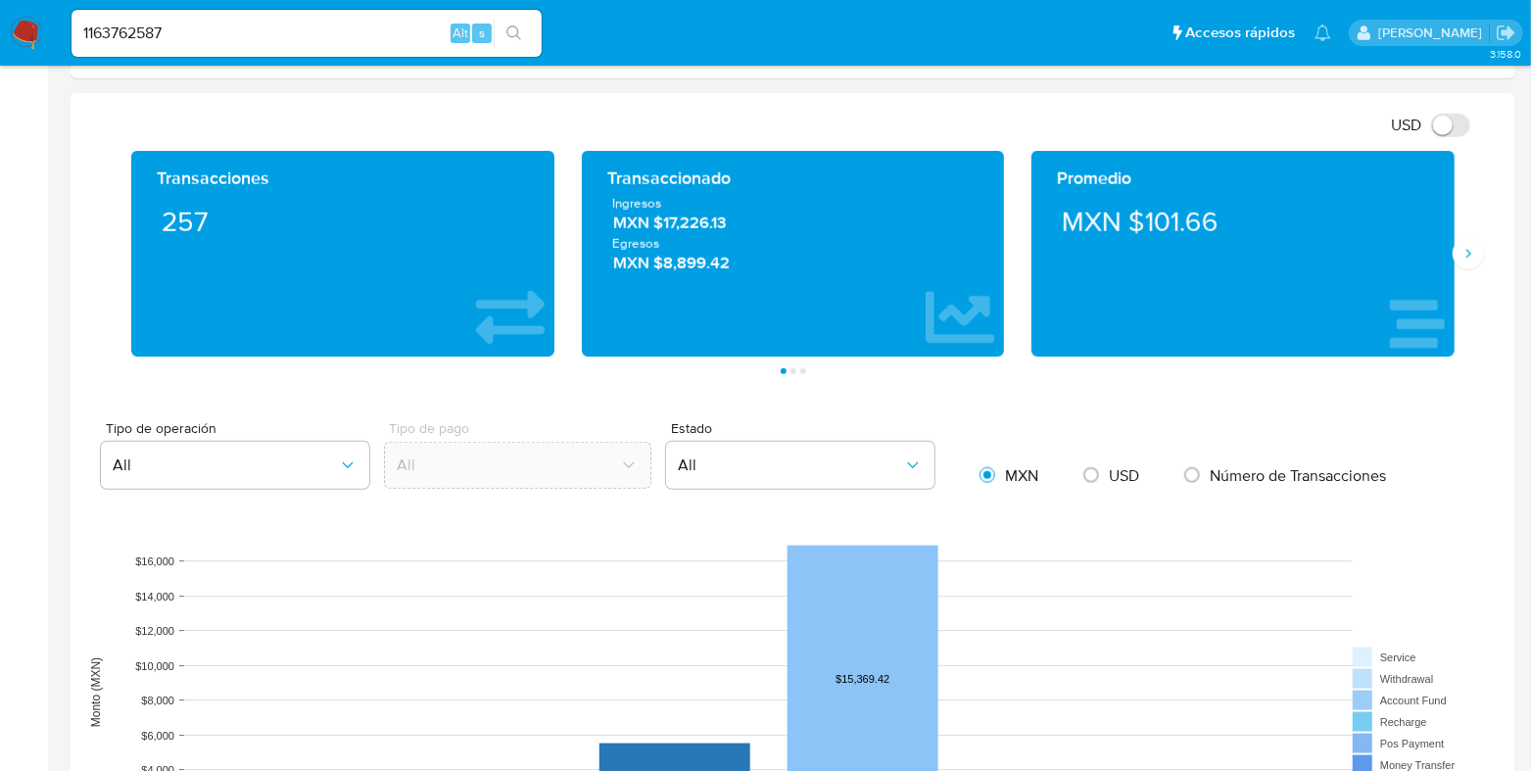
click at [205, 36] on input "1163762587" at bounding box center [306, 33] width 470 height 25
paste input "29162392"
type input "129162392"
click at [514, 34] on icon "search-icon" at bounding box center [514, 33] width 16 height 16
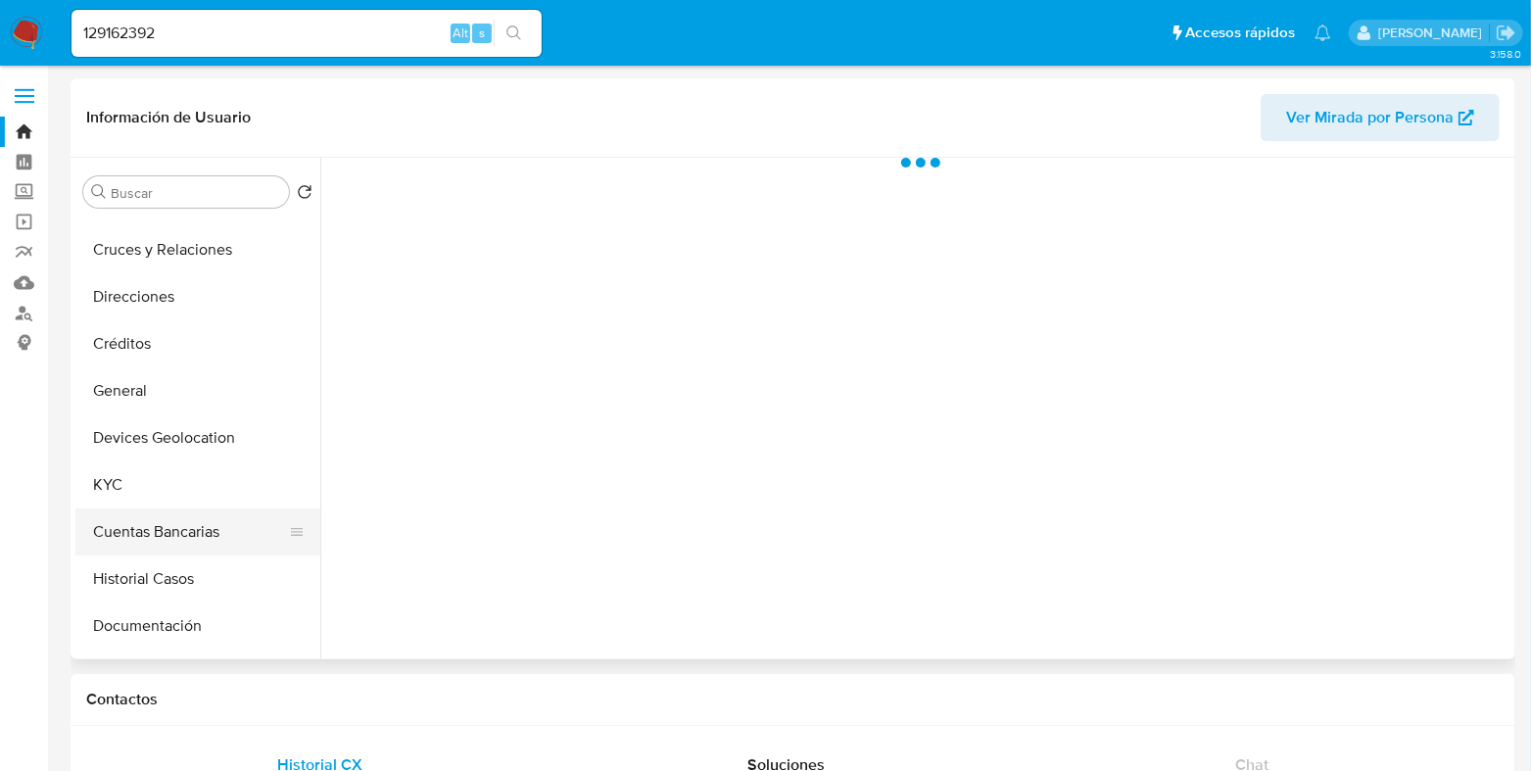
scroll to position [121, 0]
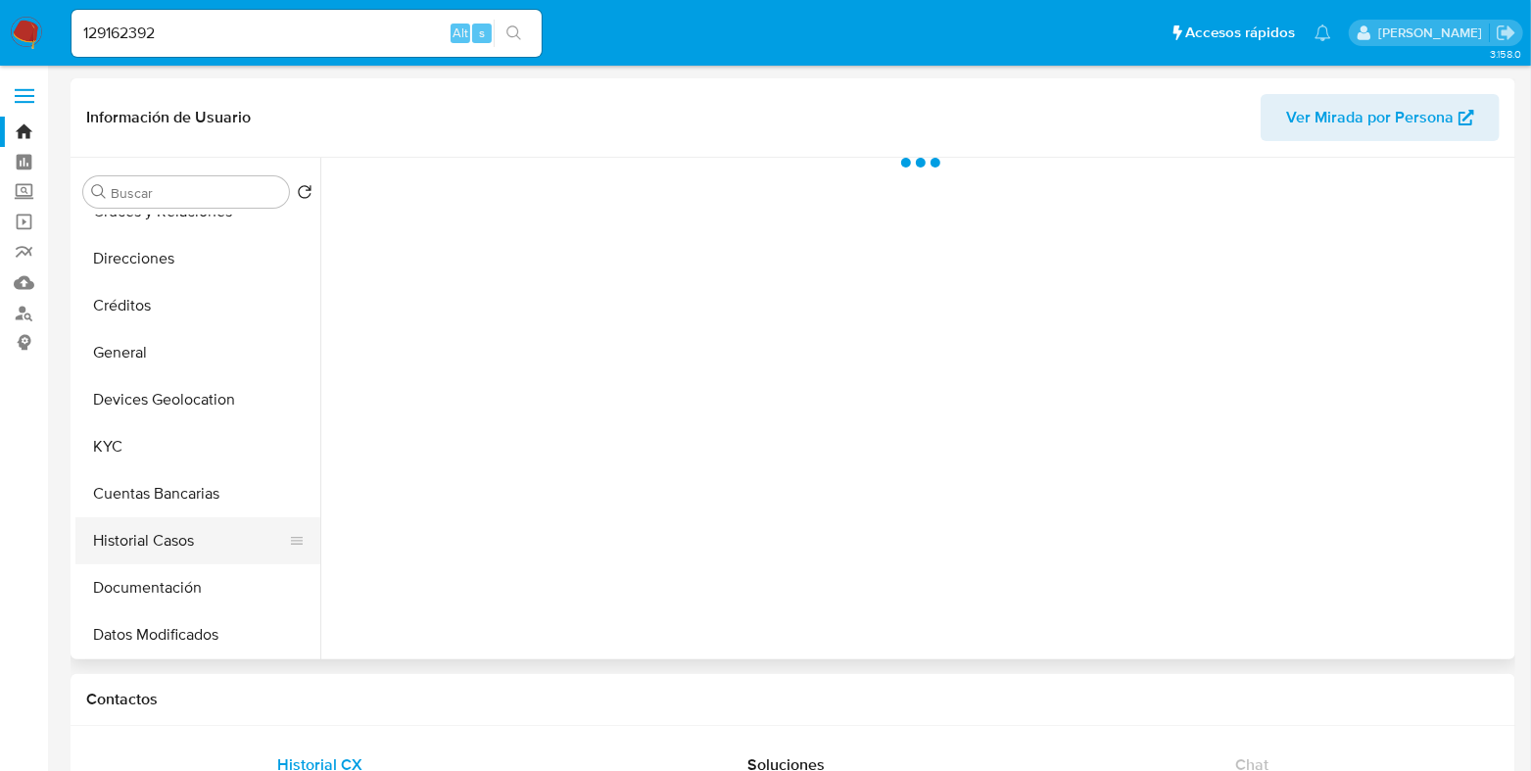
click at [171, 560] on button "Historial Casos" at bounding box center [189, 540] width 229 height 47
select select "10"
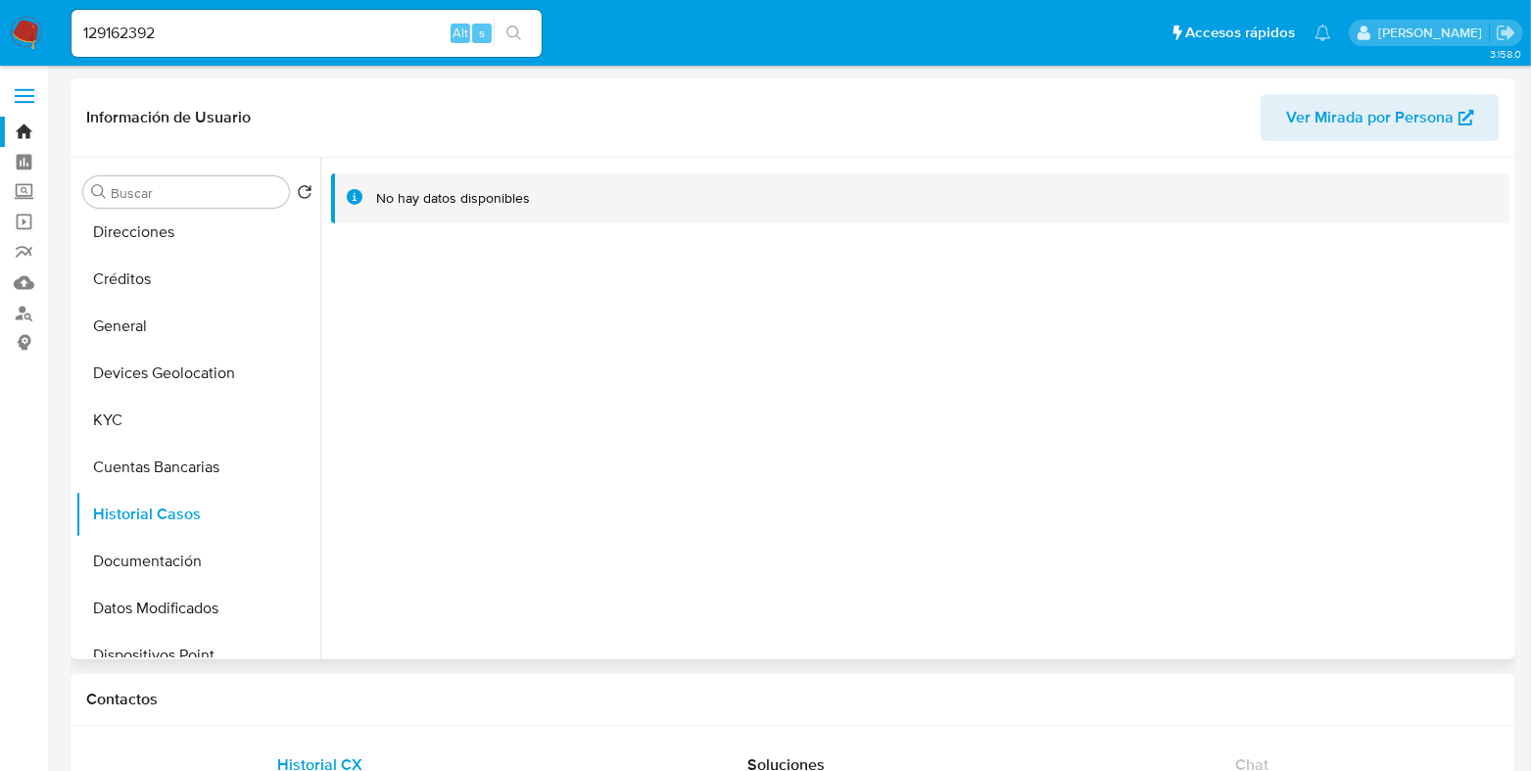
scroll to position [93, 0]
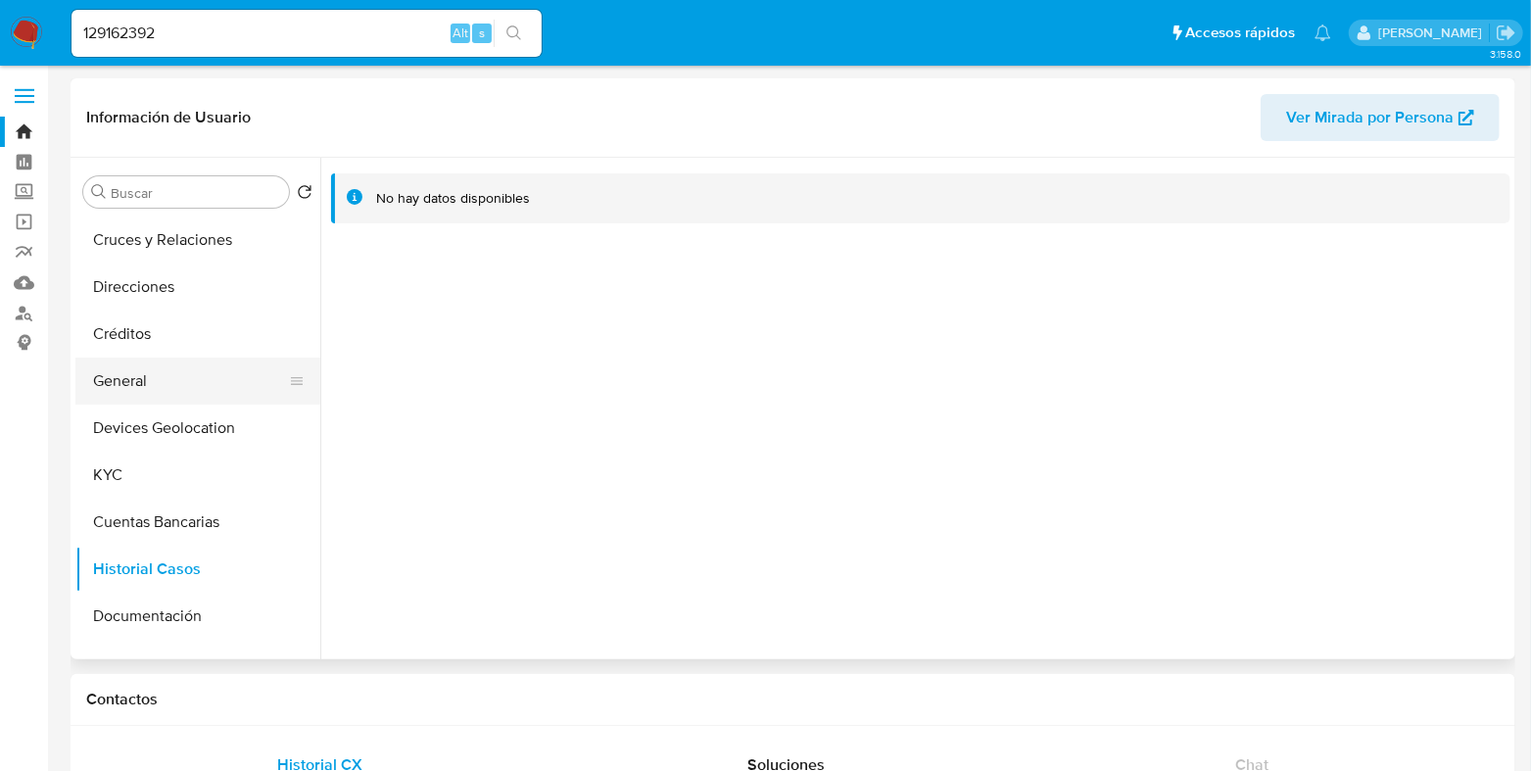
click at [132, 384] on button "General" at bounding box center [189, 380] width 229 height 47
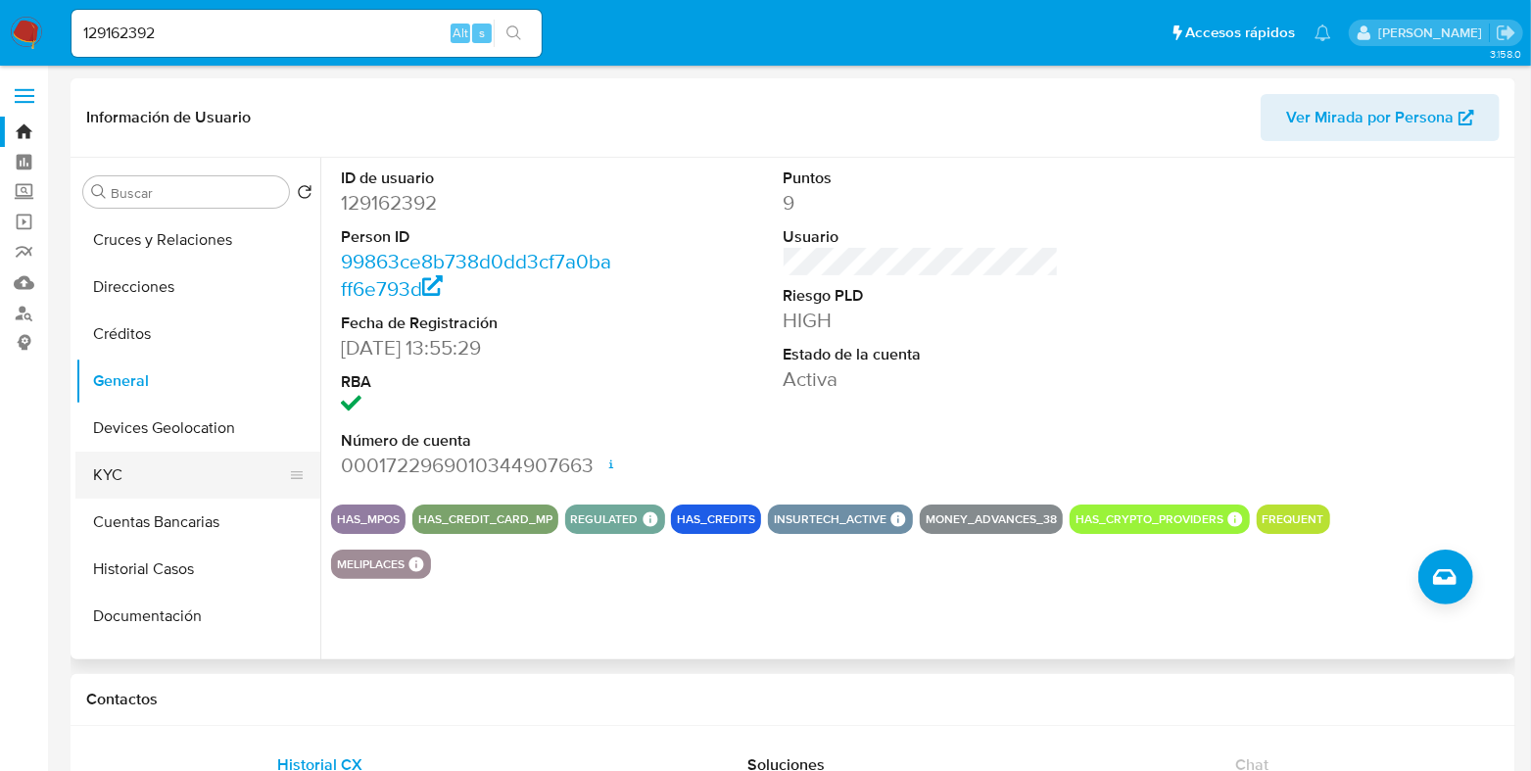
click at [157, 476] on button "KYC" at bounding box center [189, 475] width 229 height 47
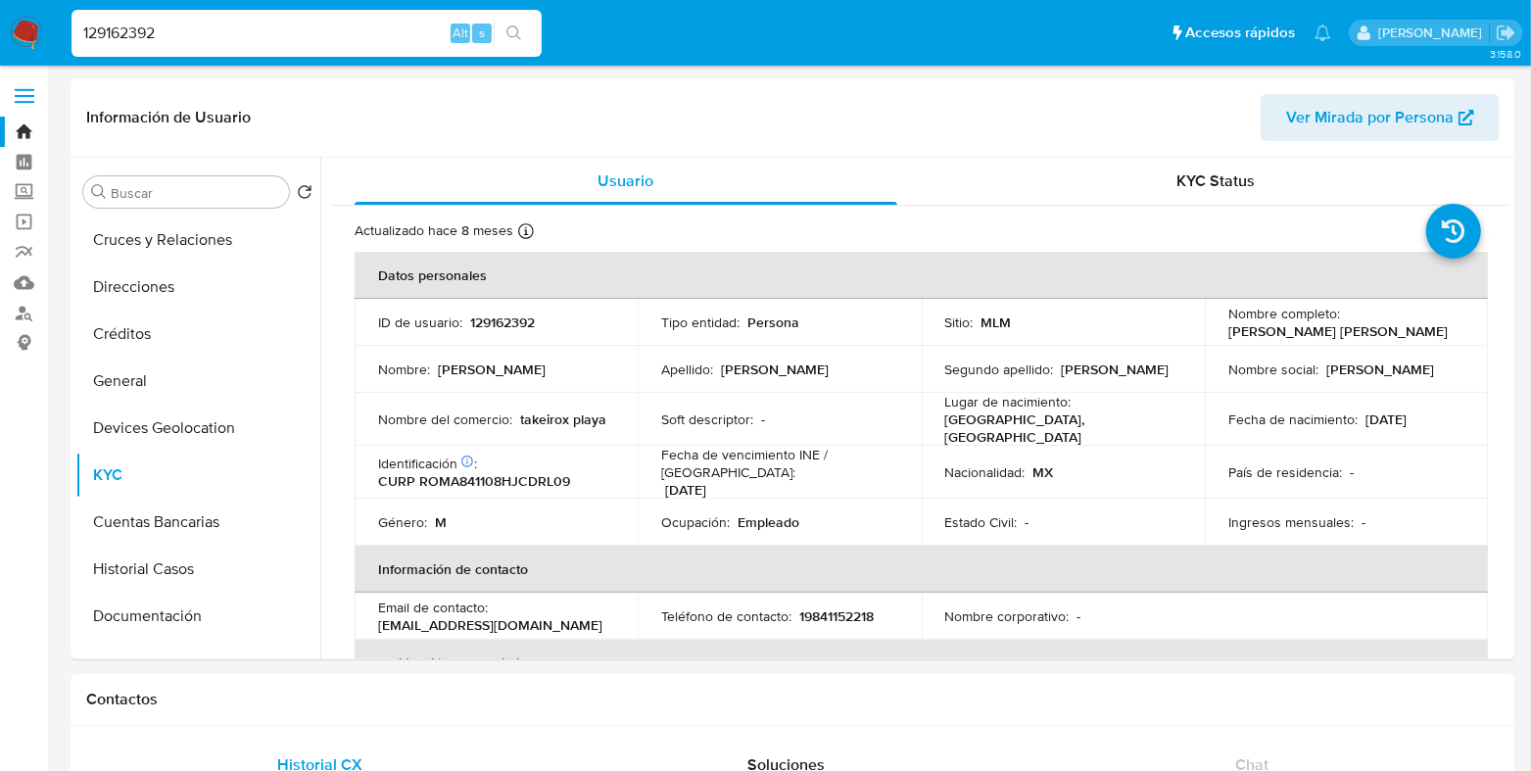
click at [210, 26] on input "129162392" at bounding box center [306, 33] width 470 height 25
paste input "396702168"
type input "1396702168"
click at [506, 25] on icon "search-icon" at bounding box center [514, 33] width 16 height 16
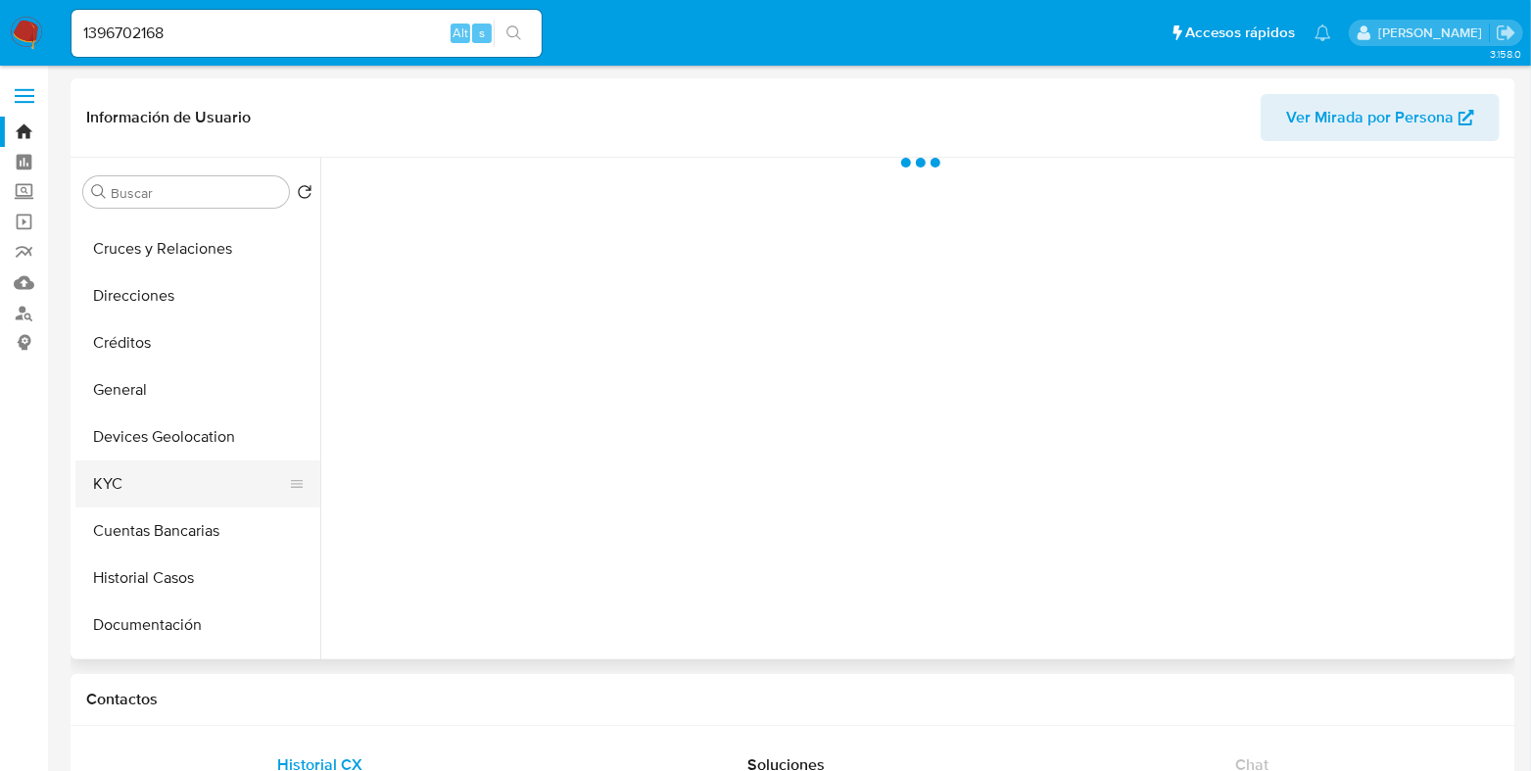
scroll to position [121, 0]
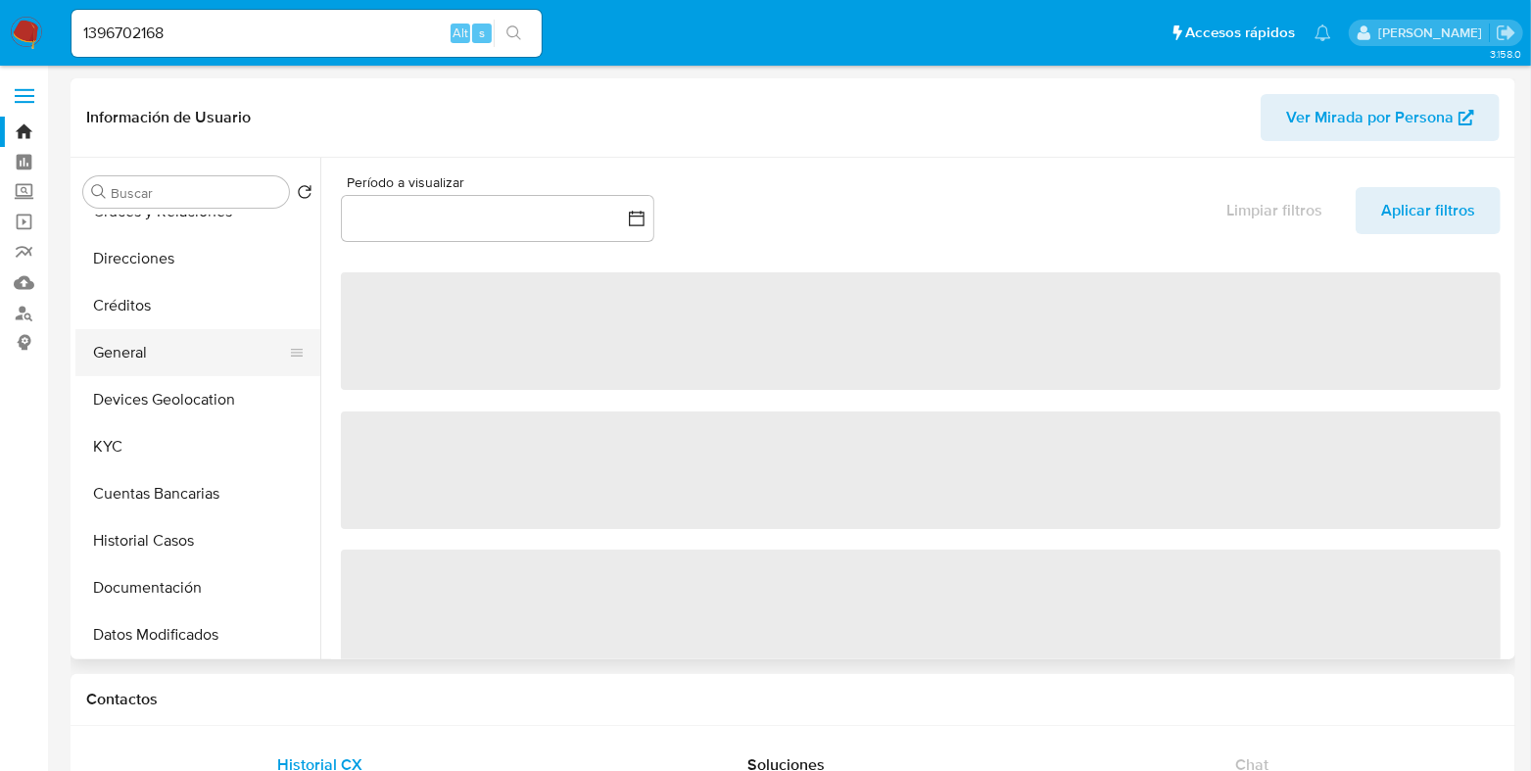
select select "10"
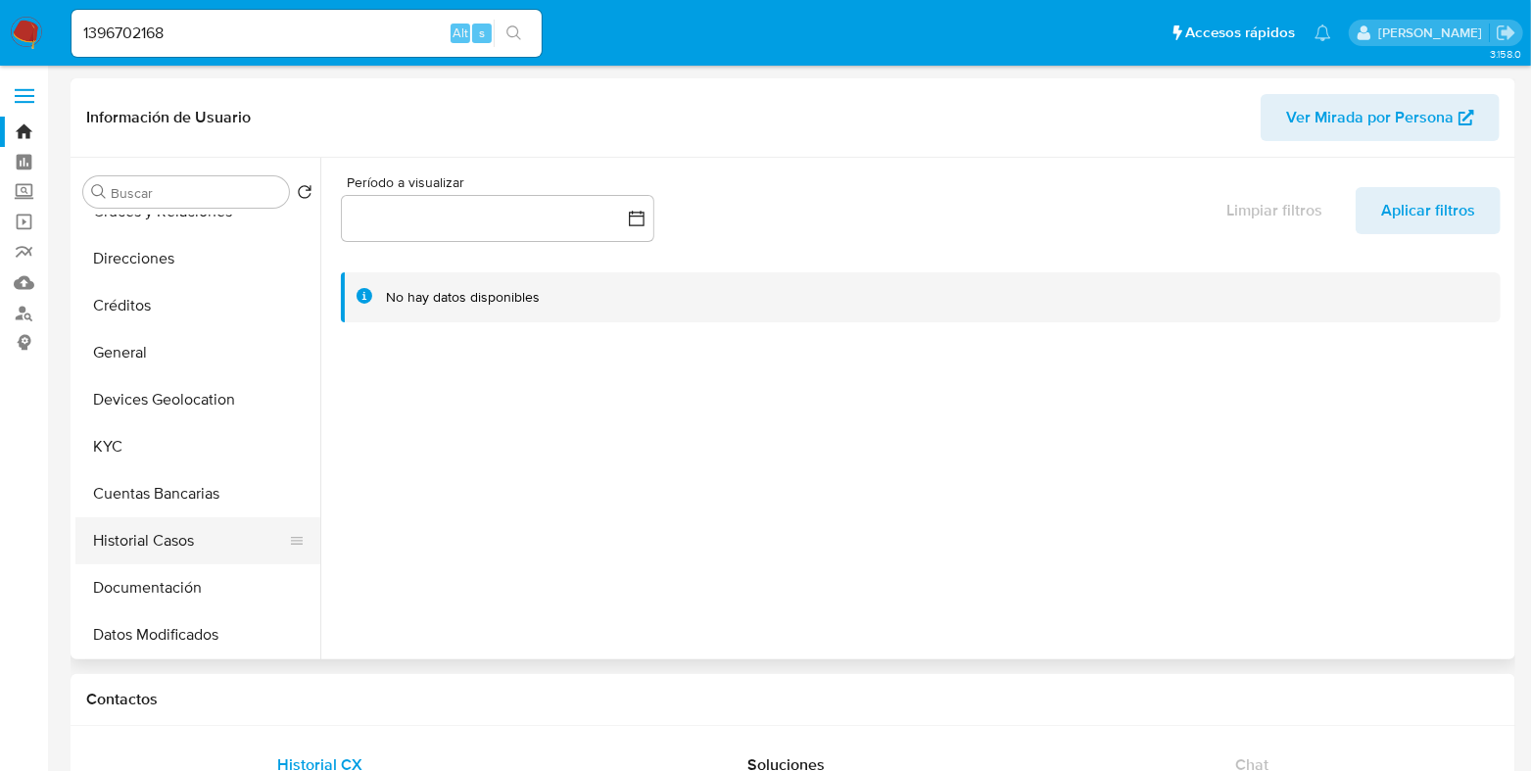
click at [137, 533] on button "Historial Casos" at bounding box center [189, 540] width 229 height 47
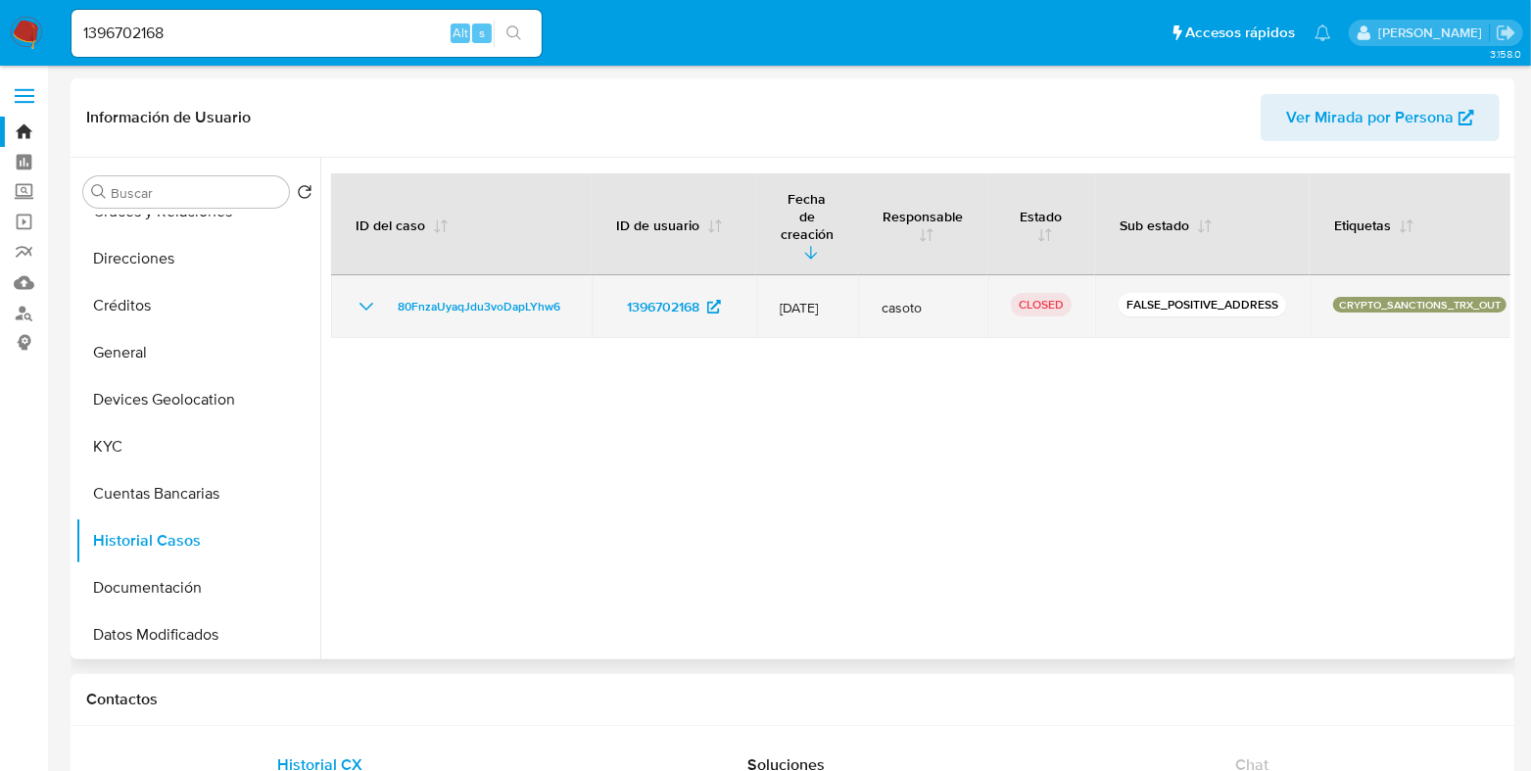
click at [375, 295] on icon "Mostrar/Ocultar" at bounding box center [367, 307] width 24 height 24
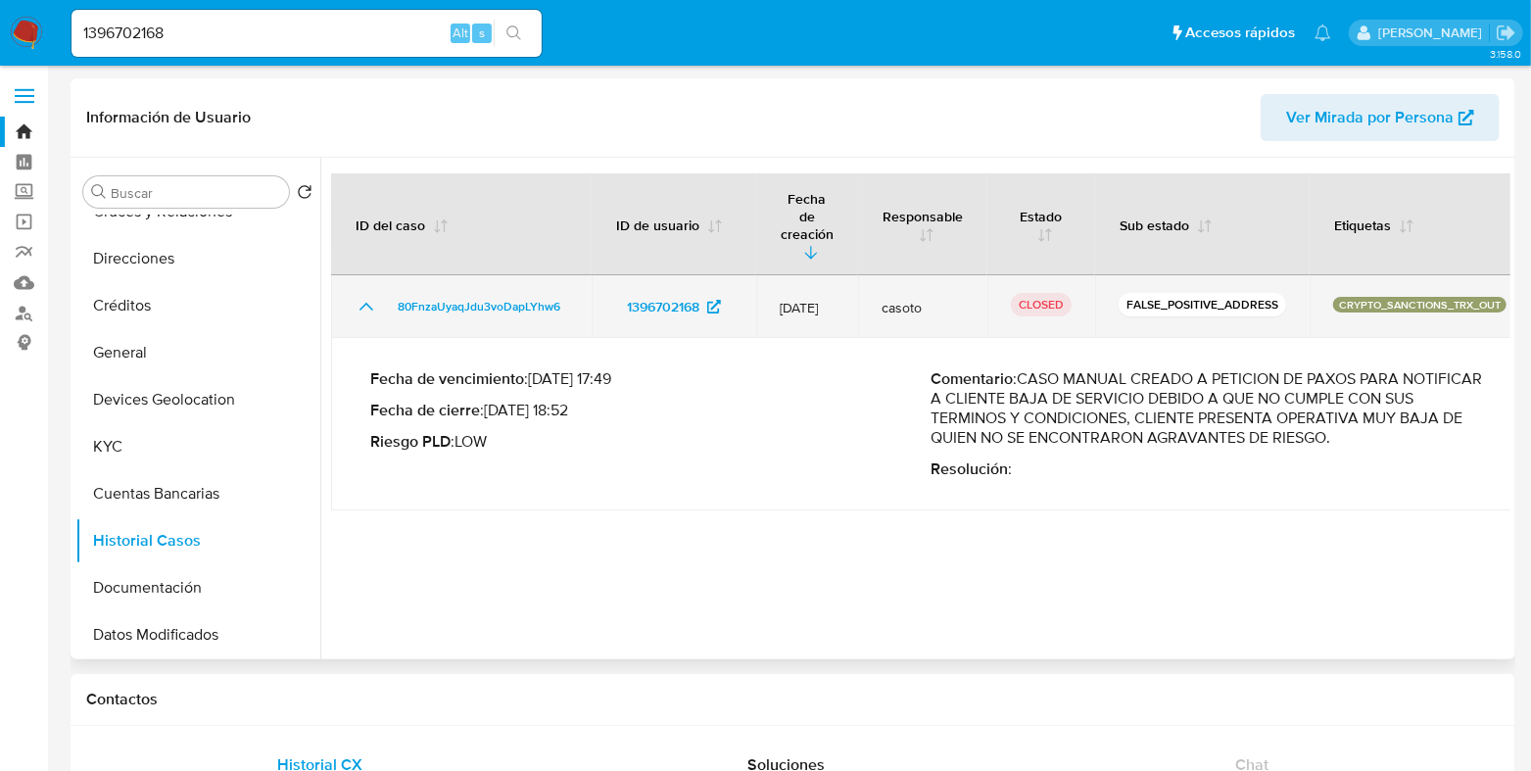
click at [375, 295] on icon "Mostrar/Ocultar" at bounding box center [367, 307] width 24 height 24
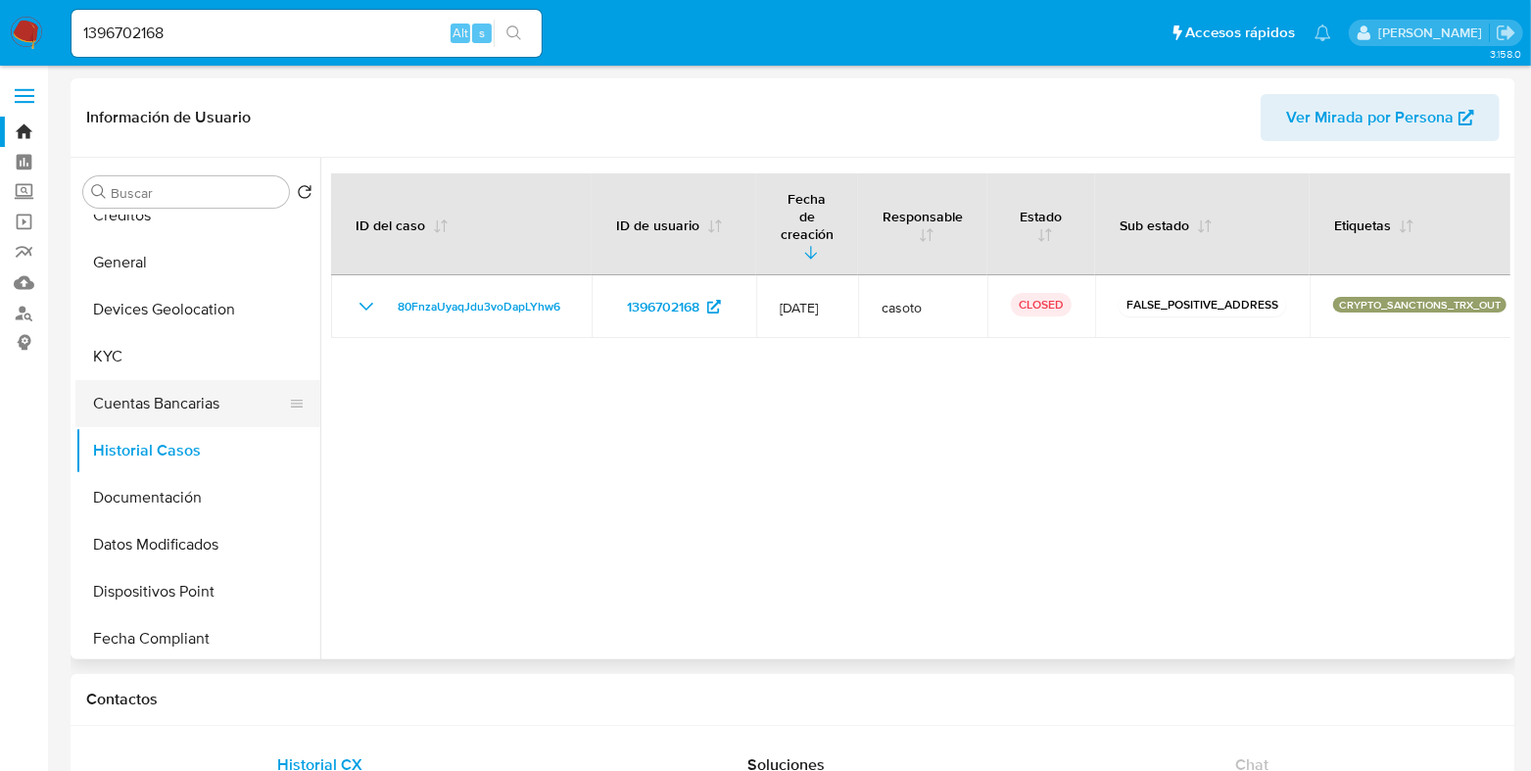
scroll to position [367, 0]
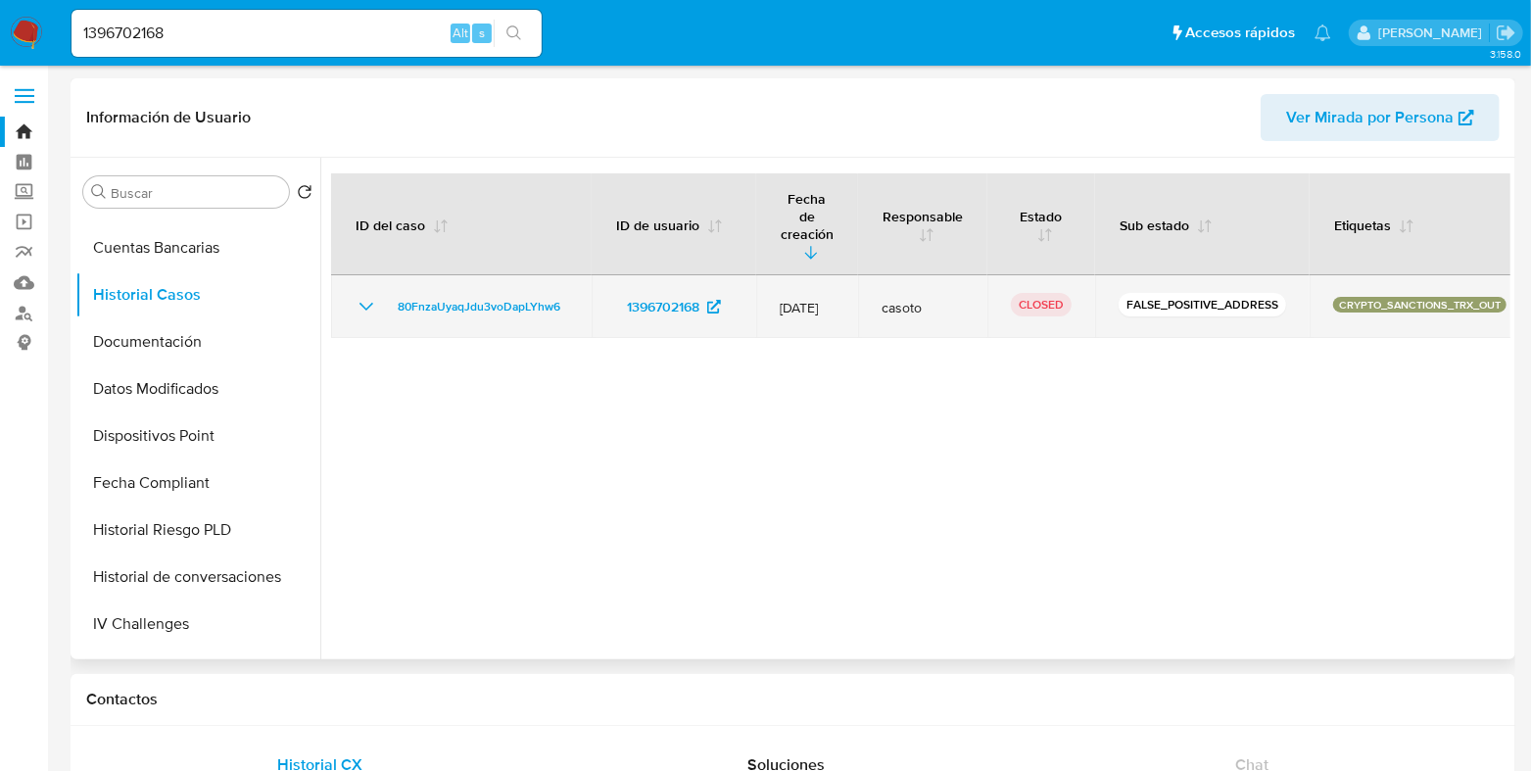
click at [369, 295] on icon "Mostrar/Ocultar" at bounding box center [367, 307] width 24 height 24
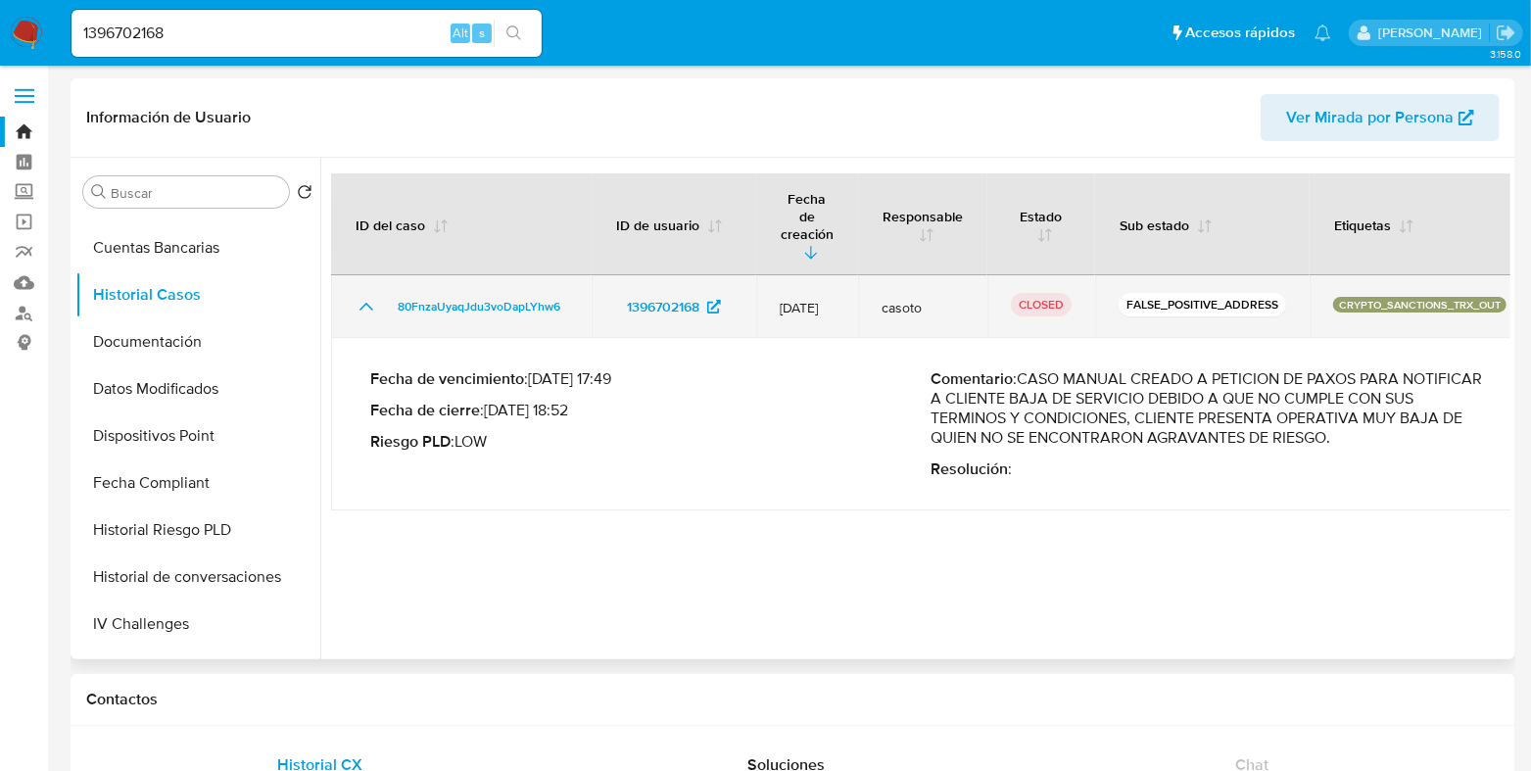
click at [369, 295] on icon "Mostrar/Ocultar" at bounding box center [367, 307] width 24 height 24
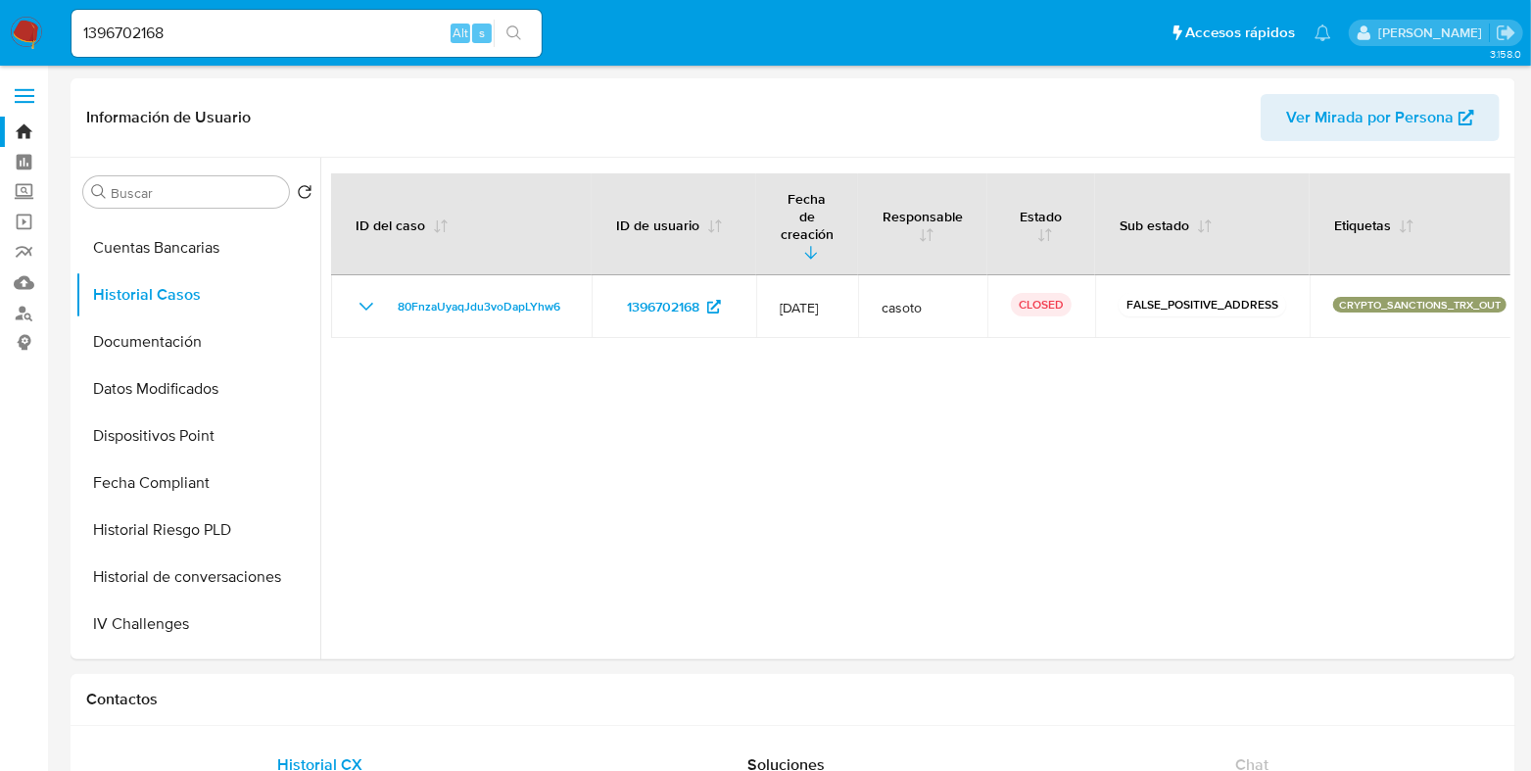
click at [246, 17] on div "1396702168 Alt s" at bounding box center [306, 33] width 470 height 47
click at [233, 36] on input "1396702168" at bounding box center [306, 33] width 470 height 25
paste input "82948553"
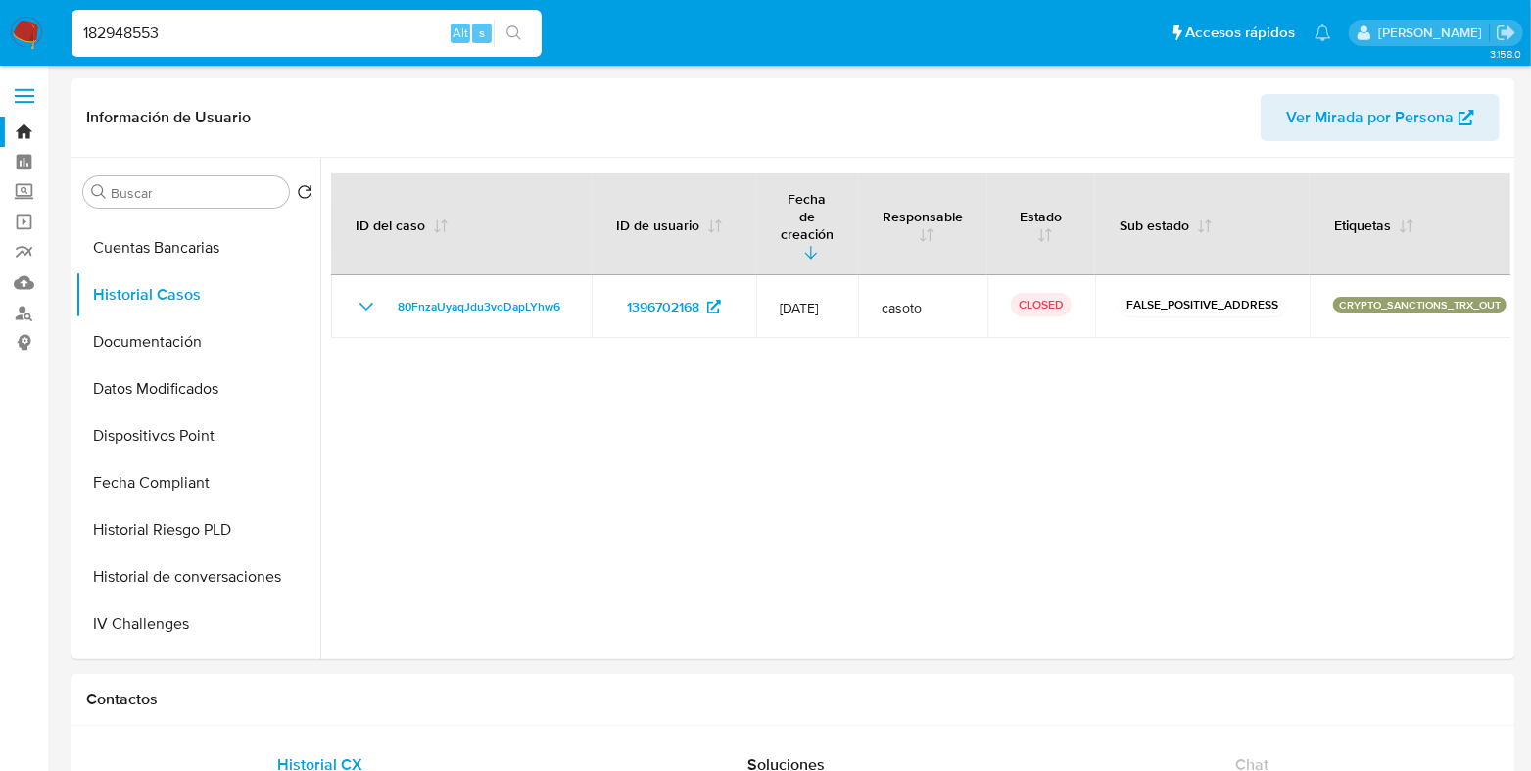
type input "182948553"
click at [509, 39] on icon "search-icon" at bounding box center [514, 33] width 16 height 16
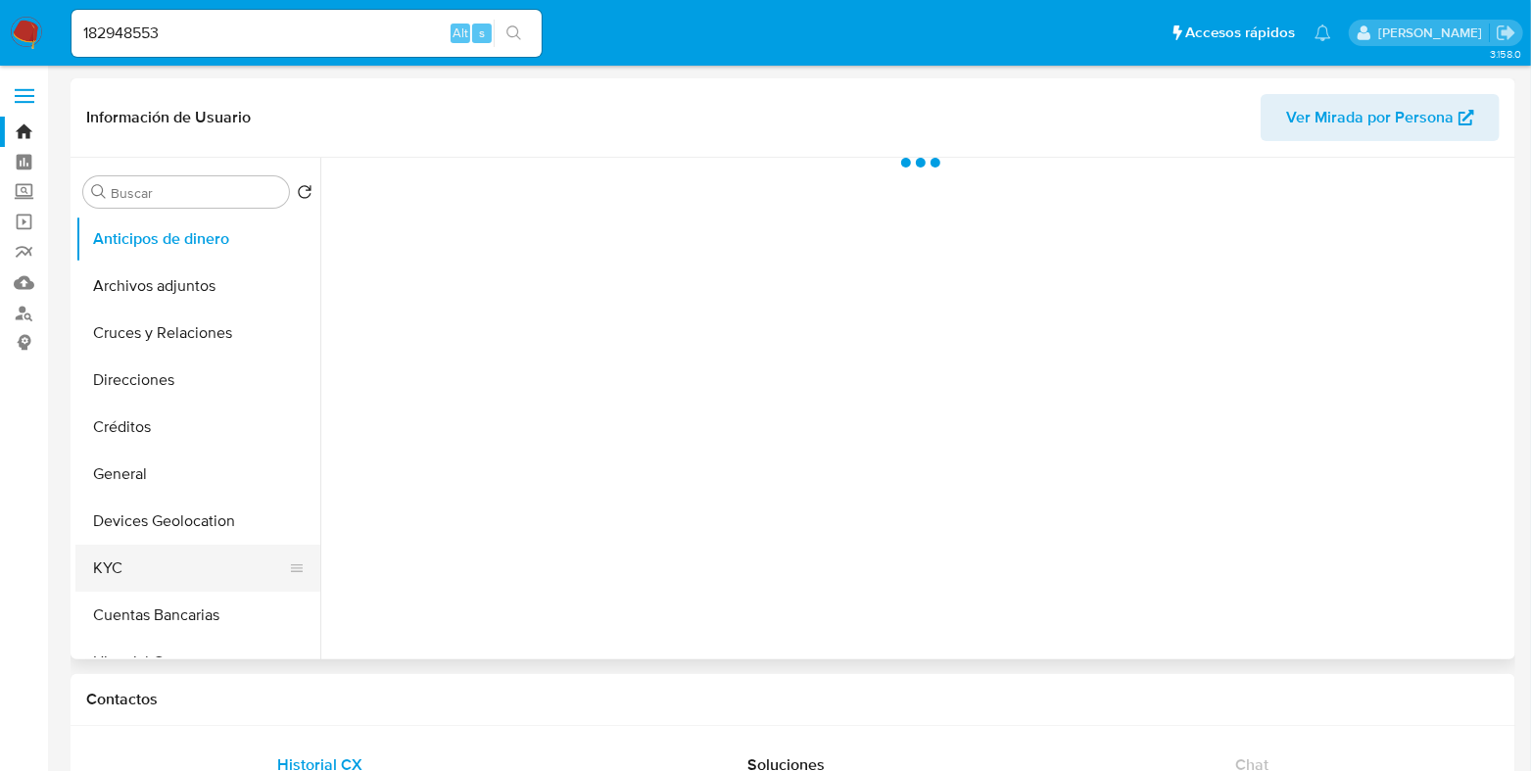
click at [186, 549] on button "KYC" at bounding box center [189, 568] width 229 height 47
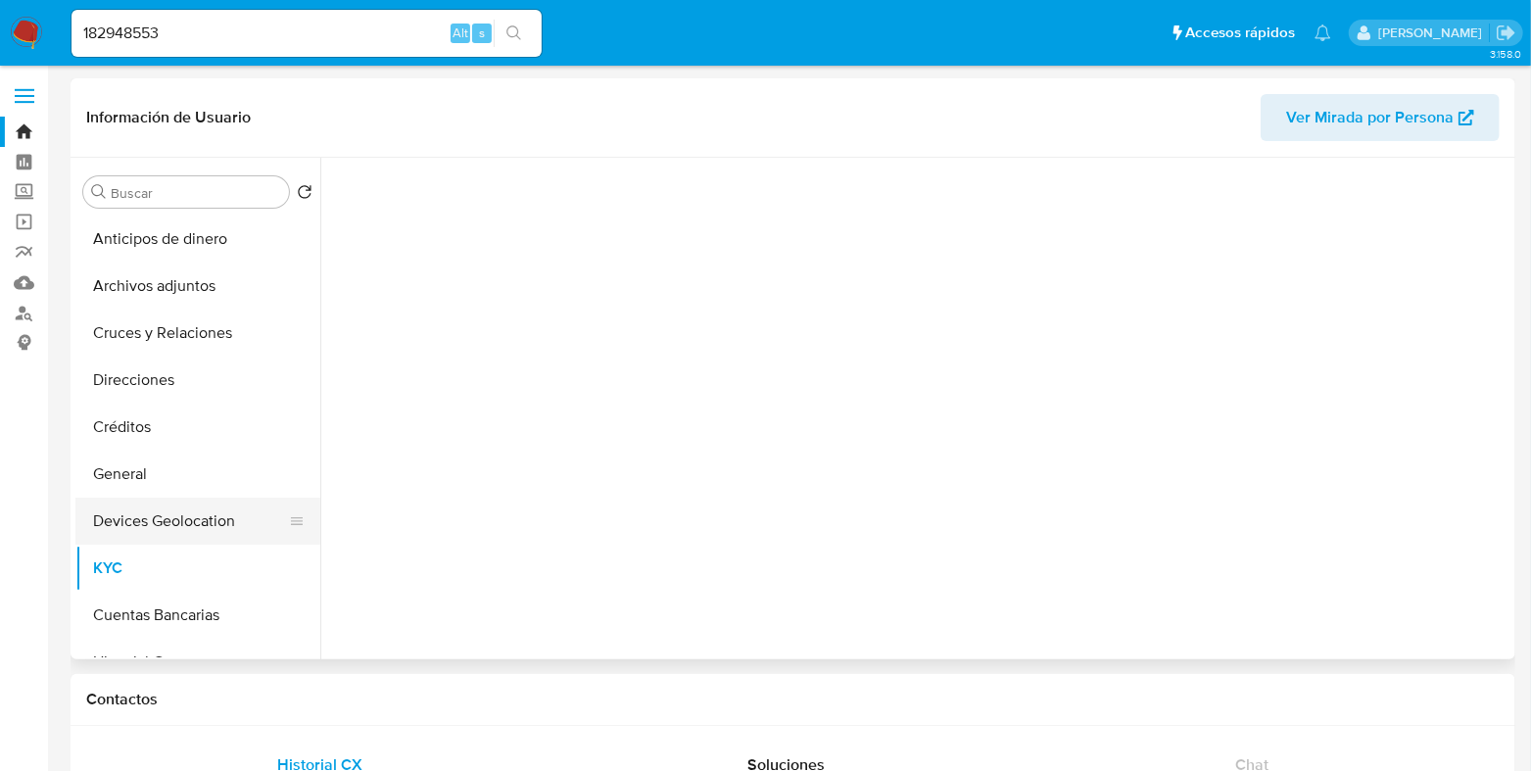
select select "10"
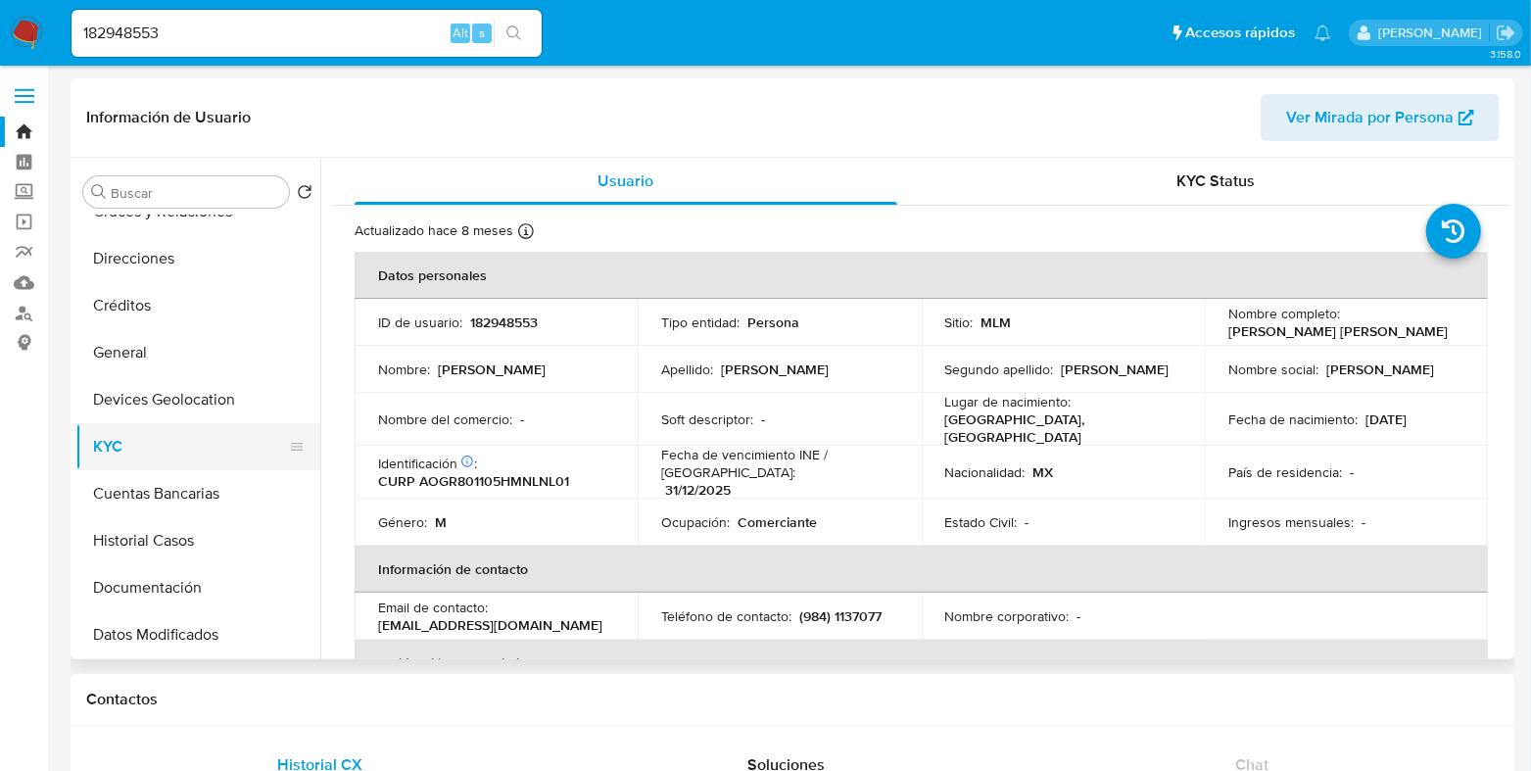
scroll to position [244, 0]
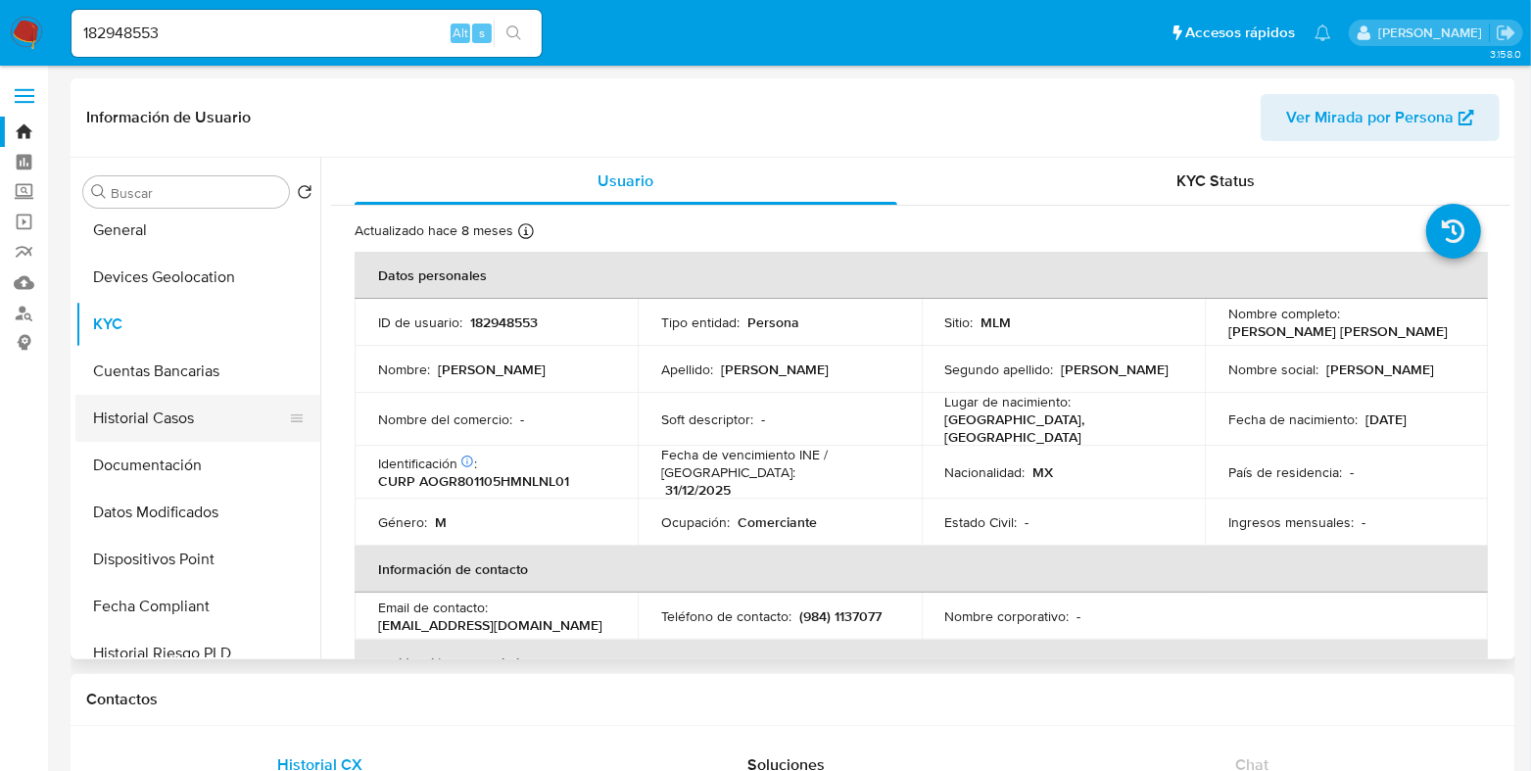
click at [169, 423] on button "Historial Casos" at bounding box center [189, 418] width 229 height 47
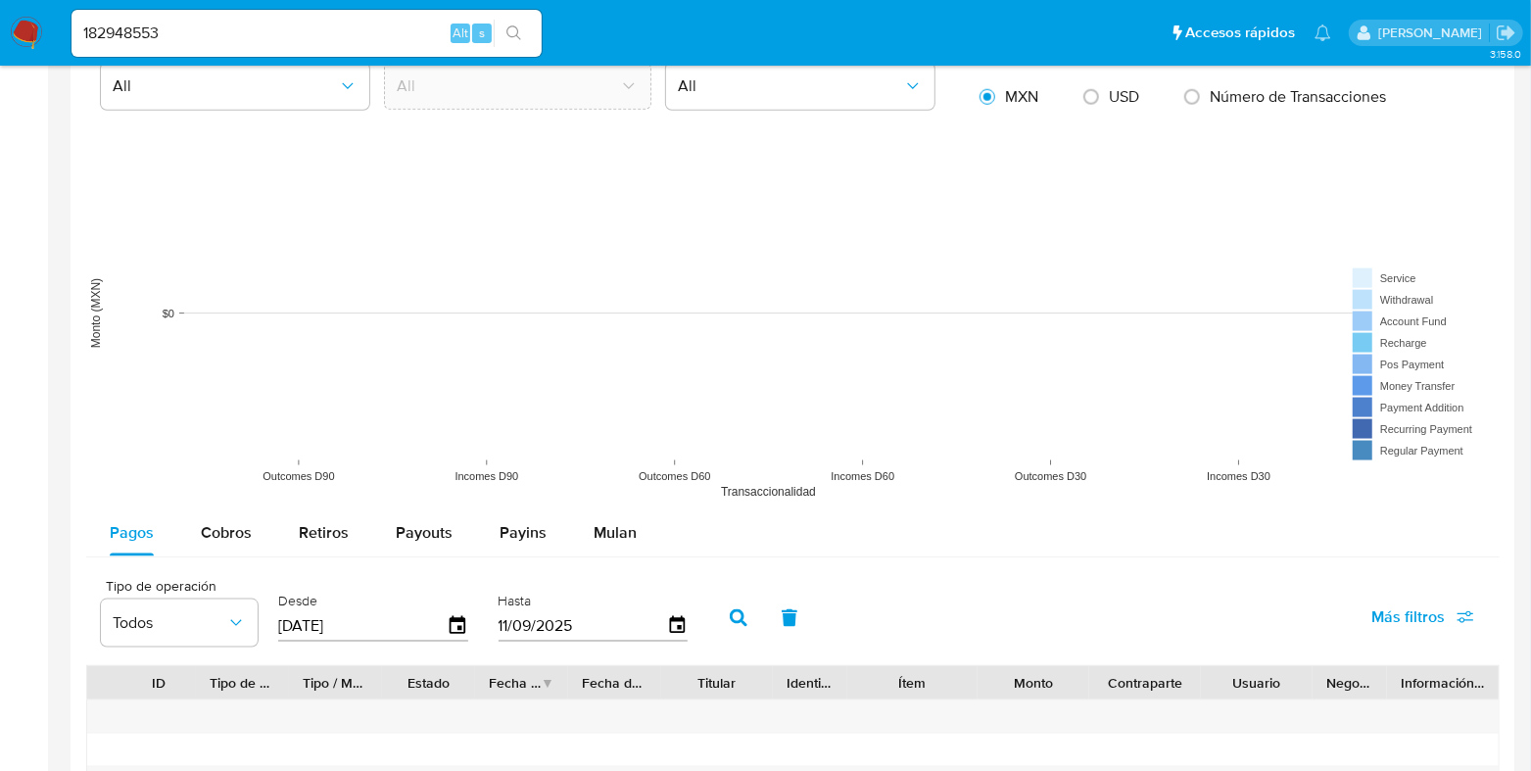
scroll to position [612, 0]
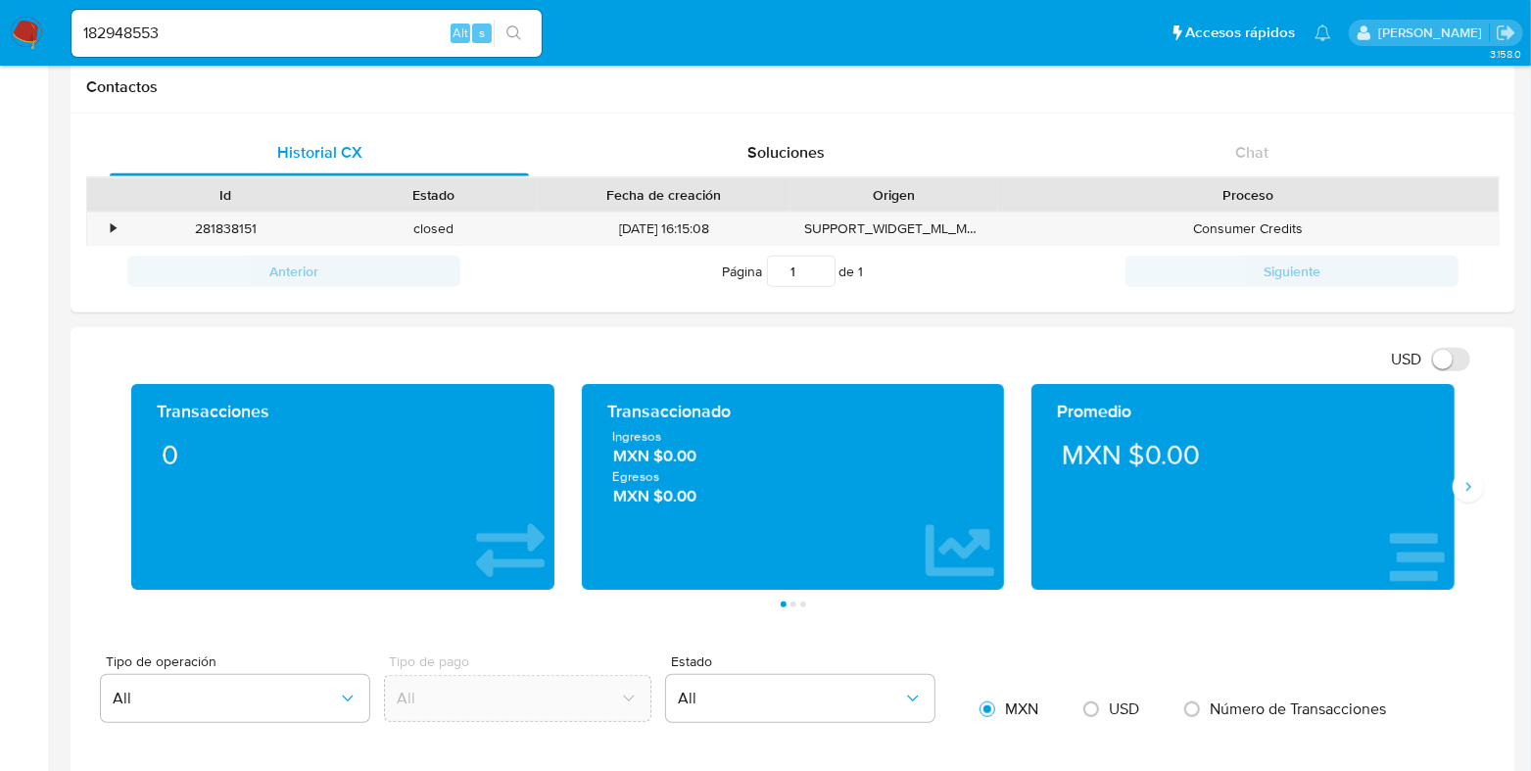
click at [249, 50] on div "182948553 Alt s" at bounding box center [306, 33] width 470 height 47
click at [250, 37] on input "182948553" at bounding box center [306, 33] width 470 height 25
paste input "206663976"
type input "206663976"
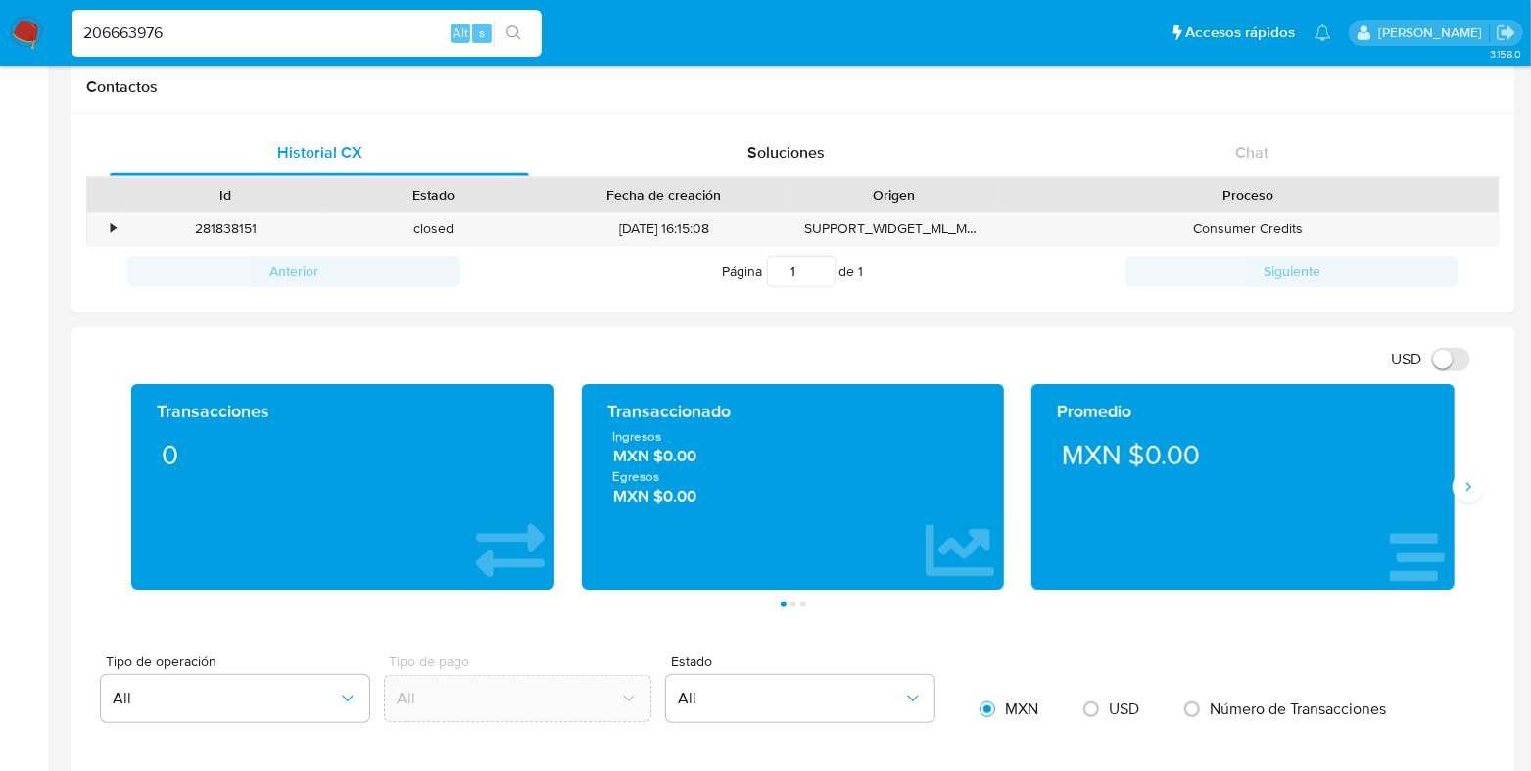
click at [510, 36] on icon "search-icon" at bounding box center [513, 32] width 15 height 15
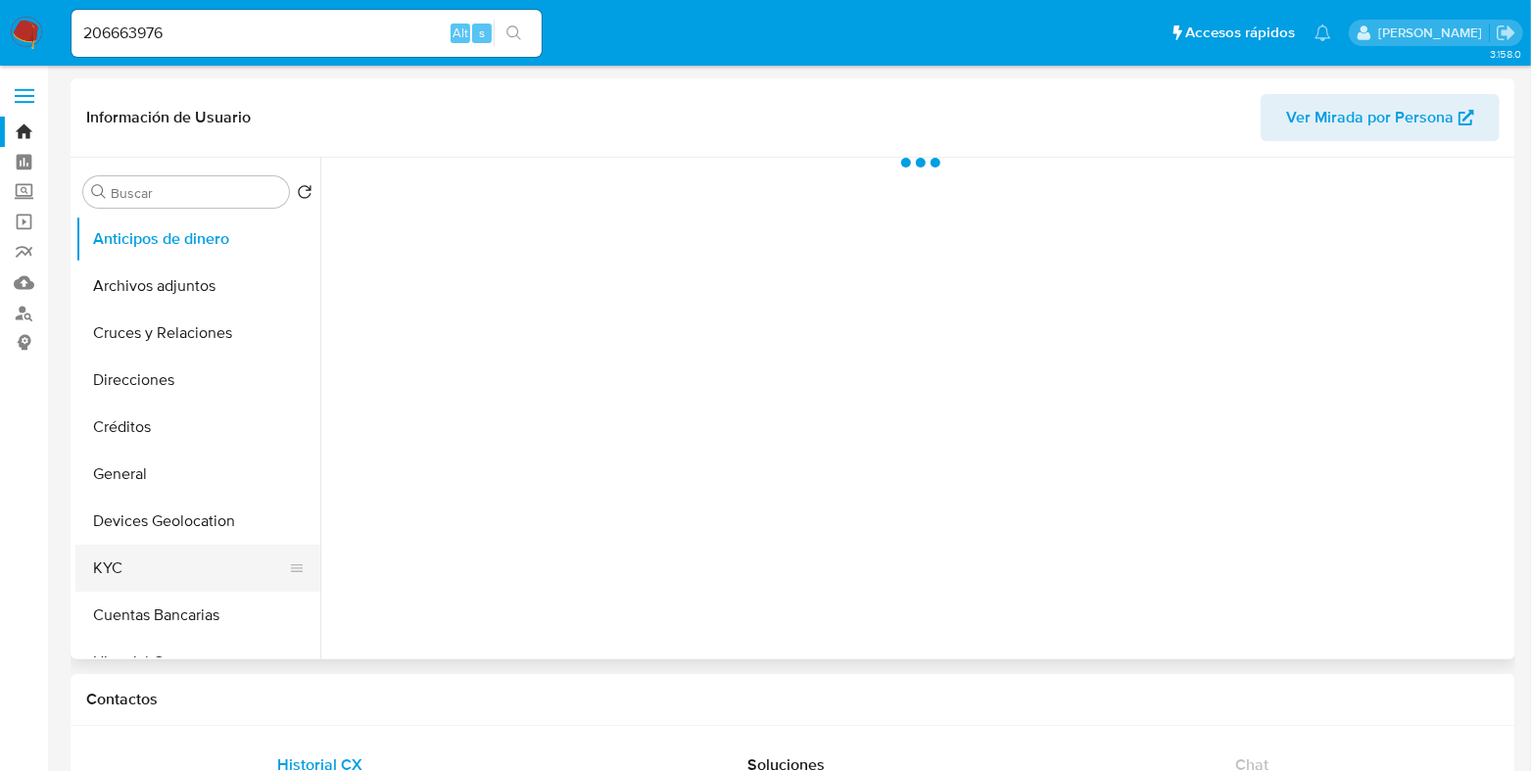
click at [113, 560] on button "KYC" at bounding box center [189, 568] width 229 height 47
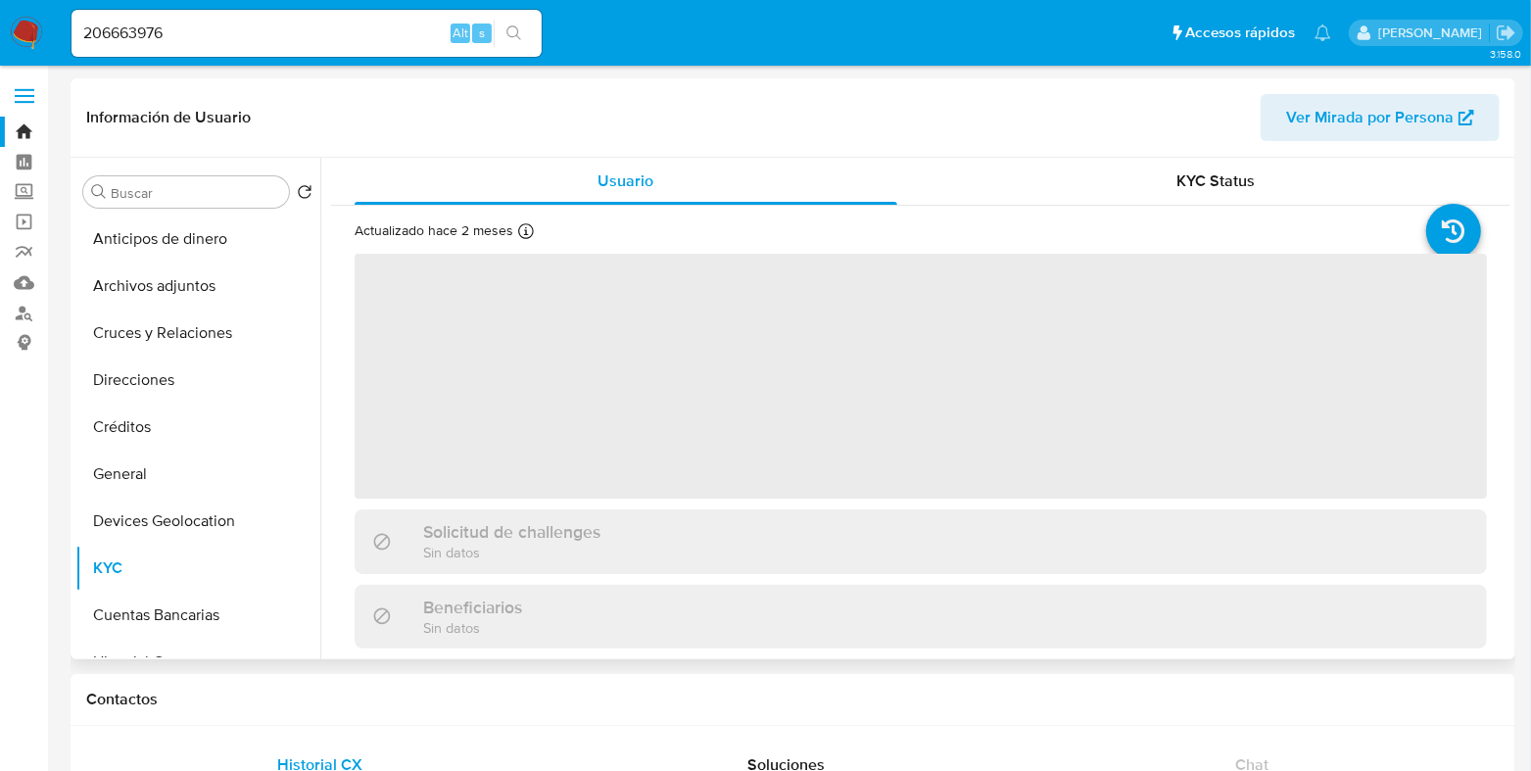
select select "10"
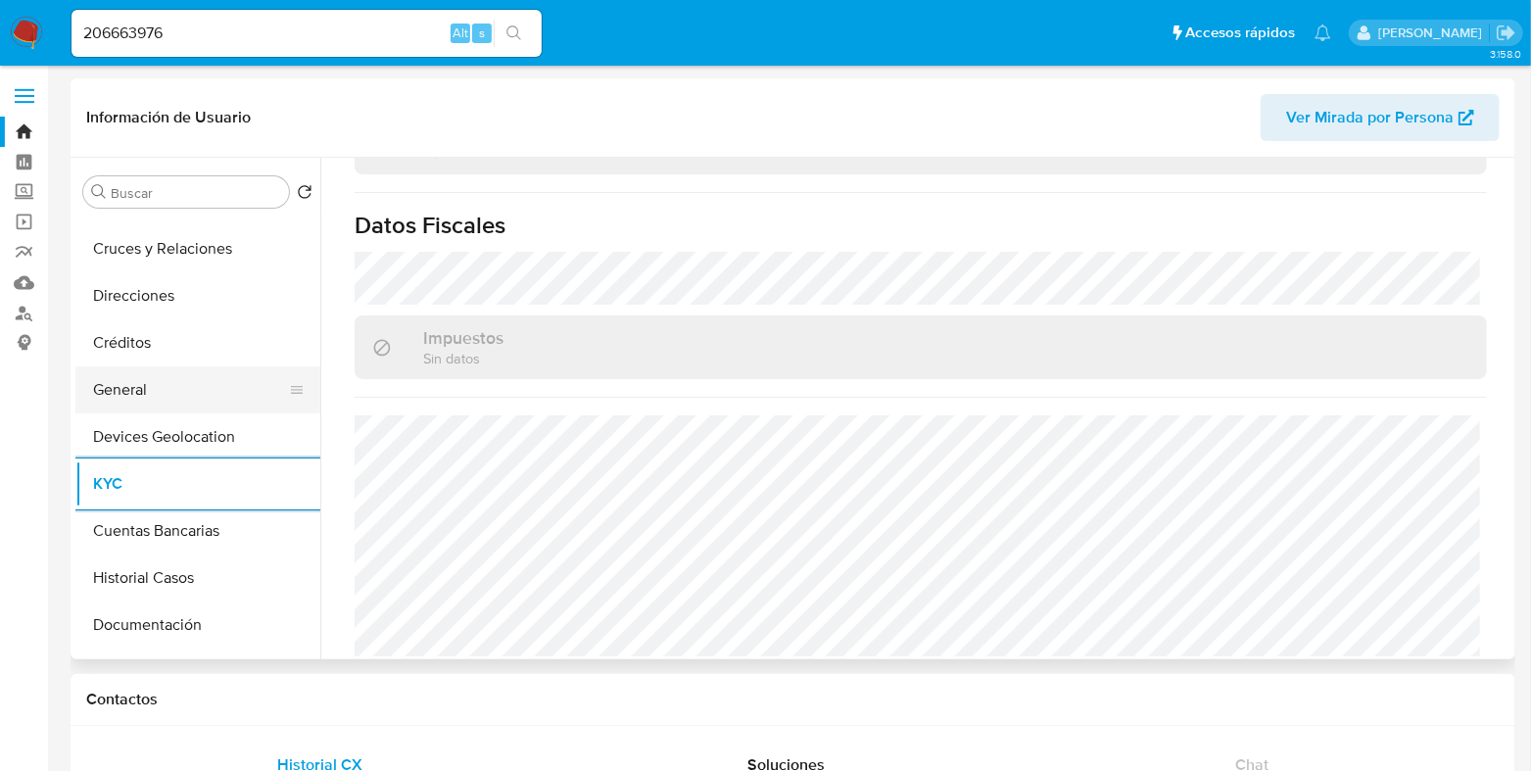
scroll to position [121, 0]
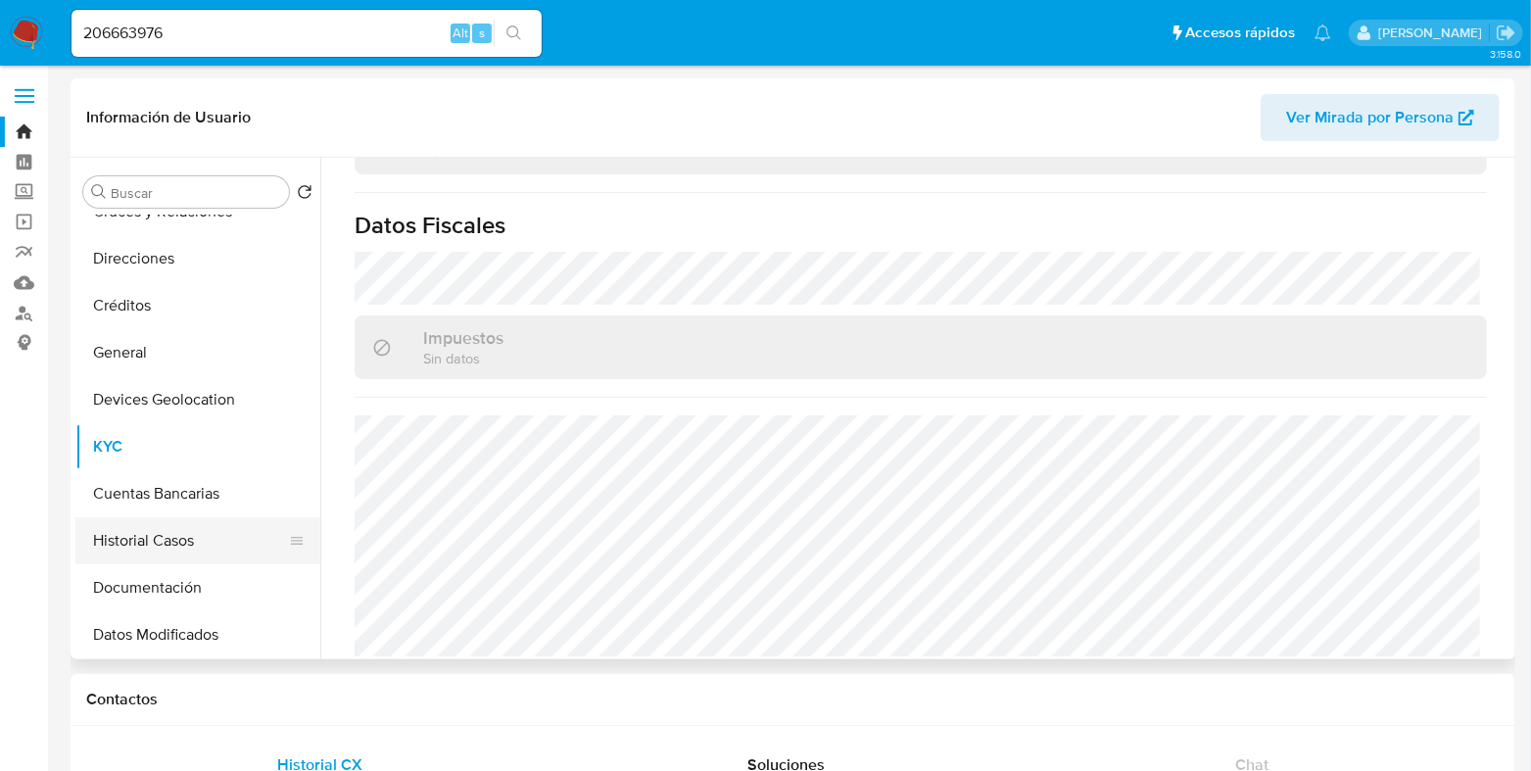
click at [167, 530] on button "Historial Casos" at bounding box center [189, 540] width 229 height 47
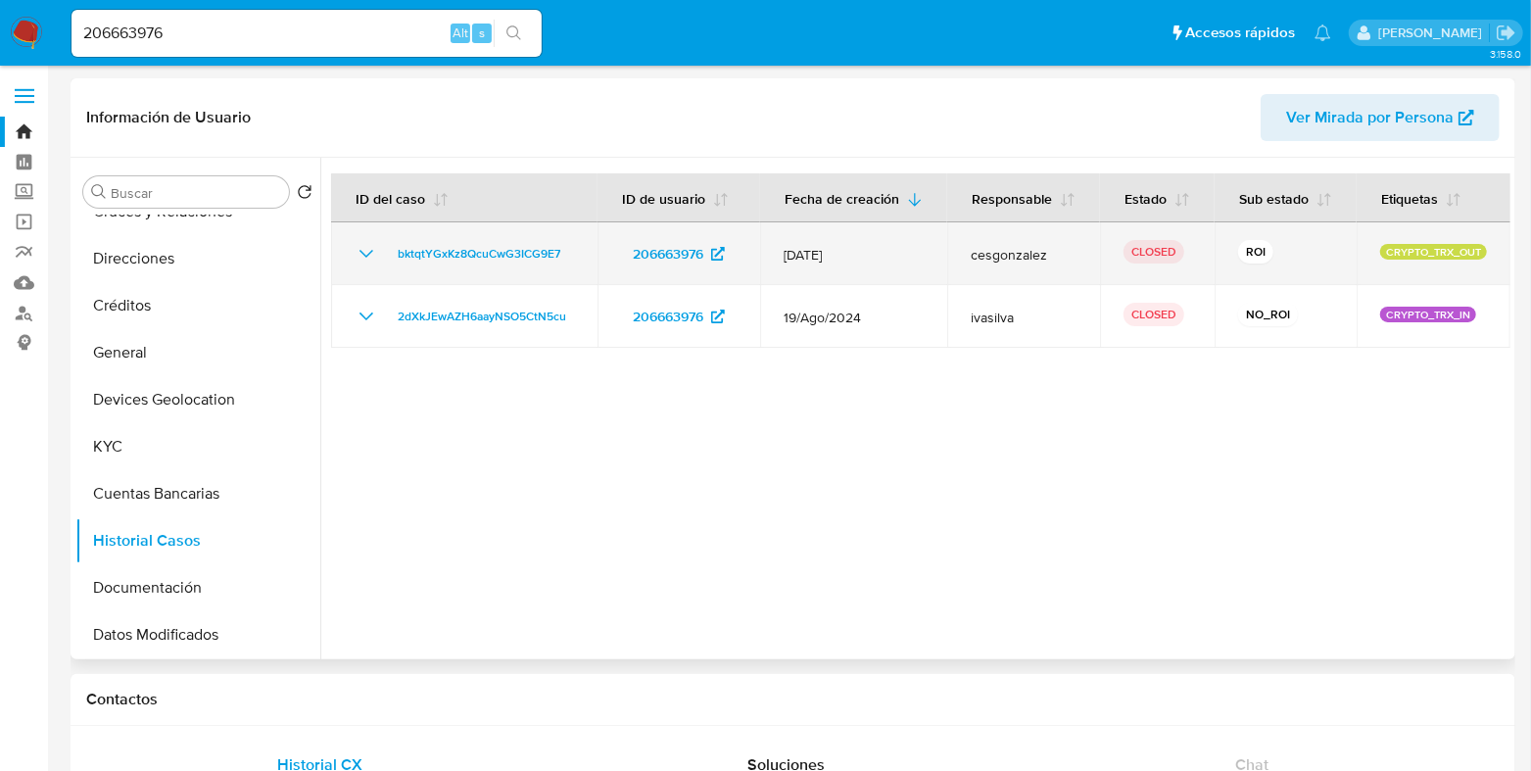
click at [368, 265] on icon "Mostrar/Ocultar" at bounding box center [367, 254] width 24 height 24
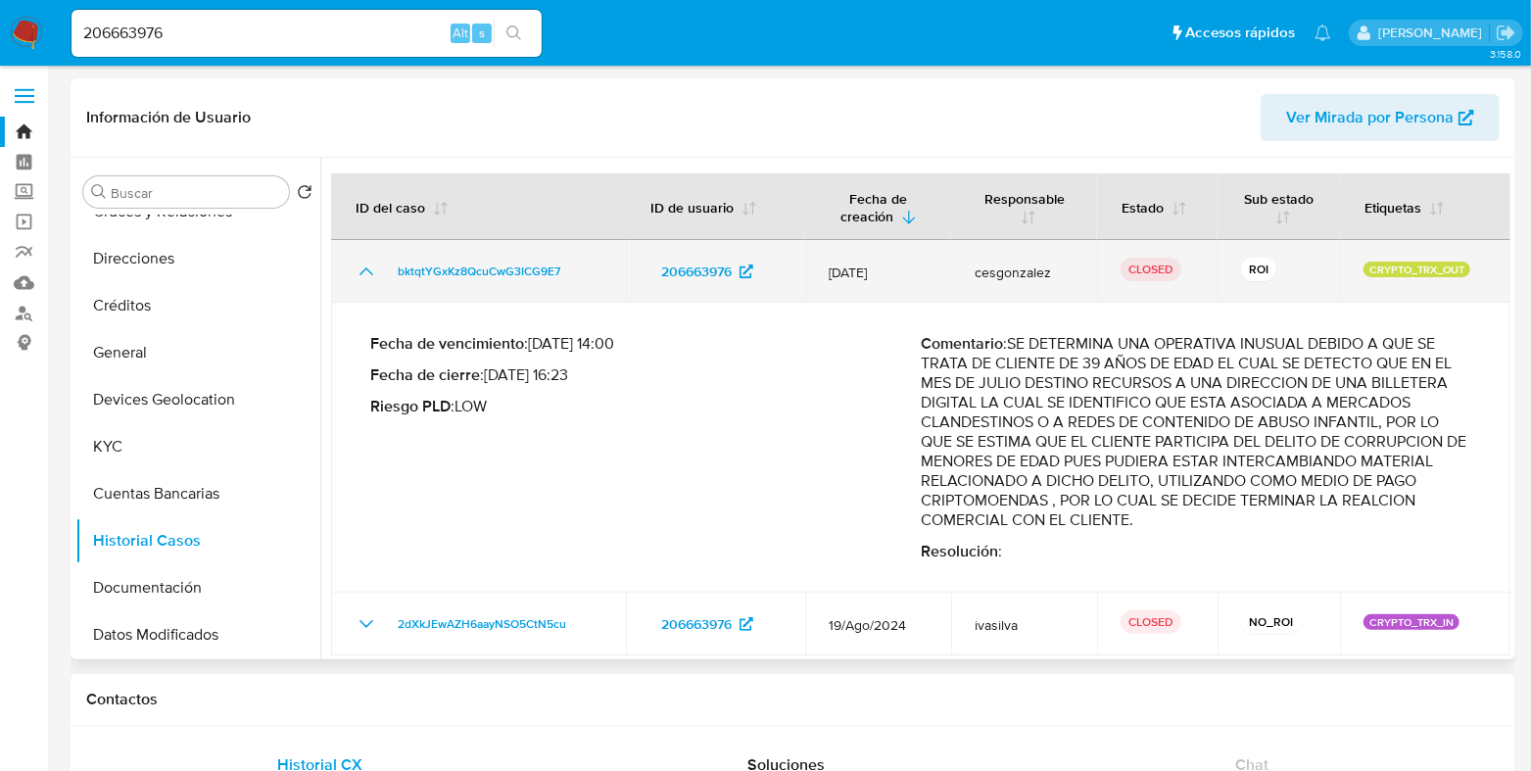
click at [368, 274] on icon "Mostrar/Ocultar" at bounding box center [367, 272] width 24 height 24
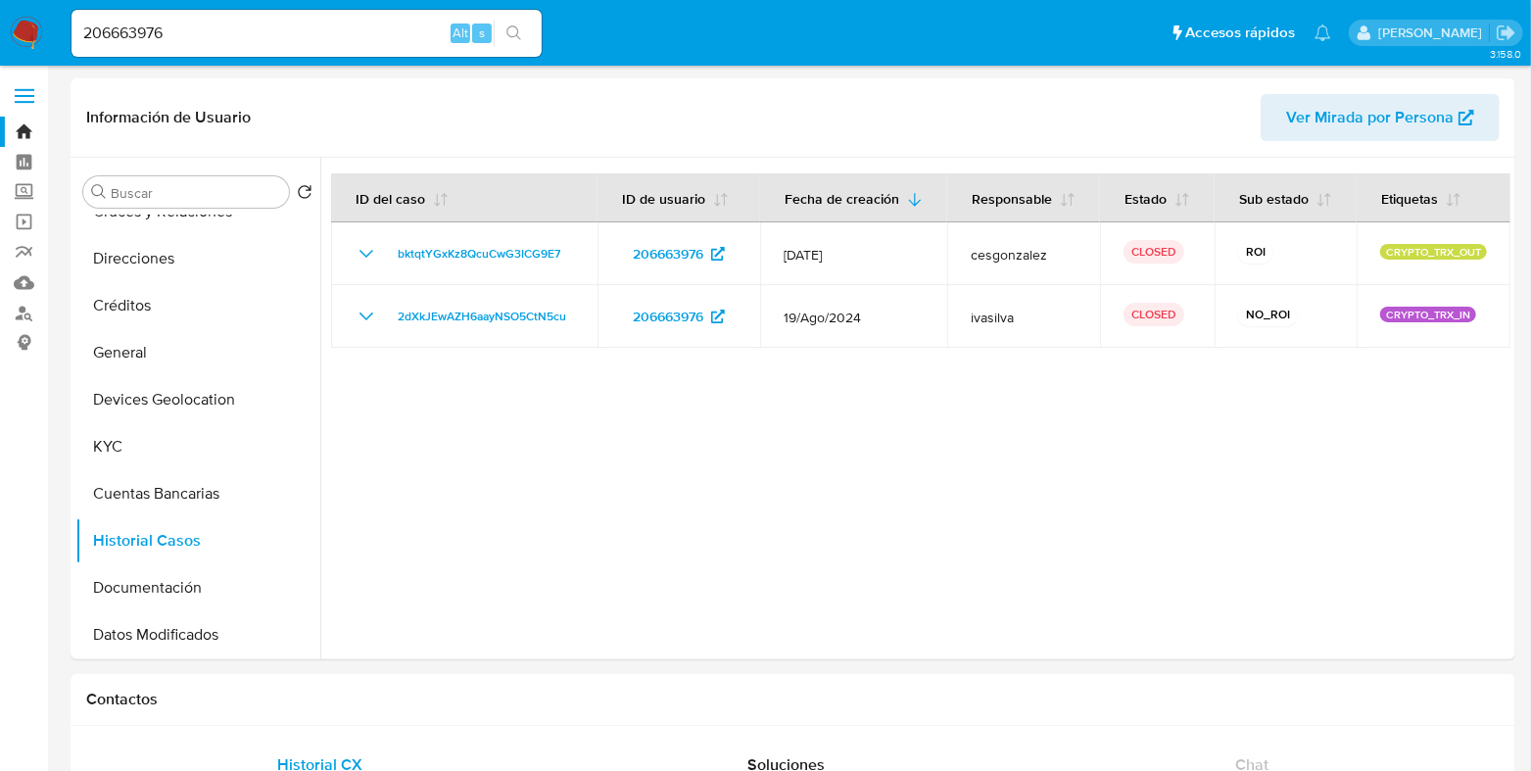
click at [196, 40] on input "206663976" at bounding box center [306, 33] width 470 height 25
paste input "39108225"
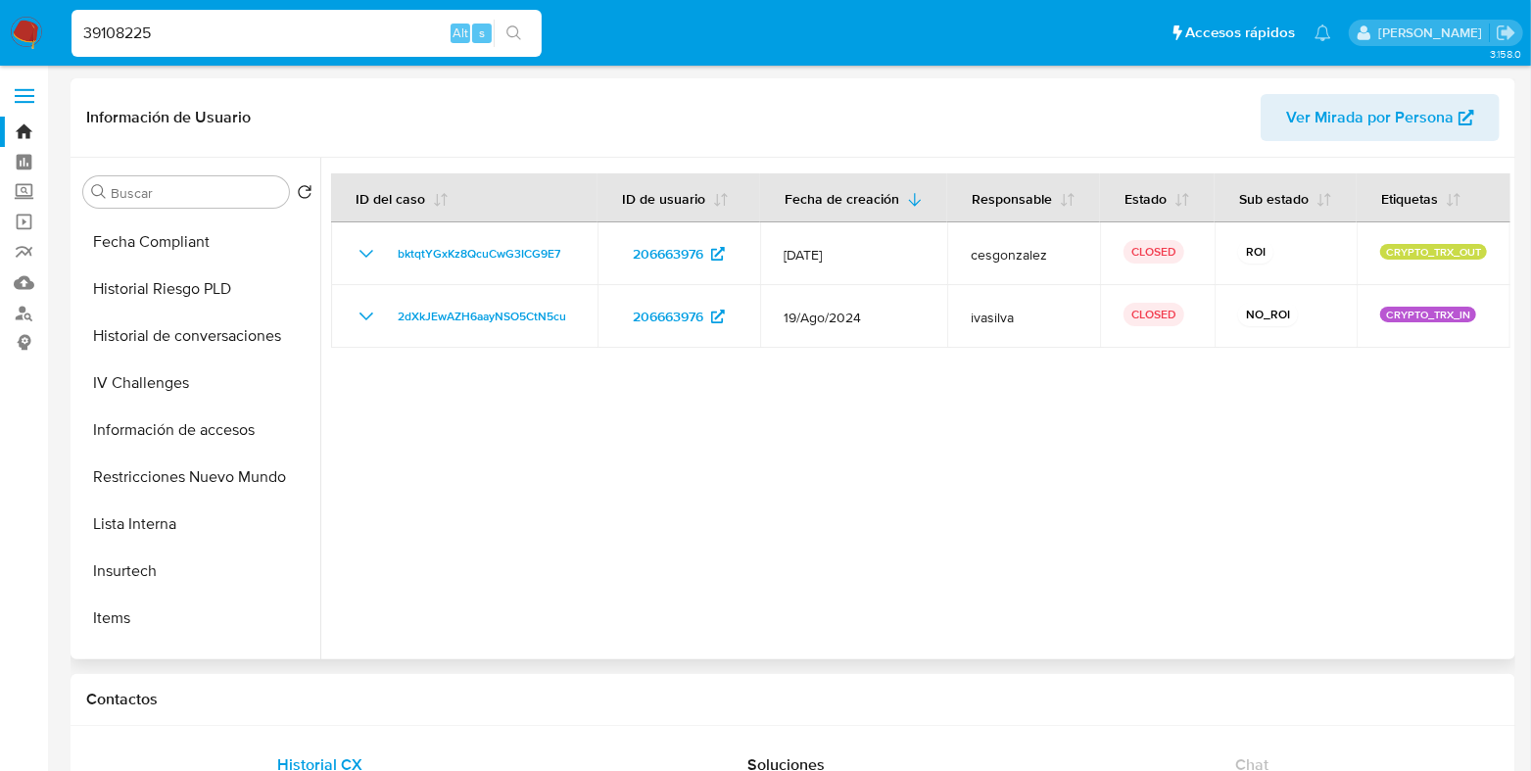
scroll to position [612, 0]
type input "39108225"
click at [184, 469] on button "Restricciones Nuevo Mundo" at bounding box center [189, 473] width 229 height 47
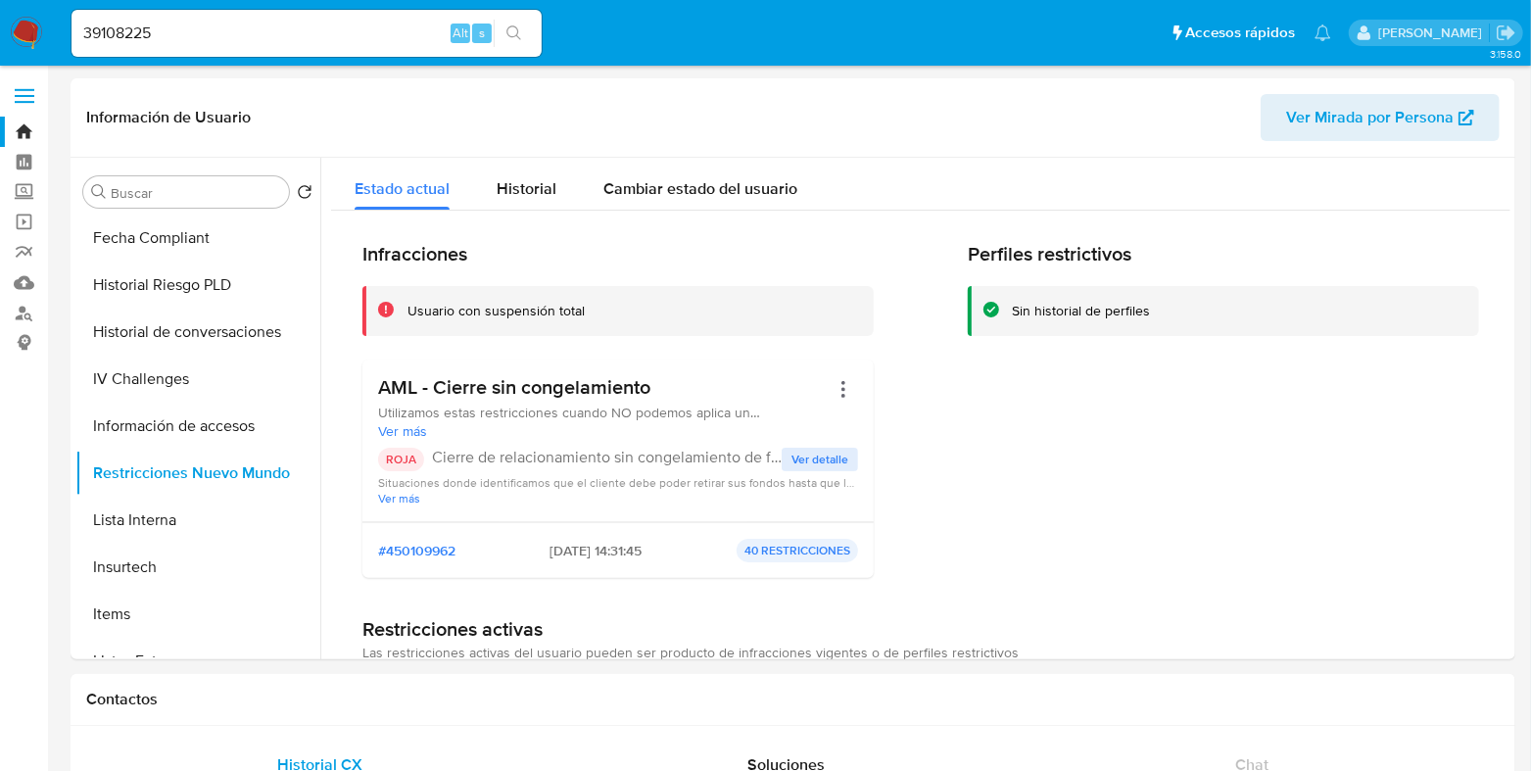
click at [515, 33] on icon "search-icon" at bounding box center [514, 33] width 16 height 16
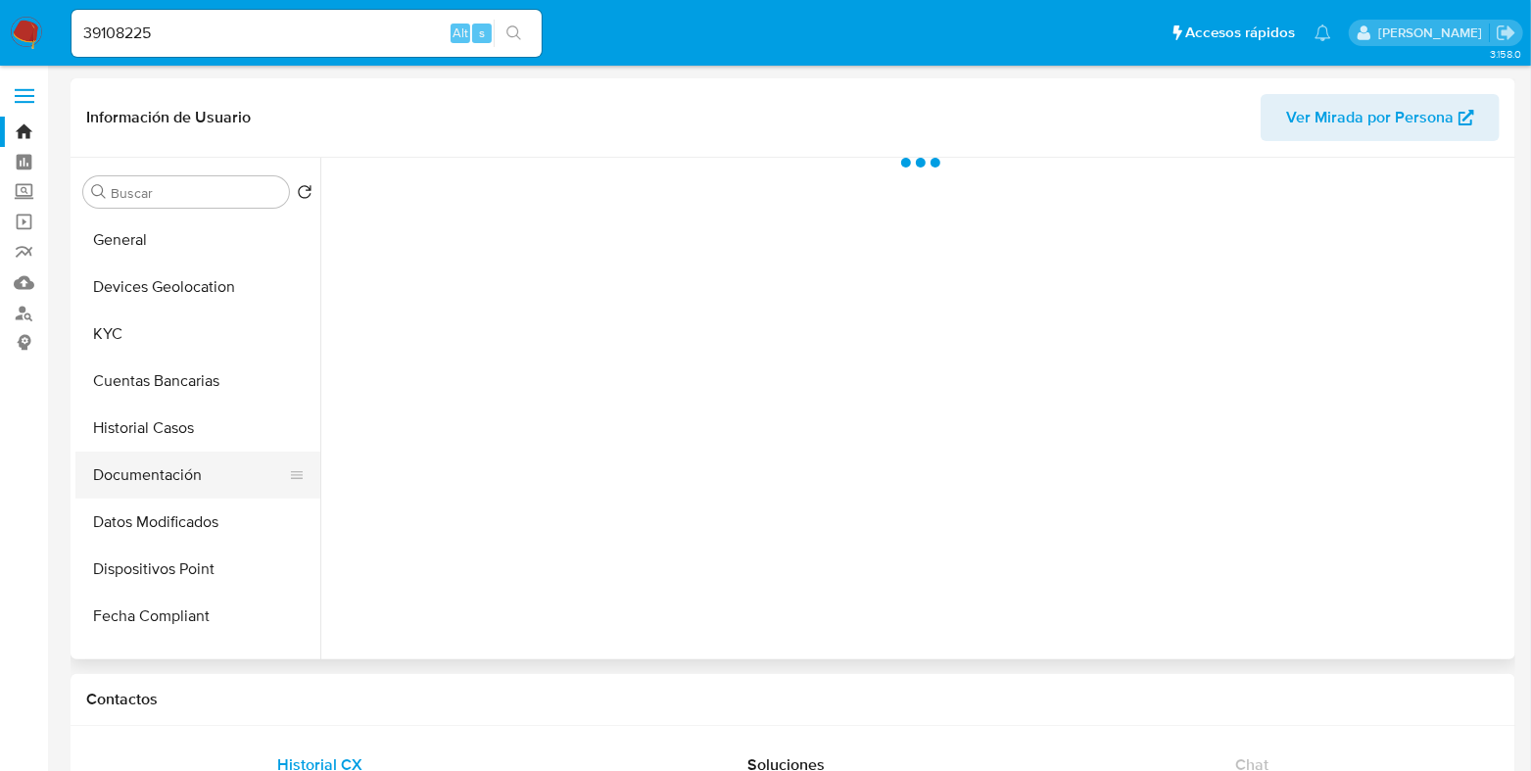
scroll to position [244, 0]
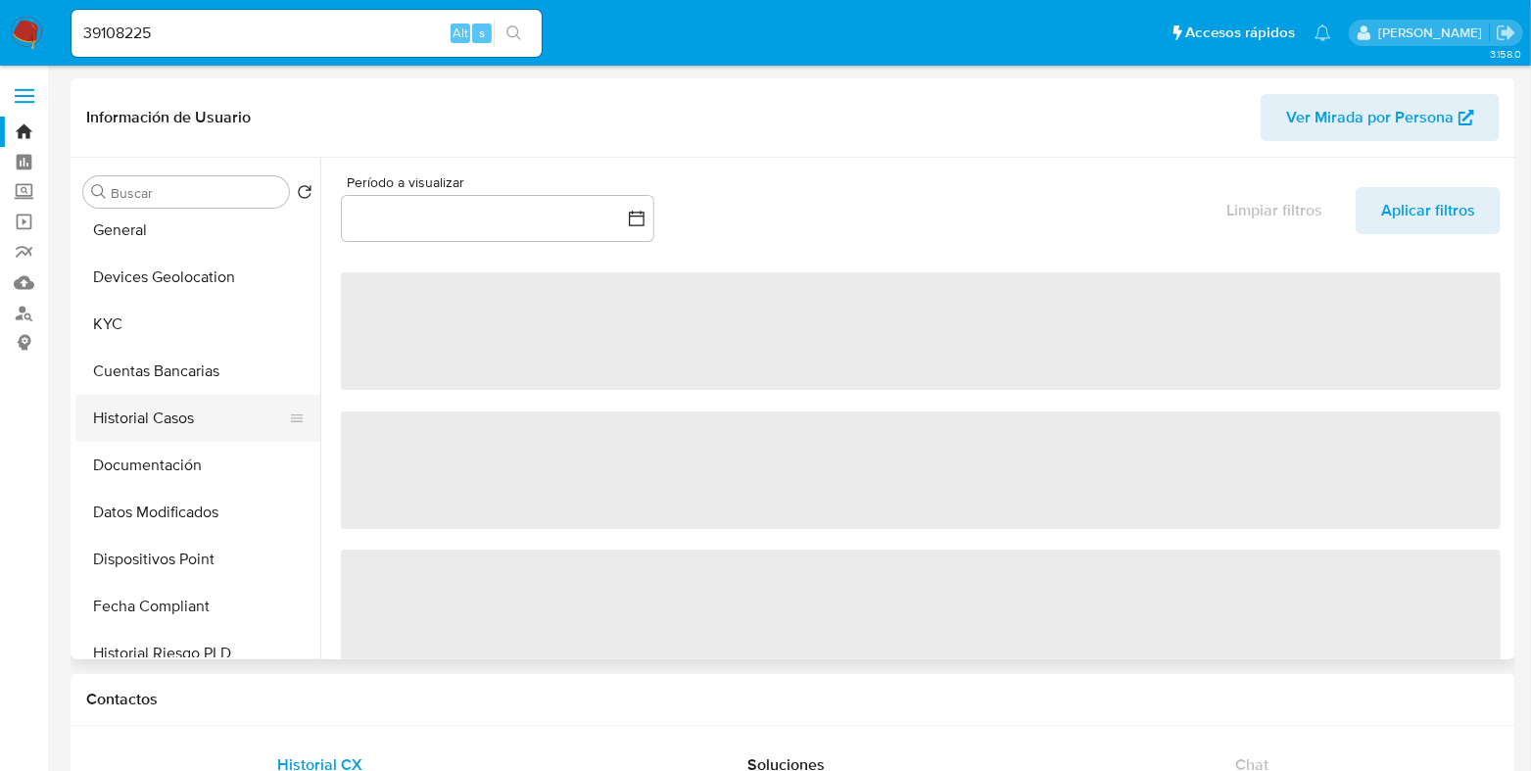
click at [140, 411] on button "Historial Casos" at bounding box center [189, 418] width 229 height 47
select select "10"
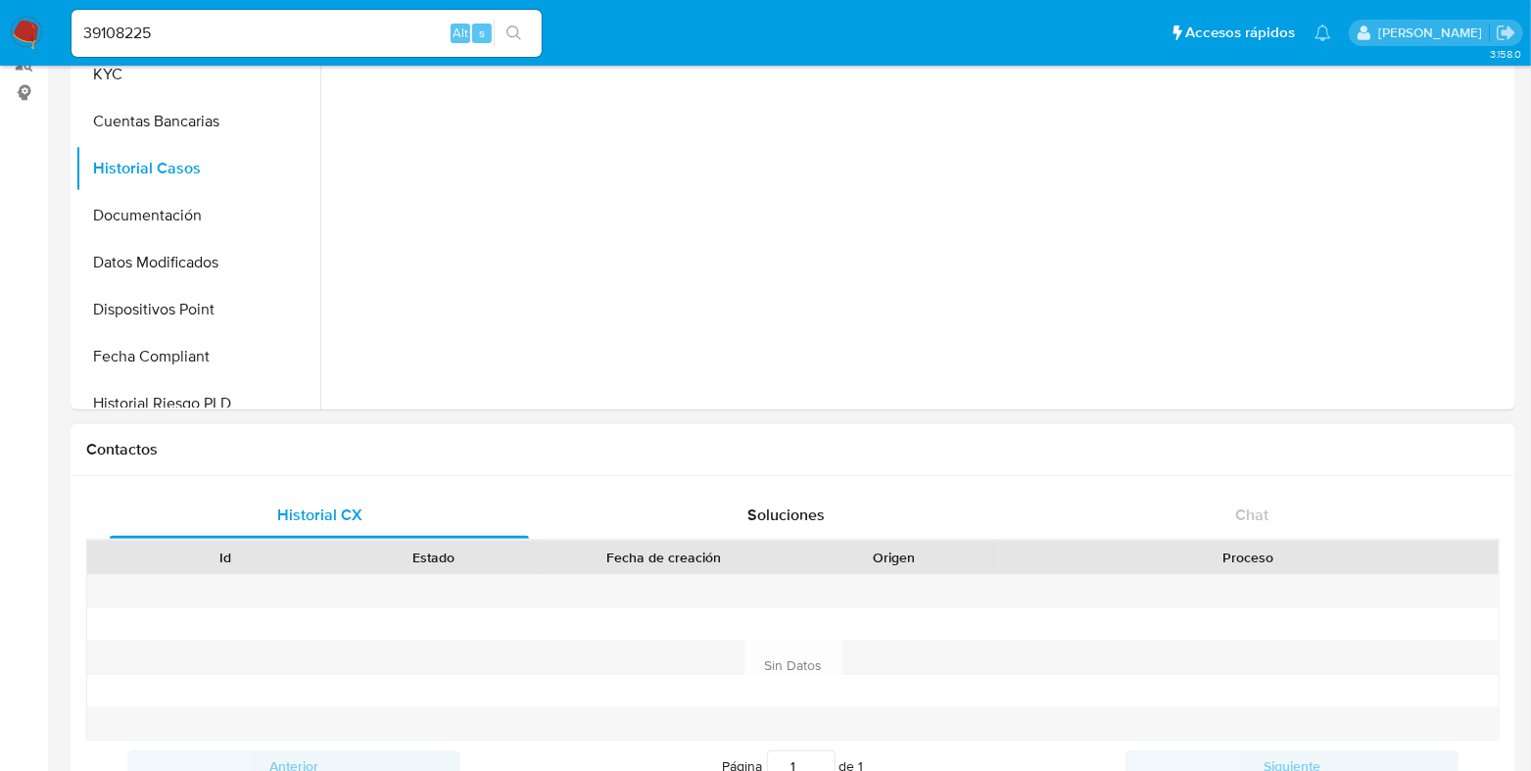
scroll to position [367, 0]
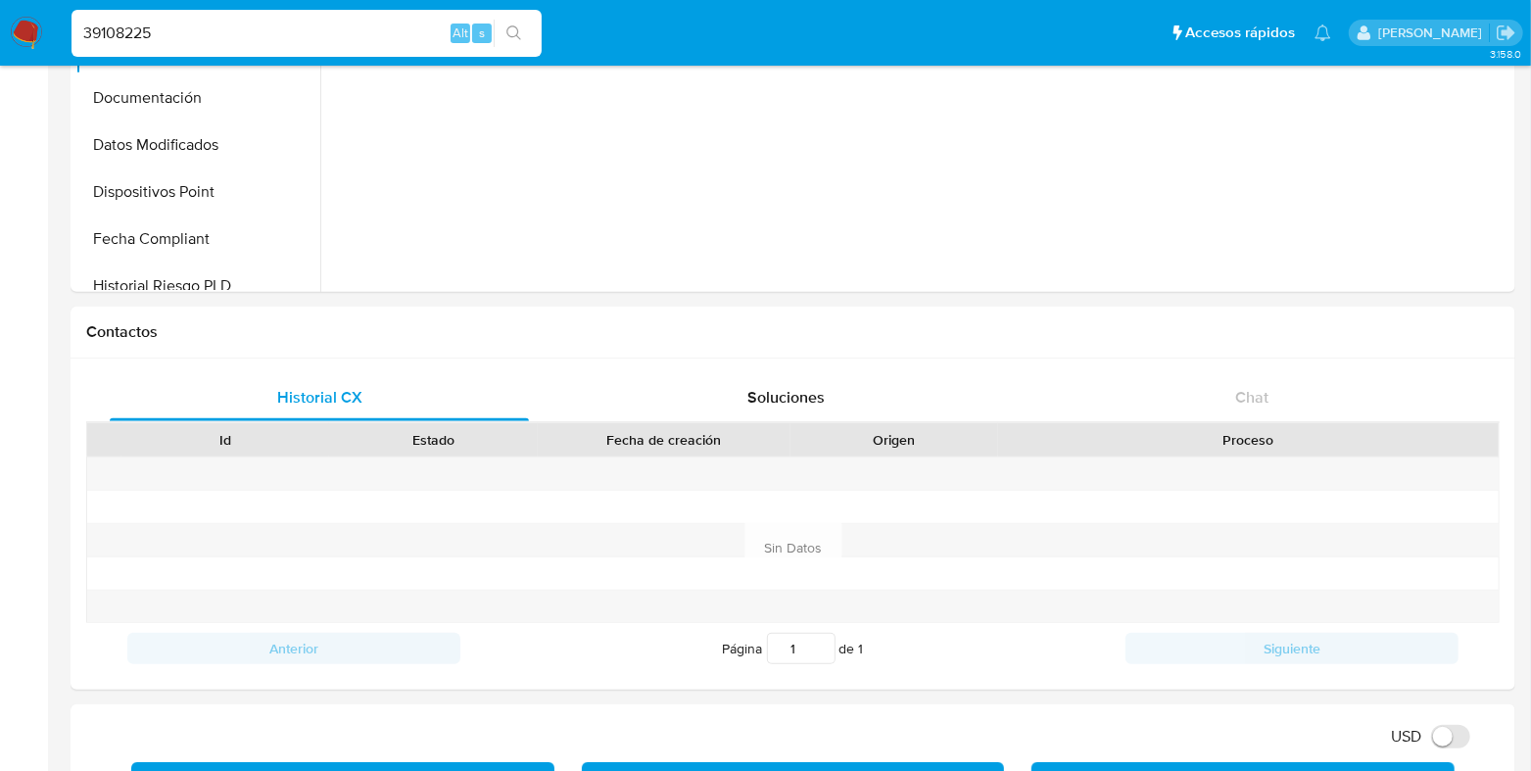
click at [132, 42] on input "39108225" at bounding box center [306, 33] width 470 height 25
paste input "1490390630"
type input "1490390630"
click at [500, 28] on button "search-icon" at bounding box center [514, 33] width 40 height 27
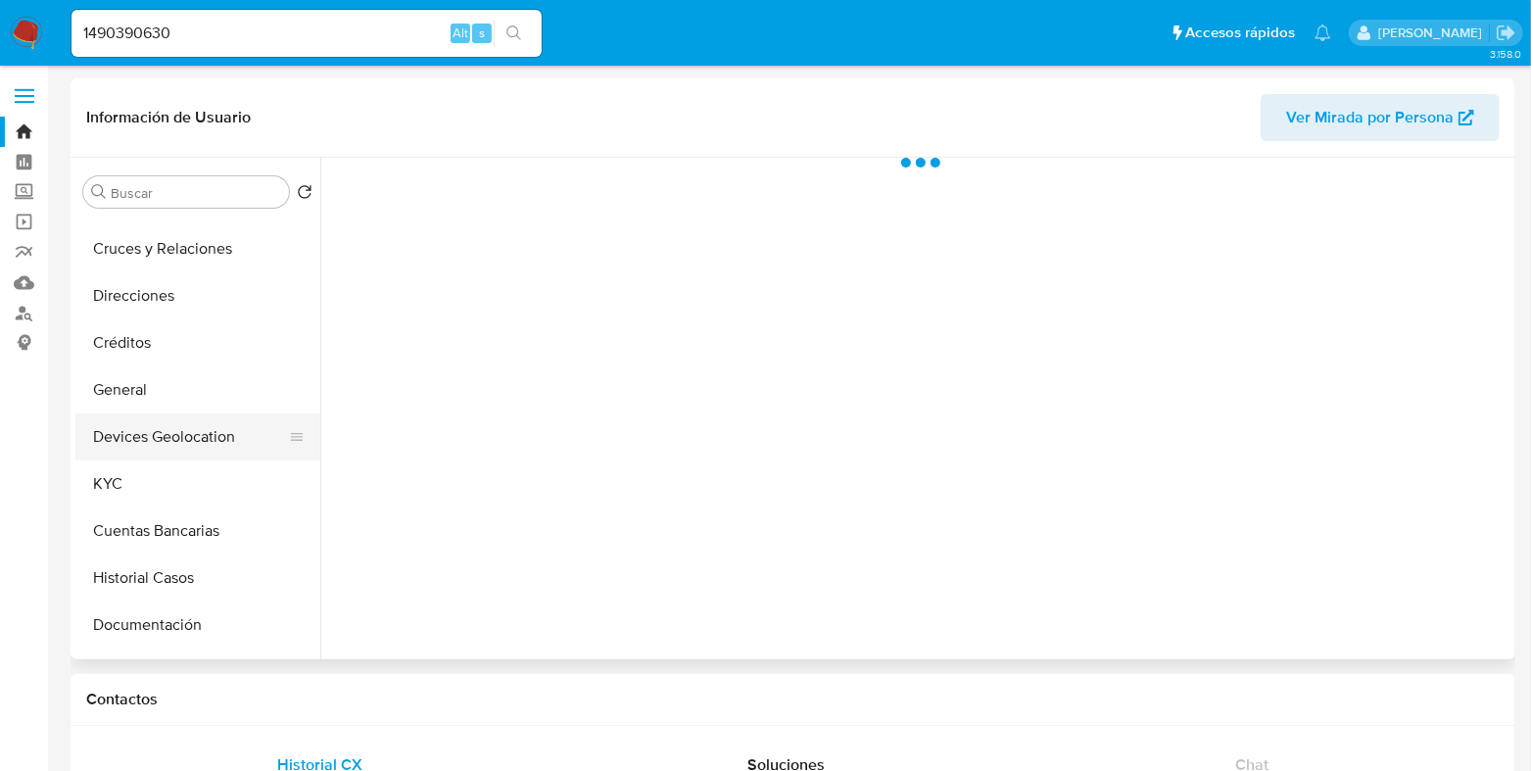
scroll to position [121, 0]
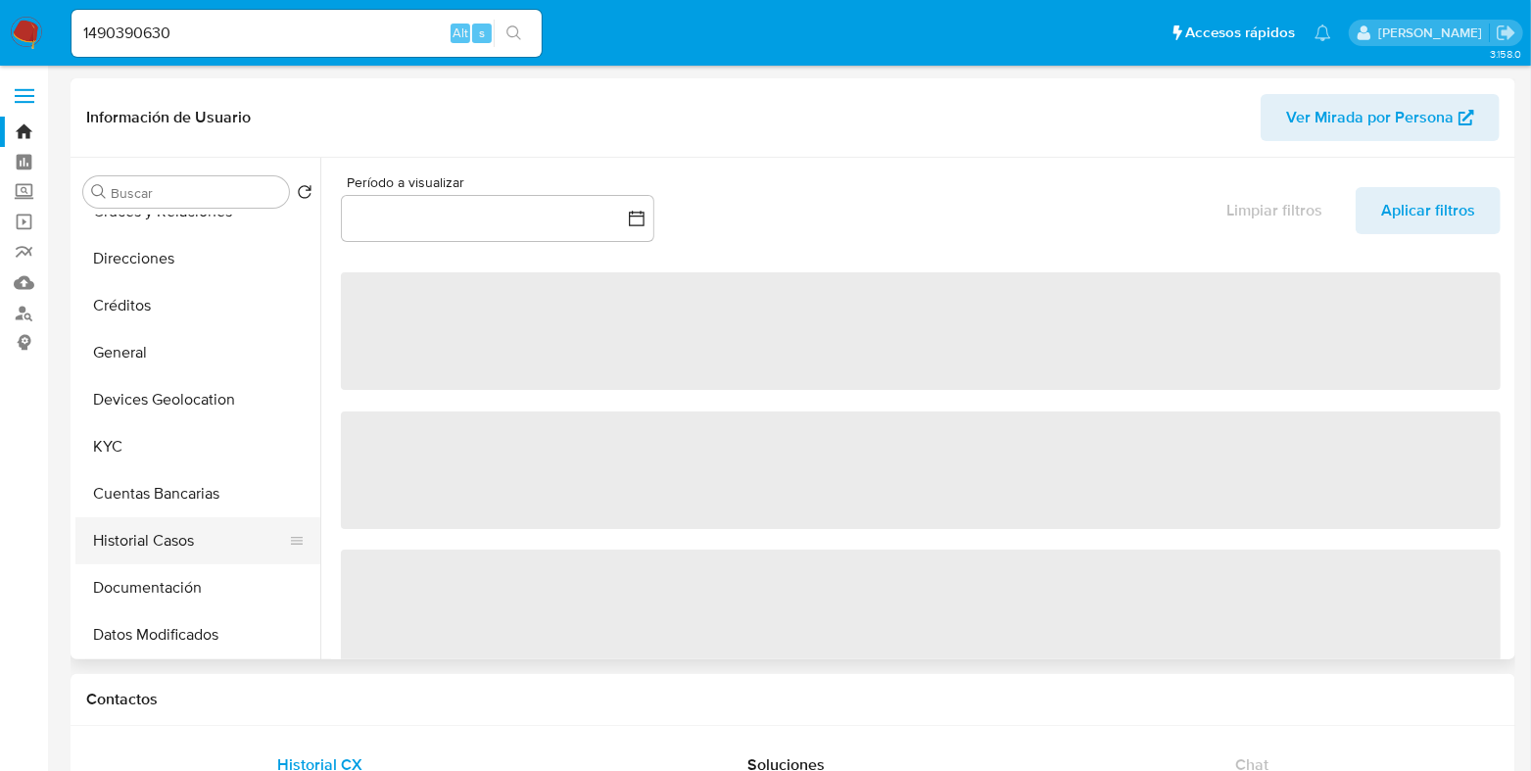
select select "10"
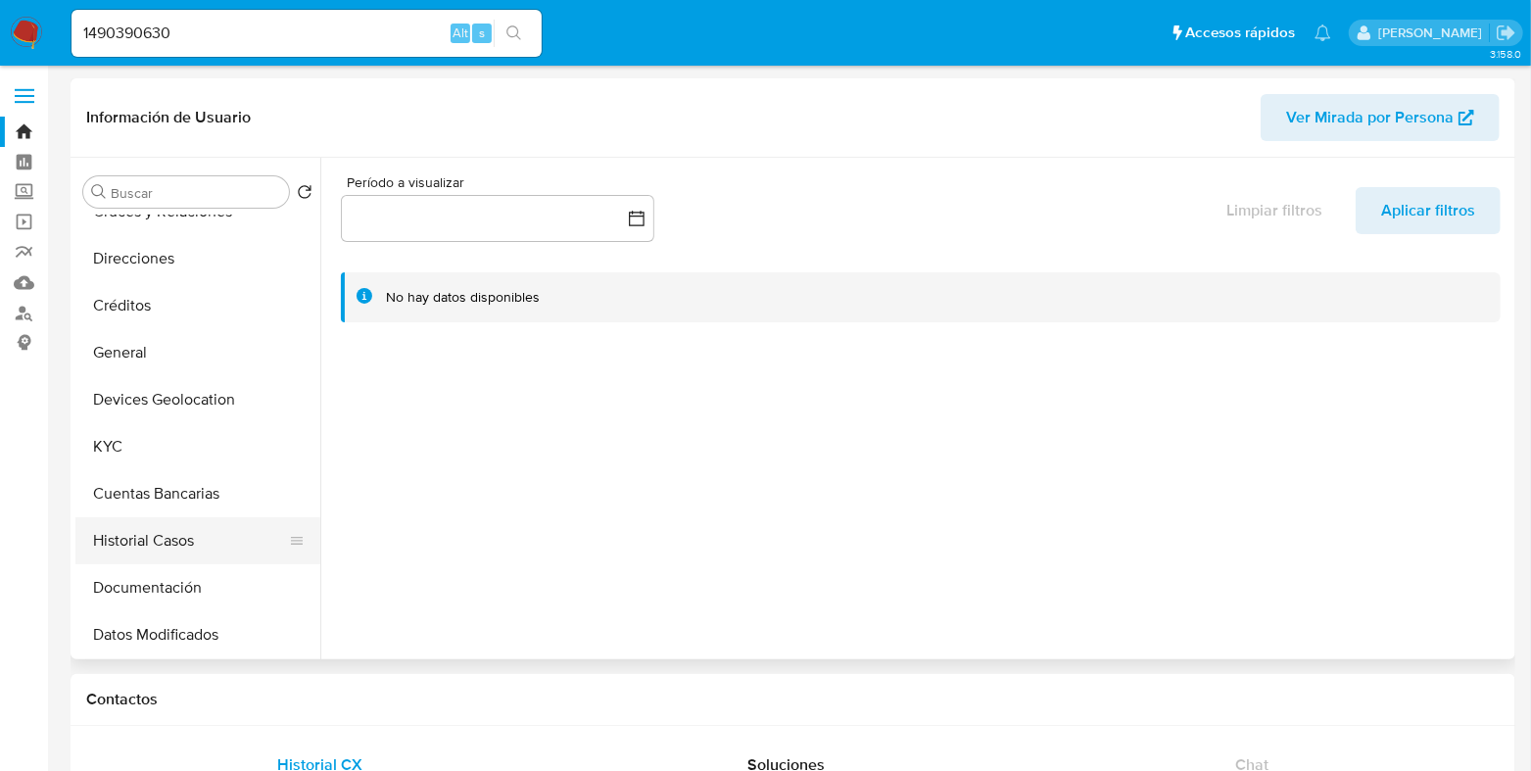
click at [146, 539] on button "Historial Casos" at bounding box center [189, 540] width 229 height 47
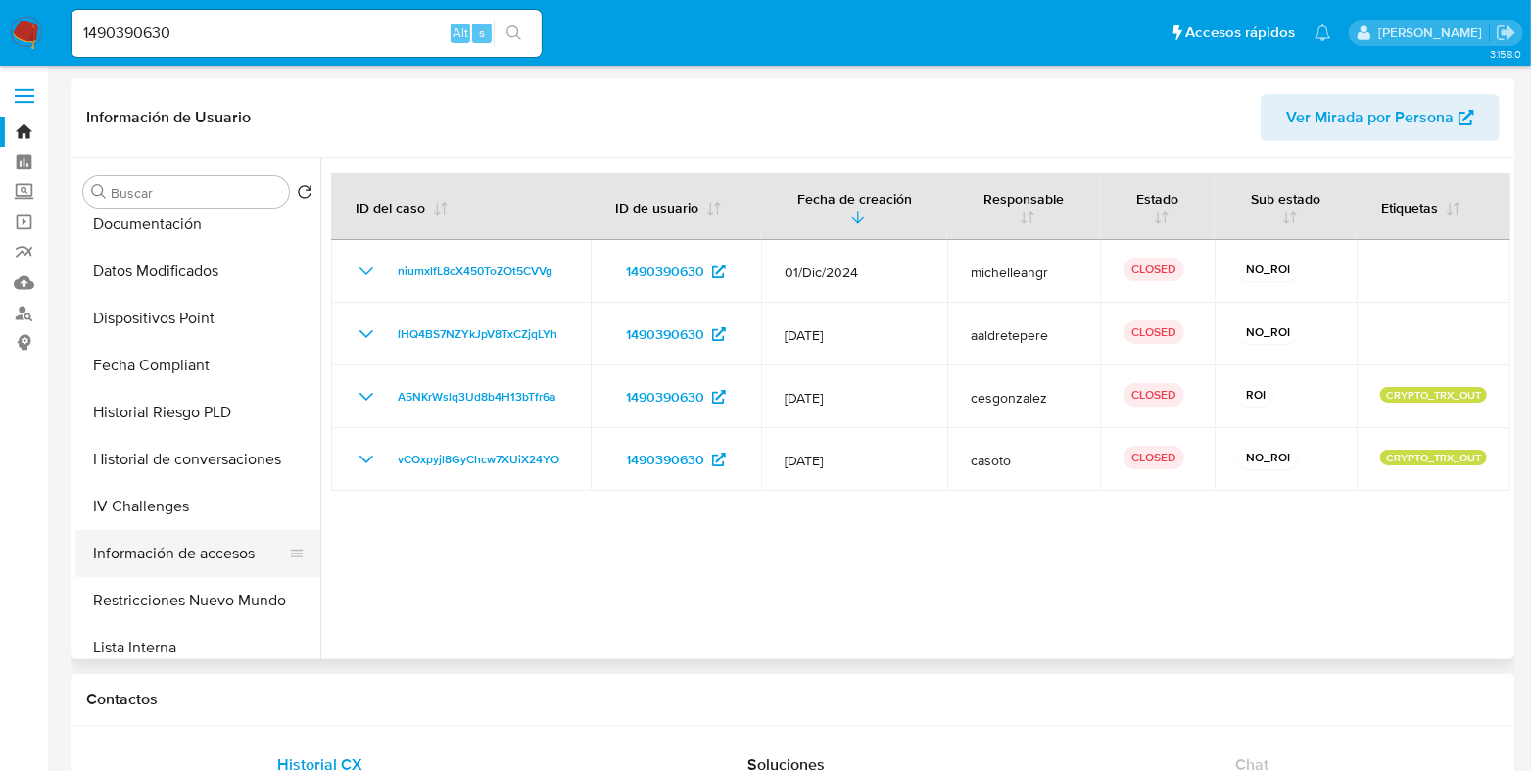
scroll to position [489, 0]
click at [168, 593] on button "Restricciones Nuevo Mundo" at bounding box center [189, 596] width 229 height 47
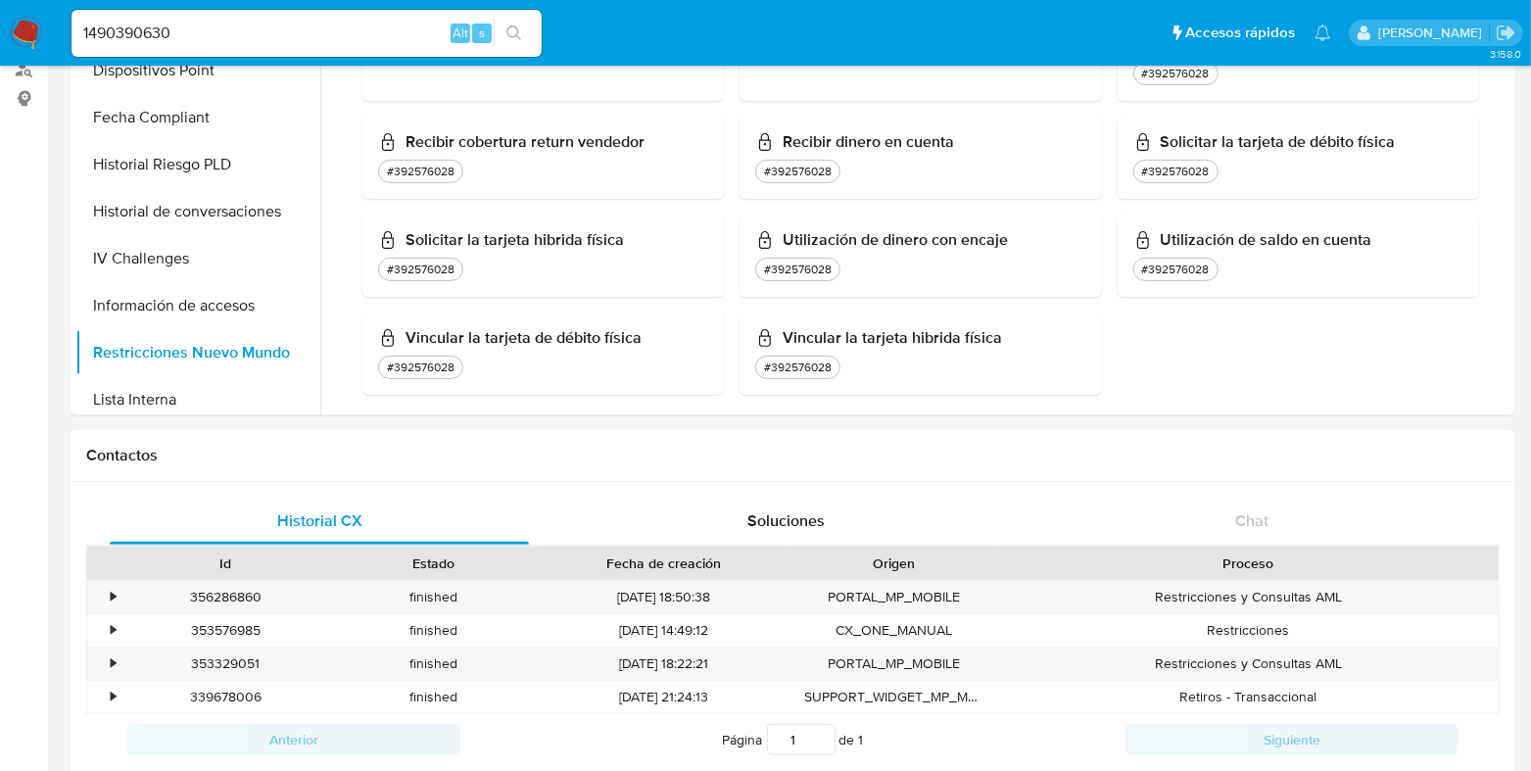
scroll to position [0, 0]
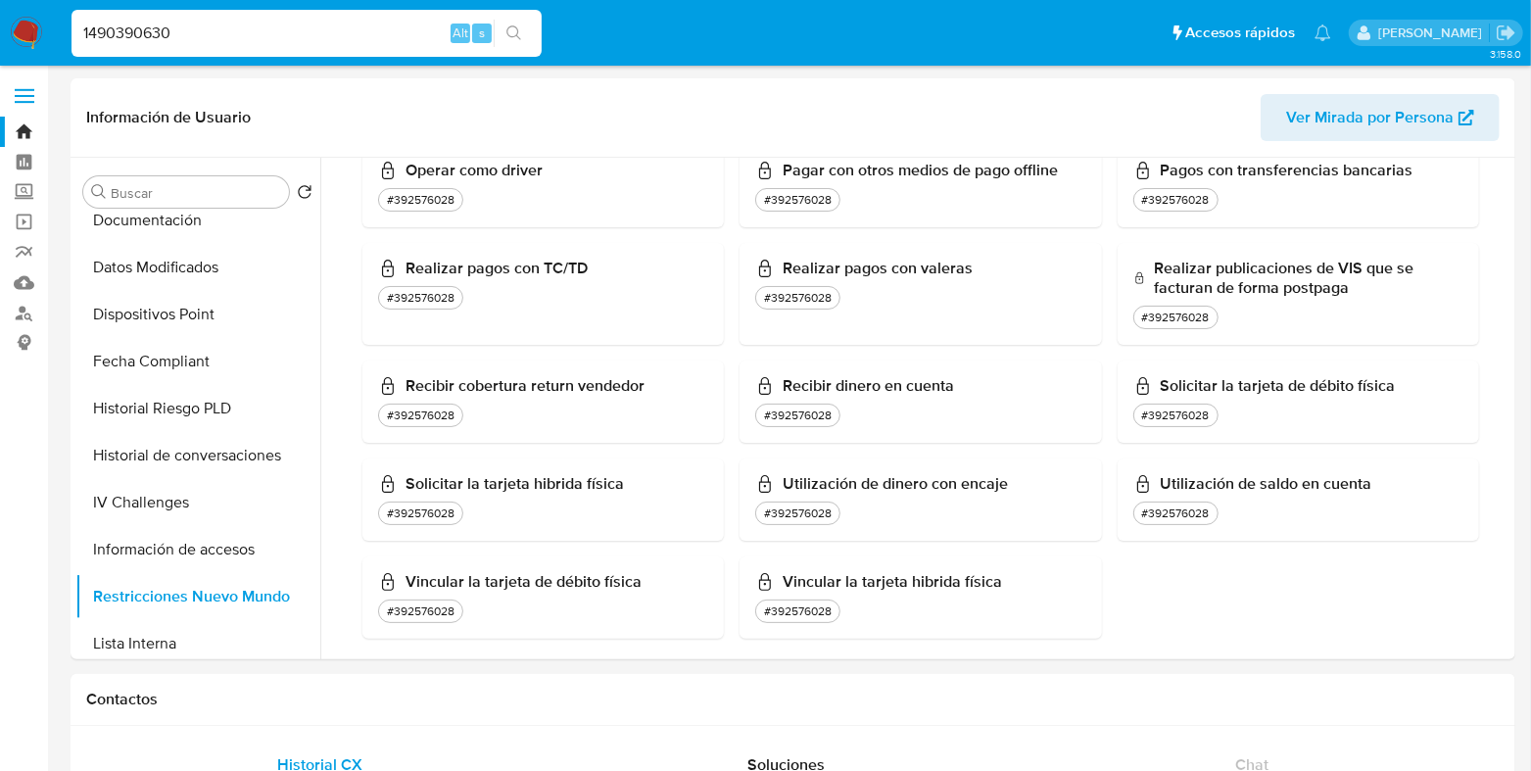
click at [220, 23] on input "1490390630" at bounding box center [306, 33] width 470 height 25
paste input "347799875"
type input "1347799875"
click at [517, 37] on icon "search-icon" at bounding box center [514, 33] width 16 height 16
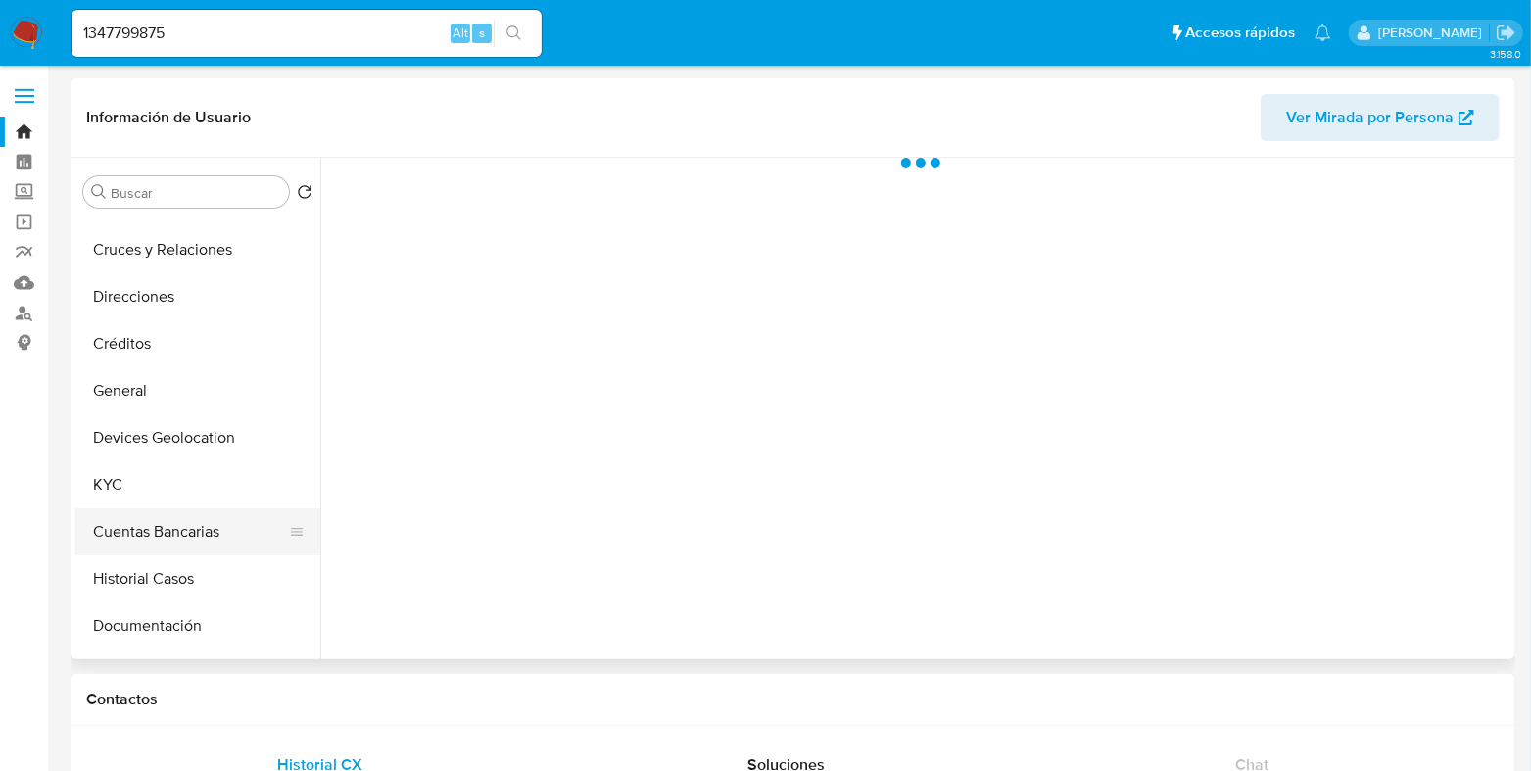
scroll to position [121, 0]
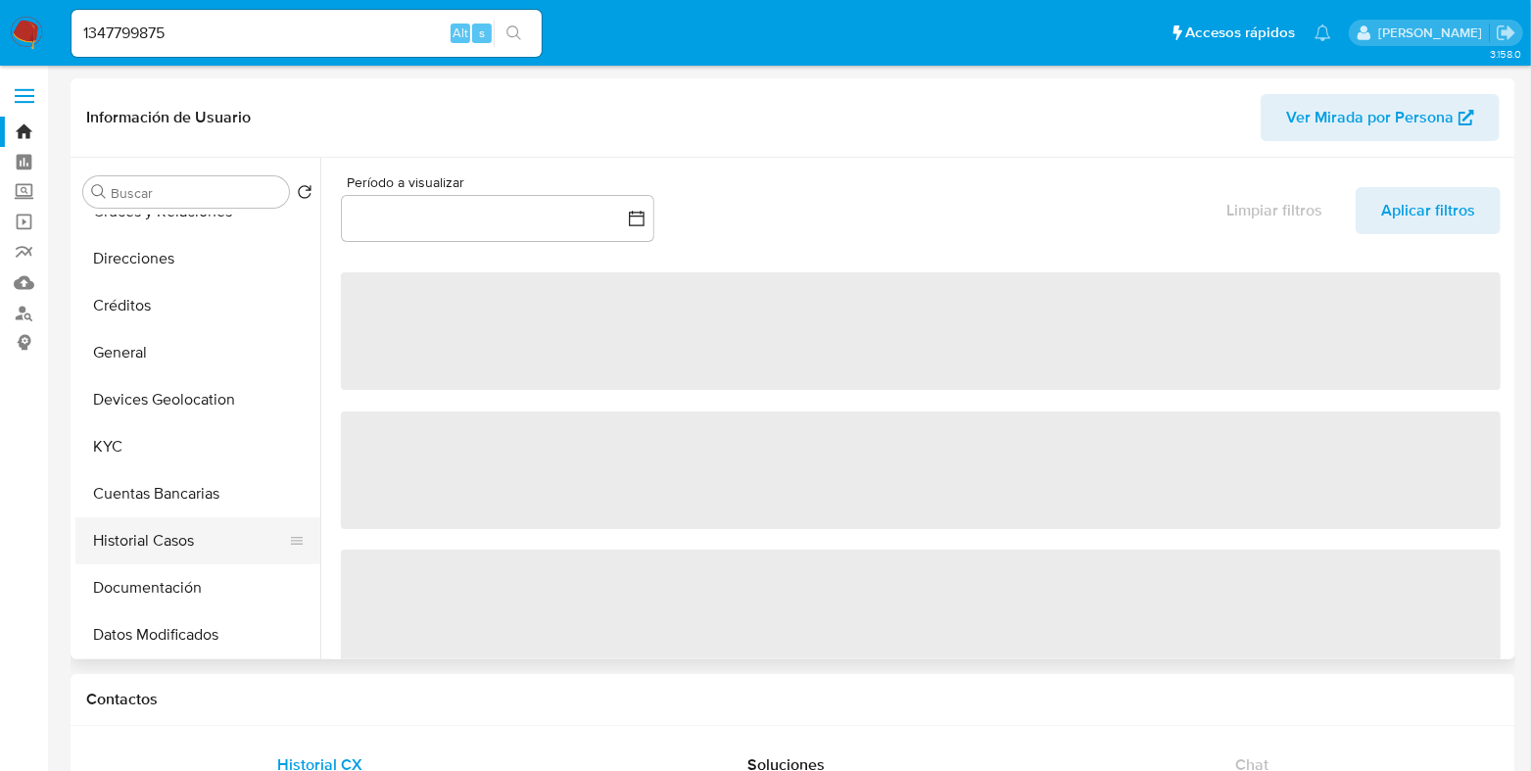
click at [136, 536] on button "Historial Casos" at bounding box center [189, 540] width 229 height 47
select select "10"
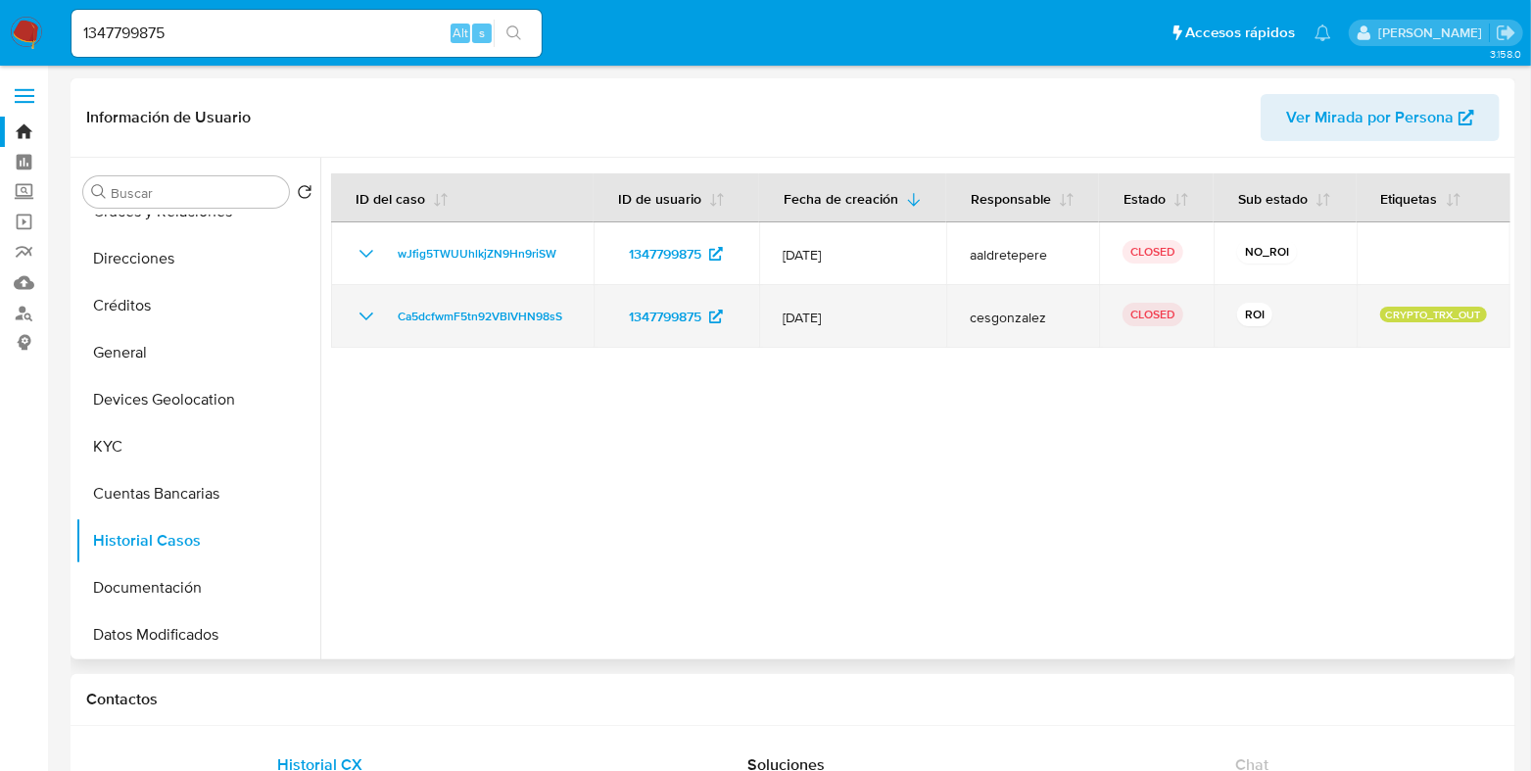
click at [366, 345] on td "Ca5dcfwmF5tn92VBIVHN98sS" at bounding box center [462, 316] width 262 height 63
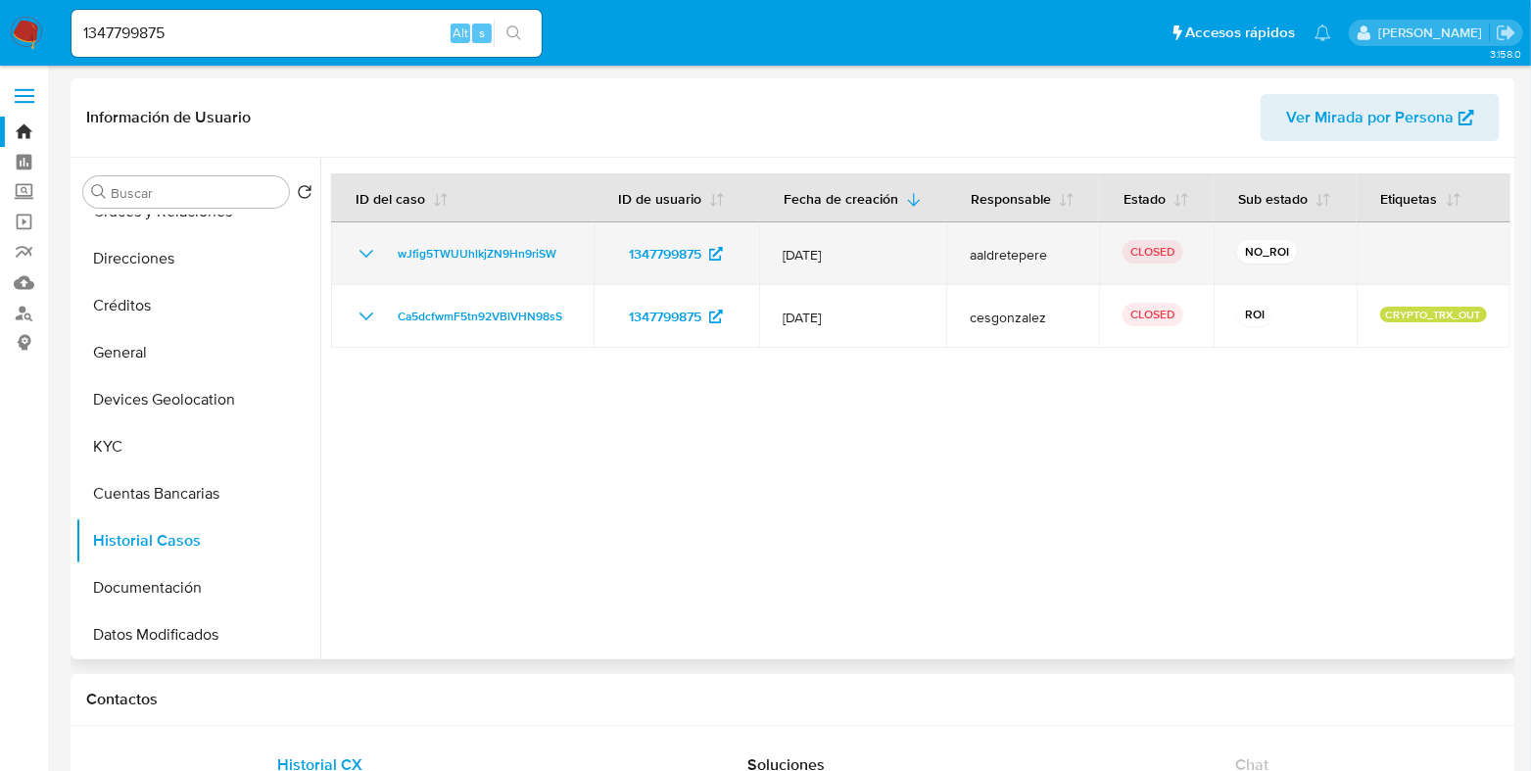
click at [372, 265] on icon "Mostrar/Ocultar" at bounding box center [367, 254] width 24 height 24
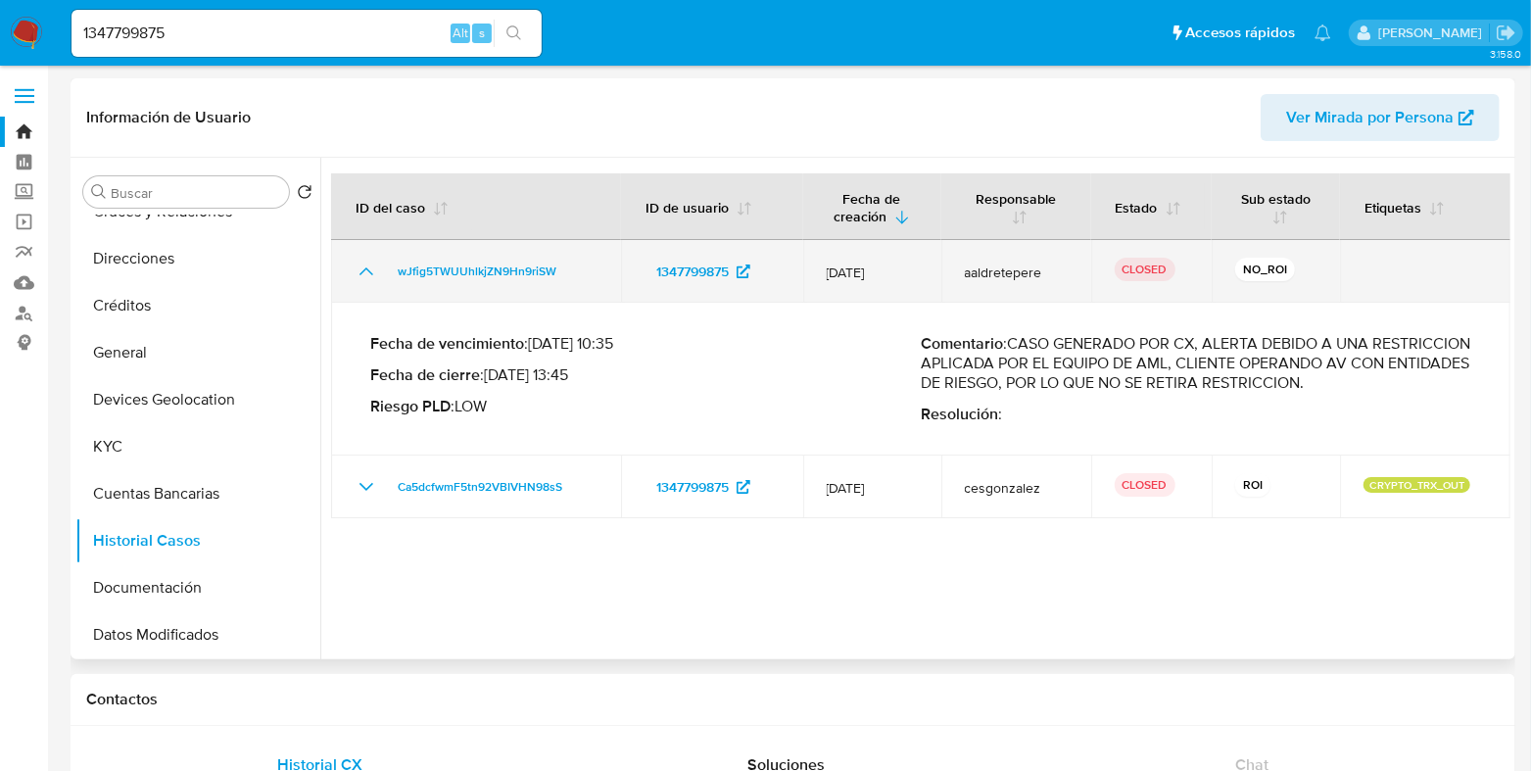
click at [372, 280] on icon "Mostrar/Ocultar" at bounding box center [367, 272] width 24 height 24
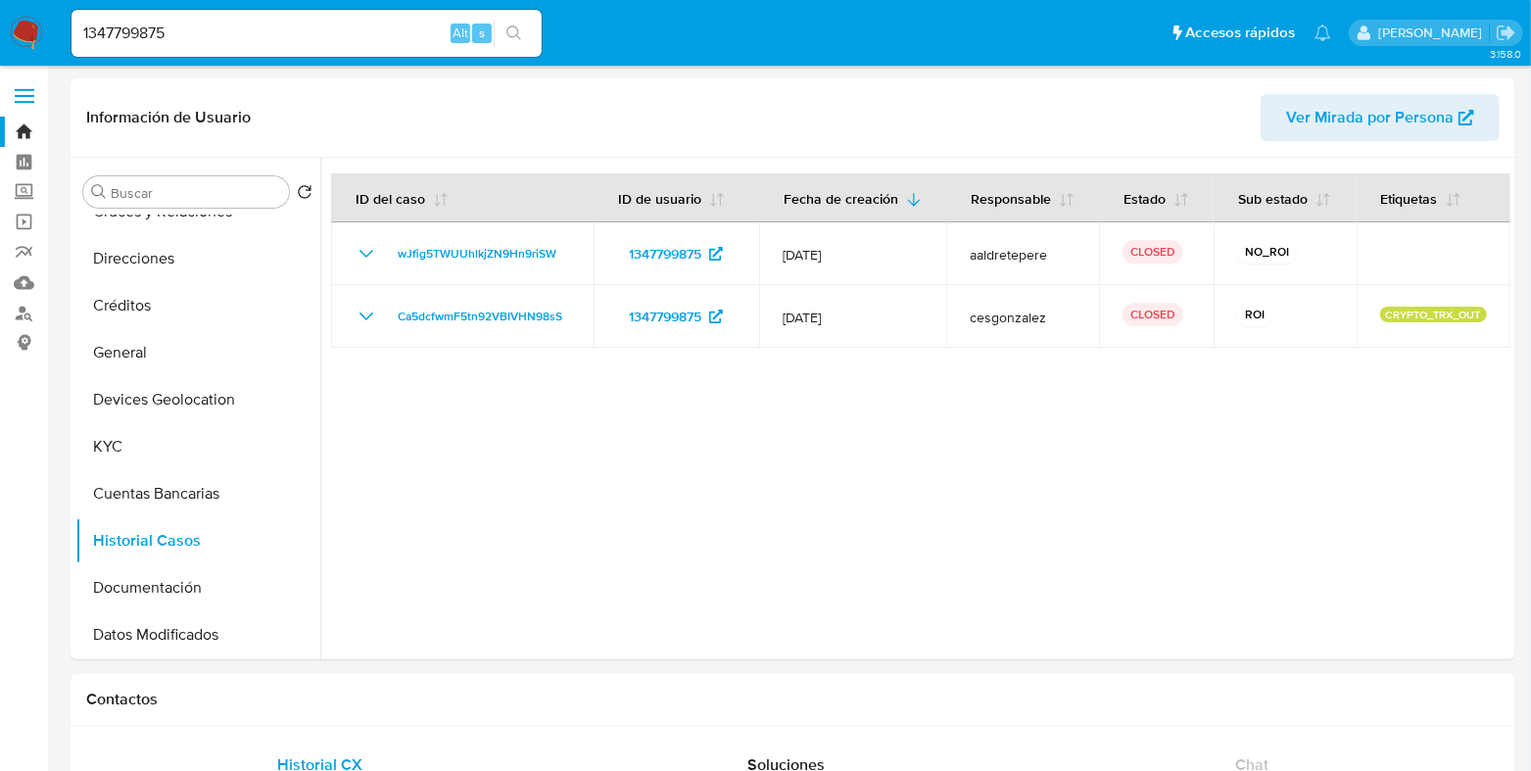
click at [233, 36] on input "1347799875" at bounding box center [306, 33] width 470 height 25
paste input "25861540"
type input "125861540"
click at [506, 31] on icon "search-icon" at bounding box center [513, 32] width 15 height 15
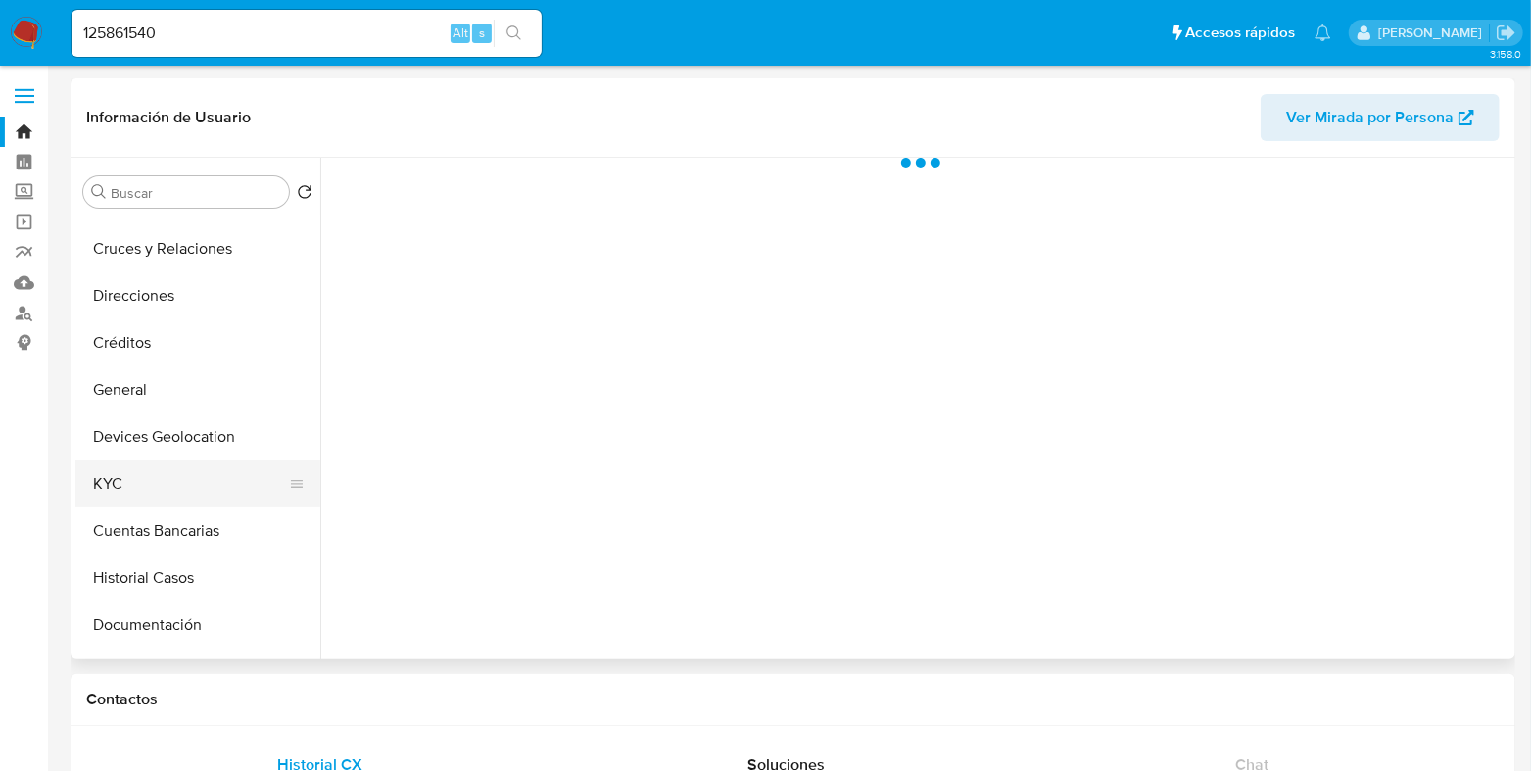
scroll to position [121, 0]
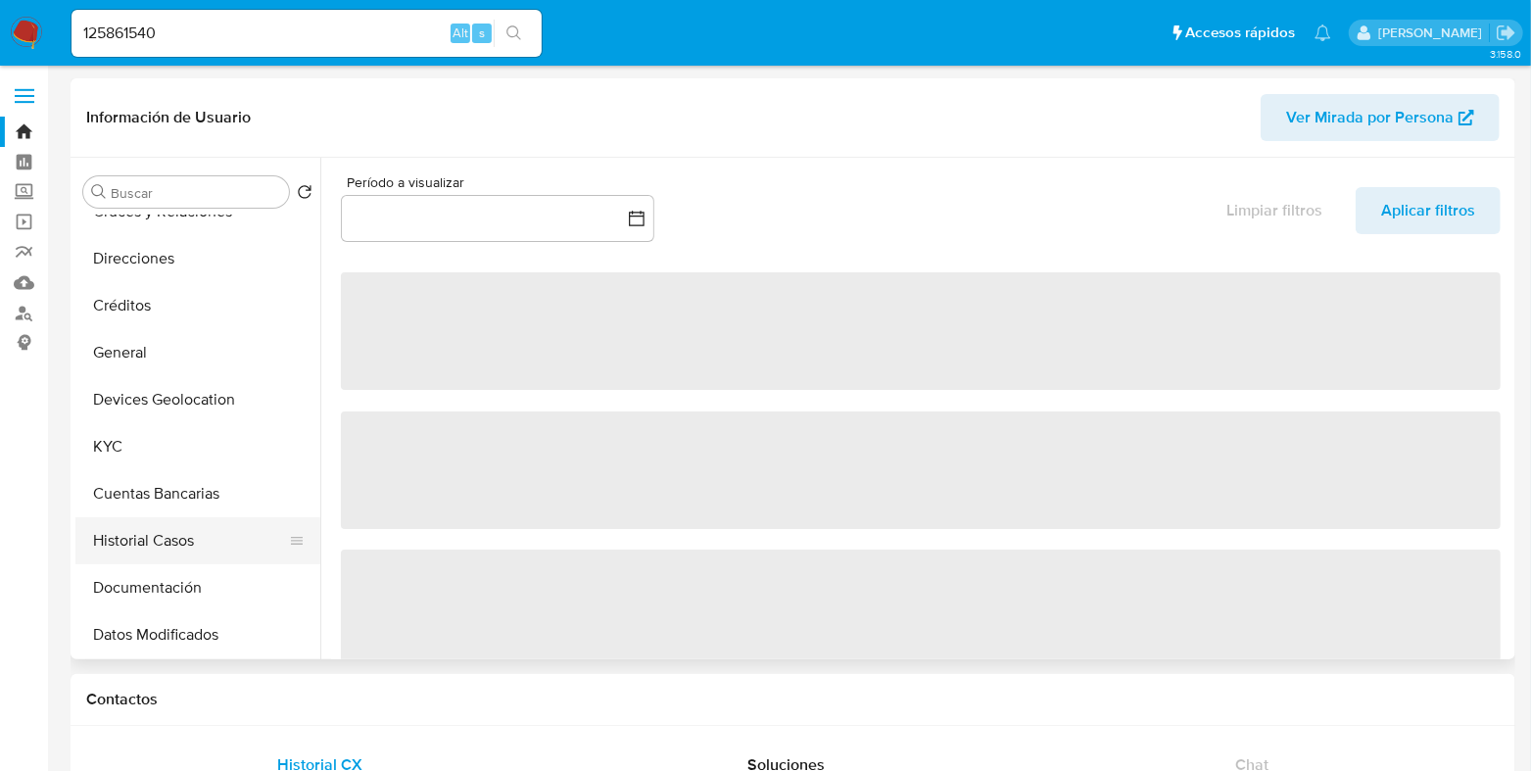
click at [160, 541] on button "Historial Casos" at bounding box center [189, 540] width 229 height 47
select select "10"
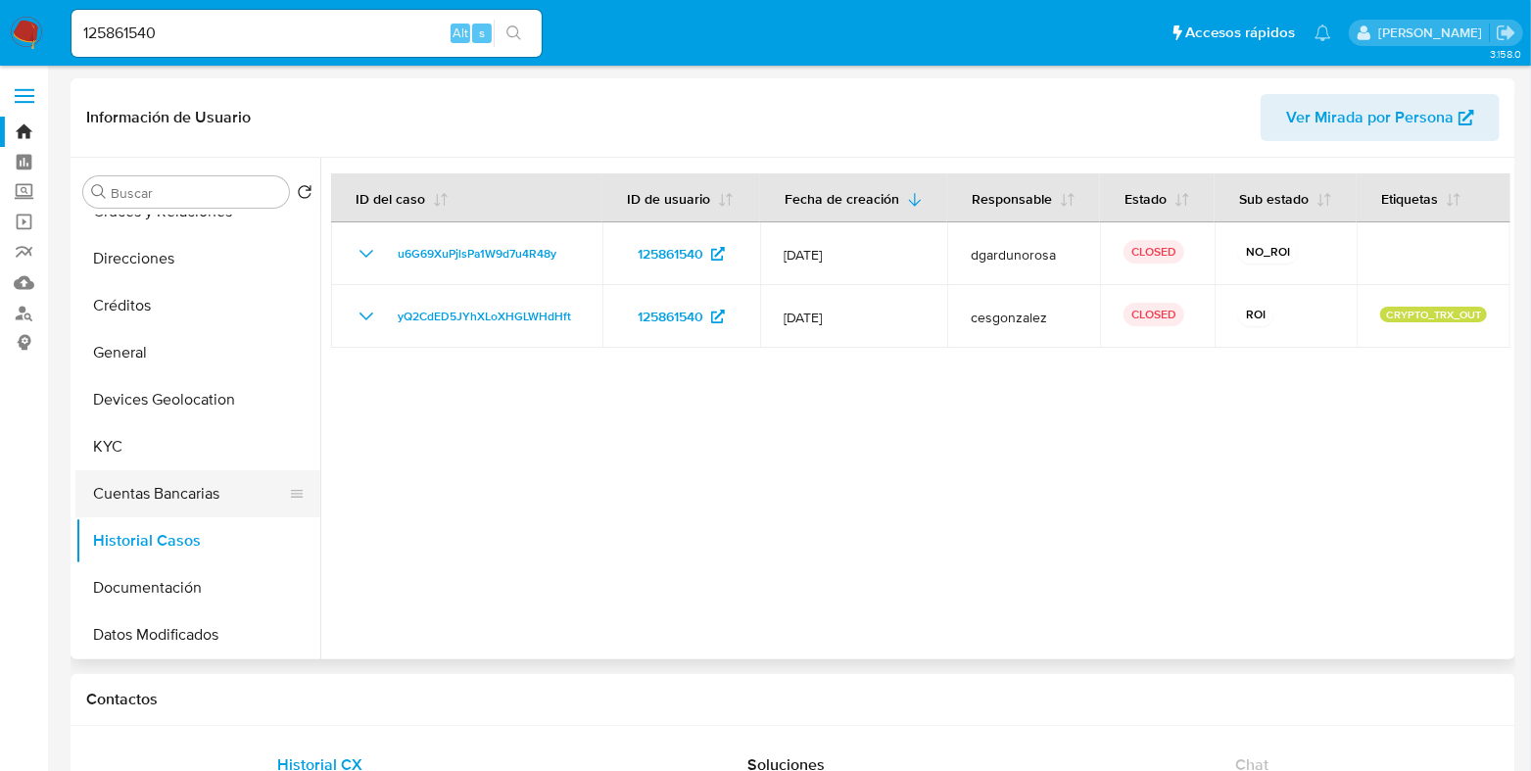
scroll to position [0, 0]
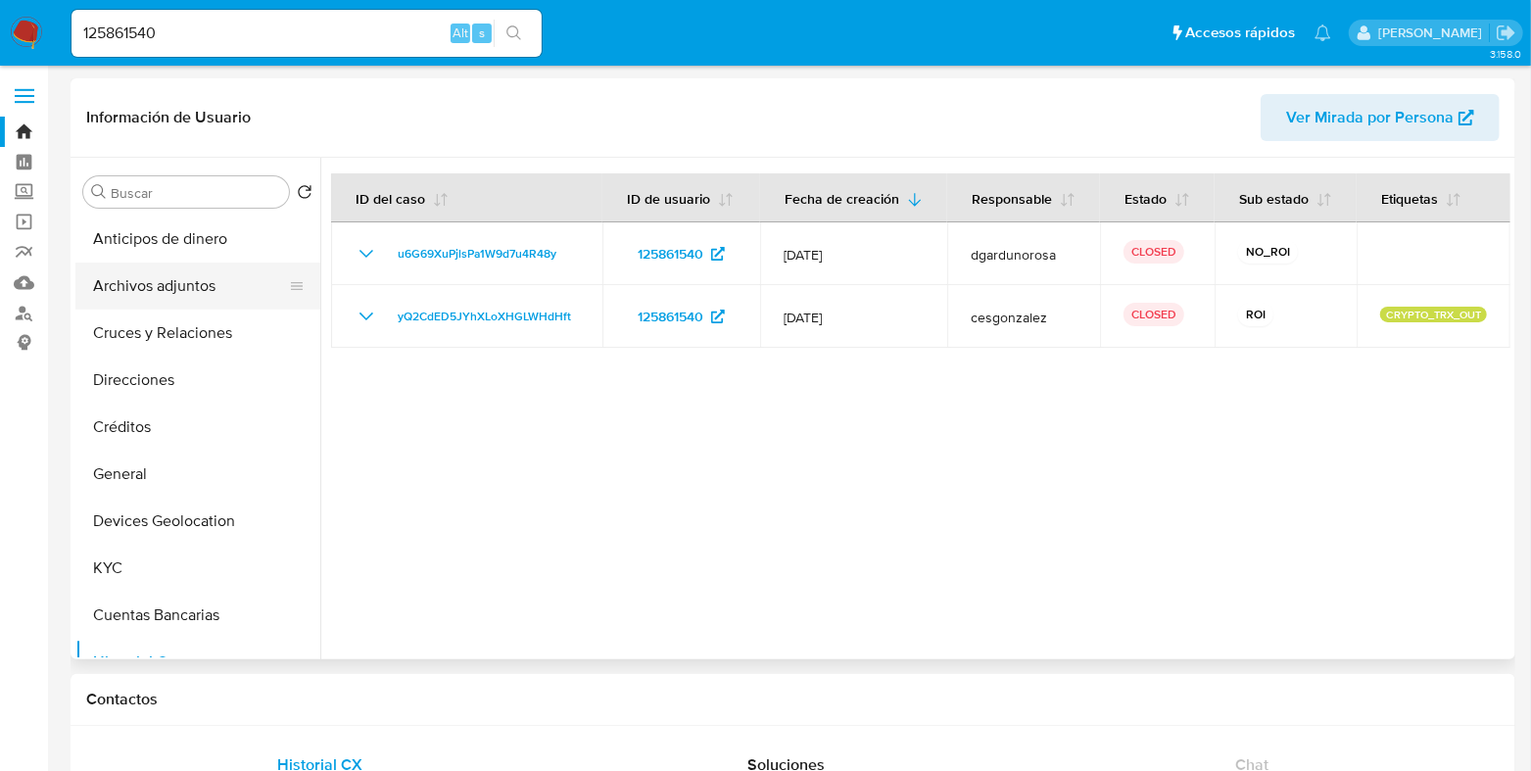
click at [148, 271] on button "Archivos adjuntos" at bounding box center [189, 285] width 229 height 47
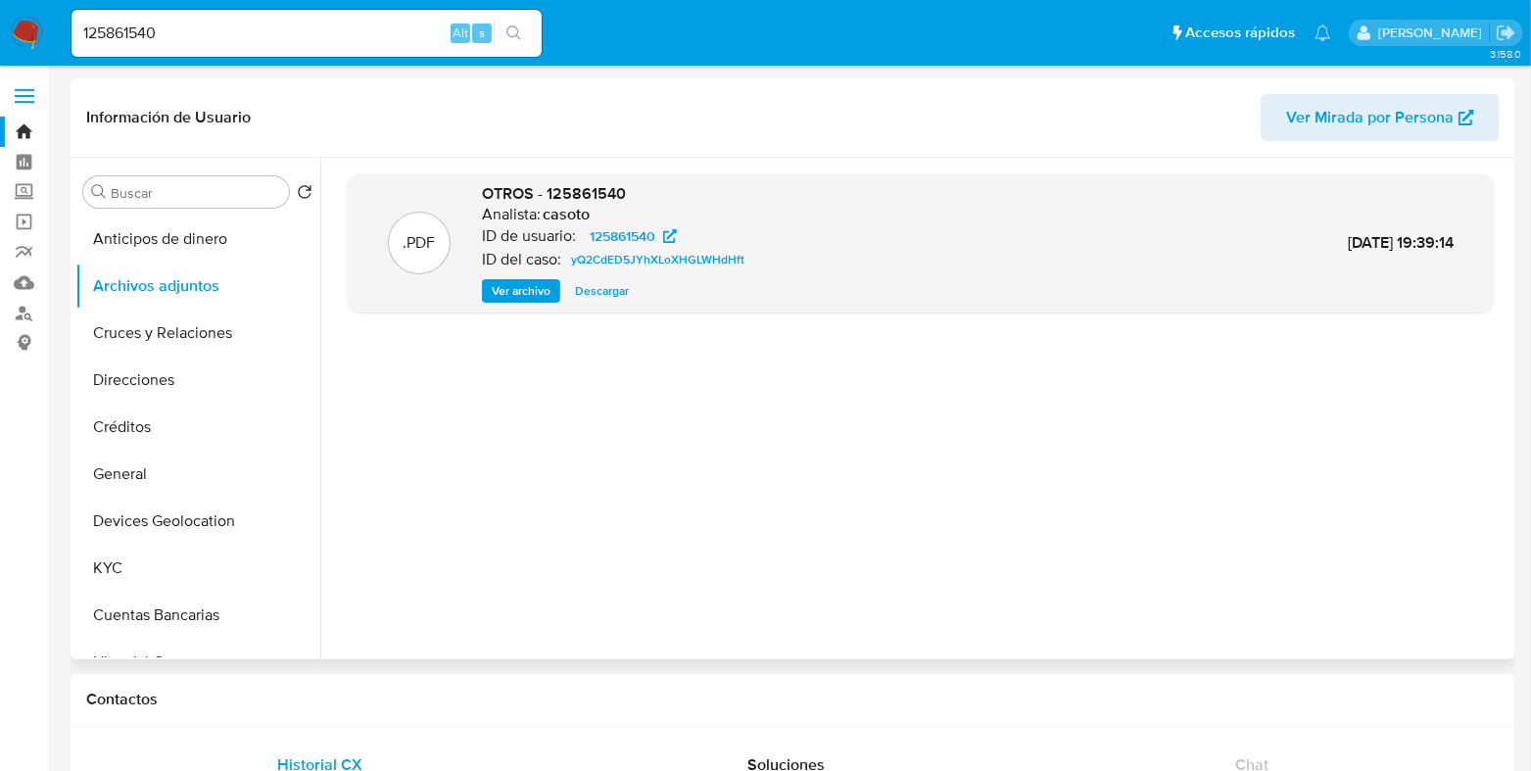
click at [499, 297] on span "Ver archivo" at bounding box center [521, 291] width 59 height 20
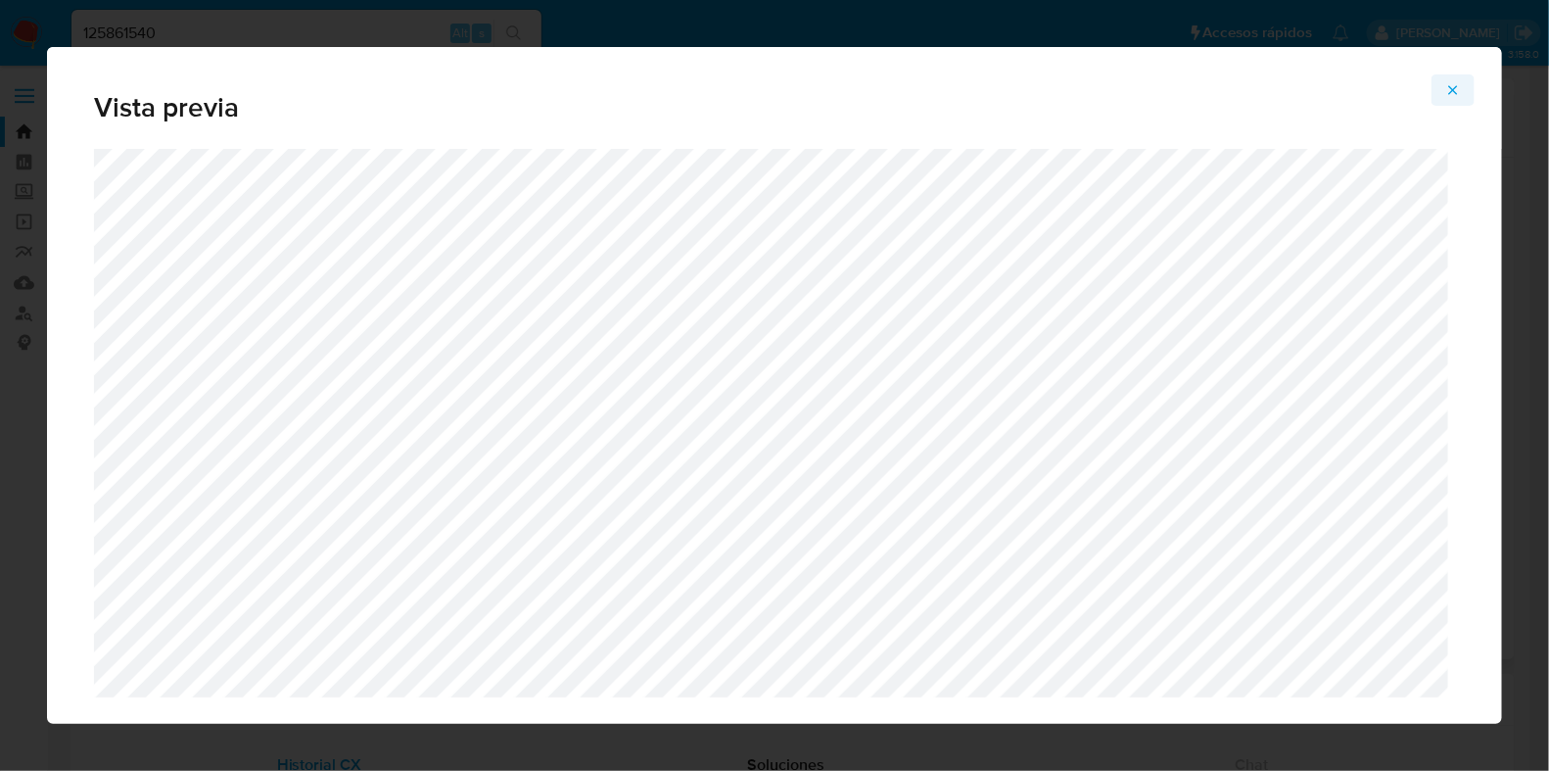
click at [1452, 93] on icon "Attachment preview" at bounding box center [1454, 90] width 16 height 16
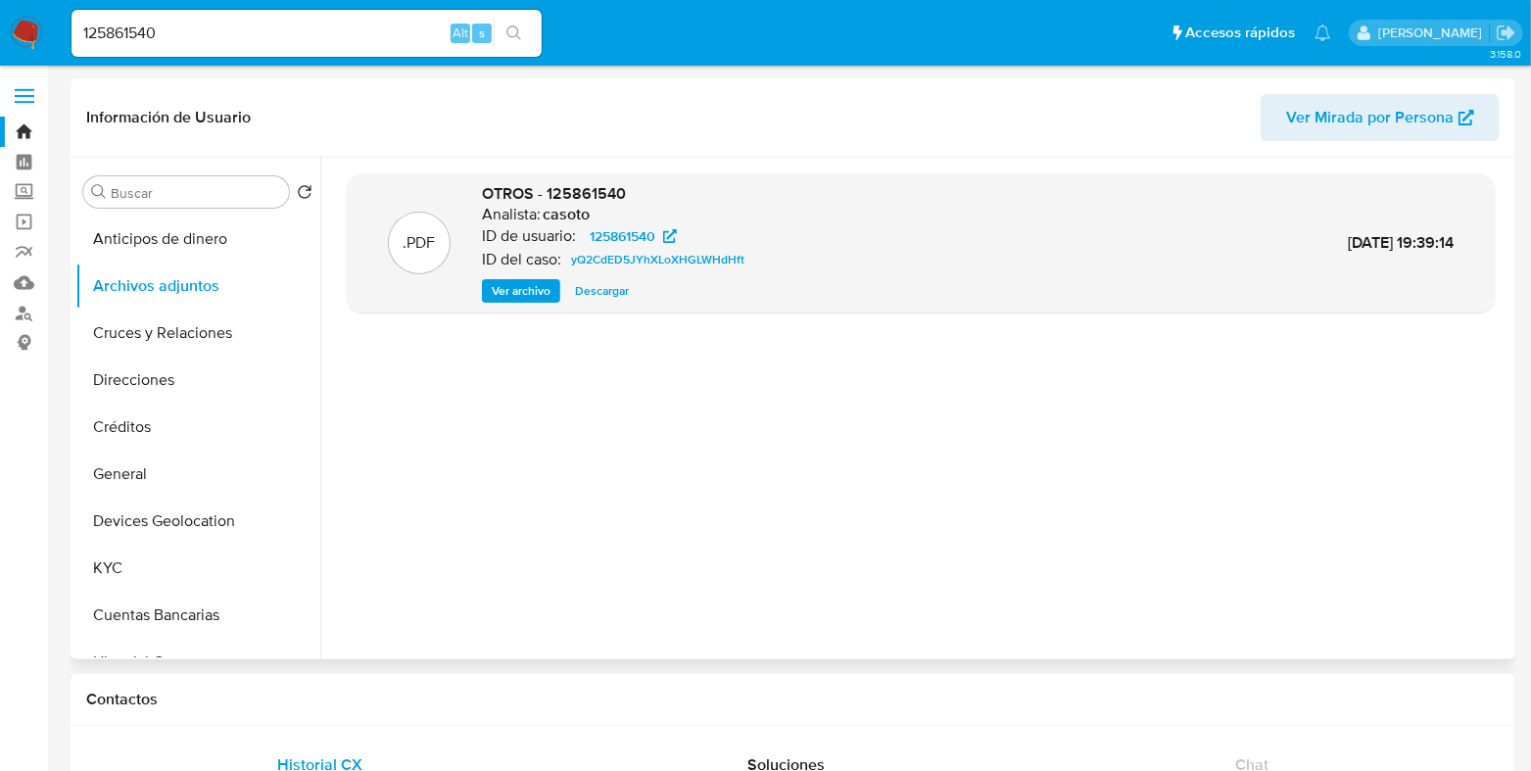
click at [524, 294] on span "Ver archivo" at bounding box center [521, 291] width 59 height 20
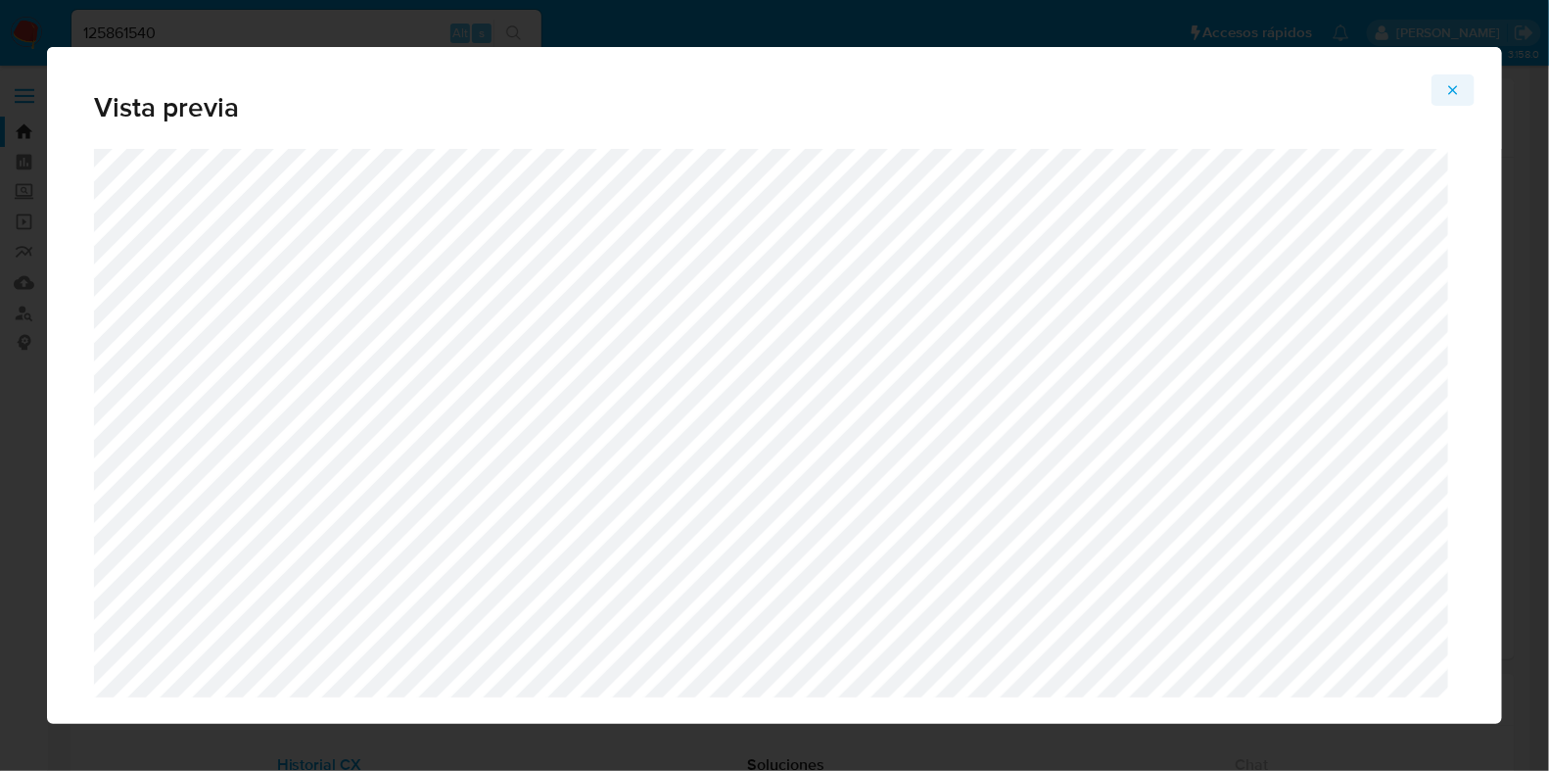
click at [1453, 98] on span "Attachment preview" at bounding box center [1454, 89] width 16 height 27
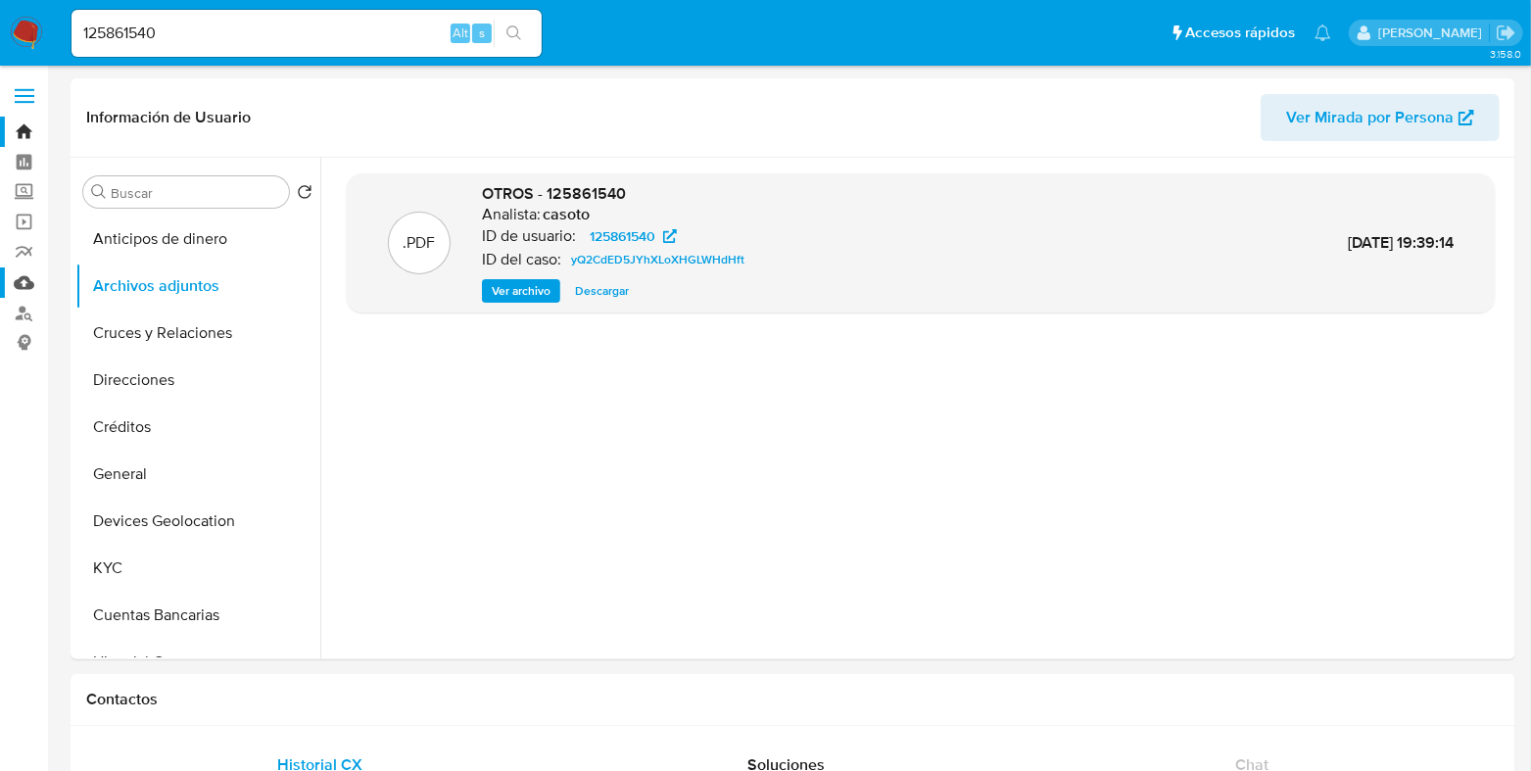
click at [24, 282] on link "Mulan" at bounding box center [116, 282] width 233 height 30
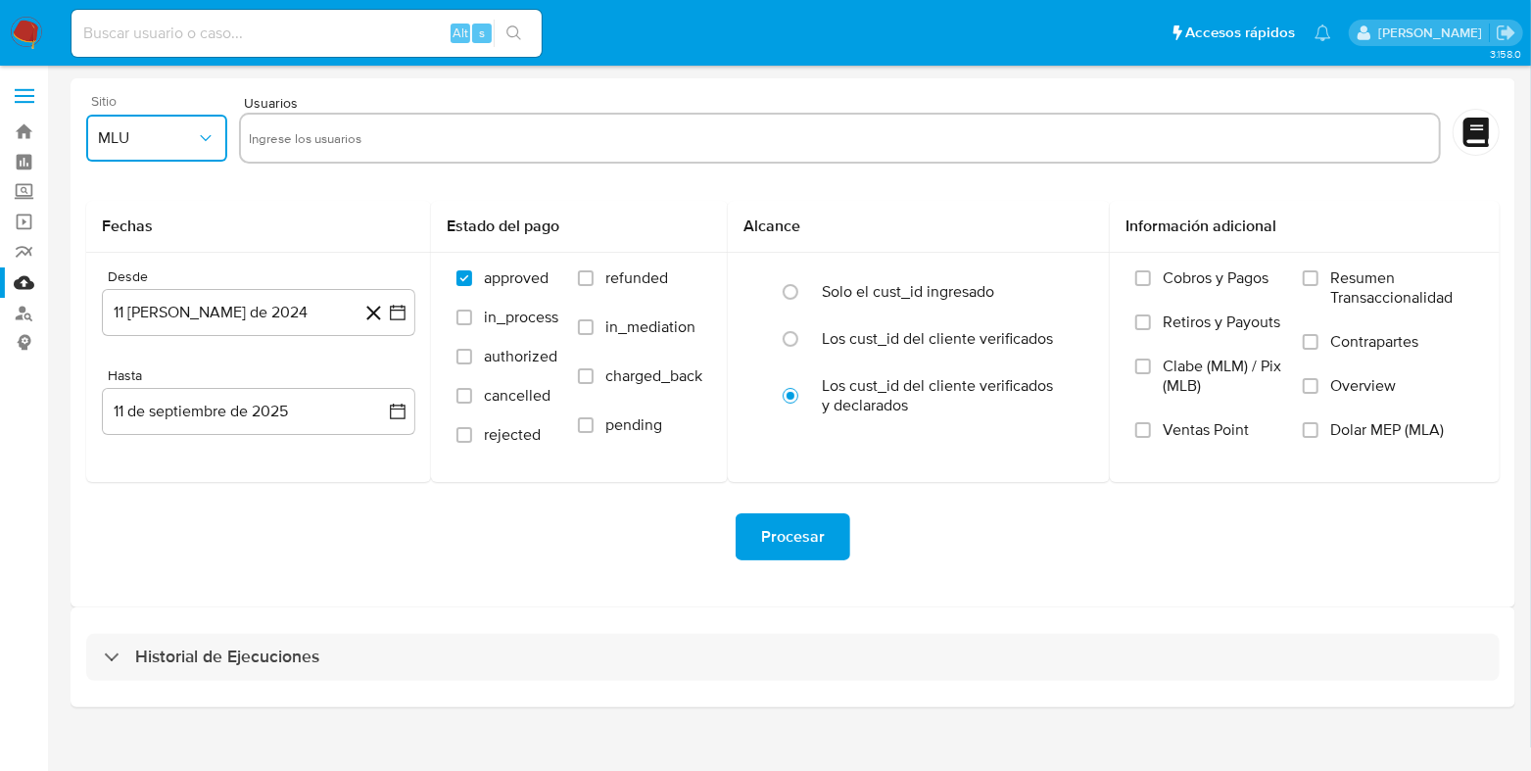
click at [127, 131] on span "MLU" at bounding box center [147, 138] width 98 height 20
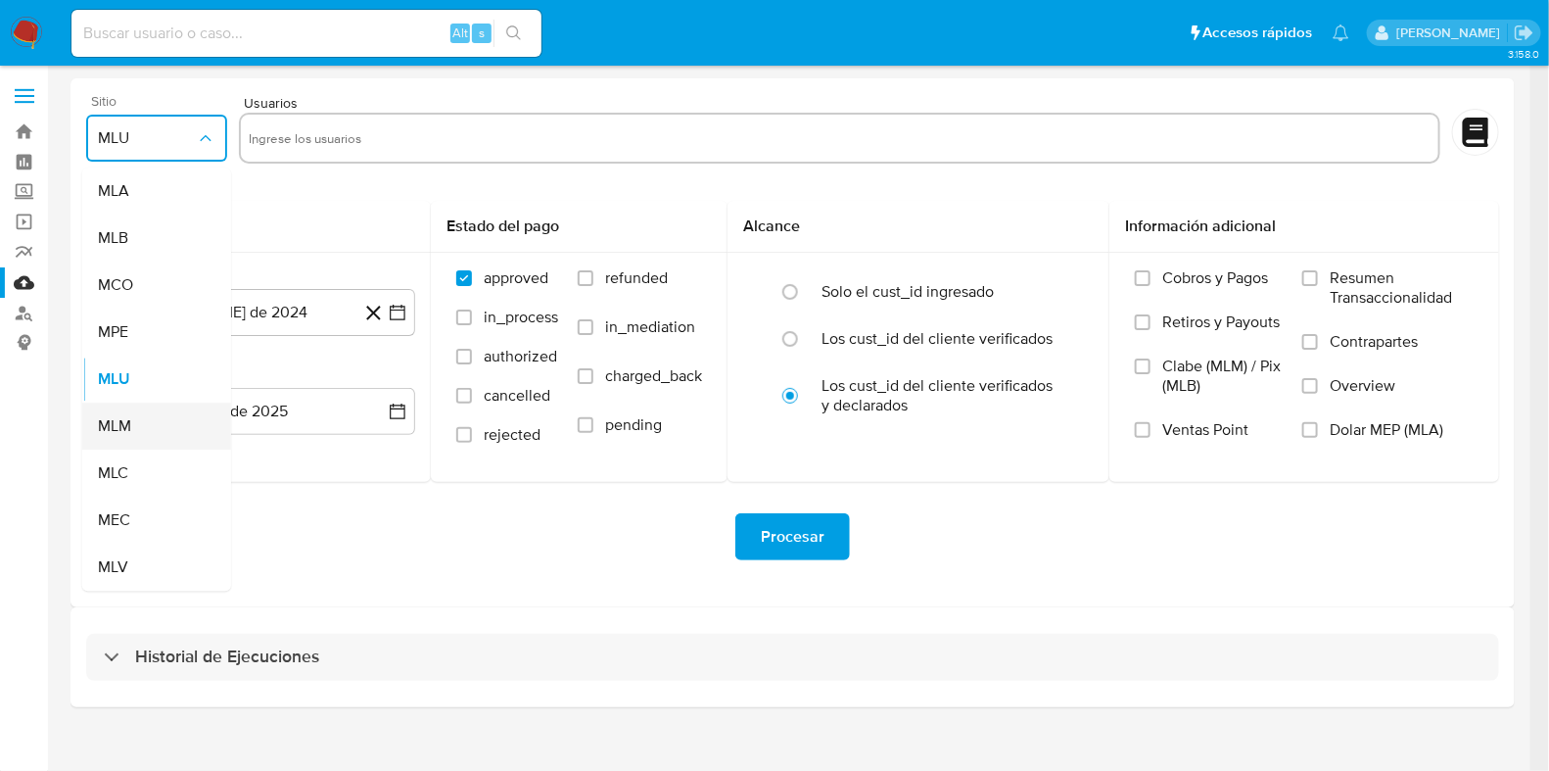
click at [120, 430] on span "MLM" at bounding box center [114, 426] width 33 height 20
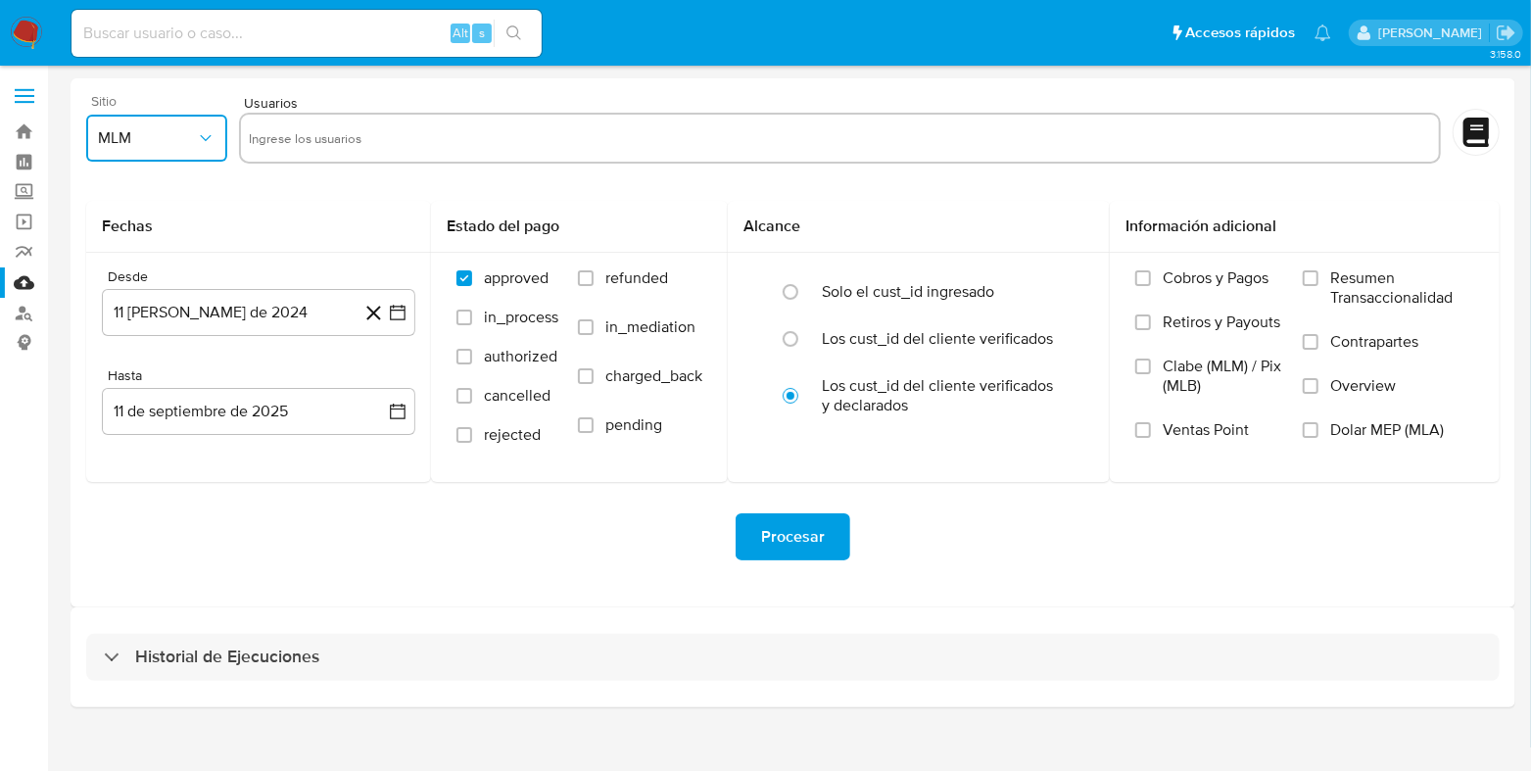
click at [316, 141] on input "text" at bounding box center [840, 137] width 1182 height 31
type input "39108225"
click at [261, 311] on button "11 [PERSON_NAME] de 2024" at bounding box center [258, 312] width 313 height 47
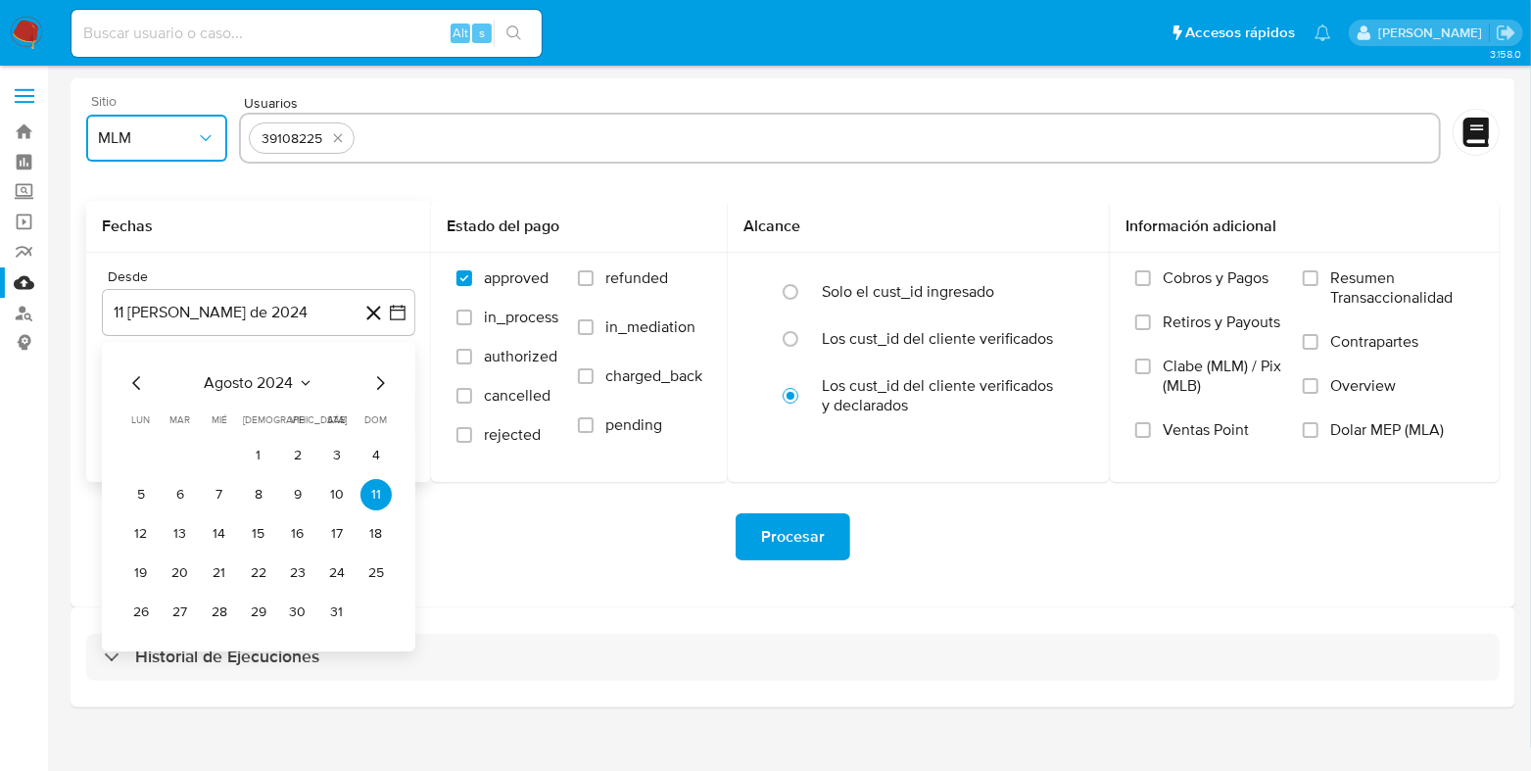
click at [303, 380] on icon "Seleccionar mes y año" at bounding box center [306, 383] width 16 height 16
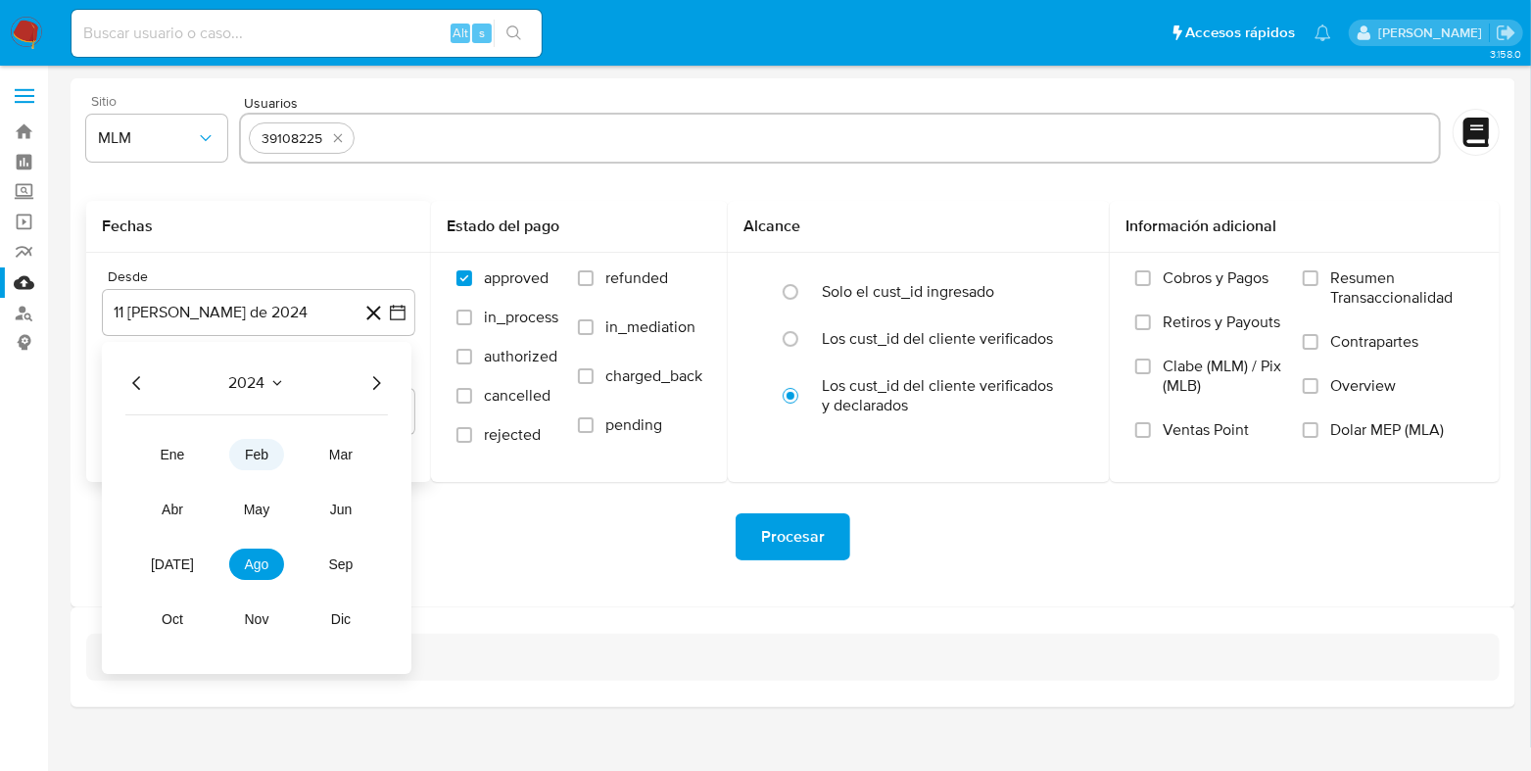
click at [250, 452] on span "feb" at bounding box center [257, 455] width 24 height 16
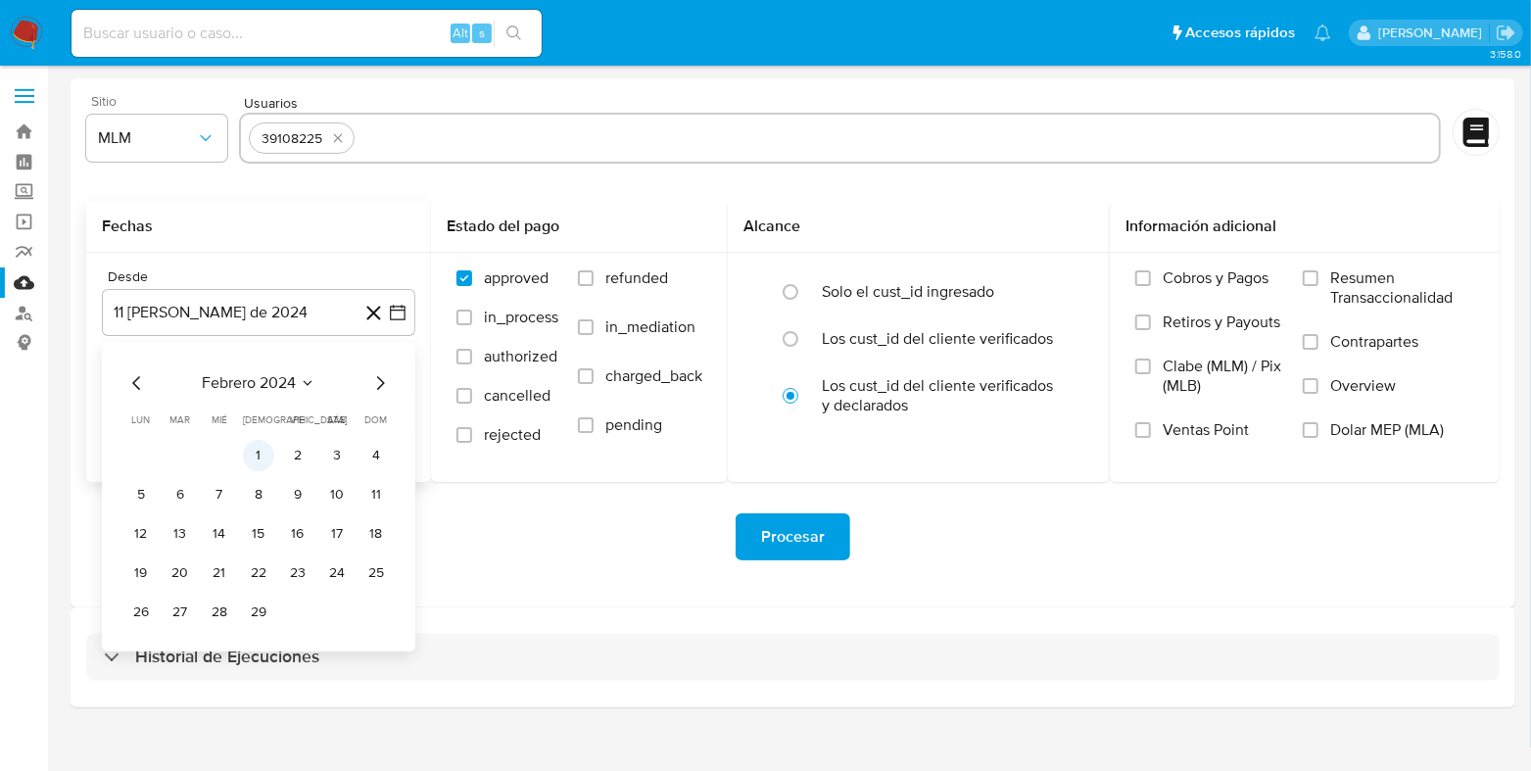
click at [254, 458] on button "1" at bounding box center [258, 455] width 31 height 31
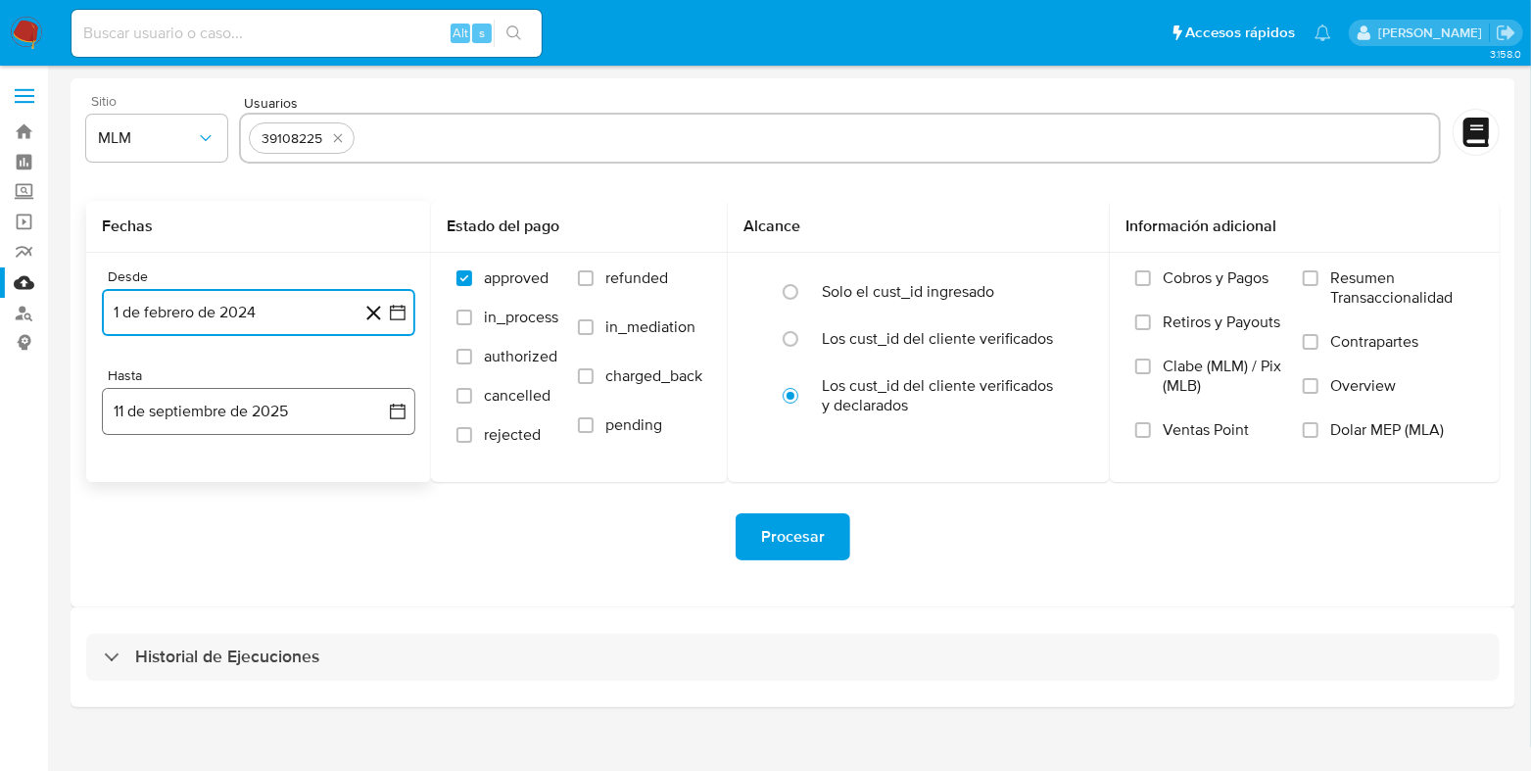
click at [255, 408] on button "11 de septiembre de 2025" at bounding box center [258, 411] width 313 height 47
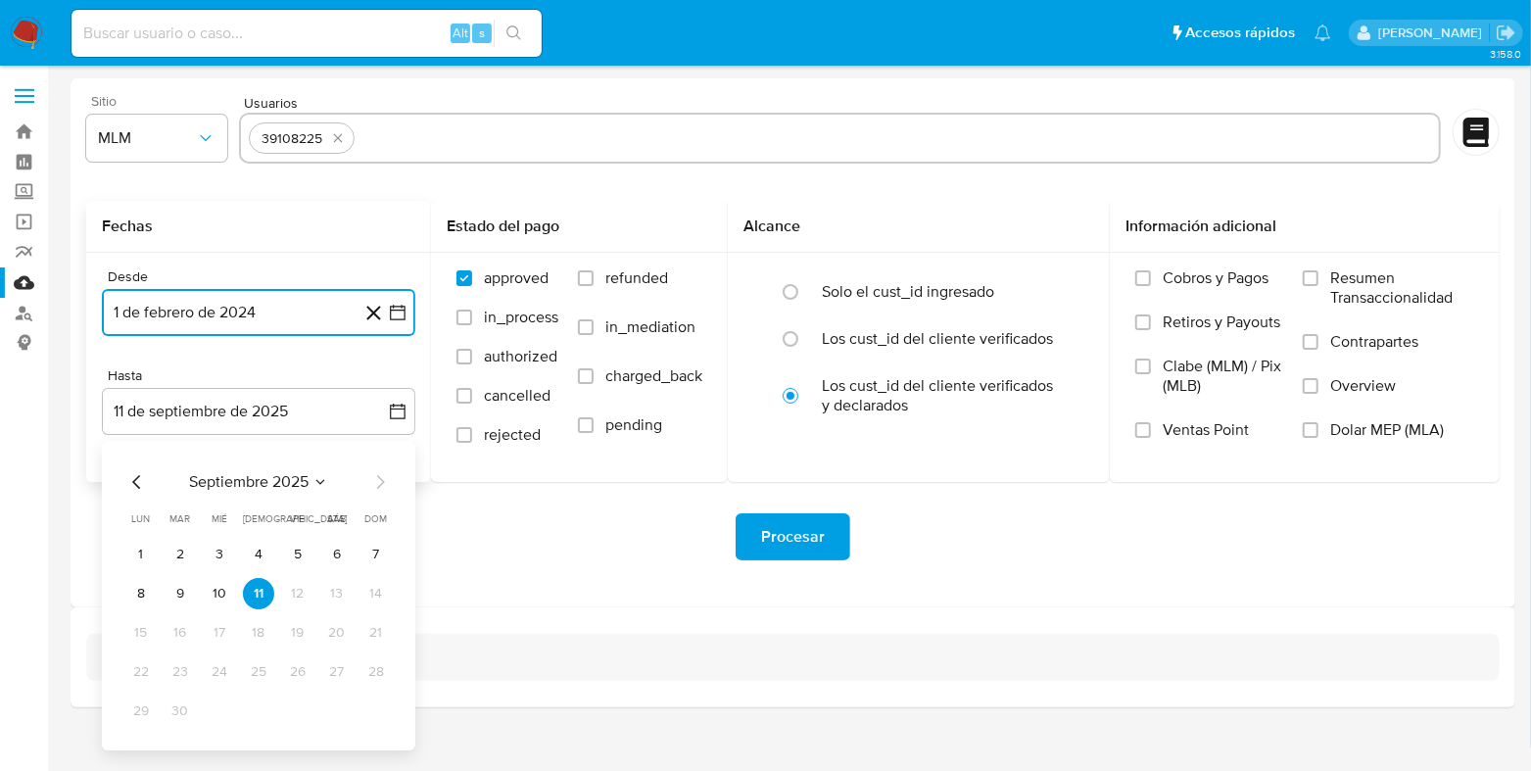
click at [141, 475] on icon "Mes anterior" at bounding box center [137, 482] width 24 height 24
click at [369, 714] on button "31" at bounding box center [375, 710] width 31 height 31
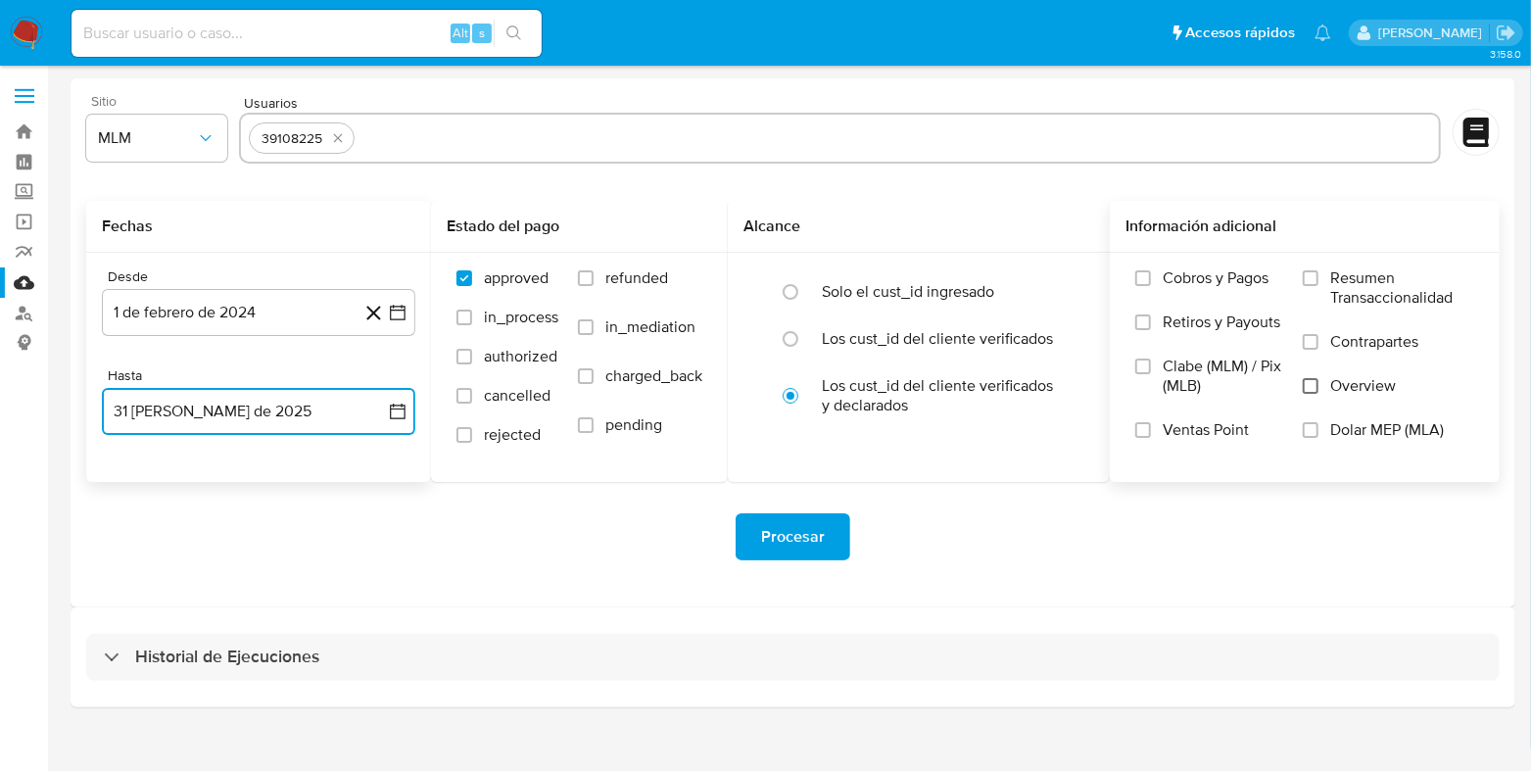
click at [1311, 379] on input "Overview" at bounding box center [1311, 386] width 16 height 16
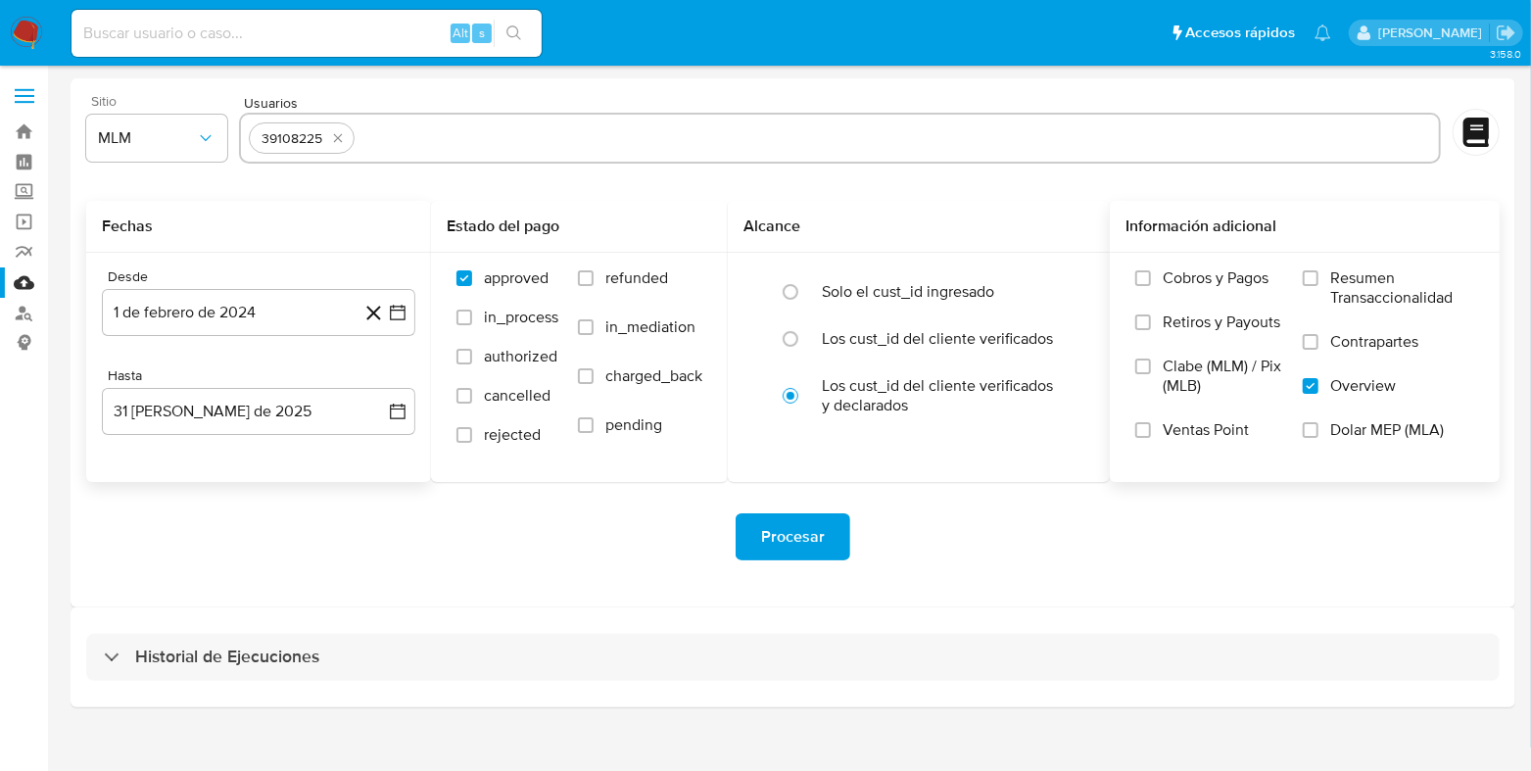
click at [768, 543] on span "Procesar" at bounding box center [793, 536] width 64 height 43
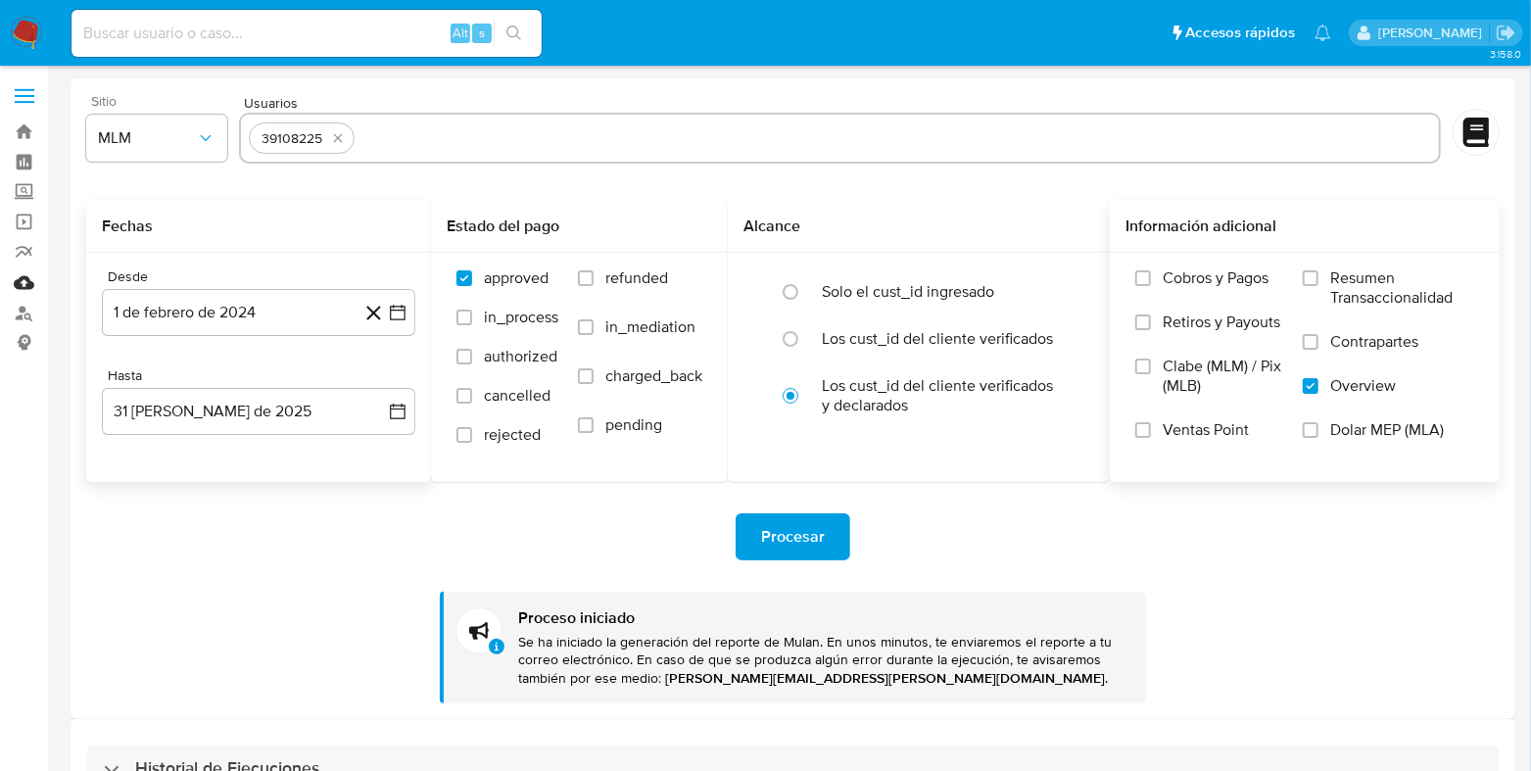
click at [20, 271] on link "Mulan" at bounding box center [116, 282] width 233 height 30
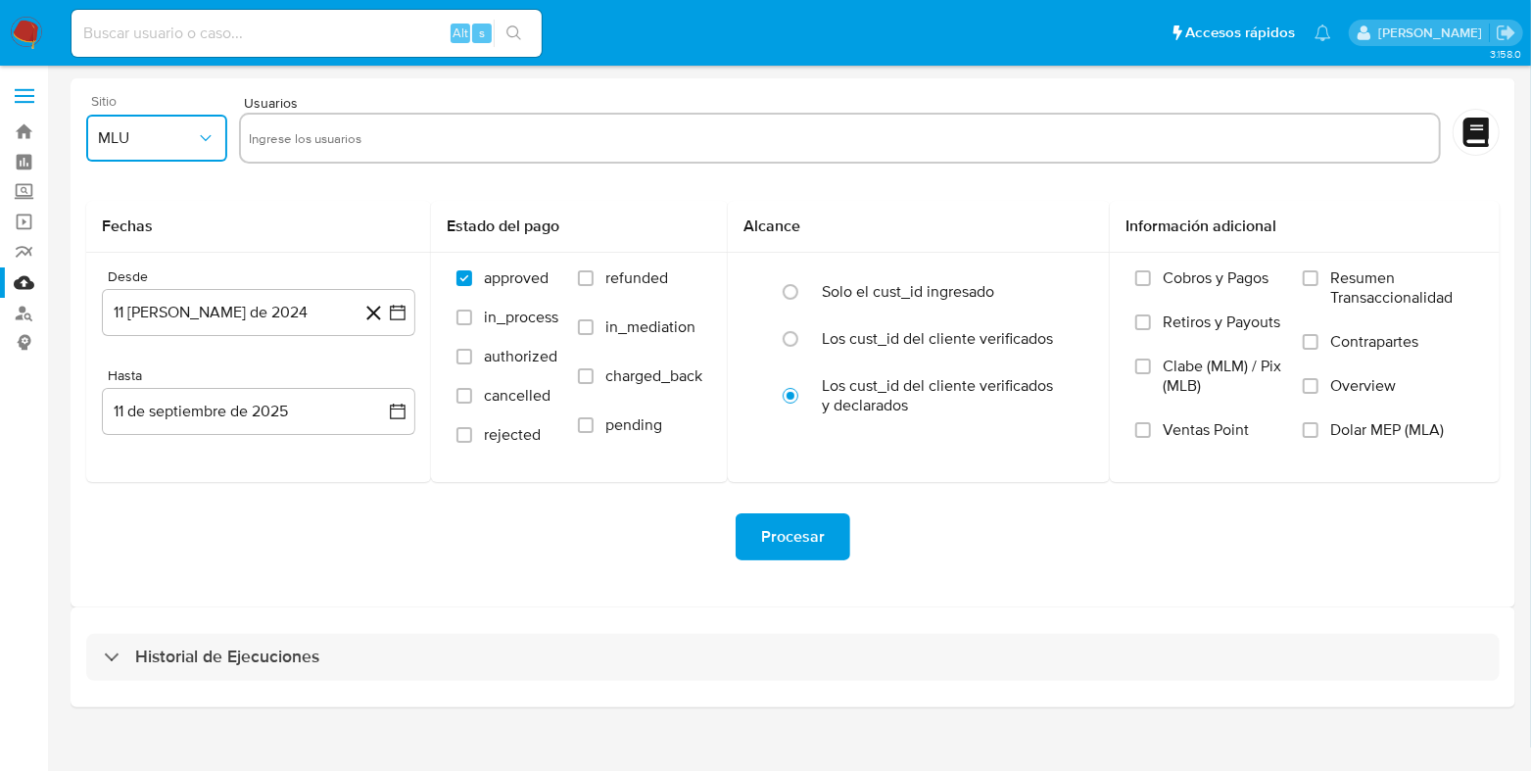
click at [175, 133] on span "MLU" at bounding box center [147, 138] width 98 height 20
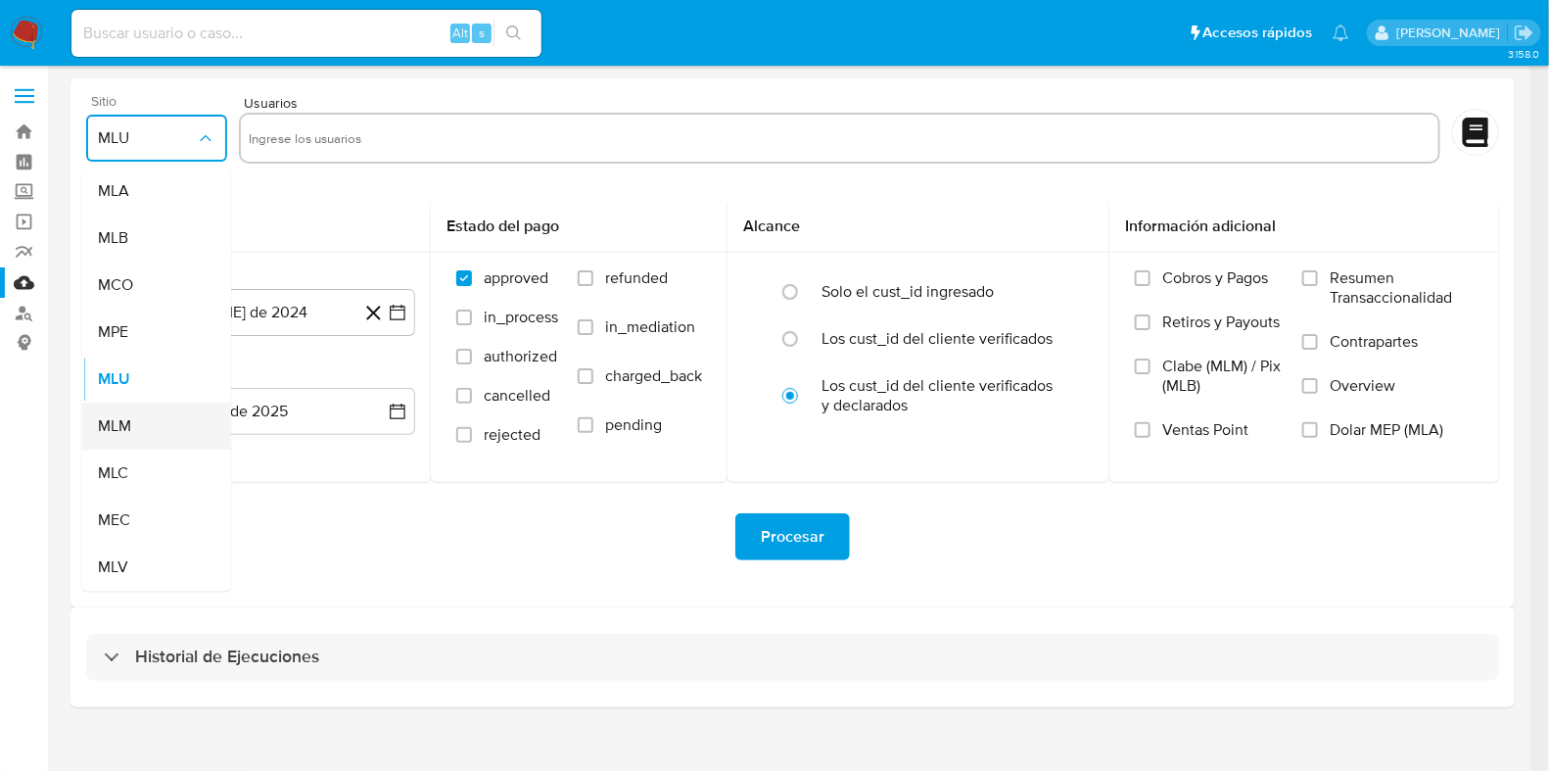
click at [132, 439] on div "MLM" at bounding box center [151, 426] width 106 height 47
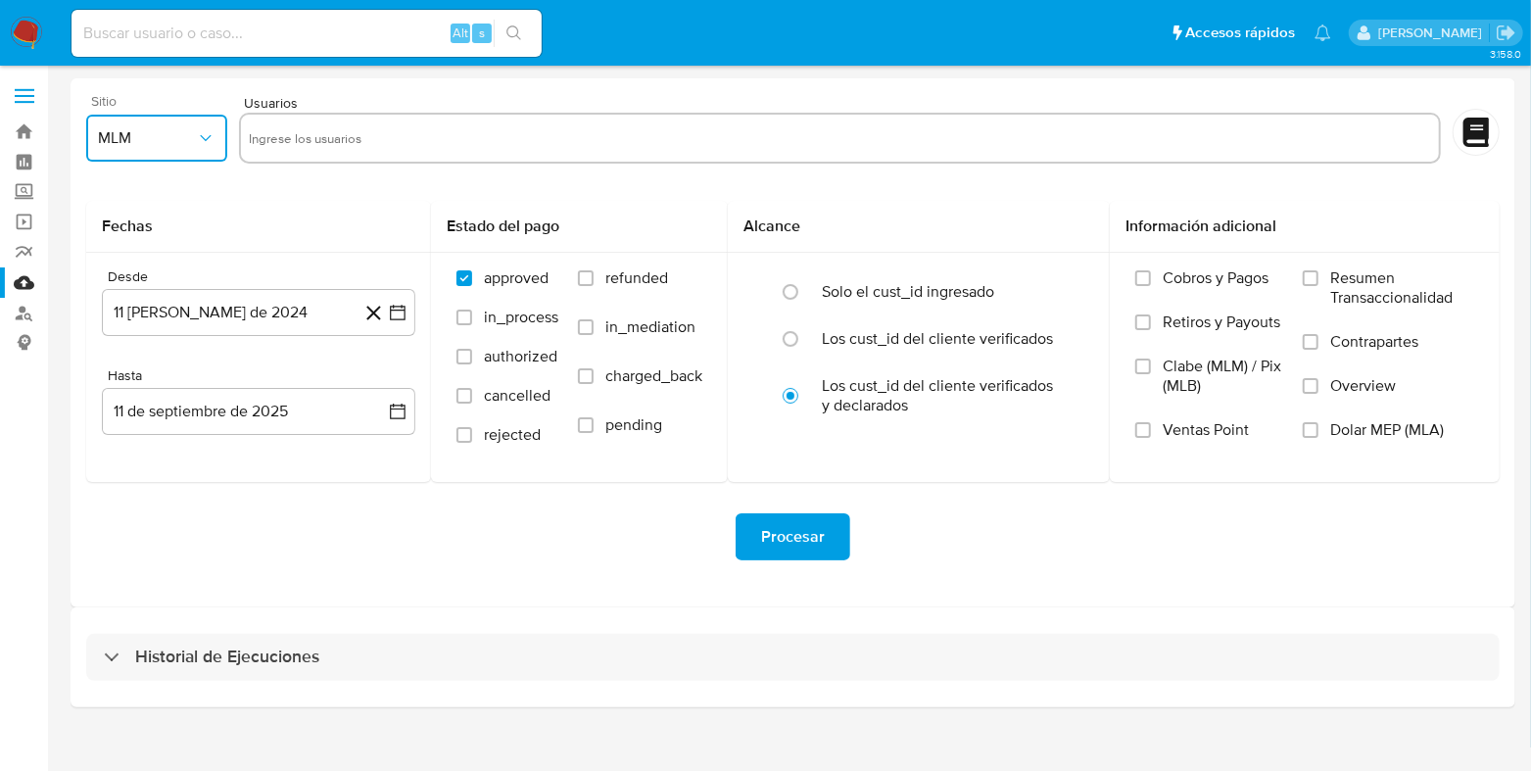
drag, startPoint x: 309, startPoint y: 149, endPoint x: 318, endPoint y: 141, distance: 12.5
click at [309, 147] on input "text" at bounding box center [840, 137] width 1182 height 31
type input "182948553"
click at [272, 311] on button "11 [PERSON_NAME] de 2024" at bounding box center [258, 312] width 313 height 47
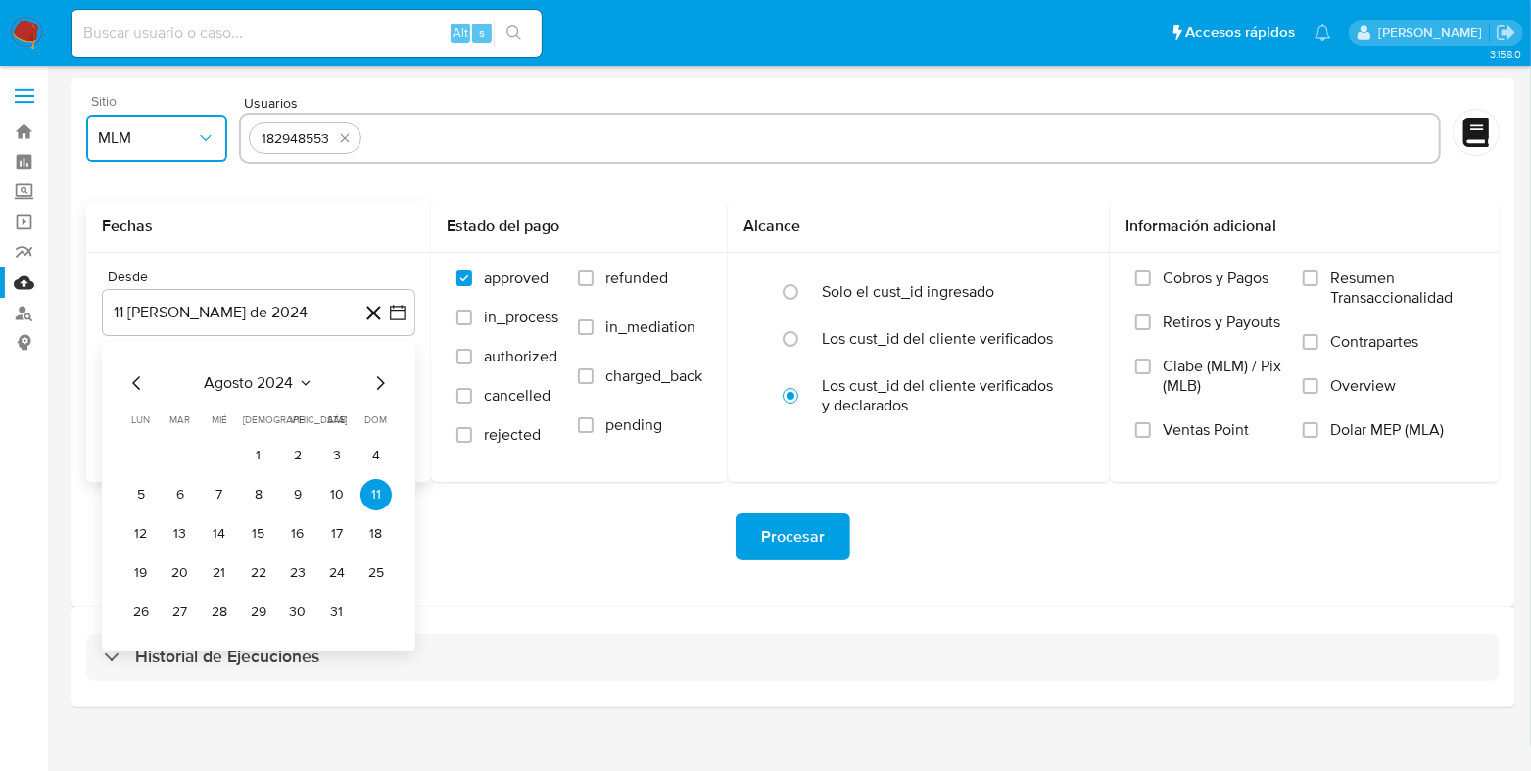
click at [307, 377] on icon "Seleccionar mes y año" at bounding box center [306, 383] width 16 height 16
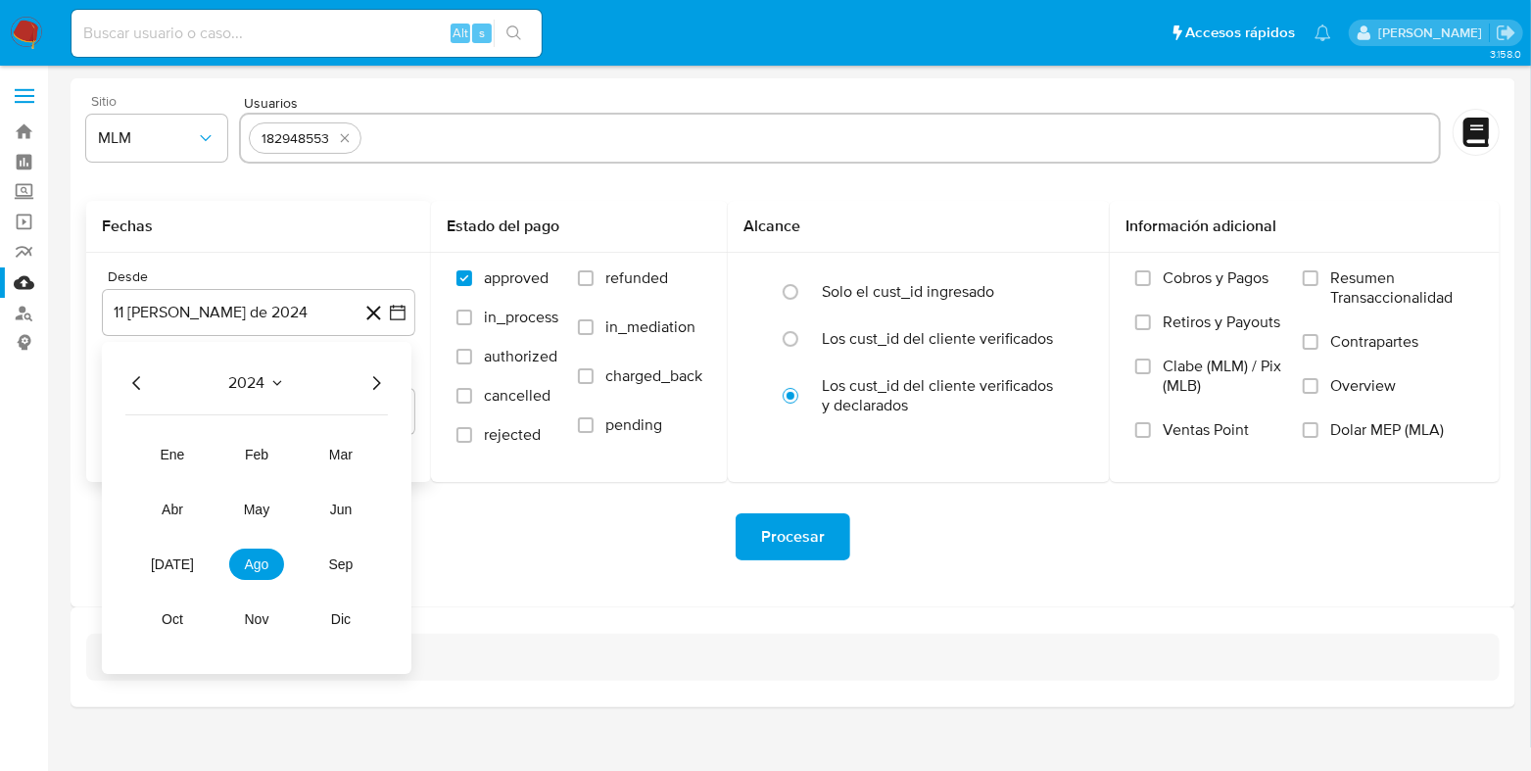
click at [376, 387] on icon "Año siguiente" at bounding box center [377, 383] width 8 height 14
click at [177, 512] on span "abr" at bounding box center [173, 509] width 22 height 16
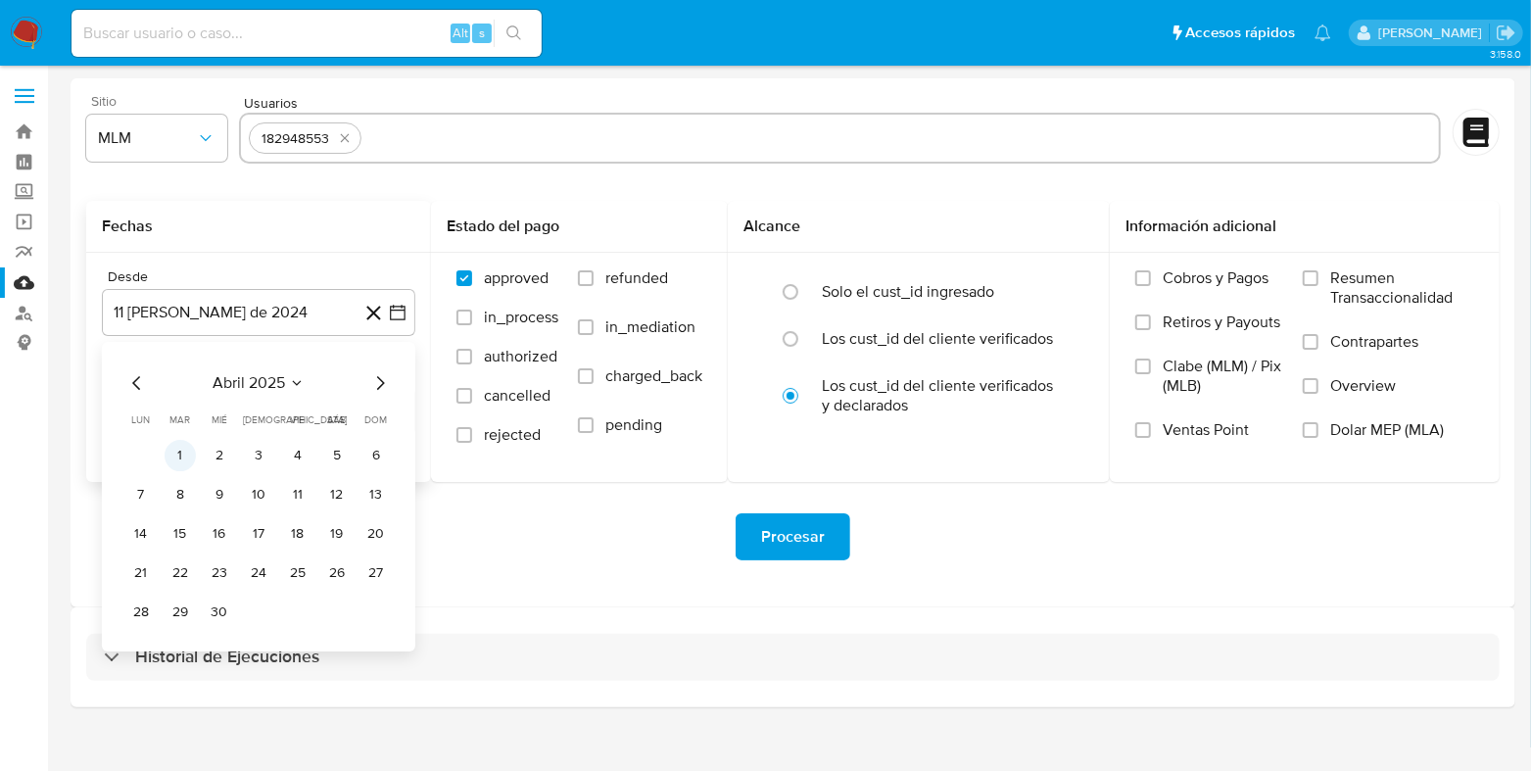
click at [190, 452] on button "1" at bounding box center [180, 455] width 31 height 31
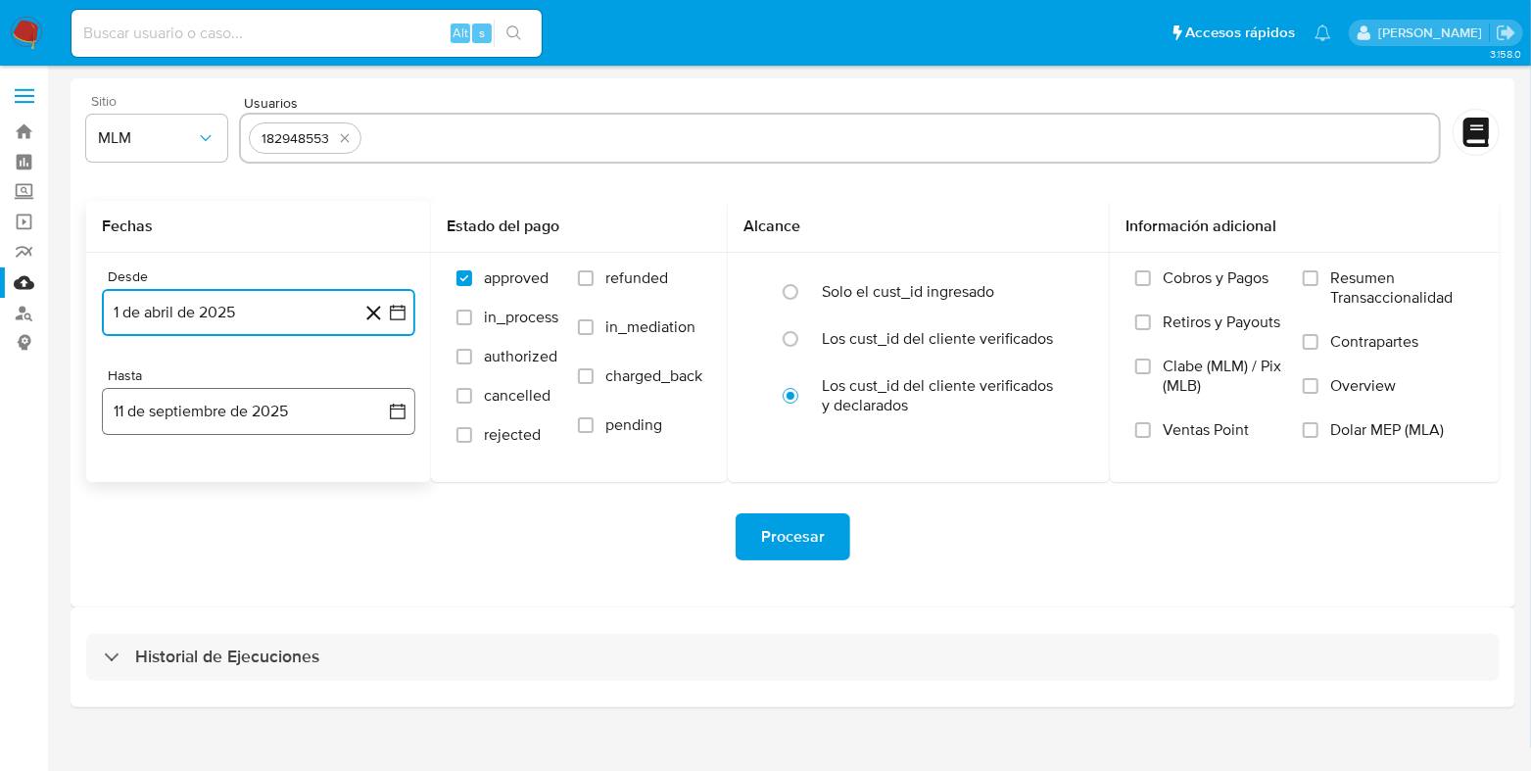
click at [204, 423] on button "11 de septiembre de 2025" at bounding box center [258, 411] width 313 height 47
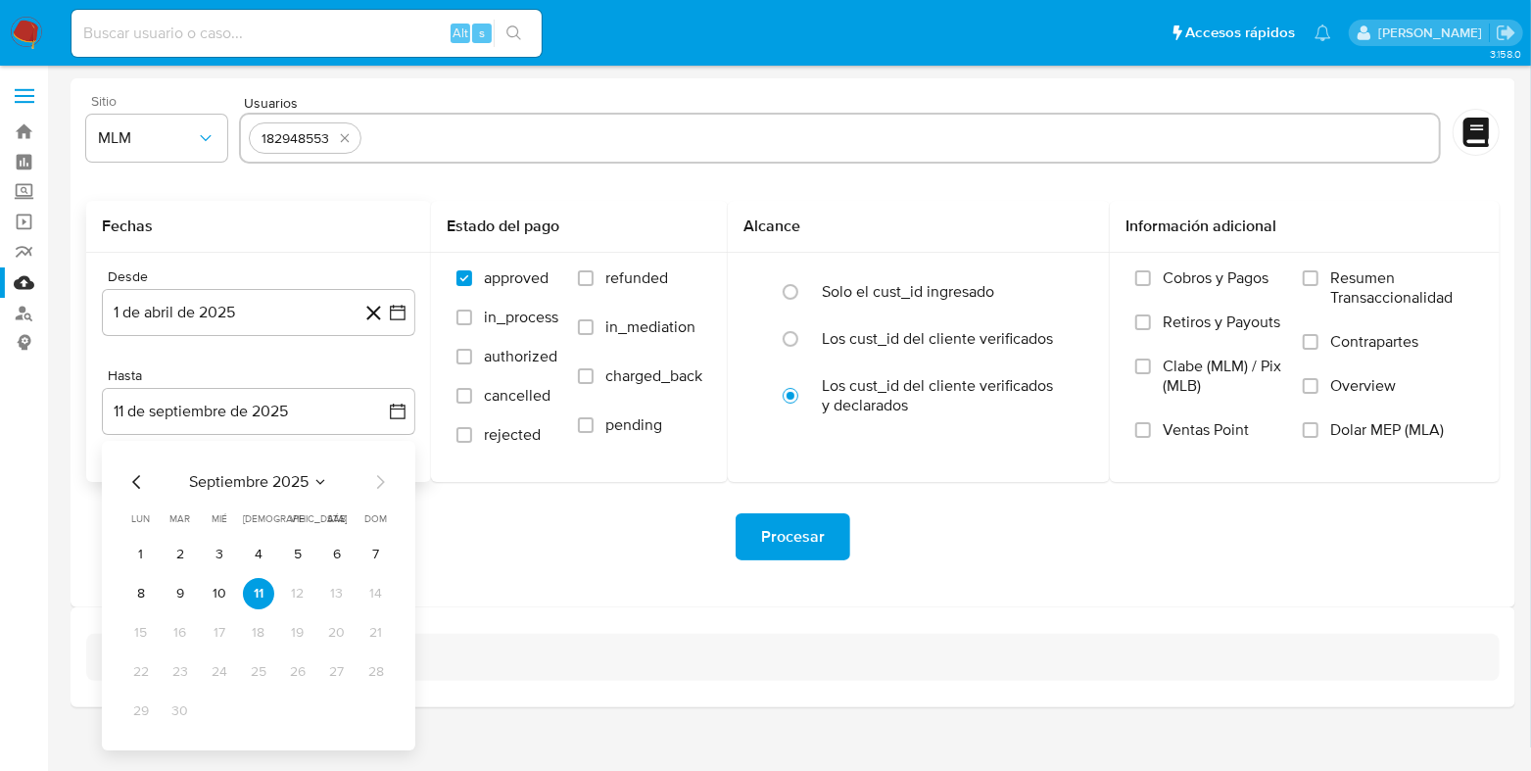
click at [131, 495] on div "septiembre 2025 septiembre 2025 lun lunes mar martes mié miércoles jue jueves v…" at bounding box center [258, 598] width 266 height 257
click at [136, 495] on div "septiembre 2025 septiembre 2025 lun lunes mar martes mié miércoles jue jueves v…" at bounding box center [258, 598] width 266 height 257
click at [132, 490] on icon "Mes anterior" at bounding box center [137, 482] width 24 height 24
click at [379, 710] on button "31" at bounding box center [375, 710] width 31 height 31
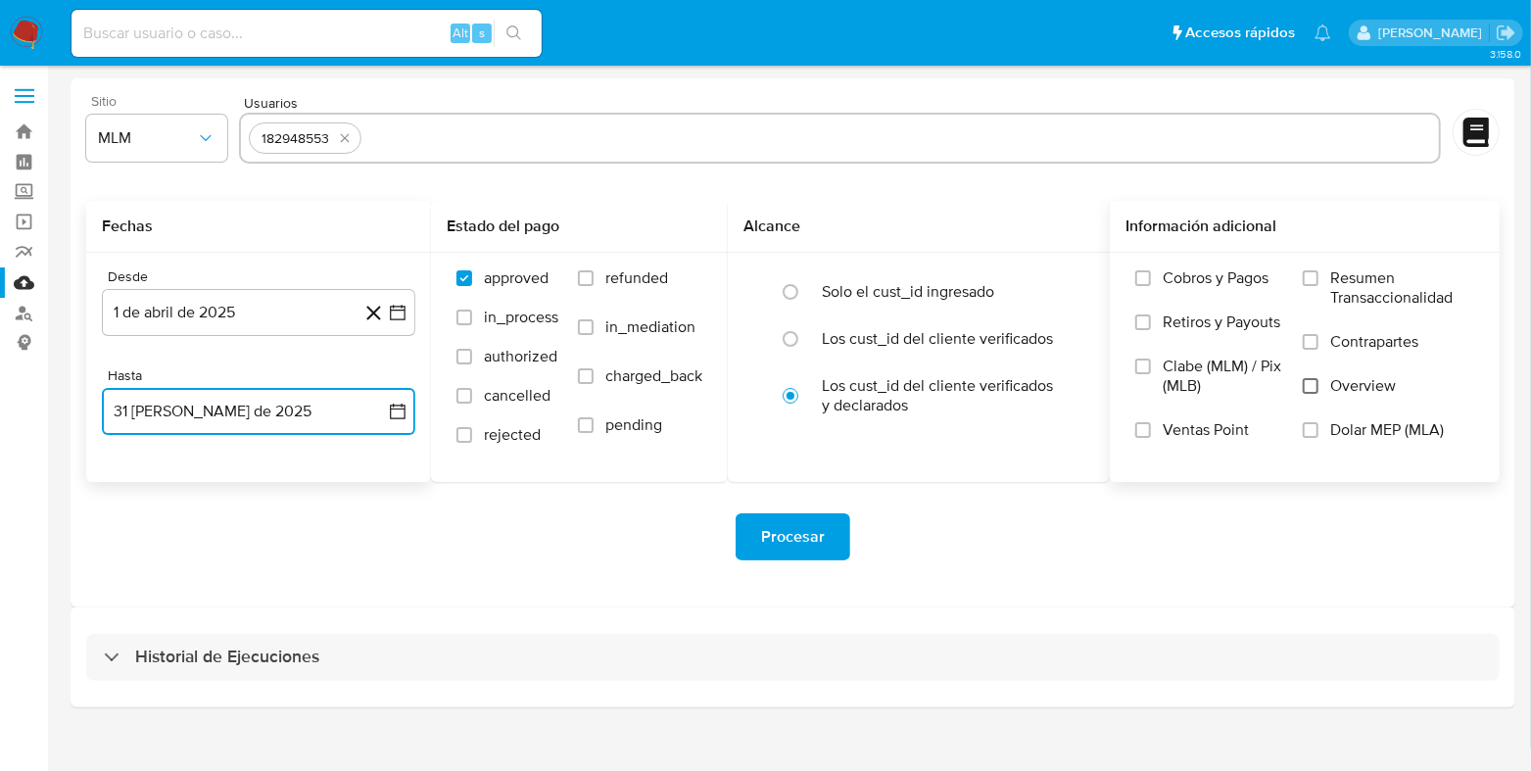
click at [1316, 380] on input "Overview" at bounding box center [1311, 386] width 16 height 16
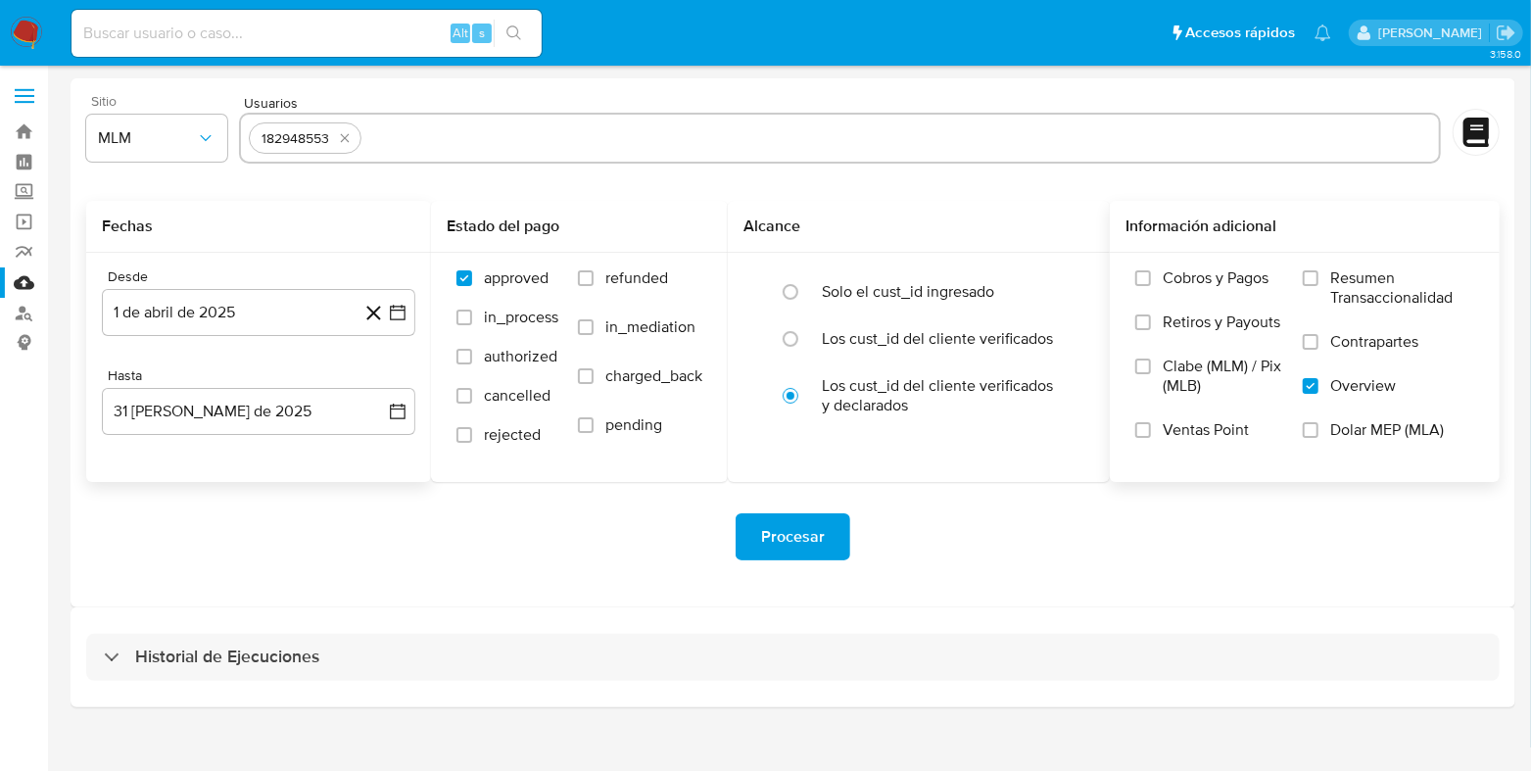
click at [793, 536] on span "Procesar" at bounding box center [793, 536] width 64 height 43
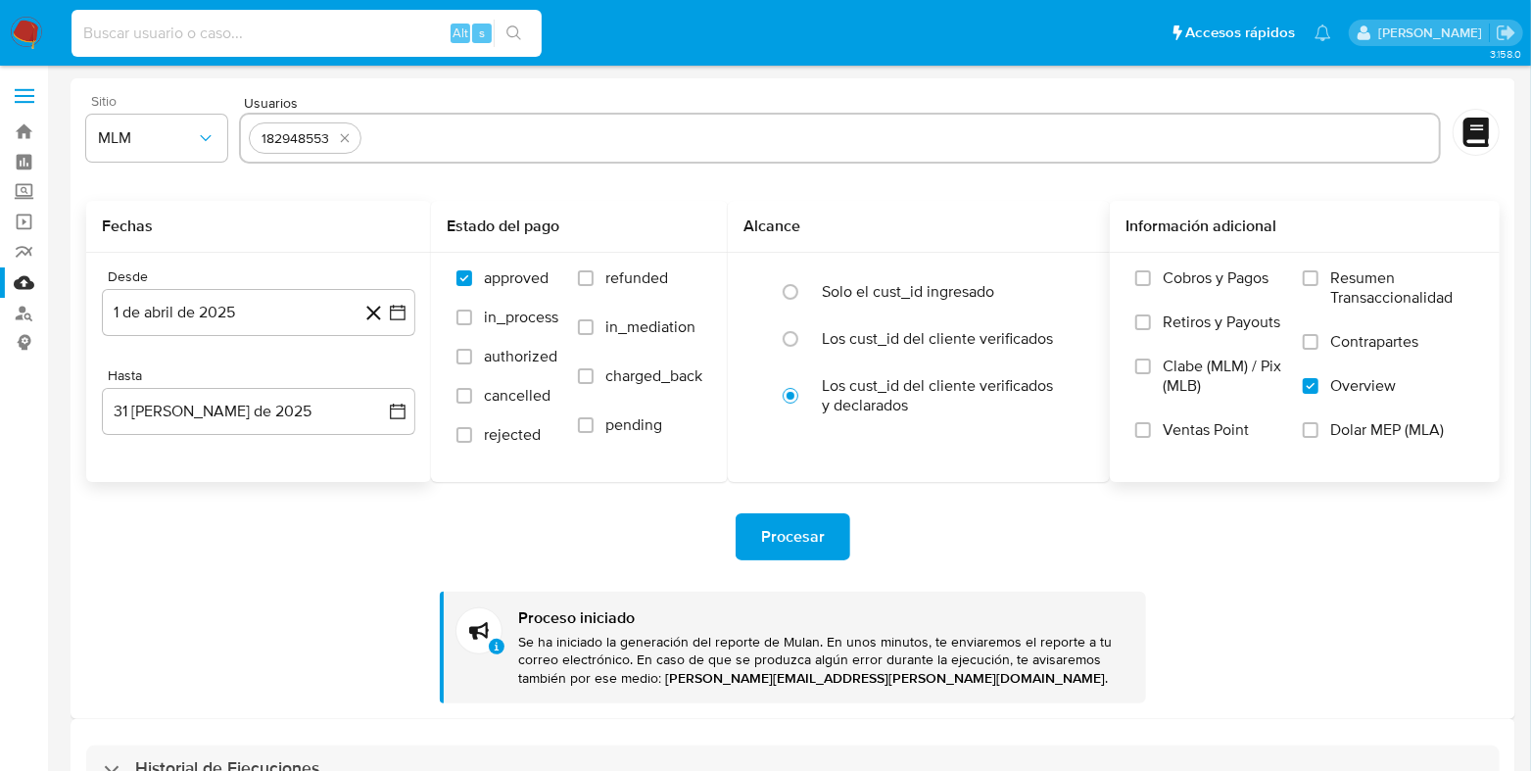
click at [302, 36] on input at bounding box center [306, 33] width 470 height 25
paste input "1068514568"
type input "1068514568"
click at [509, 36] on icon "search-icon" at bounding box center [514, 33] width 16 height 16
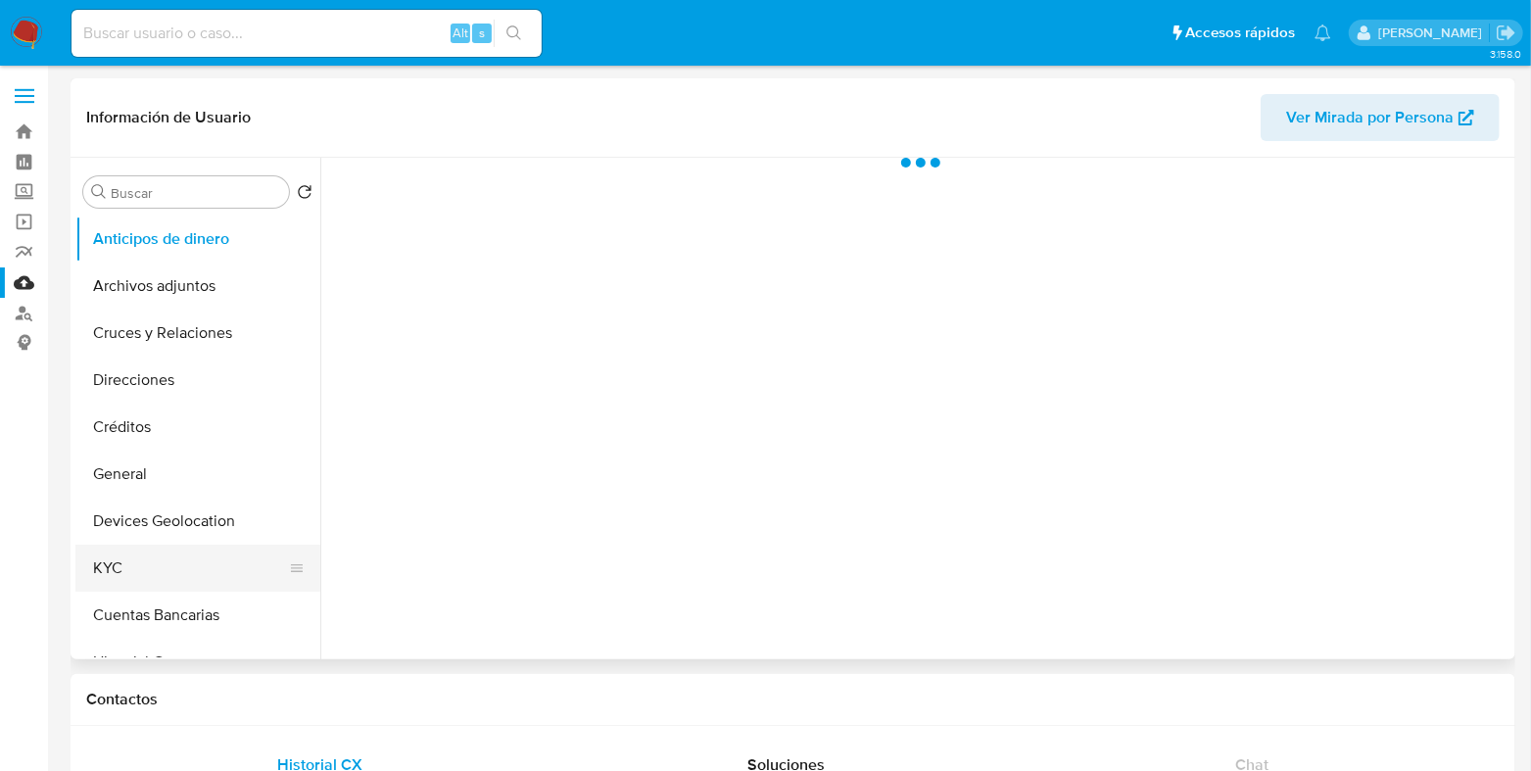
click at [122, 582] on button "KYC" at bounding box center [189, 568] width 229 height 47
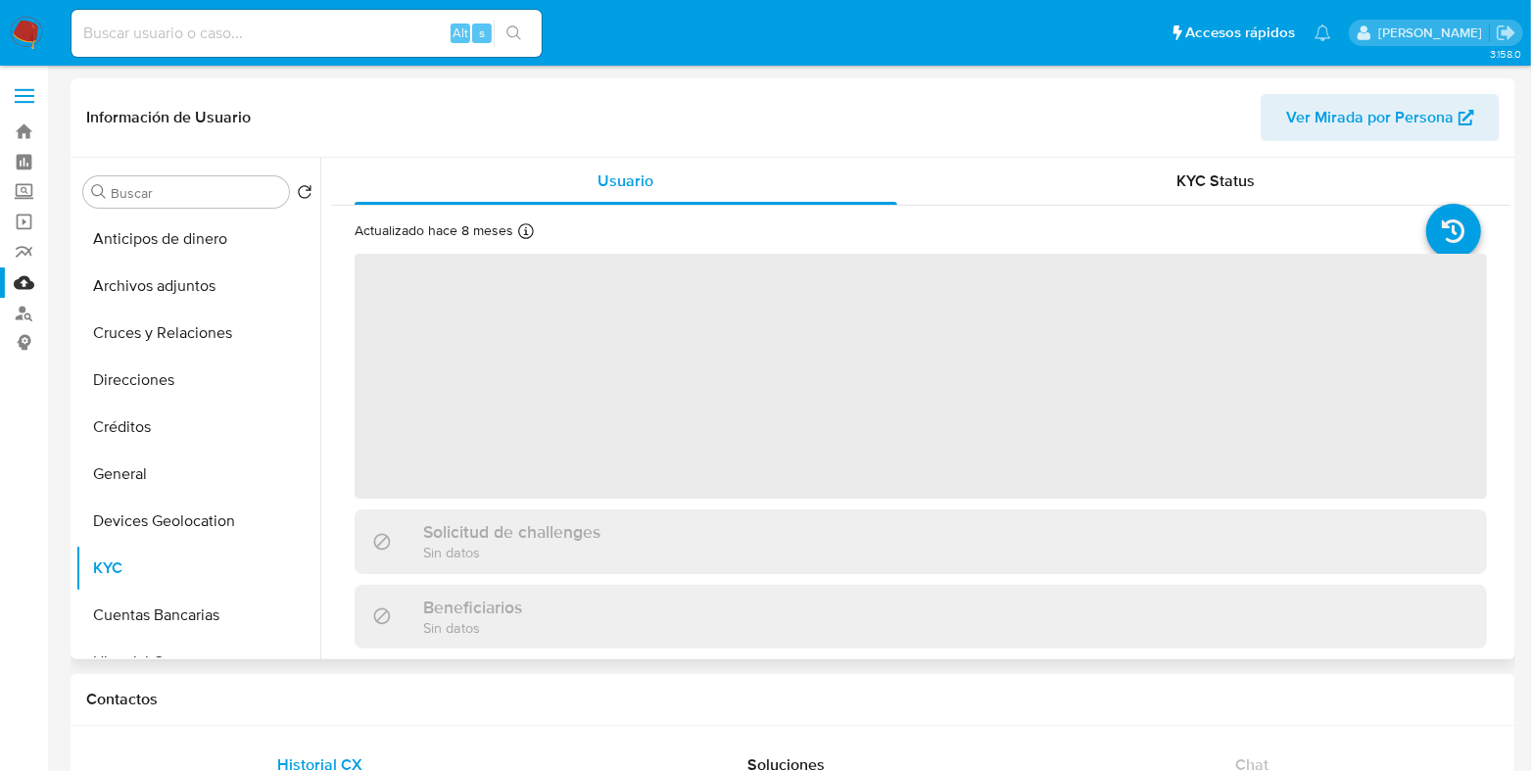
select select "10"
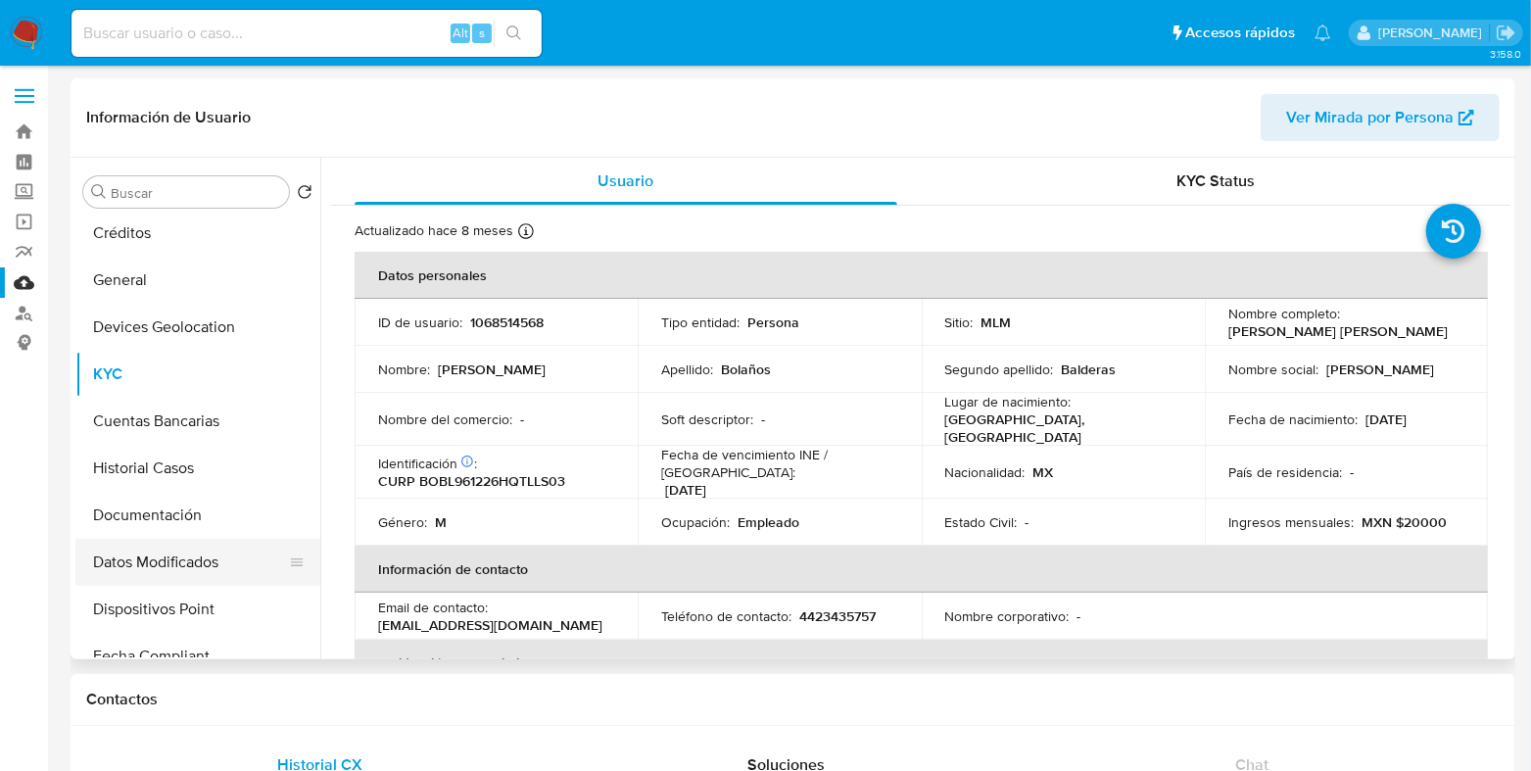
scroll to position [244, 0]
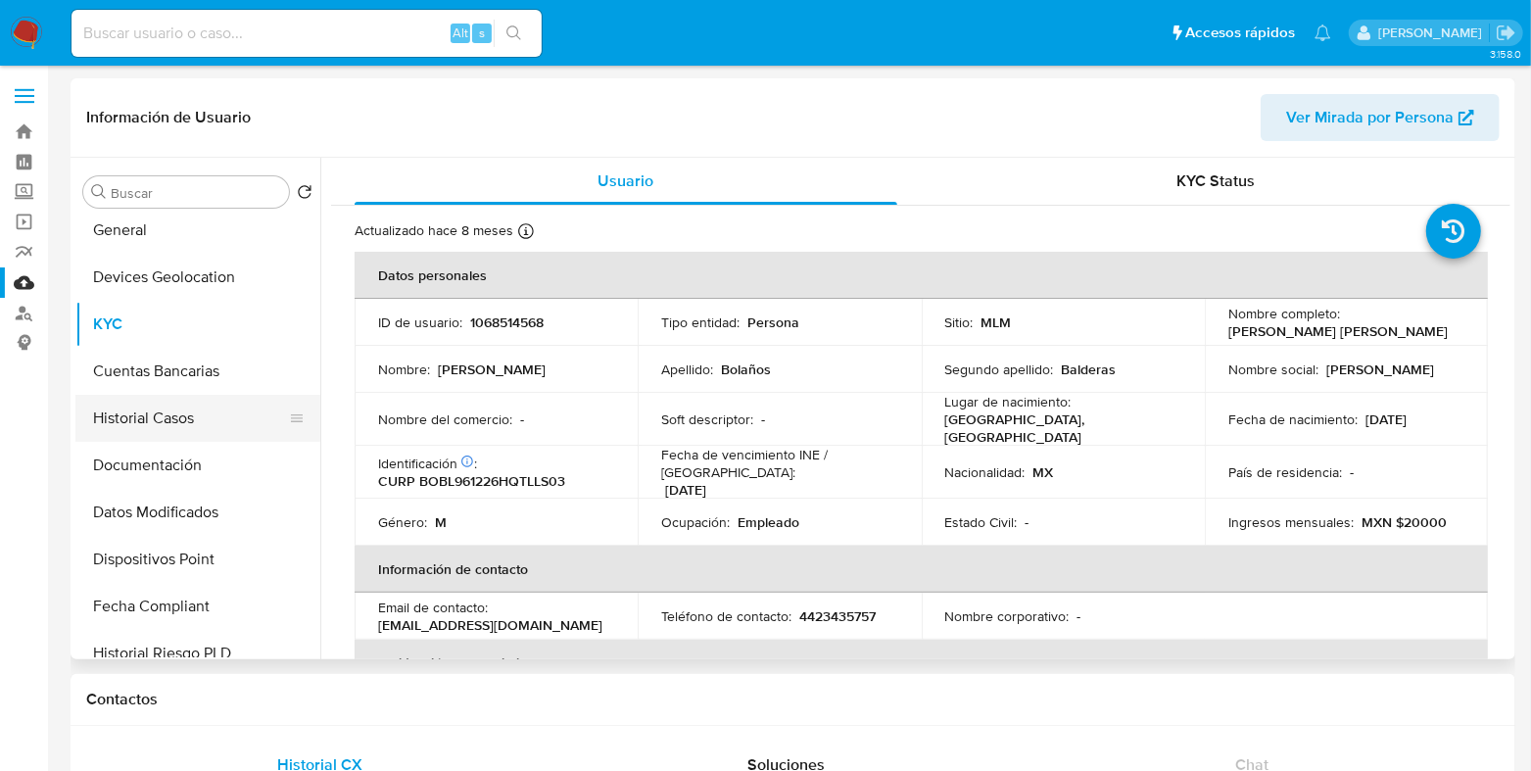
click at [143, 410] on button "Historial Casos" at bounding box center [189, 418] width 229 height 47
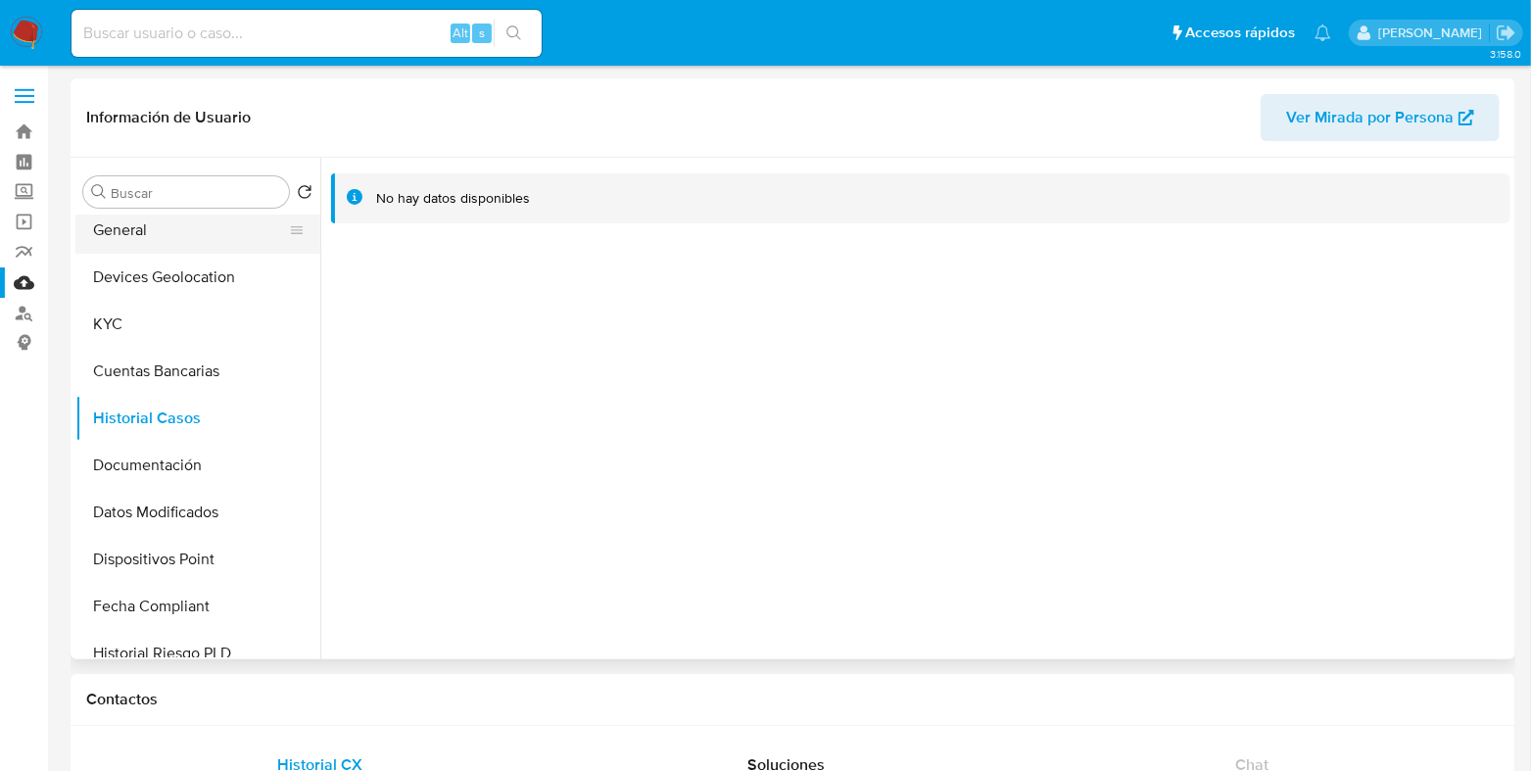
click at [157, 237] on button "General" at bounding box center [189, 230] width 229 height 47
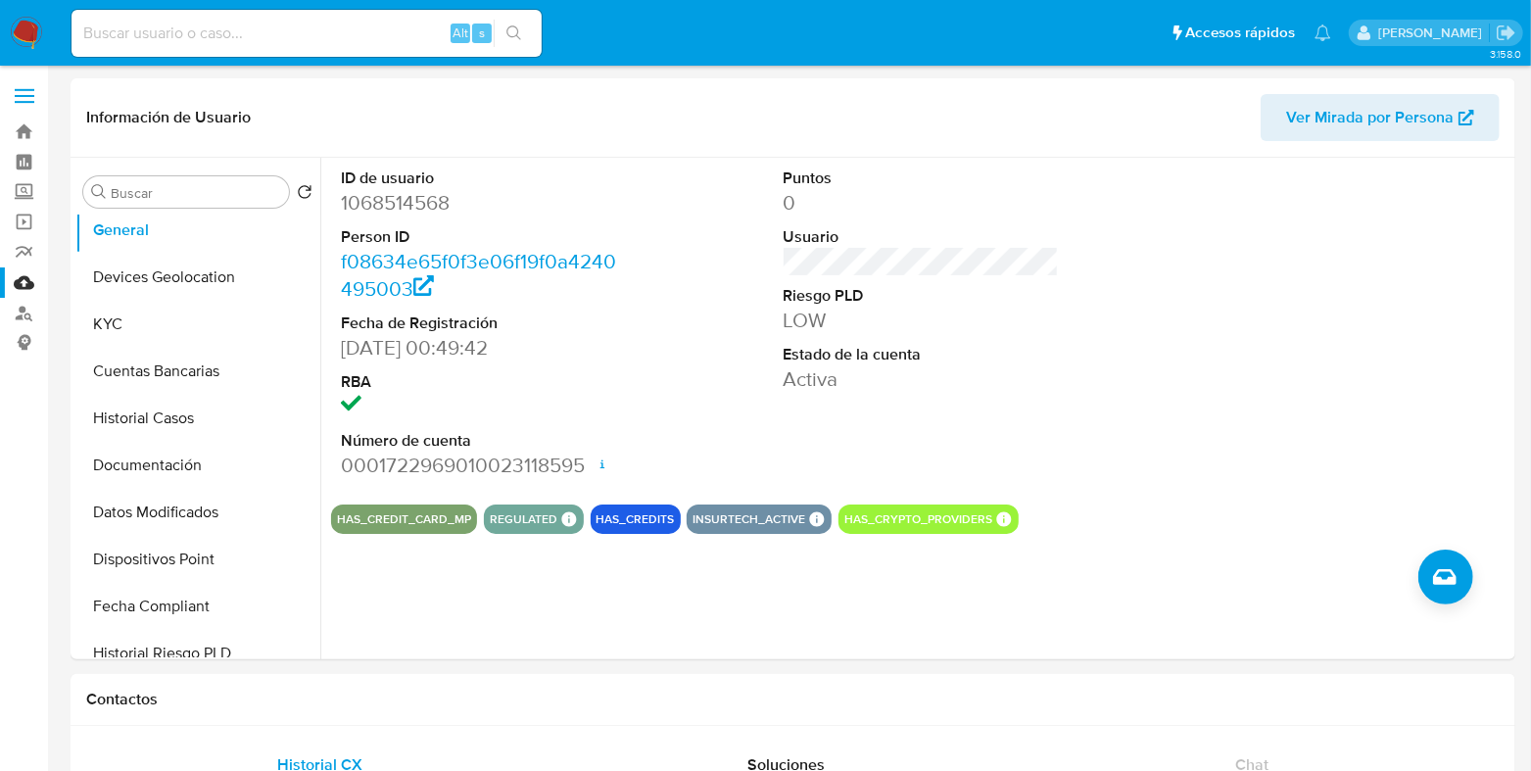
click at [19, 279] on link "Mulan" at bounding box center [116, 282] width 233 height 30
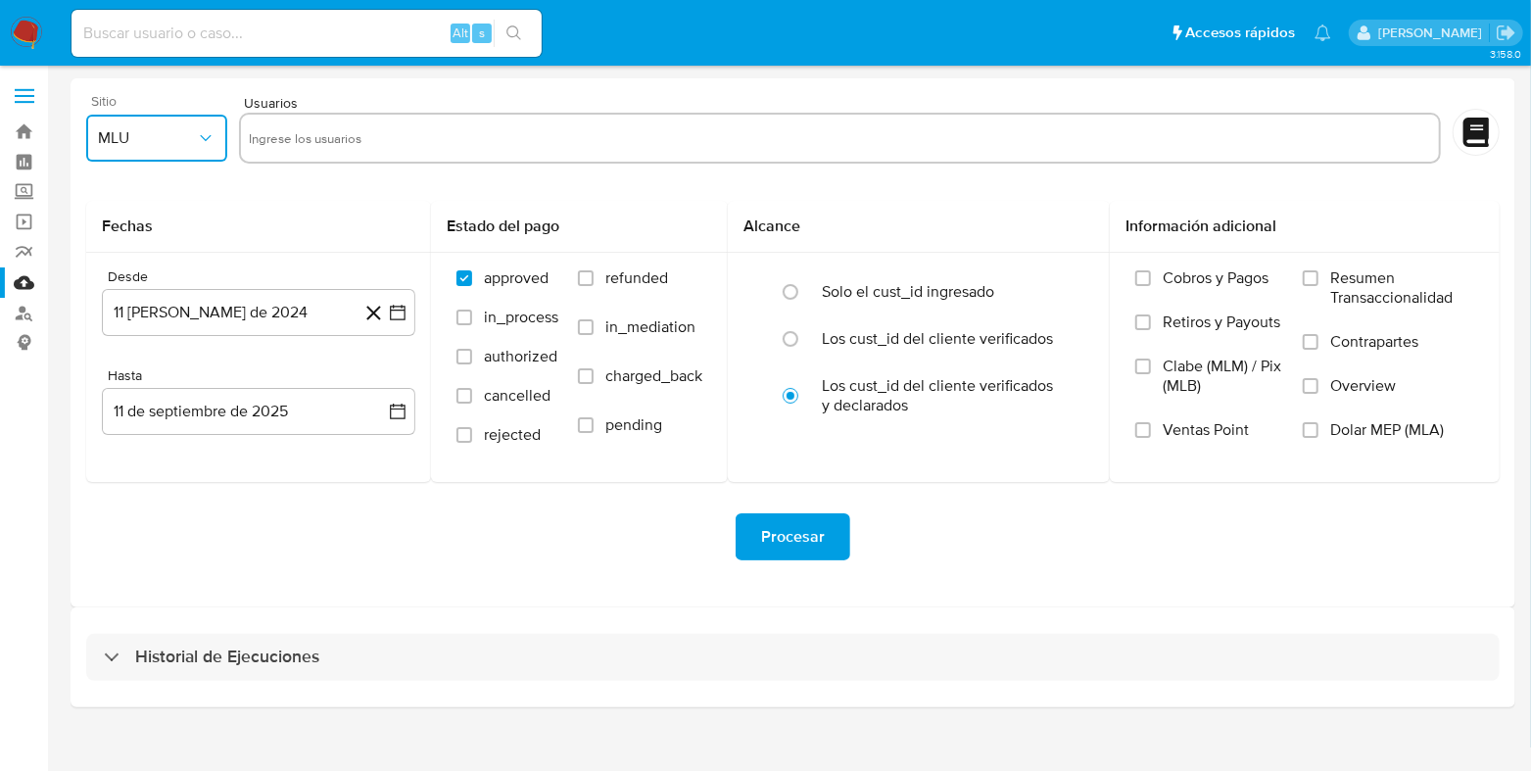
click at [150, 156] on button "MLU" at bounding box center [156, 138] width 141 height 47
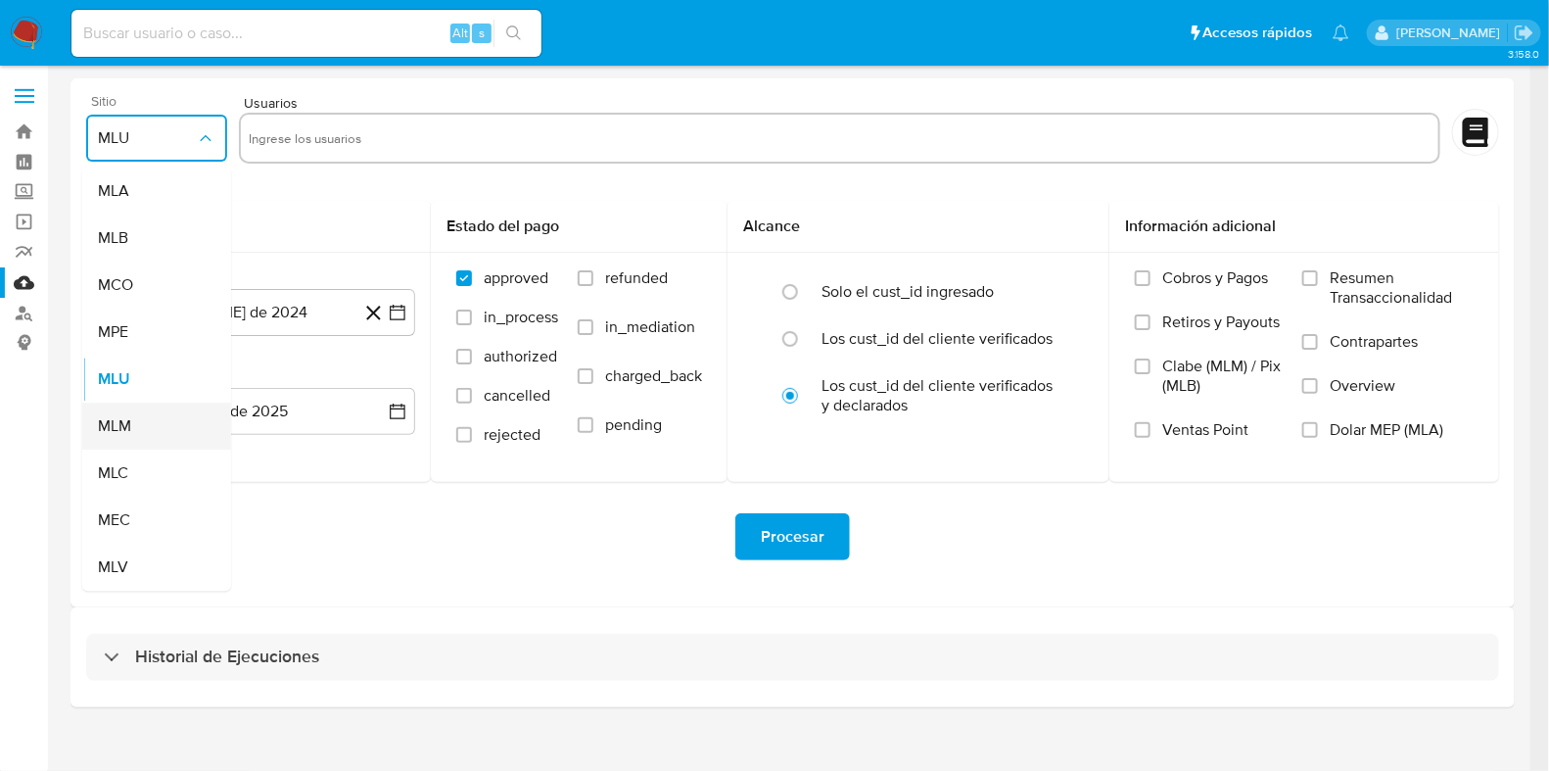
click at [121, 428] on span "MLM" at bounding box center [114, 426] width 33 height 20
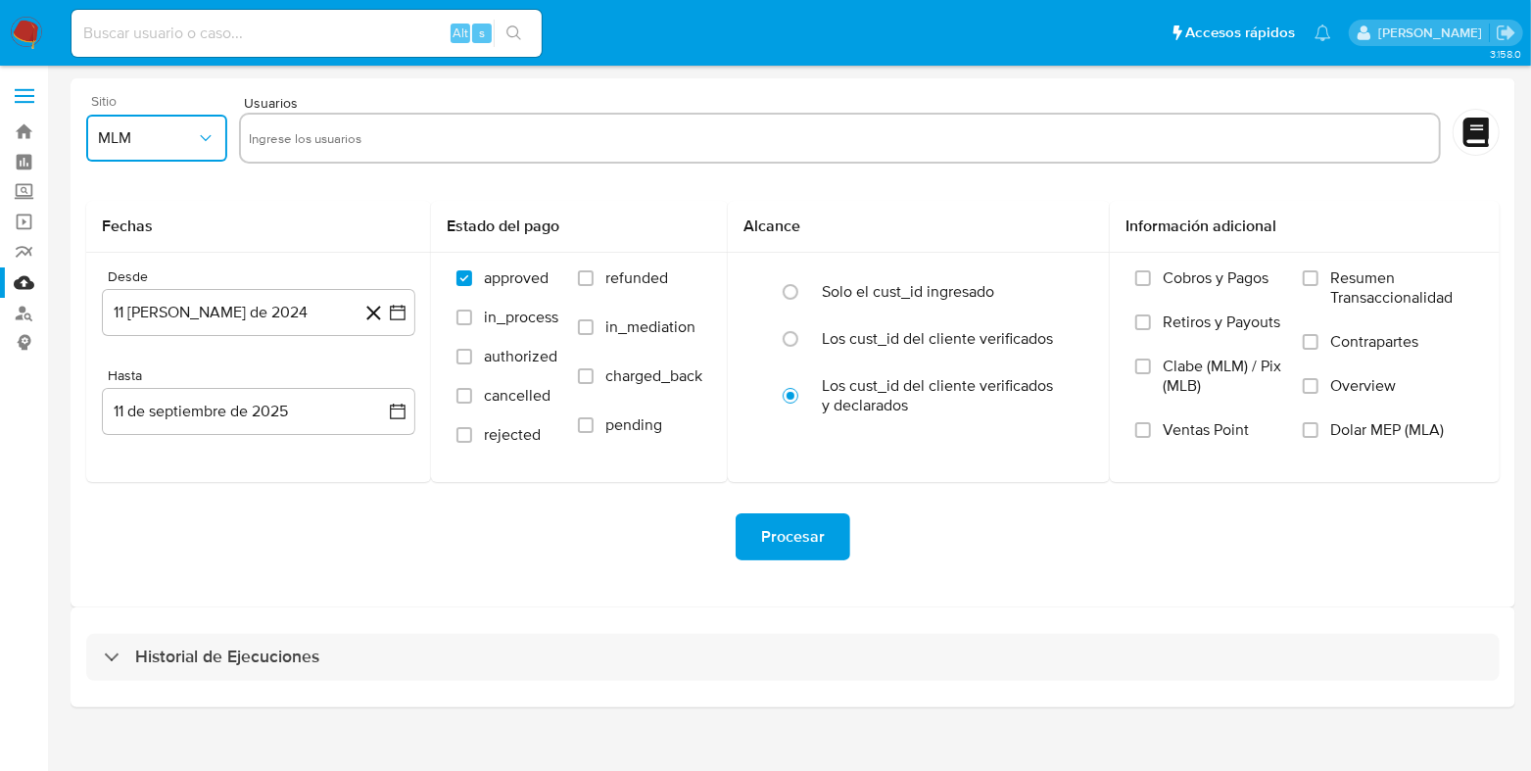
click at [277, 140] on input "text" at bounding box center [840, 137] width 1182 height 31
type input "1068514568"
click at [344, 134] on icon "quitar 1068514568" at bounding box center [351, 138] width 16 height 16
click at [334, 137] on input "text" at bounding box center [840, 137] width 1182 height 31
paste input "1068514568"
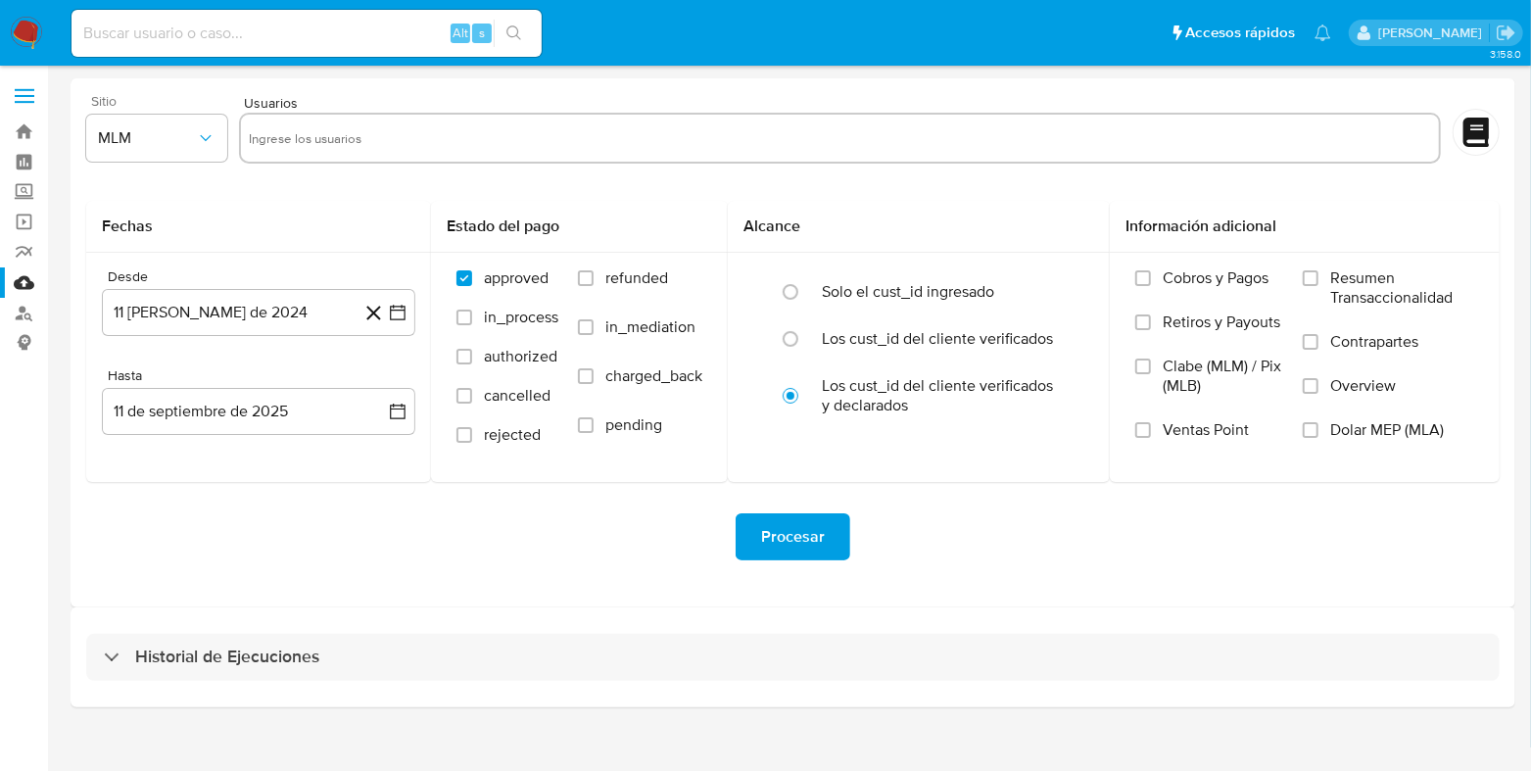
type input "1068514568"
click at [199, 310] on button "11 [PERSON_NAME] de 2024" at bounding box center [258, 312] width 313 height 47
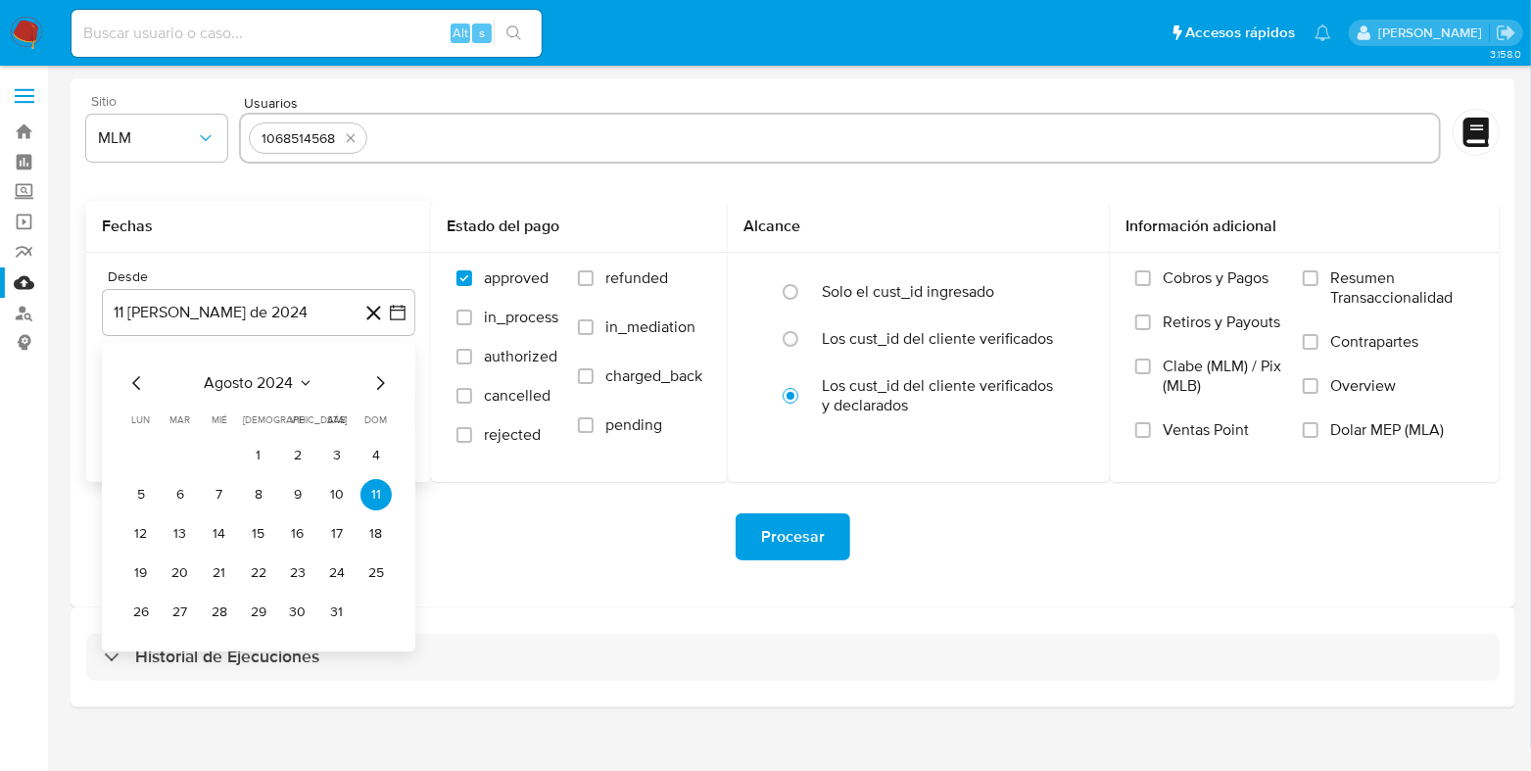
click at [254, 385] on span "agosto 2024" at bounding box center [249, 383] width 89 height 20
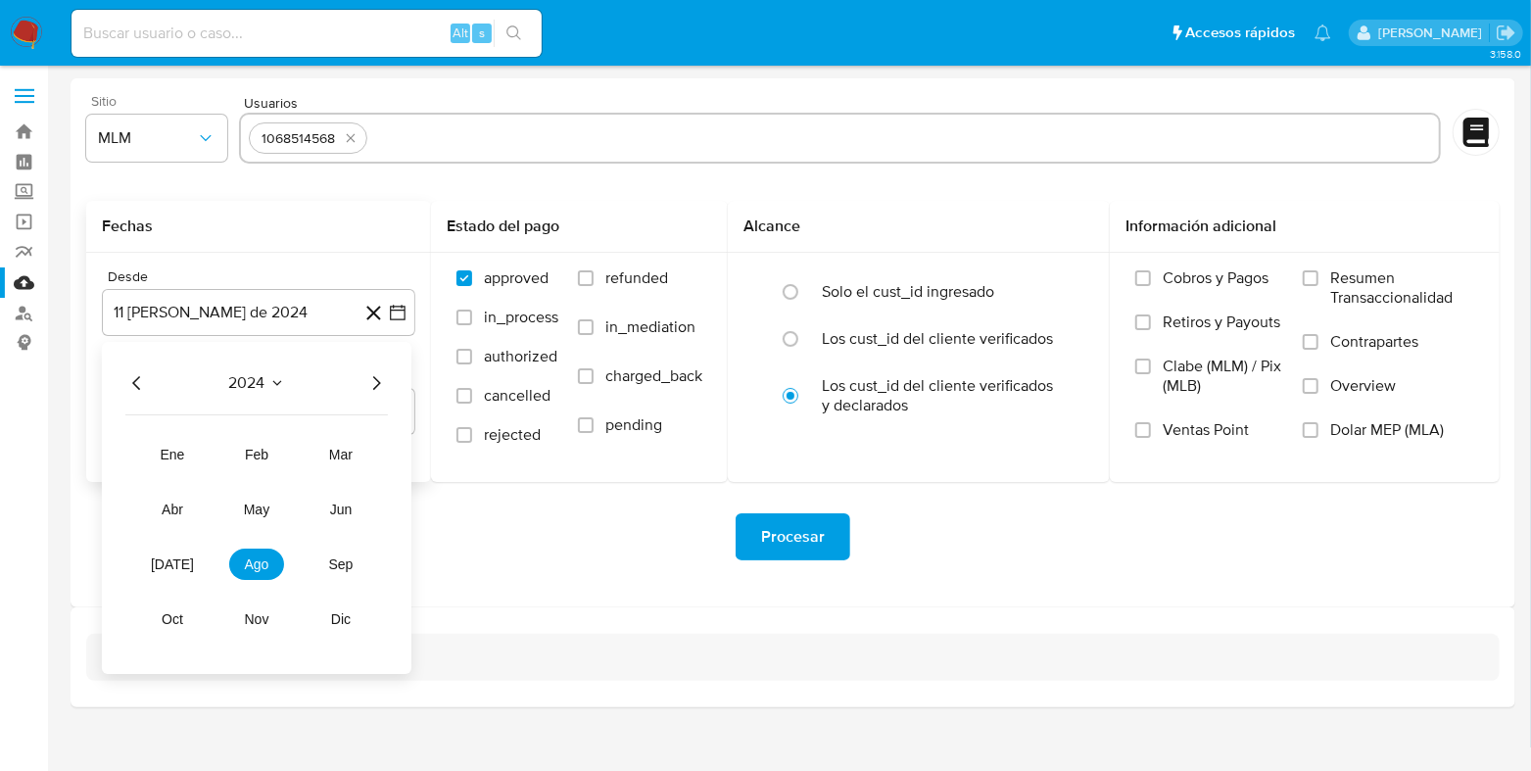
click at [374, 395] on div "2024 2024 ene feb mar abr may jun [DATE] ago sep oct nov dic" at bounding box center [256, 508] width 309 height 332
click at [377, 384] on icon "Año siguiente" at bounding box center [377, 383] width 8 height 14
click at [181, 514] on span "abr" at bounding box center [173, 509] width 22 height 16
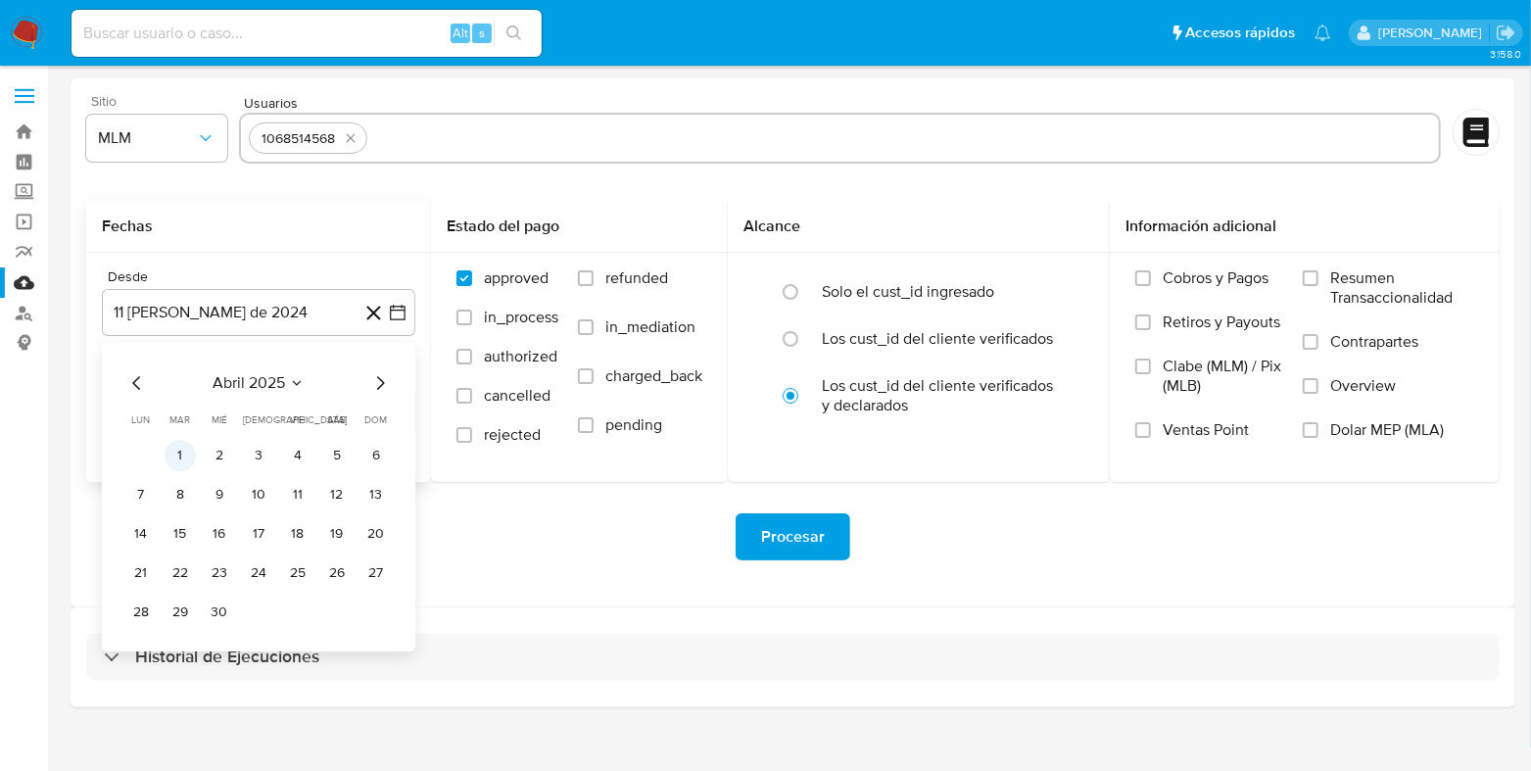
click at [185, 454] on button "1" at bounding box center [180, 455] width 31 height 31
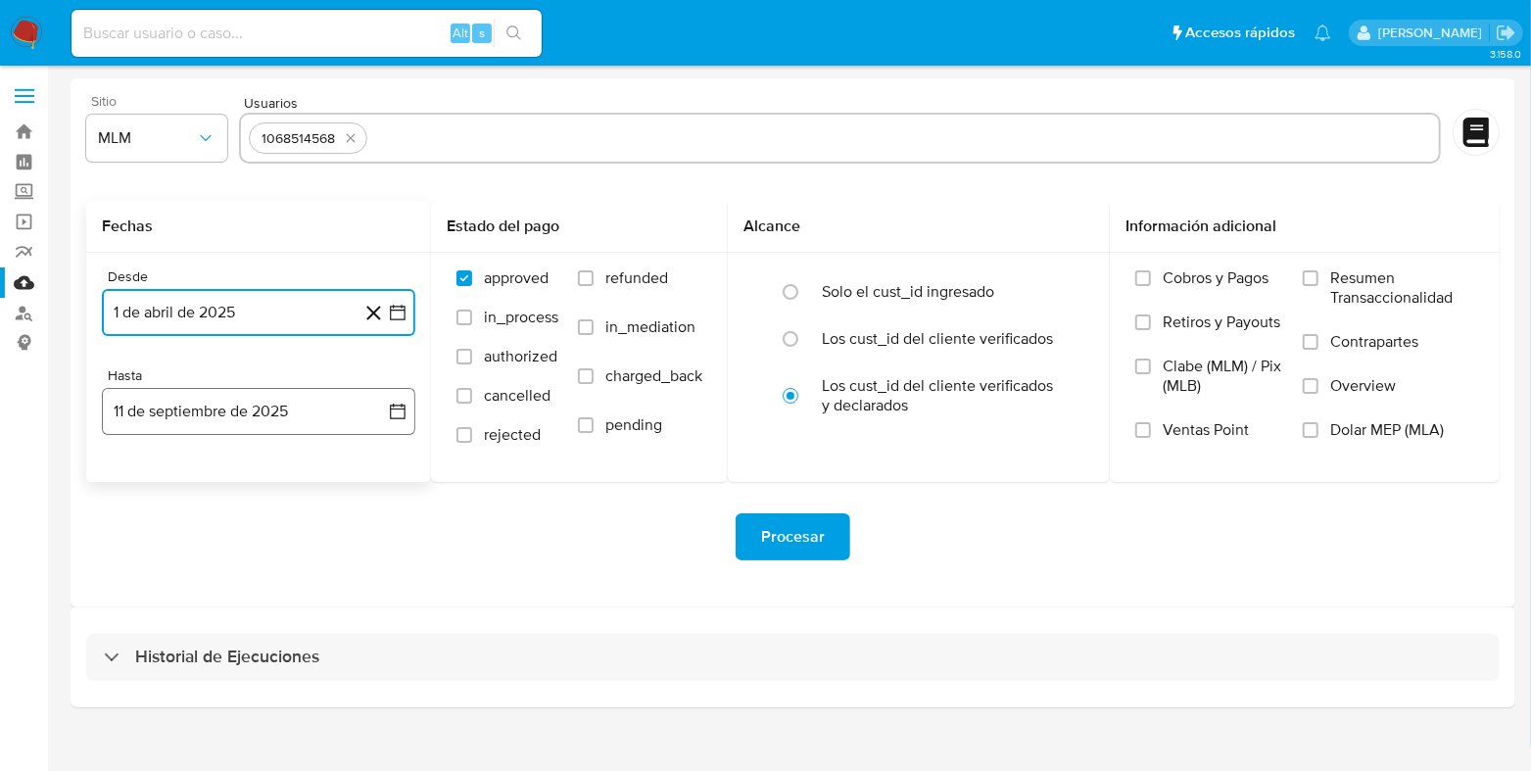
click at [188, 428] on button "11 de septiembre de 2025" at bounding box center [258, 411] width 313 height 47
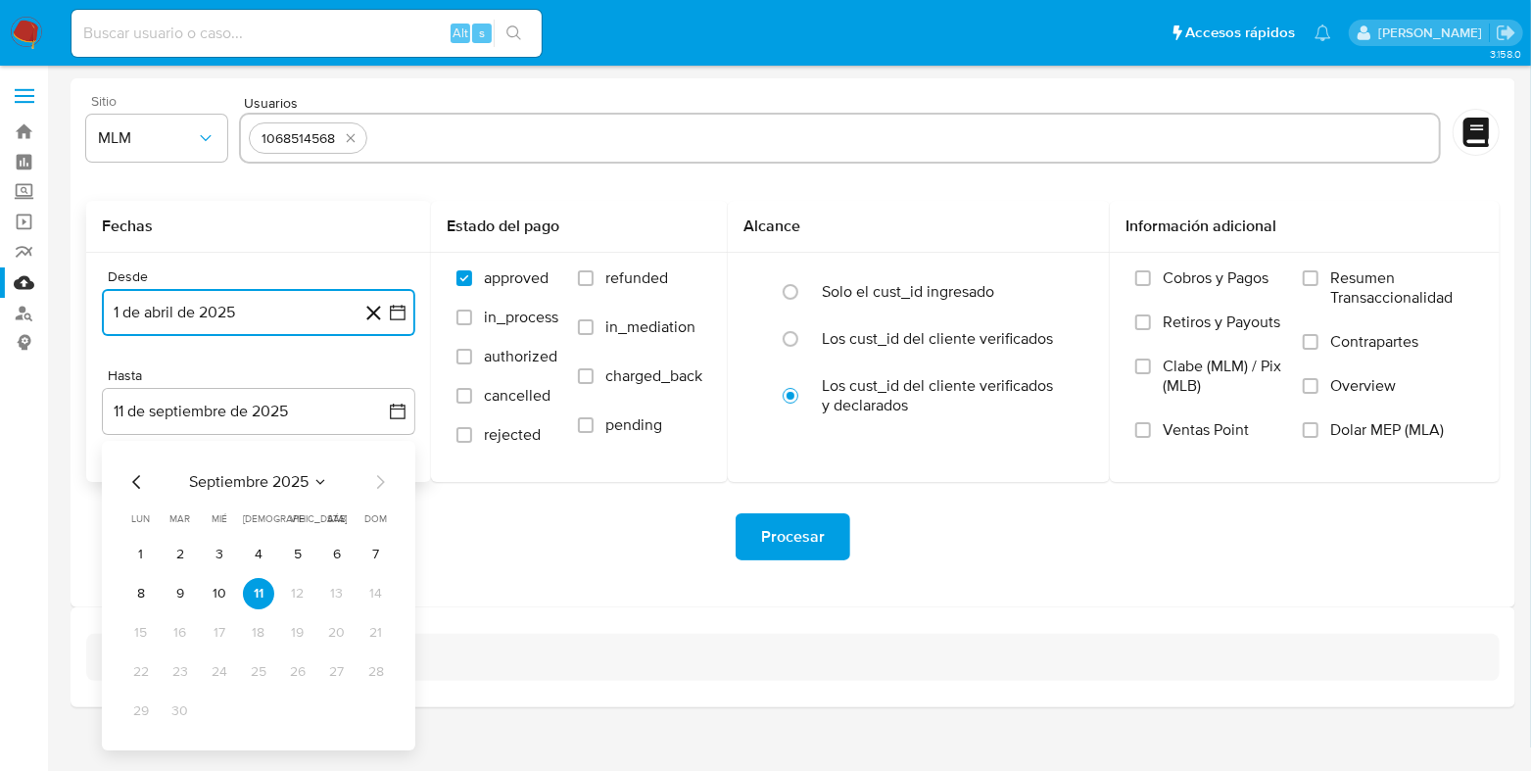
click at [141, 485] on icon "Mes anterior" at bounding box center [137, 482] width 24 height 24
click at [370, 708] on button "31" at bounding box center [375, 710] width 31 height 31
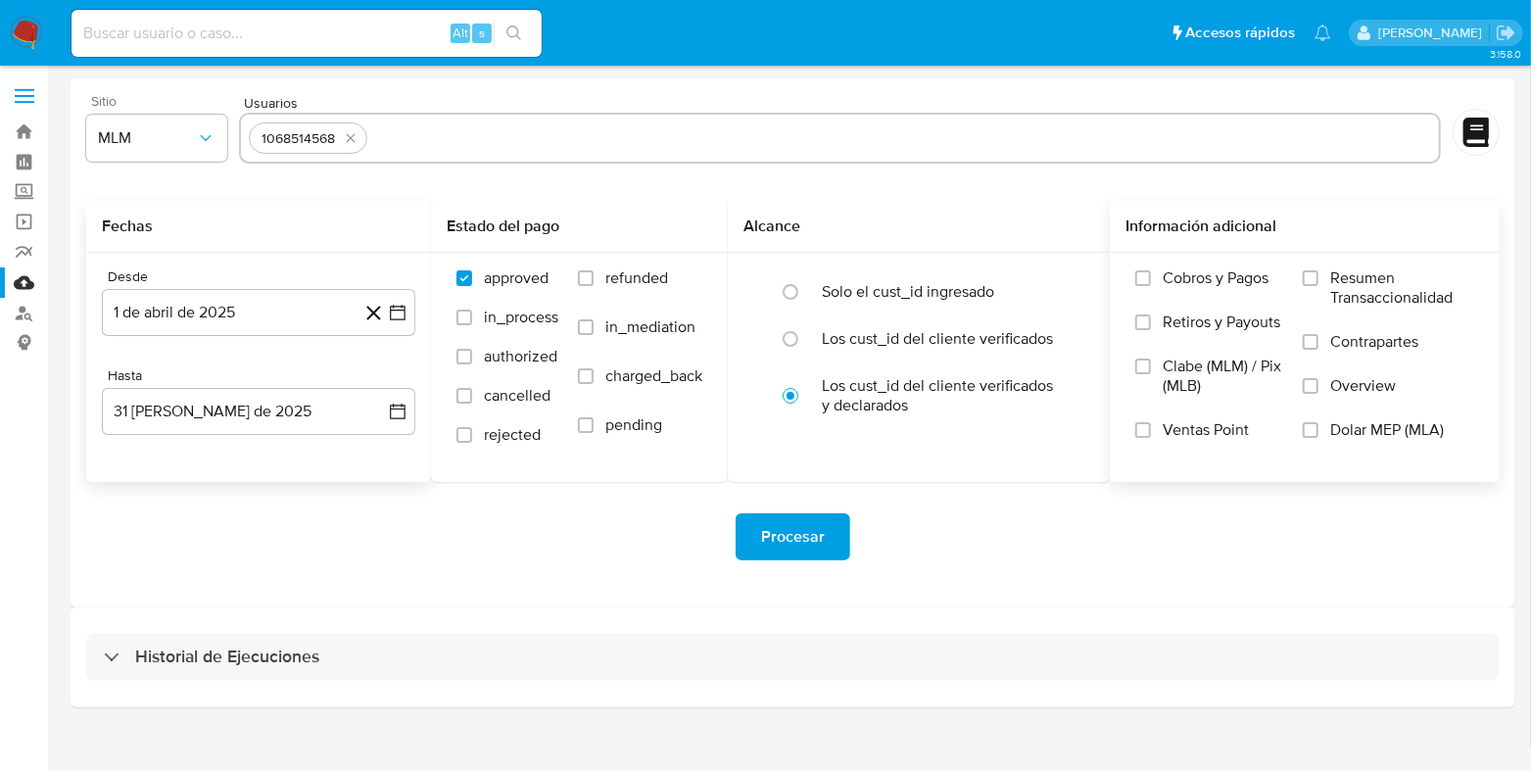
click at [1302, 384] on div "Cobros y Pagos Retiros y Payouts Clabe (MLM) / Pix (MLB) Ventas Point Resumen T…" at bounding box center [1304, 366] width 358 height 196
click at [1312, 385] on input "Overview" at bounding box center [1311, 386] width 16 height 16
click at [816, 536] on span "Procesar" at bounding box center [793, 536] width 64 height 43
